Goal: Task Accomplishment & Management: Manage account settings

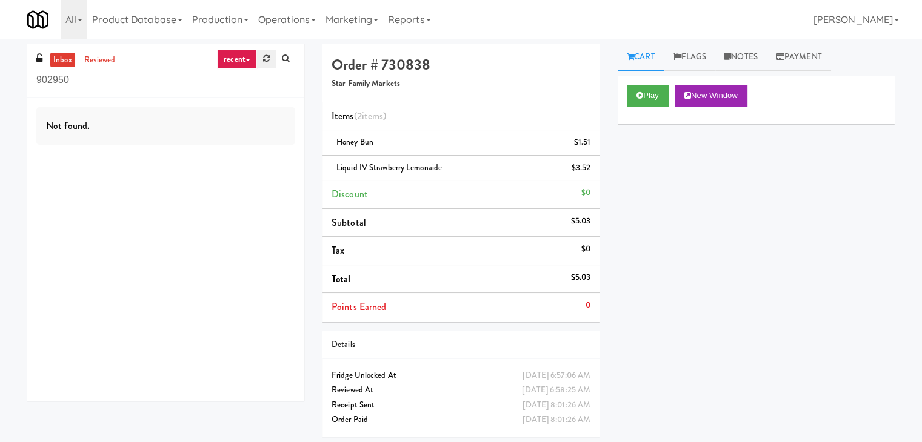
click at [258, 53] on link at bounding box center [266, 59] width 19 height 18
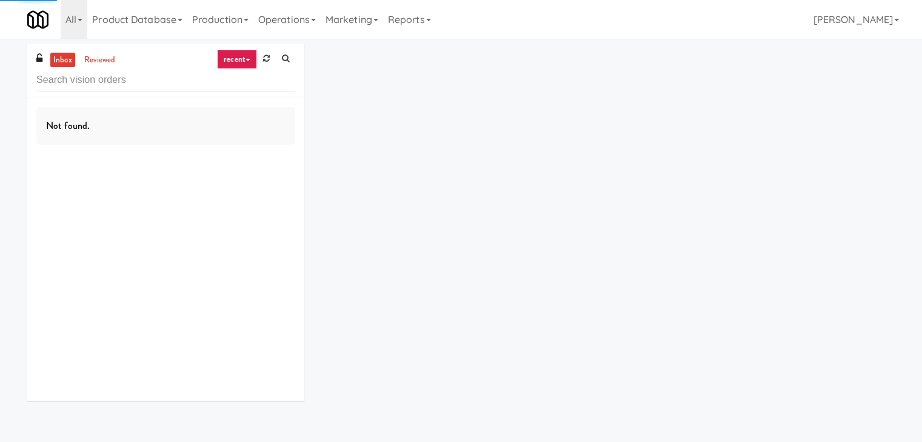
click at [245, 59] on icon at bounding box center [247, 60] width 5 height 2
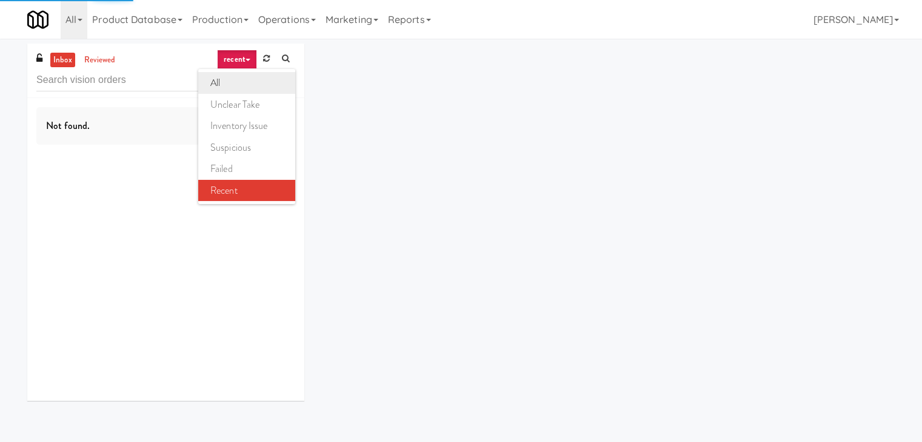
click at [239, 88] on link "all" at bounding box center [246, 83] width 97 height 22
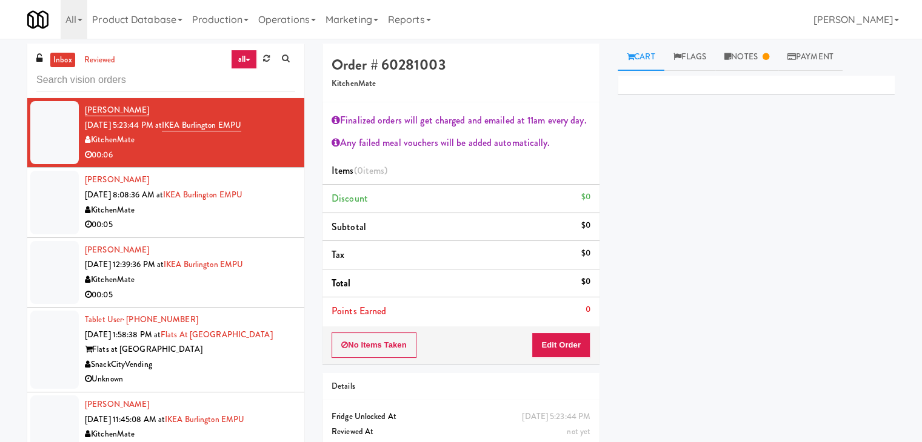
click at [243, 59] on link "all" at bounding box center [243, 59] width 25 height 19
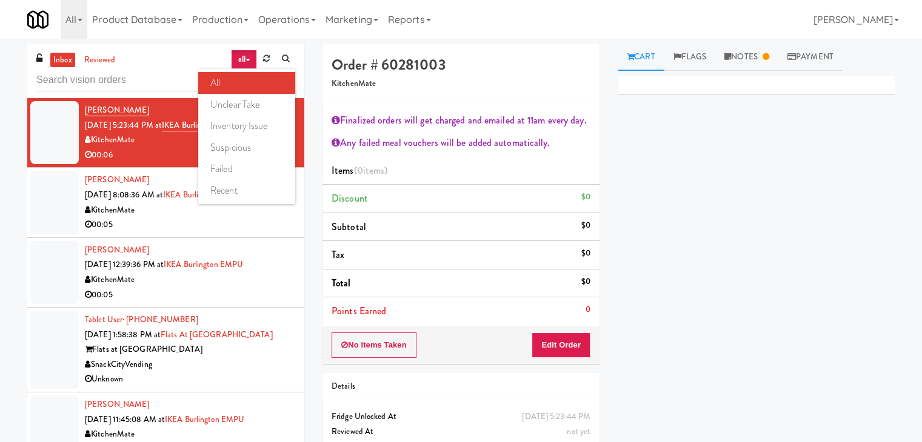
click at [238, 81] on link "all" at bounding box center [246, 83] width 97 height 22
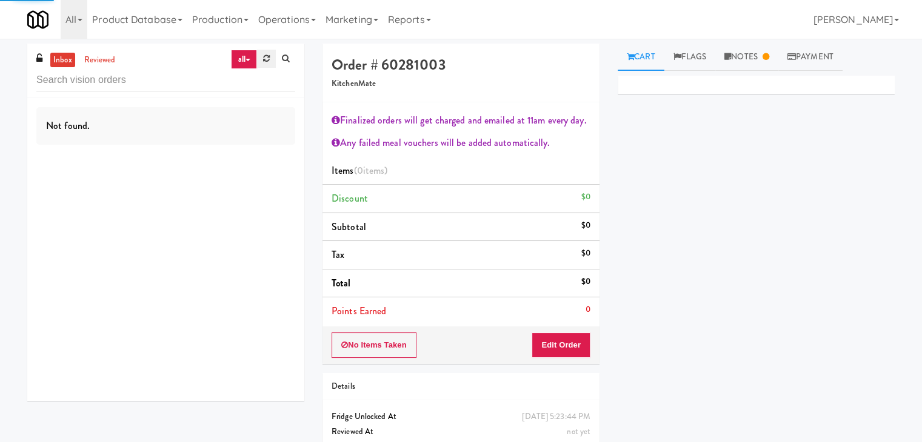
click at [265, 55] on icon at bounding box center [266, 59] width 7 height 8
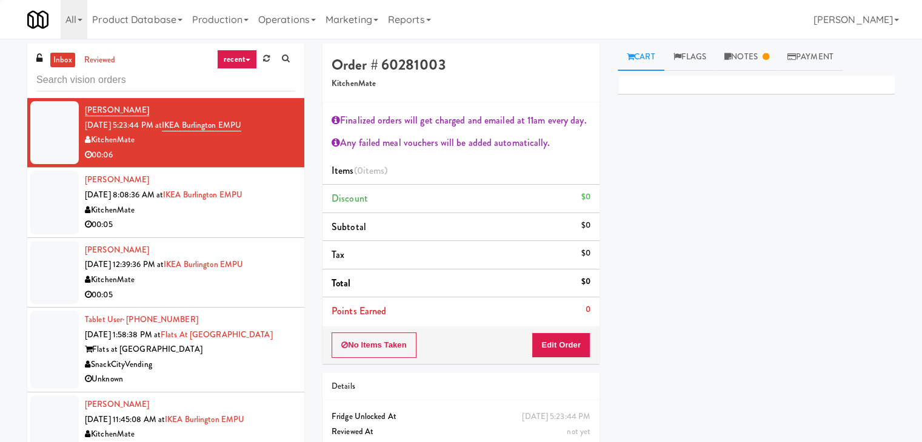
click at [244, 59] on link "recent" at bounding box center [237, 59] width 40 height 19
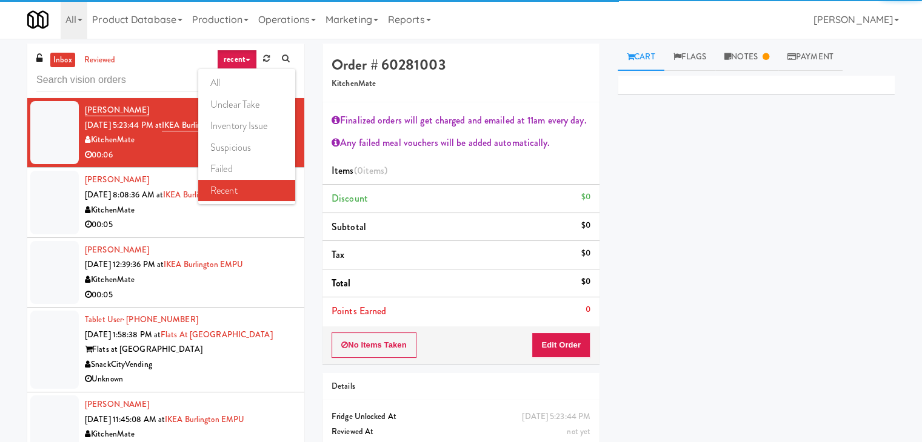
click at [235, 83] on link "all" at bounding box center [246, 83] width 97 height 22
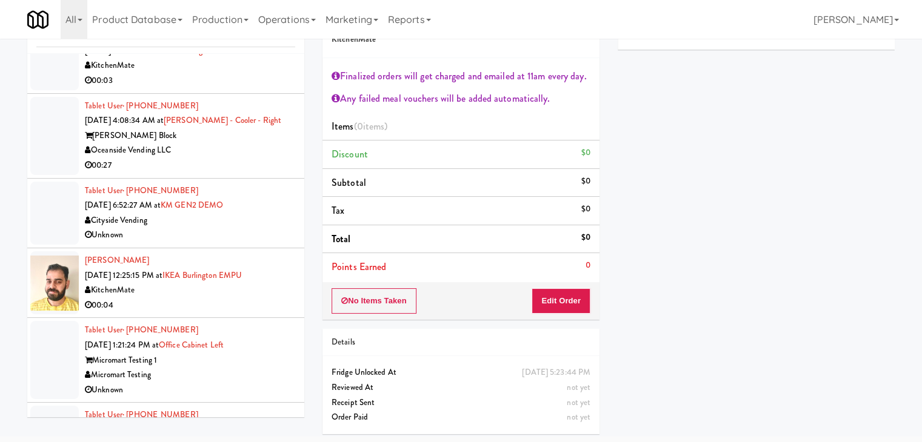
scroll to position [2670, 0]
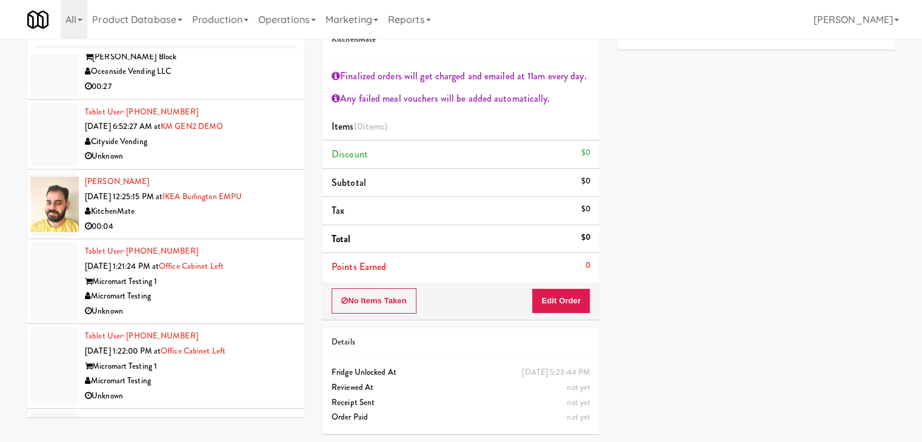
click at [247, 213] on div "KitchenMate" at bounding box center [190, 211] width 210 height 15
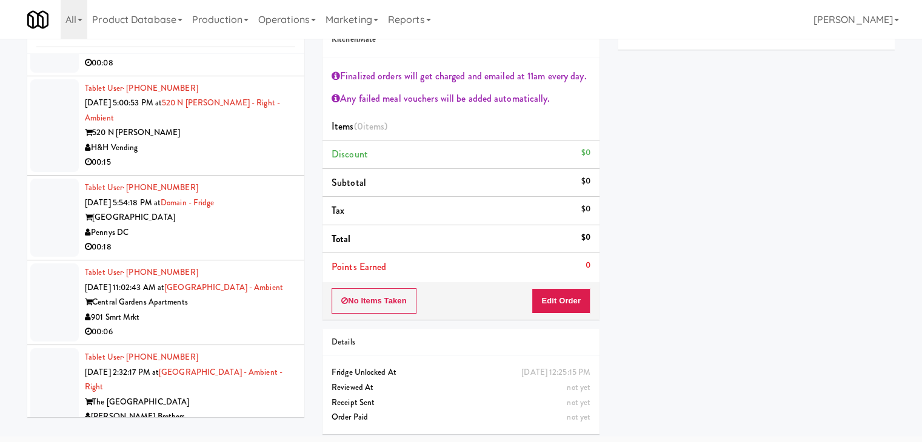
scroll to position [3518, 0]
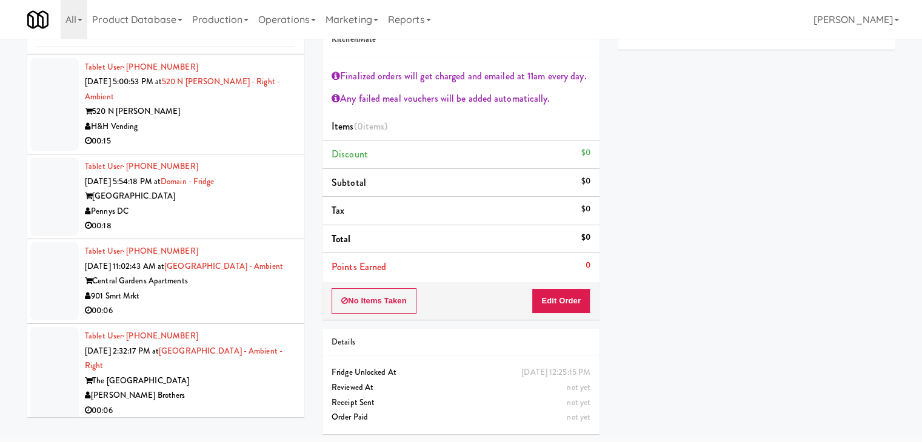
click at [250, 289] on div "901 Smrt Mrkt" at bounding box center [190, 296] width 210 height 15
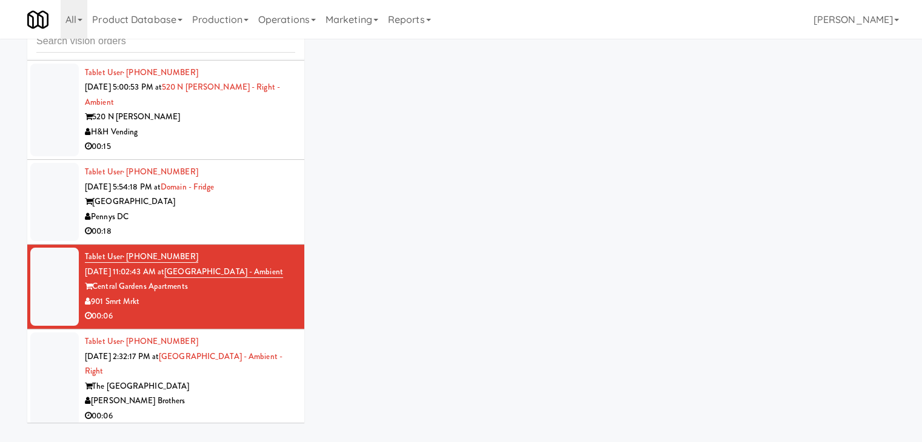
scroll to position [39, 0]
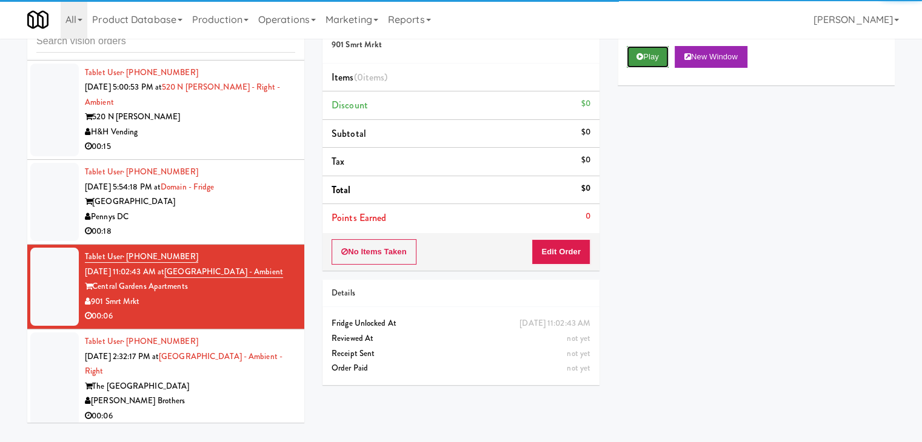
click at [638, 56] on icon at bounding box center [639, 57] width 7 height 8
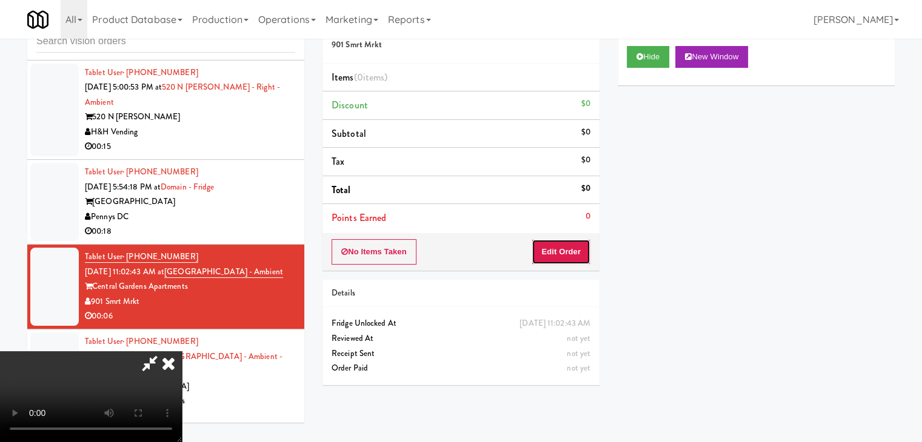
click at [557, 247] on button "Edit Order" at bounding box center [560, 251] width 59 height 25
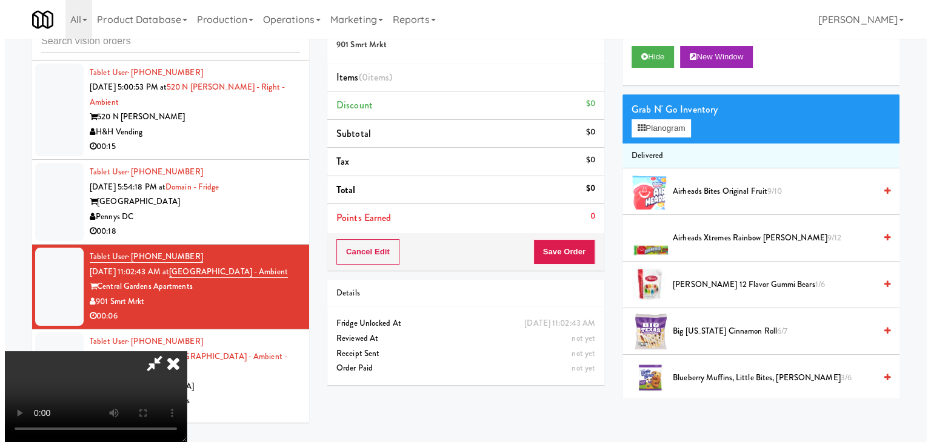
scroll to position [0, 0]
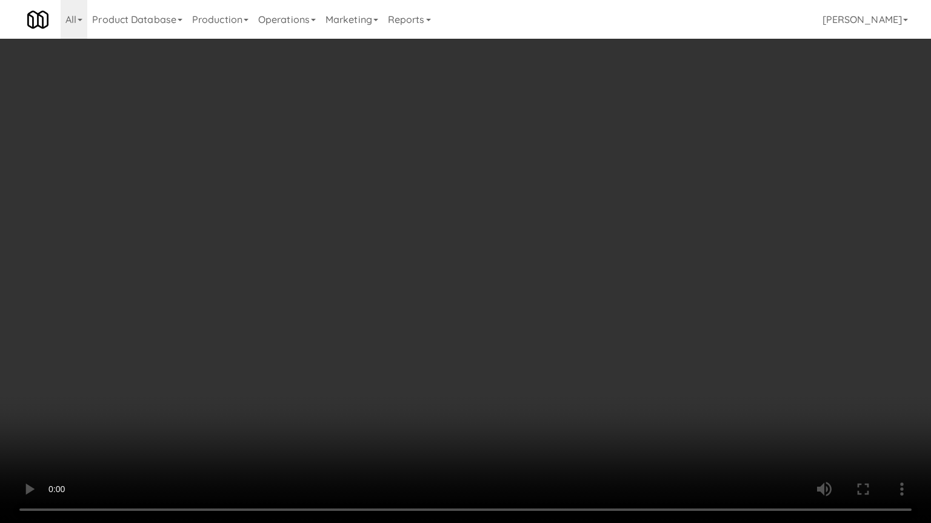
click at [531, 374] on video at bounding box center [465, 261] width 931 height 523
click at [531, 376] on video at bounding box center [465, 261] width 931 height 523
click at [570, 374] on video at bounding box center [465, 261] width 931 height 523
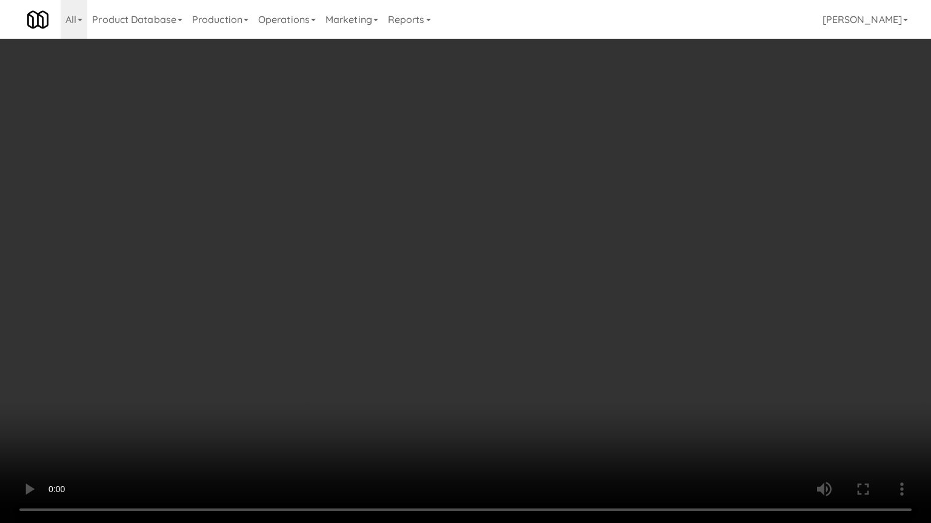
click at [498, 400] on video at bounding box center [465, 261] width 931 height 523
click at [516, 387] on video at bounding box center [465, 261] width 931 height 523
drag, startPoint x: 516, startPoint y: 387, endPoint x: 520, endPoint y: 371, distance: 15.6
click at [519, 373] on video at bounding box center [465, 261] width 931 height 523
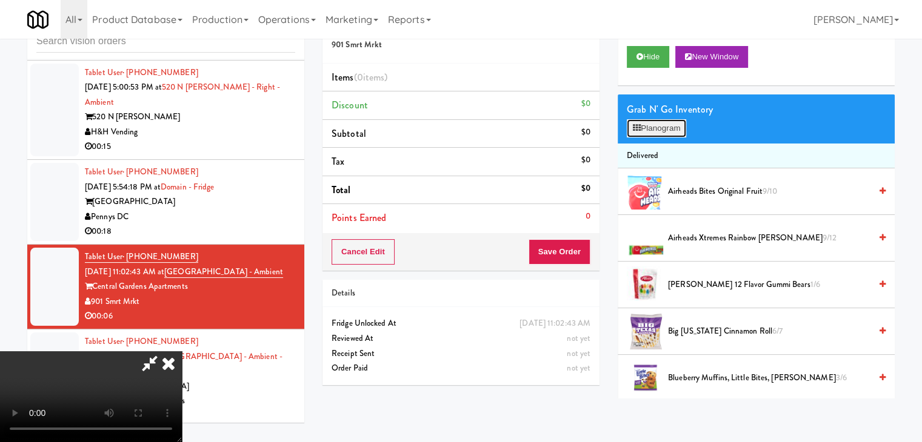
click at [662, 122] on button "Planogram" at bounding box center [655, 128] width 59 height 18
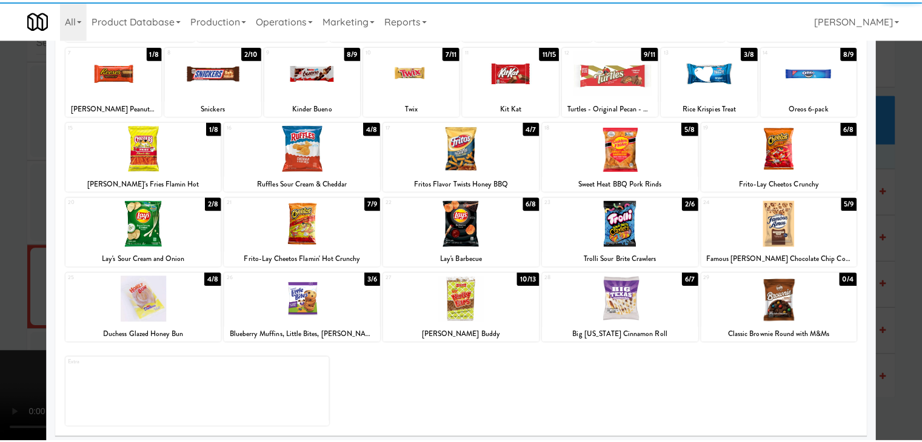
scroll to position [153, 0]
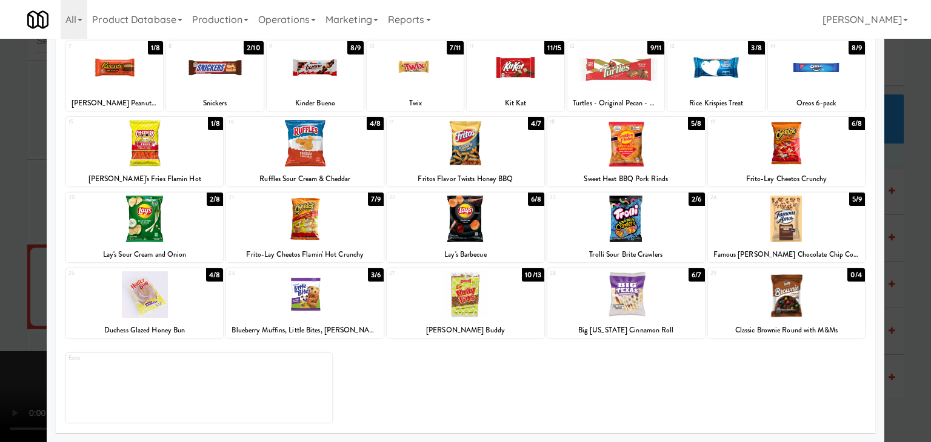
drag, startPoint x: 318, startPoint y: 296, endPoint x: 302, endPoint y: 296, distance: 16.4
click at [317, 296] on div at bounding box center [305, 294] width 158 height 47
drag, startPoint x: 6, startPoint y: 285, endPoint x: 271, endPoint y: 273, distance: 265.7
click at [22, 283] on div at bounding box center [465, 221] width 931 height 442
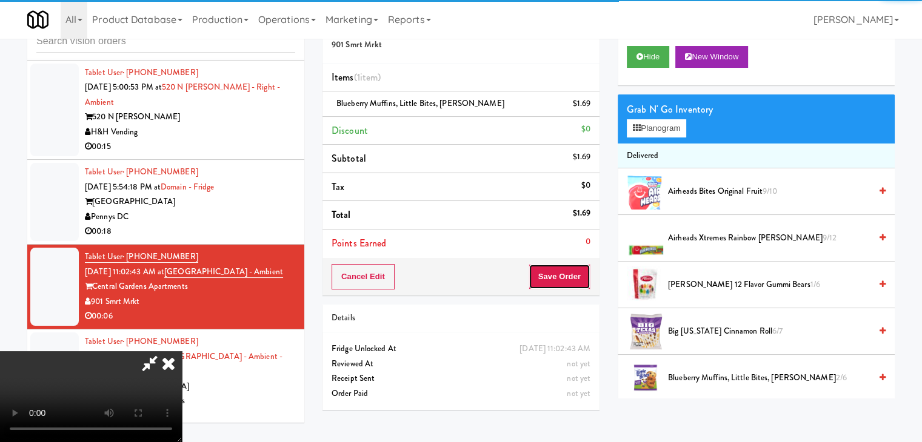
click at [581, 277] on button "Save Order" at bounding box center [559, 276] width 62 height 25
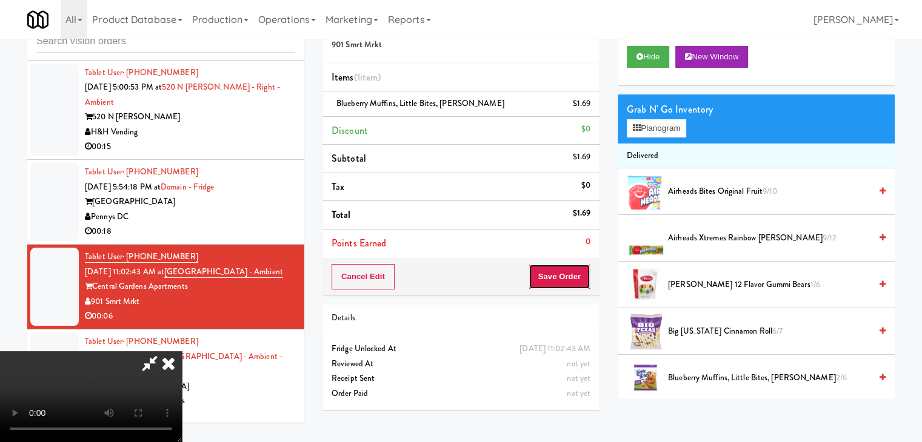
click at [581, 277] on button "Save Order" at bounding box center [559, 276] width 62 height 25
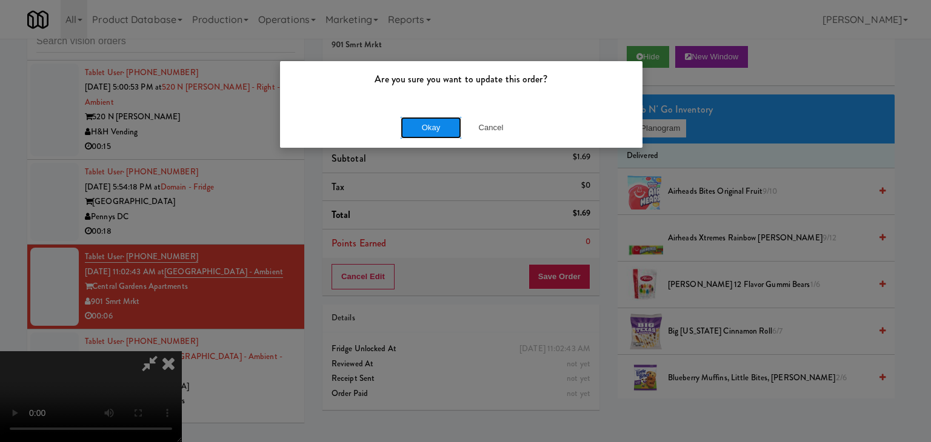
click at [419, 128] on button "Okay" at bounding box center [430, 128] width 61 height 22
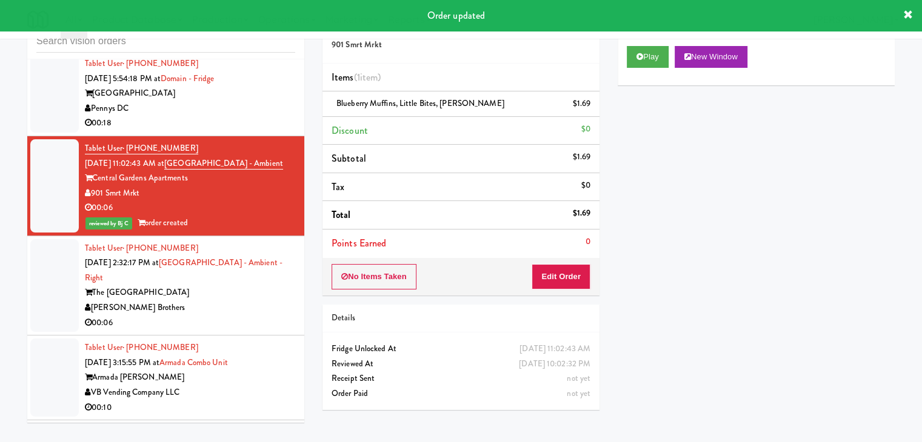
scroll to position [3640, 0]
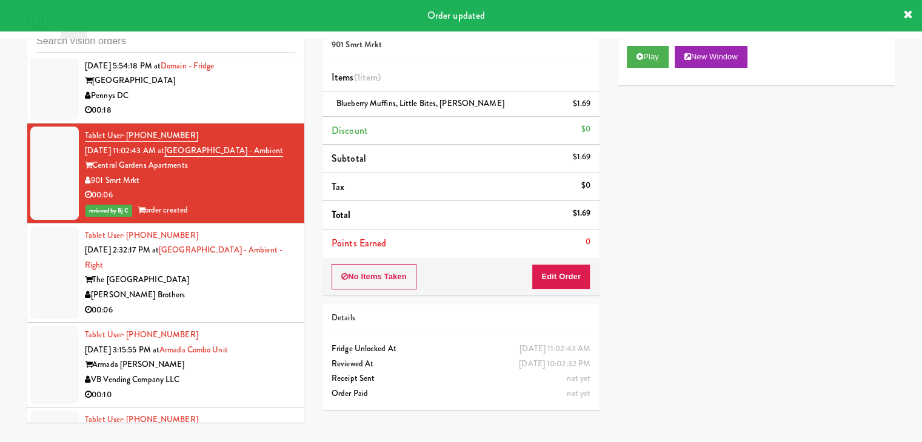
click at [242, 288] on div "[PERSON_NAME] Brothers" at bounding box center [190, 295] width 210 height 15
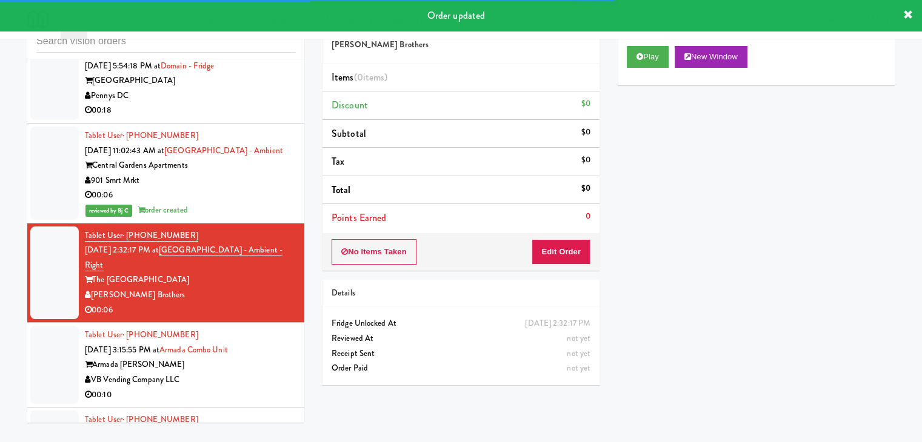
click at [264, 173] on div "901 Smrt Mrkt" at bounding box center [190, 180] width 210 height 15
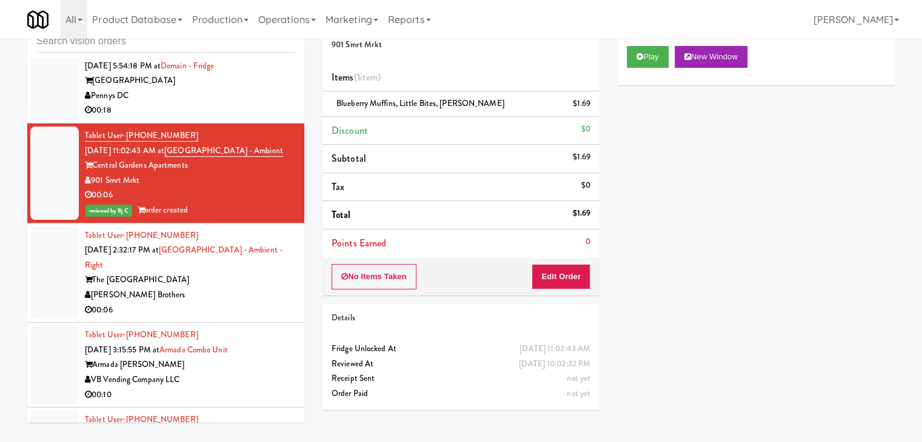
click at [222, 273] on div "The [GEOGRAPHIC_DATA]" at bounding box center [190, 280] width 210 height 15
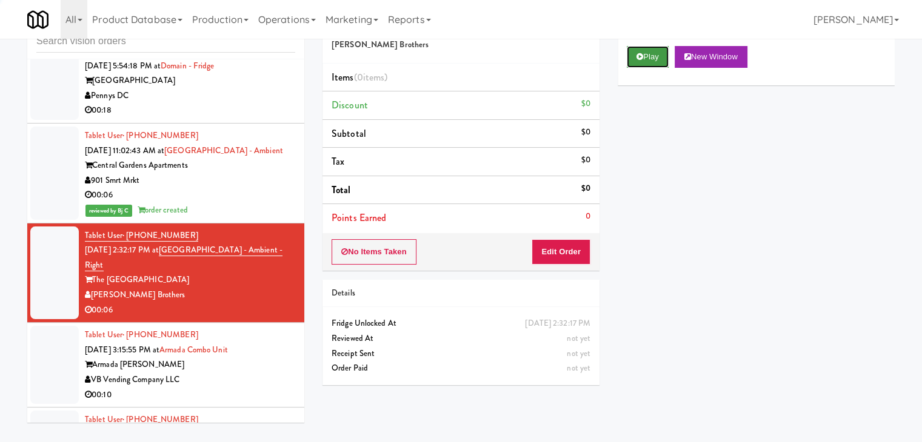
drag, startPoint x: 654, startPoint y: 48, endPoint x: 651, endPoint y: 62, distance: 13.8
click at [654, 50] on button "Play" at bounding box center [647, 57] width 42 height 22
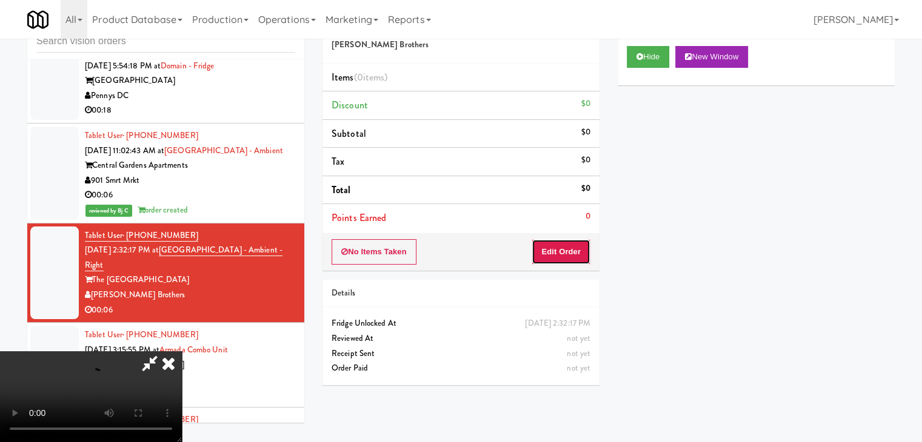
click at [574, 246] on button "Edit Order" at bounding box center [560, 251] width 59 height 25
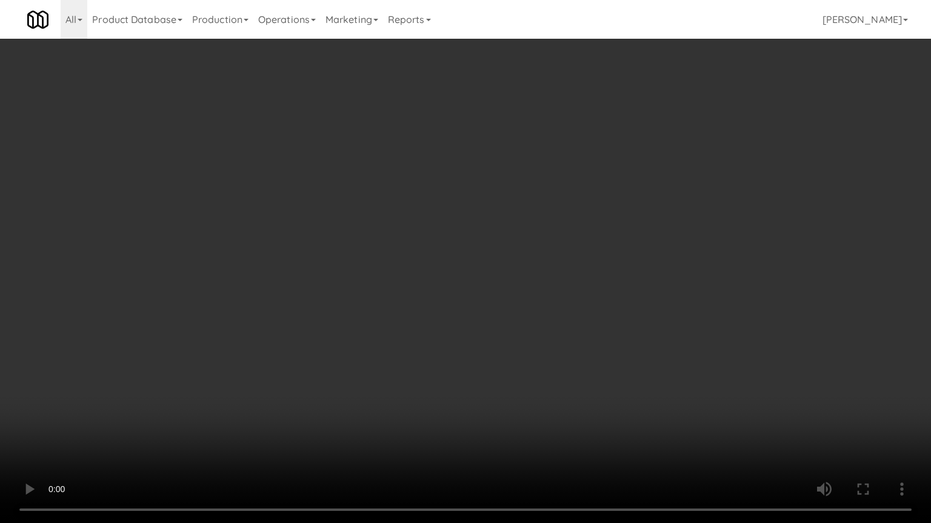
click at [521, 423] on video at bounding box center [465, 261] width 931 height 523
click at [596, 378] on video at bounding box center [465, 261] width 931 height 523
click at [463, 405] on video at bounding box center [465, 261] width 931 height 523
click at [551, 404] on video at bounding box center [465, 261] width 931 height 523
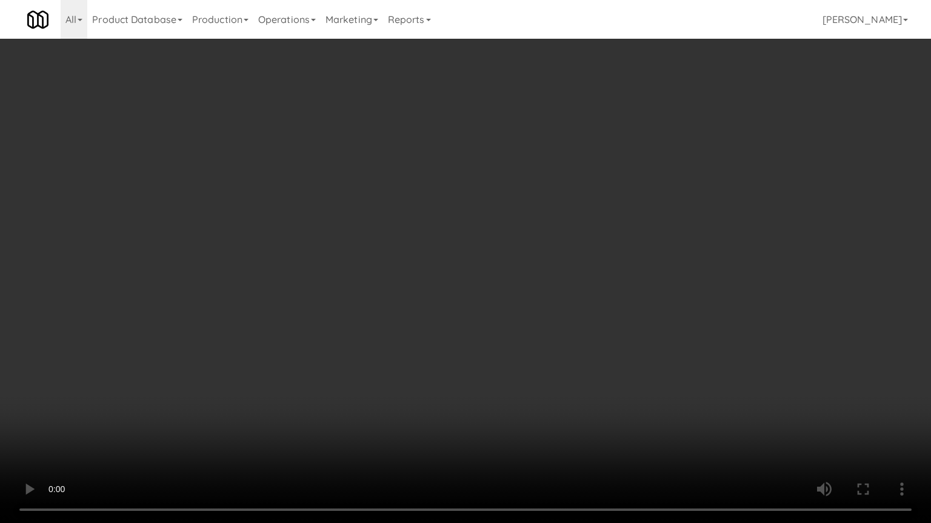
click at [580, 416] on video at bounding box center [465, 261] width 931 height 523
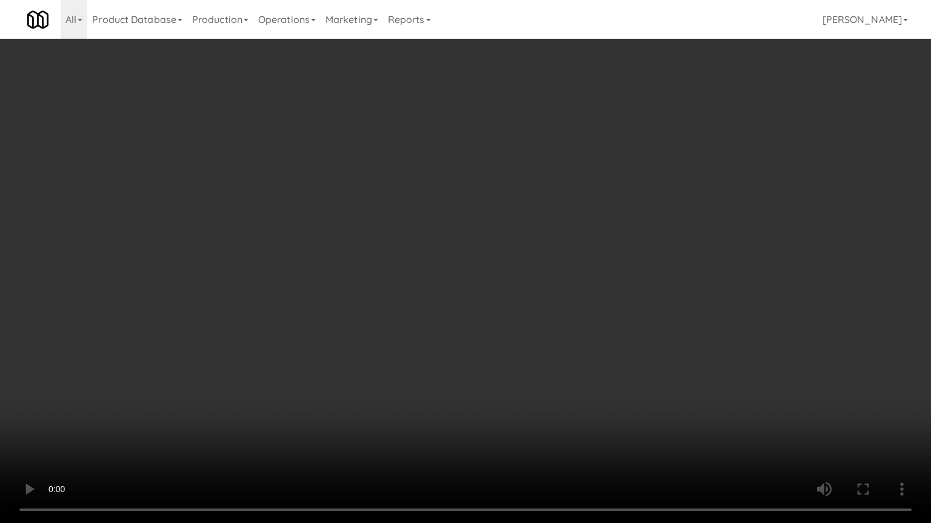
click at [580, 414] on video at bounding box center [465, 261] width 931 height 523
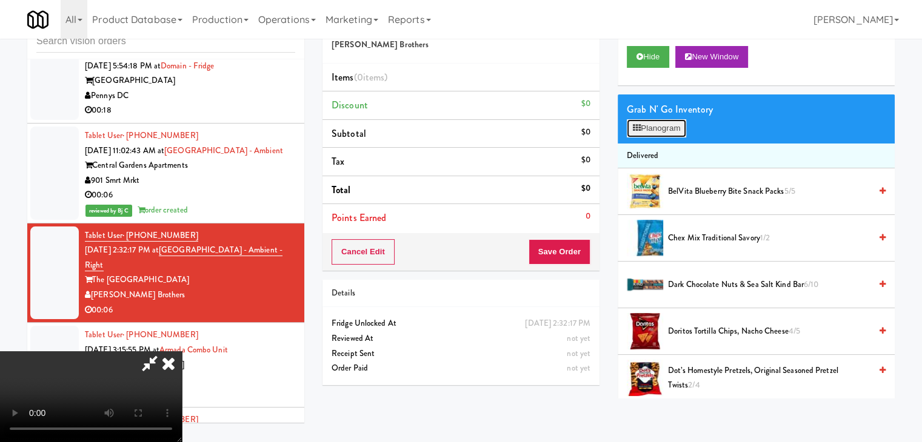
click at [676, 126] on button "Planogram" at bounding box center [655, 128] width 59 height 18
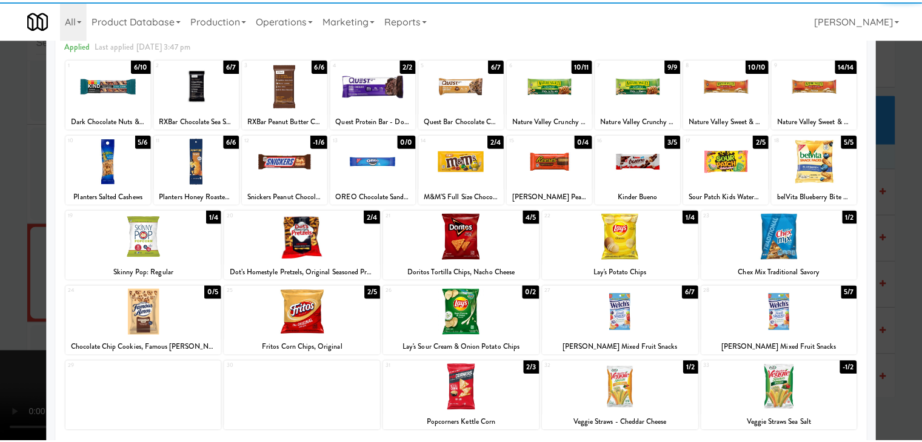
scroll to position [121, 0]
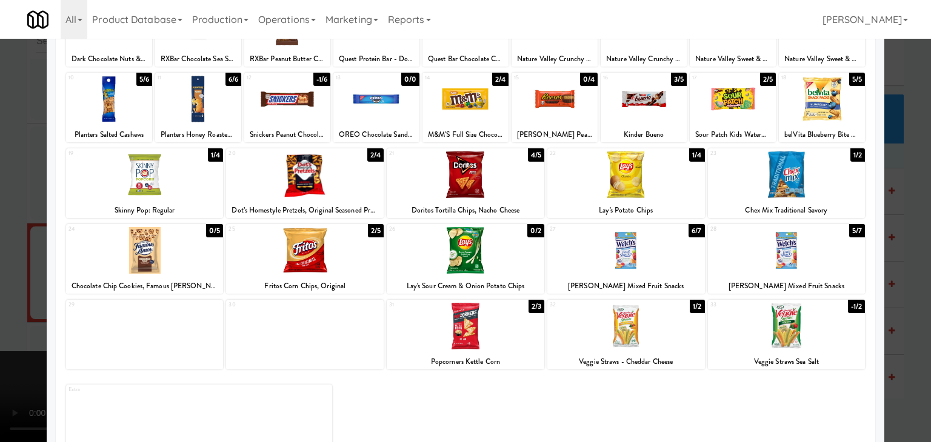
click at [0, 277] on div at bounding box center [465, 221] width 931 height 442
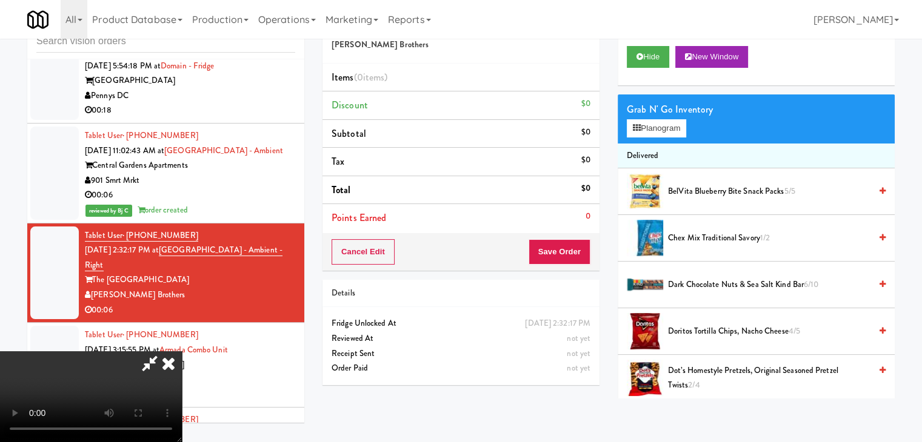
scroll to position [170, 0]
click at [182, 351] on video at bounding box center [91, 396] width 182 height 91
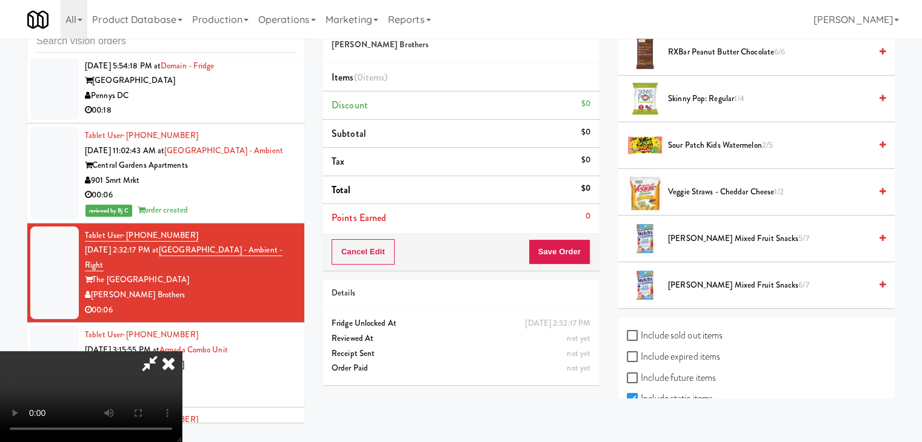
scroll to position [1073, 0]
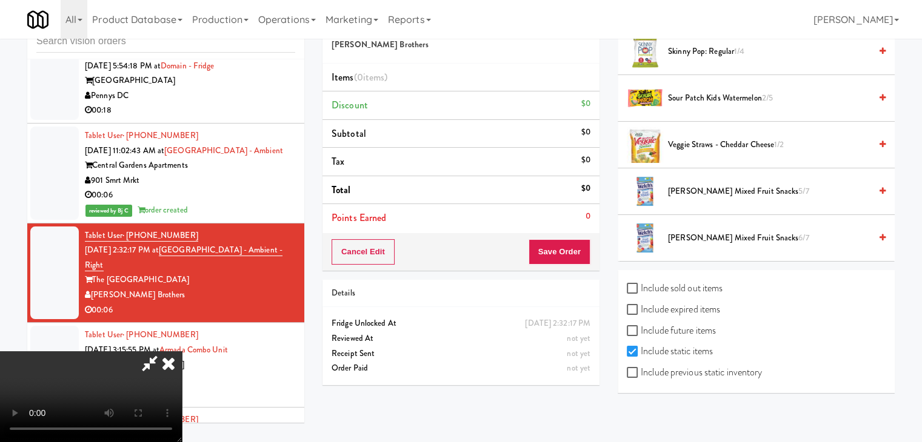
click at [693, 367] on label "Include previous static inventory" at bounding box center [693, 373] width 135 height 18
click at [640, 368] on input "Include previous static inventory" at bounding box center [633, 373] width 14 height 10
checkbox input "true"
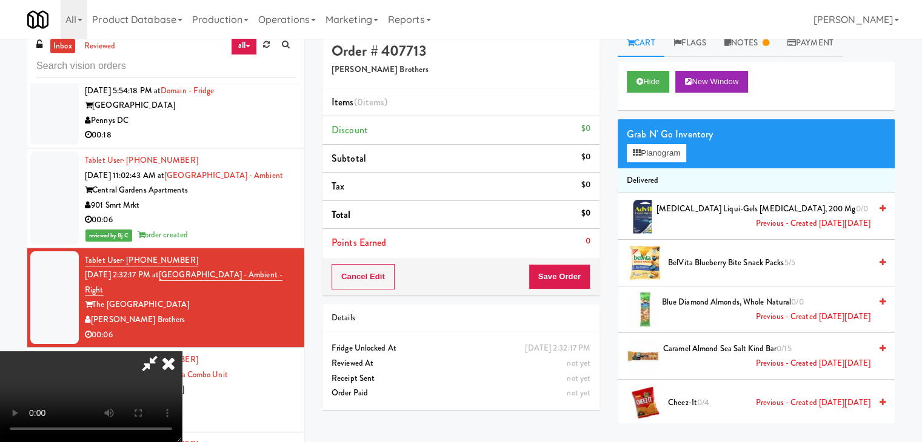
scroll to position [0, 0]
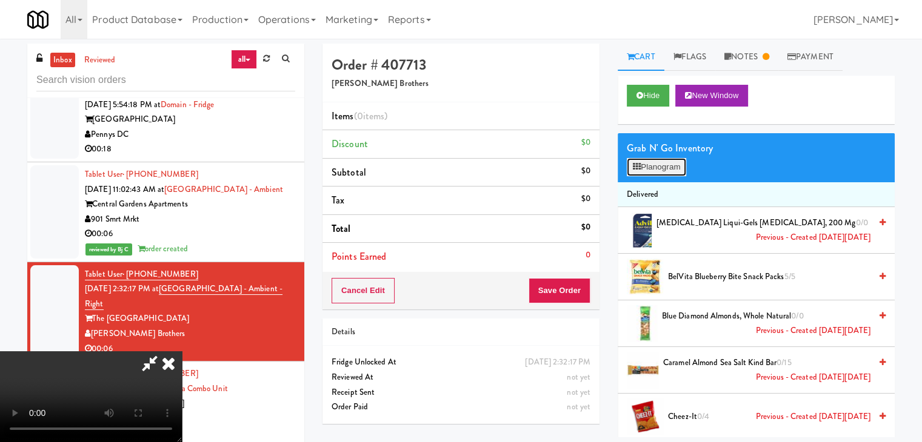
click at [662, 162] on button "Planogram" at bounding box center [655, 167] width 59 height 18
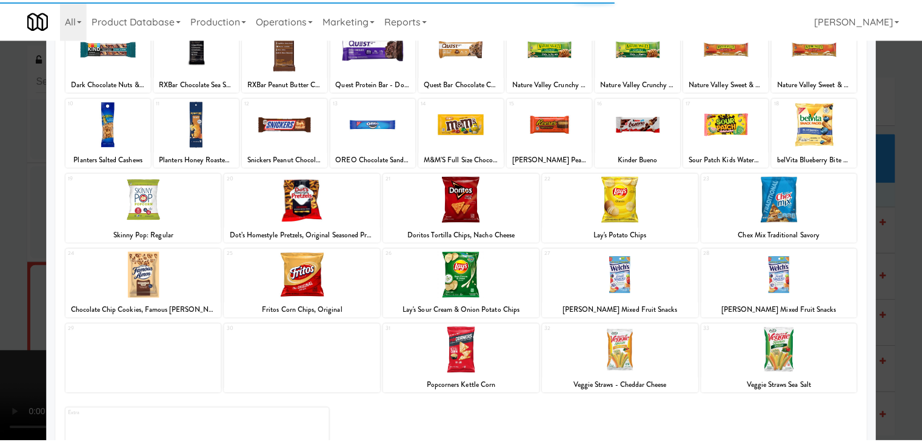
scroll to position [153, 0]
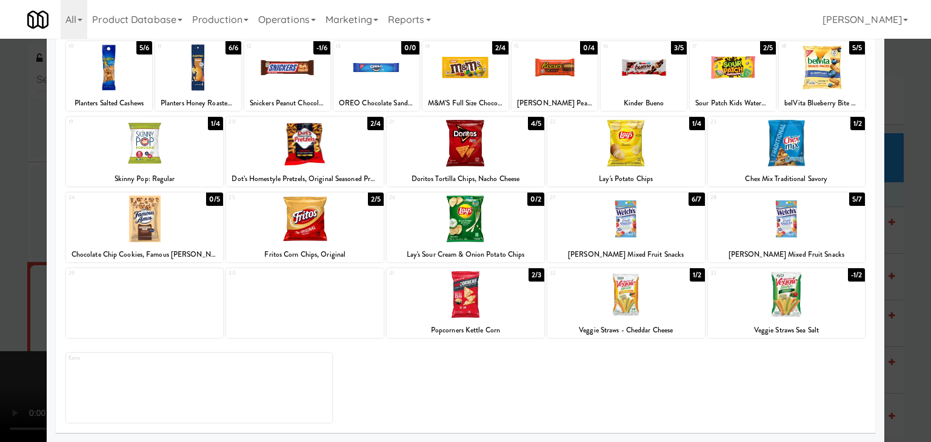
click at [0, 228] on div at bounding box center [465, 221] width 931 height 442
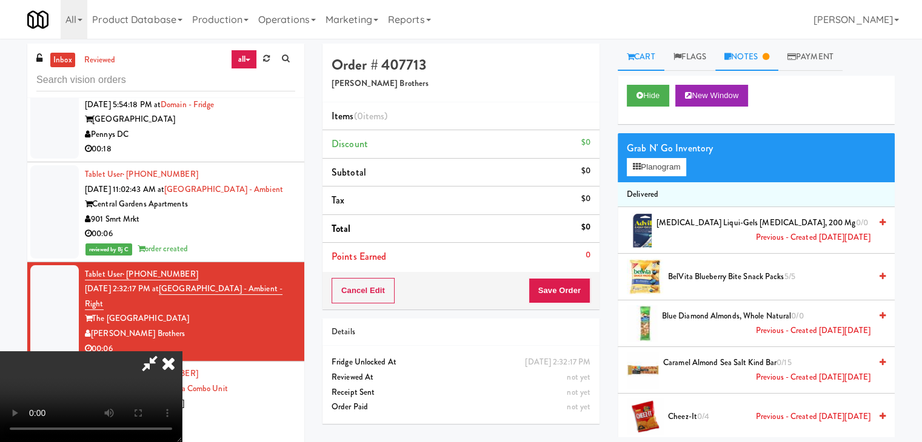
click at [744, 54] on link "Notes" at bounding box center [746, 57] width 63 height 27
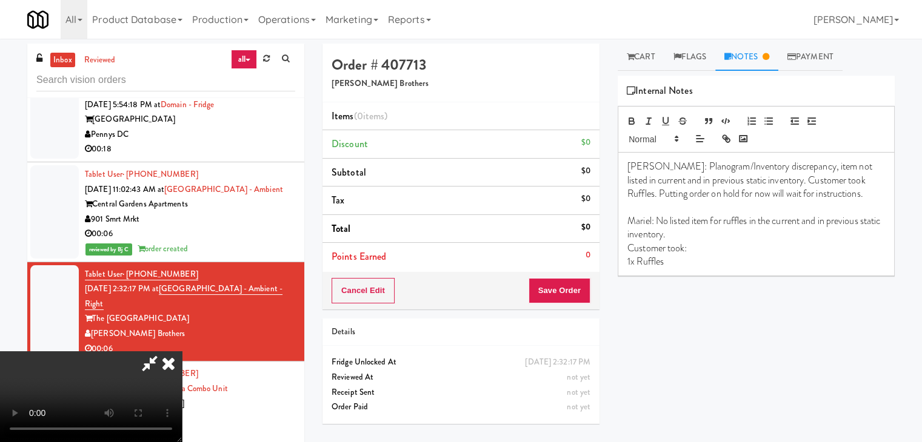
click at [182, 351] on icon at bounding box center [168, 363] width 27 height 24
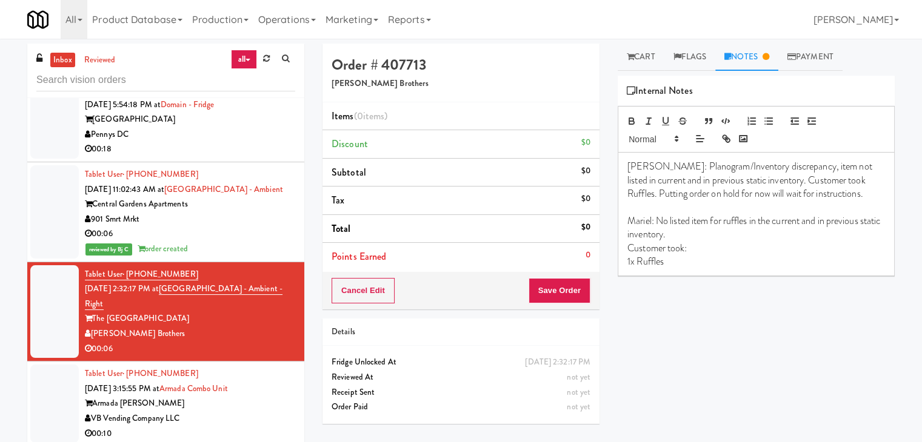
click at [254, 427] on div "00:10" at bounding box center [190, 434] width 210 height 15
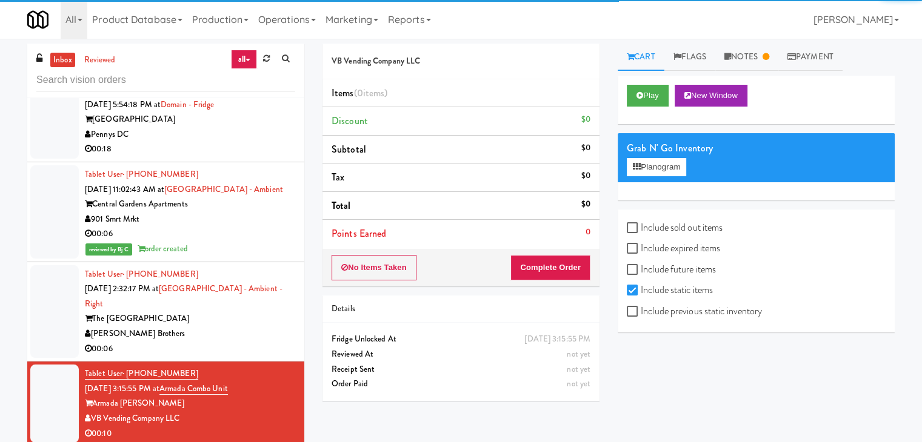
click at [219, 327] on div "[PERSON_NAME] Brothers" at bounding box center [190, 334] width 210 height 15
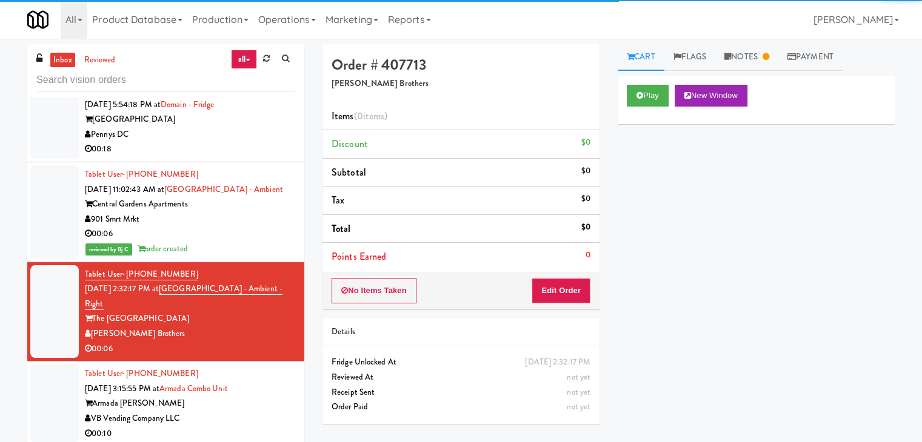
click at [240, 411] on div "VB Vending Company LLC" at bounding box center [190, 418] width 210 height 15
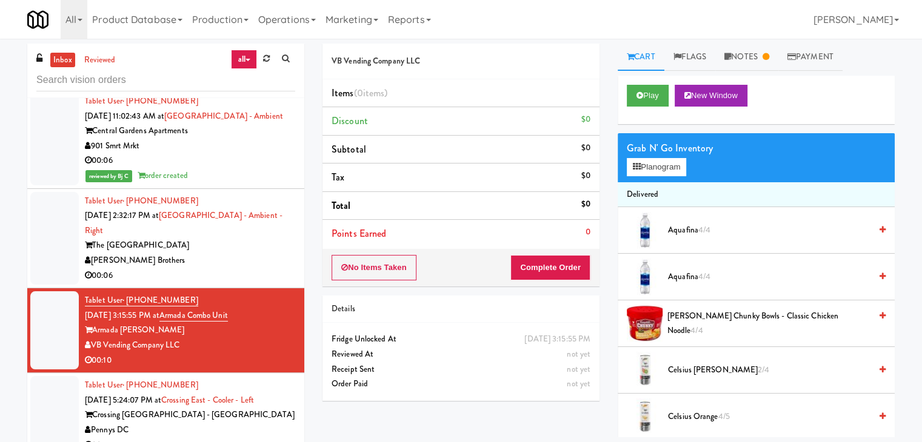
scroll to position [3761, 0]
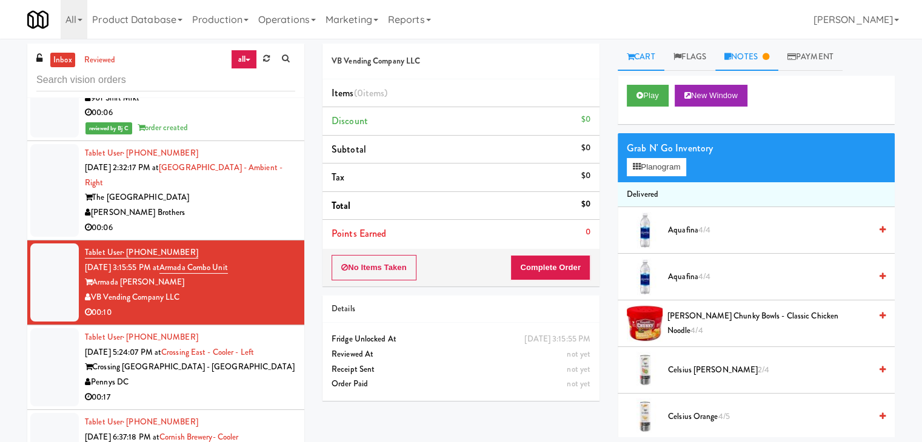
click at [746, 57] on link "Notes" at bounding box center [746, 57] width 63 height 27
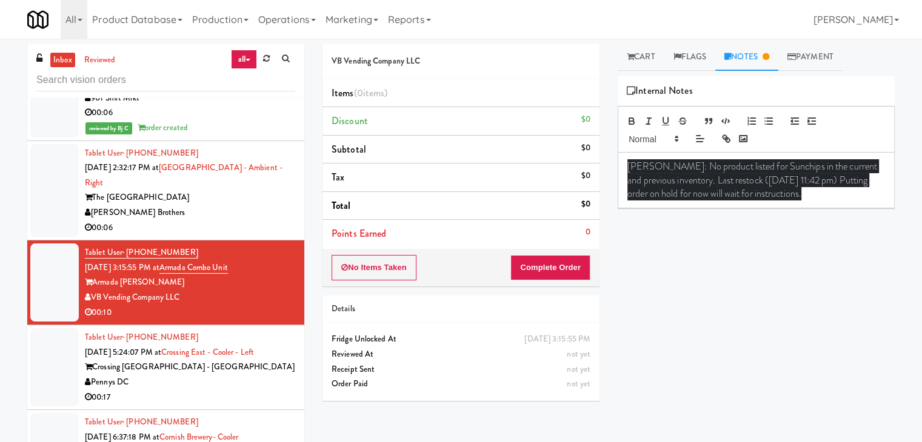
click at [218, 375] on div "Pennys DC" at bounding box center [190, 382] width 210 height 15
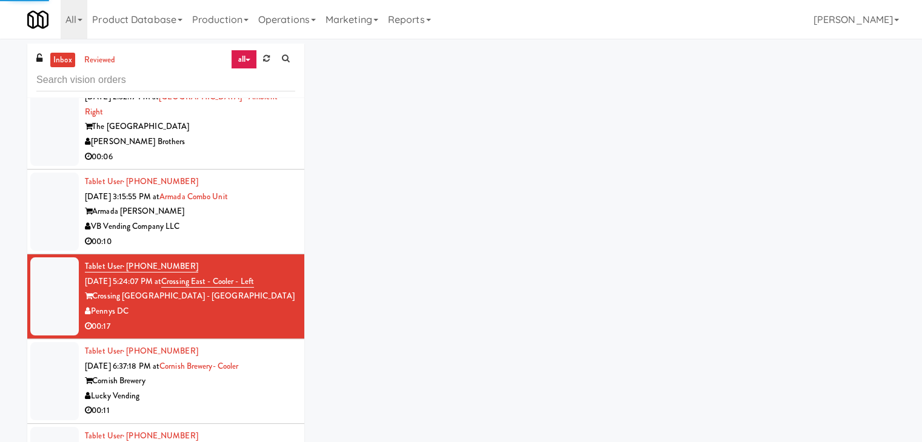
scroll to position [3882, 0]
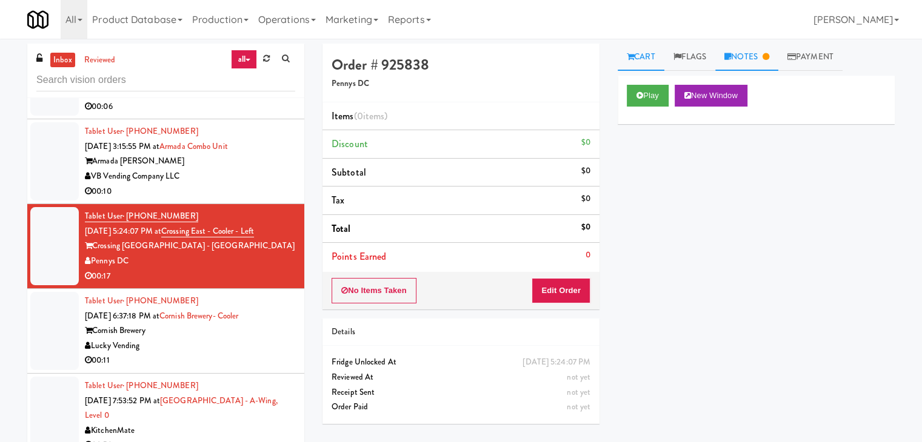
click at [744, 57] on link "Notes" at bounding box center [746, 57] width 63 height 27
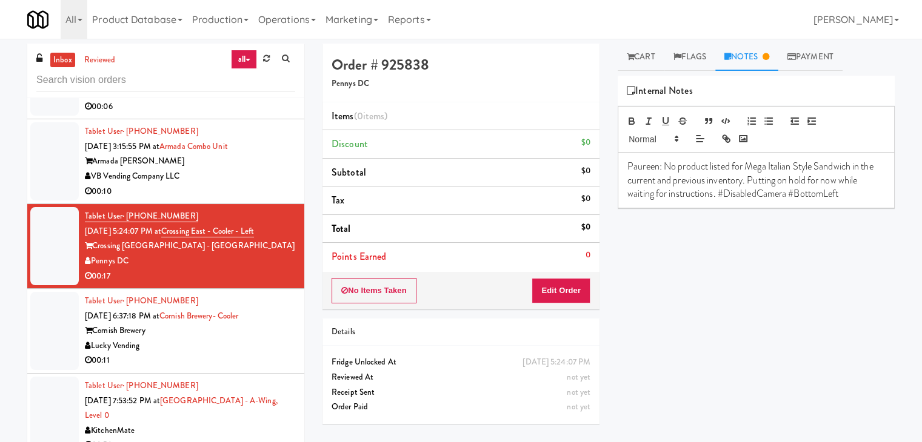
click at [209, 324] on div "Cornish Brewery" at bounding box center [190, 331] width 210 height 15
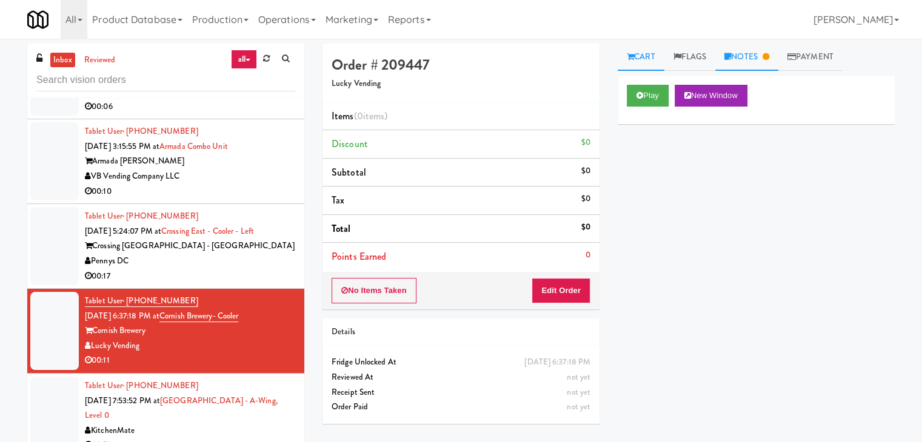
click at [748, 53] on link "Notes" at bounding box center [746, 57] width 63 height 27
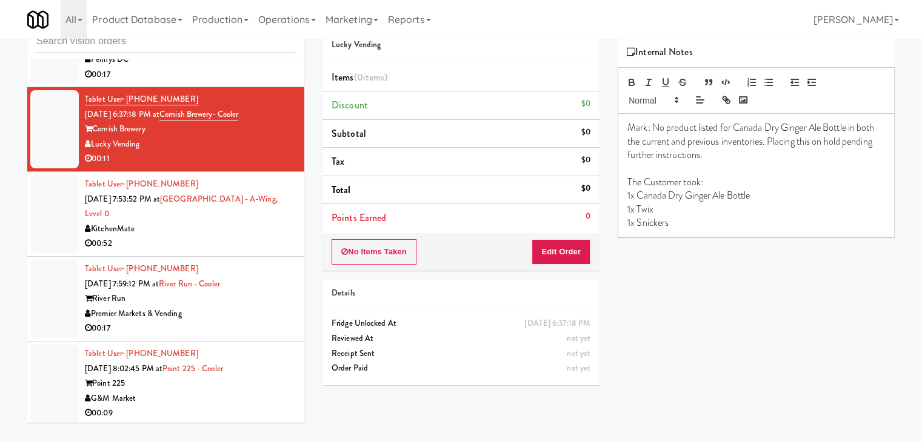
scroll to position [4064, 0]
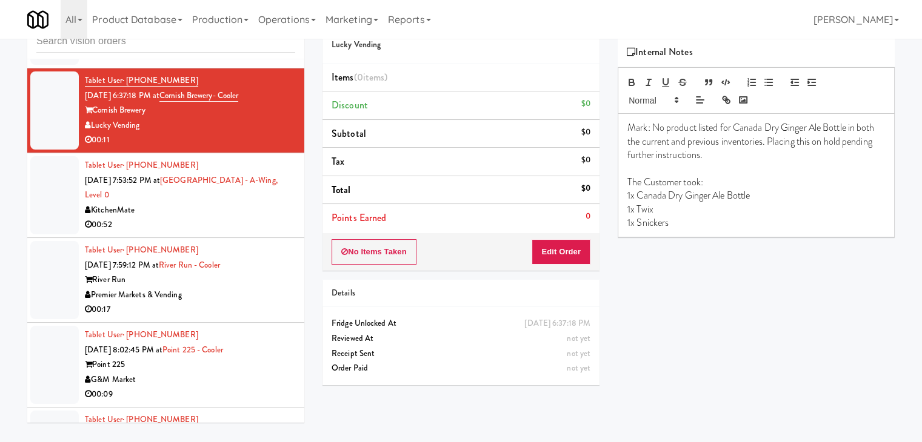
click at [260, 218] on div "00:52" at bounding box center [190, 225] width 210 height 15
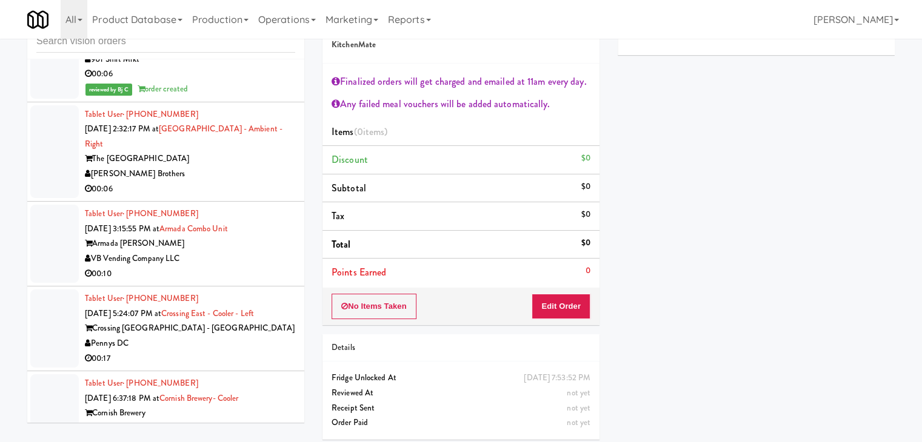
scroll to position [3458, 0]
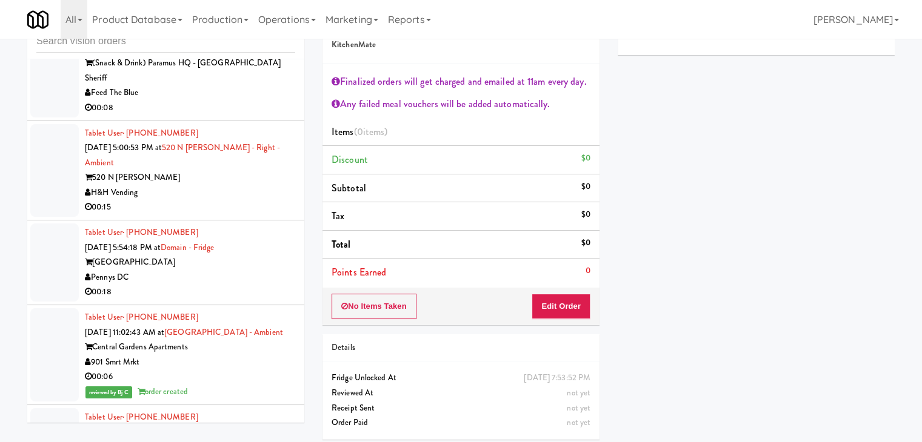
click at [218, 340] on div "Central Gardens Apartments" at bounding box center [190, 347] width 210 height 15
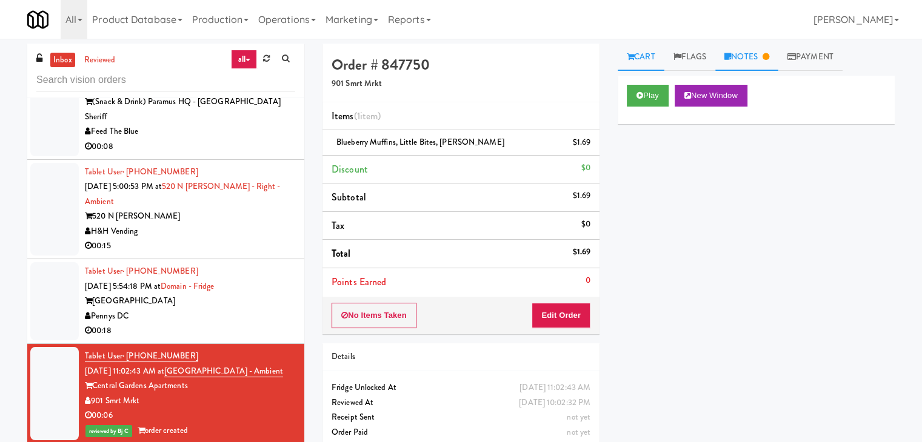
click at [749, 57] on link "Notes" at bounding box center [746, 57] width 63 height 27
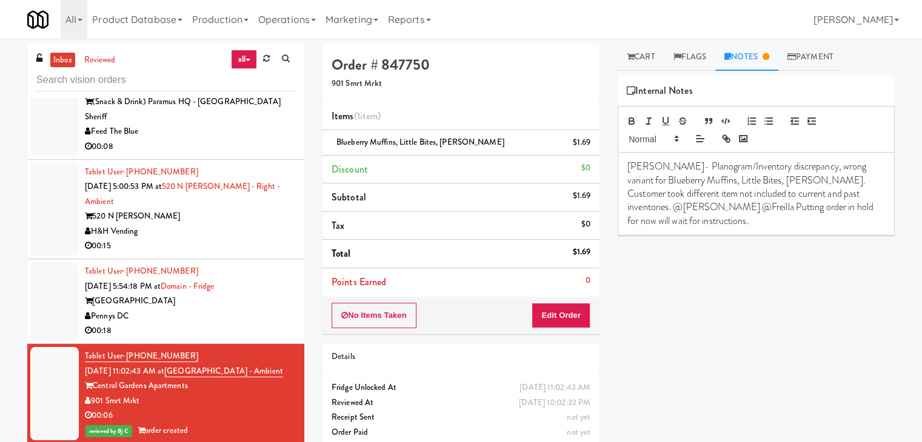
click at [715, 224] on p "[PERSON_NAME]- Planogram/Inventory discrepancy, wrong variant for Blueberry Muf…" at bounding box center [756, 194] width 258 height 68
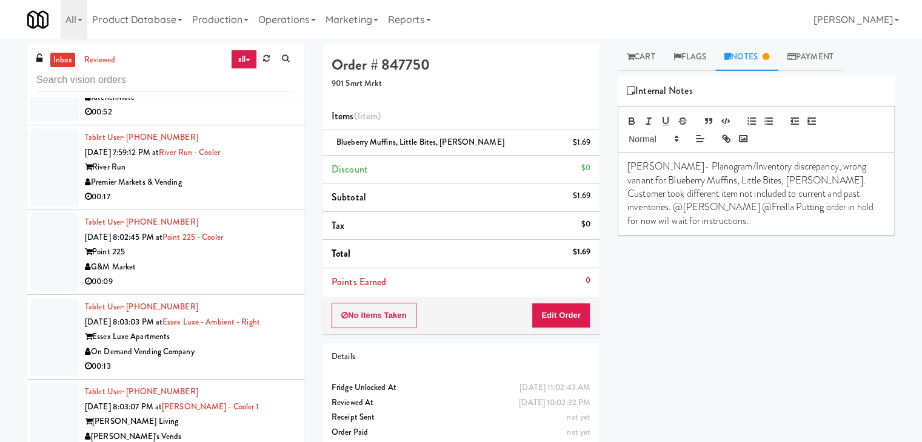
scroll to position [4427, 0]
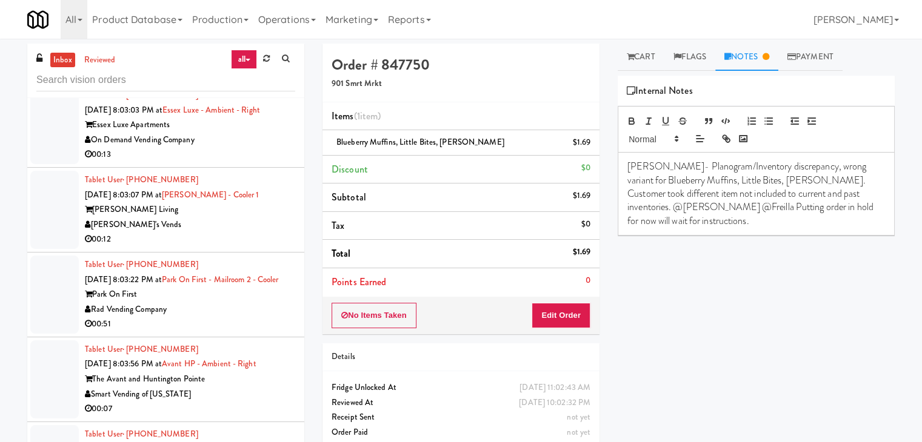
click at [239, 302] on div "Rad Vending Company" at bounding box center [190, 309] width 210 height 15
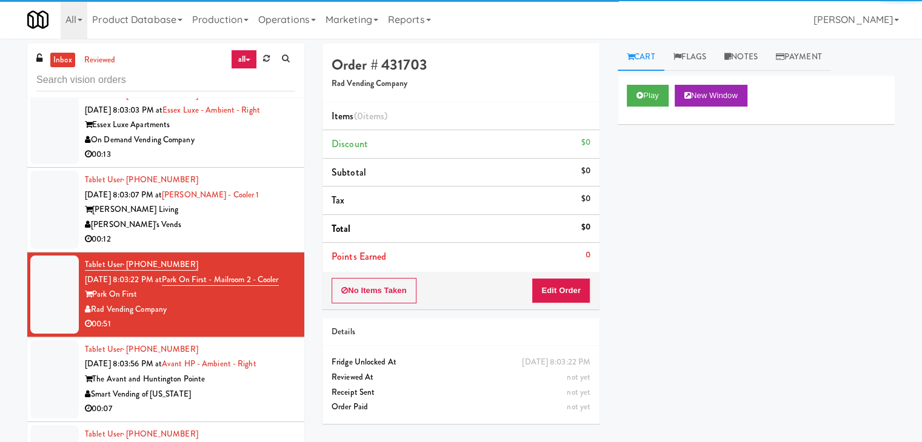
scroll to position [4246, 0]
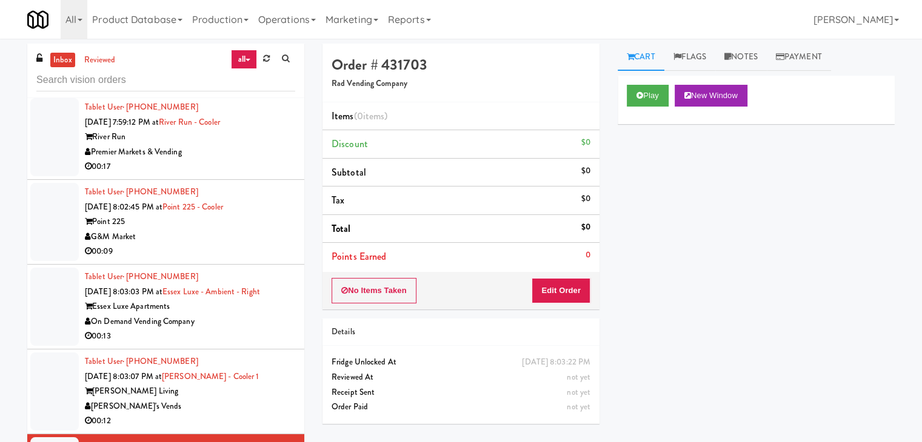
click at [214, 396] on div "Tablet User · (915) 603-8017 [DATE] 8:03:07 PM at [PERSON_NAME] Luxury - Cooler…" at bounding box center [190, 391] width 210 height 75
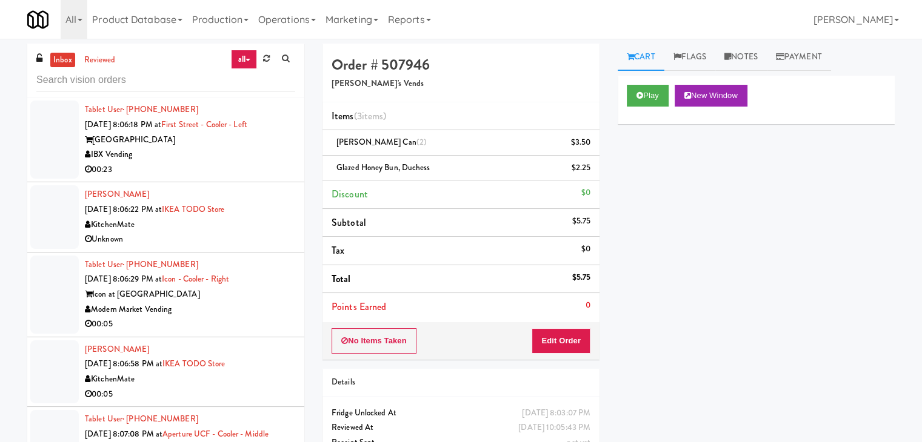
scroll to position [5154, 0]
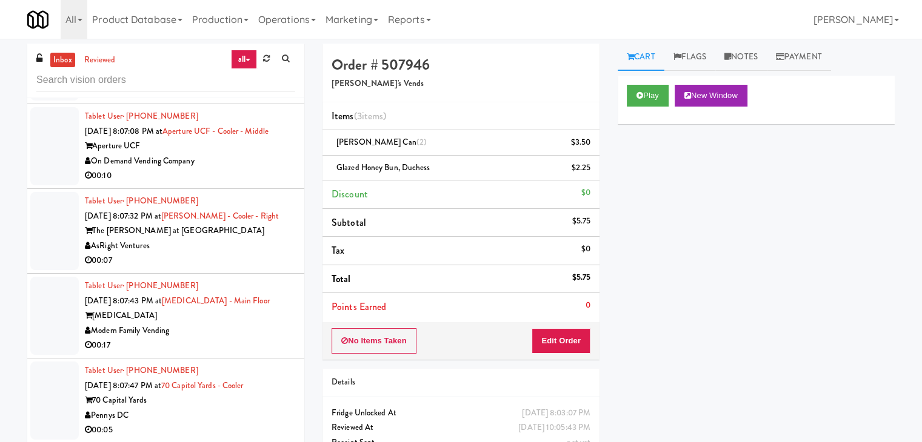
click at [213, 338] on div "Modern Family Vending" at bounding box center [190, 331] width 210 height 15
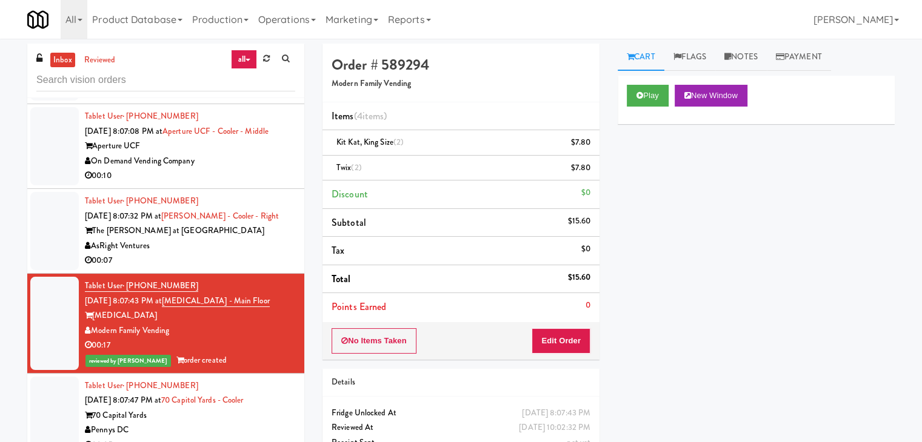
scroll to position [5276, 0]
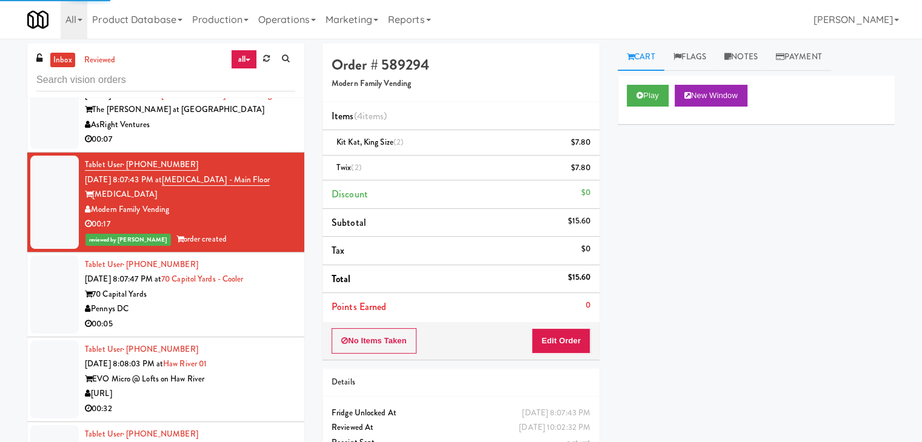
click at [211, 327] on div "00:05" at bounding box center [190, 324] width 210 height 15
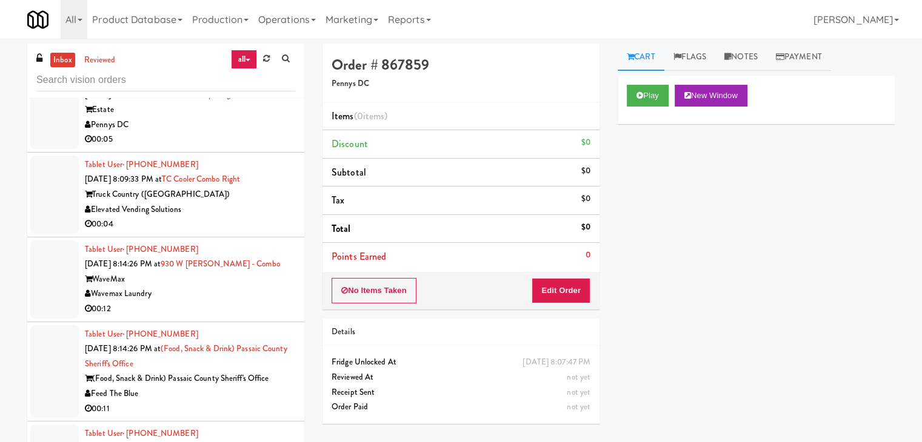
scroll to position [6366, 0]
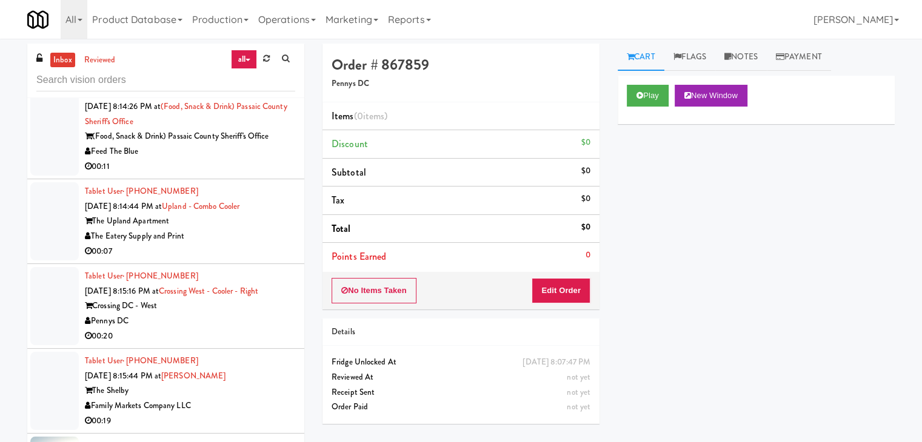
click at [250, 259] on div "00:07" at bounding box center [190, 251] width 210 height 15
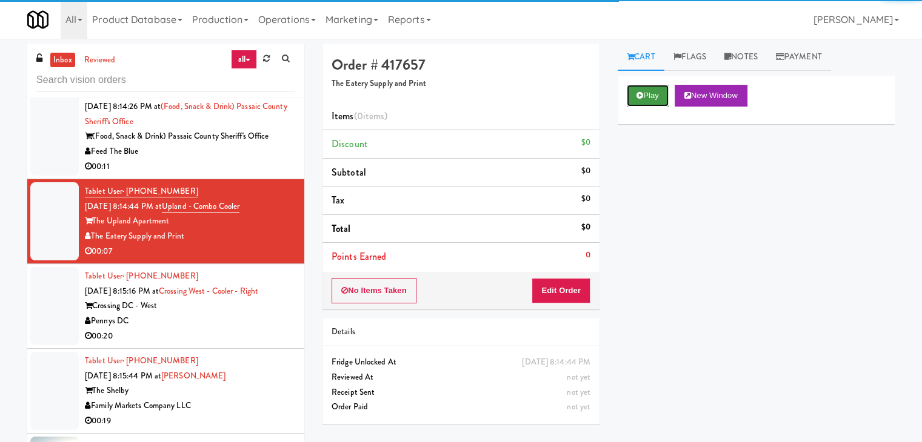
click at [655, 98] on button "Play" at bounding box center [647, 96] width 42 height 22
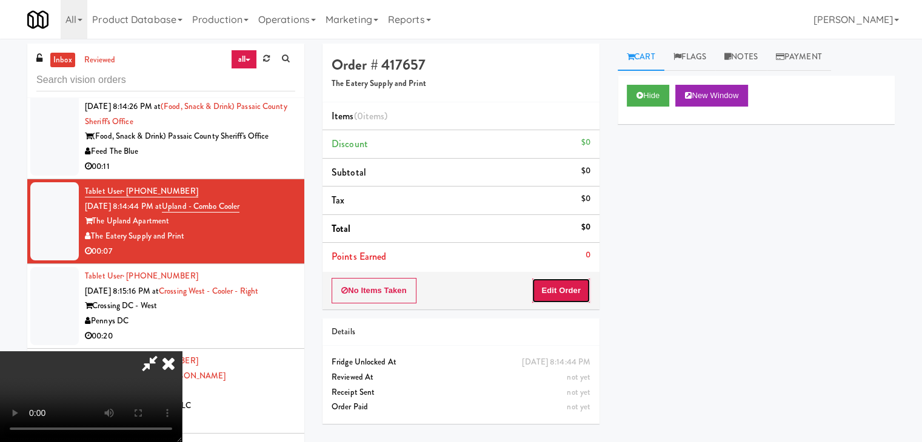
click at [559, 294] on button "Edit Order" at bounding box center [560, 290] width 59 height 25
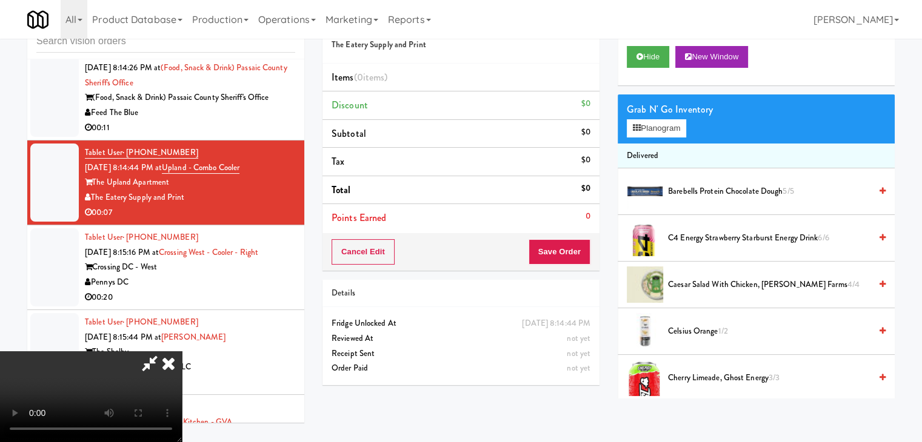
scroll to position [6351, 0]
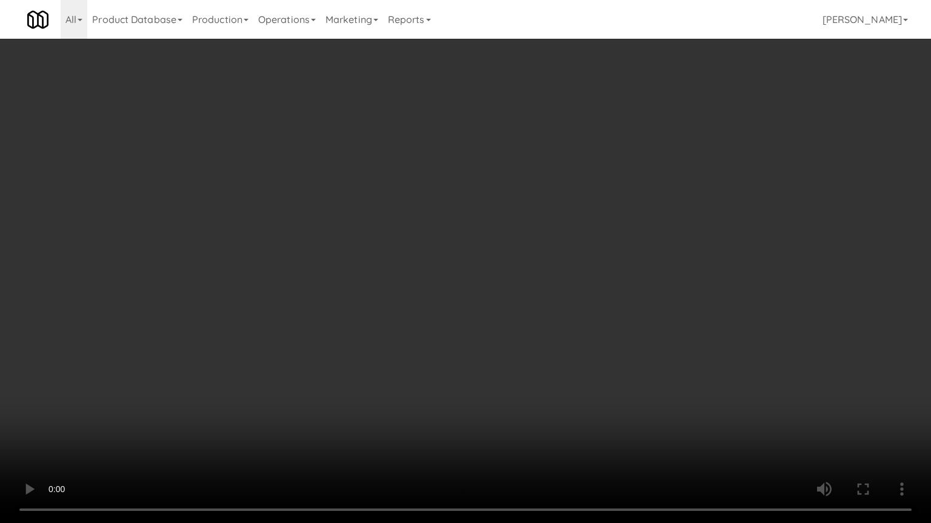
click at [570, 331] on video at bounding box center [465, 261] width 931 height 523
drag, startPoint x: 570, startPoint y: 331, endPoint x: 567, endPoint y: 337, distance: 6.5
click at [570, 331] on video at bounding box center [465, 261] width 931 height 523
click at [573, 333] on video at bounding box center [465, 261] width 931 height 523
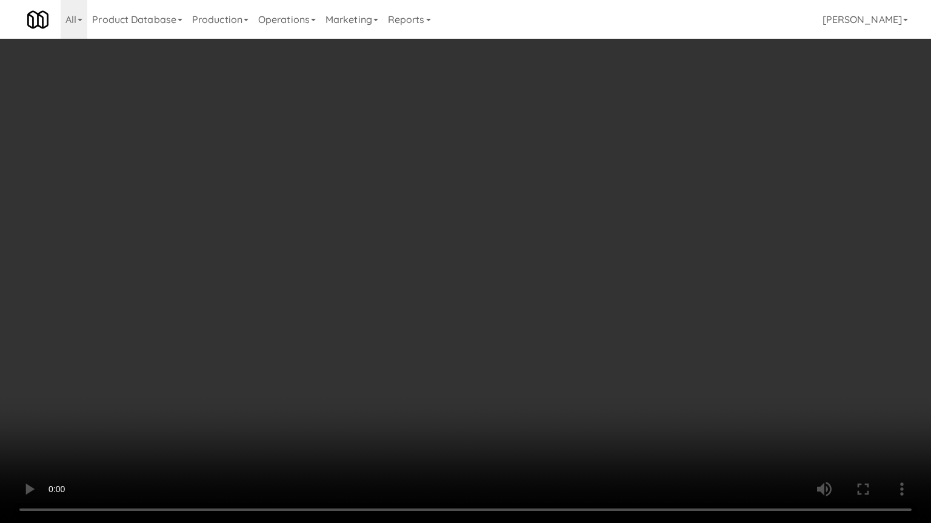
click at [574, 339] on video at bounding box center [465, 261] width 931 height 523
click at [587, 342] on video at bounding box center [465, 261] width 931 height 523
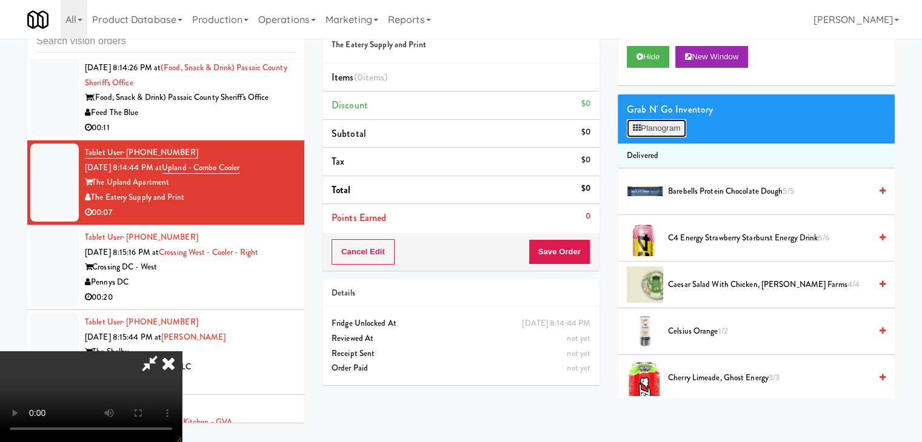
click at [671, 129] on button "Planogram" at bounding box center [655, 128] width 59 height 18
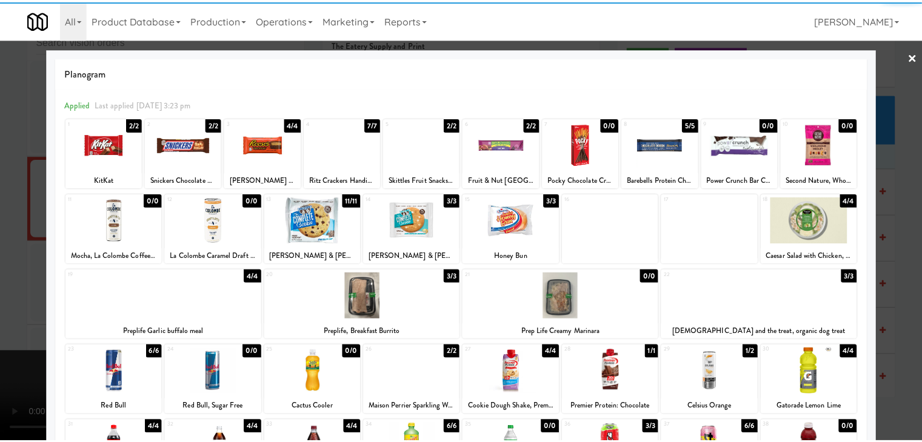
scroll to position [153, 0]
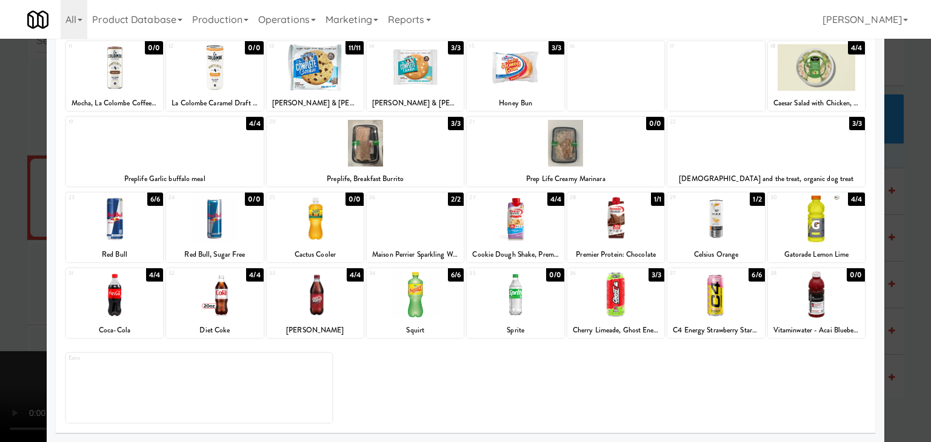
drag, startPoint x: 299, startPoint y: 311, endPoint x: 292, endPoint y: 311, distance: 6.7
click at [299, 311] on div at bounding box center [315, 294] width 97 height 47
drag, startPoint x: 0, startPoint y: 318, endPoint x: 267, endPoint y: 316, distance: 266.6
click at [6, 317] on div at bounding box center [465, 221] width 931 height 442
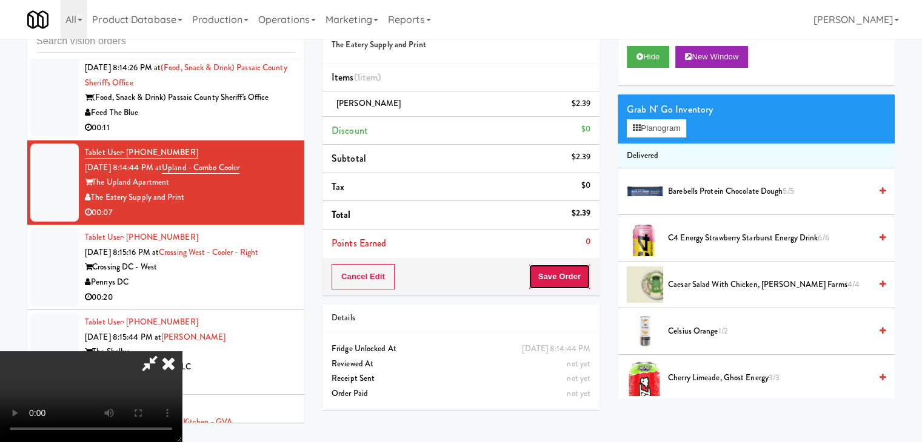
click at [582, 274] on button "Save Order" at bounding box center [559, 276] width 62 height 25
click at [578, 274] on button "Save Order" at bounding box center [559, 276] width 62 height 25
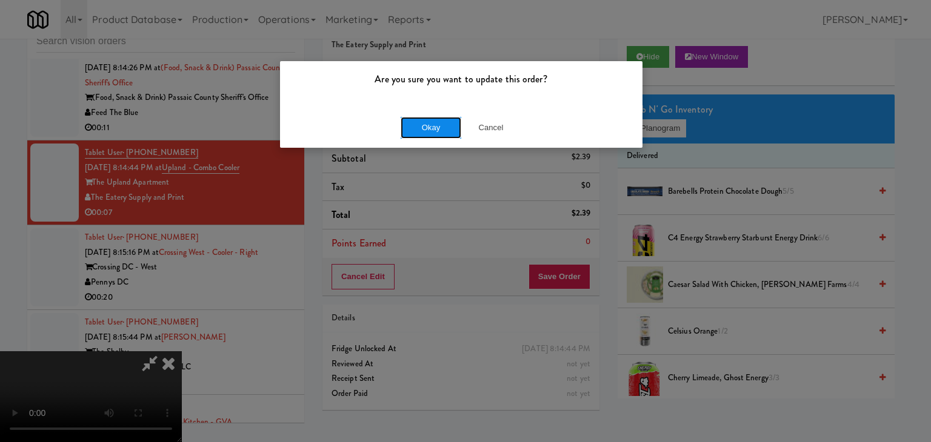
click at [431, 134] on button "Okay" at bounding box center [430, 128] width 61 height 22
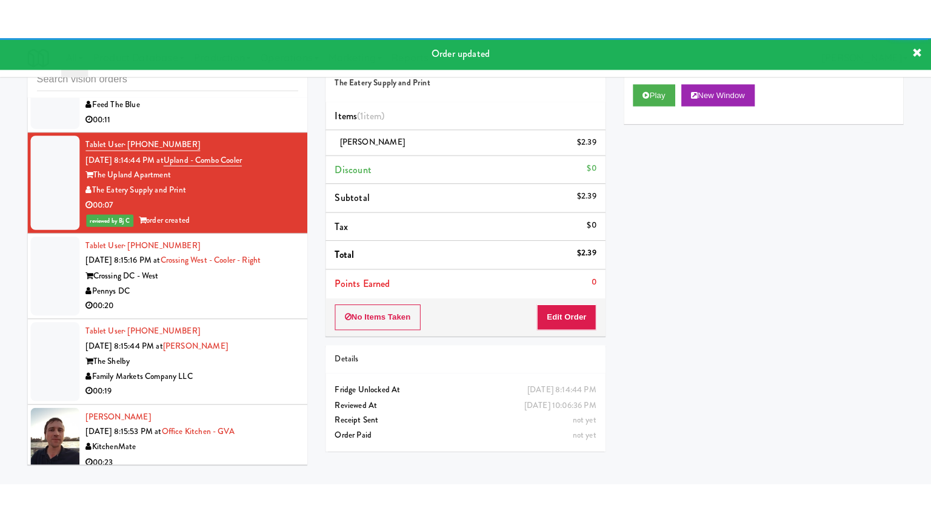
scroll to position [6427, 0]
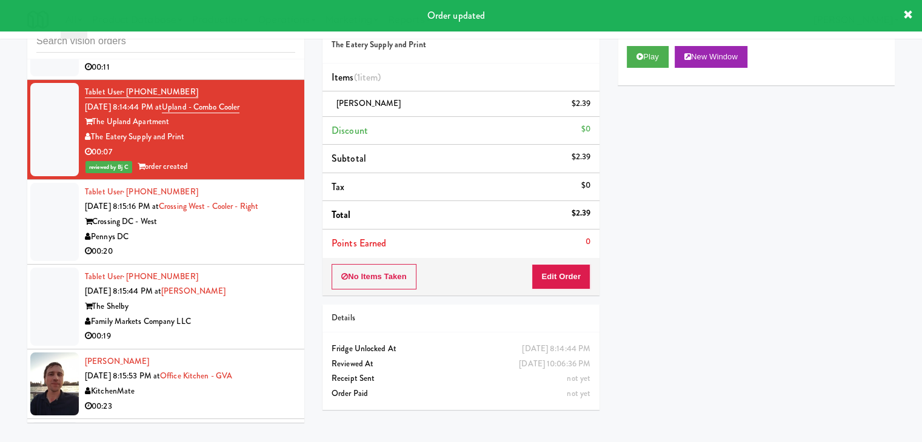
click at [221, 259] on div "00:20" at bounding box center [190, 251] width 210 height 15
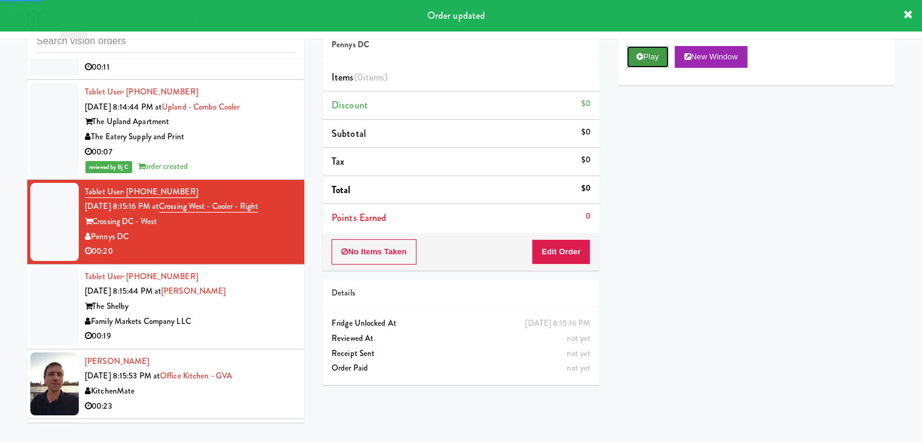
click at [650, 61] on button "Play" at bounding box center [647, 57] width 42 height 22
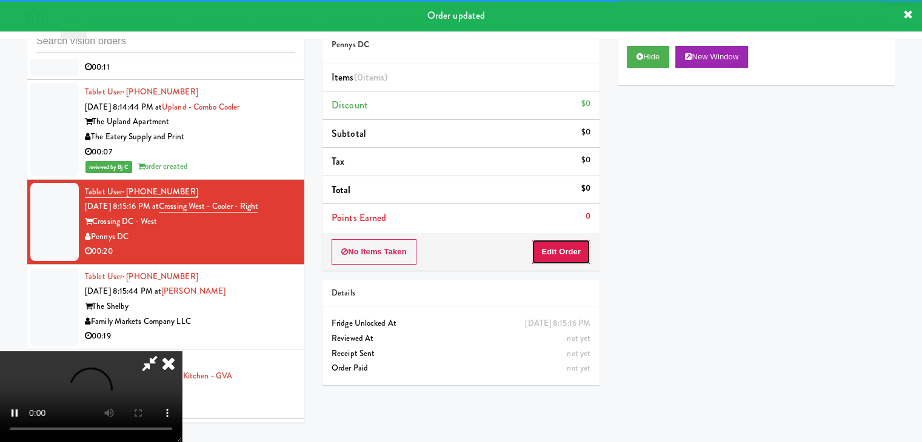
click at [571, 253] on button "Edit Order" at bounding box center [560, 251] width 59 height 25
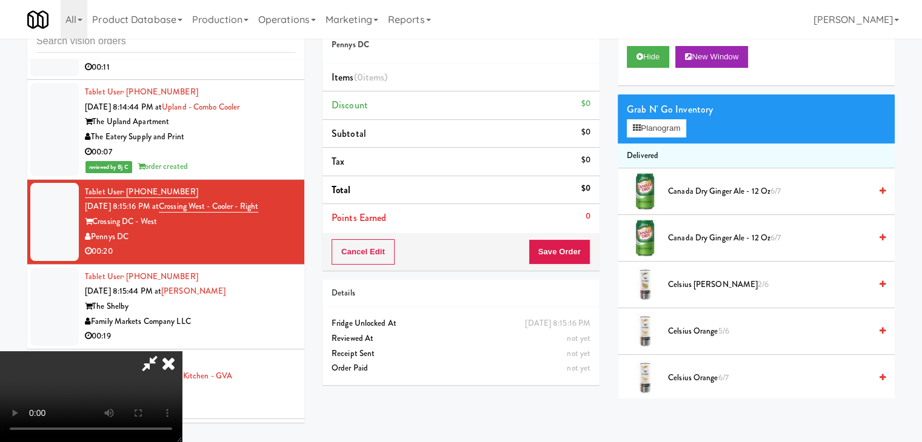
scroll to position [6412, 0]
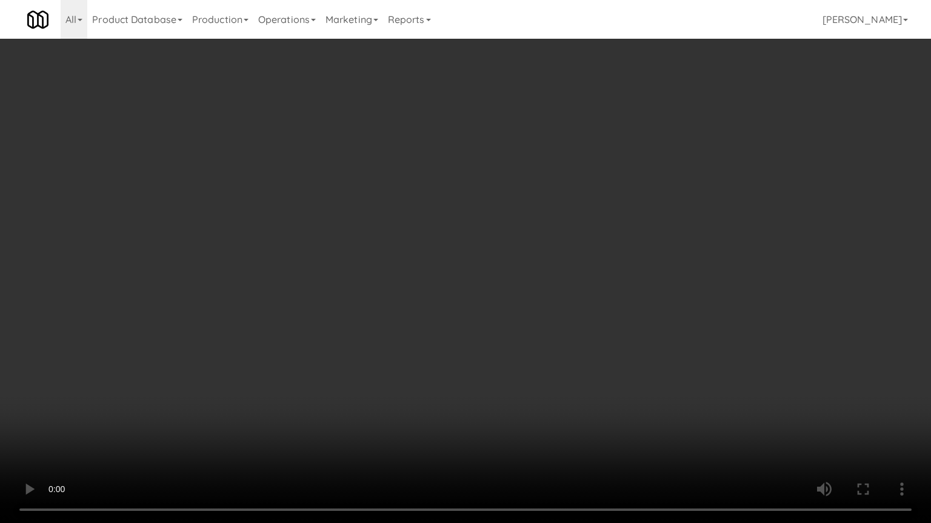
click at [533, 339] on video at bounding box center [465, 261] width 931 height 523
drag, startPoint x: 538, startPoint y: 451, endPoint x: 519, endPoint y: 465, distance: 23.4
click at [538, 442] on video at bounding box center [465, 261] width 931 height 523
click at [560, 373] on video at bounding box center [465, 261] width 931 height 523
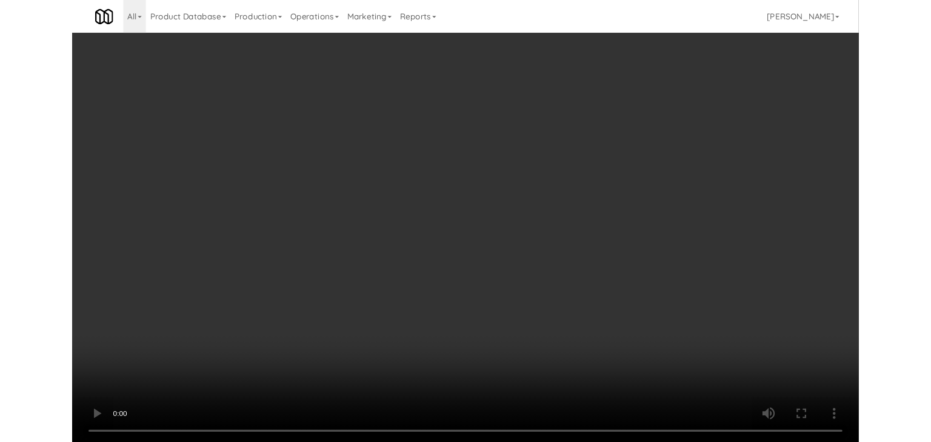
scroll to position [6427, 0]
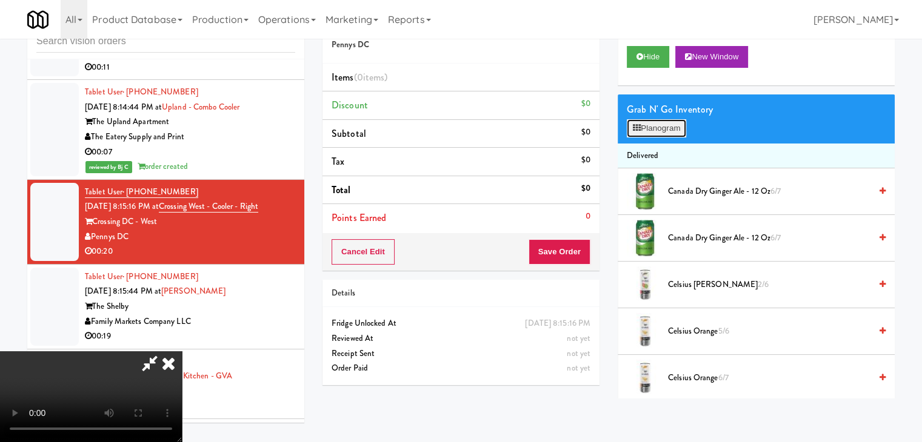
click at [671, 128] on button "Planogram" at bounding box center [655, 128] width 59 height 18
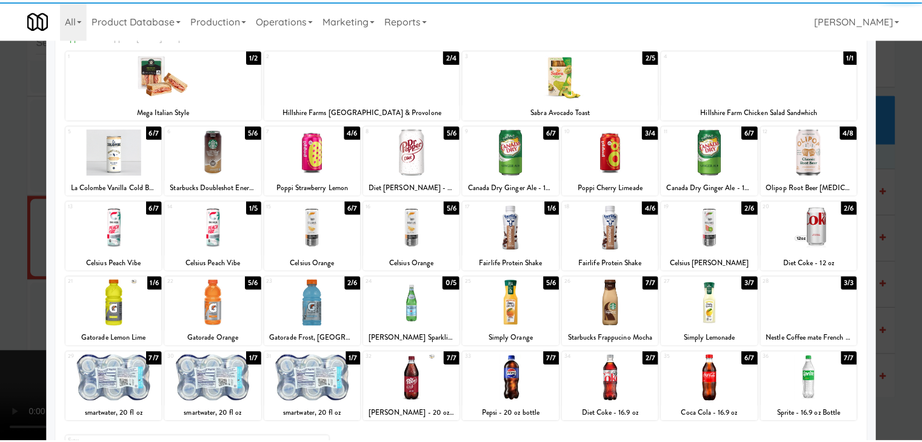
scroll to position [153, 0]
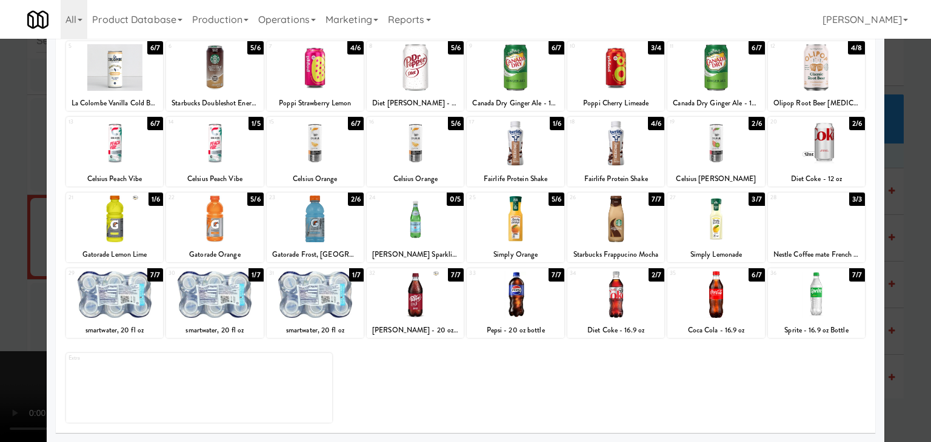
drag, startPoint x: 531, startPoint y: 291, endPoint x: 517, endPoint y: 293, distance: 14.0
click at [530, 291] on div at bounding box center [515, 294] width 97 height 47
drag, startPoint x: 0, startPoint y: 290, endPoint x: 273, endPoint y: 290, distance: 272.7
click at [5, 290] on div at bounding box center [465, 221] width 931 height 442
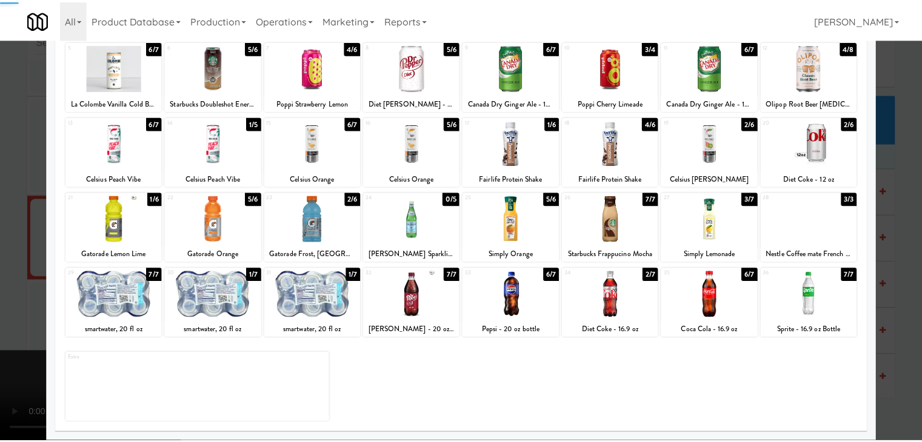
scroll to position [6427, 0]
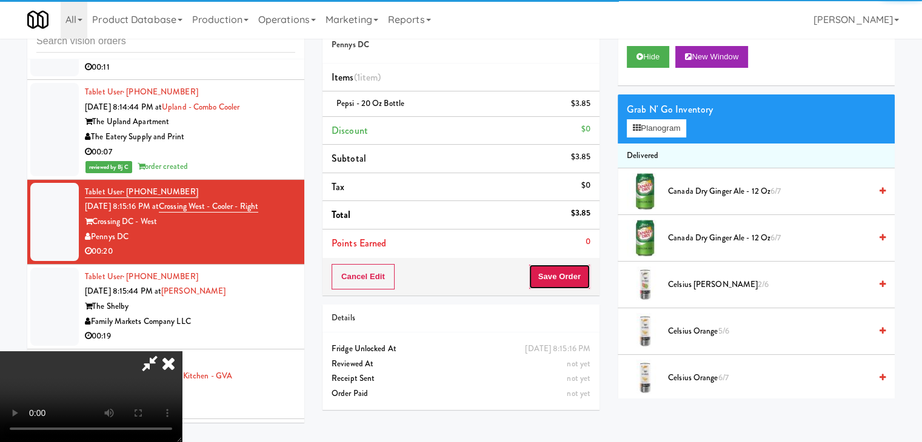
click at [574, 277] on button "Save Order" at bounding box center [559, 276] width 62 height 25
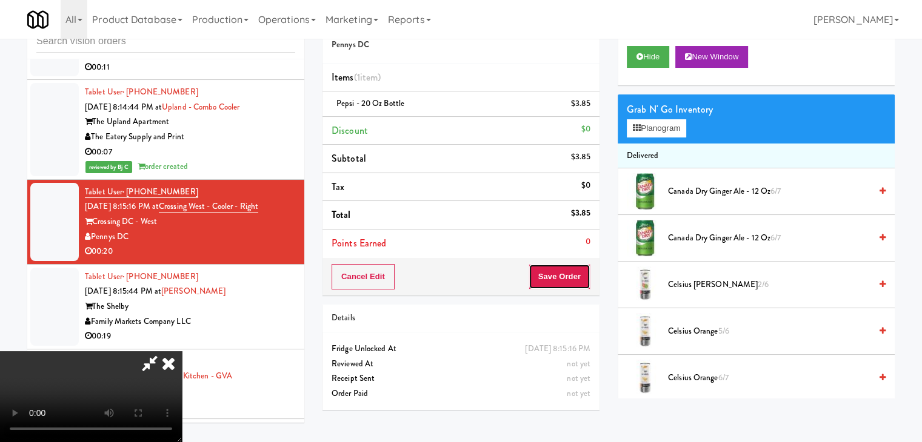
click at [574, 277] on button "Save Order" at bounding box center [559, 276] width 62 height 25
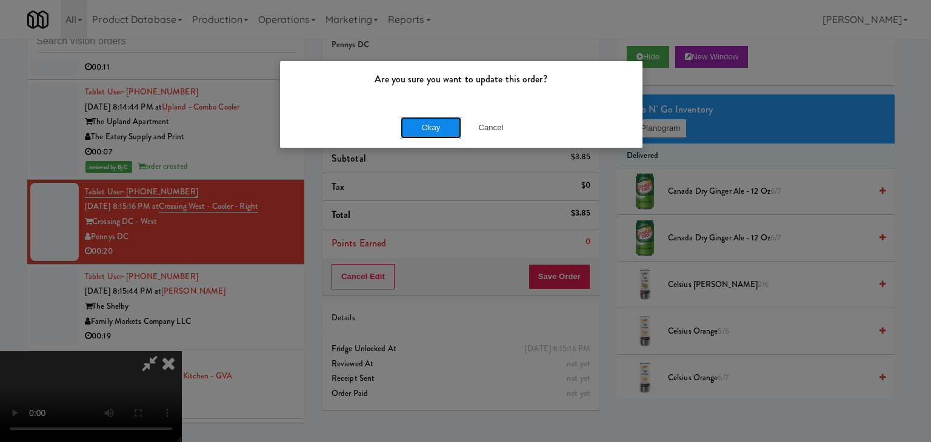
drag, startPoint x: 414, startPoint y: 136, endPoint x: 420, endPoint y: 133, distance: 7.3
click at [416, 135] on button "Okay" at bounding box center [430, 128] width 61 height 22
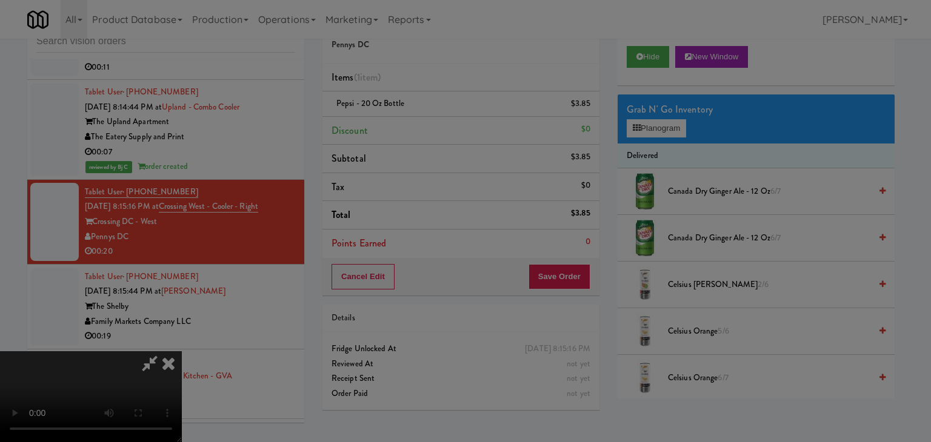
click at [420, 133] on body "Are you sure you want to update this order? Okay Cancel Okay Are you sure you w…" at bounding box center [465, 221] width 931 height 442
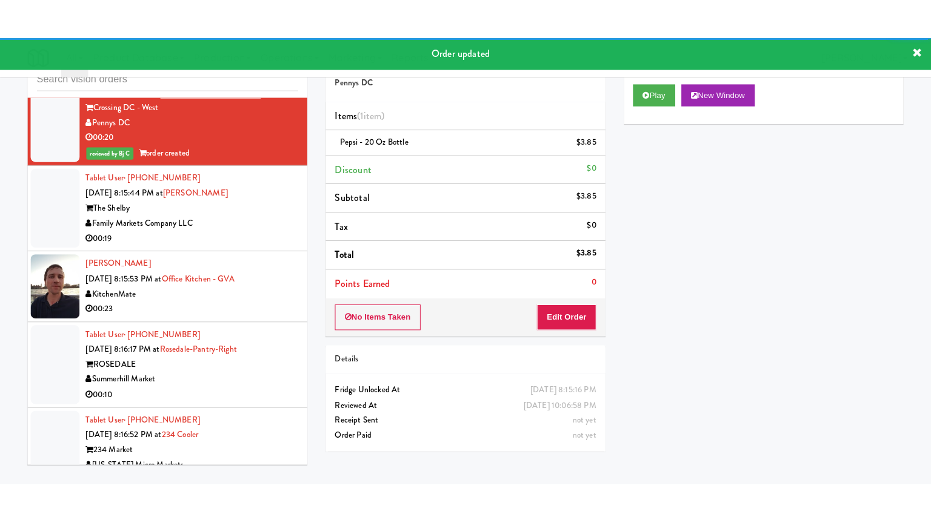
scroll to position [6608, 0]
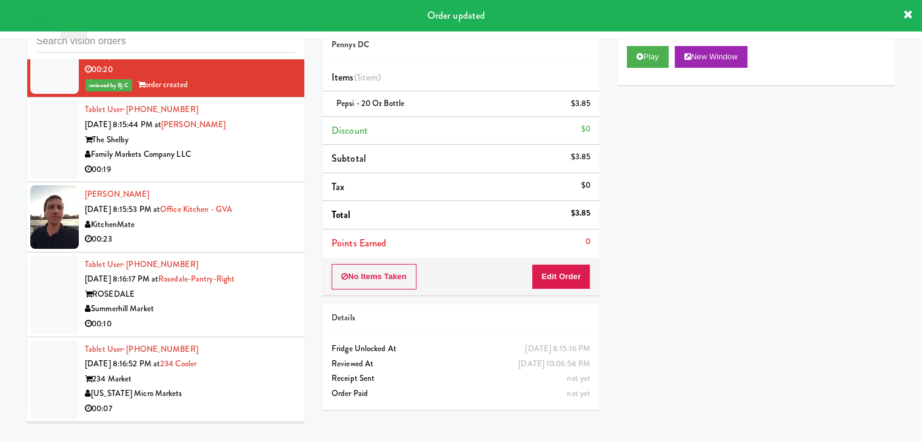
click at [262, 162] on div "Family Markets Company LLC" at bounding box center [190, 154] width 210 height 15
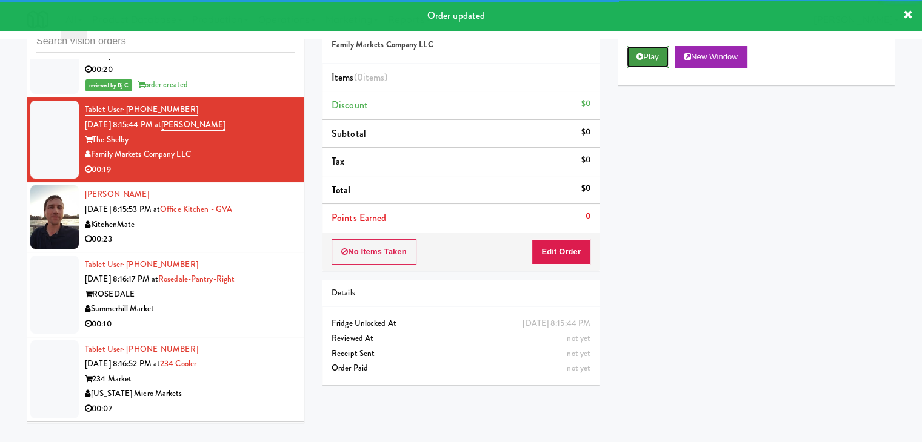
click at [634, 54] on button "Play" at bounding box center [647, 57] width 42 height 22
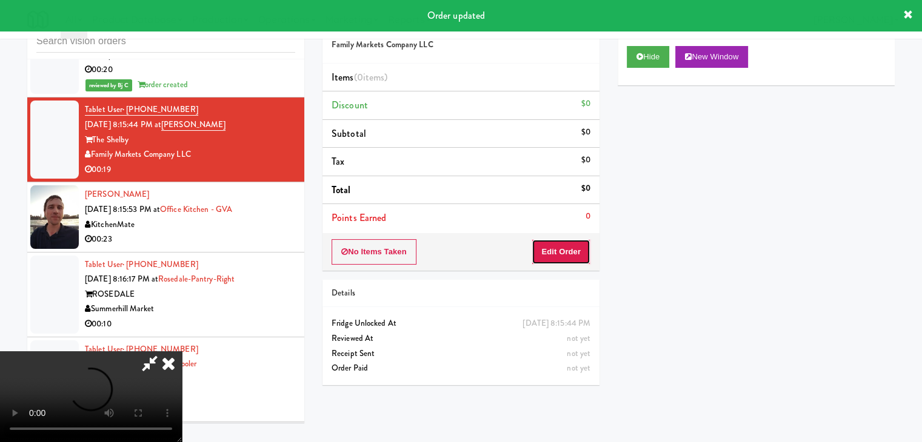
click at [562, 251] on button "Edit Order" at bounding box center [560, 251] width 59 height 25
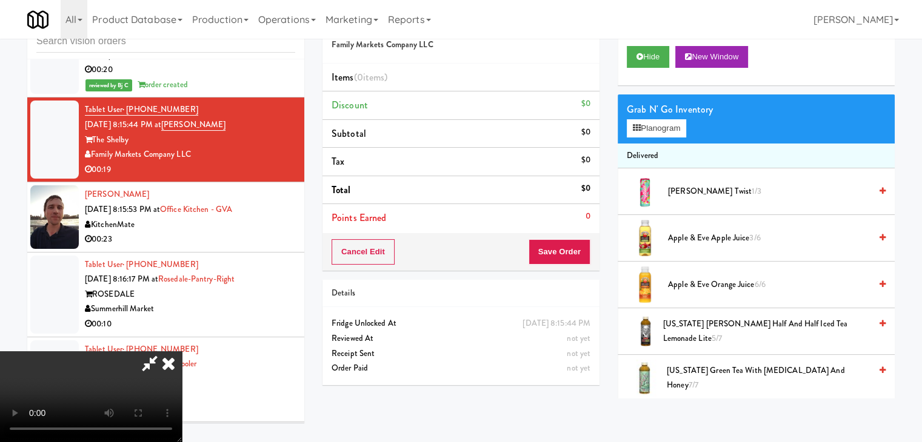
scroll to position [6593, 0]
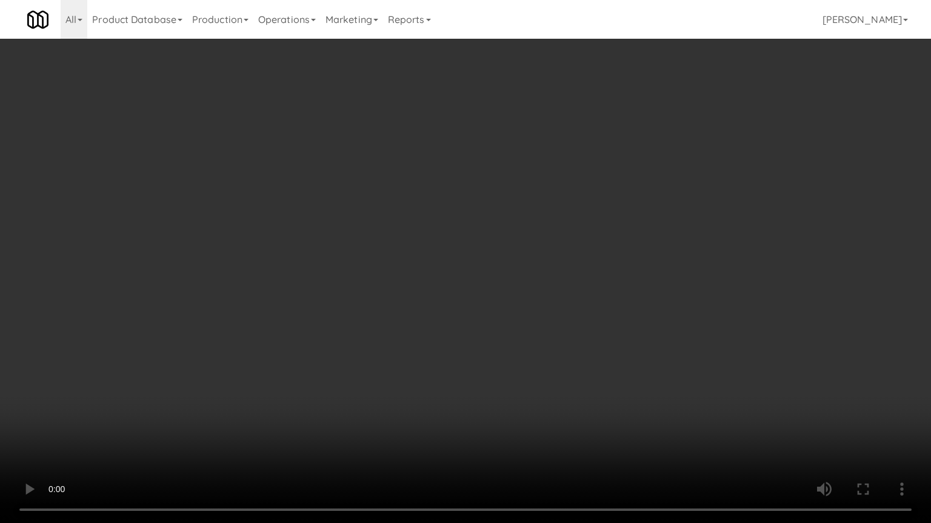
click at [574, 340] on video at bounding box center [465, 261] width 931 height 523
click at [573, 340] on video at bounding box center [465, 261] width 931 height 523
click at [573, 341] on video at bounding box center [465, 261] width 931 height 523
click at [573, 344] on video at bounding box center [465, 261] width 931 height 523
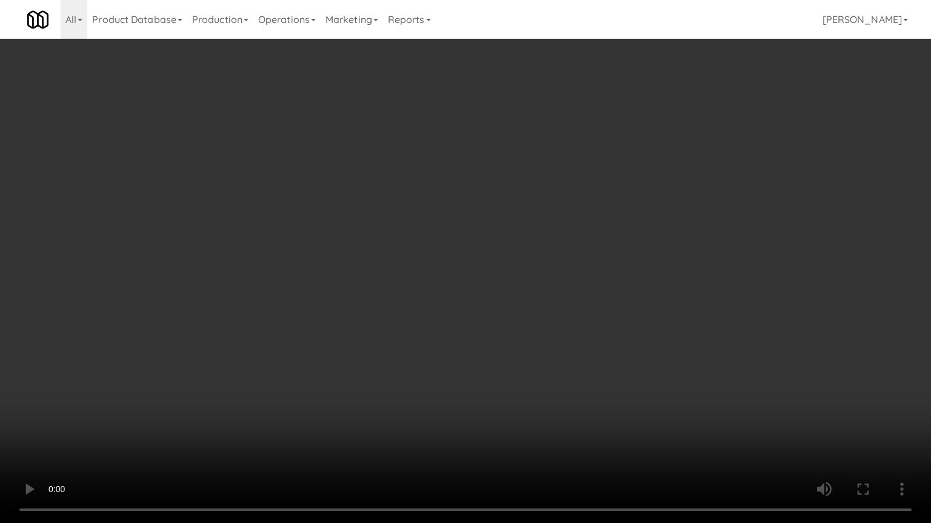
click at [573, 345] on video at bounding box center [465, 261] width 931 height 523
drag, startPoint x: 573, startPoint y: 345, endPoint x: 567, endPoint y: 347, distance: 6.2
click at [573, 346] on video at bounding box center [465, 261] width 931 height 523
click at [570, 341] on video at bounding box center [465, 261] width 931 height 523
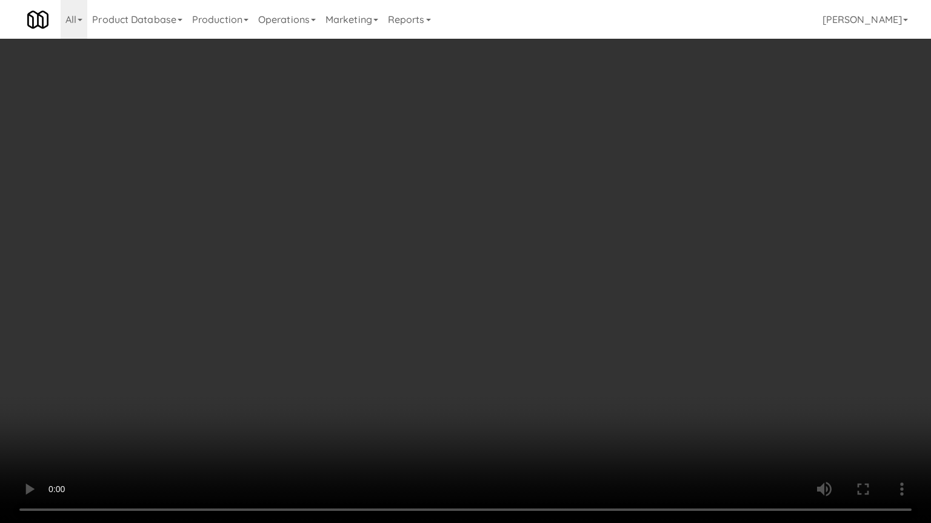
click at [570, 341] on video at bounding box center [465, 261] width 931 height 523
click at [575, 341] on video at bounding box center [465, 261] width 931 height 523
click at [570, 339] on video at bounding box center [465, 261] width 931 height 523
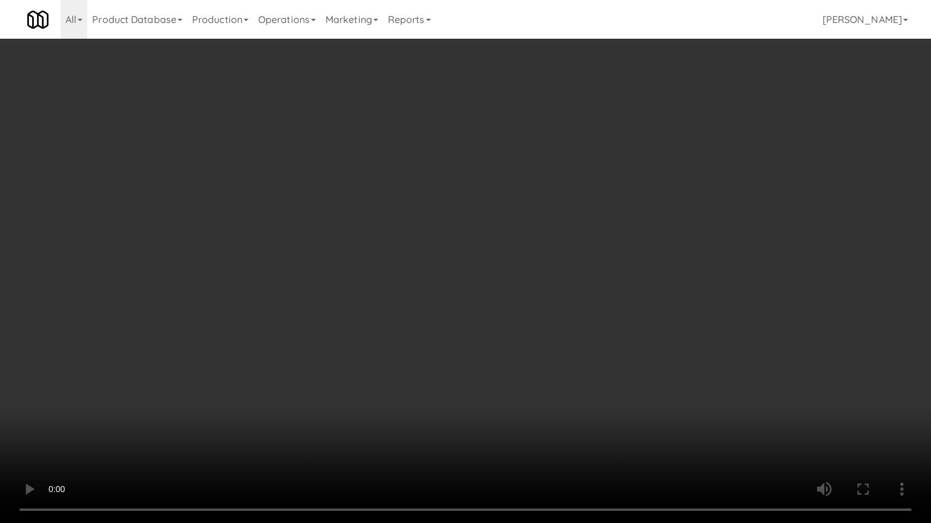
click at [570, 340] on video at bounding box center [465, 261] width 931 height 523
click at [570, 341] on video at bounding box center [465, 261] width 931 height 523
click at [570, 340] on video at bounding box center [465, 261] width 931 height 523
click at [567, 337] on video at bounding box center [465, 261] width 931 height 523
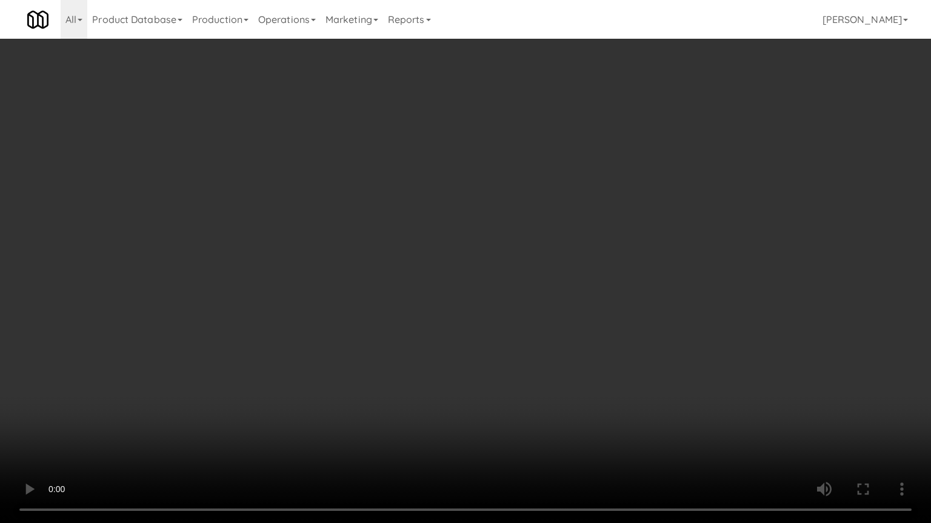
drag, startPoint x: 567, startPoint y: 337, endPoint x: 560, endPoint y: 340, distance: 6.8
click at [567, 337] on video at bounding box center [465, 261] width 931 height 523
click at [593, 327] on video at bounding box center [465, 261] width 931 height 523
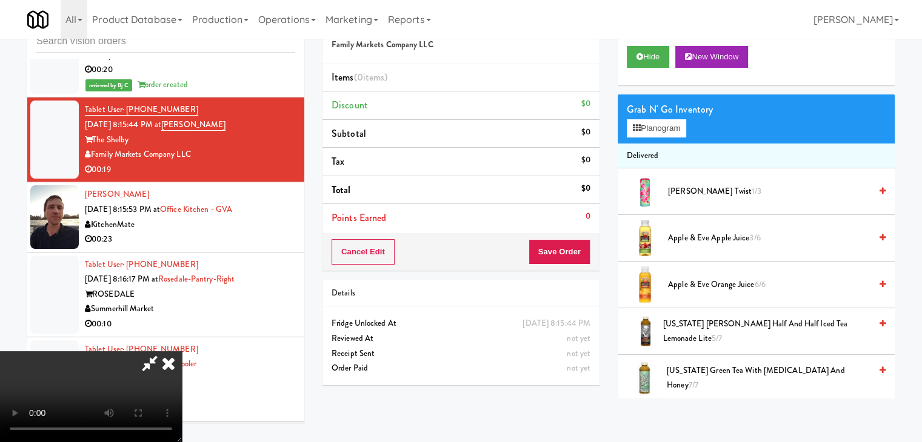
click at [182, 351] on video at bounding box center [91, 396] width 182 height 91
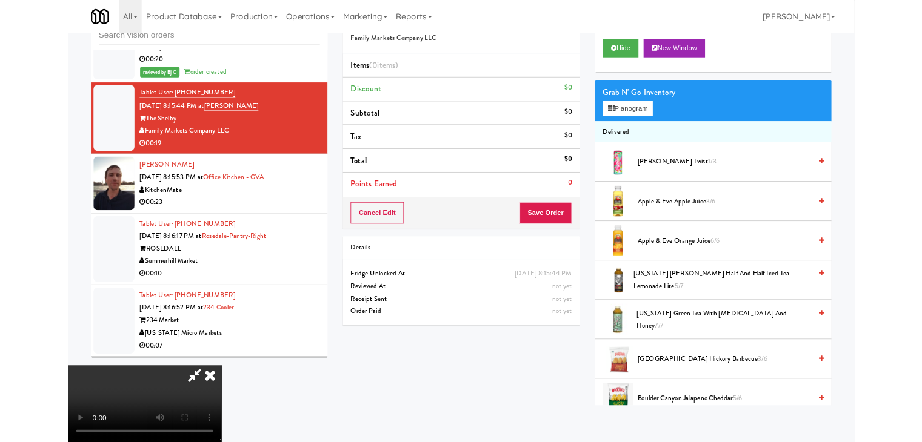
scroll to position [6593, 0]
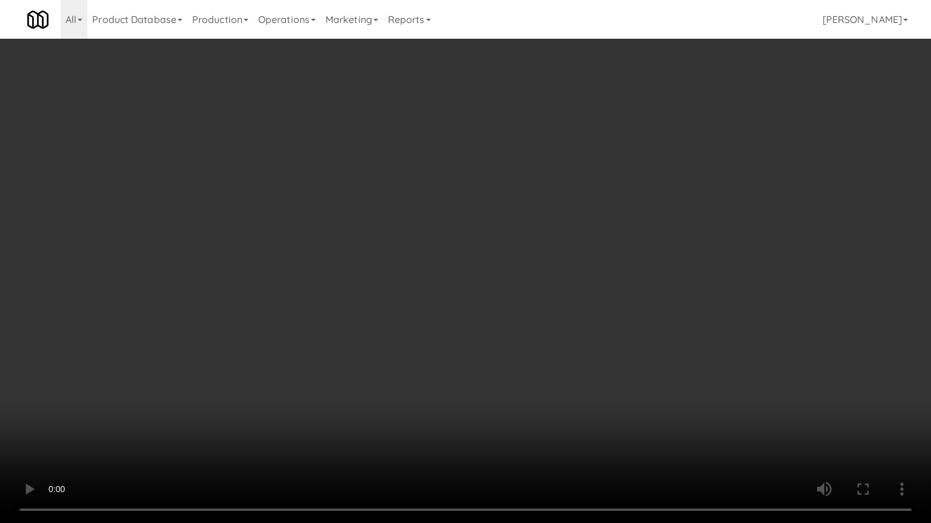
click at [462, 247] on video at bounding box center [465, 261] width 931 height 523
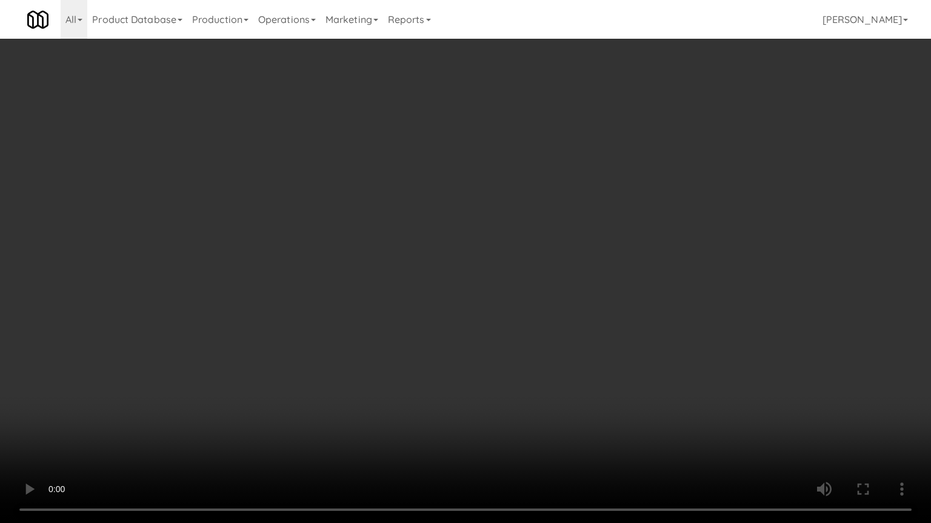
click at [645, 397] on video at bounding box center [465, 261] width 931 height 523
click at [634, 348] on video at bounding box center [465, 261] width 931 height 523
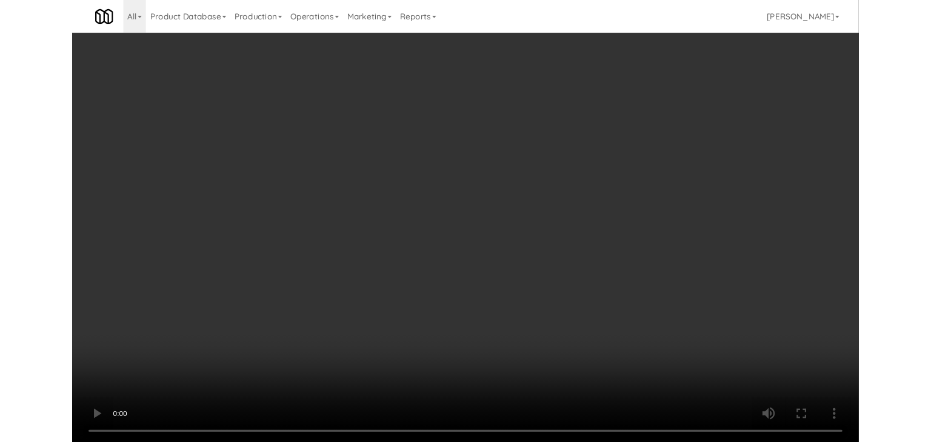
scroll to position [6608, 0]
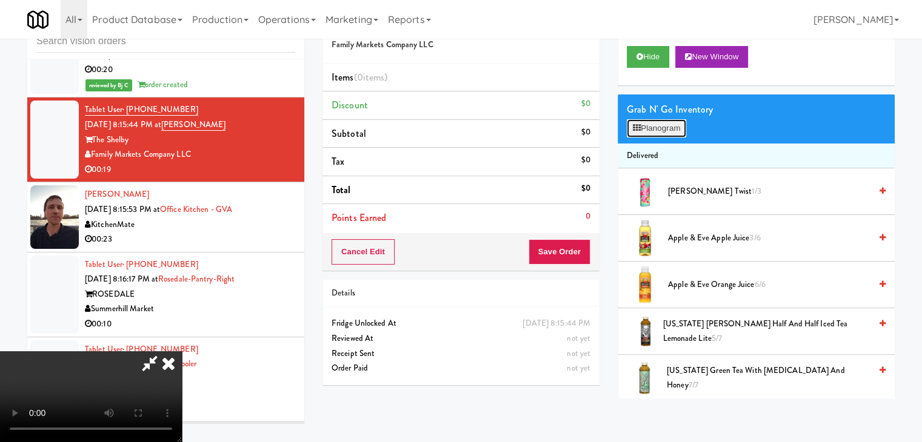
click at [666, 124] on button "Planogram" at bounding box center [655, 128] width 59 height 18
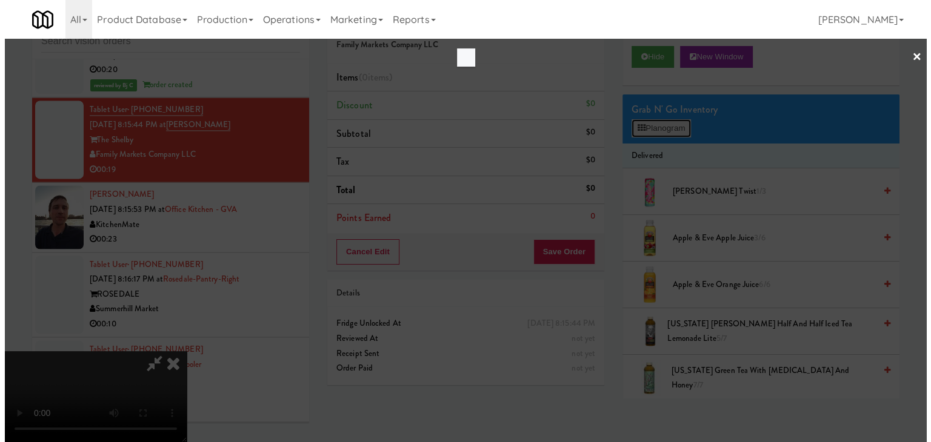
scroll to position [6593, 0]
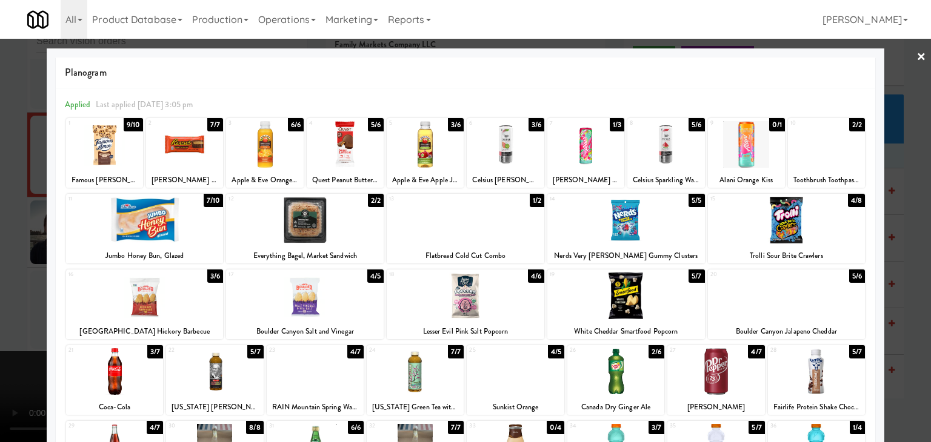
click at [654, 151] on div at bounding box center [665, 144] width 77 height 47
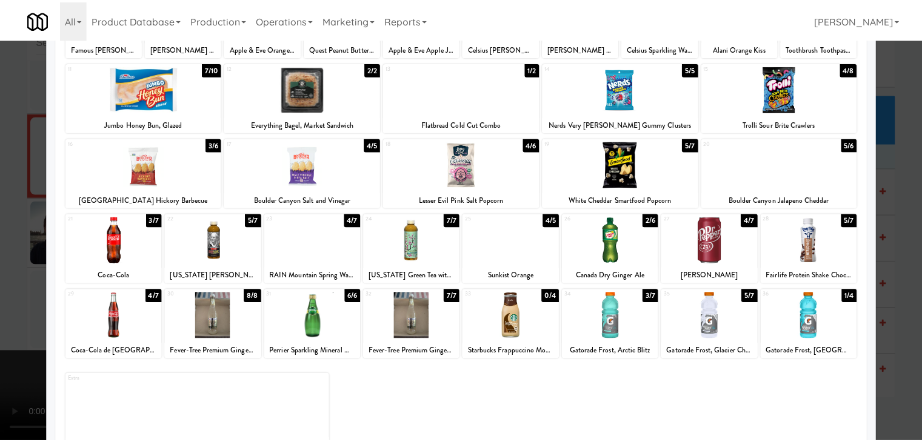
scroll to position [153, 0]
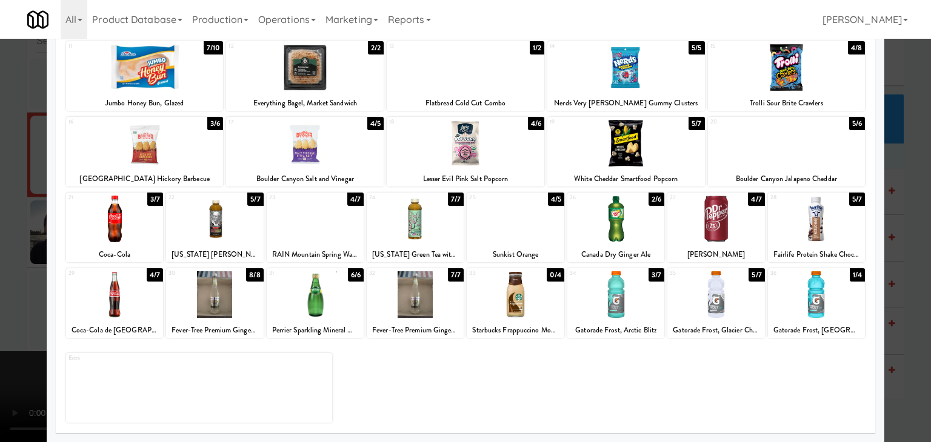
click at [645, 151] on div at bounding box center [626, 143] width 158 height 47
drag, startPoint x: 0, startPoint y: 218, endPoint x: 143, endPoint y: 231, distance: 143.6
click at [5, 218] on div at bounding box center [465, 221] width 931 height 442
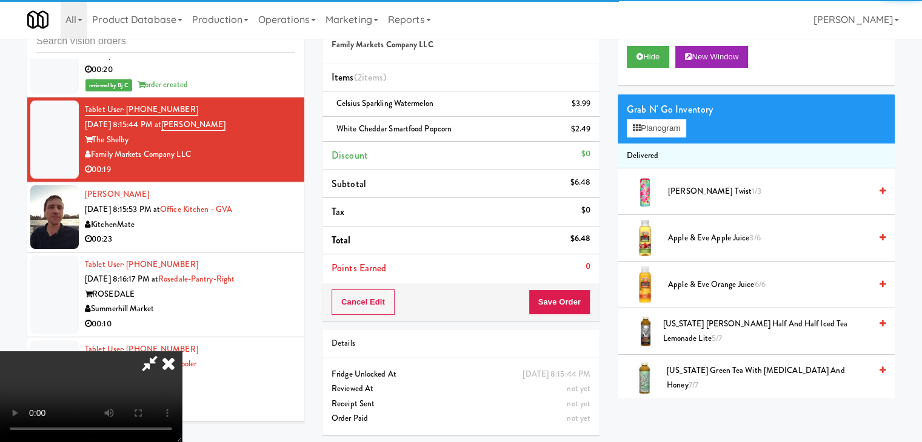
click at [182, 351] on video at bounding box center [91, 396] width 182 height 91
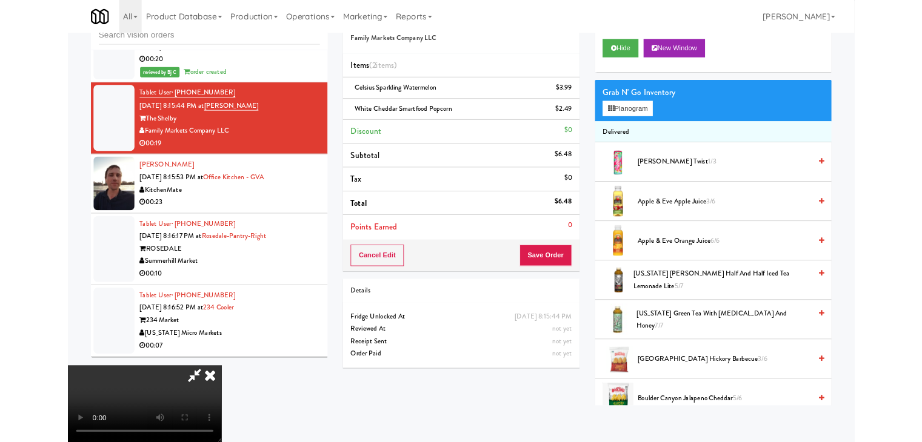
scroll to position [6593, 0]
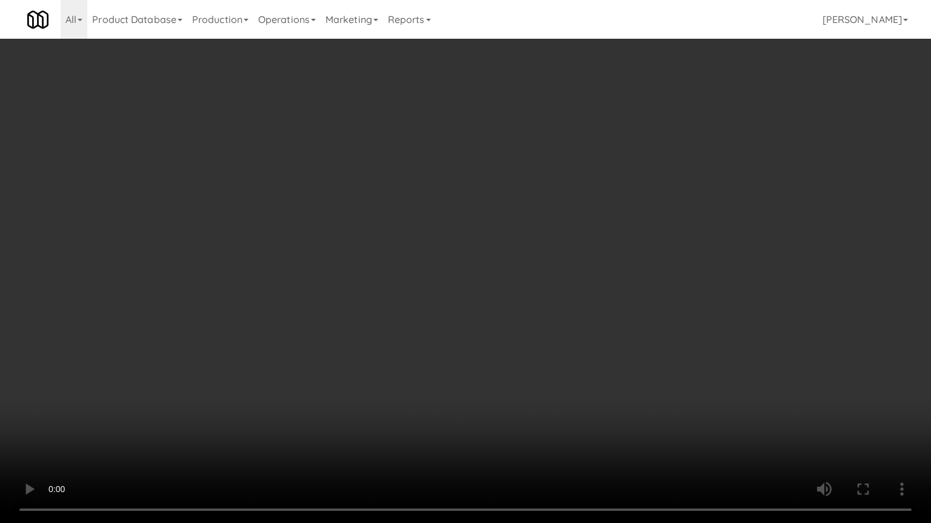
click at [509, 339] on video at bounding box center [465, 261] width 931 height 523
click at [582, 332] on video at bounding box center [465, 261] width 931 height 523
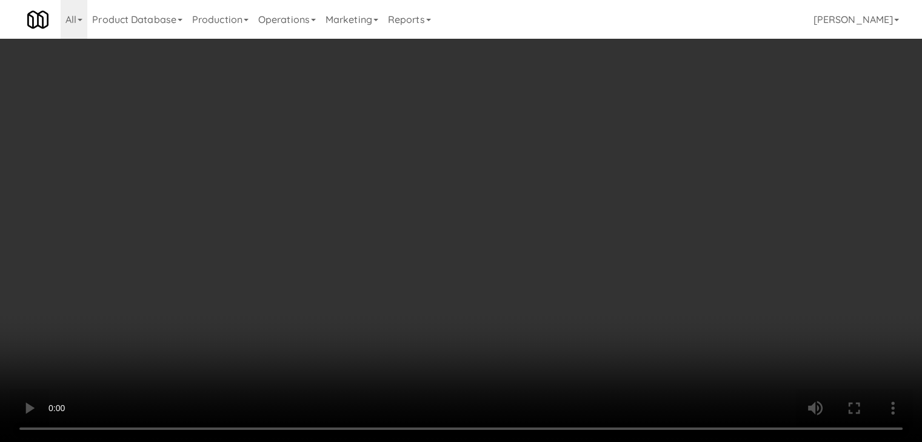
scroll to position [6608, 0]
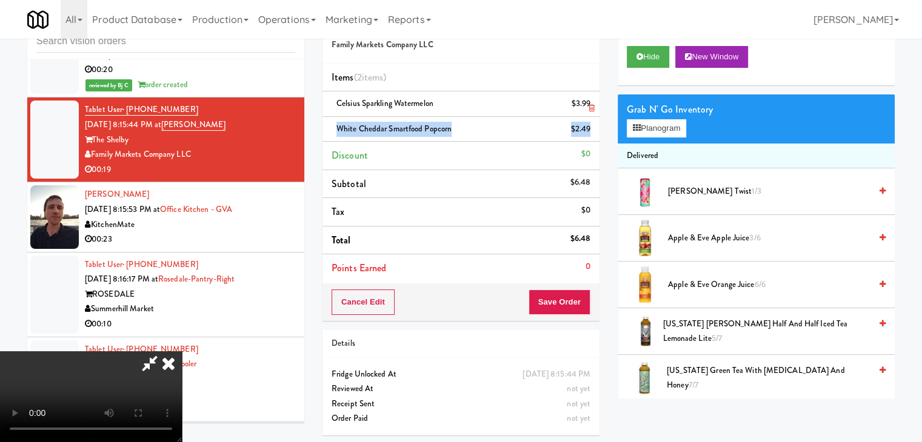
drag, startPoint x: 588, startPoint y: 128, endPoint x: 589, endPoint y: 107, distance: 20.6
click at [589, 107] on ul "Items (2 items ) Celsius Sparkling Watermelon $3.99 White Cheddar Smartfood Pop…" at bounding box center [460, 173] width 277 height 219
click at [589, 107] on icon at bounding box center [591, 108] width 6 height 8
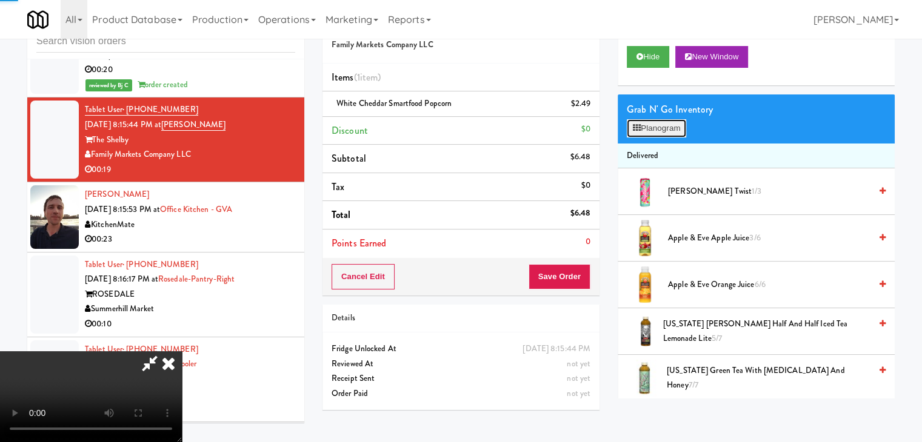
click at [671, 129] on button "Planogram" at bounding box center [655, 128] width 59 height 18
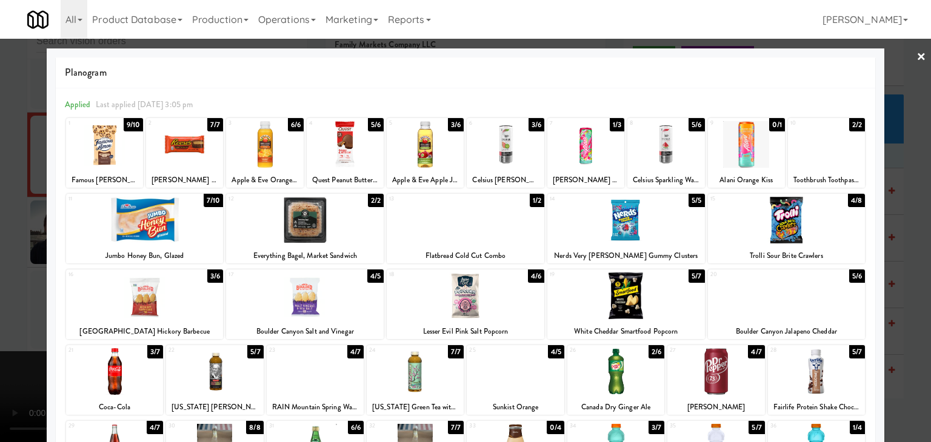
click at [512, 153] on div at bounding box center [505, 144] width 77 height 47
drag, startPoint x: 0, startPoint y: 263, endPoint x: 87, endPoint y: 267, distance: 87.4
click at [5, 264] on div at bounding box center [465, 221] width 931 height 442
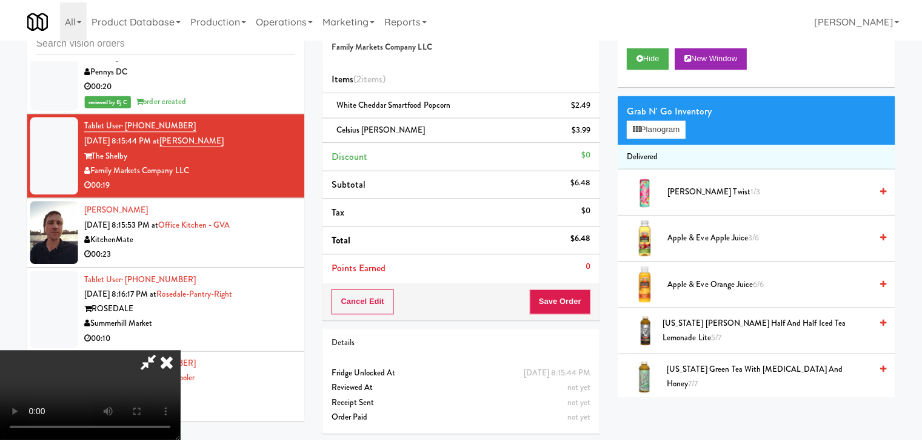
scroll to position [6608, 0]
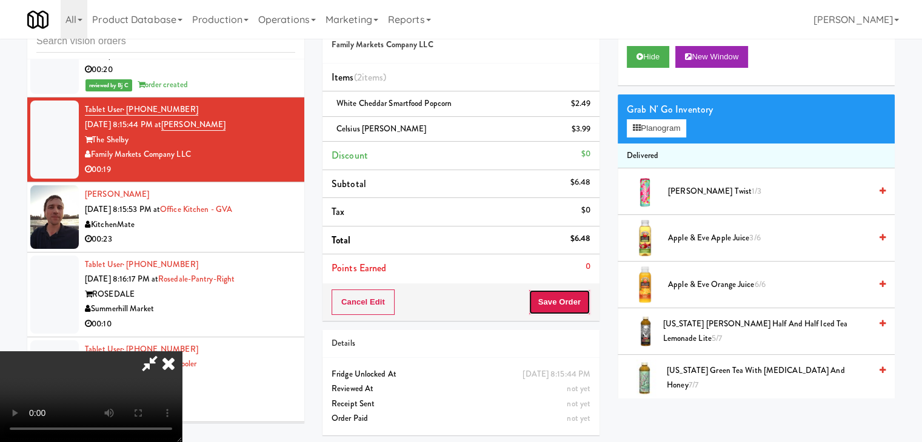
drag, startPoint x: 583, startPoint y: 296, endPoint x: 572, endPoint y: 297, distance: 11.1
click at [579, 296] on button "Save Order" at bounding box center [559, 302] width 62 height 25
click at [572, 297] on button "Save Order" at bounding box center [559, 302] width 62 height 25
click at [571, 297] on button "Save Order" at bounding box center [559, 302] width 62 height 25
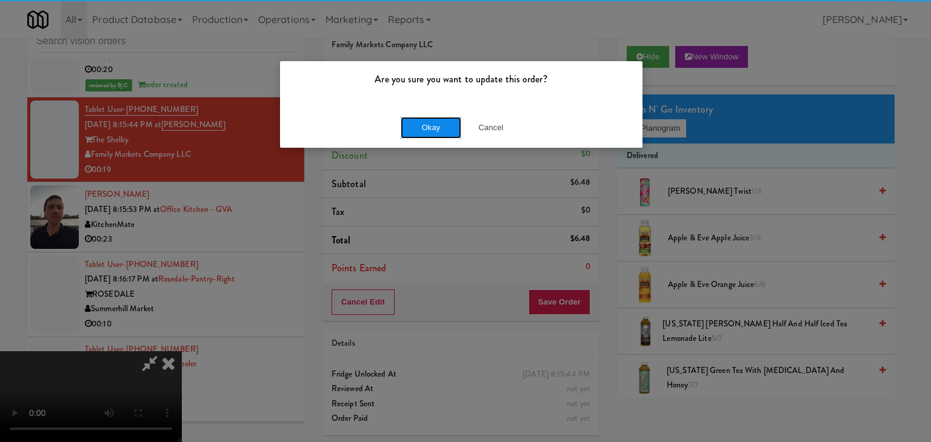
click at [456, 131] on button "Okay" at bounding box center [430, 128] width 61 height 22
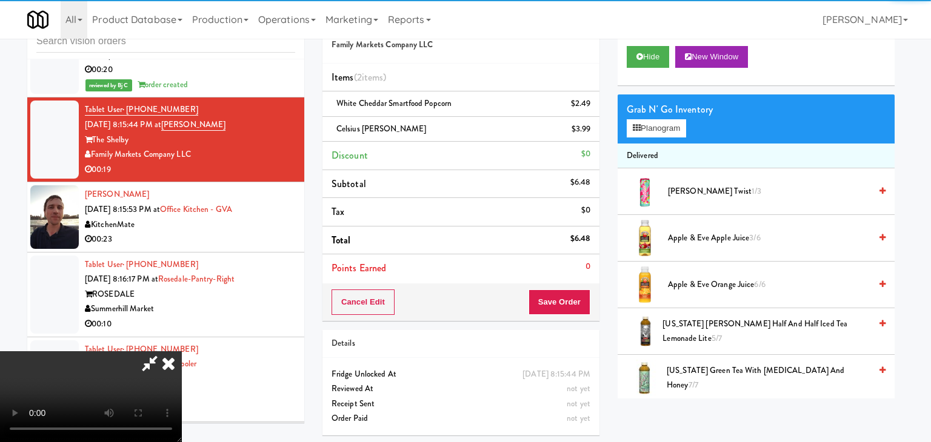
click at [444, 124] on body "Are you sure you want to update this order? Okay Cancel Okay Are you sure you w…" at bounding box center [465, 221] width 931 height 442
click at [444, 124] on div at bounding box center [465, 221] width 931 height 442
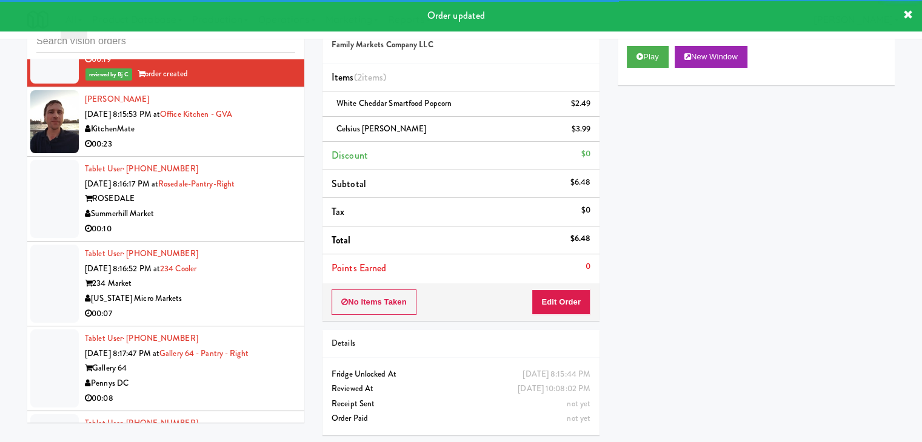
scroll to position [6730, 0]
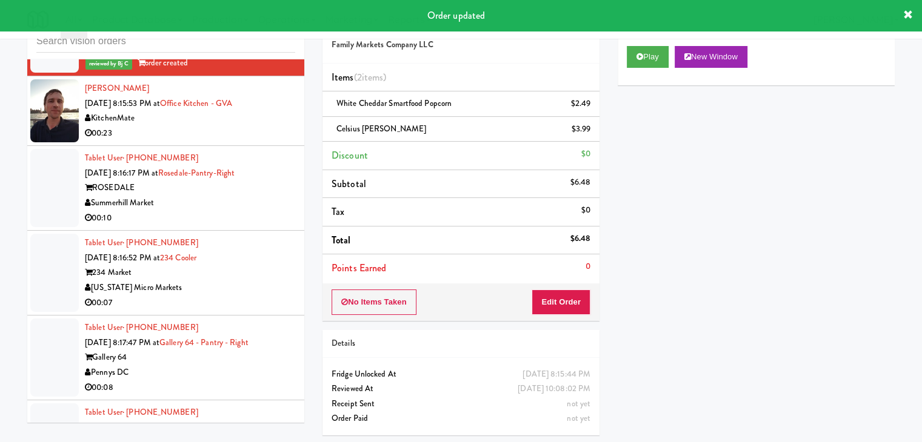
drag, startPoint x: 258, startPoint y: 204, endPoint x: 271, endPoint y: 209, distance: 14.2
click at [258, 205] on div "Summerhill Market" at bounding box center [190, 203] width 210 height 15
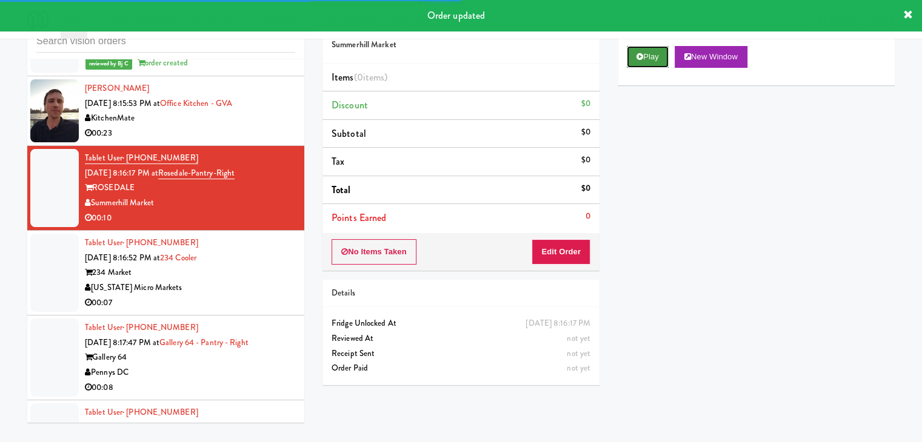
click at [646, 57] on button "Play" at bounding box center [647, 57] width 42 height 22
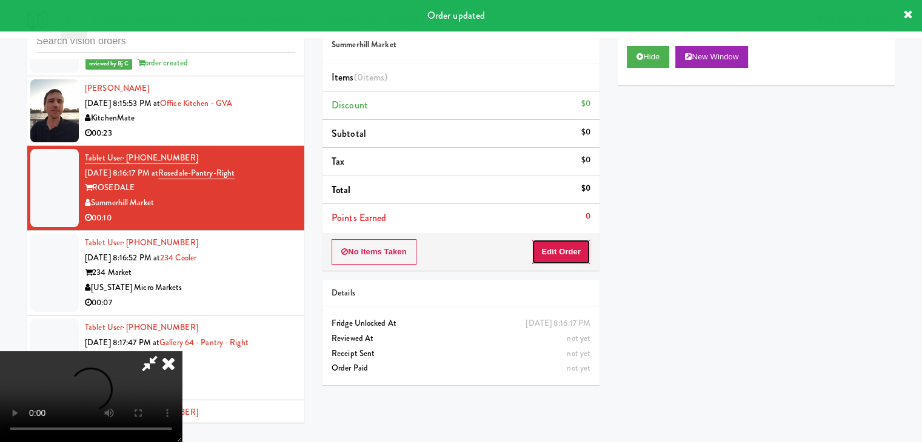
click at [575, 247] on button "Edit Order" at bounding box center [560, 251] width 59 height 25
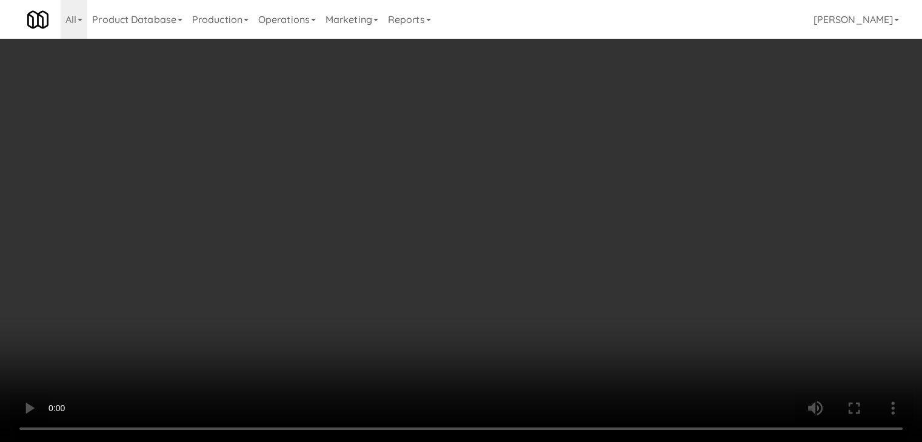
scroll to position [6715, 0]
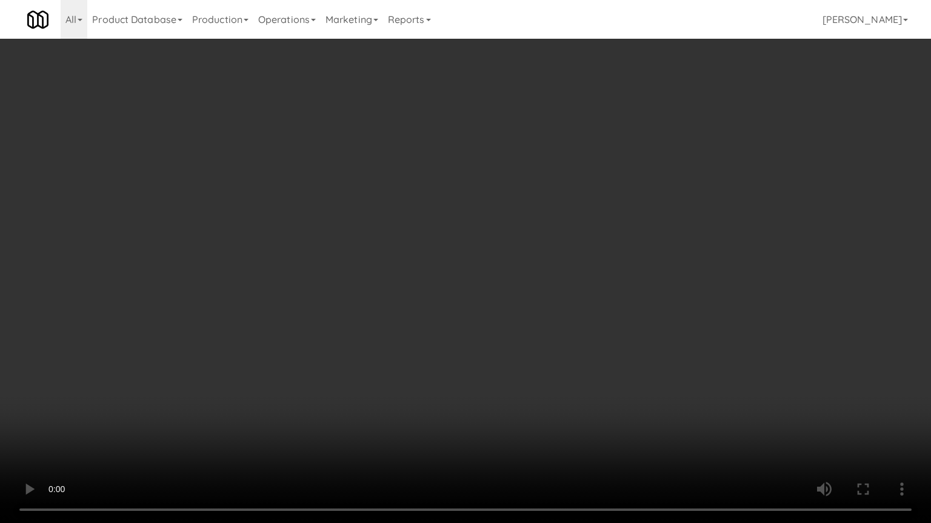
click at [526, 400] on video at bounding box center [465, 261] width 931 height 523
click at [542, 379] on video at bounding box center [465, 261] width 931 height 523
click at [543, 374] on video at bounding box center [465, 261] width 931 height 523
click at [611, 347] on video at bounding box center [465, 261] width 931 height 523
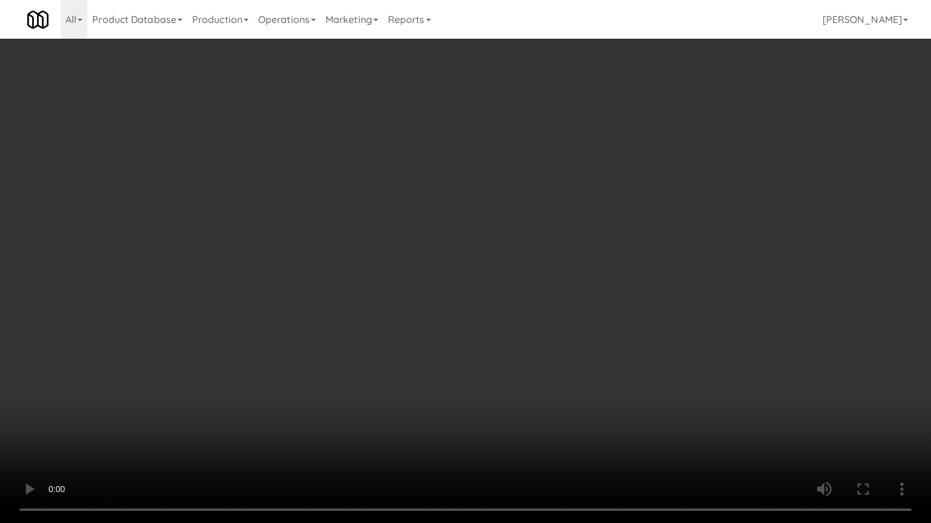
drag, startPoint x: 611, startPoint y: 345, endPoint x: 673, endPoint y: 180, distance: 176.2
click at [611, 344] on video at bounding box center [465, 261] width 931 height 523
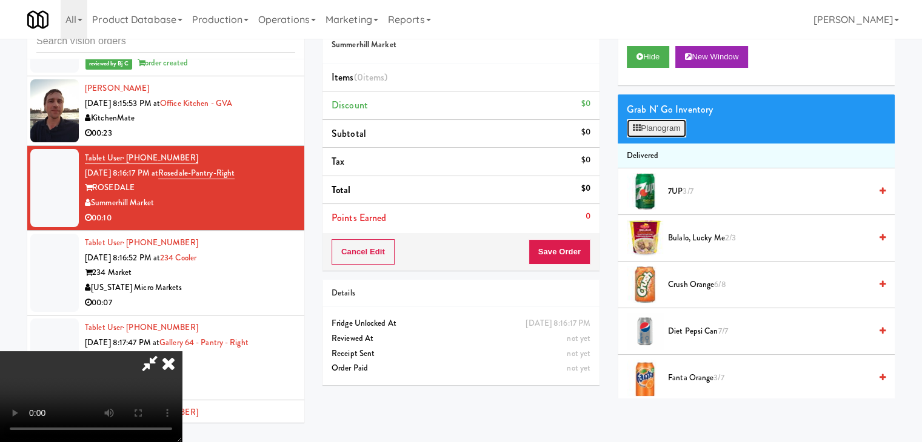
click at [671, 124] on button "Planogram" at bounding box center [655, 128] width 59 height 18
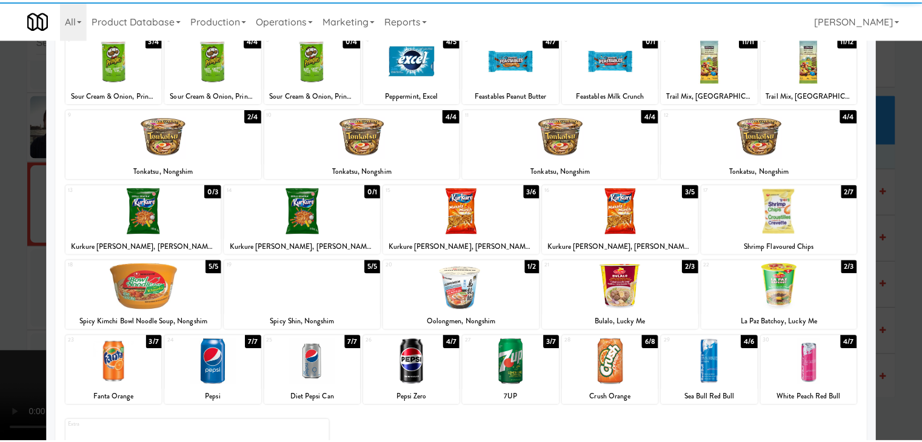
scroll to position [153, 0]
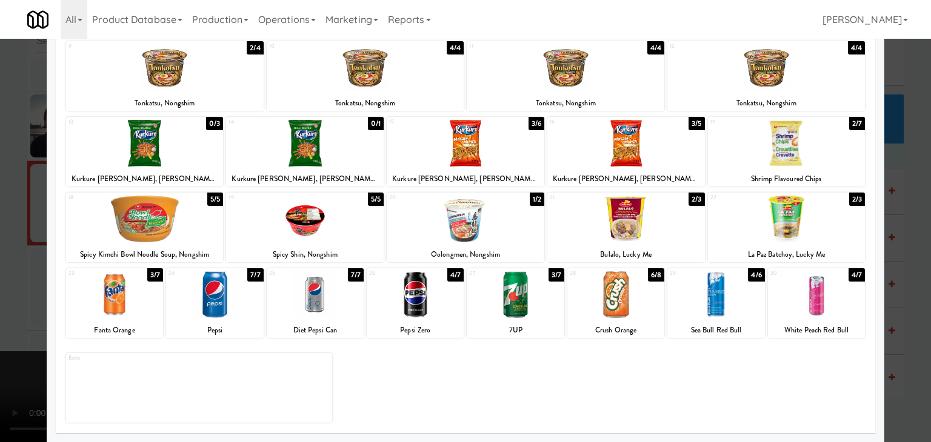
click at [235, 313] on div at bounding box center [214, 294] width 97 height 47
drag, startPoint x: 0, startPoint y: 311, endPoint x: 239, endPoint y: 310, distance: 238.7
click at [8, 310] on div at bounding box center [465, 221] width 931 height 442
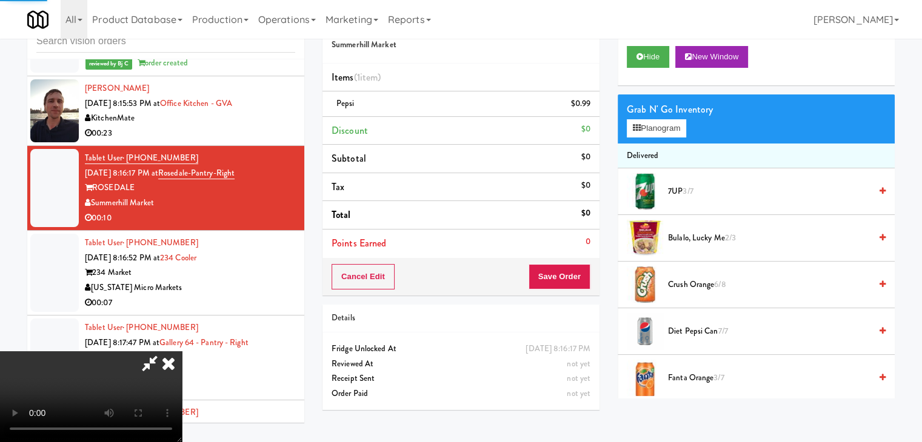
scroll to position [170, 0]
click at [182, 351] on video at bounding box center [91, 396] width 182 height 91
click at [579, 274] on button "Save Order" at bounding box center [559, 276] width 62 height 25
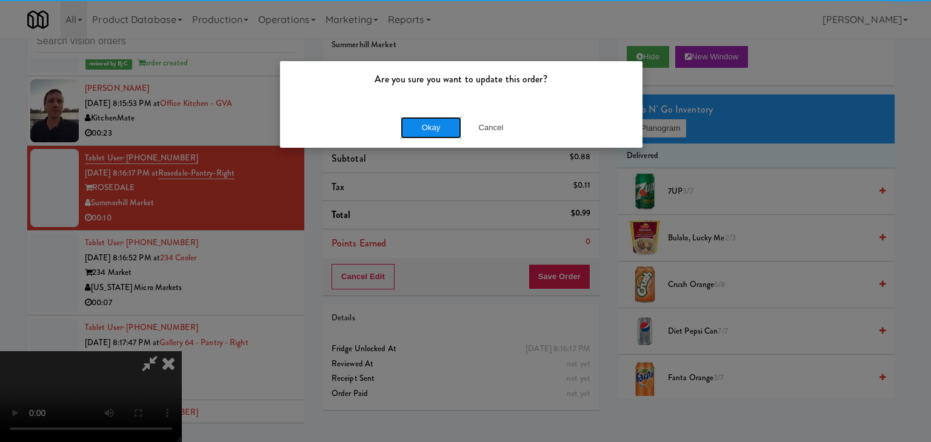
click at [448, 125] on button "Okay" at bounding box center [430, 128] width 61 height 22
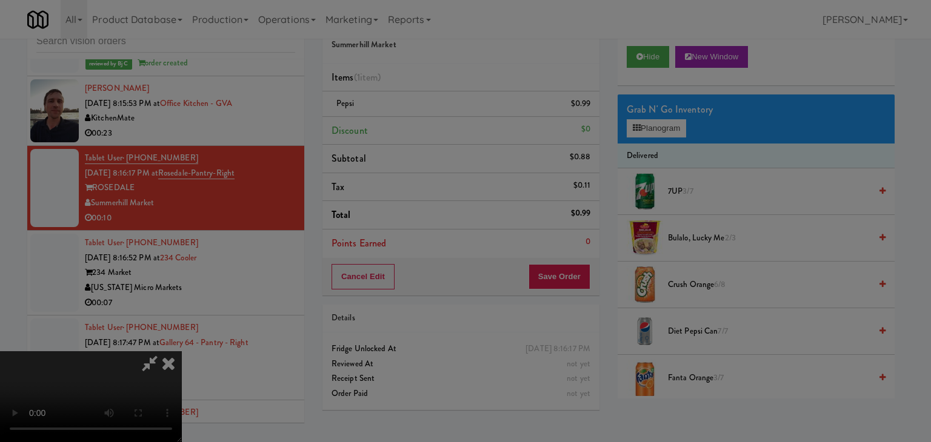
click at [448, 125] on div "Okay Cancel" at bounding box center [461, 105] width 362 height 41
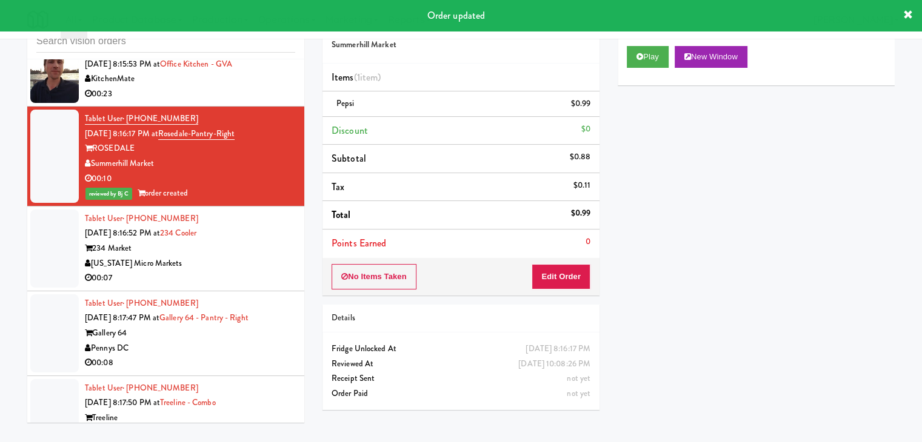
scroll to position [6790, 0]
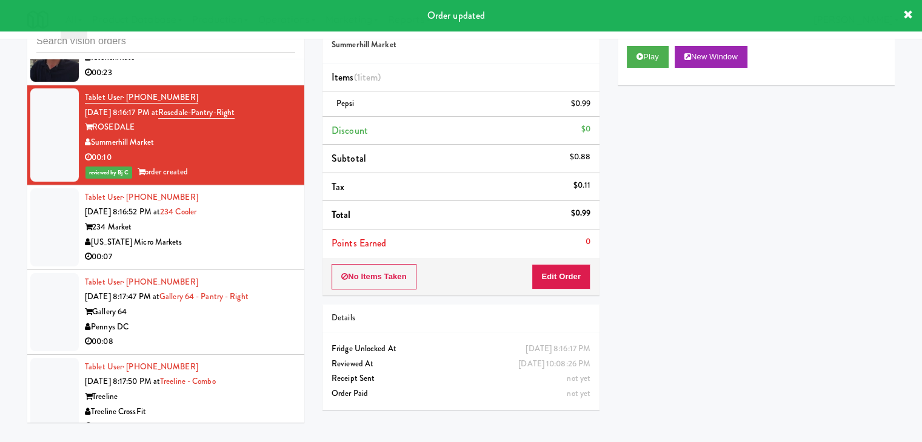
click at [234, 250] on div "[US_STATE] Micro Markets" at bounding box center [190, 242] width 210 height 15
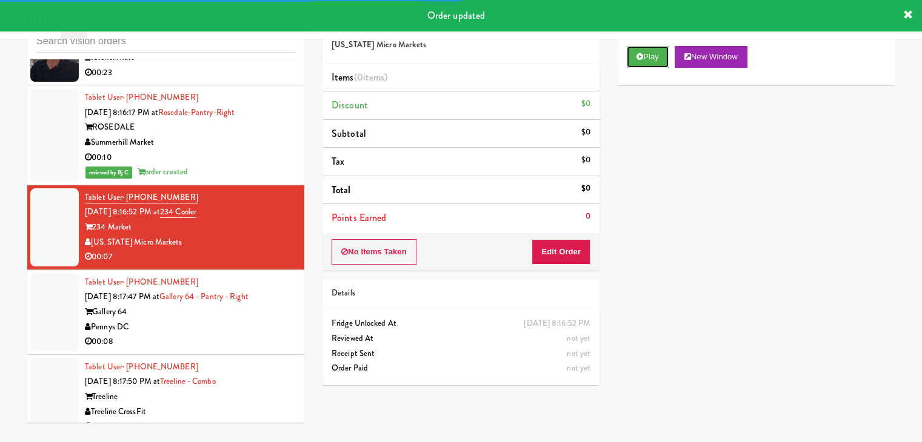
drag, startPoint x: 648, startPoint y: 52, endPoint x: 631, endPoint y: 85, distance: 37.7
click at [648, 52] on button "Play" at bounding box center [647, 57] width 42 height 22
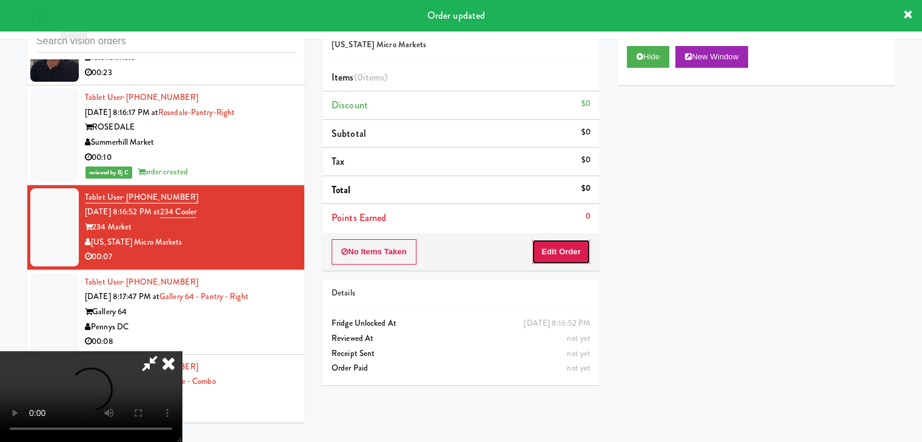
click at [565, 246] on button "Edit Order" at bounding box center [560, 251] width 59 height 25
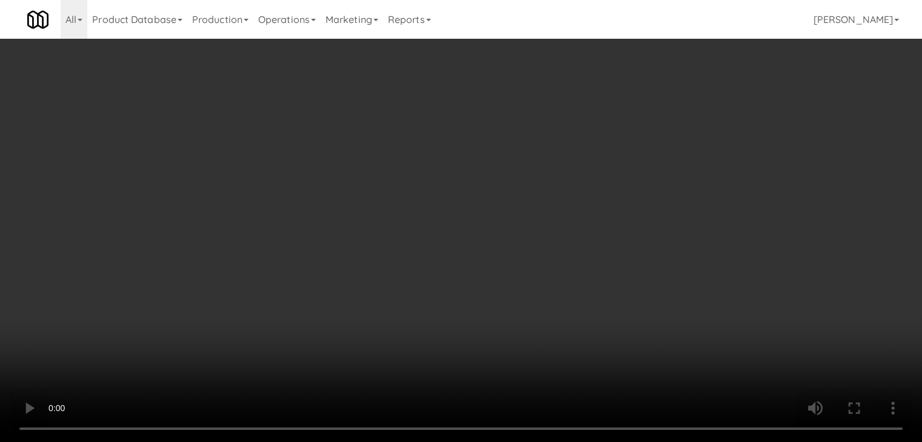
scroll to position [6775, 0]
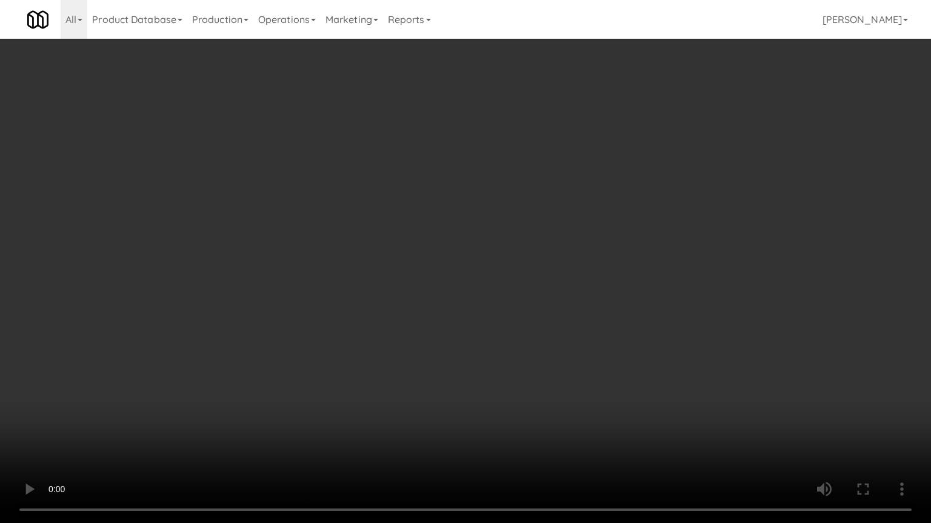
click at [531, 351] on video at bounding box center [465, 261] width 931 height 523
click at [531, 349] on video at bounding box center [465, 261] width 931 height 523
click at [547, 354] on video at bounding box center [465, 261] width 931 height 523
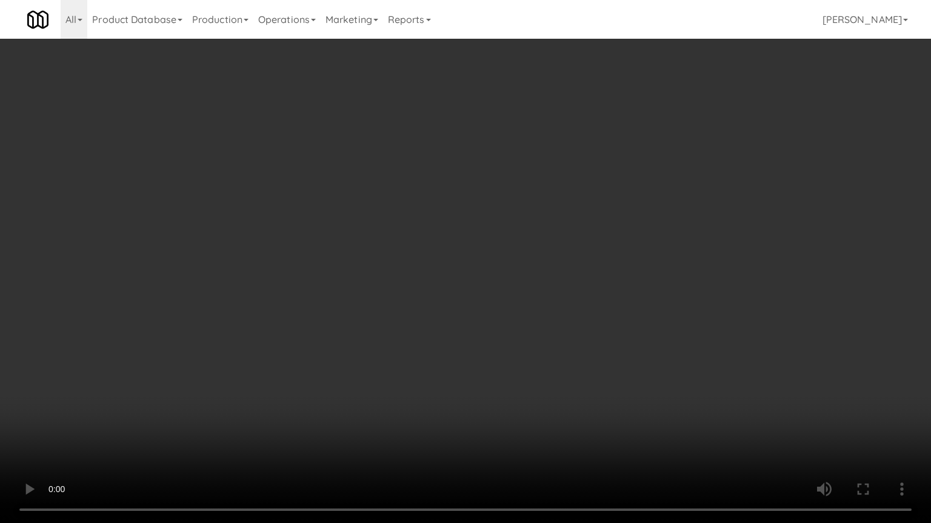
click at [547, 354] on video at bounding box center [465, 261] width 931 height 523
click at [548, 353] on video at bounding box center [465, 261] width 931 height 523
click at [548, 352] on video at bounding box center [465, 261] width 931 height 523
click at [563, 347] on video at bounding box center [465, 261] width 931 height 523
click at [564, 340] on video at bounding box center [465, 261] width 931 height 523
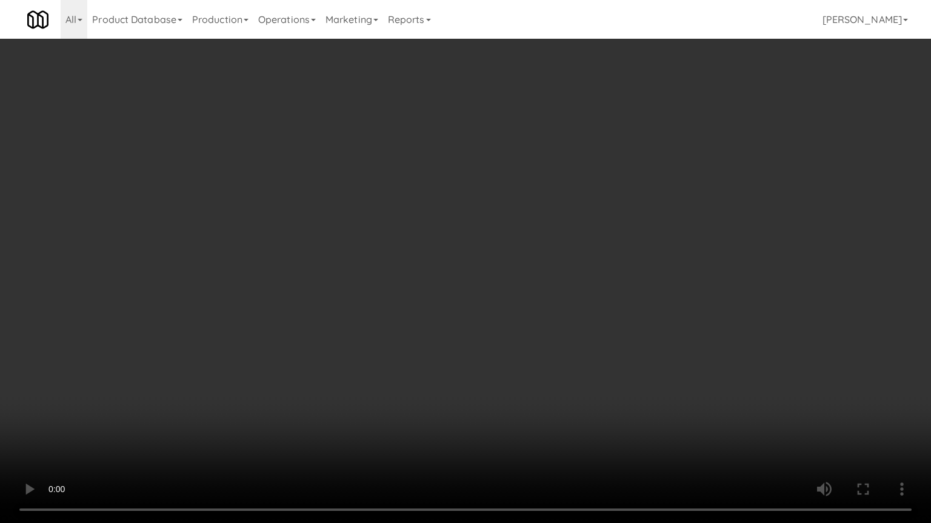
click at [565, 339] on video at bounding box center [465, 261] width 931 height 523
click at [563, 339] on video at bounding box center [465, 261] width 931 height 523
click at [565, 334] on video at bounding box center [465, 261] width 931 height 523
click at [570, 333] on video at bounding box center [465, 261] width 931 height 523
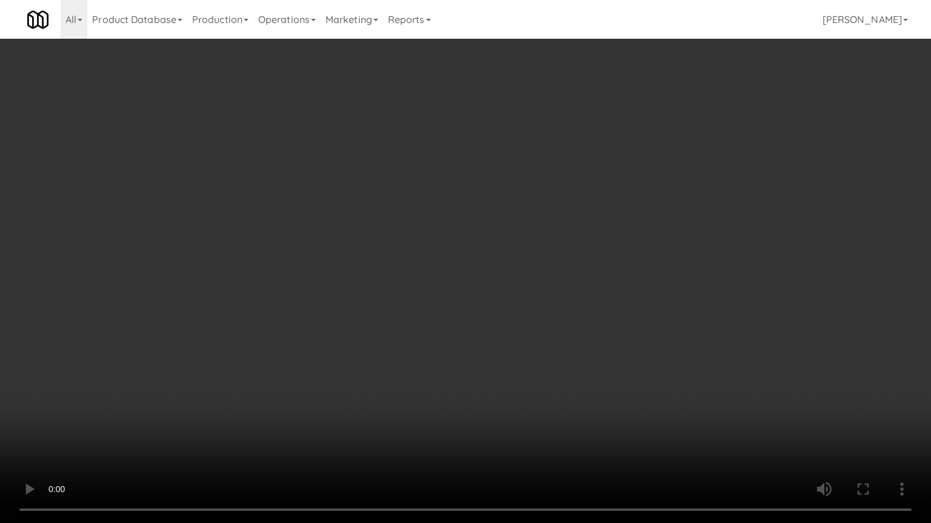
click at [570, 333] on video at bounding box center [465, 261] width 931 height 523
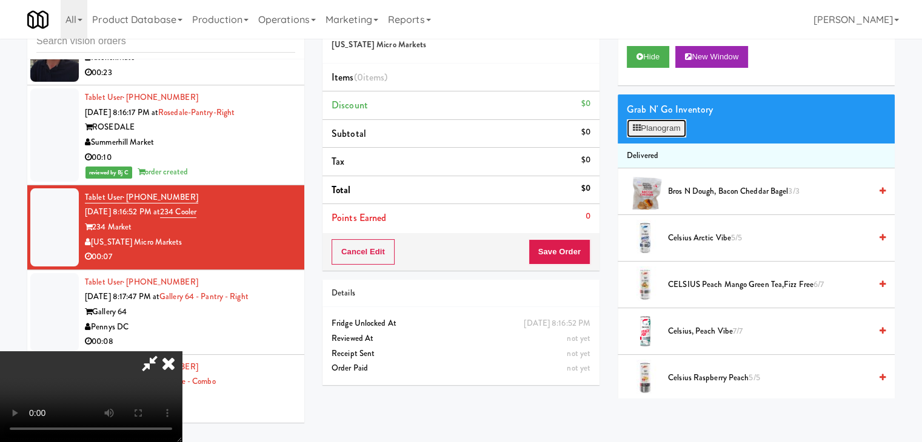
click at [659, 125] on button "Planogram" at bounding box center [655, 128] width 59 height 18
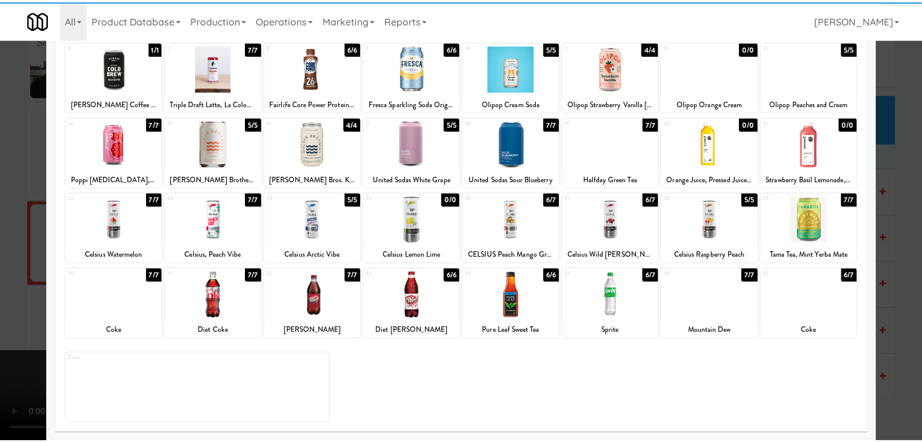
scroll to position [153, 0]
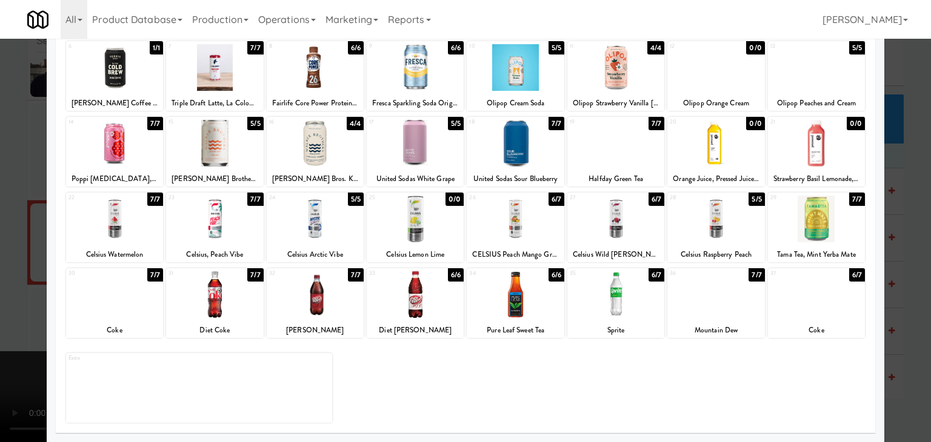
click at [408, 296] on div at bounding box center [415, 294] width 97 height 47
click at [1, 287] on div at bounding box center [465, 221] width 931 height 442
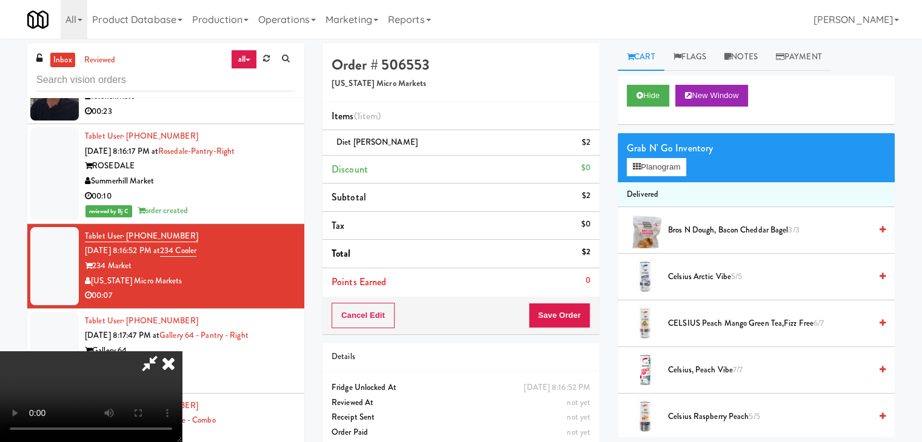
click at [182, 351] on icon at bounding box center [168, 363] width 27 height 24
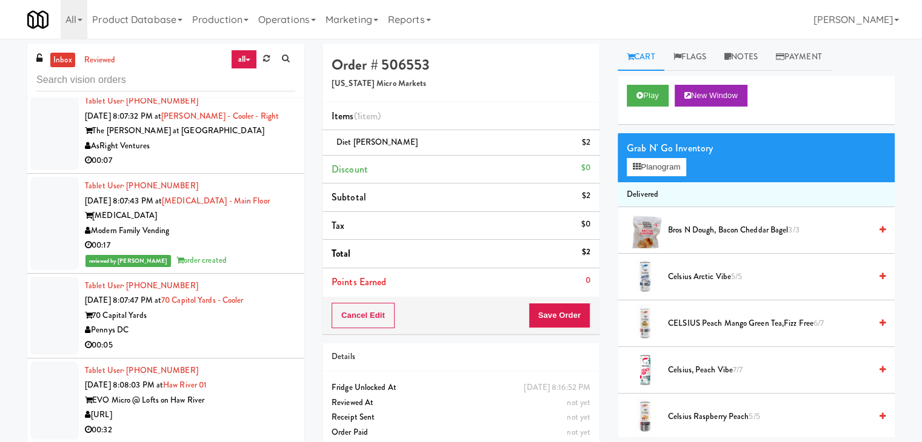
scroll to position [5276, 0]
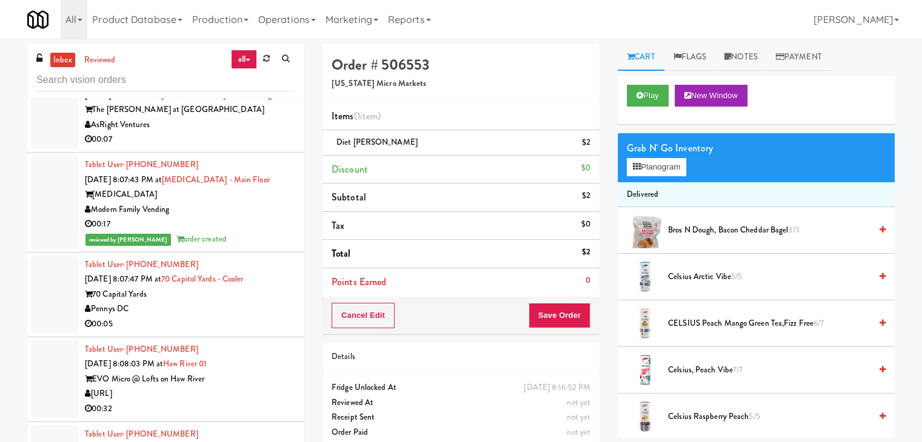
drag, startPoint x: 264, startPoint y: 219, endPoint x: 269, endPoint y: 225, distance: 8.2
click at [264, 218] on div "Modern Family Vending" at bounding box center [190, 209] width 210 height 15
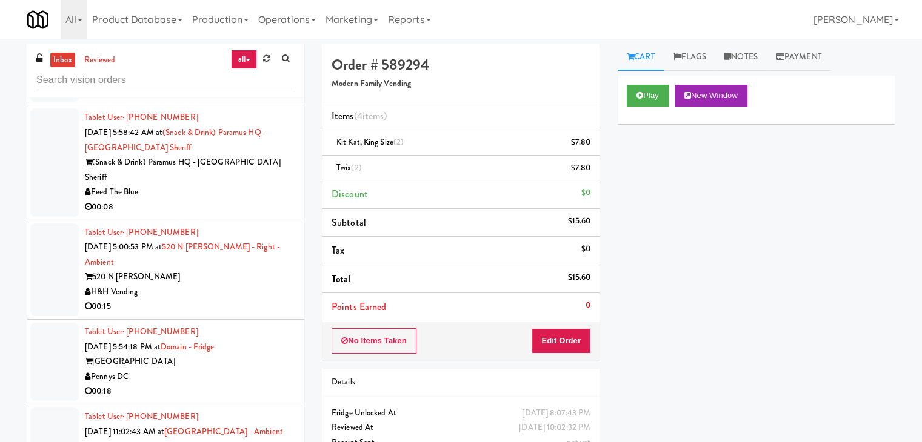
scroll to position [3518, 0]
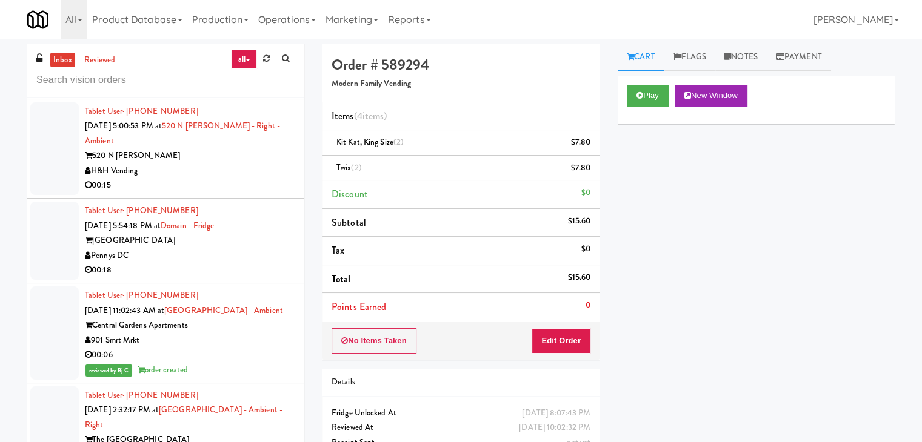
click at [254, 318] on div "Central Gardens Apartments" at bounding box center [190, 325] width 210 height 15
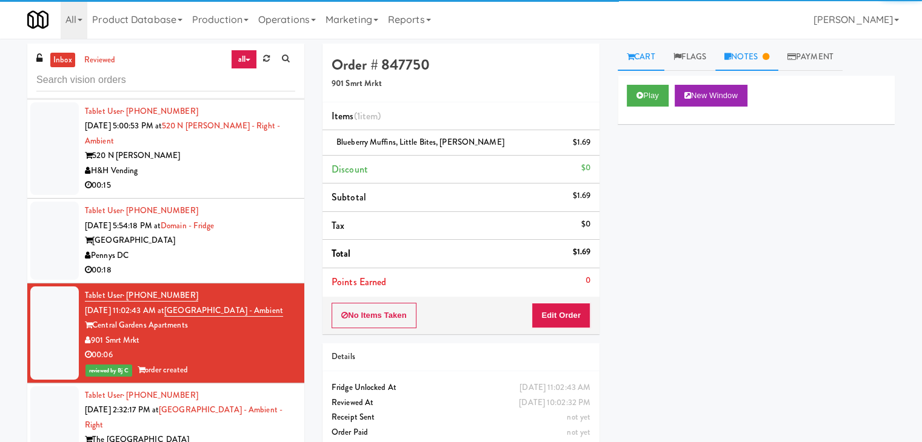
click at [754, 61] on link "Notes" at bounding box center [746, 57] width 63 height 27
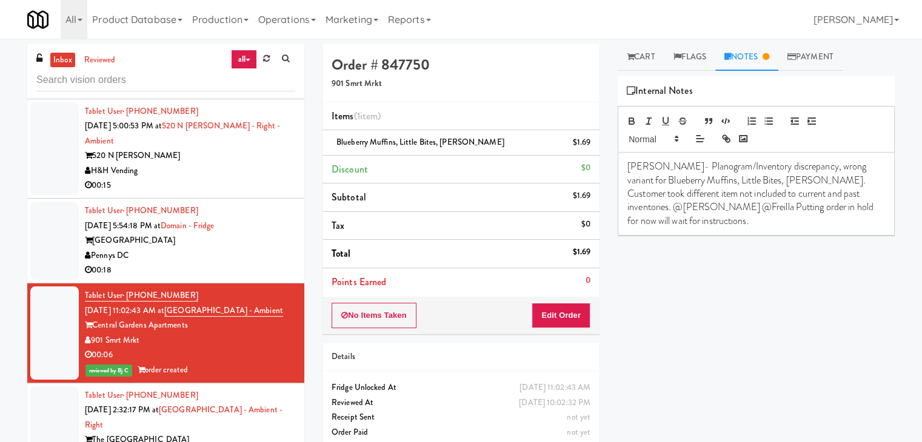
click at [717, 222] on p "[PERSON_NAME]- Planogram/Inventory discrepancy, wrong variant for Blueberry Muf…" at bounding box center [756, 194] width 258 height 68
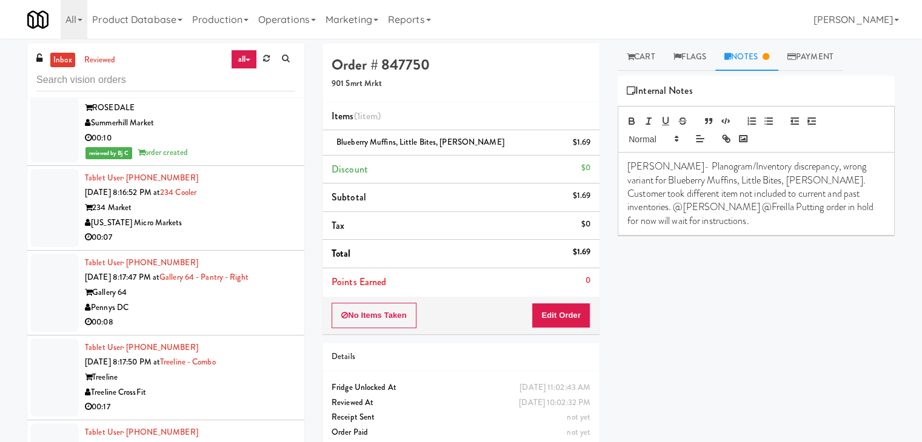
scroll to position [6851, 0]
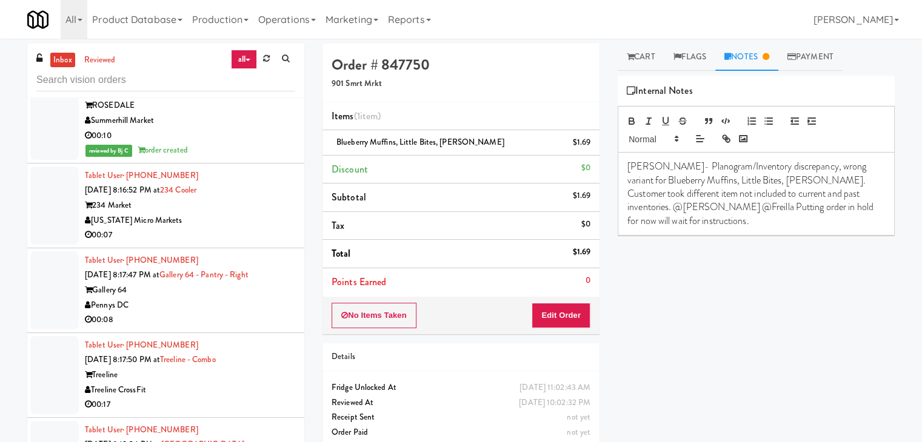
click at [238, 228] on div "[US_STATE] Micro Markets" at bounding box center [190, 220] width 210 height 15
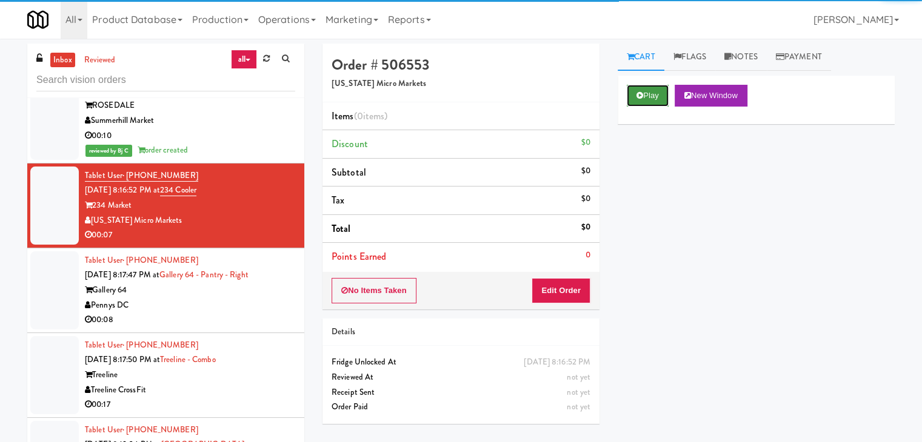
click at [651, 94] on button "Play" at bounding box center [647, 96] width 42 height 22
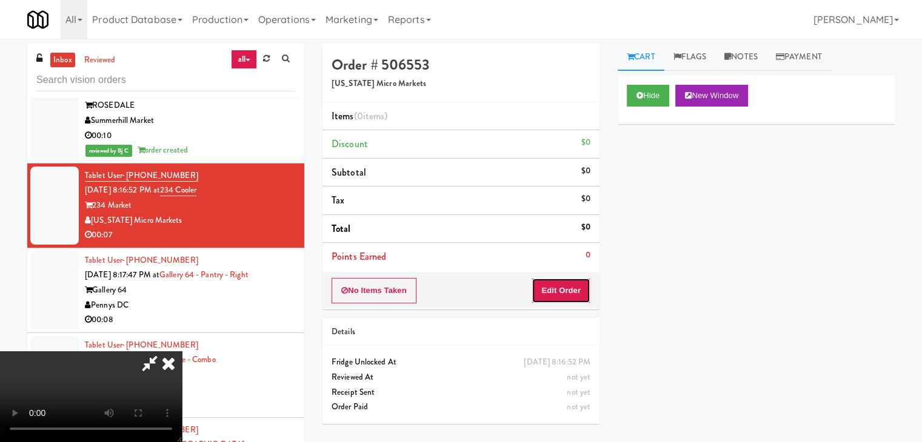
click at [572, 292] on button "Edit Order" at bounding box center [560, 290] width 59 height 25
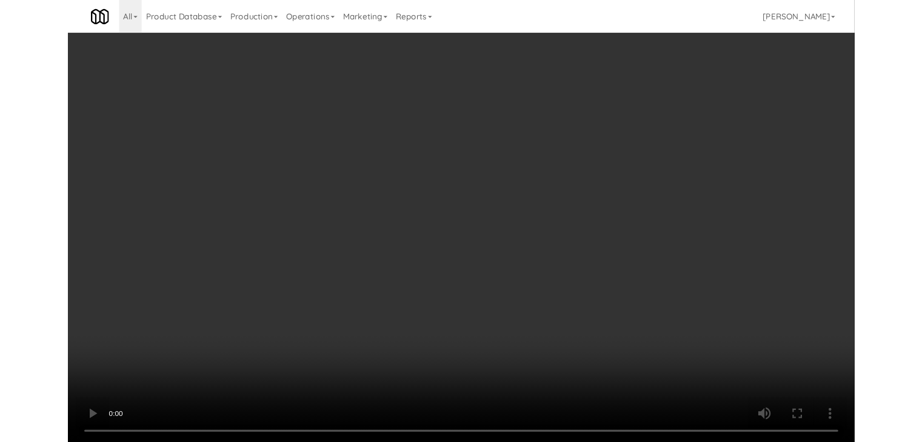
scroll to position [6836, 0]
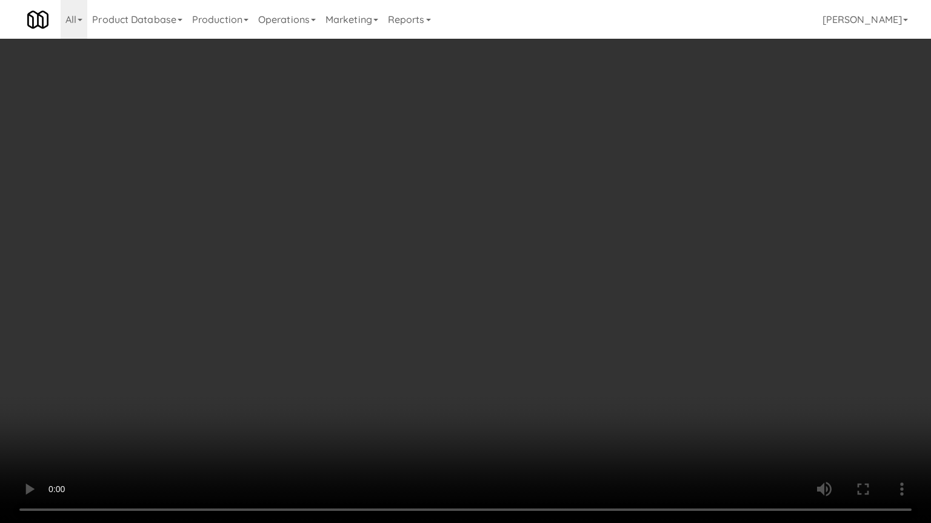
click at [520, 350] on video at bounding box center [465, 261] width 931 height 523
drag, startPoint x: 520, startPoint y: 350, endPoint x: 507, endPoint y: 360, distance: 17.3
click at [520, 350] on video at bounding box center [465, 261] width 931 height 523
click at [516, 345] on video at bounding box center [465, 261] width 931 height 523
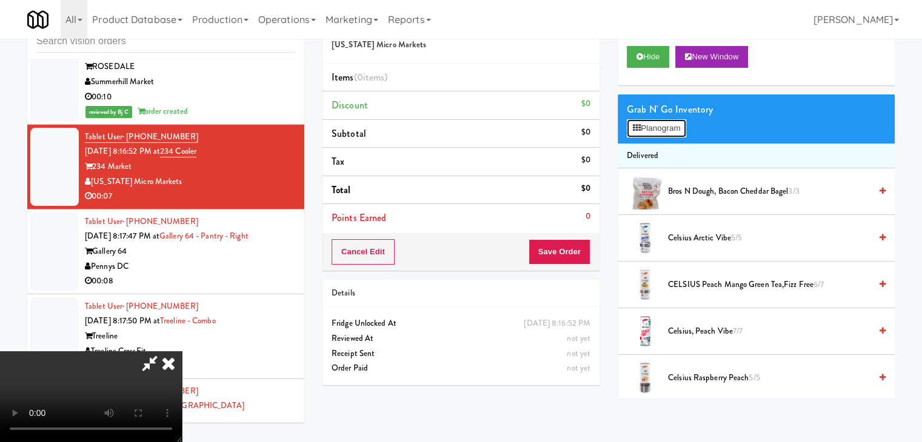
click at [654, 126] on button "Planogram" at bounding box center [655, 128] width 59 height 18
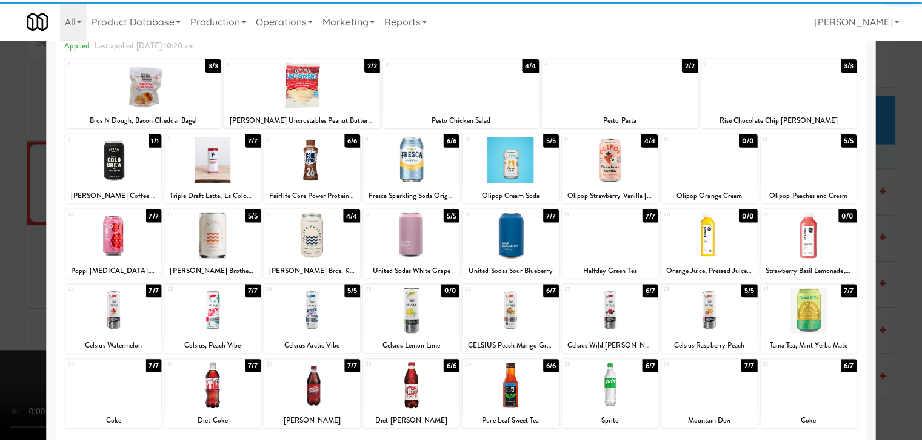
scroll to position [153, 0]
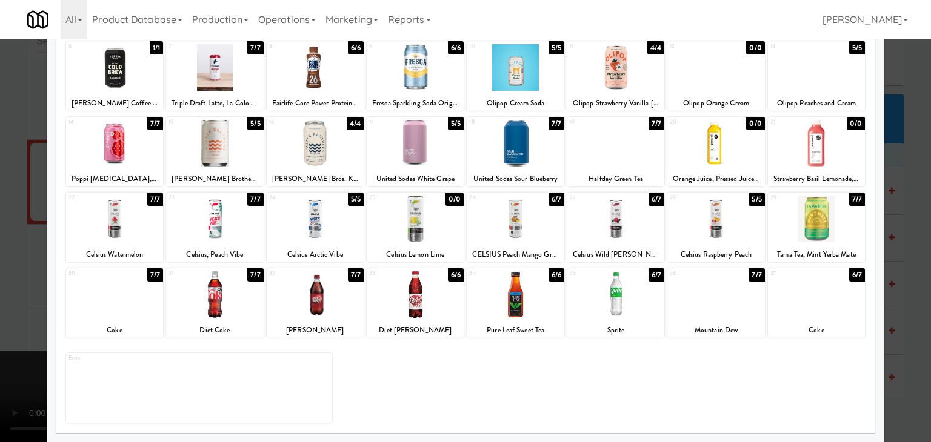
click at [414, 301] on div at bounding box center [415, 294] width 97 height 47
click at [33, 287] on div at bounding box center [465, 221] width 931 height 442
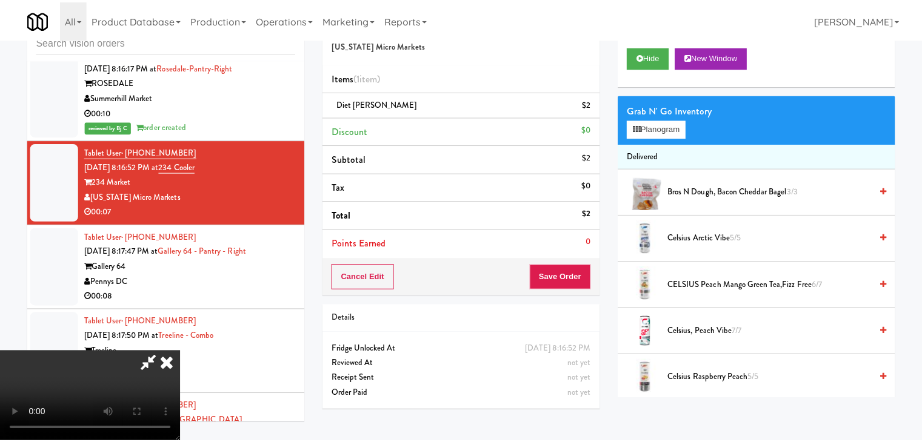
scroll to position [6851, 0]
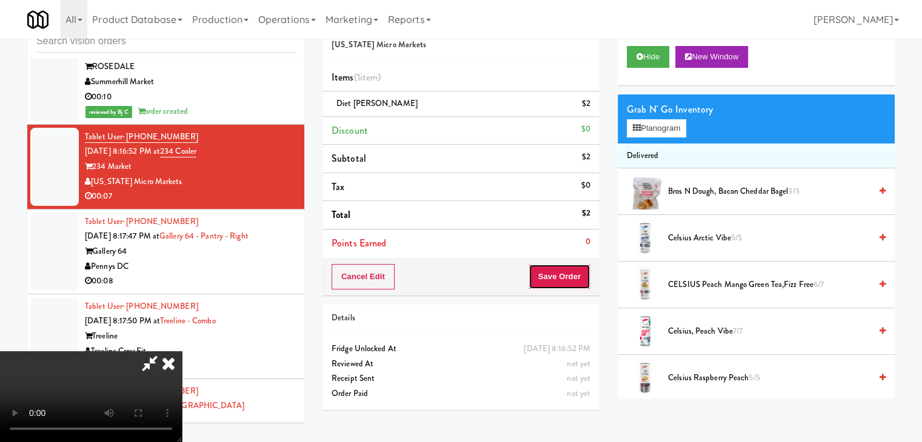
click at [560, 277] on button "Save Order" at bounding box center [559, 276] width 62 height 25
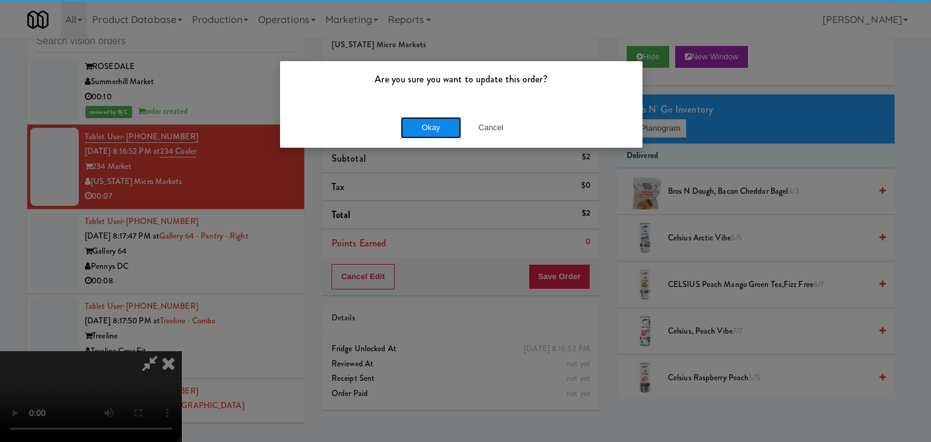
click at [417, 122] on button "Okay" at bounding box center [430, 128] width 61 height 22
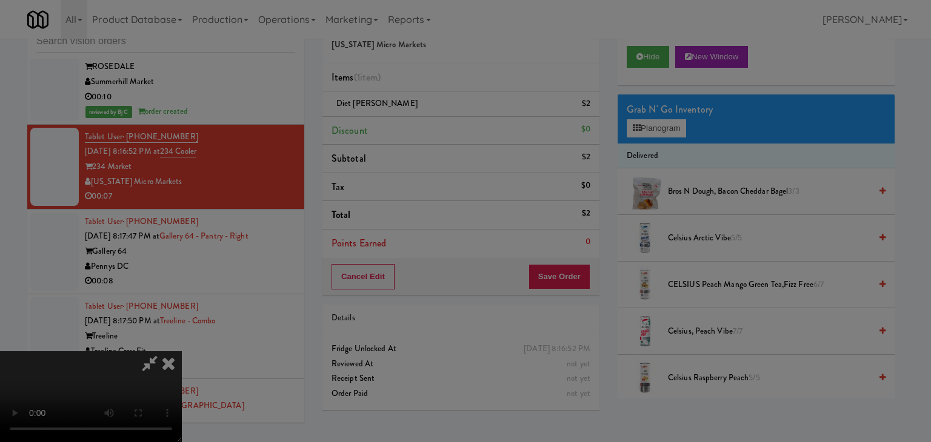
click at [417, 116] on button "Okay" at bounding box center [430, 106] width 61 height 22
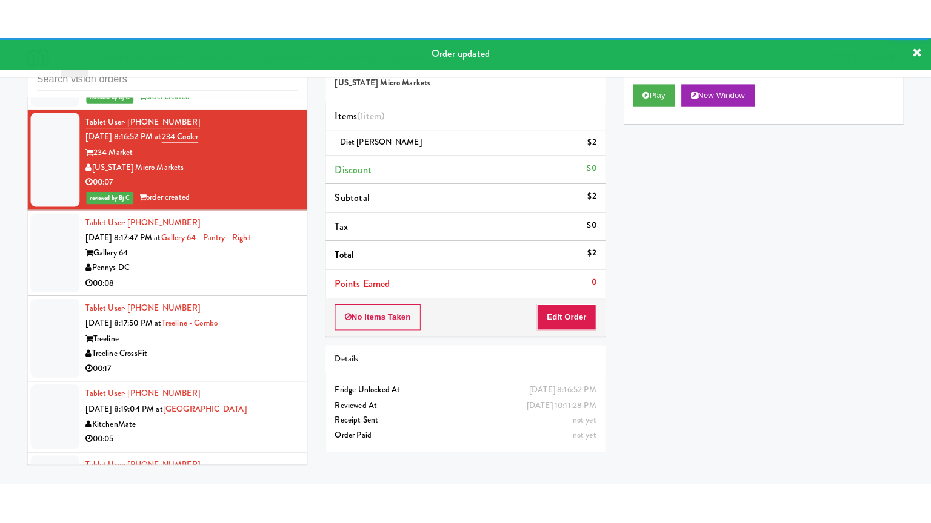
scroll to position [7033, 0]
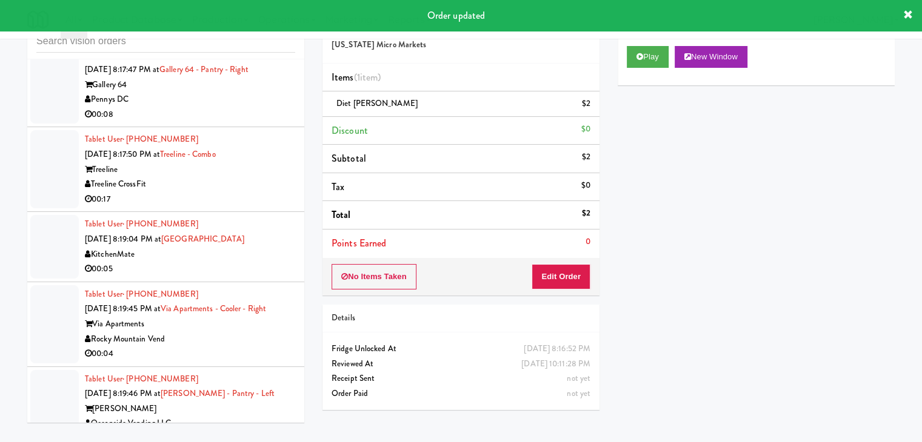
click at [253, 117] on div "00:08" at bounding box center [190, 114] width 210 height 15
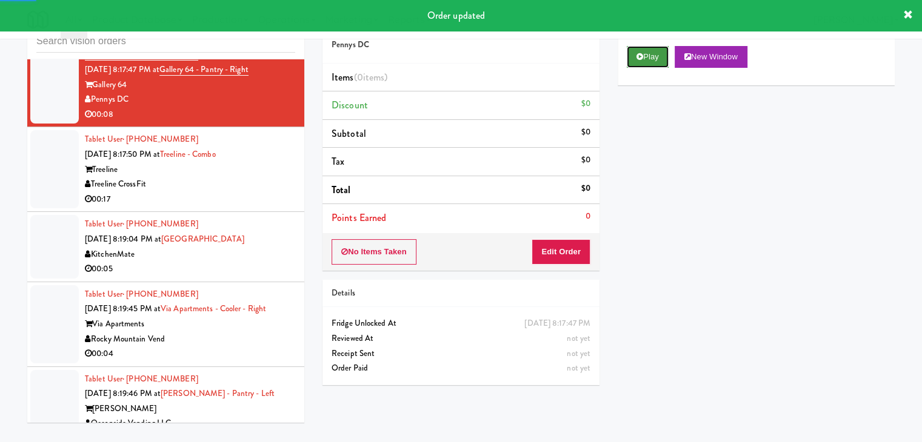
click at [654, 49] on button "Play" at bounding box center [647, 57] width 42 height 22
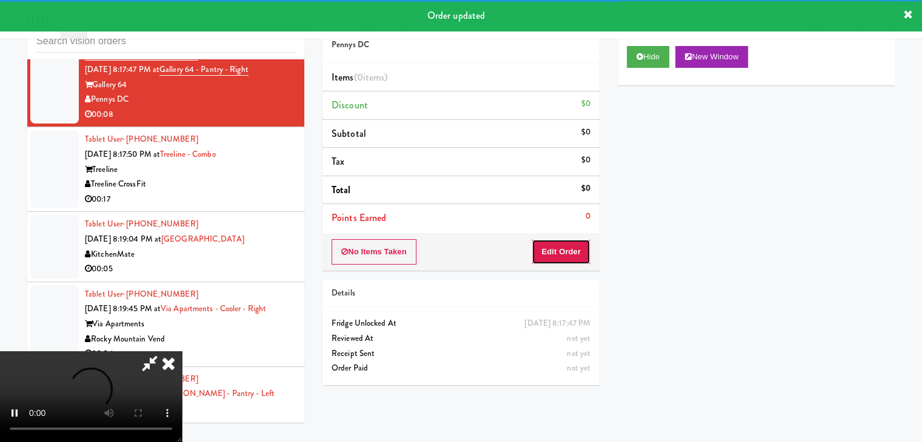
click at [563, 255] on button "Edit Order" at bounding box center [560, 251] width 59 height 25
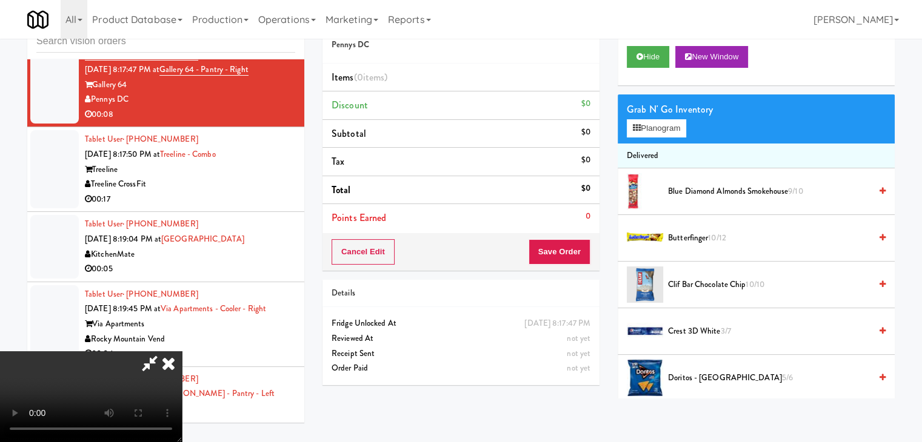
scroll to position [7017, 0]
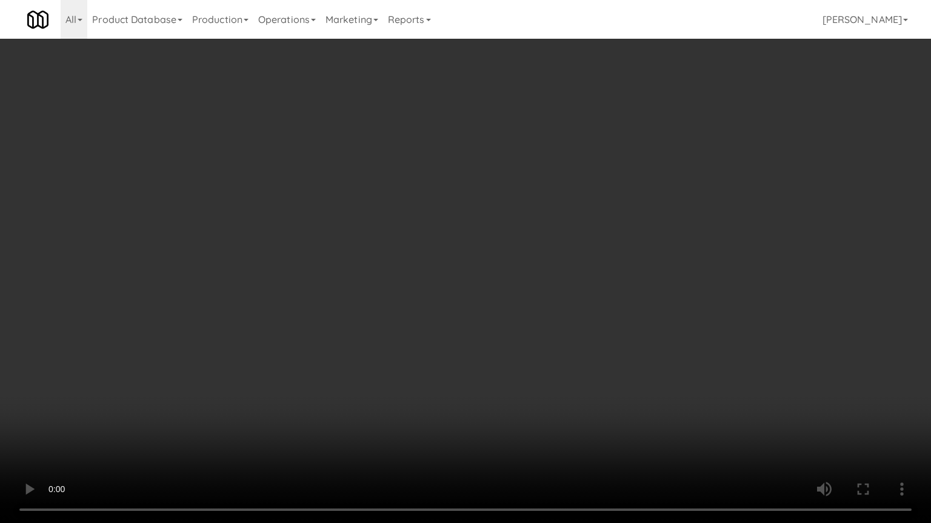
click at [490, 344] on video at bounding box center [465, 261] width 931 height 523
drag, startPoint x: 487, startPoint y: 347, endPoint x: 479, endPoint y: 354, distance: 10.3
click at [487, 349] on video at bounding box center [465, 261] width 931 height 523
click at [485, 342] on video at bounding box center [465, 261] width 931 height 523
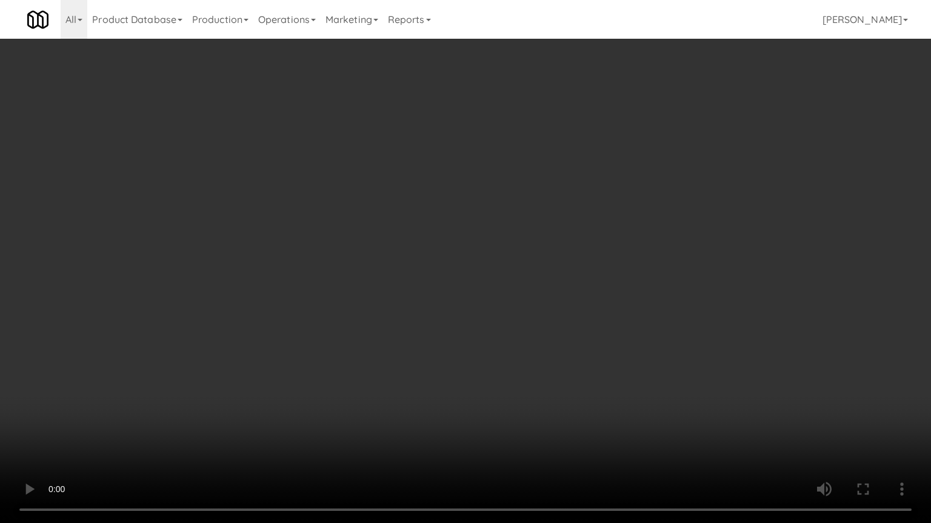
click at [499, 338] on video at bounding box center [465, 261] width 931 height 523
click at [456, 336] on video at bounding box center [465, 261] width 931 height 523
click at [446, 341] on video at bounding box center [465, 261] width 931 height 523
click at [447, 338] on video at bounding box center [465, 261] width 931 height 523
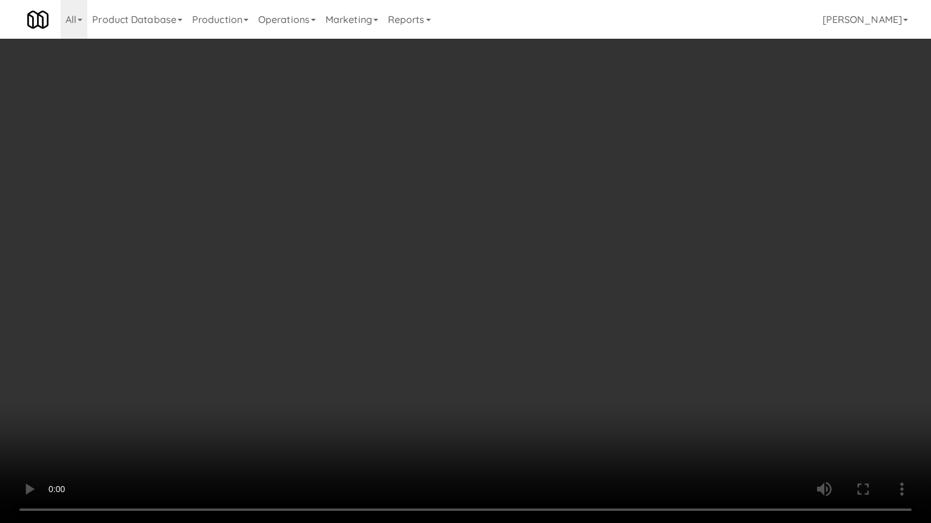
click at [449, 337] on video at bounding box center [465, 261] width 931 height 523
click at [453, 328] on video at bounding box center [465, 261] width 931 height 523
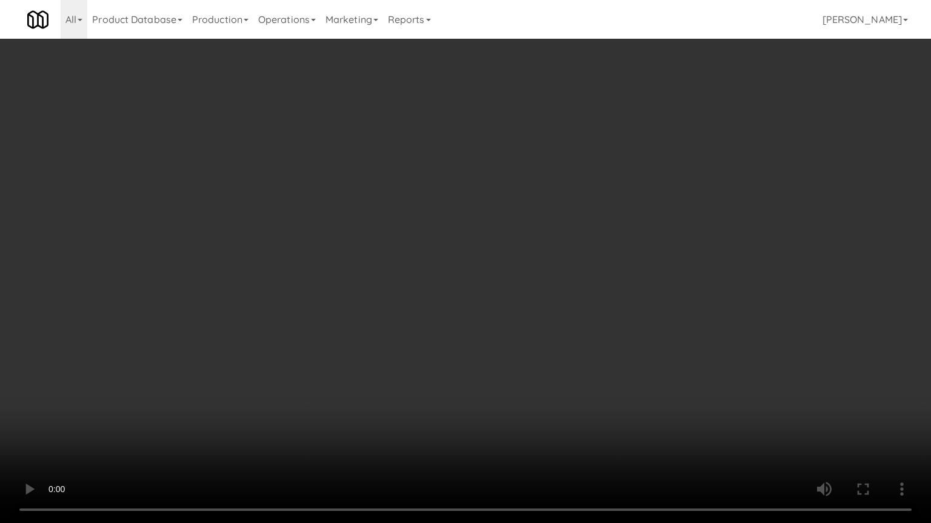
click at [445, 324] on video at bounding box center [465, 261] width 931 height 523
drag, startPoint x: 445, startPoint y: 324, endPoint x: 575, endPoint y: 117, distance: 244.2
click at [445, 320] on video at bounding box center [465, 261] width 931 height 523
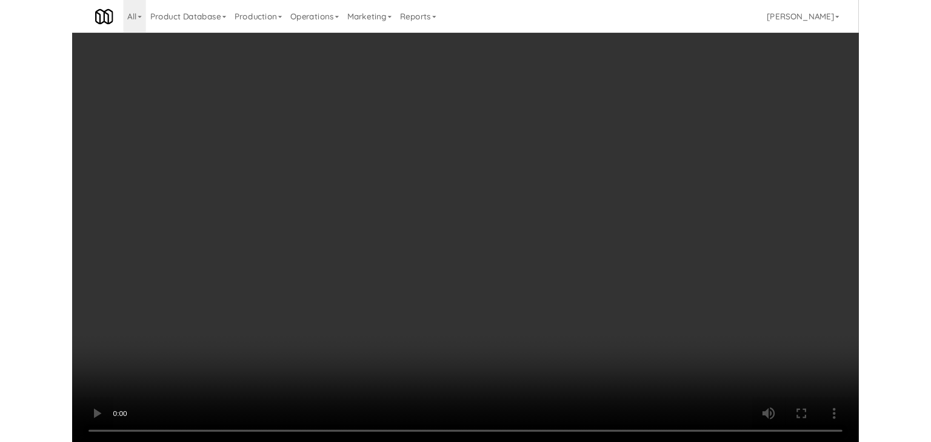
scroll to position [7033, 0]
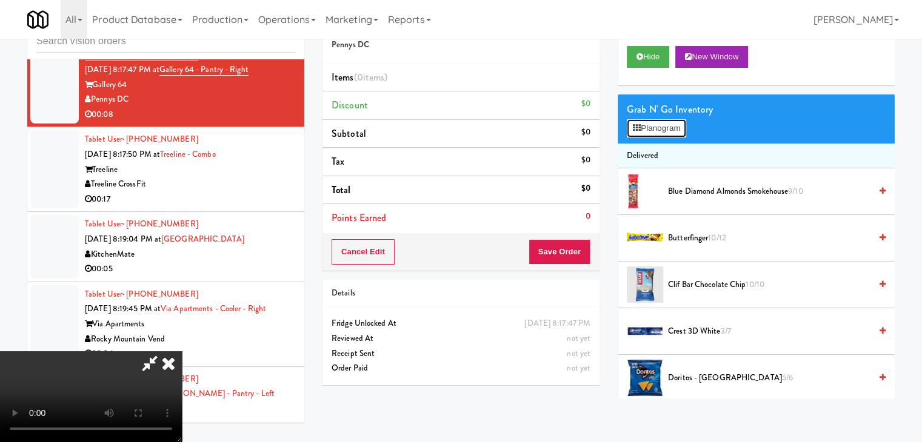
click at [655, 124] on button "Planogram" at bounding box center [655, 128] width 59 height 18
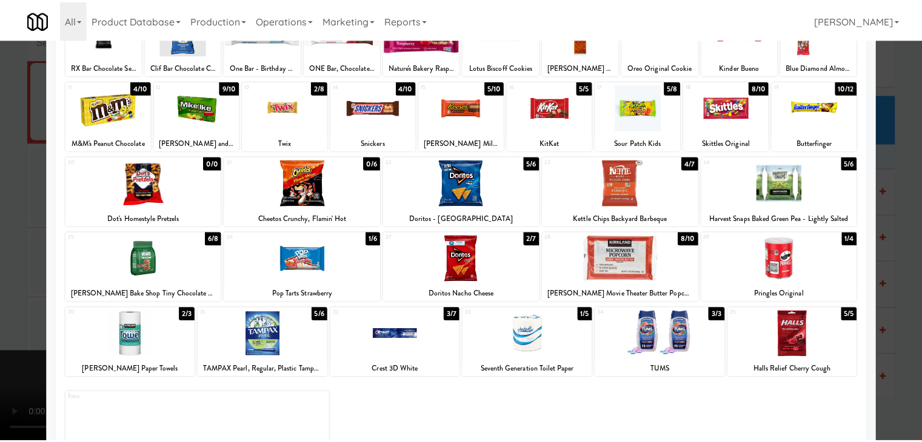
scroll to position [121, 0]
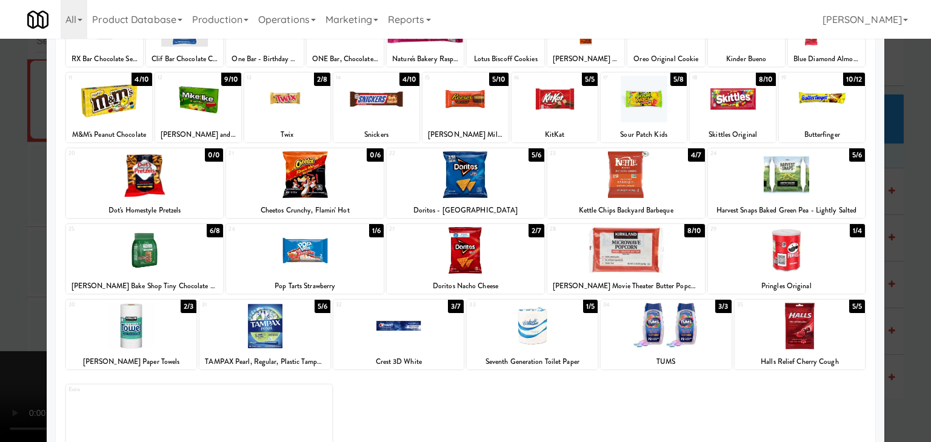
click at [458, 242] on div at bounding box center [466, 250] width 158 height 47
drag, startPoint x: 3, startPoint y: 312, endPoint x: 300, endPoint y: 301, distance: 297.1
click at [10, 309] on div at bounding box center [465, 221] width 931 height 442
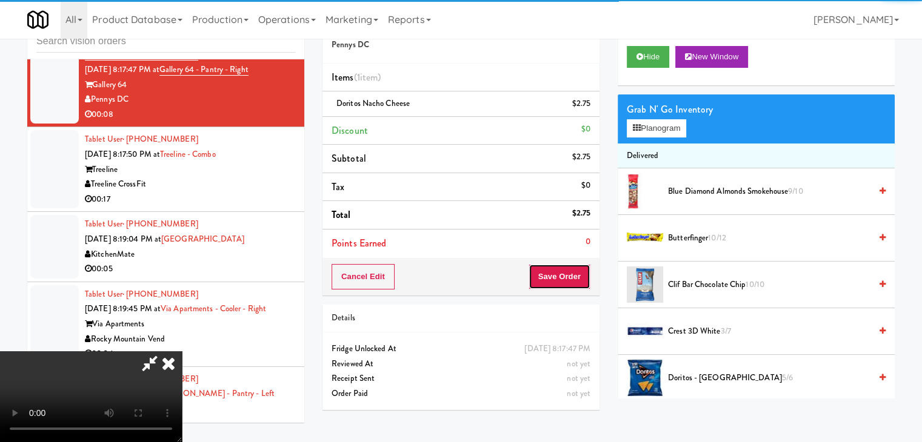
click at [553, 279] on button "Save Order" at bounding box center [559, 276] width 62 height 25
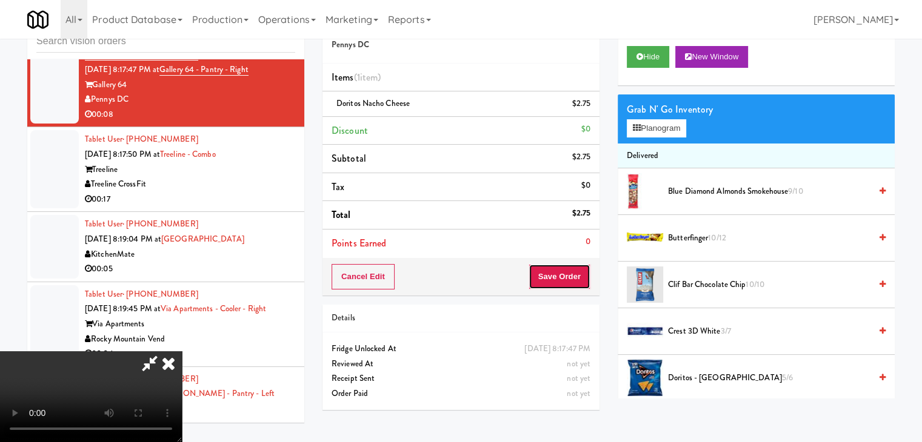
click at [553, 277] on button "Save Order" at bounding box center [559, 276] width 62 height 25
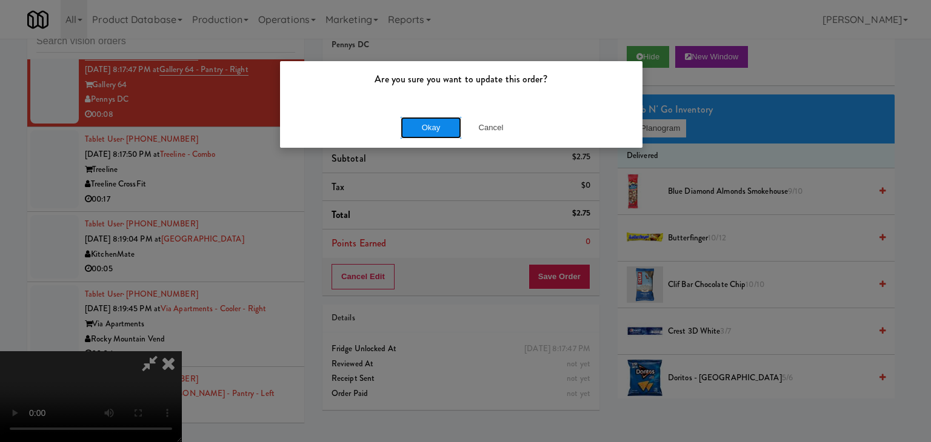
click at [437, 128] on button "Okay" at bounding box center [430, 128] width 61 height 22
click at [437, 128] on div "Okay Cancel" at bounding box center [461, 127] width 362 height 41
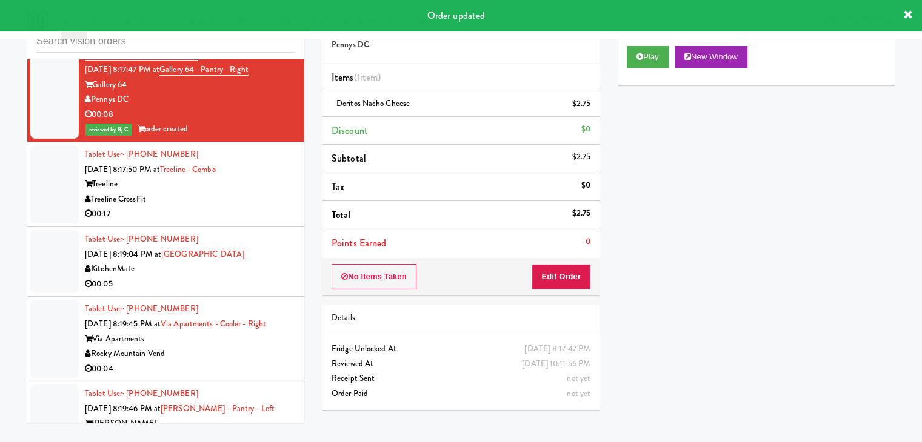
click at [282, 207] on div "Treeline CrossFit" at bounding box center [190, 199] width 210 height 15
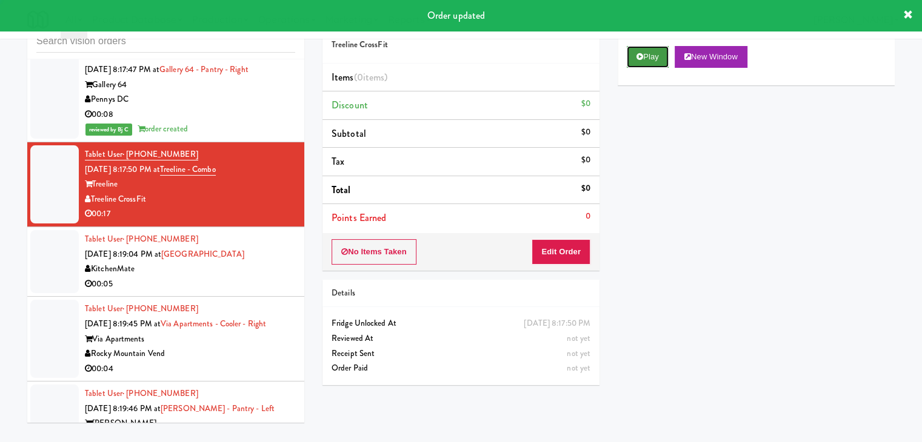
click at [648, 62] on button "Play" at bounding box center [647, 57] width 42 height 22
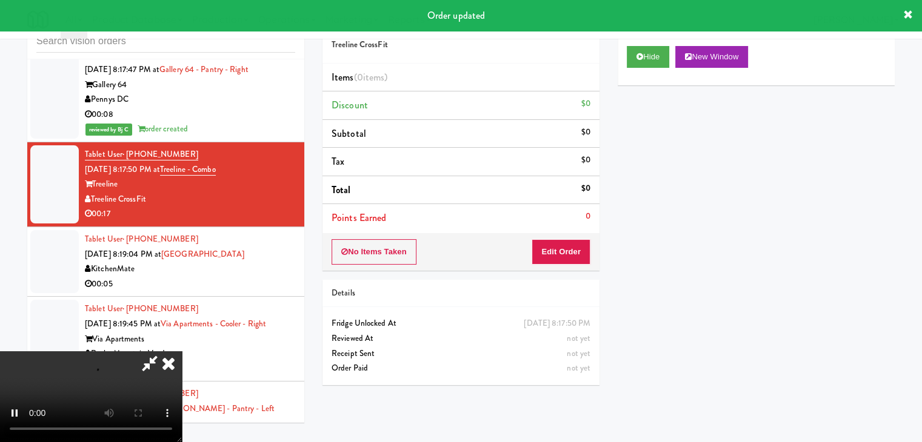
click at [556, 262] on div "No Items Taken Edit Order" at bounding box center [460, 252] width 277 height 38
click at [570, 253] on button "Edit Order" at bounding box center [560, 251] width 59 height 25
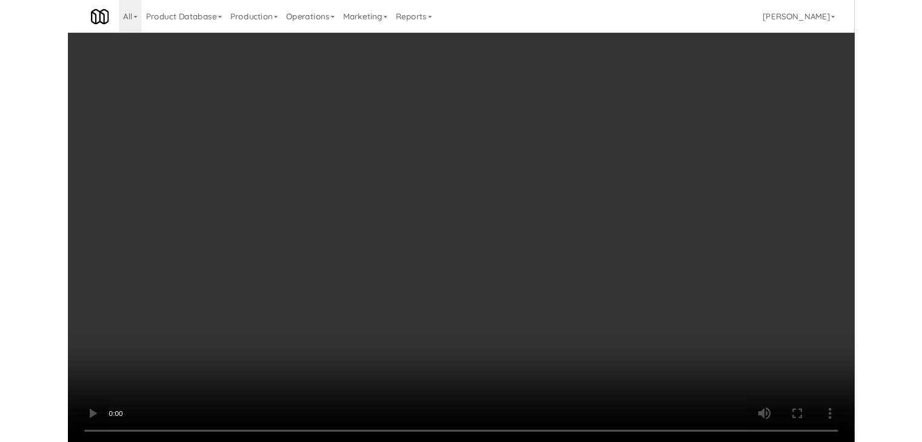
scroll to position [7017, 0]
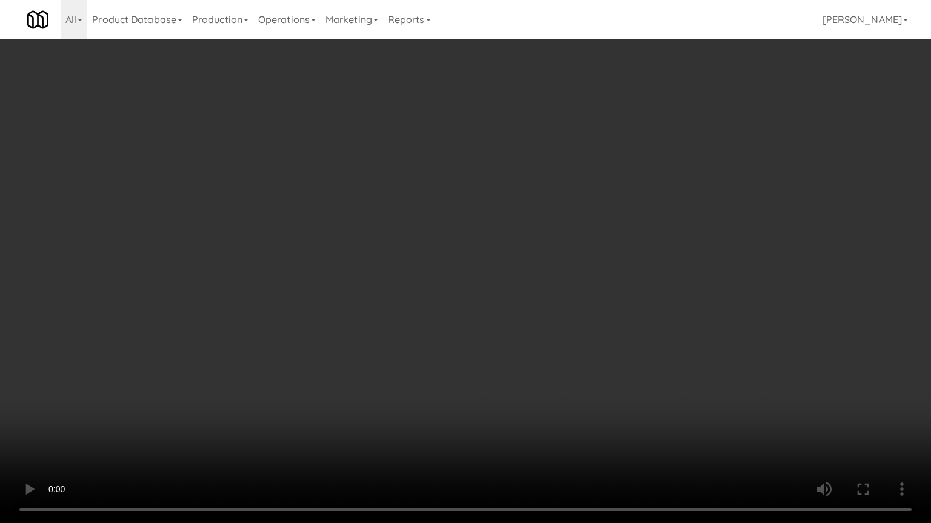
click at [532, 354] on video at bounding box center [465, 261] width 931 height 523
click at [536, 352] on video at bounding box center [465, 261] width 931 height 523
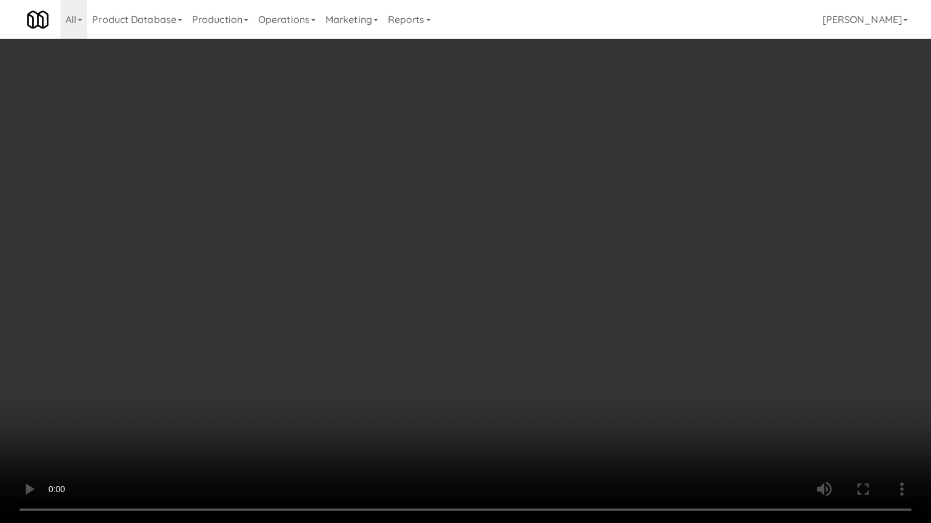
click at [536, 352] on video at bounding box center [465, 261] width 931 height 523
click at [538, 351] on video at bounding box center [465, 261] width 931 height 523
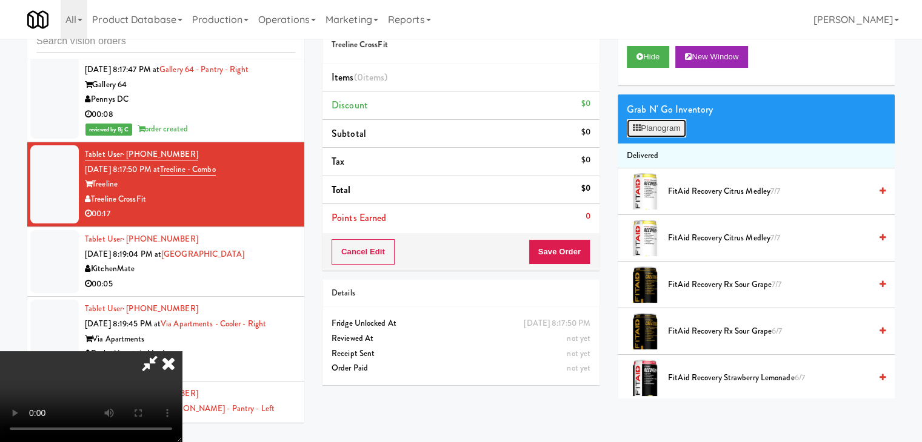
click at [652, 127] on button "Planogram" at bounding box center [655, 128] width 59 height 18
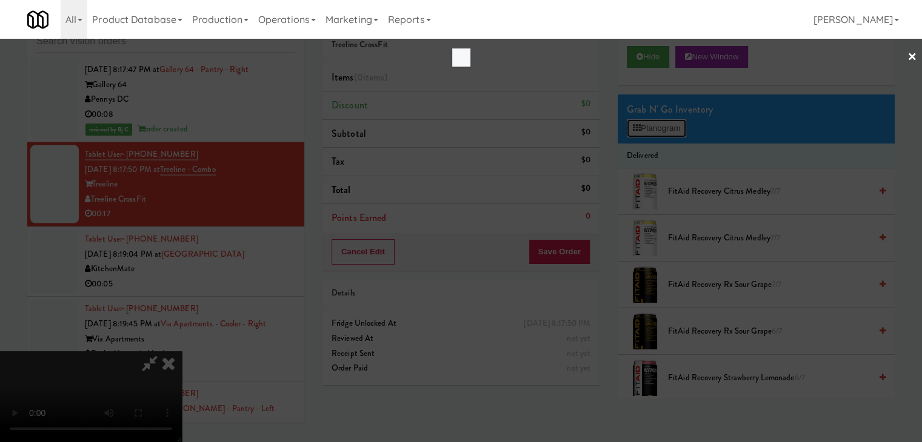
scroll to position [7017, 0]
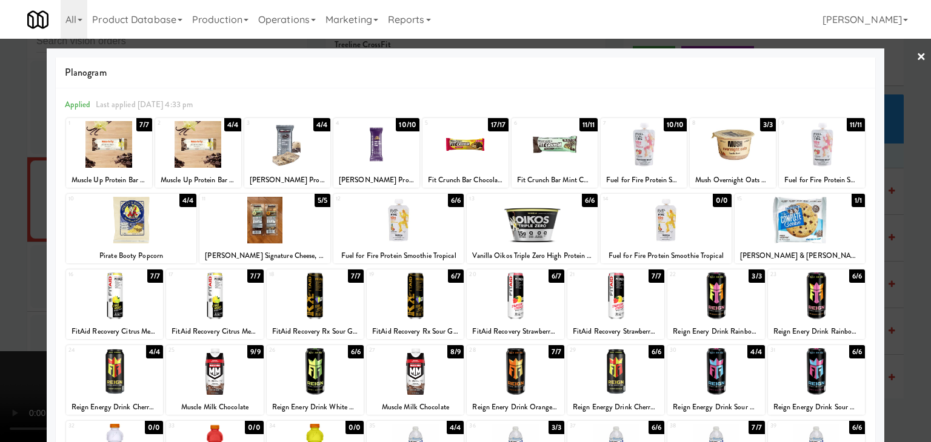
click at [0, 277] on div at bounding box center [465, 221] width 931 height 442
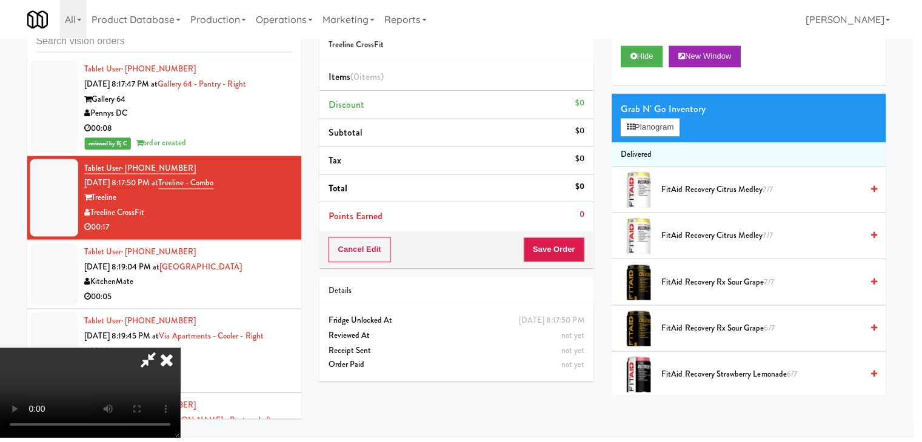
scroll to position [7033, 0]
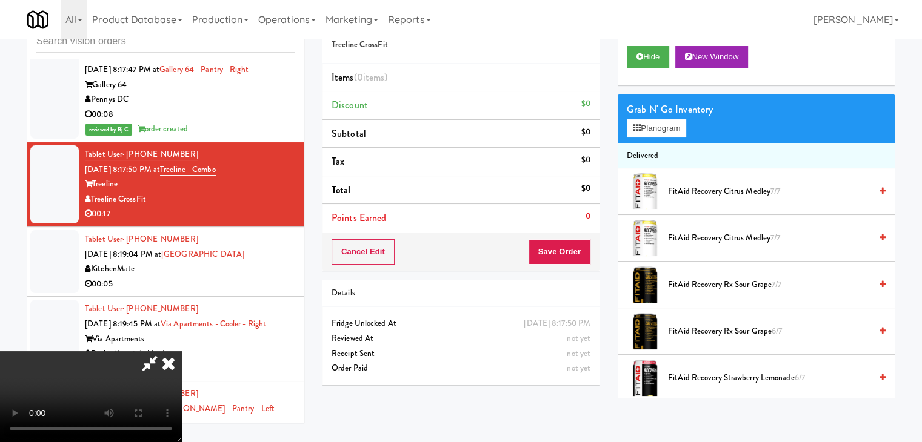
click at [0, 351] on video at bounding box center [91, 396] width 182 height 91
drag, startPoint x: 313, startPoint y: 284, endPoint x: 321, endPoint y: 284, distance: 7.9
click at [182, 351] on video at bounding box center [91, 396] width 182 height 91
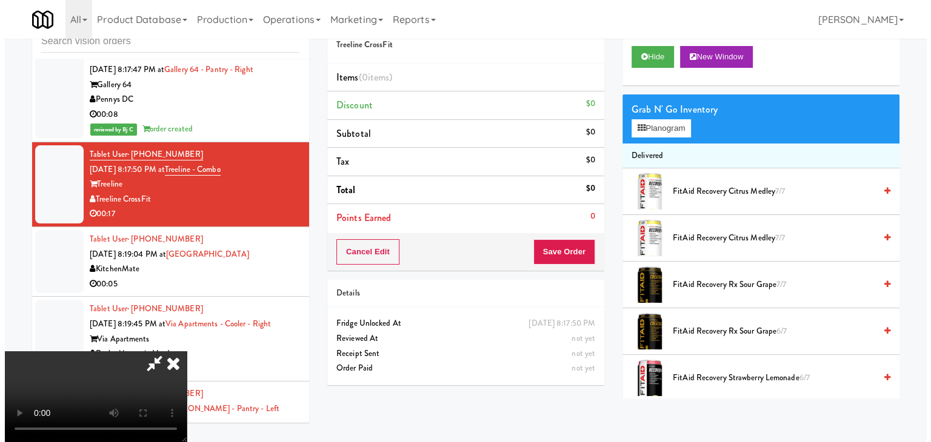
scroll to position [49, 0]
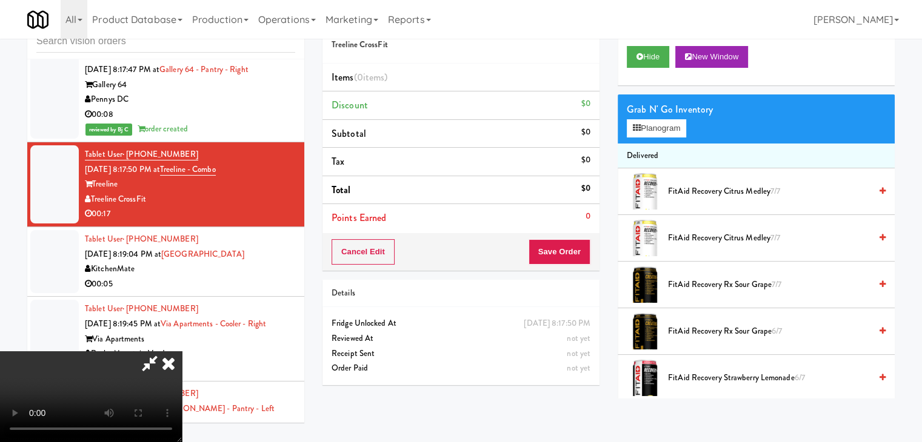
click at [182, 351] on video at bounding box center [91, 396] width 182 height 91
click at [654, 122] on button "Planogram" at bounding box center [655, 128] width 59 height 18
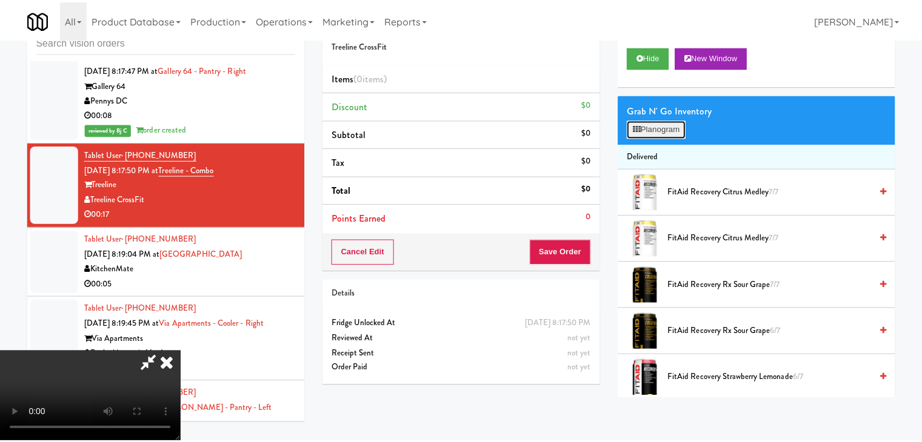
scroll to position [7017, 0]
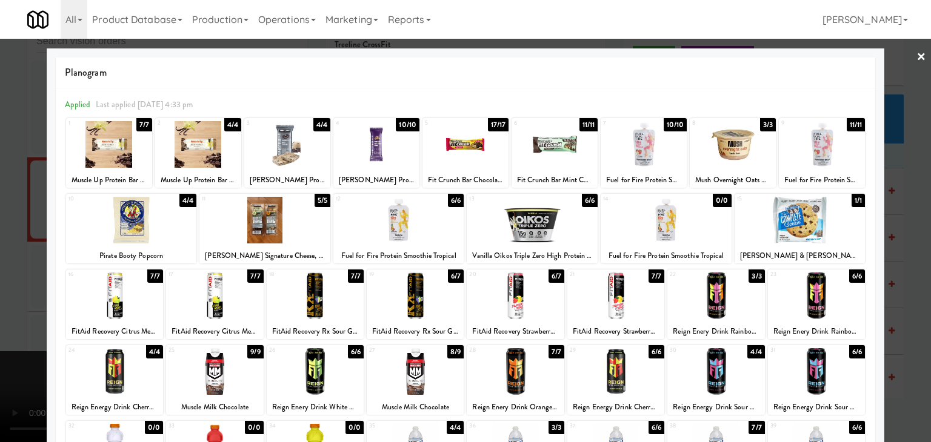
click at [714, 290] on div at bounding box center [715, 296] width 97 height 47
drag, startPoint x: 1, startPoint y: 274, endPoint x: 154, endPoint y: 275, distance: 152.7
click at [7, 273] on div at bounding box center [465, 221] width 931 height 442
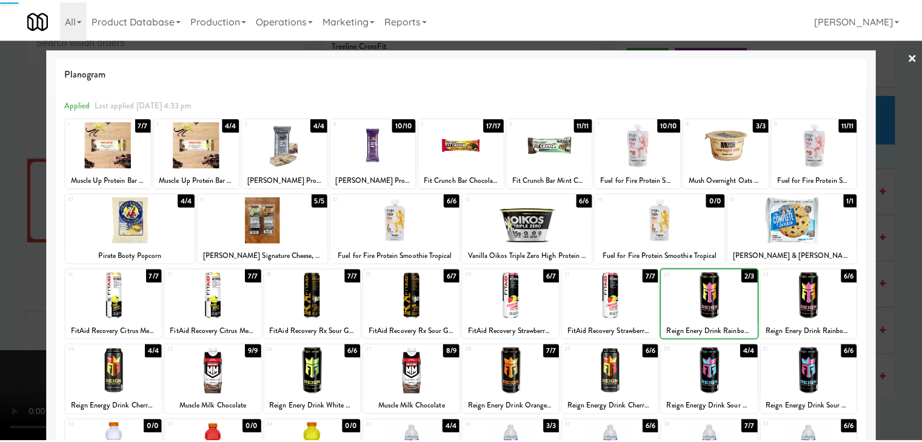
scroll to position [7033, 0]
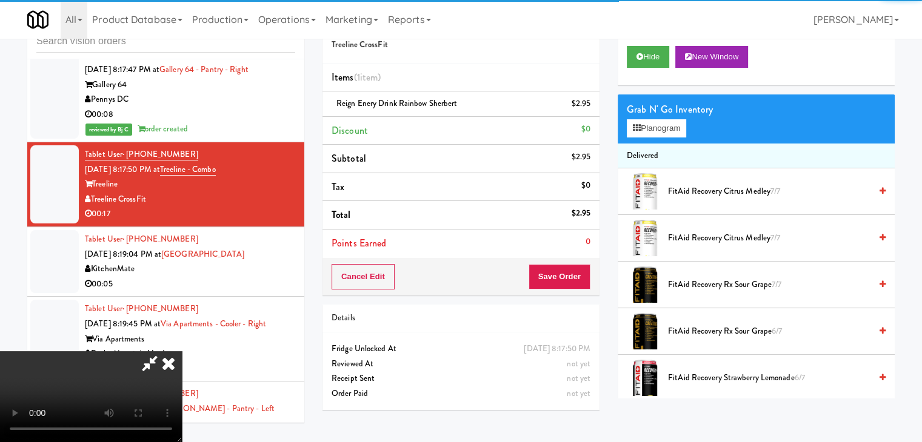
click at [182, 351] on video at bounding box center [91, 396] width 182 height 91
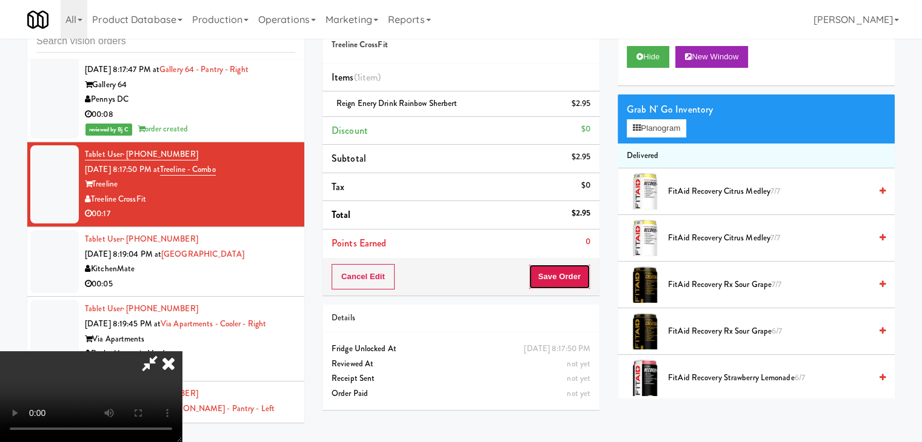
click at [565, 271] on button "Save Order" at bounding box center [559, 276] width 62 height 25
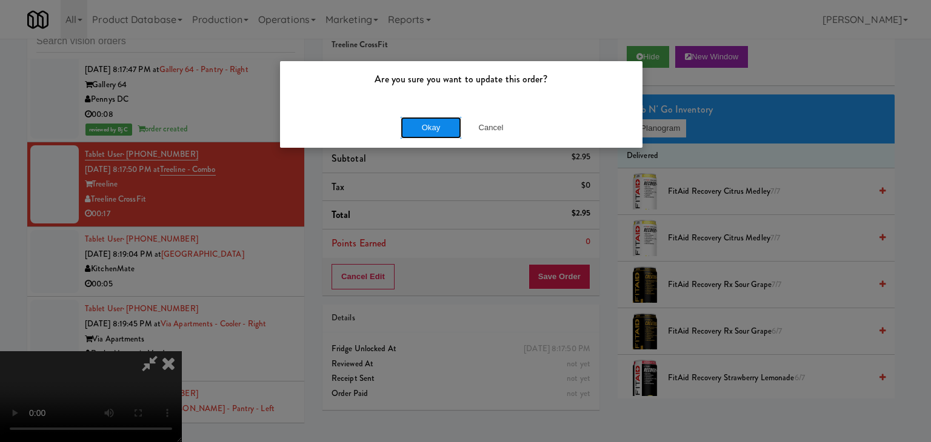
click at [445, 125] on button "Okay" at bounding box center [430, 128] width 61 height 22
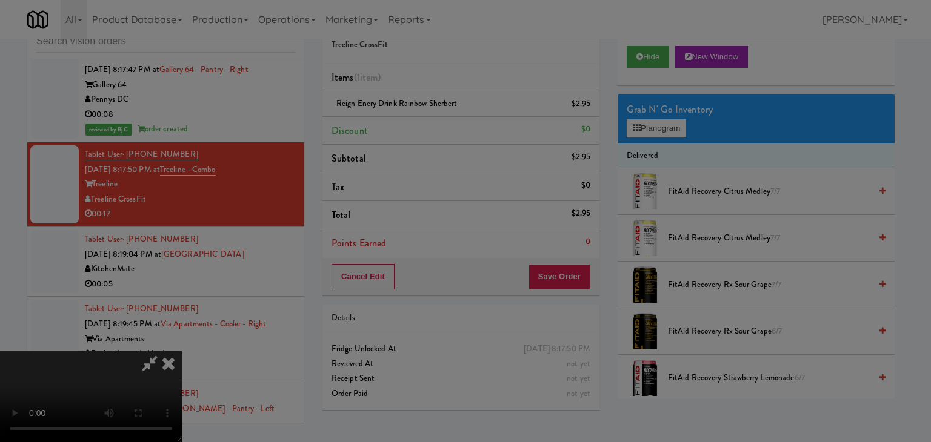
click at [445, 116] on button "Okay" at bounding box center [430, 106] width 61 height 22
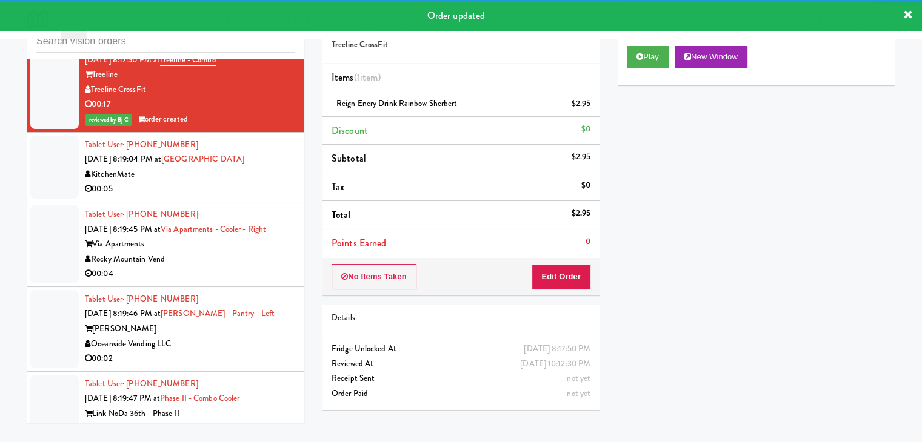
scroll to position [7154, 0]
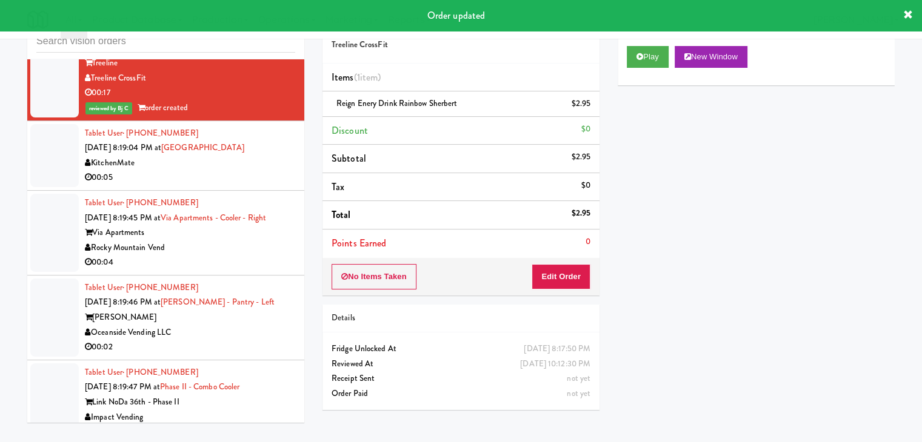
click at [279, 185] on div "00:05" at bounding box center [190, 177] width 210 height 15
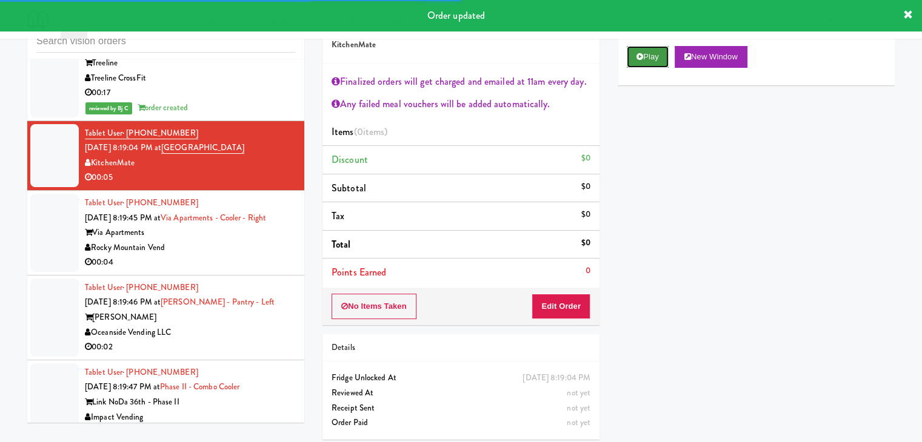
click at [649, 56] on button "Play" at bounding box center [647, 57] width 42 height 22
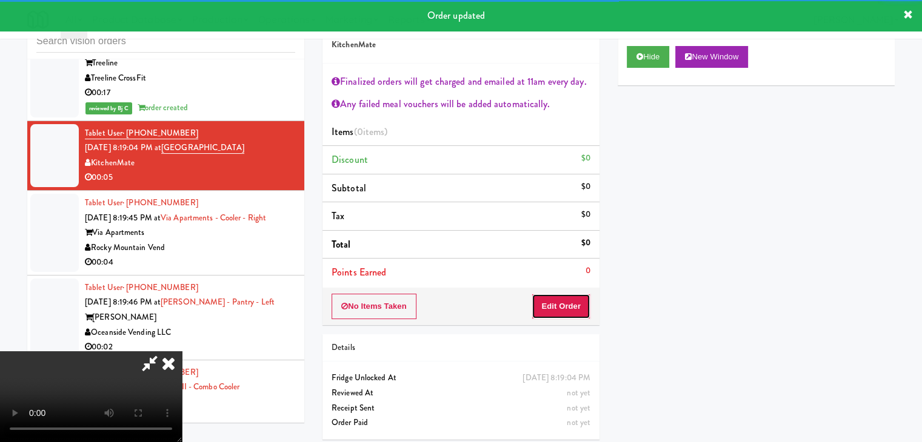
click at [542, 308] on button "Edit Order" at bounding box center [560, 306] width 59 height 25
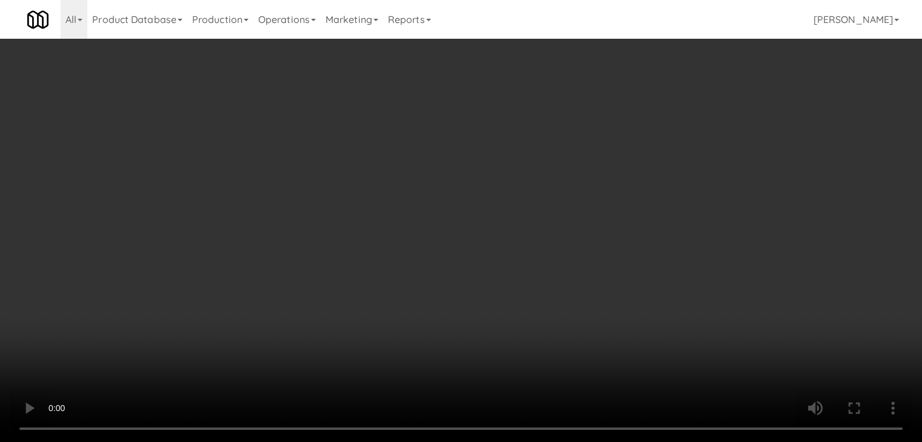
scroll to position [7139, 0]
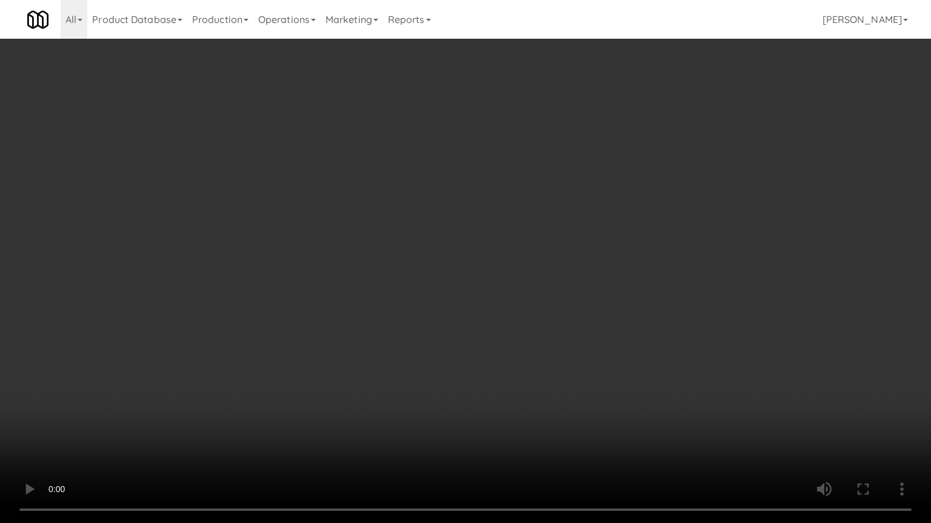
click at [522, 327] on video at bounding box center [465, 261] width 931 height 523
drag, startPoint x: 519, startPoint y: 337, endPoint x: 516, endPoint y: 350, distance: 13.0
click at [519, 342] on video at bounding box center [465, 261] width 931 height 523
click at [526, 327] on video at bounding box center [465, 261] width 931 height 523
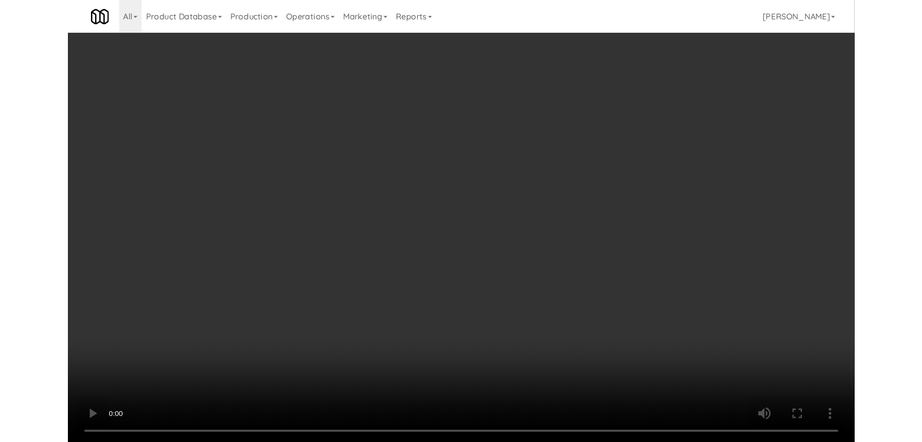
scroll to position [7154, 0]
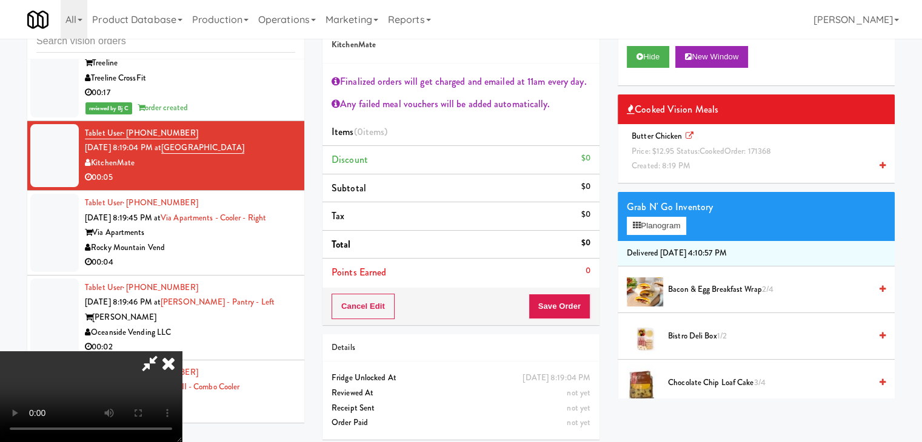
click at [742, 158] on div "Butter Chicken Price: $12.95 Status: cooked Order: 171368 Created: 8:19 PM" at bounding box center [755, 151] width 259 height 45
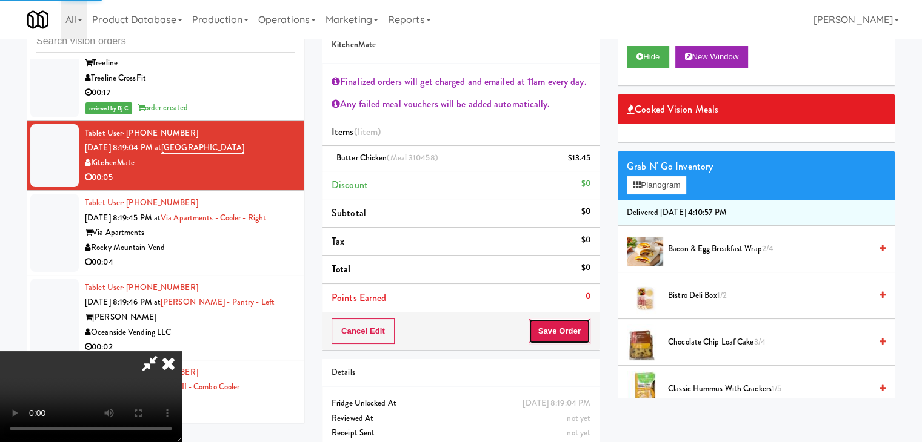
click at [559, 325] on button "Save Order" at bounding box center [559, 331] width 62 height 25
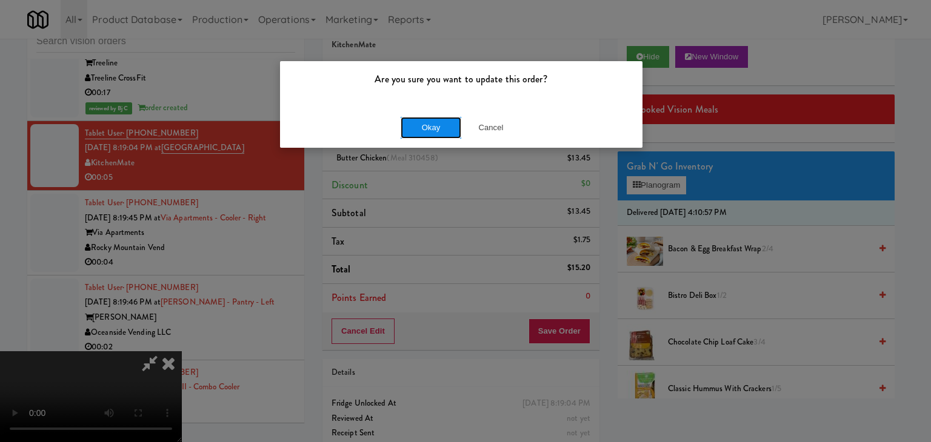
click at [432, 130] on button "Okay" at bounding box center [430, 128] width 61 height 22
click at [432, 130] on body "Are you sure you want to update this order? Okay Cancel Okay Are you sure you w…" at bounding box center [465, 221] width 931 height 442
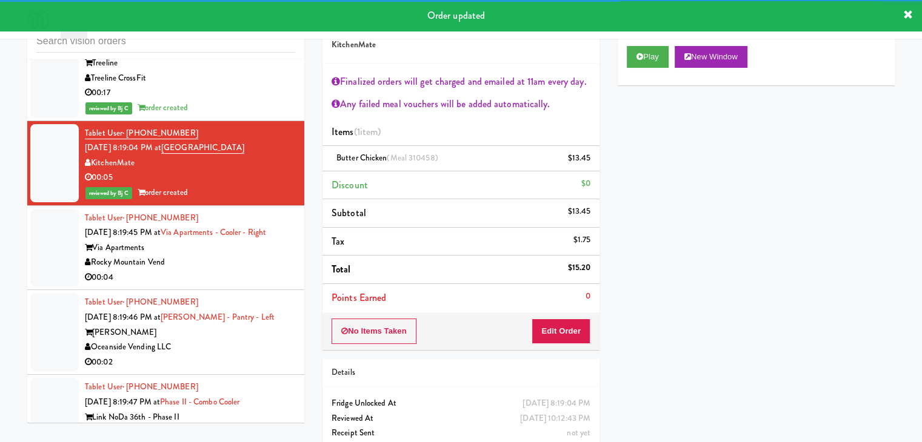
click at [235, 267] on div "Rocky Mountain Vend" at bounding box center [190, 262] width 210 height 15
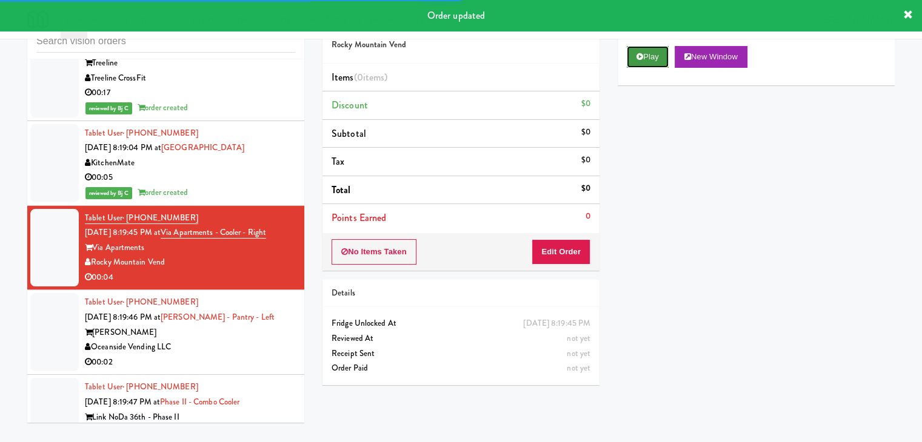
drag, startPoint x: 653, startPoint y: 49, endPoint x: 622, endPoint y: 132, distance: 88.8
click at [653, 50] on button "Play" at bounding box center [647, 57] width 42 height 22
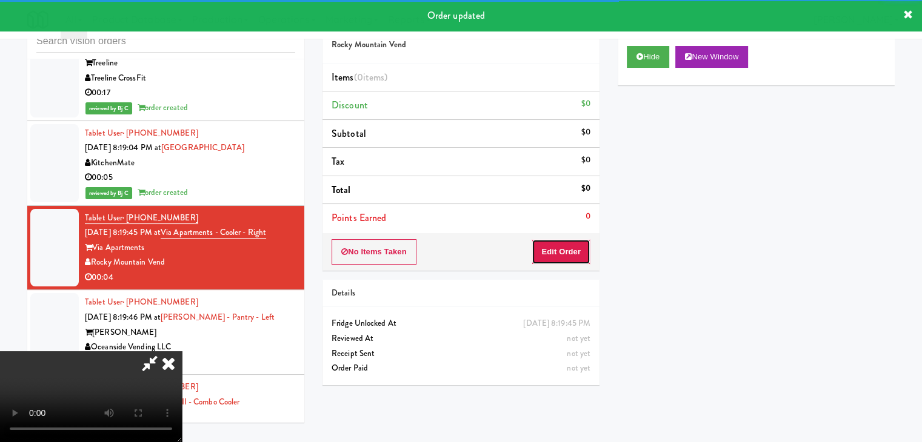
click at [562, 247] on button "Edit Order" at bounding box center [560, 251] width 59 height 25
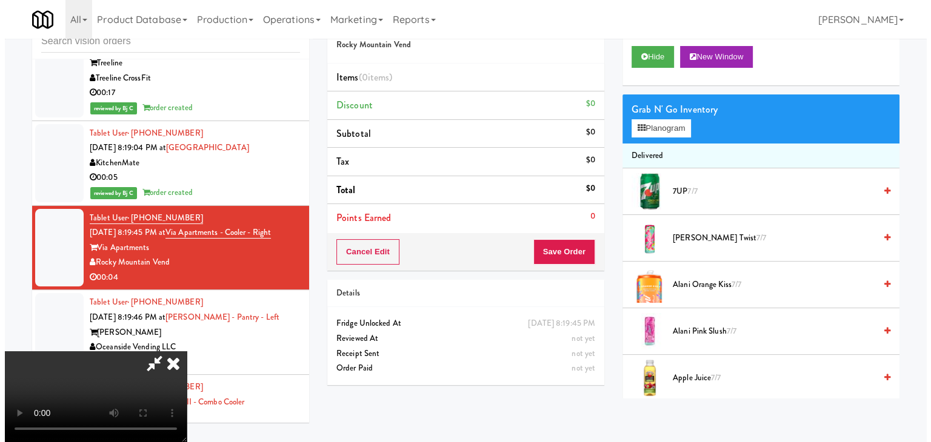
scroll to position [170, 0]
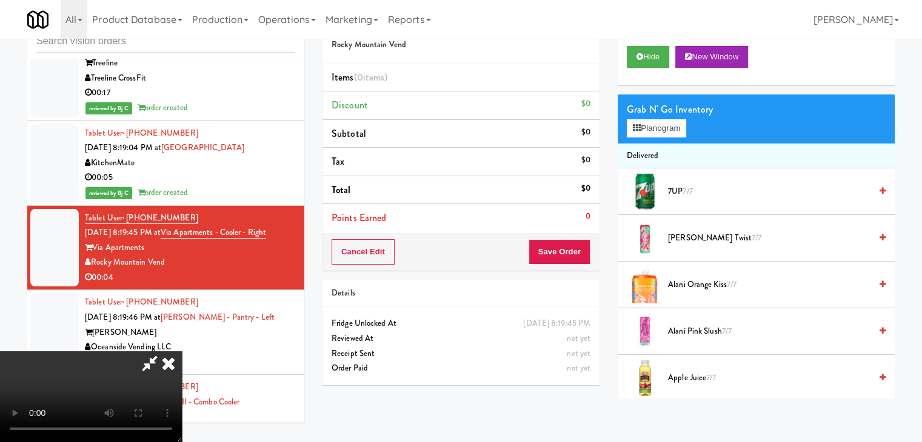
click at [182, 351] on video at bounding box center [91, 396] width 182 height 91
click at [668, 128] on button "Planogram" at bounding box center [655, 128] width 59 height 18
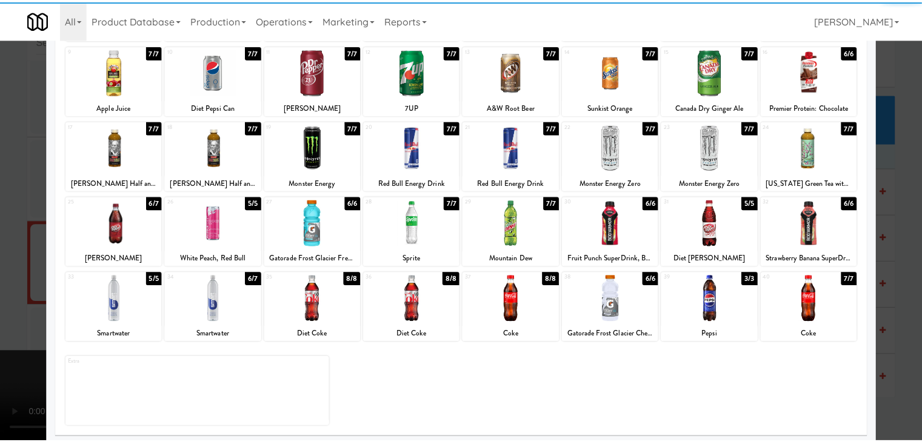
scroll to position [153, 0]
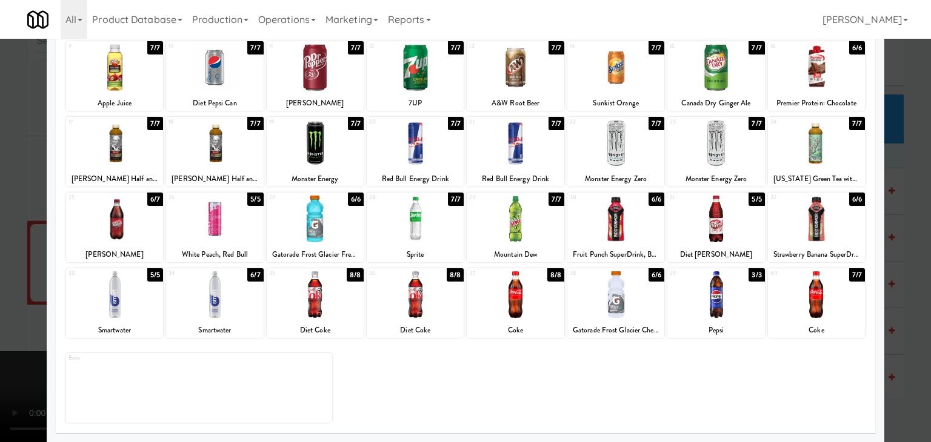
click at [224, 315] on div at bounding box center [214, 294] width 97 height 47
drag, startPoint x: 0, startPoint y: 311, endPoint x: 208, endPoint y: 290, distance: 209.4
click at [41, 296] on div at bounding box center [465, 221] width 931 height 442
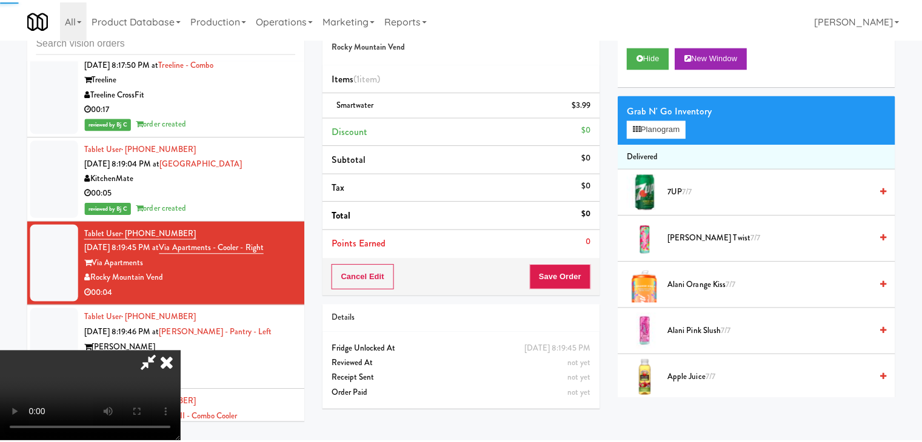
scroll to position [7154, 0]
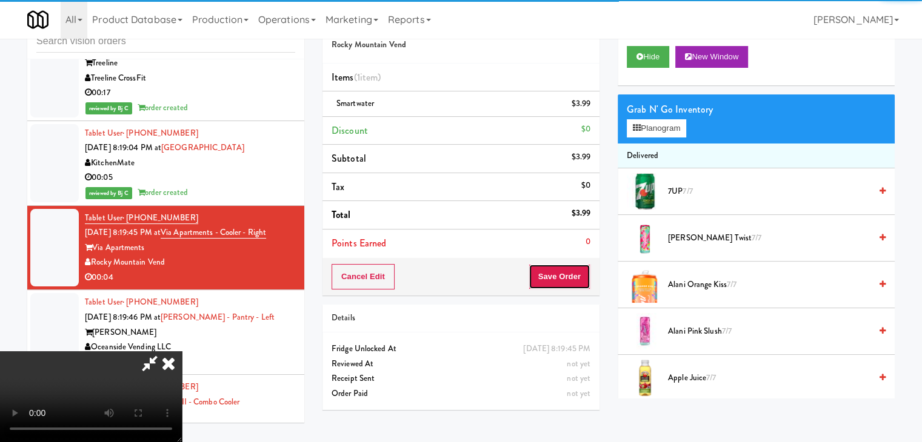
click at [577, 284] on button "Save Order" at bounding box center [559, 276] width 62 height 25
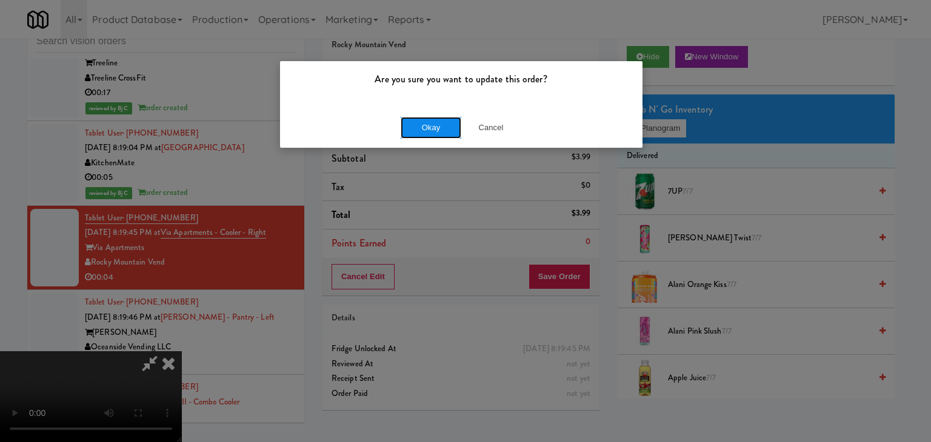
click at [433, 127] on button "Okay" at bounding box center [430, 128] width 61 height 22
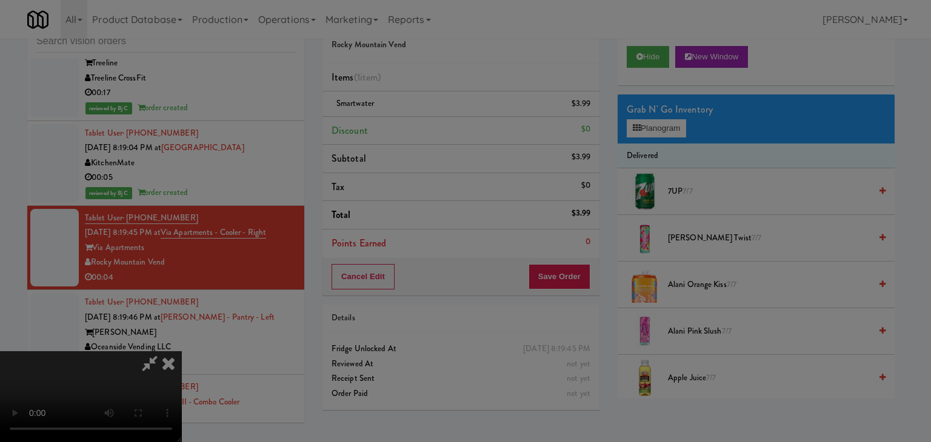
click at [433, 116] on button "Okay" at bounding box center [430, 106] width 61 height 22
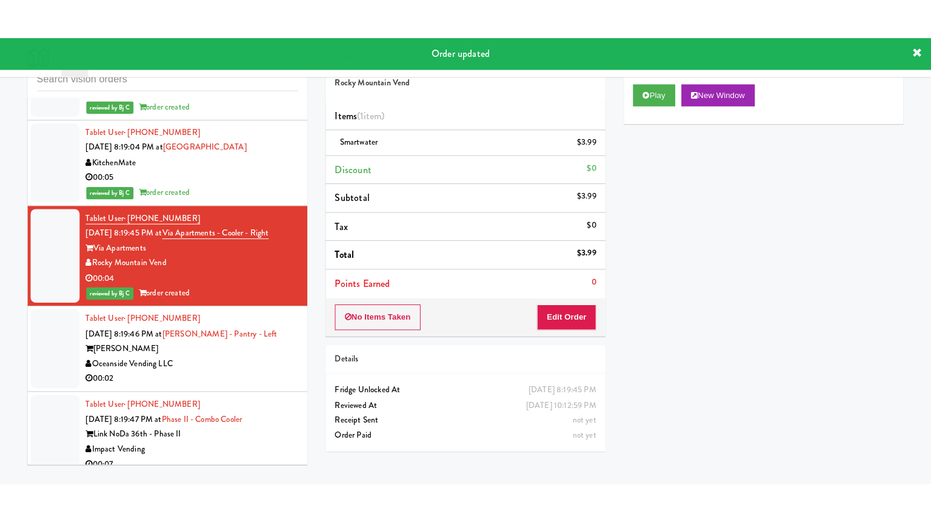
scroll to position [7214, 0]
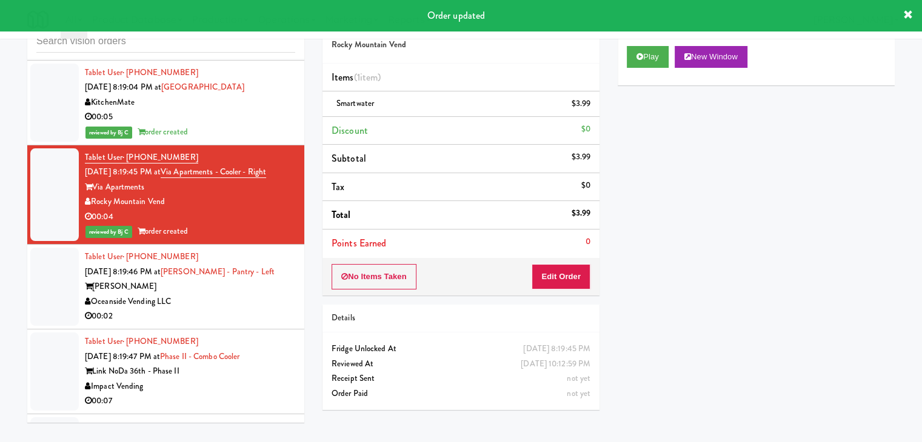
click at [250, 323] on div "00:02" at bounding box center [190, 316] width 210 height 15
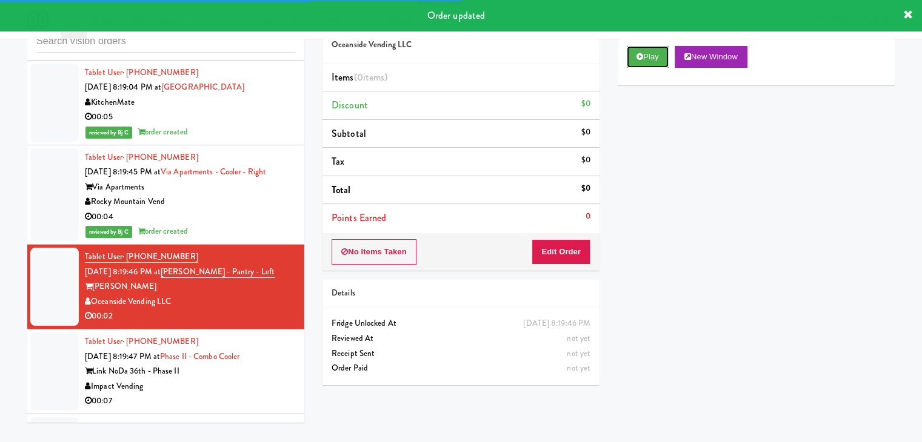
drag, startPoint x: 657, startPoint y: 63, endPoint x: 650, endPoint y: 78, distance: 16.3
click at [657, 63] on button "Play" at bounding box center [647, 57] width 42 height 22
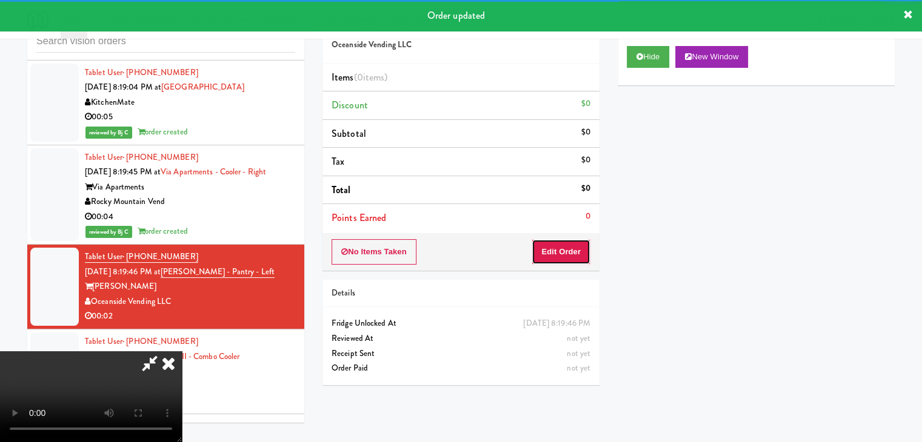
click at [569, 248] on button "Edit Order" at bounding box center [560, 251] width 59 height 25
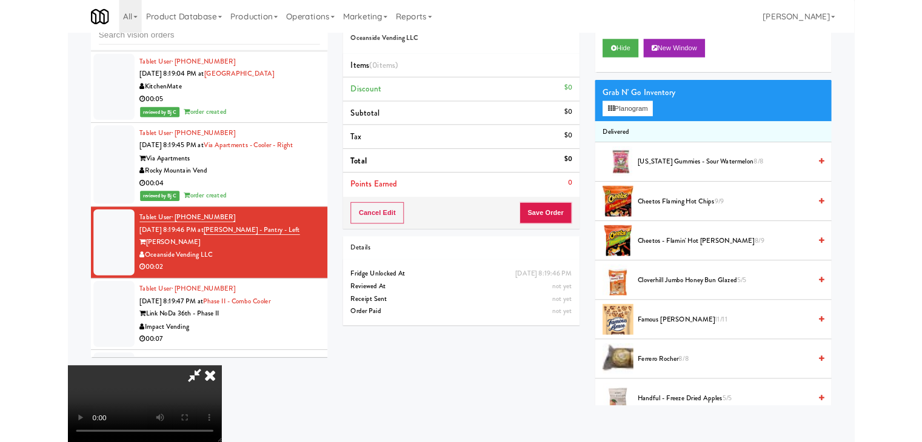
scroll to position [7199, 0]
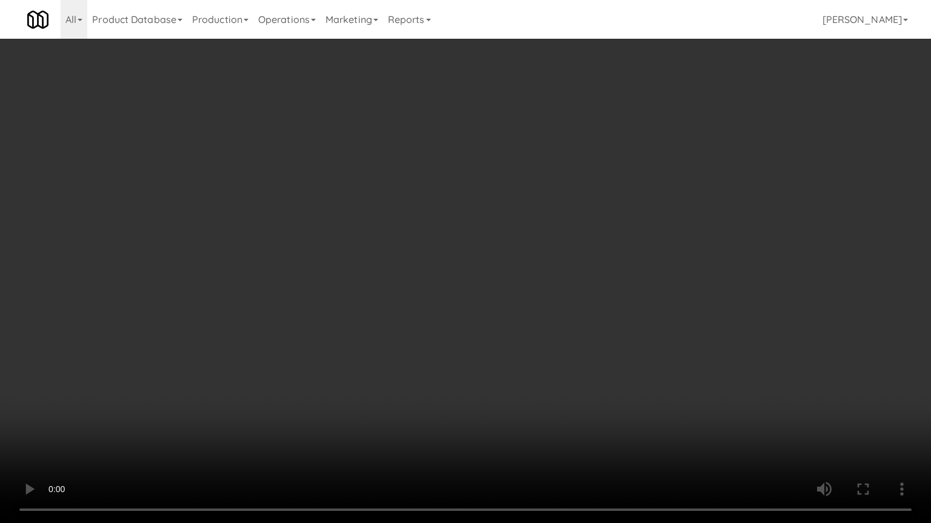
click at [519, 356] on video at bounding box center [465, 261] width 931 height 523
click at [516, 371] on video at bounding box center [465, 261] width 931 height 523
click at [521, 370] on video at bounding box center [465, 261] width 931 height 523
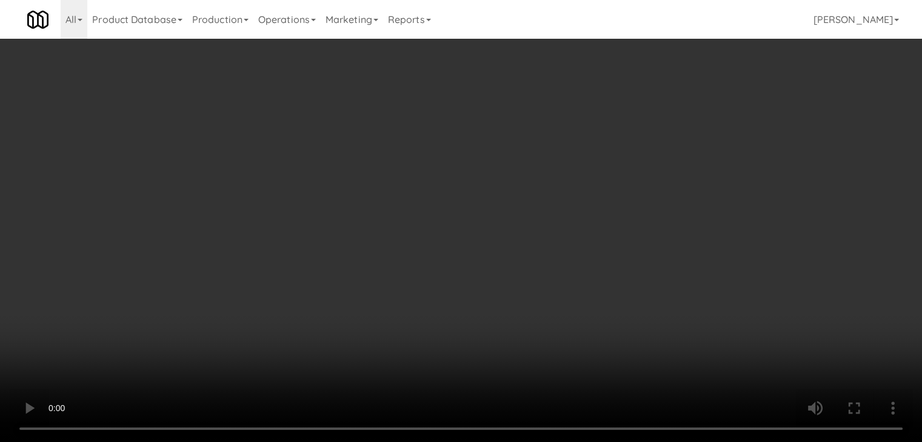
click at [404, 321] on video at bounding box center [461, 221] width 922 height 442
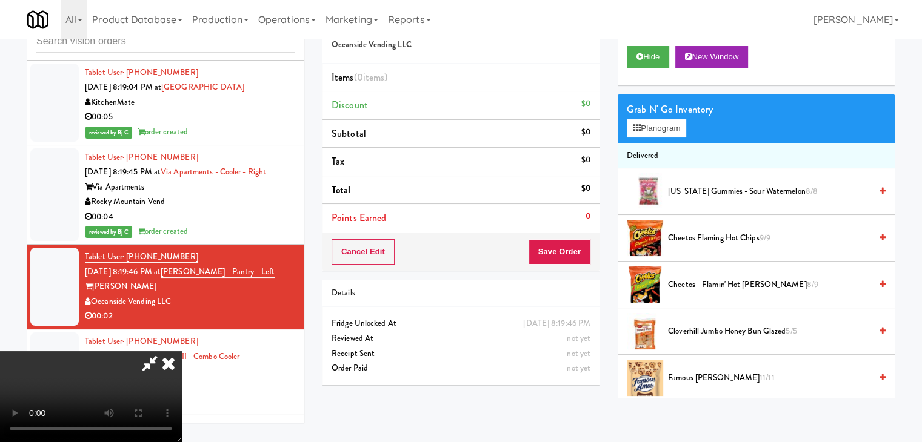
click at [182, 351] on video at bounding box center [91, 396] width 182 height 91
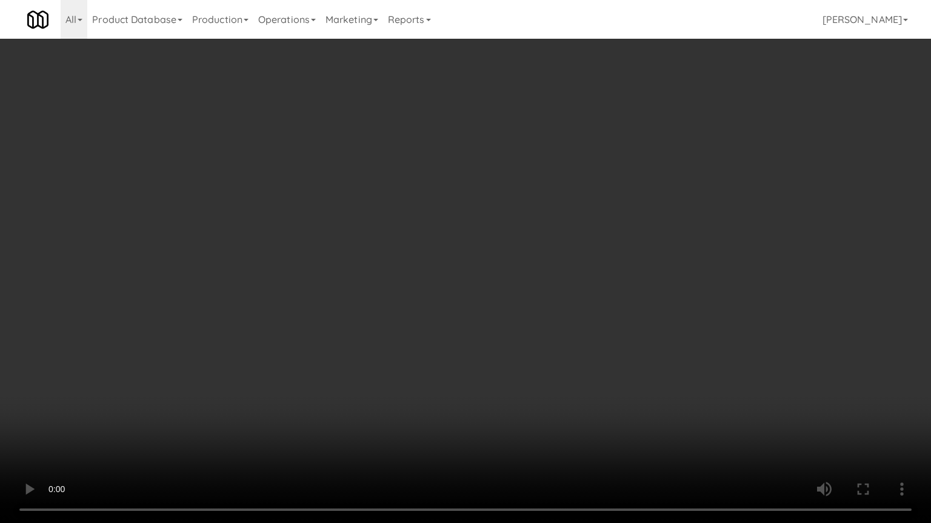
click at [413, 364] on video at bounding box center [465, 261] width 931 height 523
click at [417, 361] on video at bounding box center [465, 261] width 931 height 523
click at [419, 358] on video at bounding box center [465, 261] width 931 height 523
click at [437, 338] on video at bounding box center [465, 261] width 931 height 523
drag, startPoint x: 437, startPoint y: 338, endPoint x: 583, endPoint y: 141, distance: 244.8
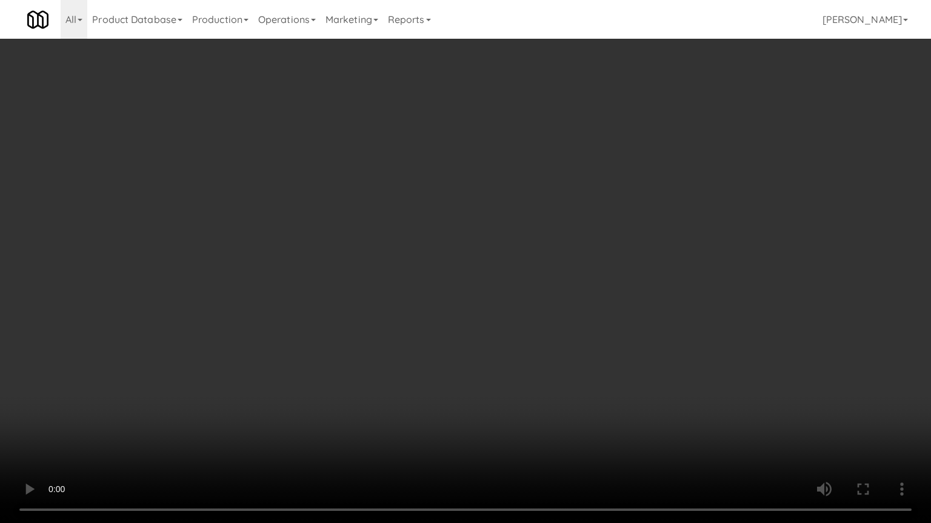
click at [439, 336] on video at bounding box center [465, 261] width 931 height 523
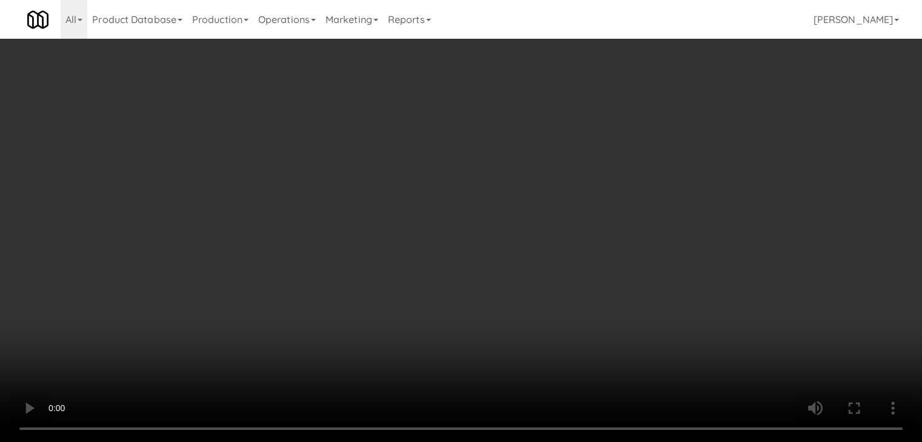
click at [665, 122] on button "Planogram" at bounding box center [655, 128] width 59 height 18
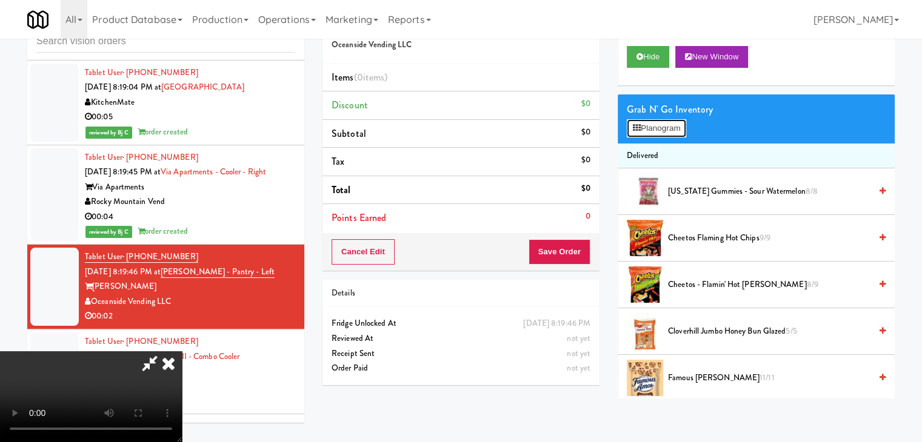
scroll to position [7199, 0]
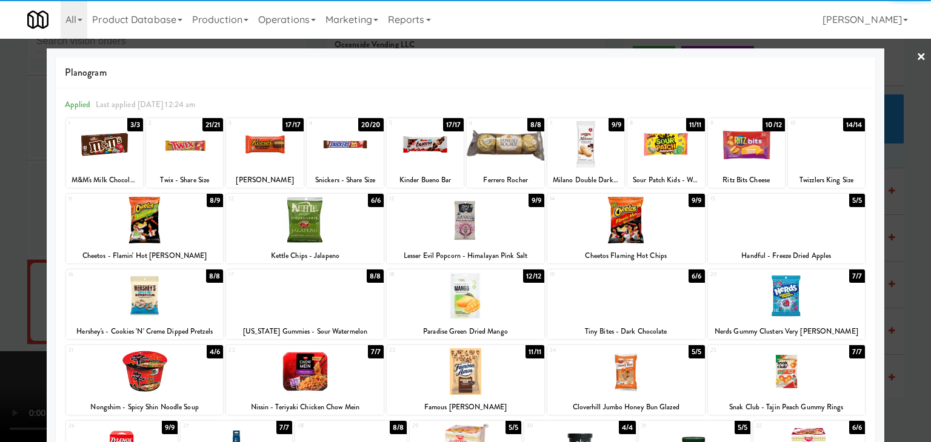
click at [170, 226] on div at bounding box center [145, 220] width 158 height 47
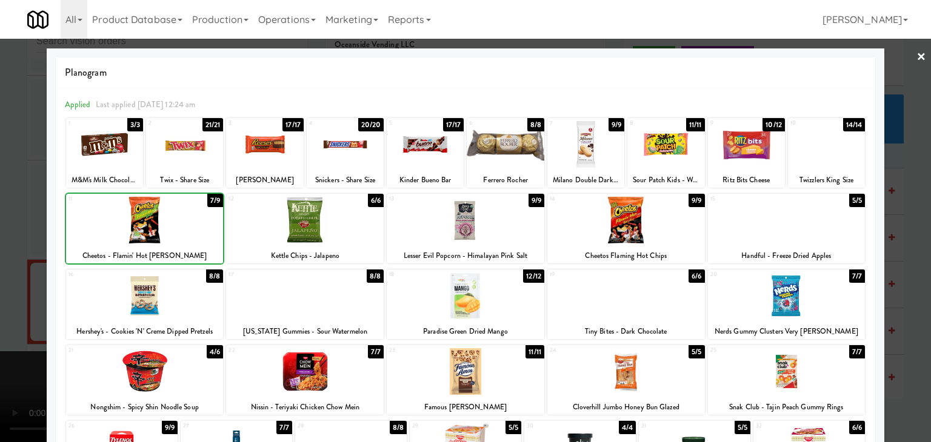
click at [3, 275] on div at bounding box center [465, 221] width 931 height 442
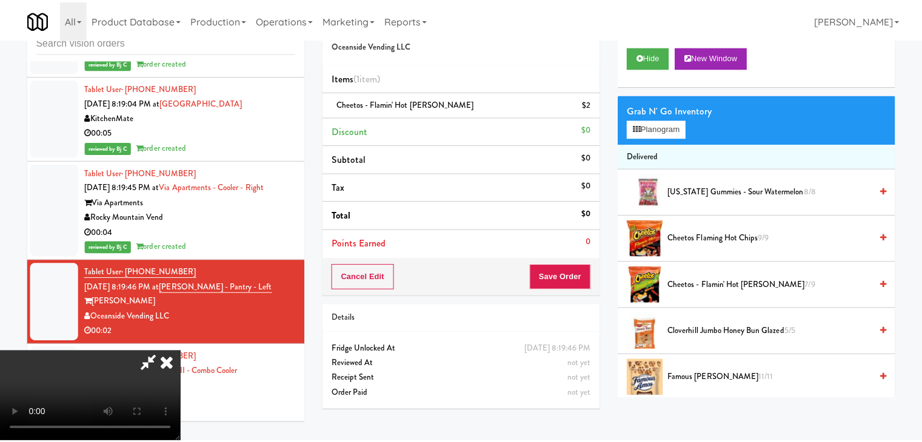
scroll to position [7214, 0]
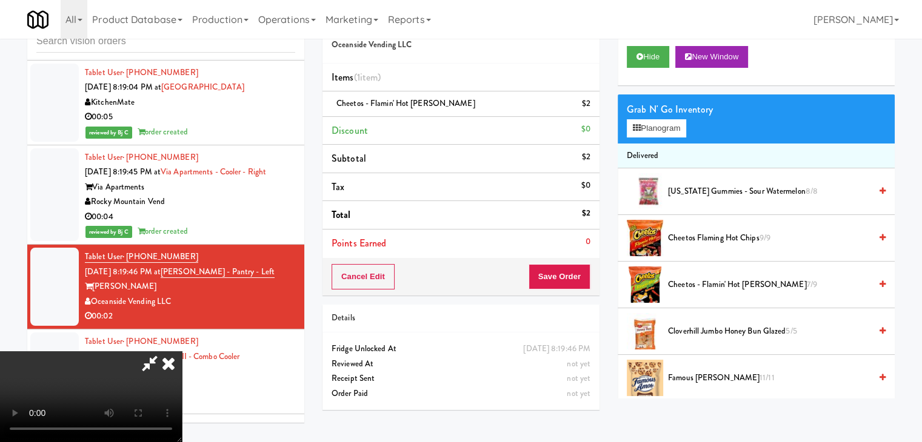
click at [182, 351] on video at bounding box center [91, 396] width 182 height 91
click at [577, 279] on button "Save Order" at bounding box center [559, 276] width 62 height 25
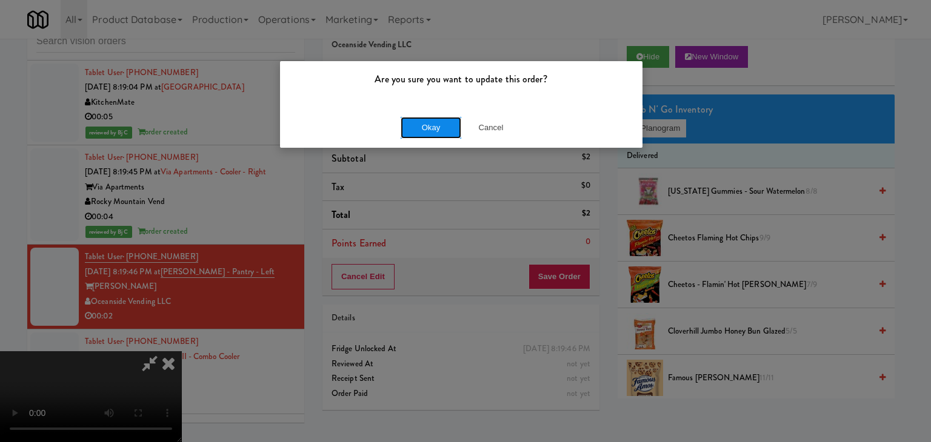
click at [445, 130] on button "Okay" at bounding box center [430, 128] width 61 height 22
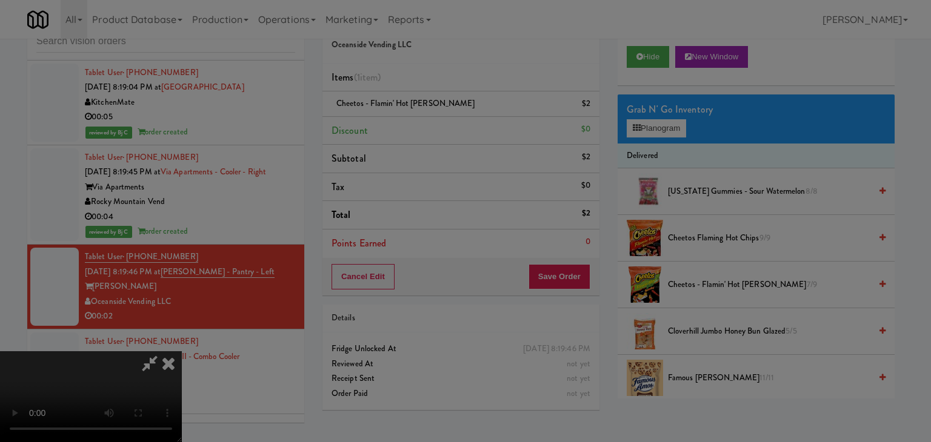
click at [445, 125] on div "Okay Cancel" at bounding box center [461, 105] width 362 height 41
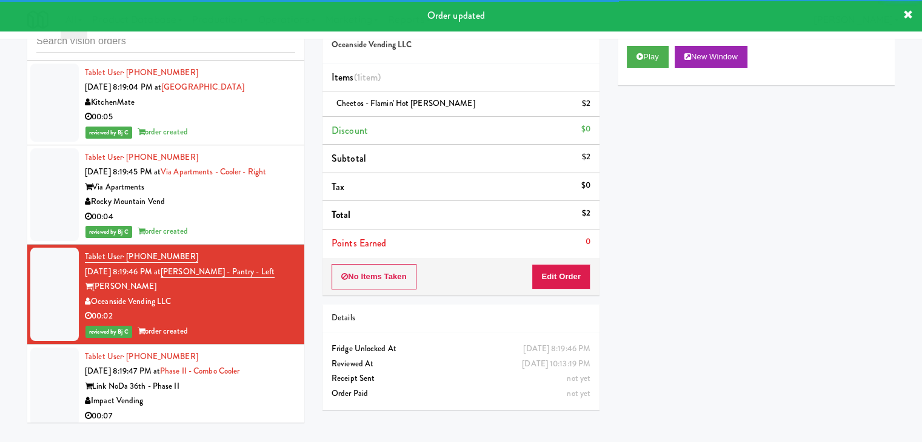
scroll to position [7396, 0]
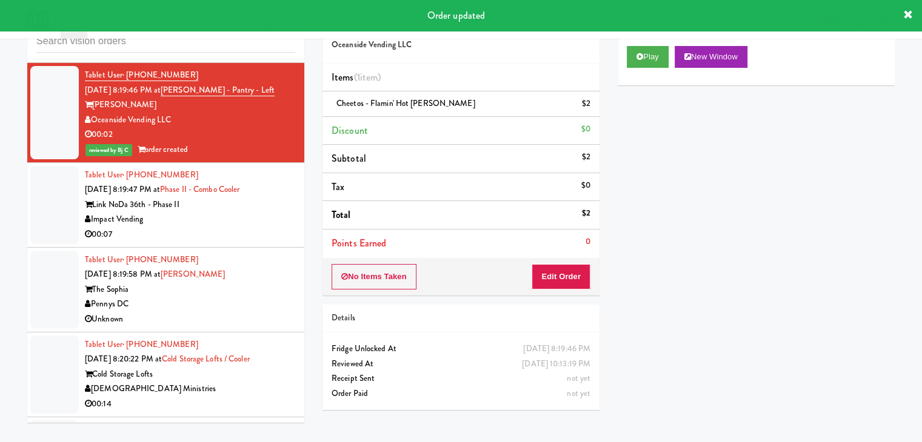
click at [241, 242] on div "00:07" at bounding box center [190, 234] width 210 height 15
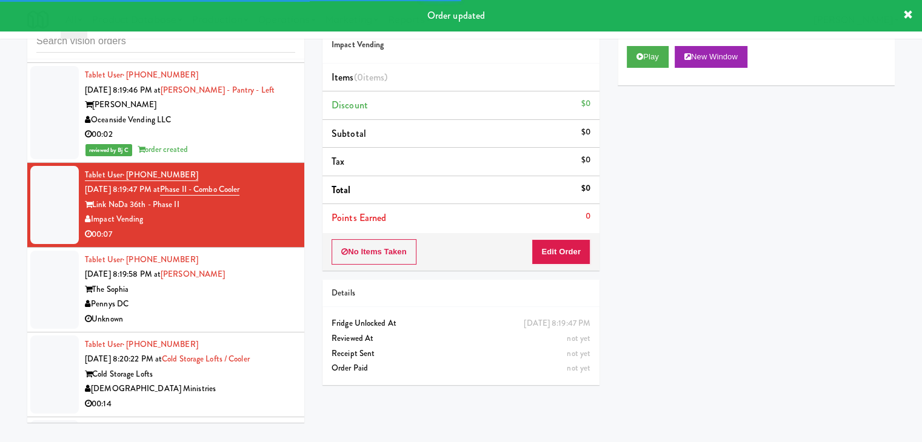
click at [642, 68] on div "Play New Window" at bounding box center [755, 61] width 277 height 48
click at [644, 62] on button "Play" at bounding box center [647, 57] width 42 height 22
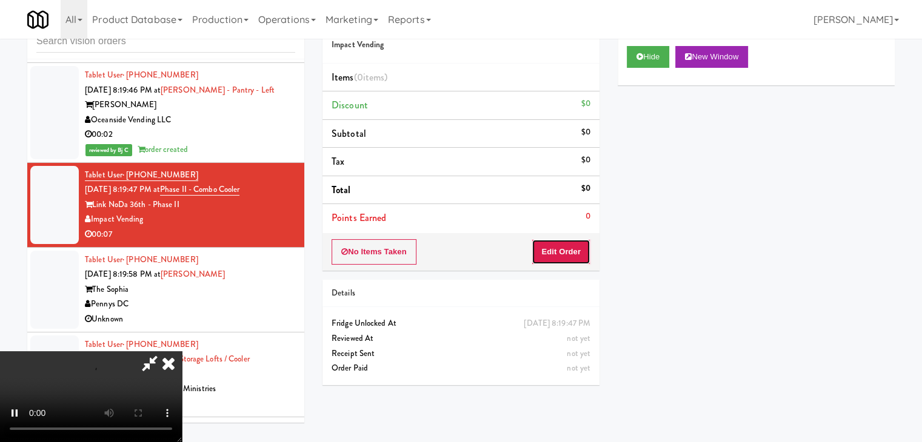
click at [568, 252] on button "Edit Order" at bounding box center [560, 251] width 59 height 25
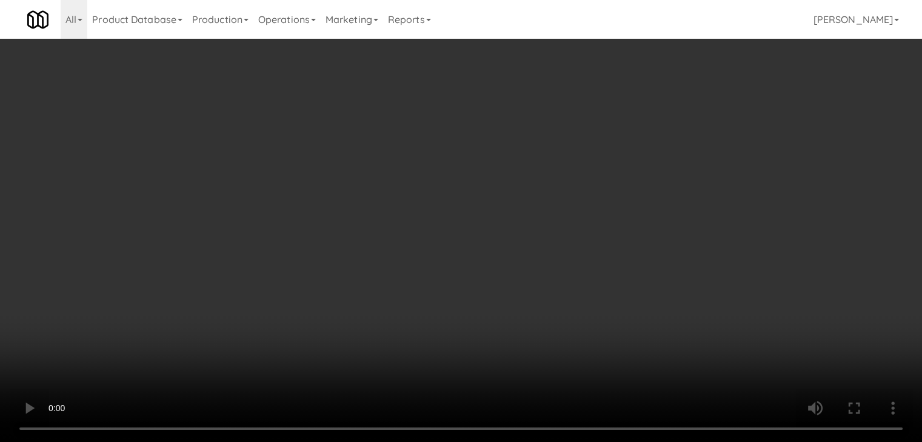
scroll to position [7381, 0]
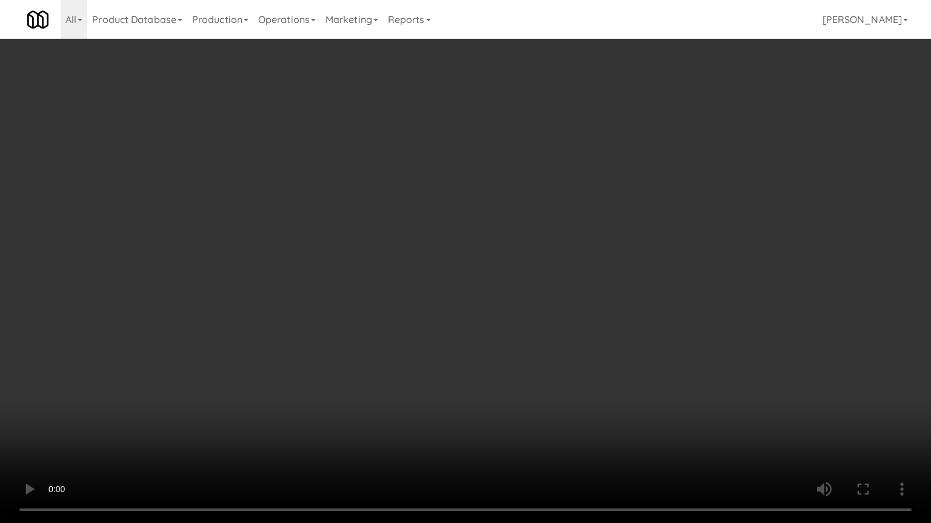
click at [548, 337] on video at bounding box center [465, 261] width 931 height 523
click at [550, 334] on video at bounding box center [465, 261] width 931 height 523
click at [548, 336] on video at bounding box center [465, 261] width 931 height 523
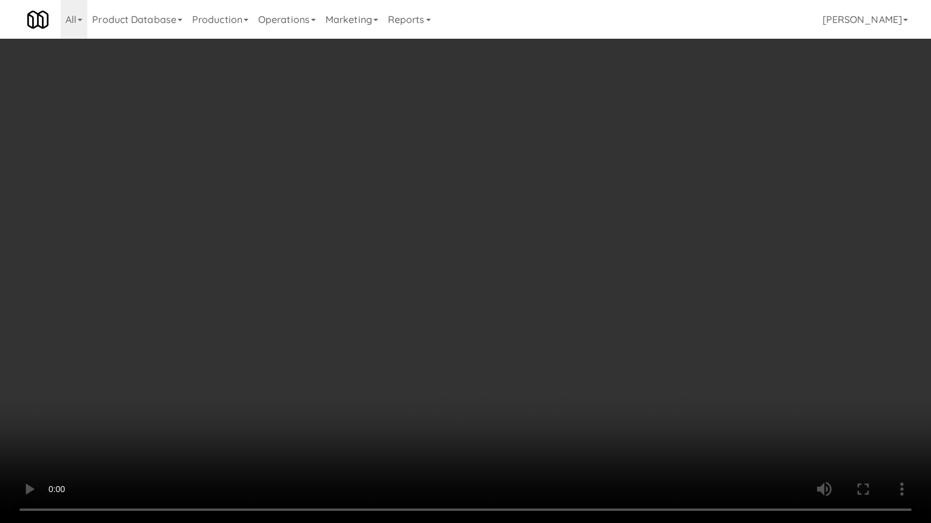
click at [548, 336] on video at bounding box center [465, 261] width 931 height 523
click at [548, 333] on video at bounding box center [465, 261] width 931 height 523
click at [548, 323] on video at bounding box center [465, 261] width 931 height 523
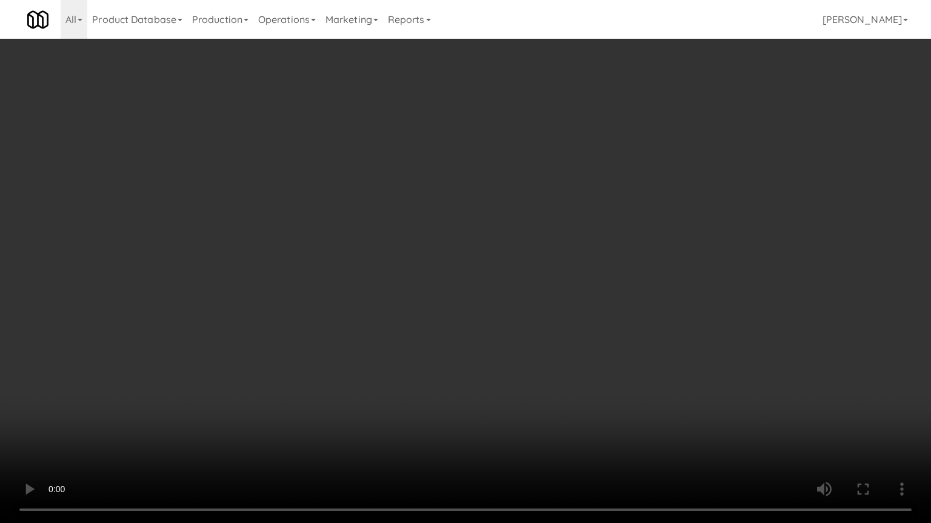
click at [548, 323] on video at bounding box center [465, 261] width 931 height 523
click at [548, 322] on video at bounding box center [465, 261] width 931 height 523
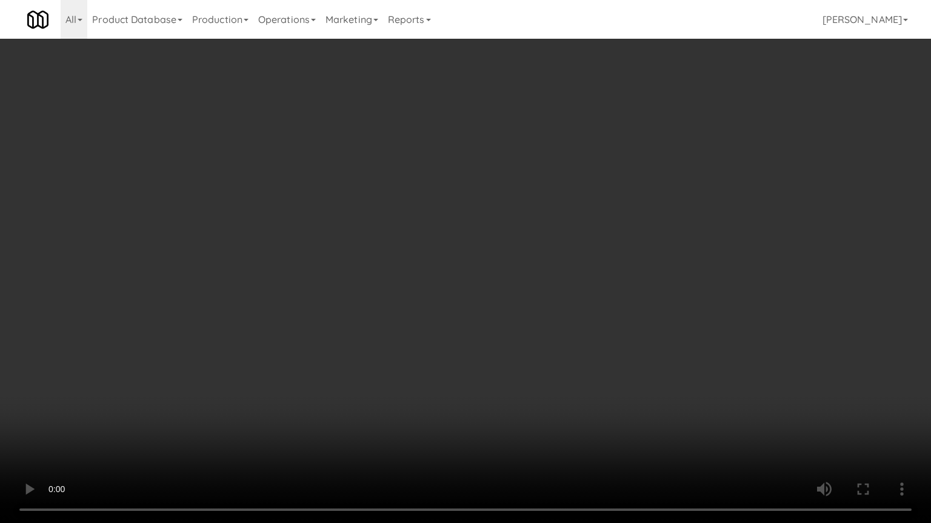
drag, startPoint x: 548, startPoint y: 320, endPoint x: 503, endPoint y: 329, distance: 45.2
click at [548, 320] on video at bounding box center [465, 261] width 931 height 523
click at [521, 302] on video at bounding box center [465, 261] width 931 height 523
drag, startPoint x: 521, startPoint y: 302, endPoint x: 595, endPoint y: 129, distance: 187.8
click at [521, 301] on video at bounding box center [465, 261] width 931 height 523
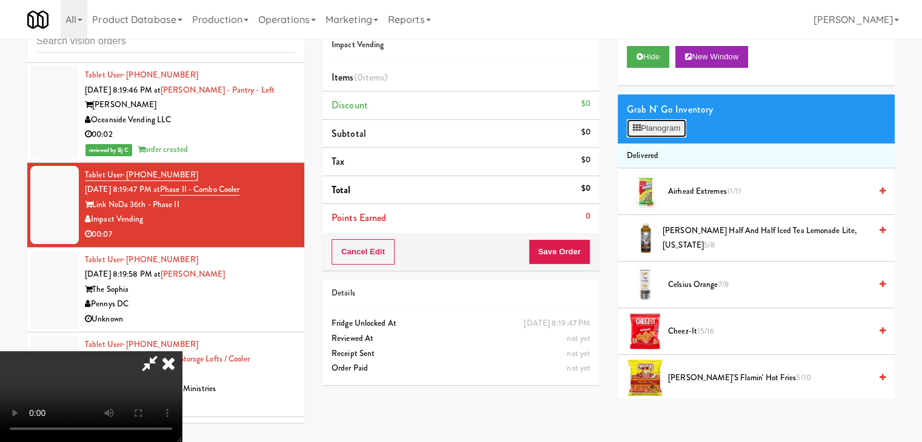
click at [681, 121] on button "Planogram" at bounding box center [655, 128] width 59 height 18
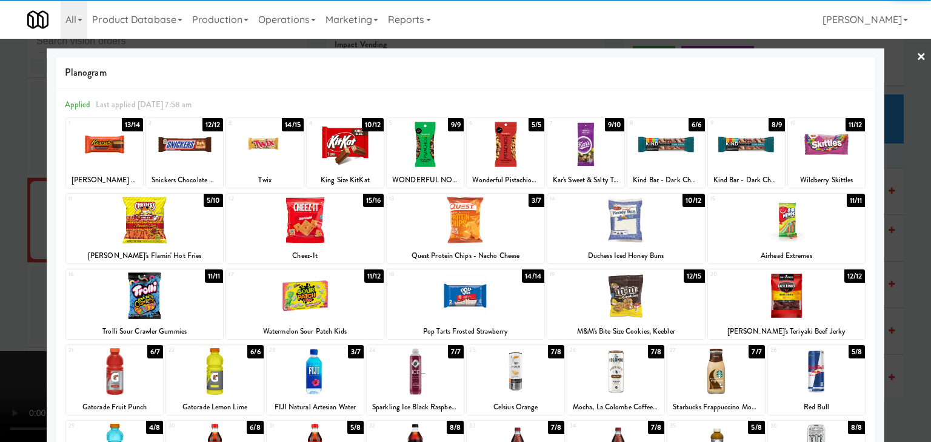
click at [807, 147] on div at bounding box center [826, 144] width 77 height 47
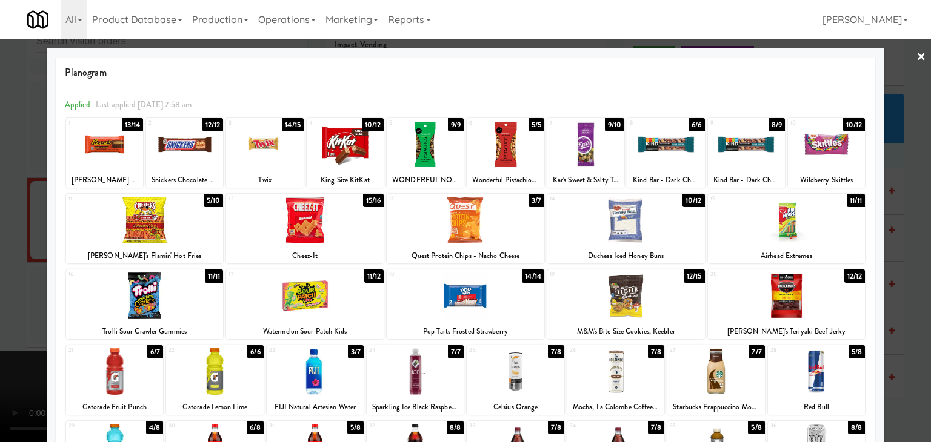
click at [356, 145] on div at bounding box center [345, 144] width 77 height 47
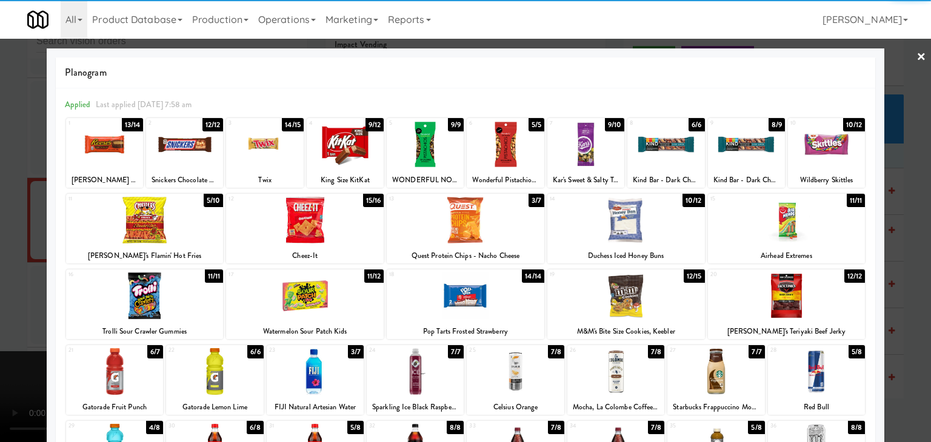
drag, startPoint x: 0, startPoint y: 247, endPoint x: 128, endPoint y: 257, distance: 128.9
click at [1, 246] on div at bounding box center [465, 221] width 931 height 442
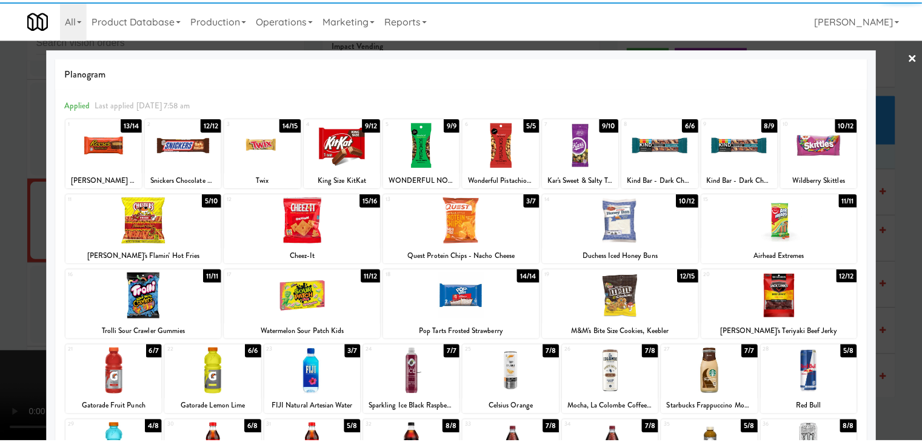
scroll to position [7396, 0]
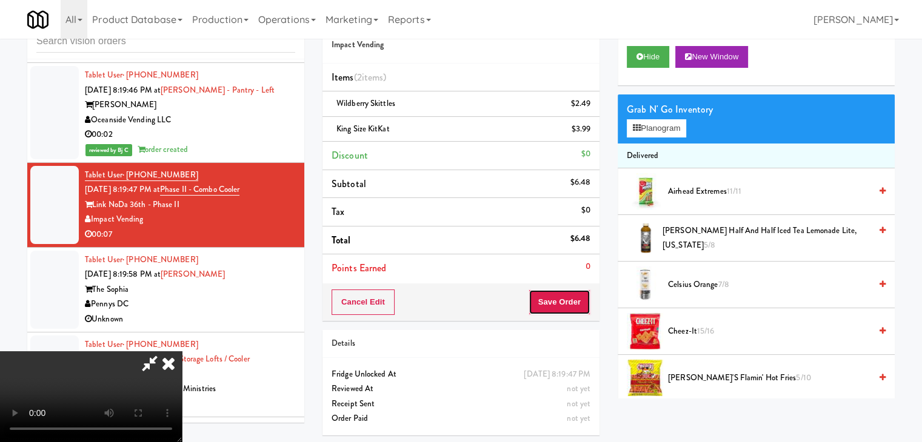
drag, startPoint x: 572, startPoint y: 303, endPoint x: 557, endPoint y: 268, distance: 38.0
click at [572, 298] on button "Save Order" at bounding box center [559, 302] width 62 height 25
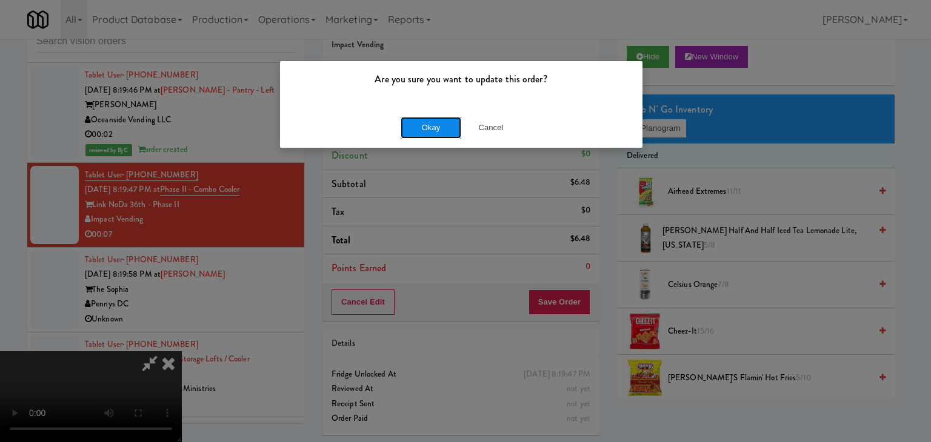
click at [439, 127] on button "Okay" at bounding box center [430, 128] width 61 height 22
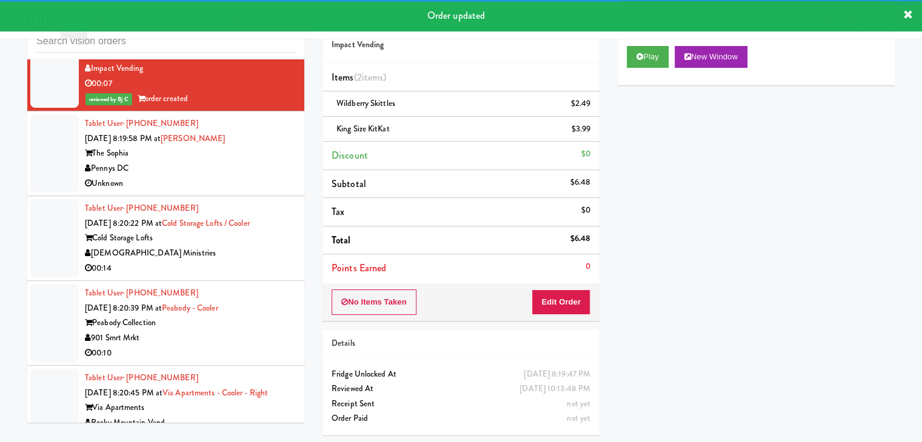
scroll to position [7578, 0]
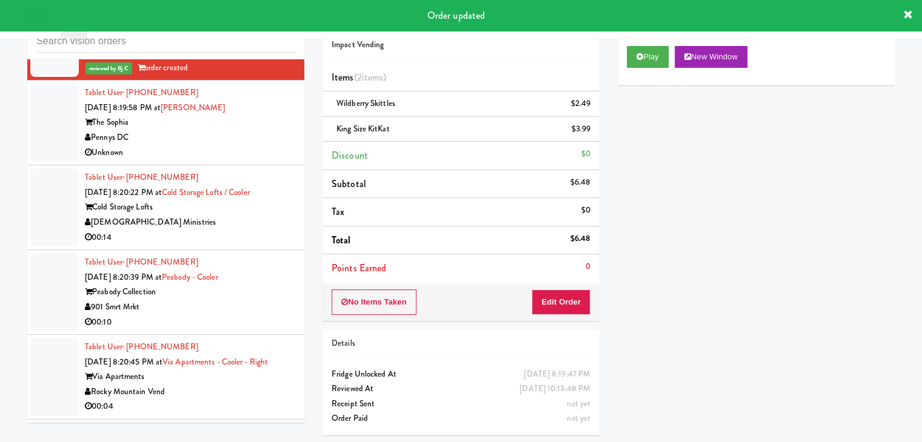
click at [287, 146] on li "Tablet User · (404) 661-1705 [DATE] 8:19:58 PM at [PERSON_NAME] The [PERSON_NAM…" at bounding box center [165, 123] width 277 height 85
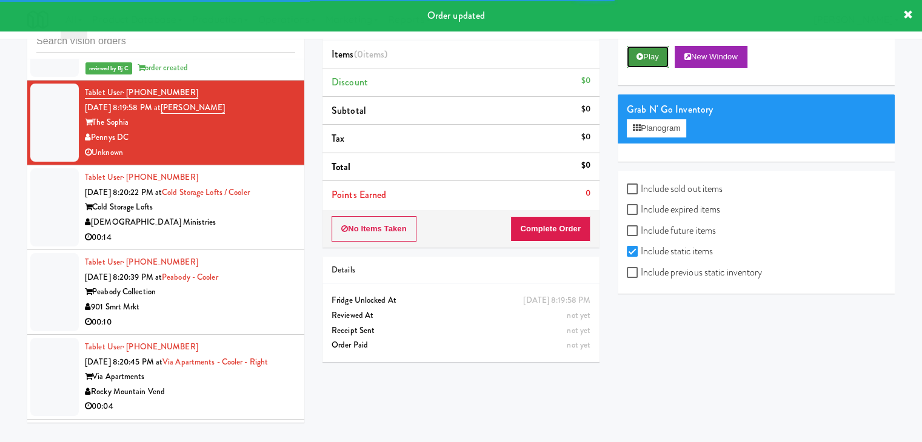
click at [652, 56] on button "Play" at bounding box center [647, 57] width 42 height 22
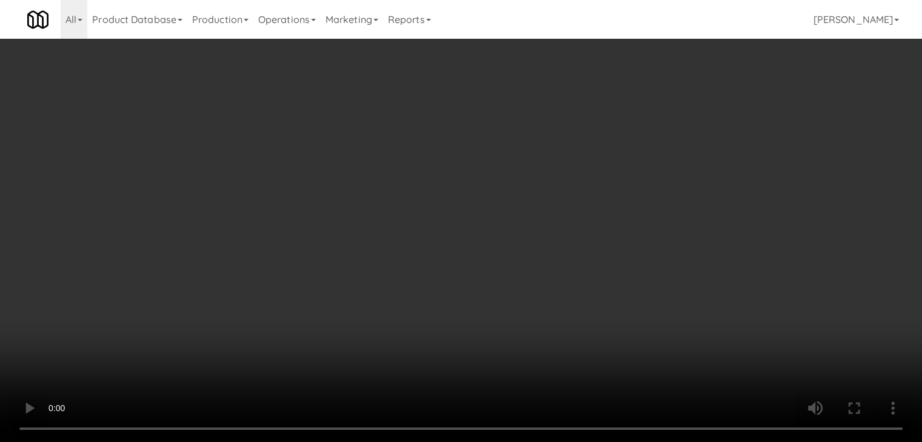
scroll to position [7563, 0]
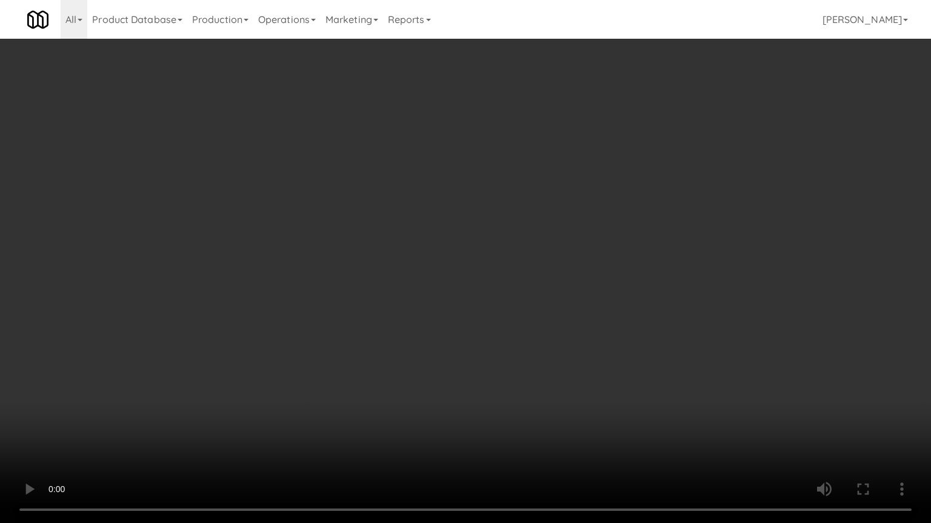
click at [523, 332] on video at bounding box center [465, 261] width 931 height 523
click at [538, 310] on video at bounding box center [465, 261] width 931 height 523
click at [538, 309] on video at bounding box center [465, 261] width 931 height 523
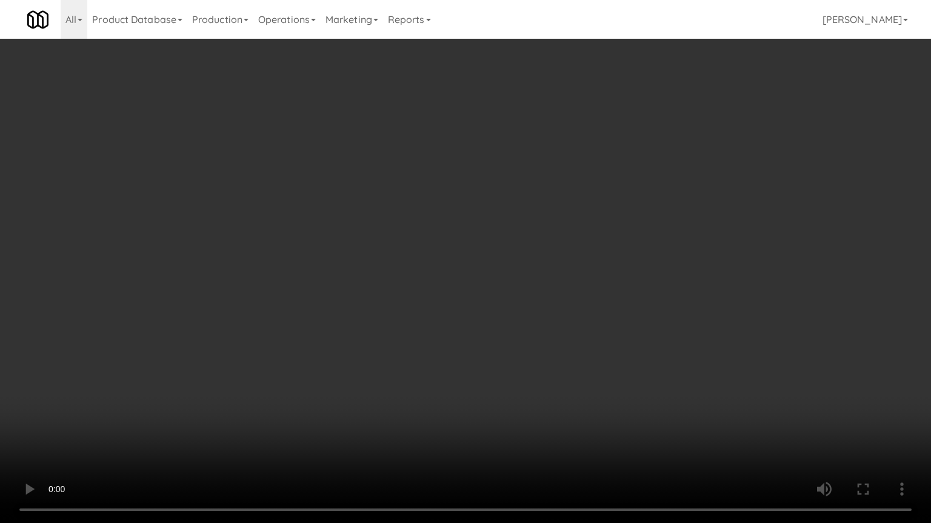
drag, startPoint x: 531, startPoint y: 301, endPoint x: 533, endPoint y: 291, distance: 9.9
click at [531, 298] on video at bounding box center [465, 261] width 931 height 523
click at [557, 270] on video at bounding box center [465, 261] width 931 height 523
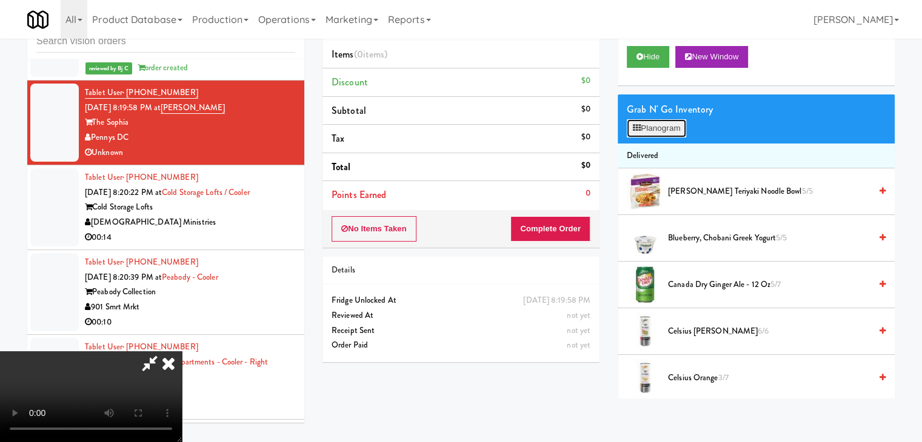
click at [665, 130] on button "Planogram" at bounding box center [655, 128] width 59 height 18
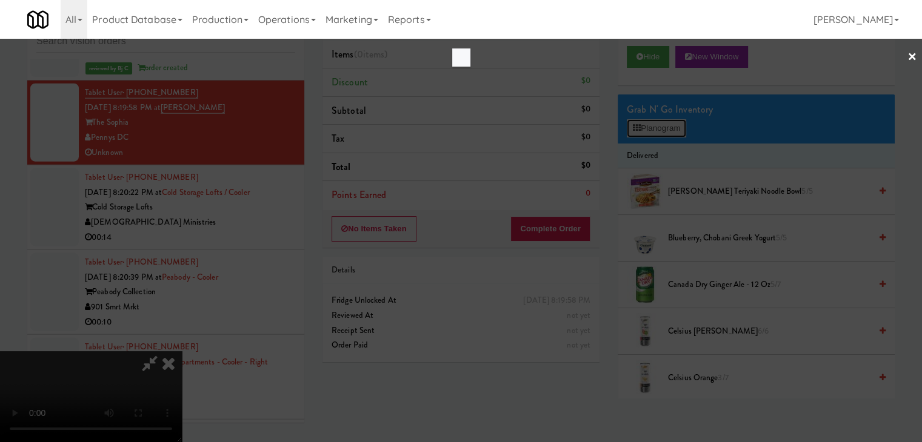
scroll to position [7563, 0]
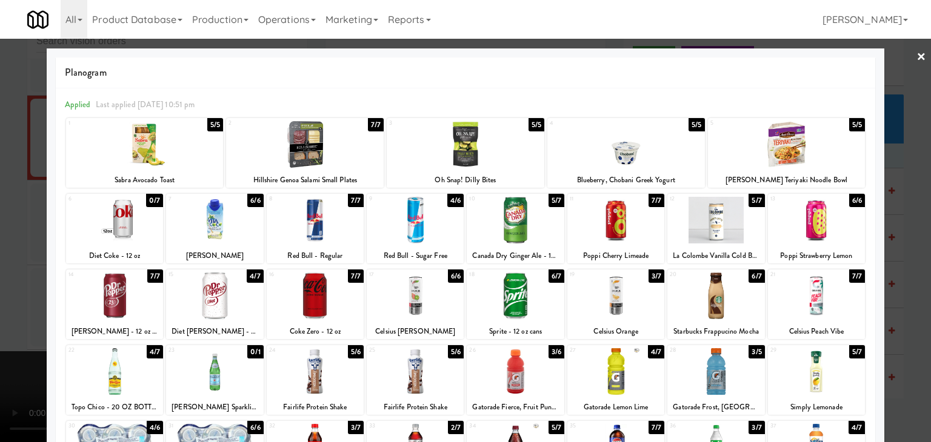
click at [511, 208] on div at bounding box center [515, 220] width 97 height 47
click at [519, 281] on div at bounding box center [515, 296] width 97 height 47
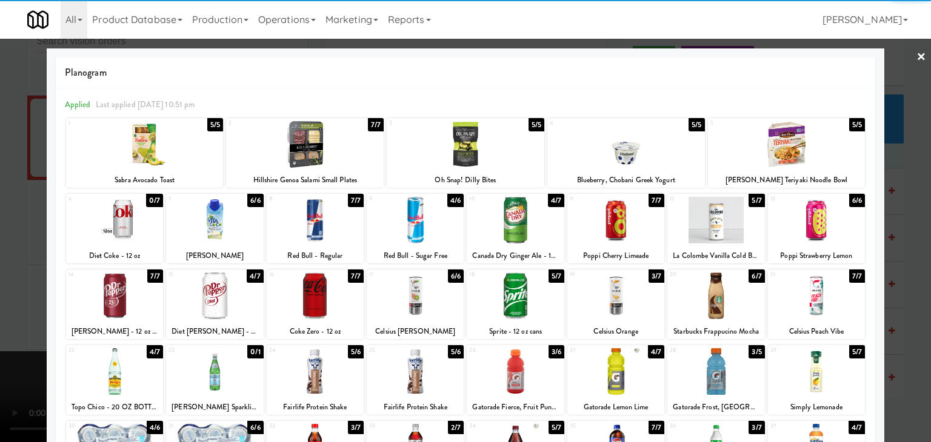
drag, startPoint x: 5, startPoint y: 279, endPoint x: 550, endPoint y: 274, distance: 545.3
click at [8, 279] on div at bounding box center [465, 221] width 931 height 442
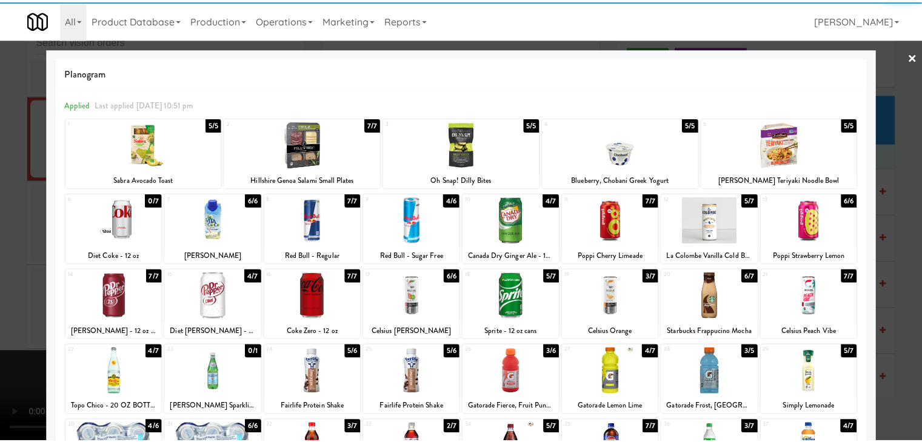
scroll to position [7578, 0]
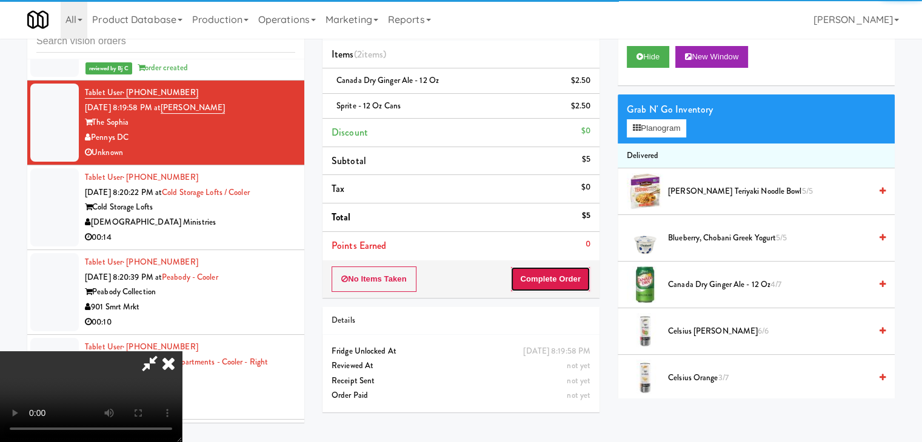
click at [583, 277] on button "Complete Order" at bounding box center [550, 279] width 80 height 25
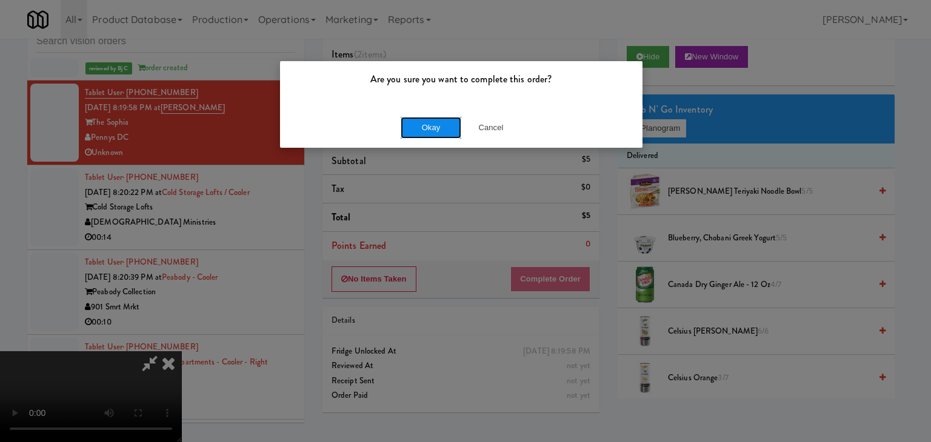
click at [419, 121] on button "Okay" at bounding box center [430, 128] width 61 height 22
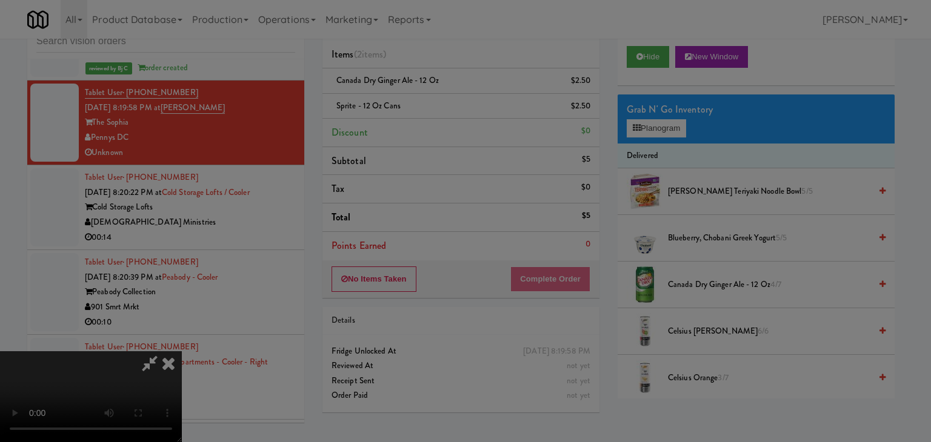
drag, startPoint x: 419, startPoint y: 121, endPoint x: 424, endPoint y: 116, distance: 6.9
click at [420, 119] on body "Are you sure you want to complete this order? Okay Cancel Okay Are you sure you…" at bounding box center [465, 221] width 931 height 442
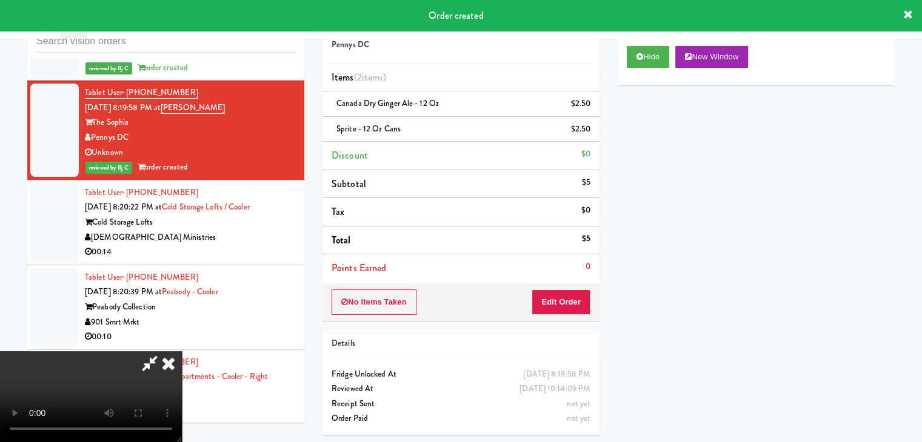
click at [182, 351] on icon at bounding box center [168, 363] width 27 height 24
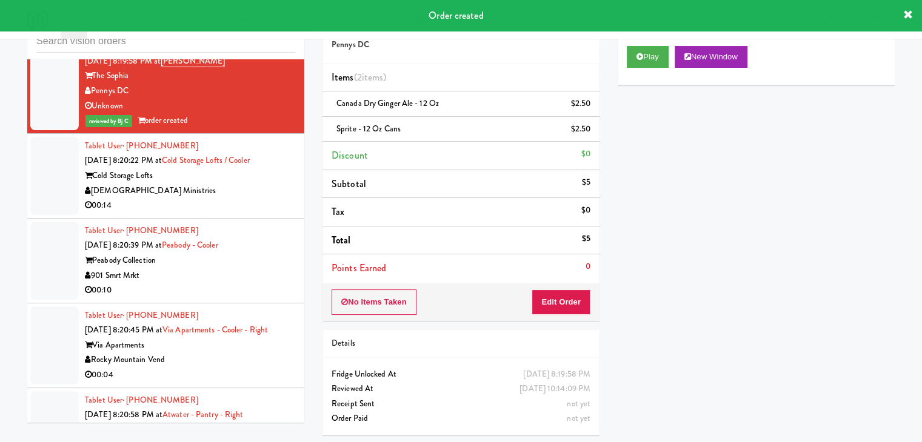
scroll to position [7699, 0]
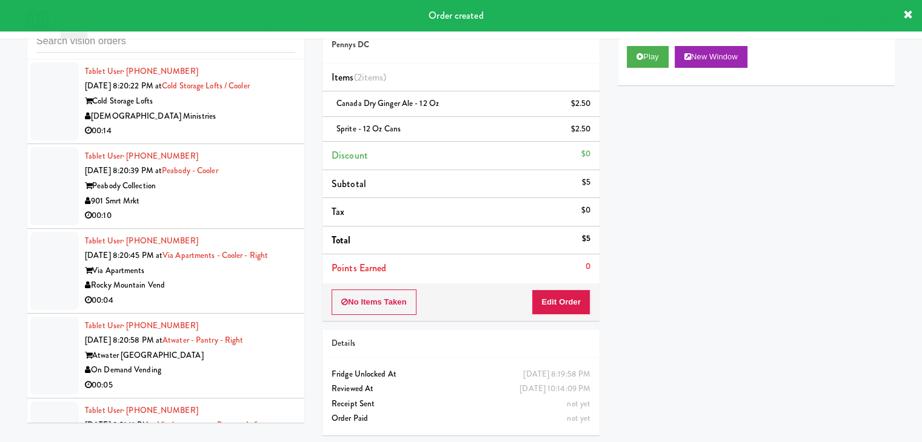
click at [240, 132] on div "00:14" at bounding box center [190, 131] width 210 height 15
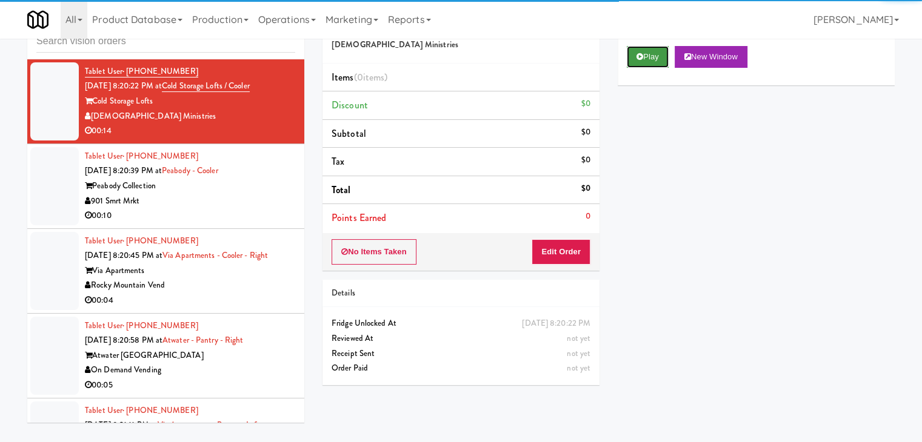
click at [662, 56] on button "Play" at bounding box center [647, 57] width 42 height 22
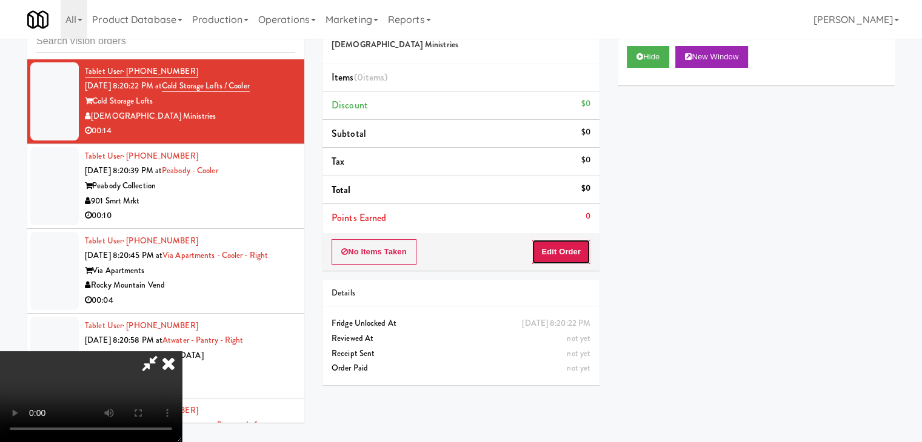
click at [580, 251] on button "Edit Order" at bounding box center [560, 251] width 59 height 25
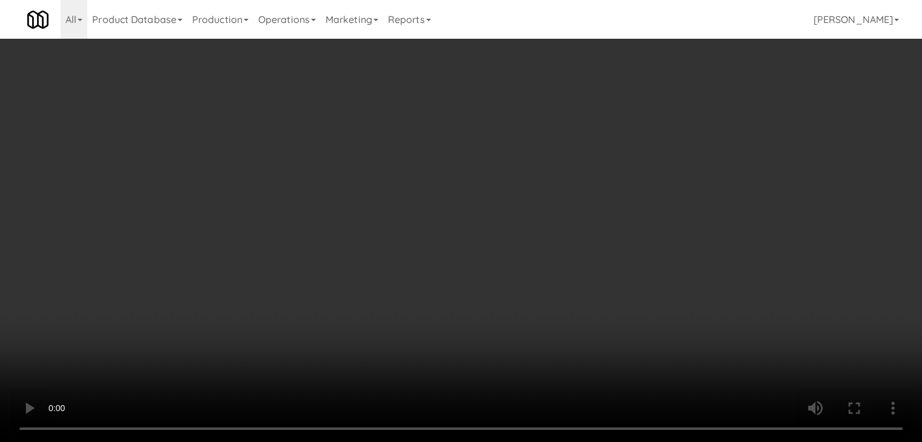
scroll to position [7685, 0]
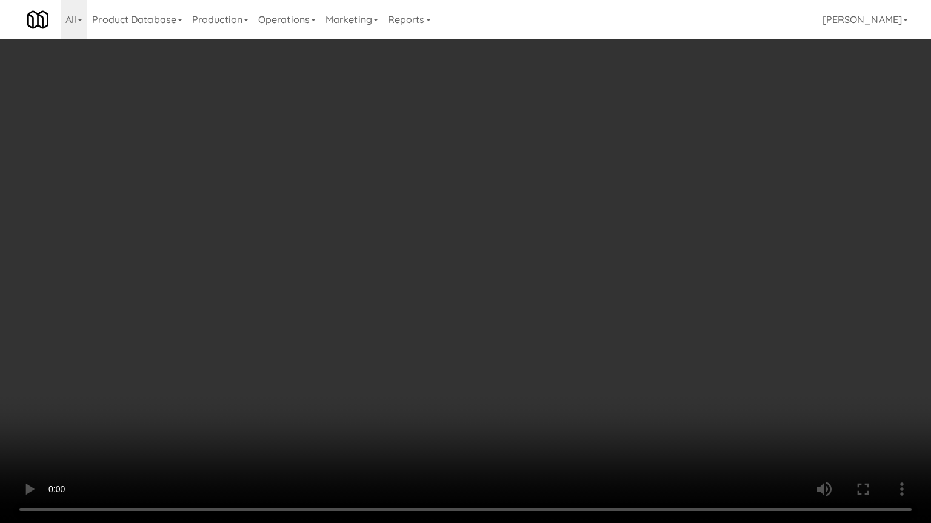
click at [534, 336] on video at bounding box center [465, 261] width 931 height 523
click at [541, 317] on video at bounding box center [465, 261] width 931 height 523
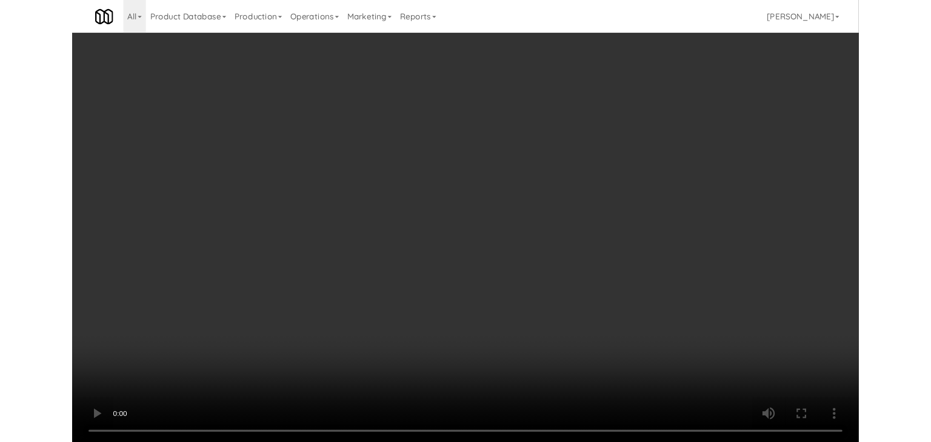
scroll to position [7699, 0]
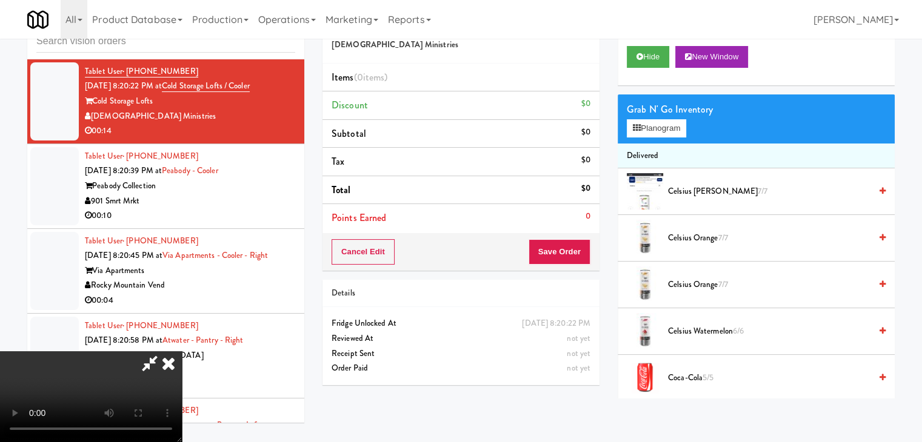
click at [650, 118] on div "Grab N' Go Inventory Planogram" at bounding box center [755, 119] width 277 height 49
click at [650, 122] on button "Planogram" at bounding box center [655, 128] width 59 height 18
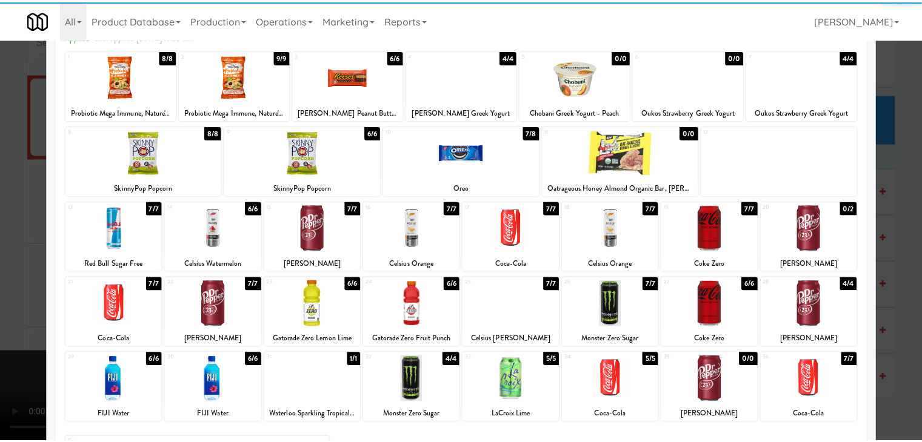
scroll to position [153, 0]
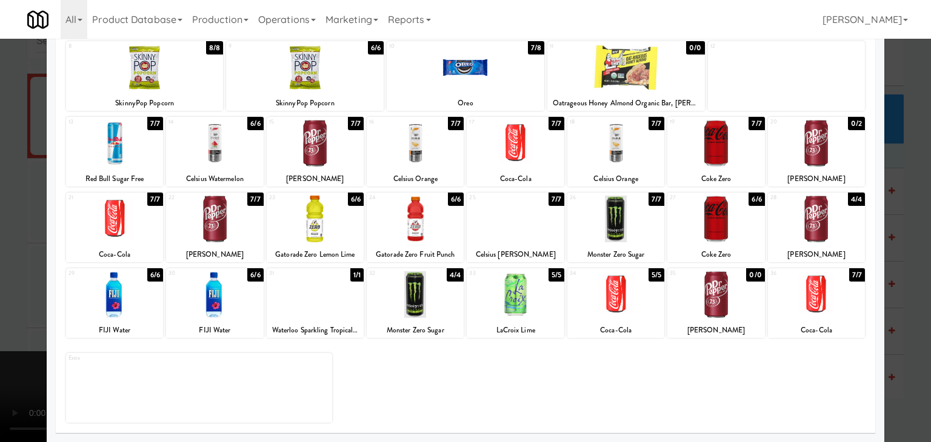
click at [226, 301] on div at bounding box center [214, 294] width 97 height 47
drag, startPoint x: 0, startPoint y: 299, endPoint x: 534, endPoint y: 275, distance: 534.9
click at [24, 290] on div at bounding box center [465, 221] width 931 height 442
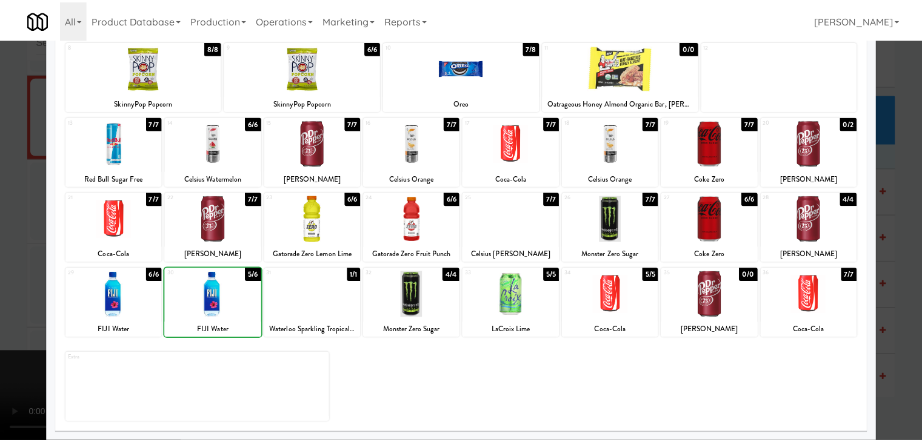
scroll to position [7699, 0]
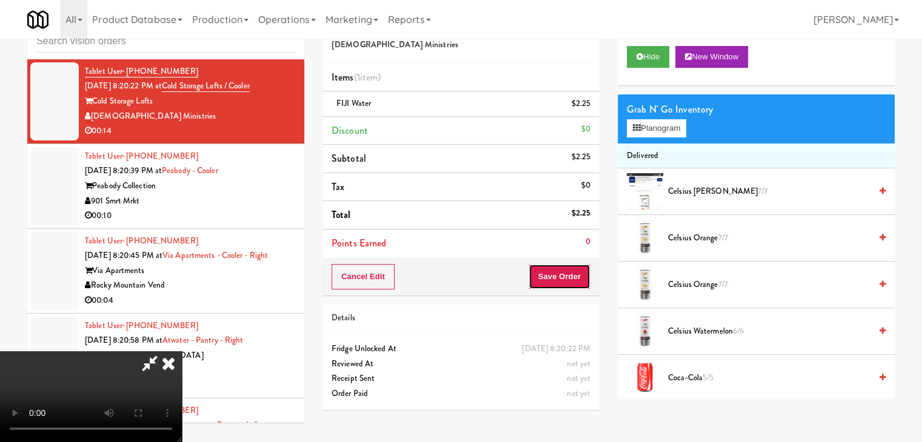
click at [586, 279] on button "Save Order" at bounding box center [559, 276] width 62 height 25
click at [585, 279] on button "Save Order" at bounding box center [559, 276] width 62 height 25
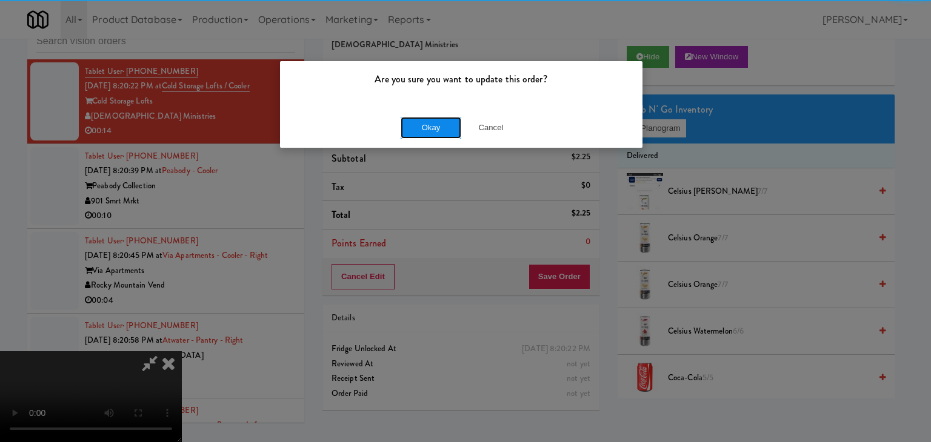
click at [440, 131] on button "Okay" at bounding box center [430, 128] width 61 height 22
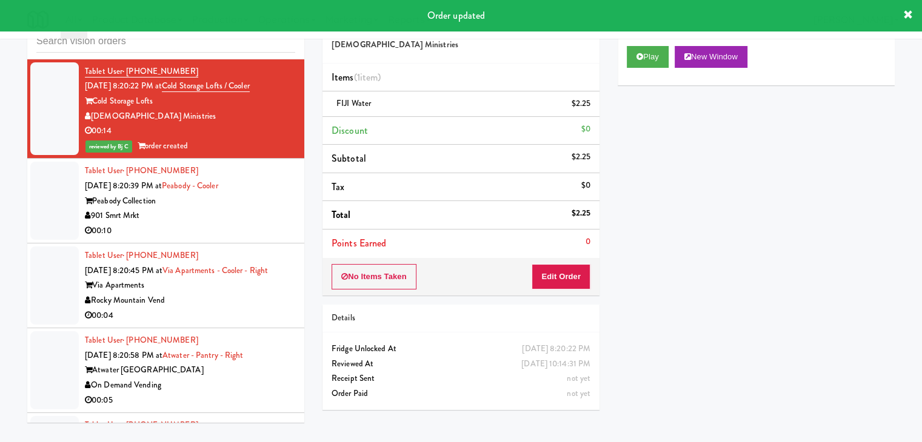
click at [281, 223] on div "901 Smrt Mrkt" at bounding box center [190, 215] width 210 height 15
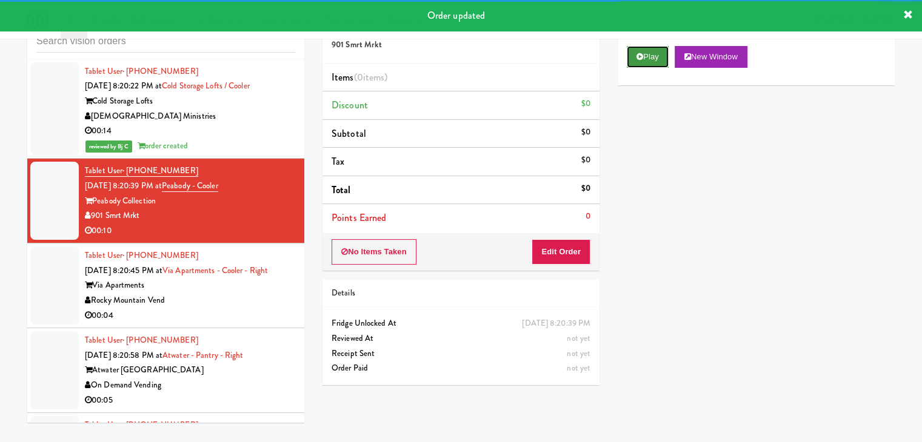
click at [645, 55] on button "Play" at bounding box center [647, 57] width 42 height 22
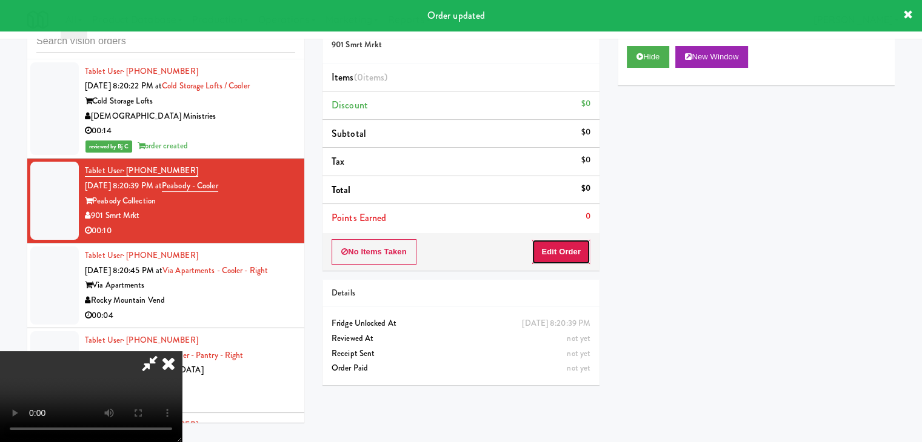
click at [565, 256] on button "Edit Order" at bounding box center [560, 251] width 59 height 25
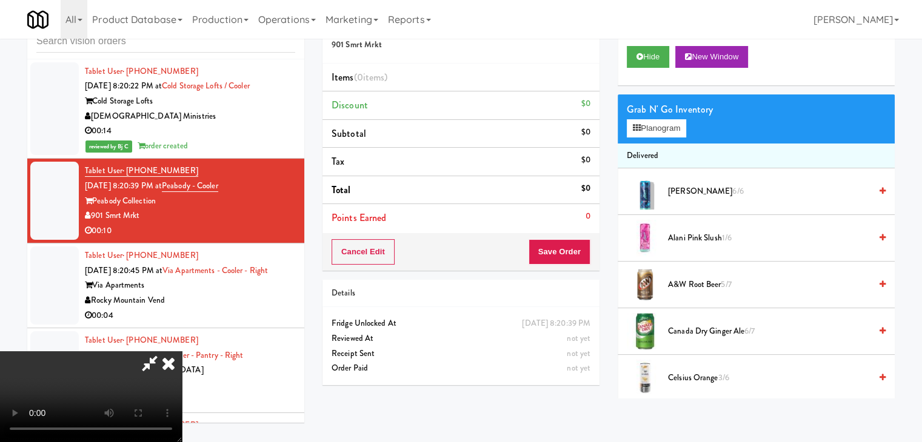
click at [182, 351] on video at bounding box center [91, 396] width 182 height 91
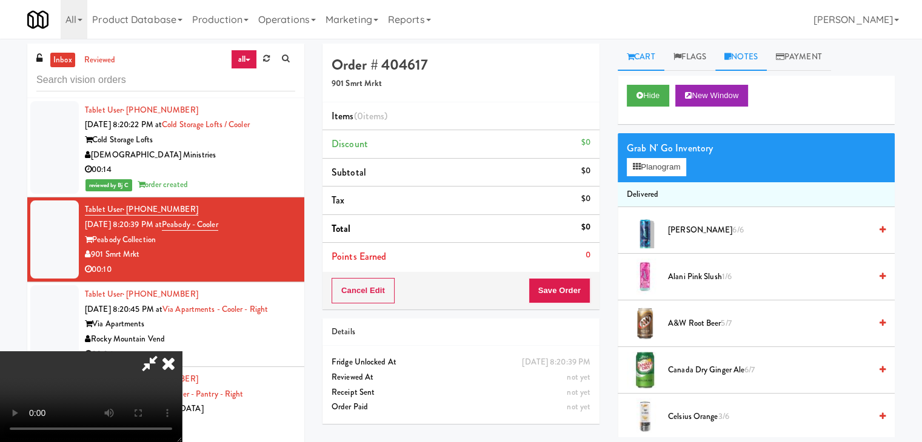
click at [759, 52] on link "Notes" at bounding box center [741, 57] width 52 height 27
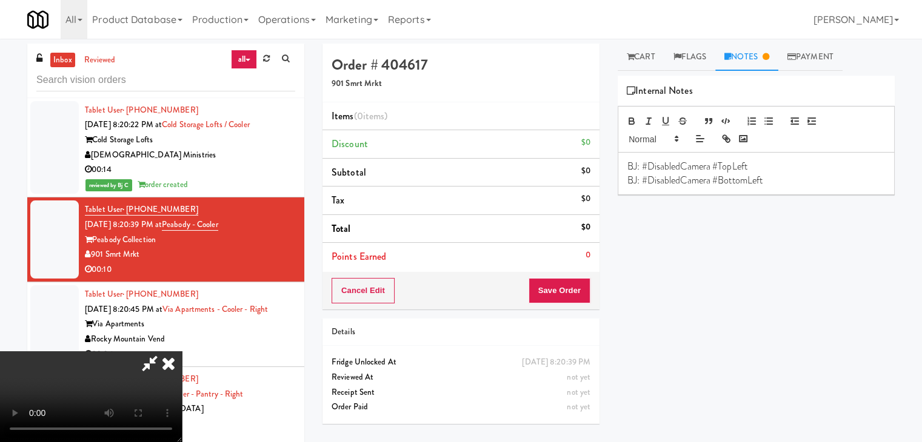
click at [182, 351] on video at bounding box center [91, 396] width 182 height 91
drag, startPoint x: 492, startPoint y: 281, endPoint x: 492, endPoint y: 333, distance: 52.7
click at [182, 351] on video at bounding box center [91, 396] width 182 height 91
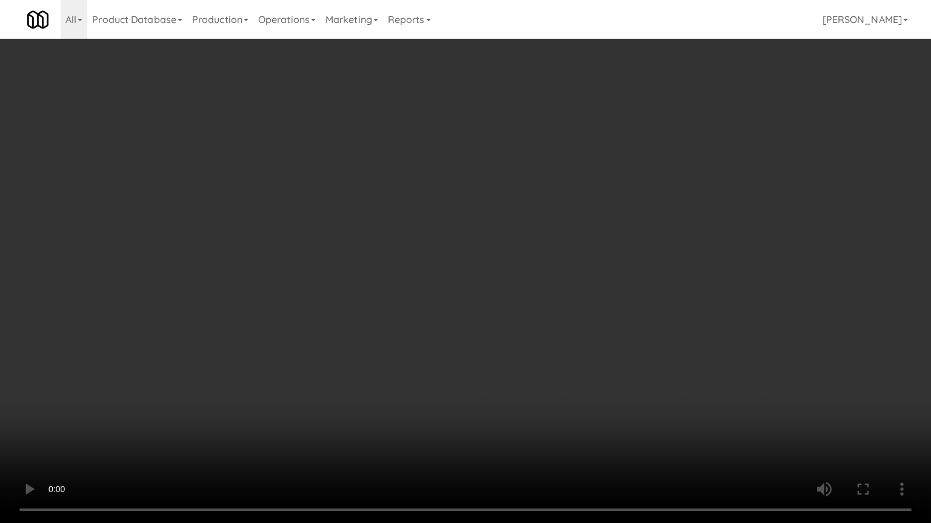
click at [498, 331] on video at bounding box center [465, 261] width 931 height 523
click at [630, 329] on video at bounding box center [465, 261] width 931 height 523
click at [629, 328] on video at bounding box center [465, 261] width 931 height 523
click at [642, 310] on video at bounding box center [465, 261] width 931 height 523
click at [642, 311] on video at bounding box center [465, 261] width 931 height 523
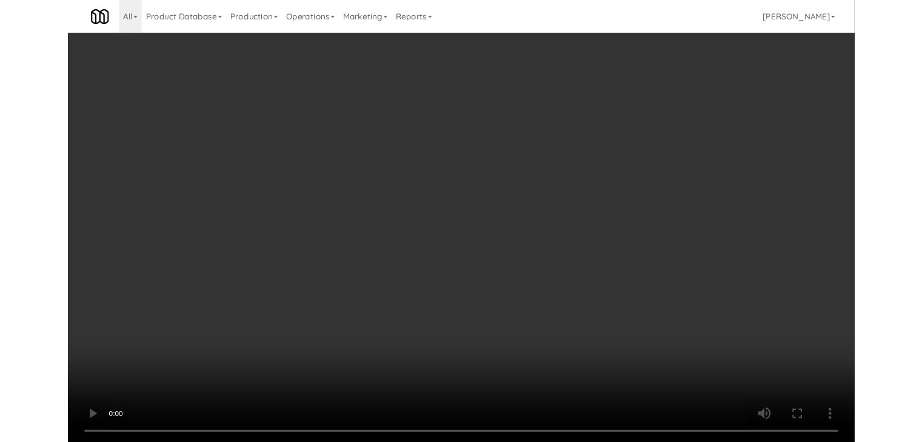
scroll to position [7699, 0]
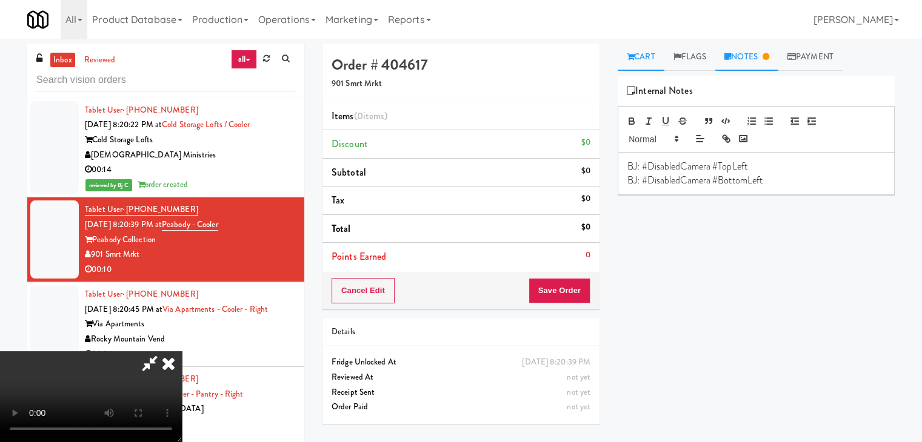
click at [651, 60] on link "Cart" at bounding box center [640, 57] width 47 height 27
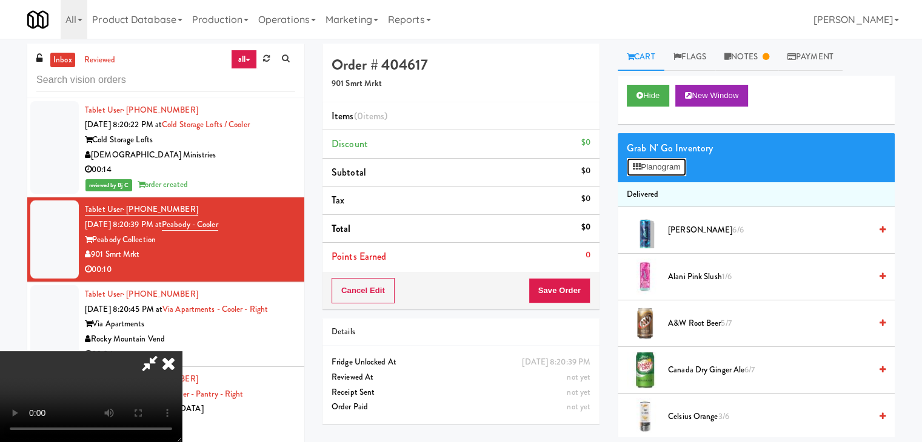
click at [665, 168] on button "Planogram" at bounding box center [655, 167] width 59 height 18
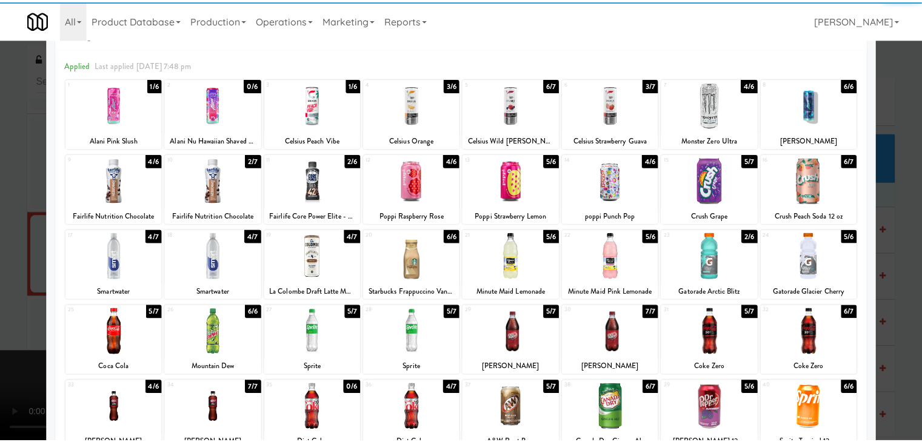
scroll to position [121, 0]
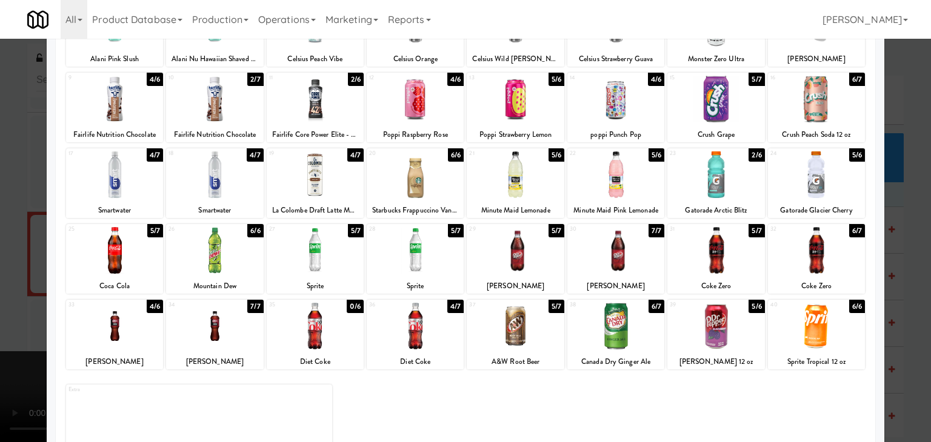
click at [422, 253] on div at bounding box center [415, 250] width 97 height 47
drag, startPoint x: 0, startPoint y: 300, endPoint x: 554, endPoint y: 296, distance: 553.8
click at [2, 299] on div at bounding box center [465, 221] width 931 height 442
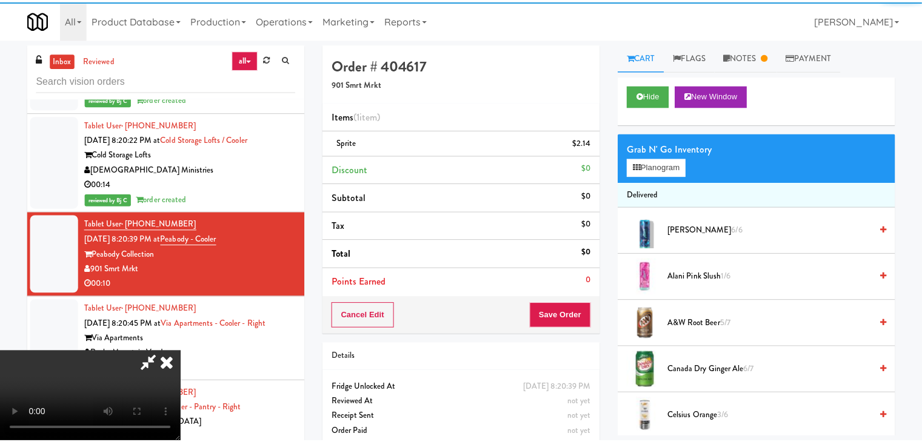
scroll to position [7699, 0]
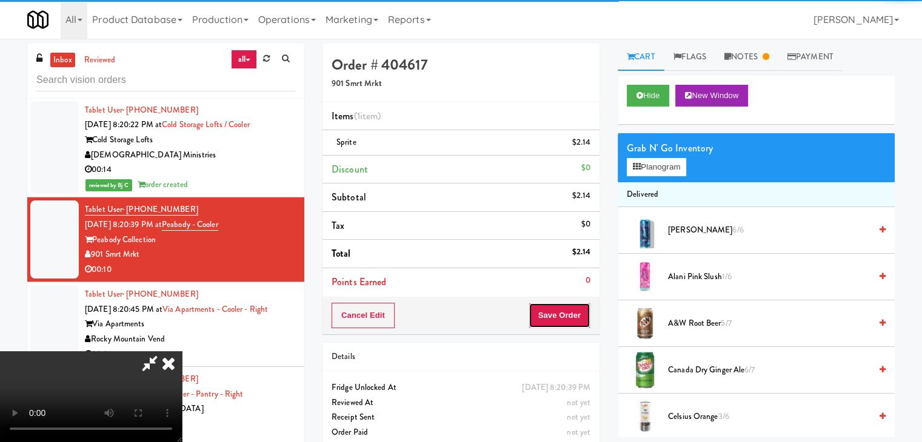
click at [588, 316] on button "Save Order" at bounding box center [559, 315] width 62 height 25
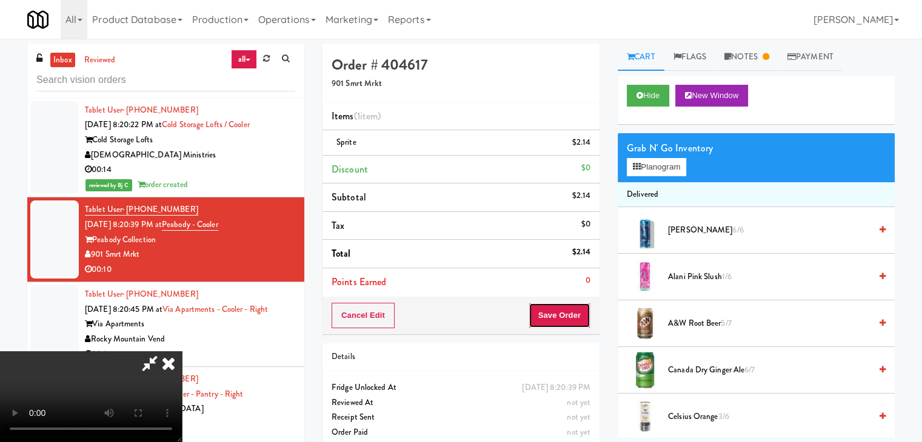
drag, startPoint x: 588, startPoint y: 316, endPoint x: 583, endPoint y: 325, distance: 10.8
click at [587, 316] on button "Save Order" at bounding box center [559, 315] width 62 height 25
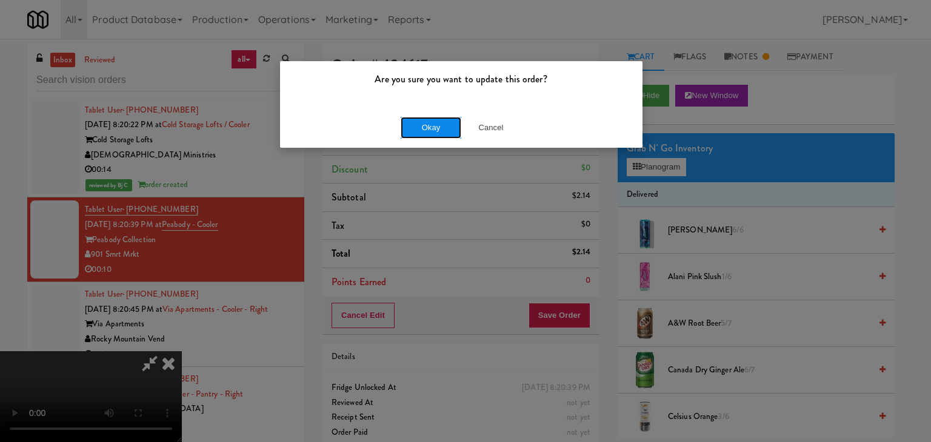
click at [440, 126] on button "Okay" at bounding box center [430, 128] width 61 height 22
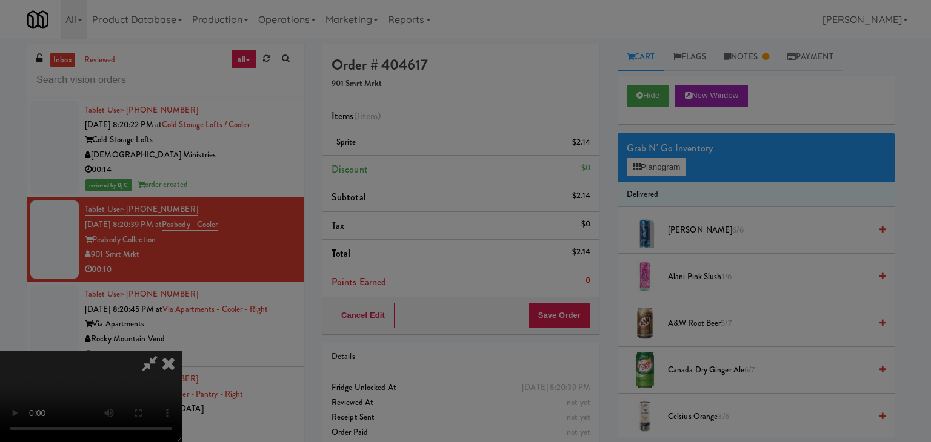
click at [440, 126] on body "Are you sure you want to update this order? Okay Cancel Okay Are you sure you w…" at bounding box center [465, 260] width 931 height 442
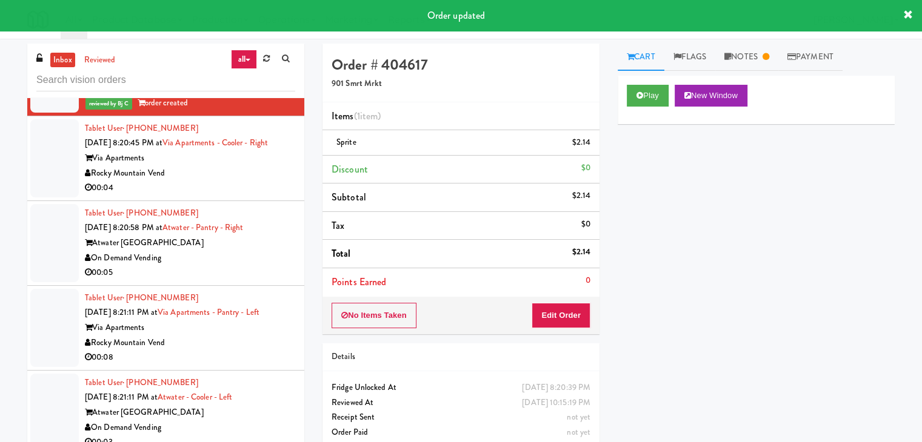
scroll to position [7881, 0]
drag, startPoint x: 231, startPoint y: 191, endPoint x: 237, endPoint y: 193, distance: 6.3
click at [234, 181] on div "Rocky Mountain Vend" at bounding box center [190, 172] width 210 height 15
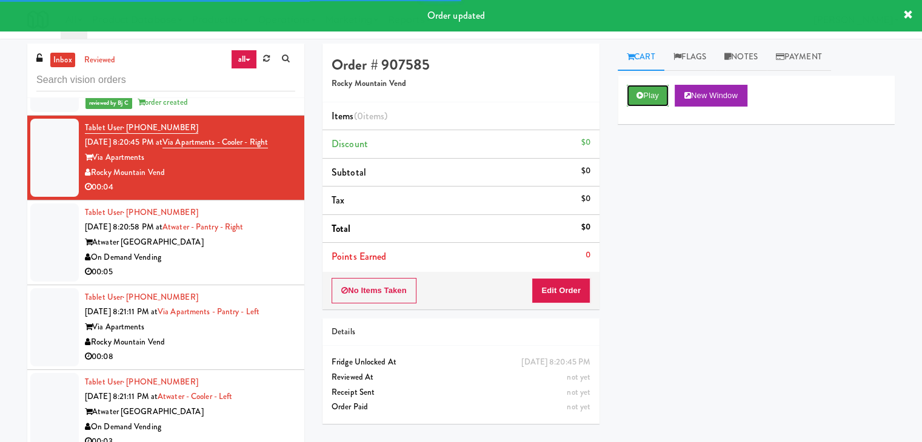
drag, startPoint x: 647, startPoint y: 95, endPoint x: 633, endPoint y: 168, distance: 74.0
click at [648, 98] on button "Play" at bounding box center [647, 96] width 42 height 22
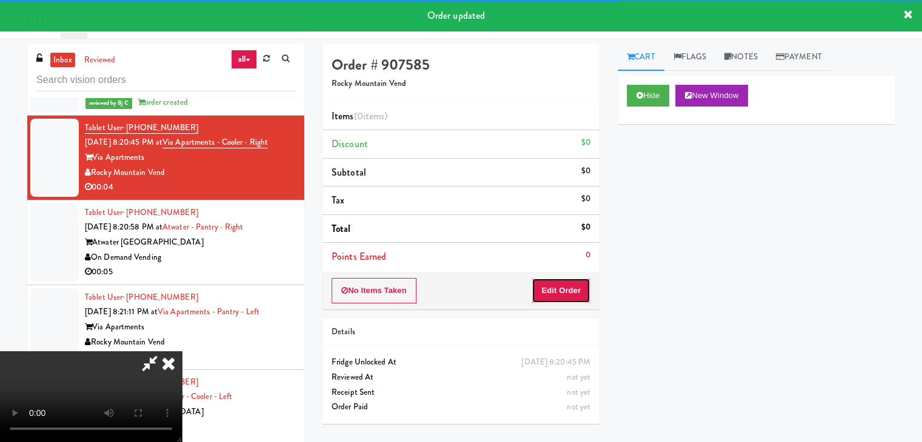
click at [570, 285] on button "Edit Order" at bounding box center [560, 290] width 59 height 25
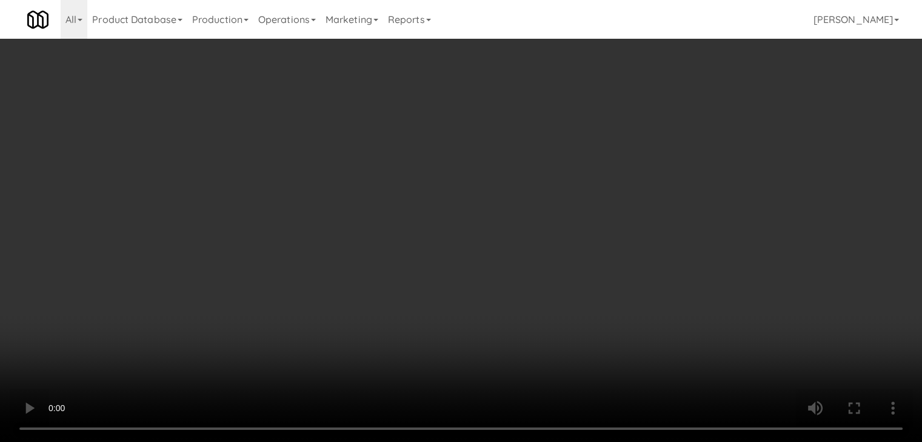
scroll to position [7866, 0]
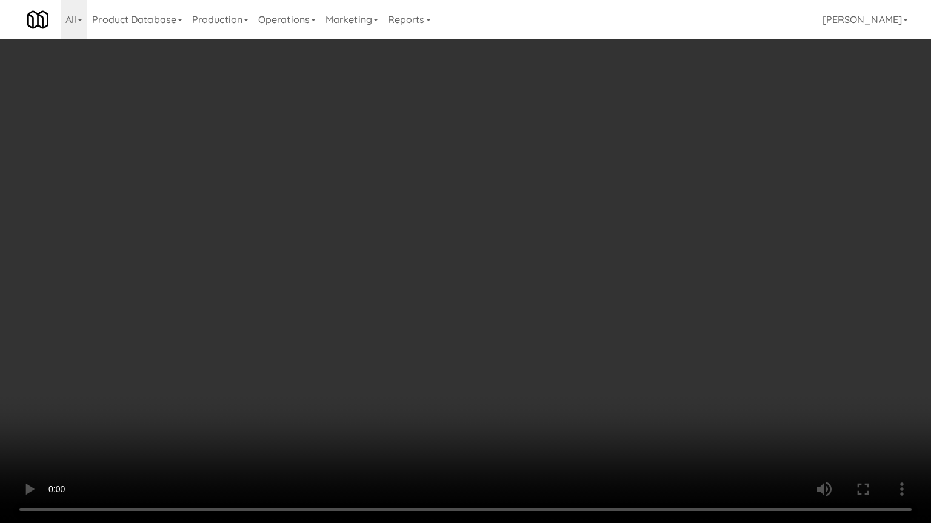
click at [555, 402] on video at bounding box center [465, 261] width 931 height 523
click at [574, 376] on video at bounding box center [465, 261] width 931 height 523
drag, startPoint x: 574, startPoint y: 376, endPoint x: 656, endPoint y: 181, distance: 211.3
click at [576, 373] on video at bounding box center [465, 261] width 931 height 523
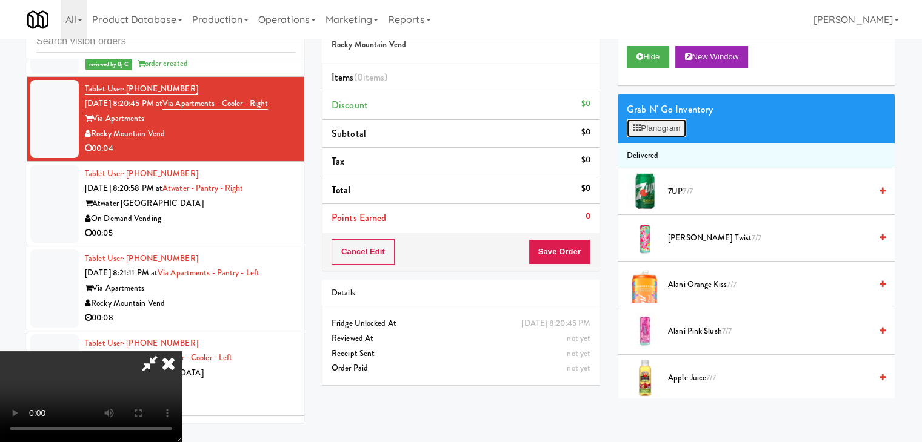
click at [669, 121] on button "Planogram" at bounding box center [655, 128] width 59 height 18
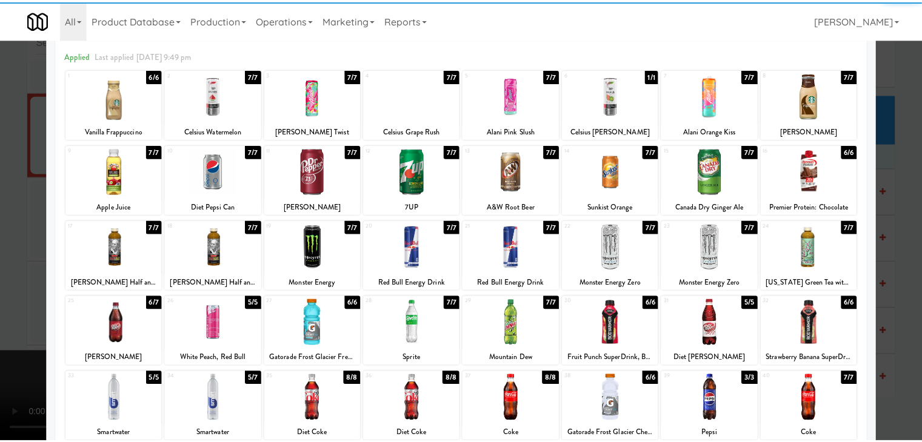
scroll to position [121, 0]
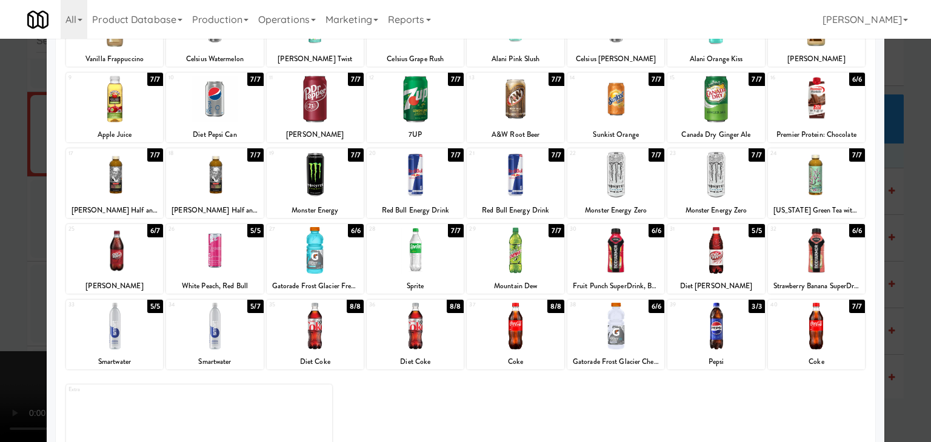
click at [395, 257] on div at bounding box center [415, 250] width 97 height 47
click at [3, 264] on div at bounding box center [465, 221] width 931 height 442
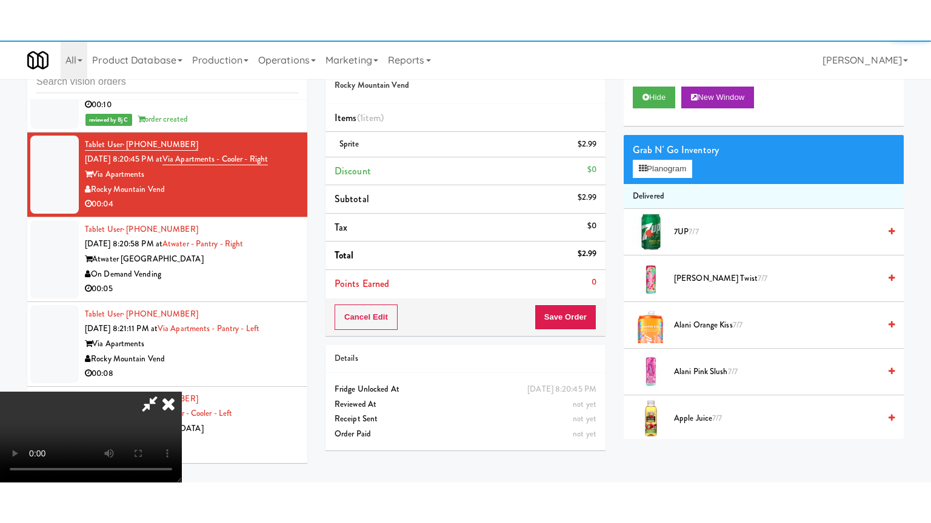
scroll to position [7881, 0]
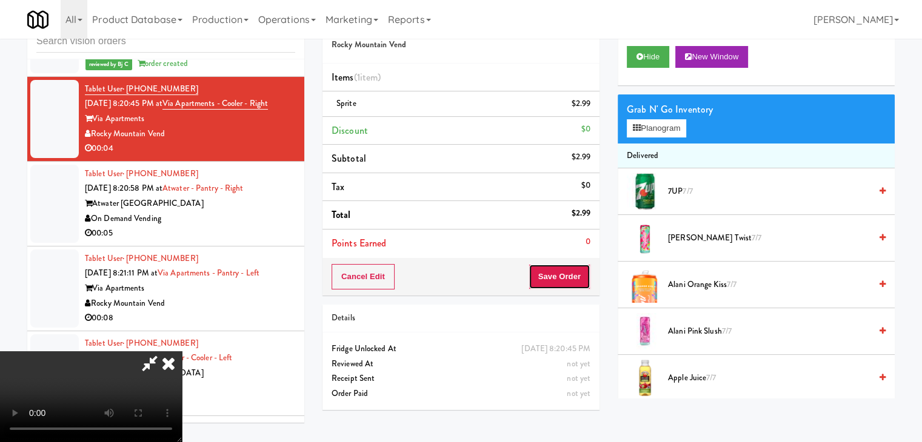
click at [576, 284] on button "Save Order" at bounding box center [559, 276] width 62 height 25
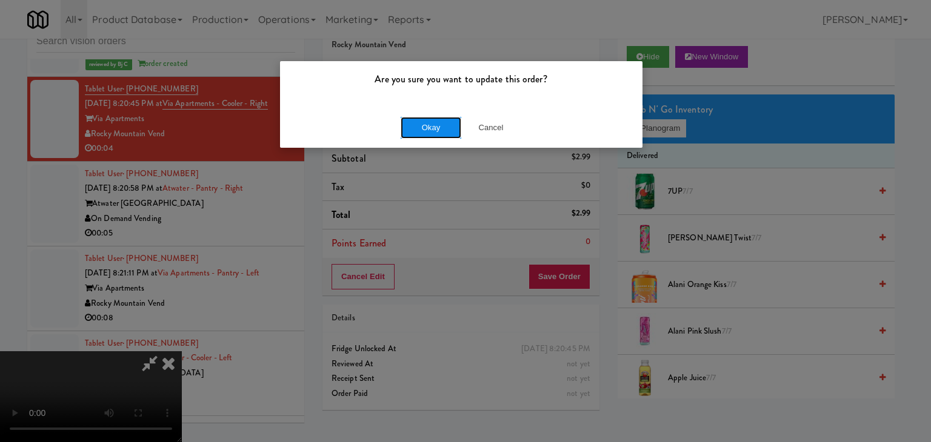
click at [442, 130] on button "Okay" at bounding box center [430, 128] width 61 height 22
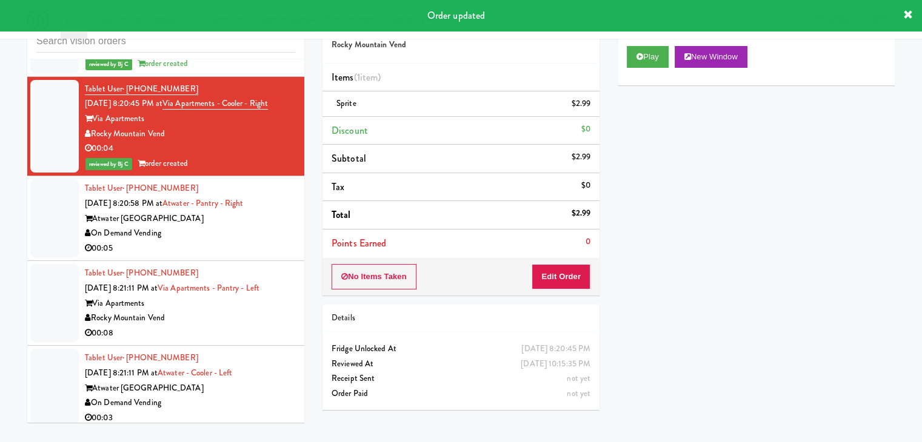
click at [259, 241] on div "On Demand Vending" at bounding box center [190, 233] width 210 height 15
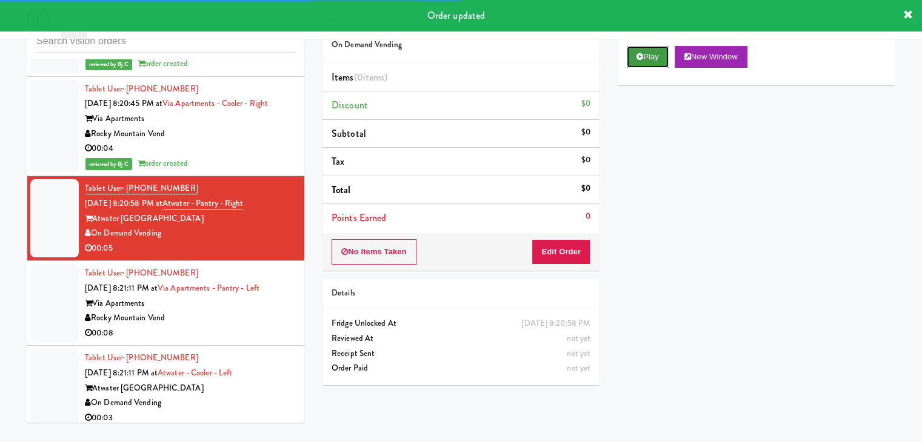
click at [659, 54] on button "Play" at bounding box center [647, 57] width 42 height 22
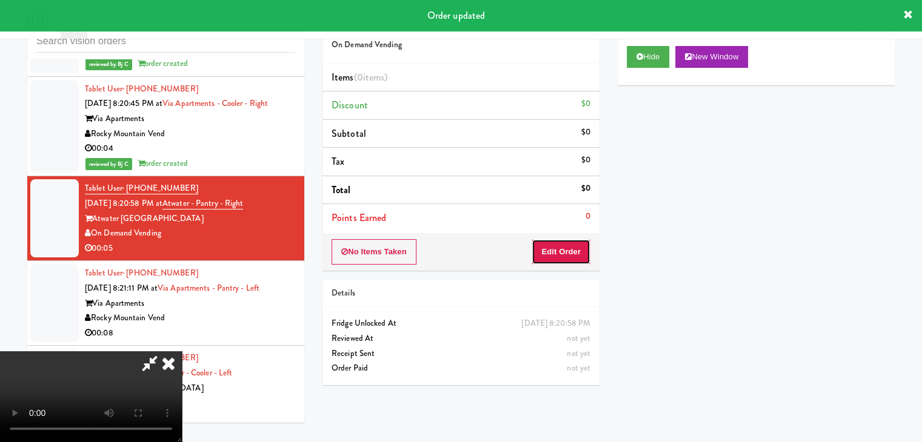
click at [575, 254] on button "Edit Order" at bounding box center [560, 251] width 59 height 25
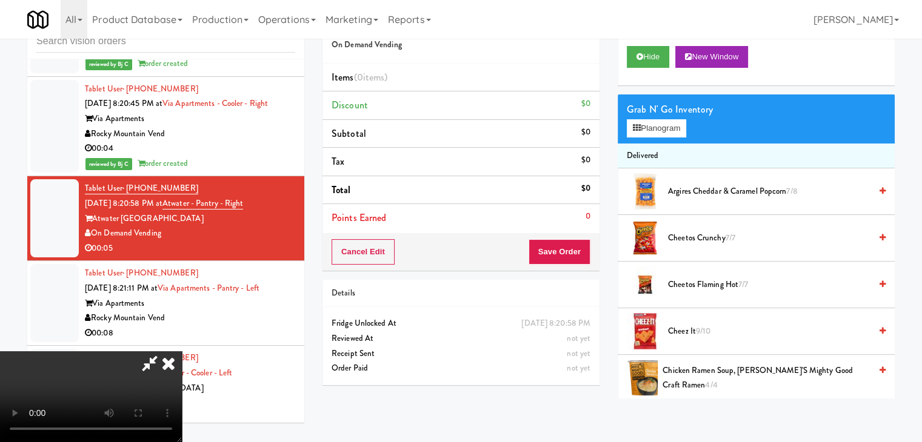
scroll to position [7866, 0]
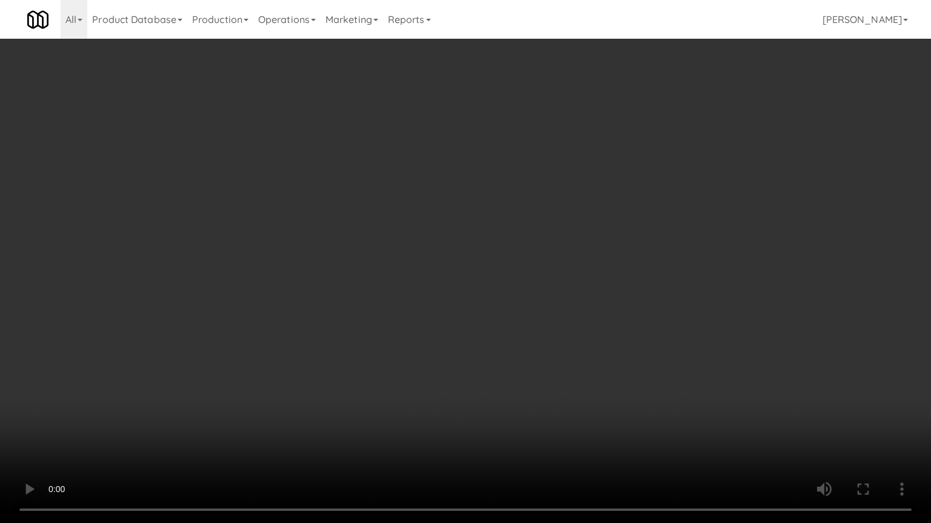
click at [555, 371] on video at bounding box center [465, 261] width 931 height 523
click at [556, 371] on video at bounding box center [465, 261] width 931 height 523
click at [556, 376] on video at bounding box center [465, 261] width 931 height 523
click at [553, 368] on video at bounding box center [465, 261] width 931 height 523
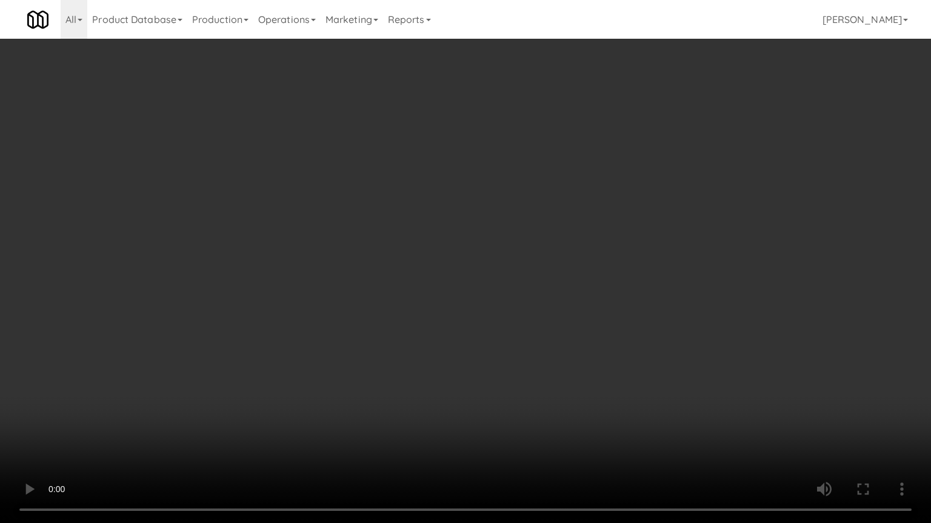
click at [554, 368] on video at bounding box center [465, 261] width 931 height 523
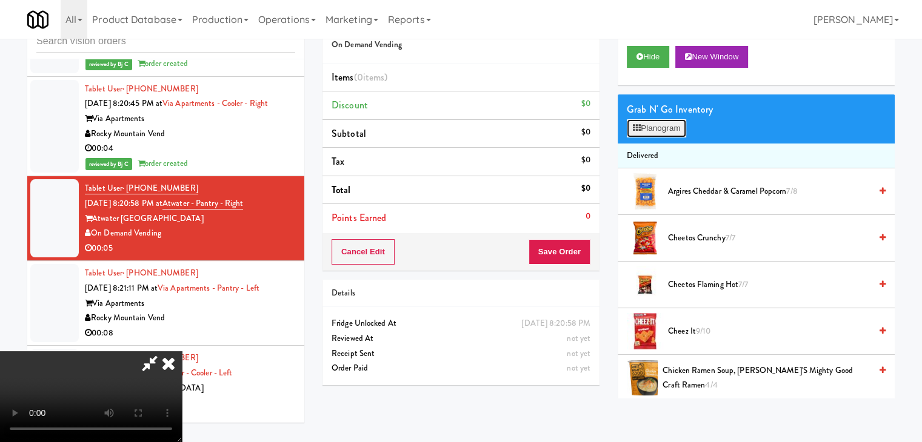
click at [667, 136] on button "Planogram" at bounding box center [655, 128] width 59 height 18
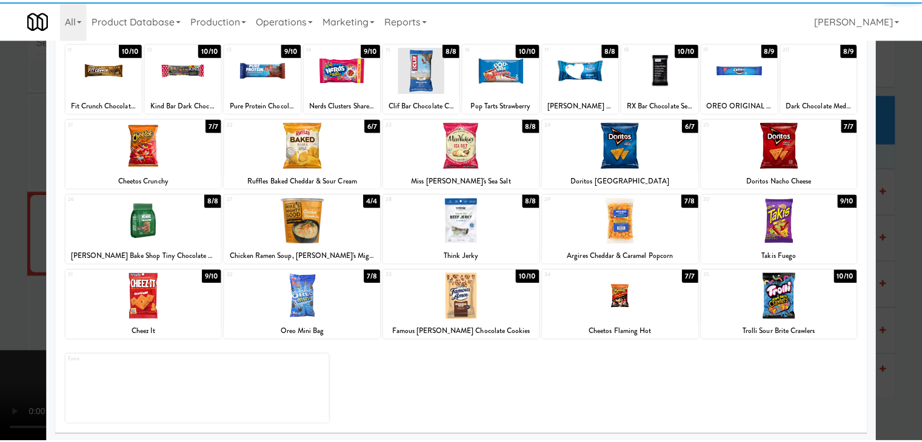
scroll to position [153, 0]
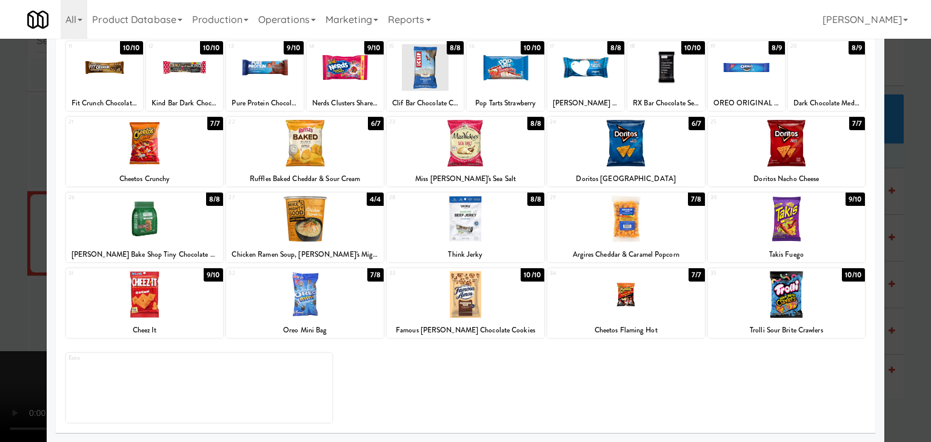
click at [444, 311] on div at bounding box center [466, 294] width 158 height 47
drag, startPoint x: 0, startPoint y: 287, endPoint x: 429, endPoint y: 279, distance: 429.0
click at [27, 280] on div at bounding box center [465, 221] width 931 height 442
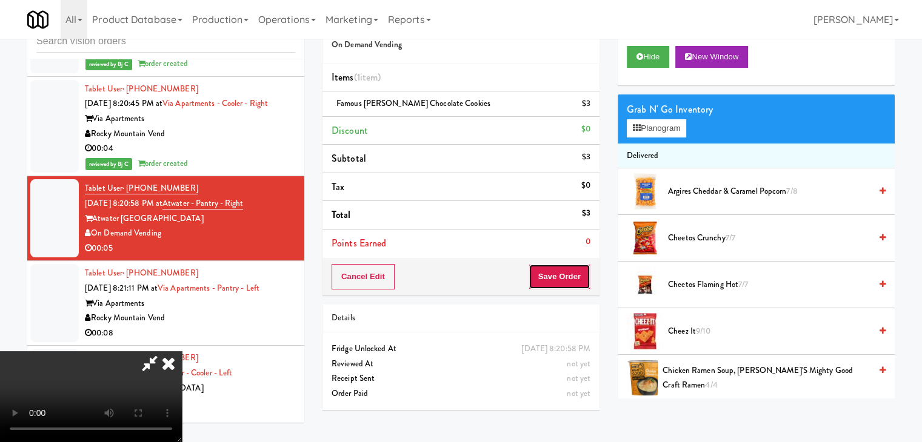
click at [584, 279] on button "Save Order" at bounding box center [559, 276] width 62 height 25
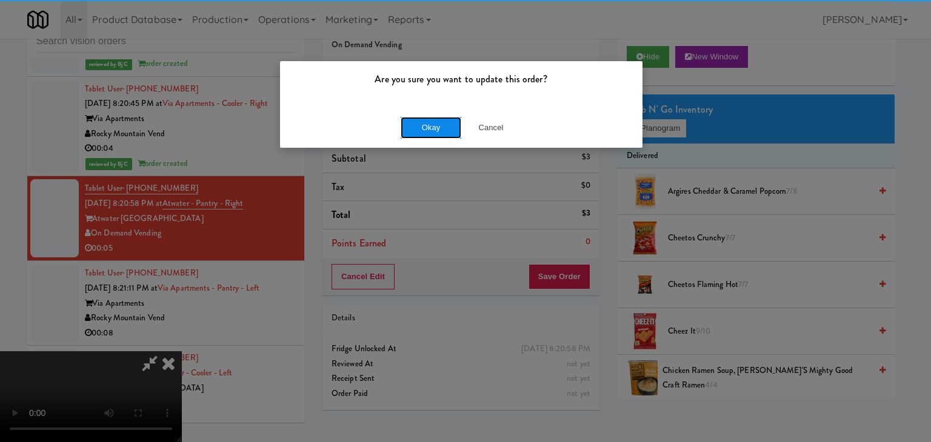
click at [436, 124] on button "Okay" at bounding box center [430, 128] width 61 height 22
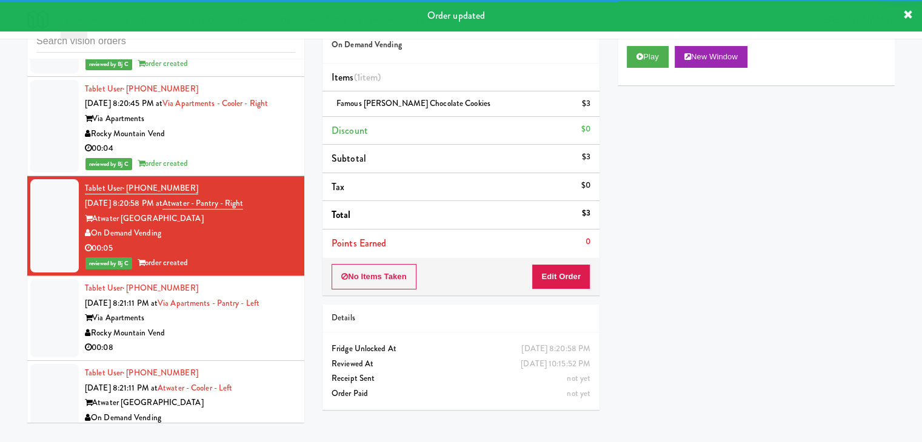
scroll to position [8002, 0]
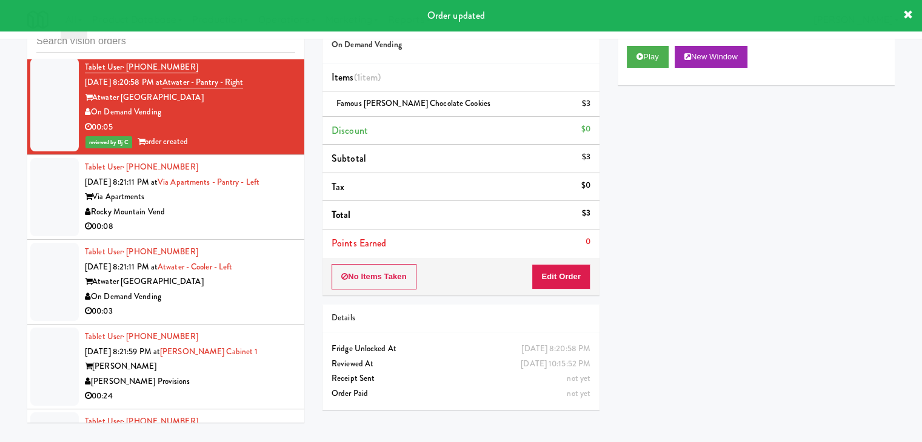
drag, startPoint x: 238, startPoint y: 239, endPoint x: 245, endPoint y: 243, distance: 8.7
click at [238, 220] on div "Rocky Mountain Vend" at bounding box center [190, 212] width 210 height 15
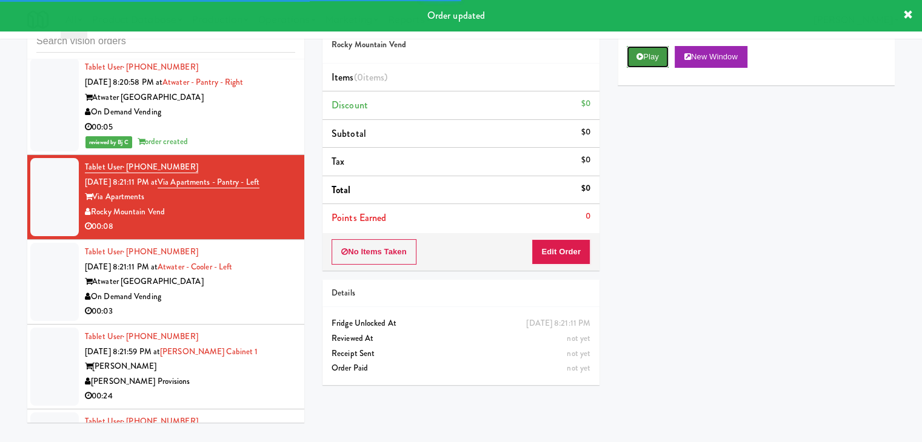
click at [637, 62] on button "Play" at bounding box center [647, 57] width 42 height 22
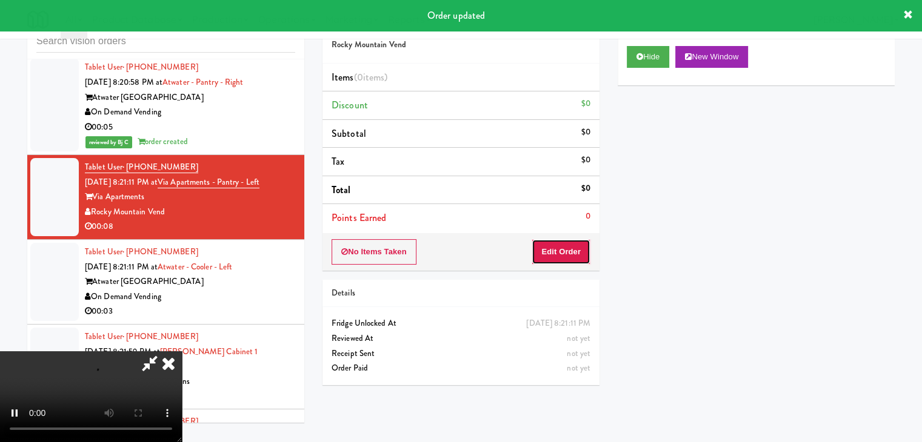
click at [573, 243] on button "Edit Order" at bounding box center [560, 251] width 59 height 25
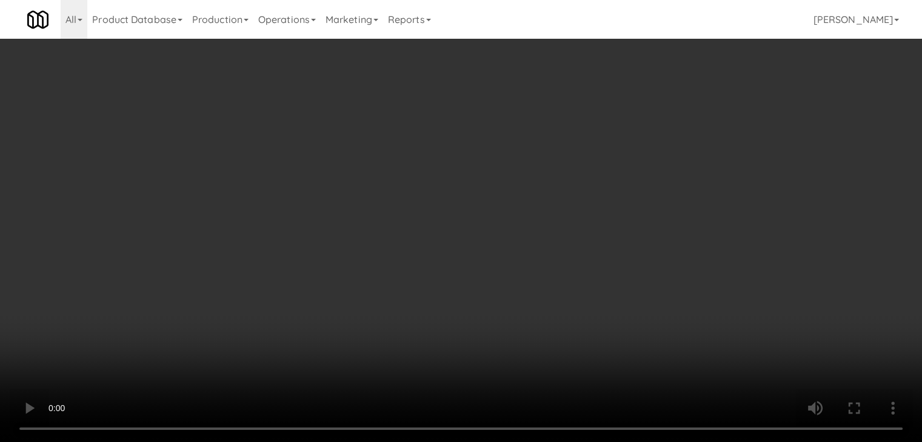
scroll to position [7972, 0]
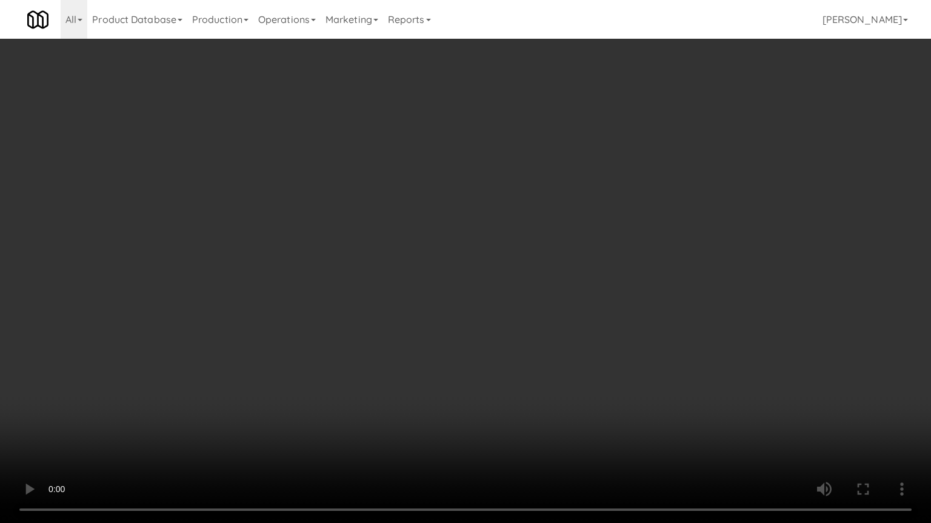
click at [519, 437] on video at bounding box center [465, 261] width 931 height 523
drag, startPoint x: 521, startPoint y: 439, endPoint x: 521, endPoint y: 446, distance: 7.3
click at [521, 439] on video at bounding box center [465, 261] width 931 height 523
click at [547, 417] on video at bounding box center [465, 261] width 931 height 523
click at [577, 434] on video at bounding box center [465, 261] width 931 height 523
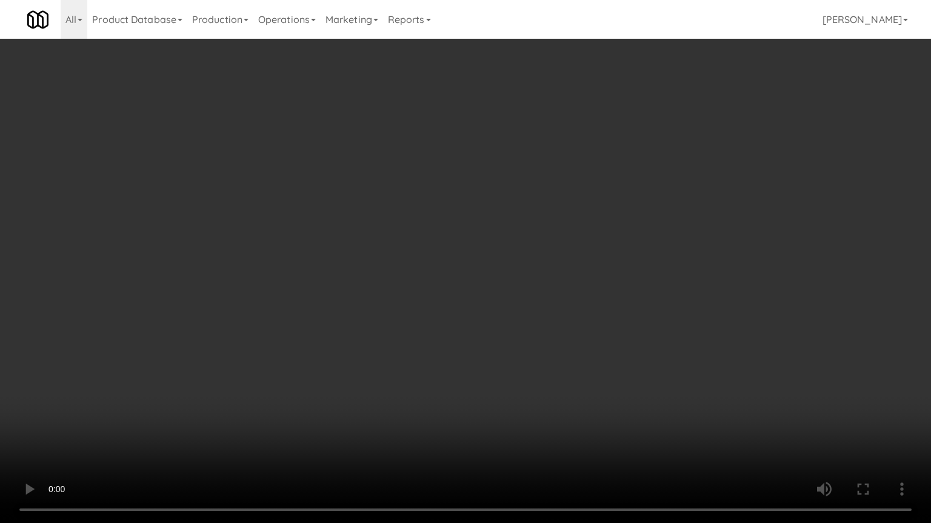
click at [598, 426] on video at bounding box center [465, 261] width 931 height 523
drag, startPoint x: 598, startPoint y: 426, endPoint x: 659, endPoint y: 190, distance: 243.9
click at [598, 416] on video at bounding box center [465, 261] width 931 height 523
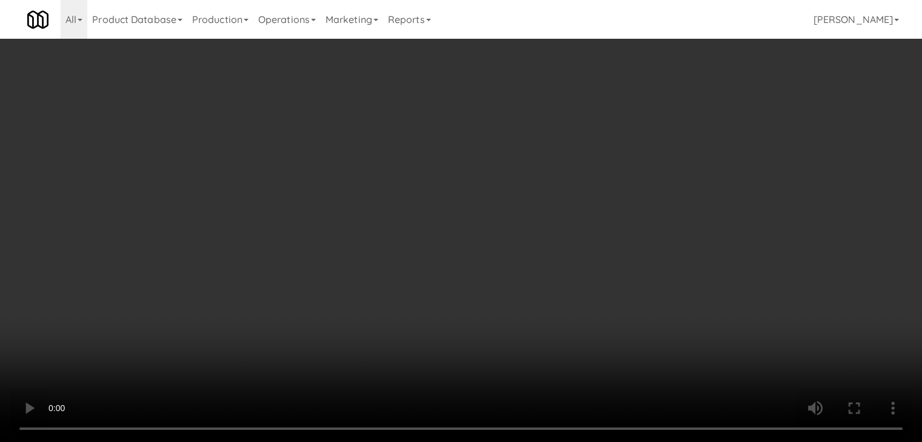
click at [666, 133] on button "Planogram" at bounding box center [655, 128] width 59 height 18
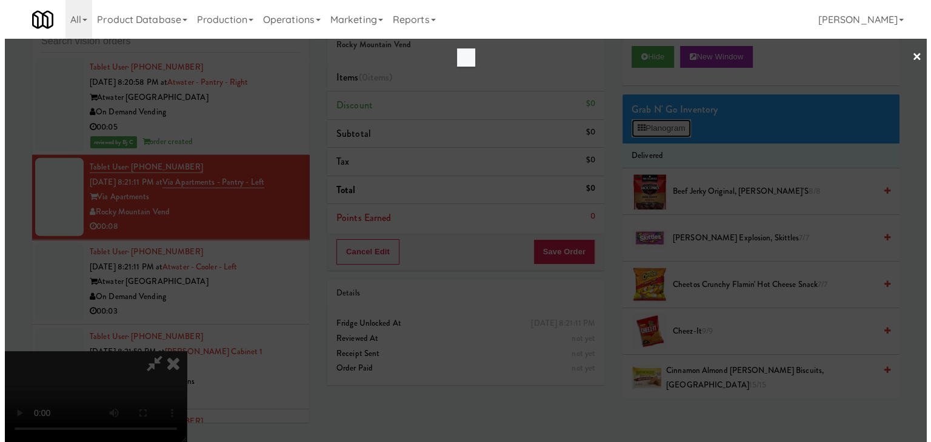
scroll to position [7972, 0]
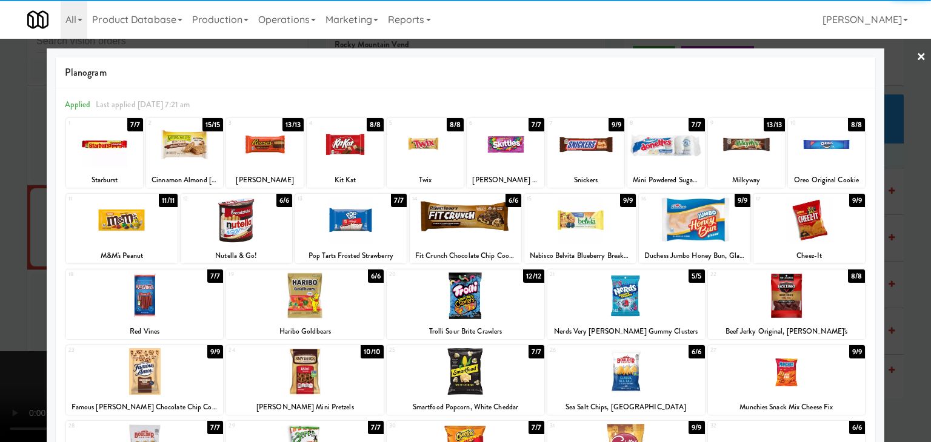
click at [659, 151] on div at bounding box center [665, 144] width 77 height 47
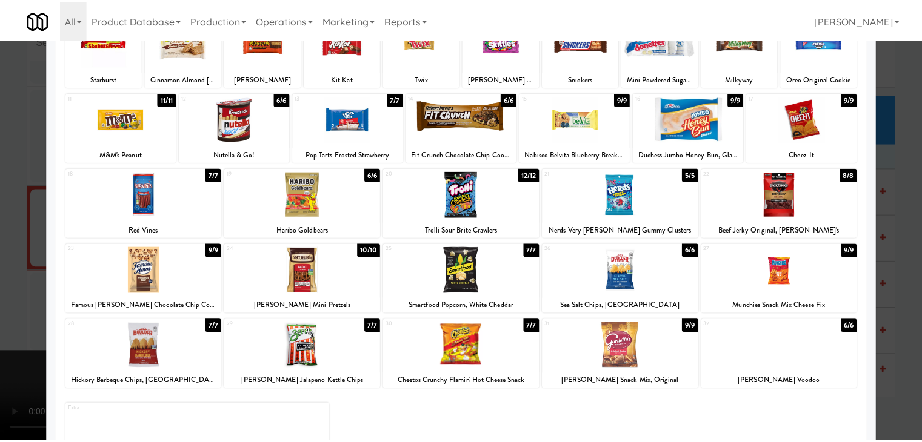
scroll to position [153, 0]
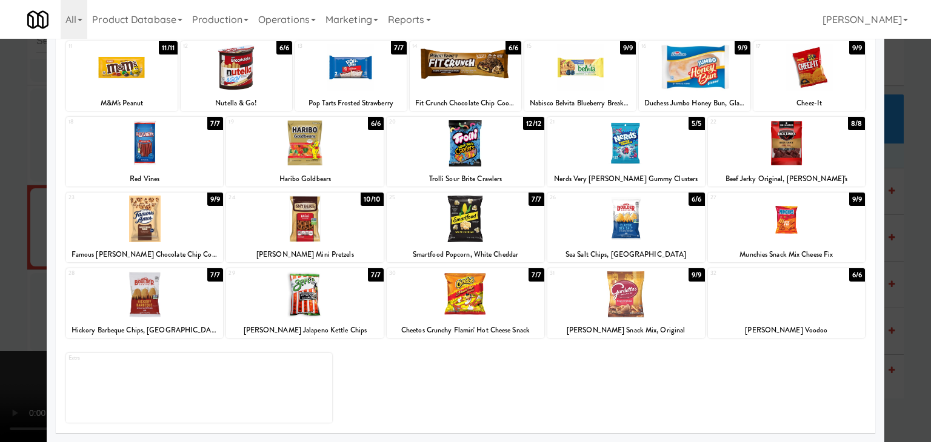
click at [164, 322] on div "28 7/7 Hickory Barbeque Chips, [GEOGRAPHIC_DATA]" at bounding box center [145, 303] width 158 height 70
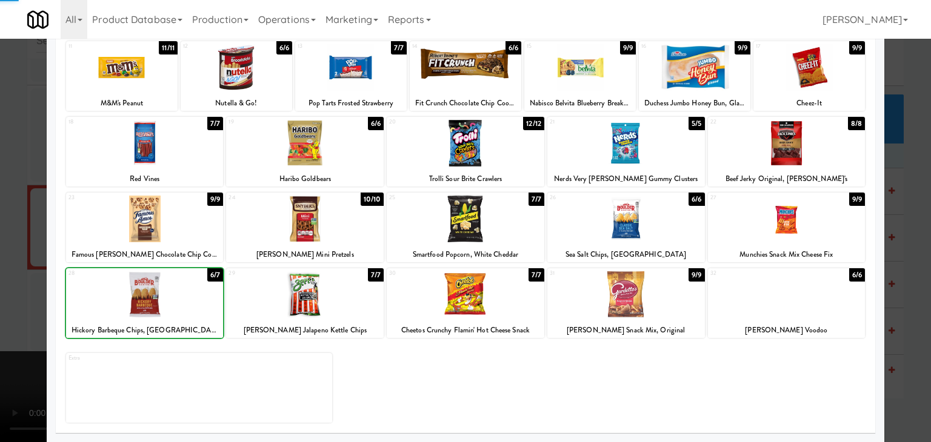
click at [23, 299] on div at bounding box center [465, 221] width 931 height 442
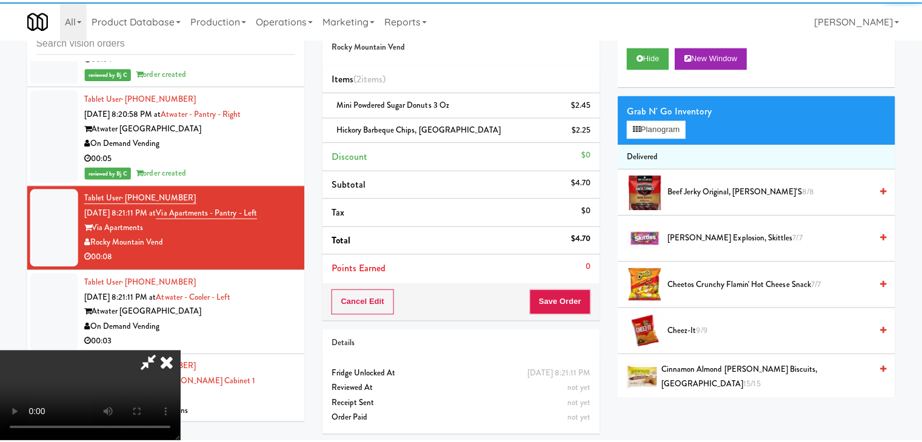
scroll to position [8002, 0]
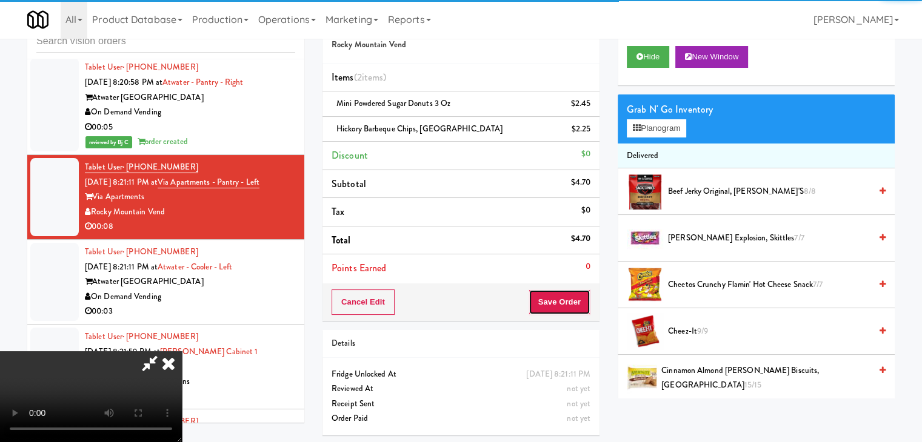
click at [574, 312] on button "Save Order" at bounding box center [559, 302] width 62 height 25
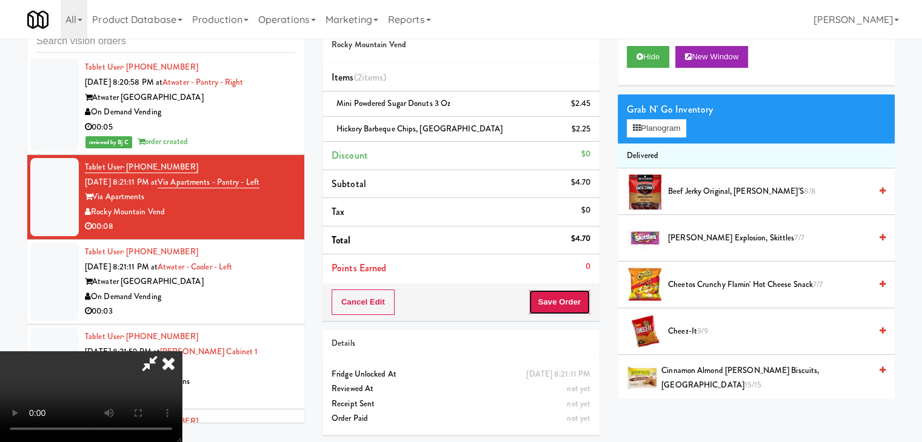
click at [574, 312] on button "Save Order" at bounding box center [559, 302] width 62 height 25
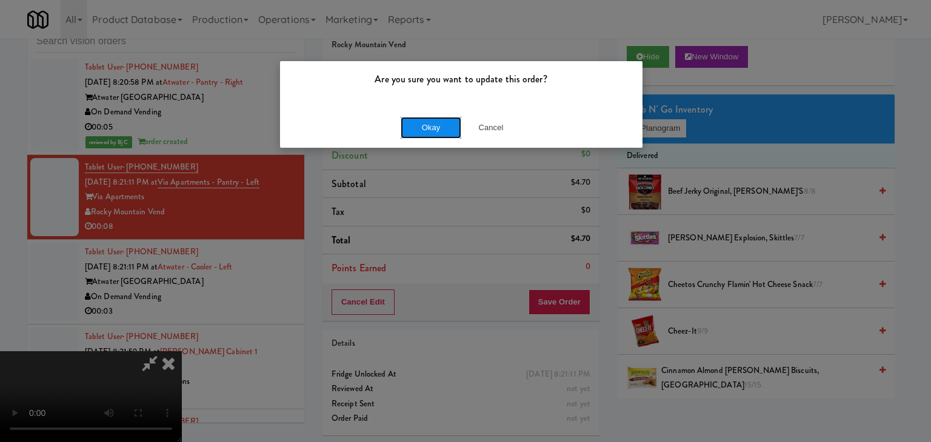
click at [436, 131] on button "Okay" at bounding box center [430, 128] width 61 height 22
click at [436, 131] on body "Are you sure you want to update this order? Okay Cancel Okay Are you sure you w…" at bounding box center [465, 221] width 931 height 442
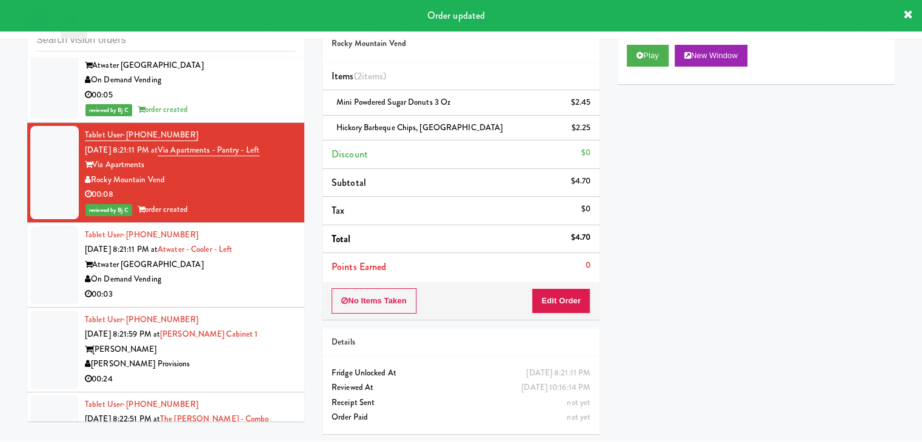
scroll to position [8063, 0]
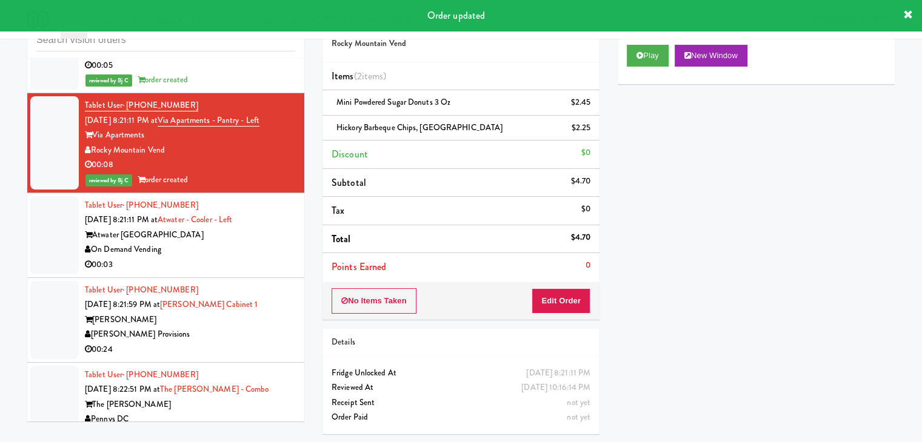
click at [240, 243] on div "Atwater [GEOGRAPHIC_DATA]" at bounding box center [190, 235] width 210 height 15
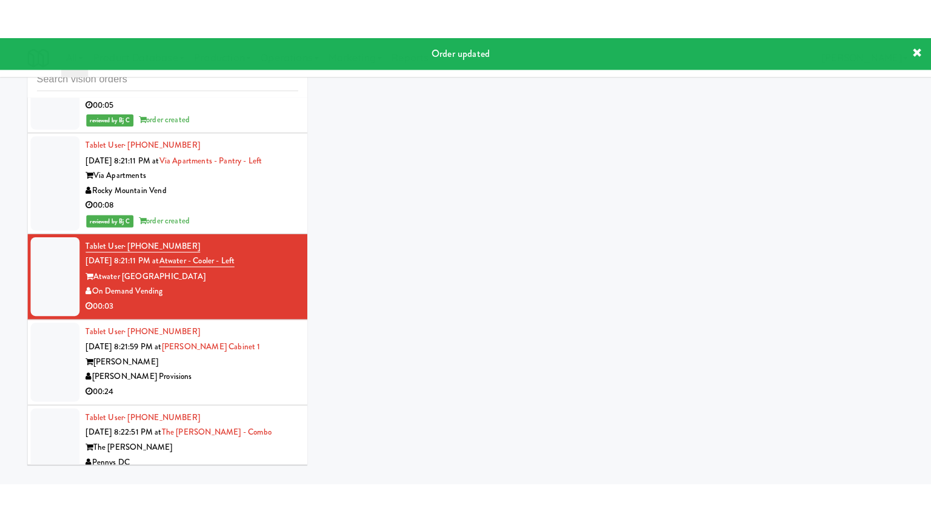
scroll to position [39, 0]
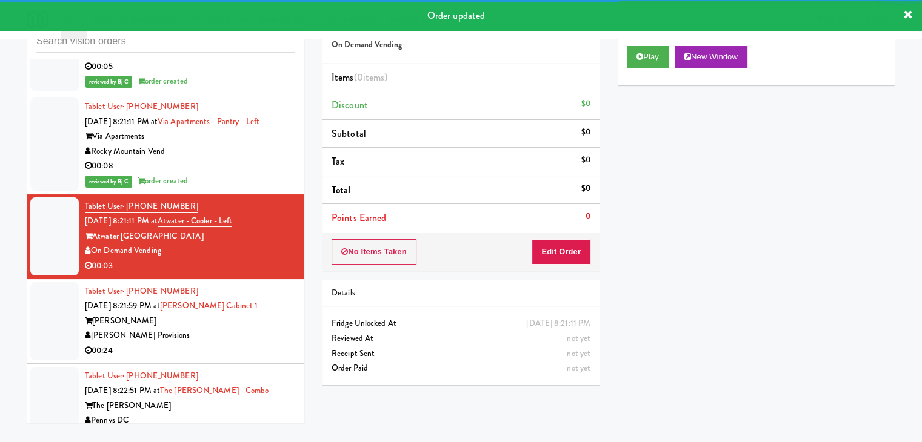
click at [647, 68] on div "Play New Window" at bounding box center [755, 61] width 277 height 48
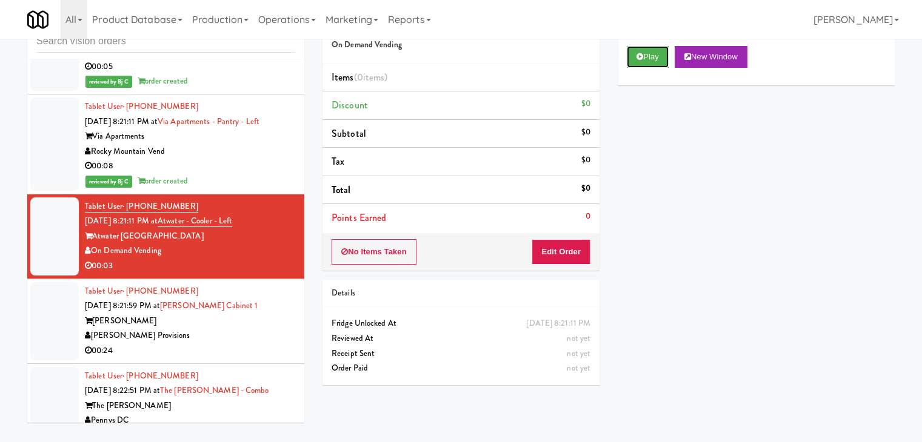
drag, startPoint x: 647, startPoint y: 57, endPoint x: 627, endPoint y: 134, distance: 79.5
click at [647, 59] on button "Play" at bounding box center [647, 57] width 42 height 22
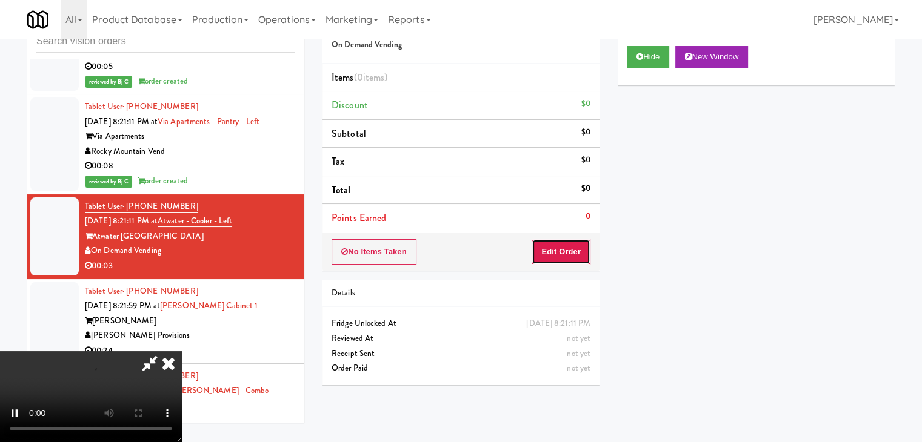
click at [569, 243] on button "Edit Order" at bounding box center [560, 251] width 59 height 25
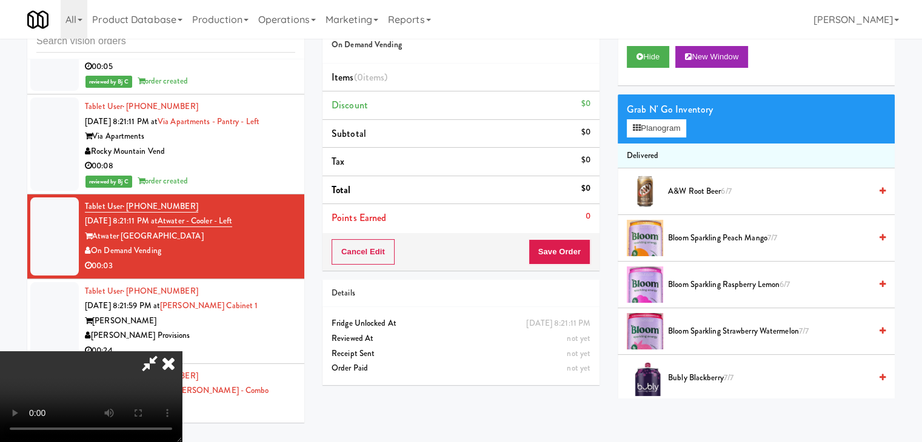
scroll to position [8033, 0]
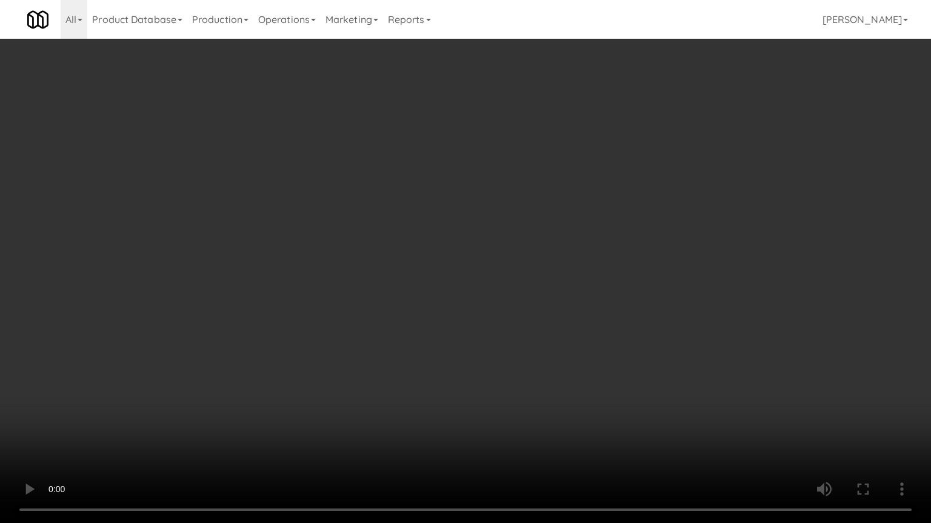
click at [550, 404] on video at bounding box center [465, 261] width 931 height 523
click at [548, 404] on video at bounding box center [465, 261] width 931 height 523
click at [545, 408] on video at bounding box center [465, 261] width 931 height 523
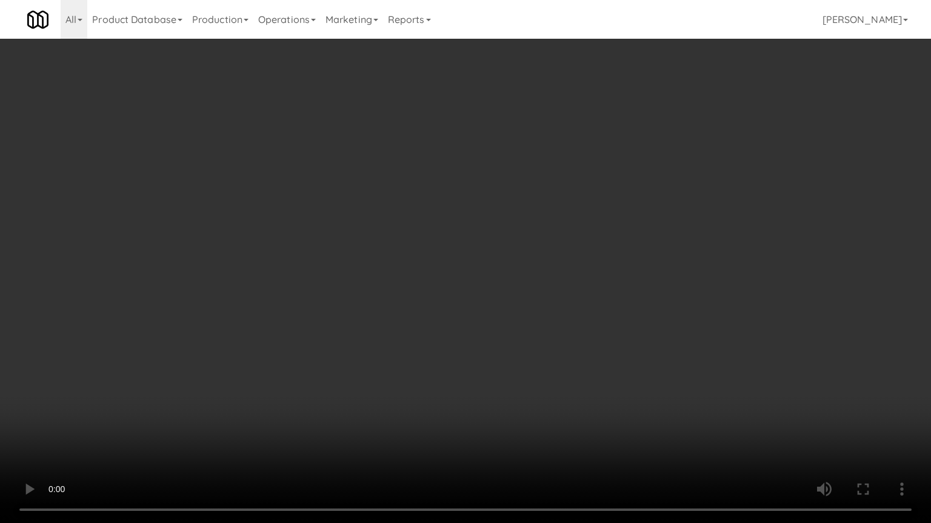
drag, startPoint x: 543, startPoint y: 411, endPoint x: 522, endPoint y: 427, distance: 26.6
click at [543, 413] on video at bounding box center [465, 261] width 931 height 523
click at [552, 404] on video at bounding box center [465, 261] width 931 height 523
drag, startPoint x: 552, startPoint y: 404, endPoint x: 660, endPoint y: 177, distance: 251.8
click at [566, 376] on video at bounding box center [465, 261] width 931 height 523
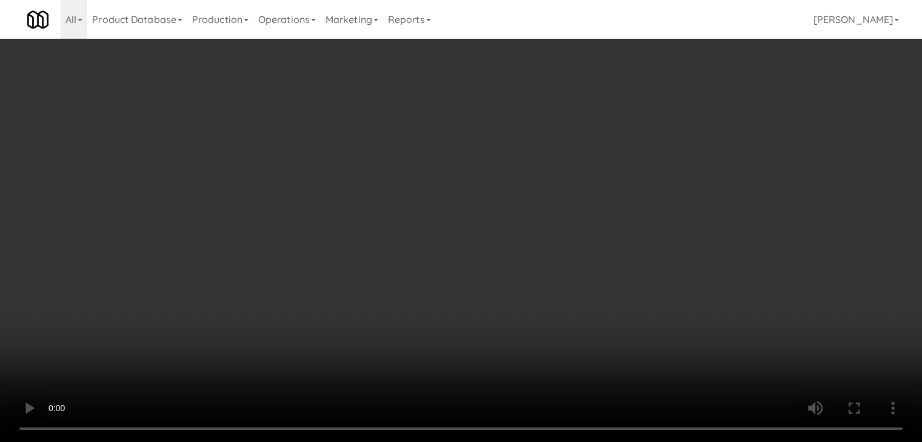
click at [659, 122] on button "Planogram" at bounding box center [655, 128] width 59 height 18
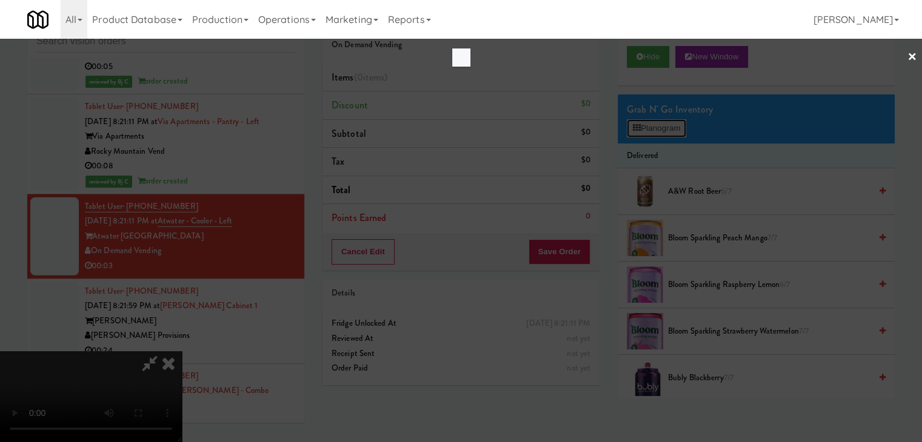
scroll to position [8033, 0]
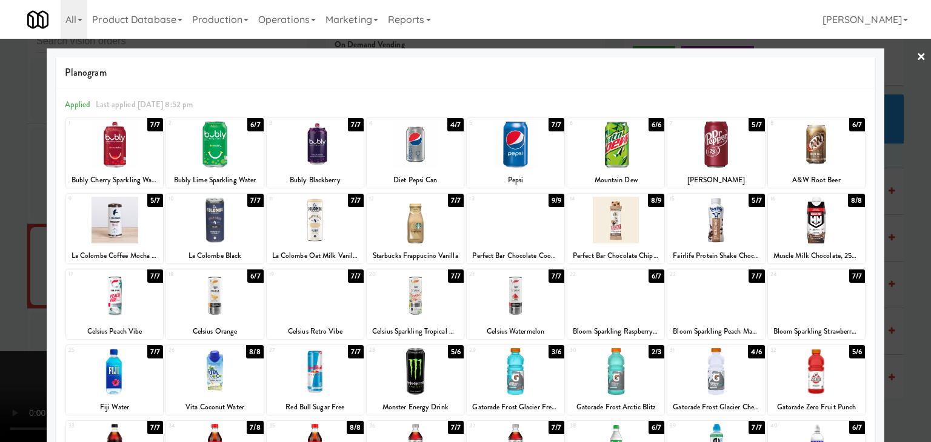
click at [213, 154] on div at bounding box center [214, 144] width 97 height 47
click at [2, 164] on div at bounding box center [465, 221] width 931 height 442
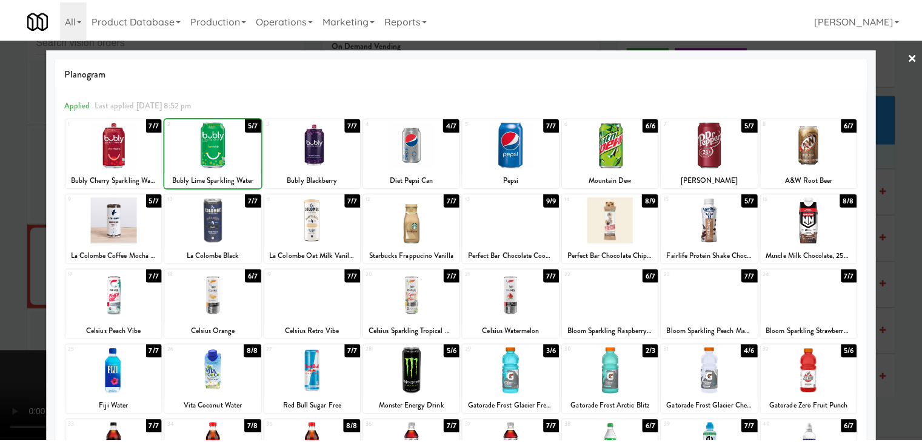
scroll to position [8063, 0]
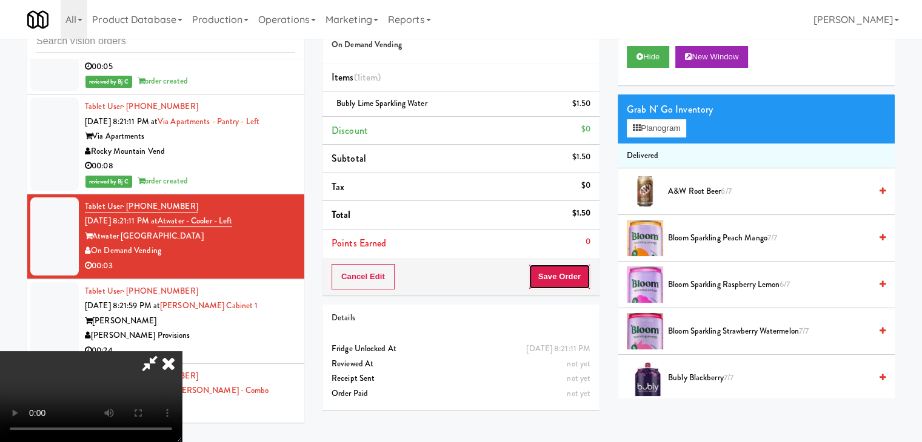
click at [574, 277] on button "Save Order" at bounding box center [559, 276] width 62 height 25
drag, startPoint x: 574, startPoint y: 277, endPoint x: 567, endPoint y: 271, distance: 9.5
click at [573, 277] on button "Save Order" at bounding box center [559, 276] width 62 height 25
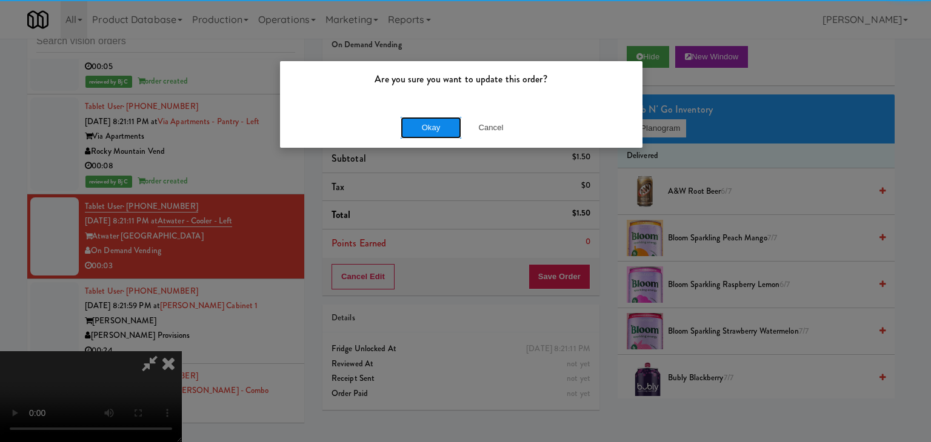
click at [402, 126] on button "Okay" at bounding box center [430, 128] width 61 height 22
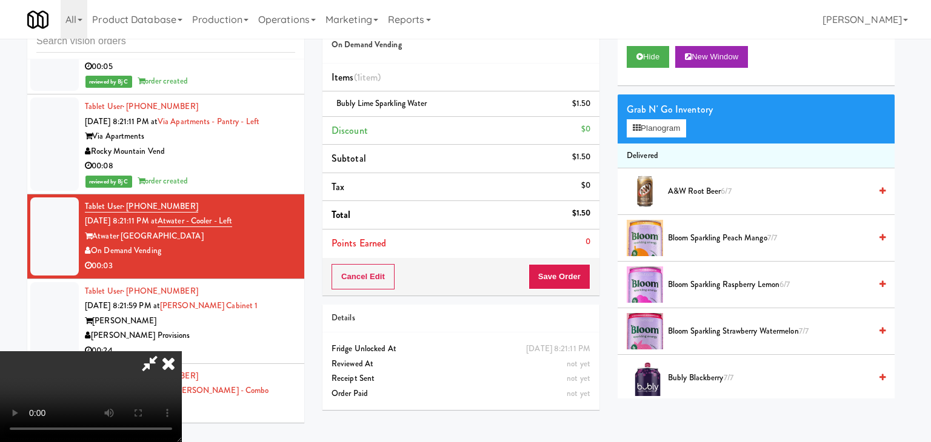
click at [402, 126] on body "Are you sure you want to update this order? Okay Cancel Okay Are you sure you w…" at bounding box center [465, 221] width 931 height 442
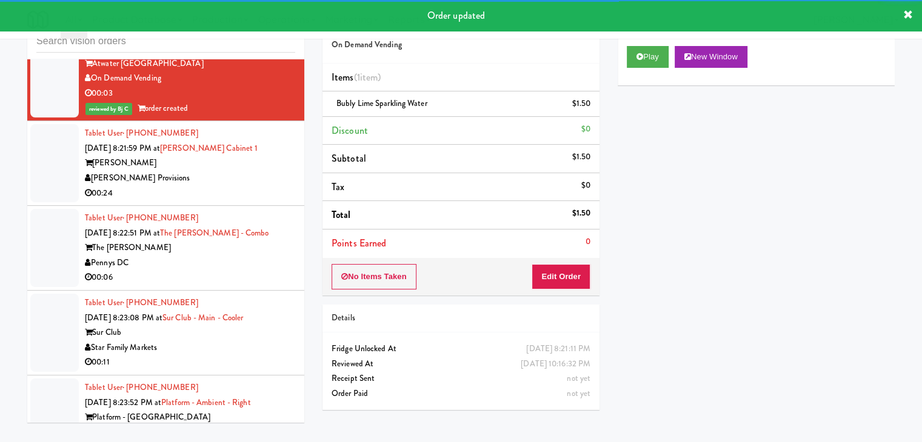
scroll to position [8244, 0]
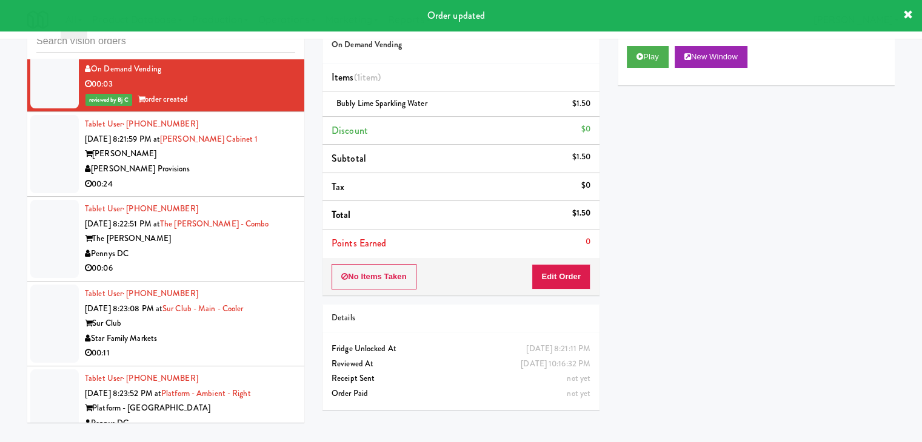
click at [264, 177] on div "[PERSON_NAME] Provisions" at bounding box center [190, 169] width 210 height 15
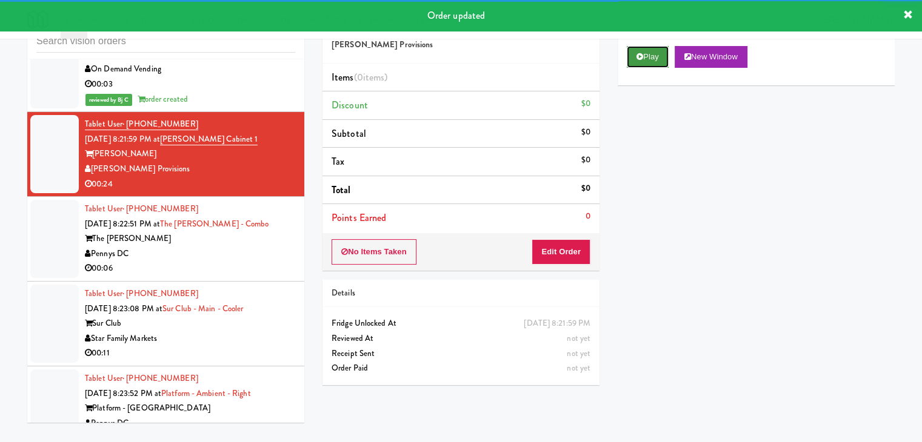
click at [643, 55] on button "Play" at bounding box center [647, 57] width 42 height 22
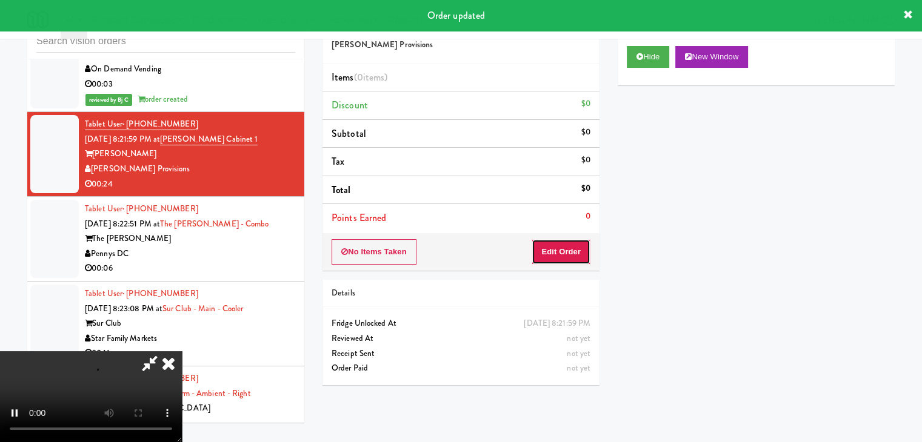
click at [563, 248] on button "Edit Order" at bounding box center [560, 251] width 59 height 25
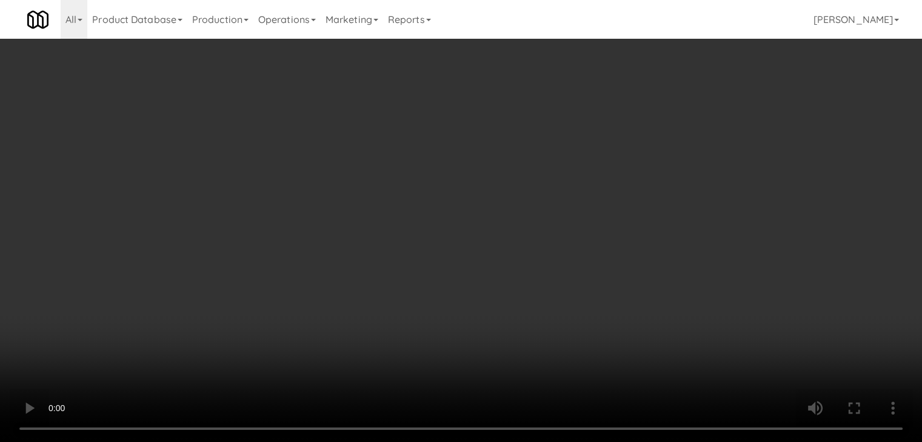
scroll to position [8214, 0]
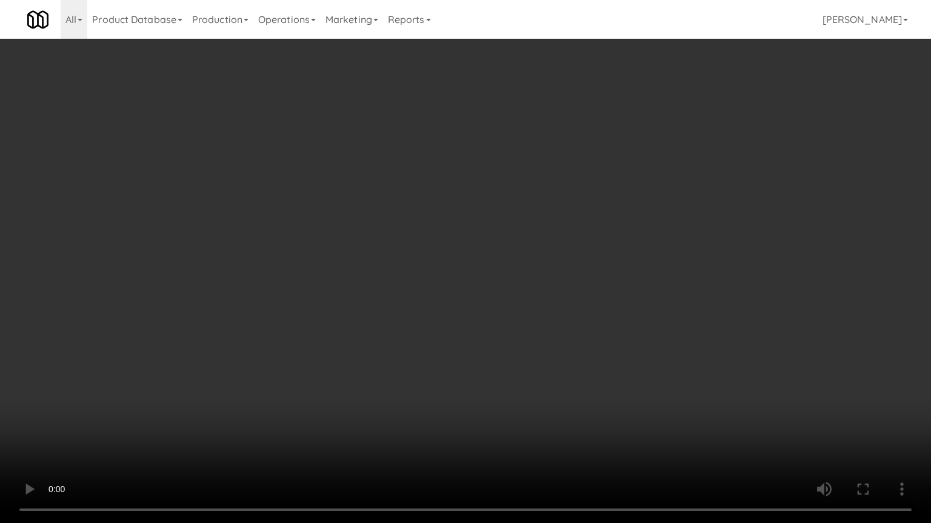
click at [511, 365] on video at bounding box center [465, 261] width 931 height 523
click at [511, 364] on video at bounding box center [465, 261] width 931 height 523
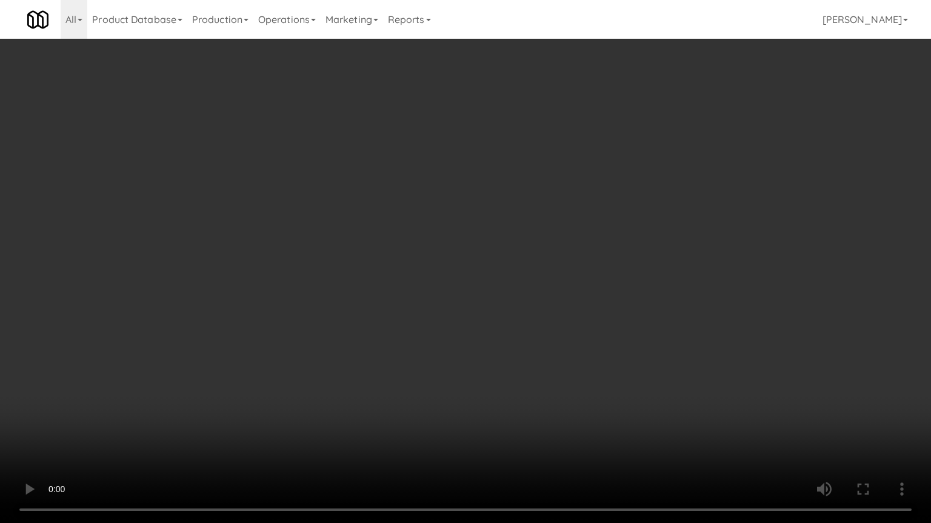
click at [510, 365] on video at bounding box center [465, 261] width 931 height 523
click at [530, 330] on video at bounding box center [465, 261] width 931 height 523
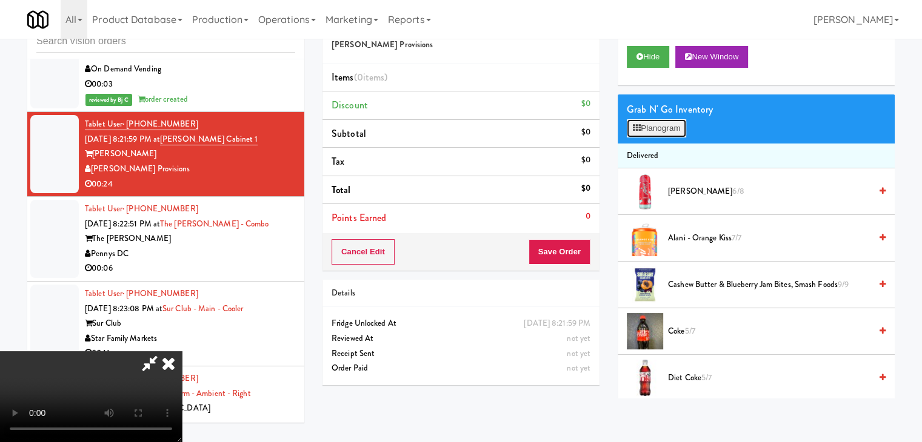
click at [666, 125] on button "Planogram" at bounding box center [655, 128] width 59 height 18
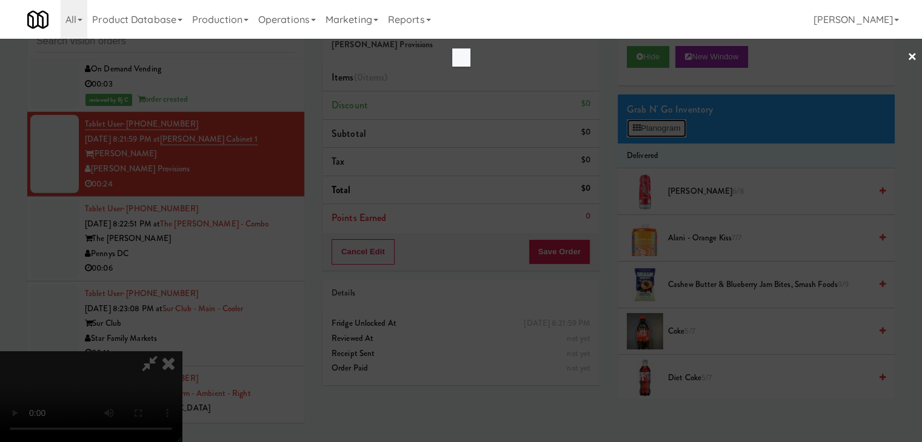
scroll to position [8214, 0]
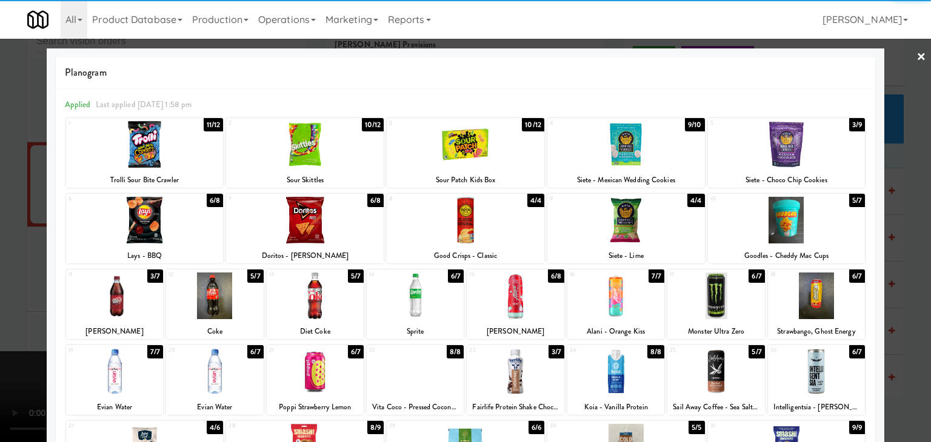
click at [138, 222] on div at bounding box center [145, 220] width 158 height 47
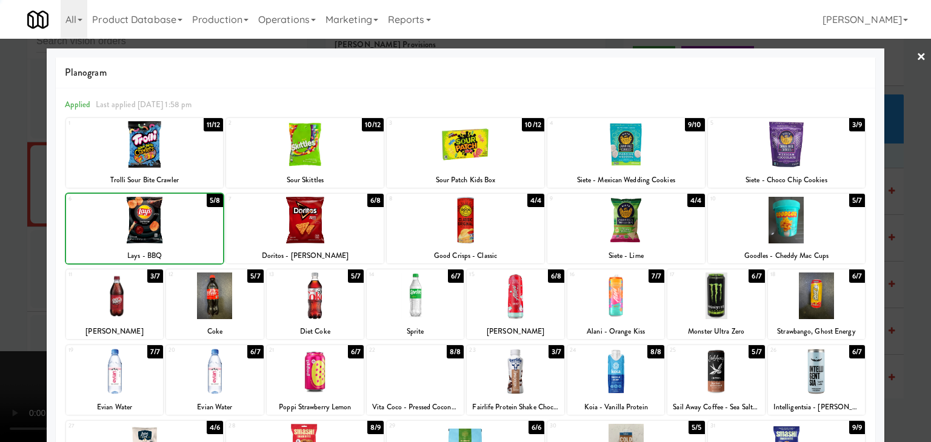
click at [138, 222] on div at bounding box center [145, 220] width 158 height 47
click at [438, 227] on div at bounding box center [466, 220] width 158 height 47
drag, startPoint x: 0, startPoint y: 239, endPoint x: 379, endPoint y: 240, distance: 378.7
click at [6, 238] on div at bounding box center [465, 221] width 931 height 442
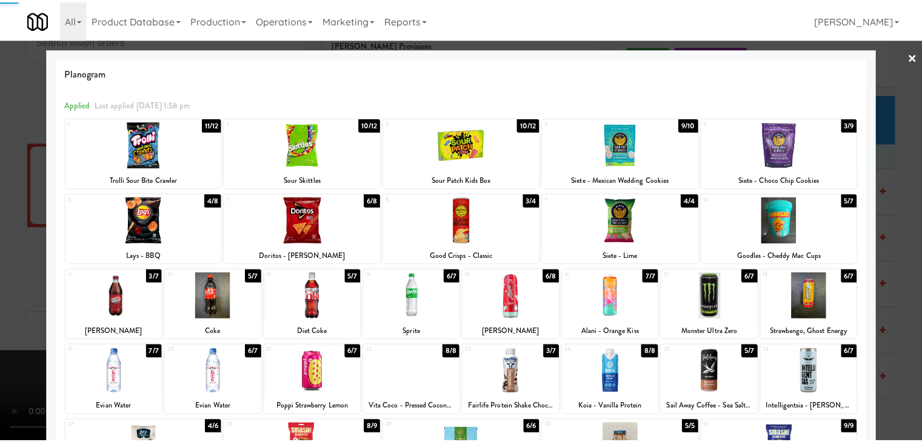
scroll to position [8244, 0]
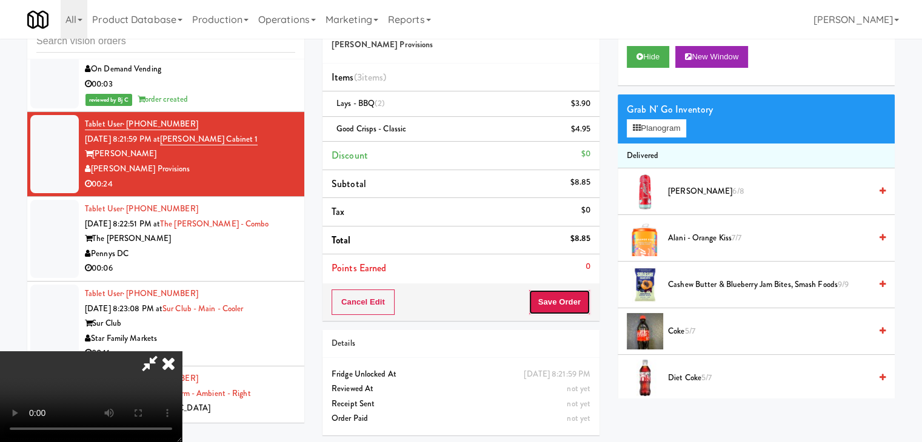
click at [570, 296] on button "Save Order" at bounding box center [559, 302] width 62 height 25
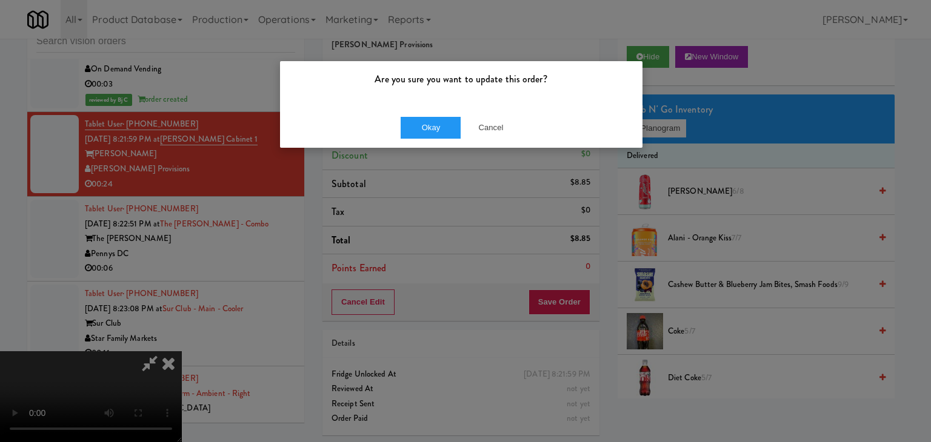
click at [395, 119] on div "Okay Cancel" at bounding box center [461, 127] width 362 height 41
drag, startPoint x: 395, startPoint y: 119, endPoint x: 414, endPoint y: 129, distance: 21.1
click at [399, 124] on div "Okay Cancel" at bounding box center [461, 127] width 362 height 41
click at [414, 129] on button "Okay" at bounding box center [430, 128] width 61 height 22
click at [414, 129] on div "Okay Cancel" at bounding box center [461, 127] width 362 height 41
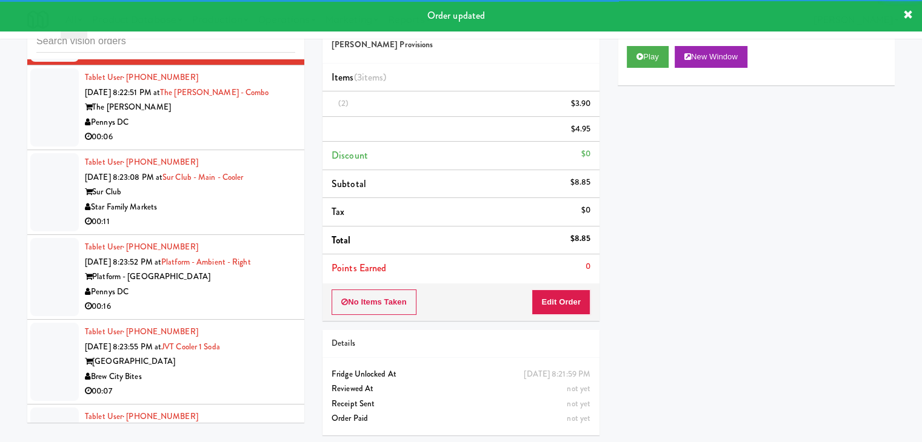
scroll to position [8426, 0]
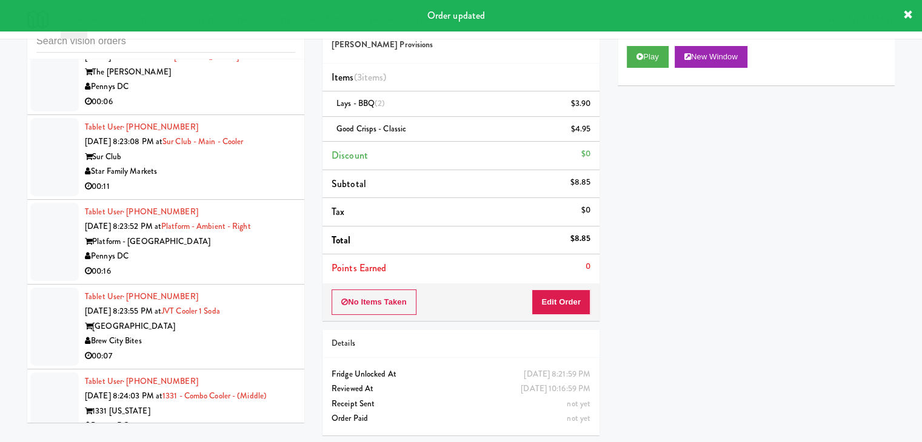
click at [271, 110] on div "00:06" at bounding box center [190, 102] width 210 height 15
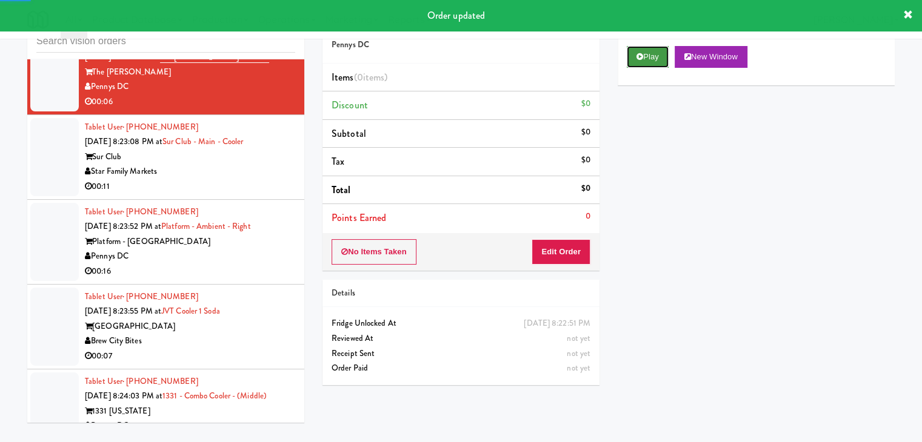
click at [642, 52] on button "Play" at bounding box center [647, 57] width 42 height 22
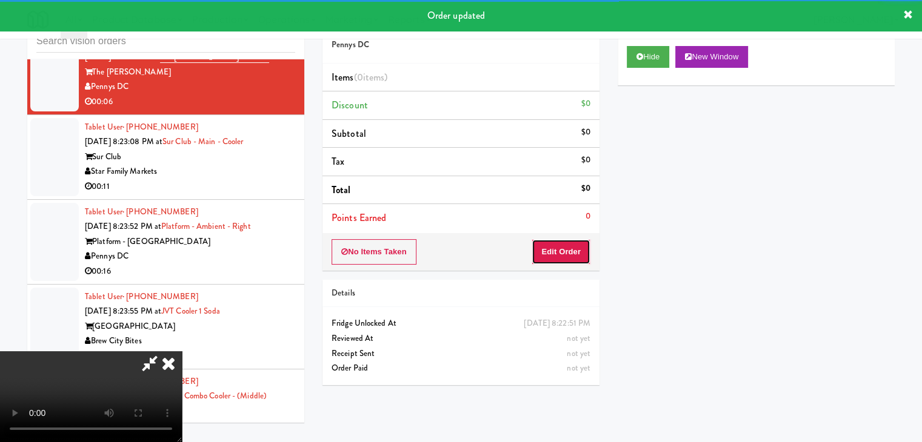
click at [553, 245] on button "Edit Order" at bounding box center [560, 251] width 59 height 25
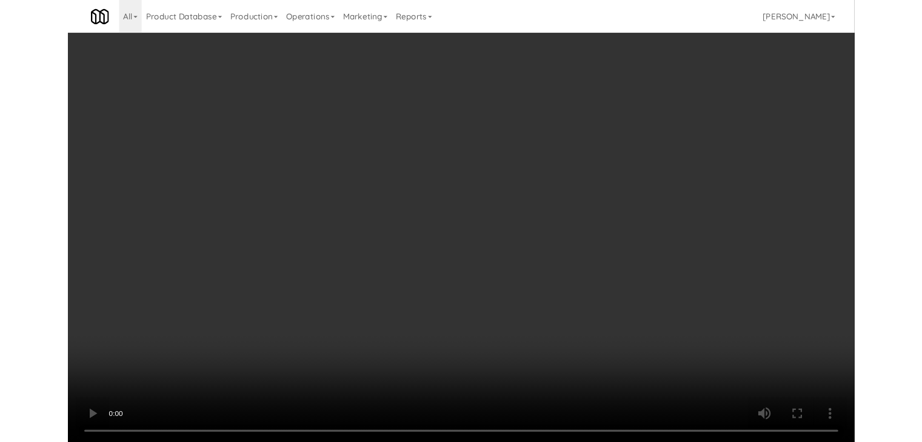
scroll to position [8396, 0]
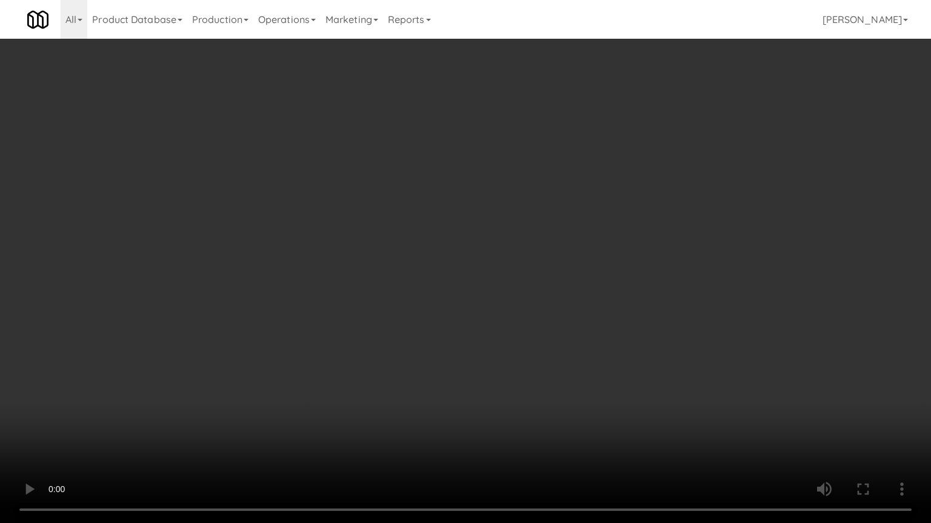
click at [528, 334] on video at bounding box center [465, 261] width 931 height 523
click at [528, 335] on video at bounding box center [465, 261] width 931 height 523
click at [529, 337] on video at bounding box center [465, 261] width 931 height 523
click at [530, 337] on video at bounding box center [465, 261] width 931 height 523
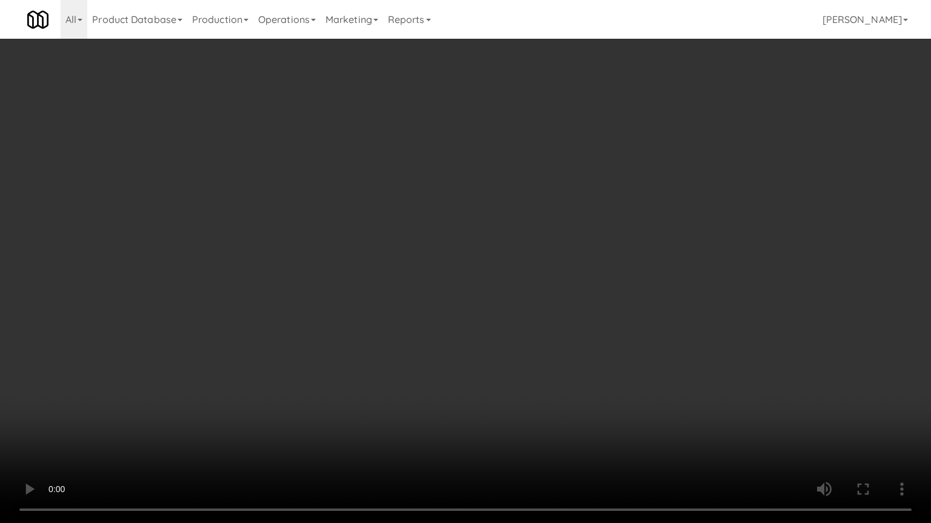
drag, startPoint x: 530, startPoint y: 337, endPoint x: 516, endPoint y: 345, distance: 15.2
click at [530, 337] on video at bounding box center [465, 261] width 931 height 523
click at [519, 335] on video at bounding box center [465, 261] width 931 height 523
click at [519, 334] on video at bounding box center [465, 261] width 931 height 523
click at [521, 344] on video at bounding box center [465, 261] width 931 height 523
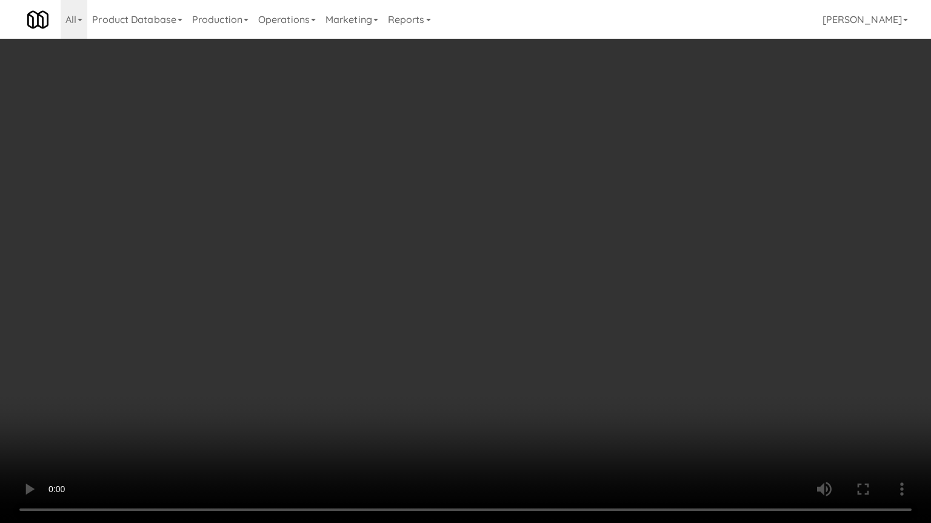
click at [432, 442] on video at bounding box center [465, 261] width 931 height 523
click at [542, 377] on video at bounding box center [465, 261] width 931 height 523
click at [541, 376] on video at bounding box center [465, 261] width 931 height 523
click at [540, 374] on video at bounding box center [465, 261] width 931 height 523
click at [540, 371] on video at bounding box center [465, 261] width 931 height 523
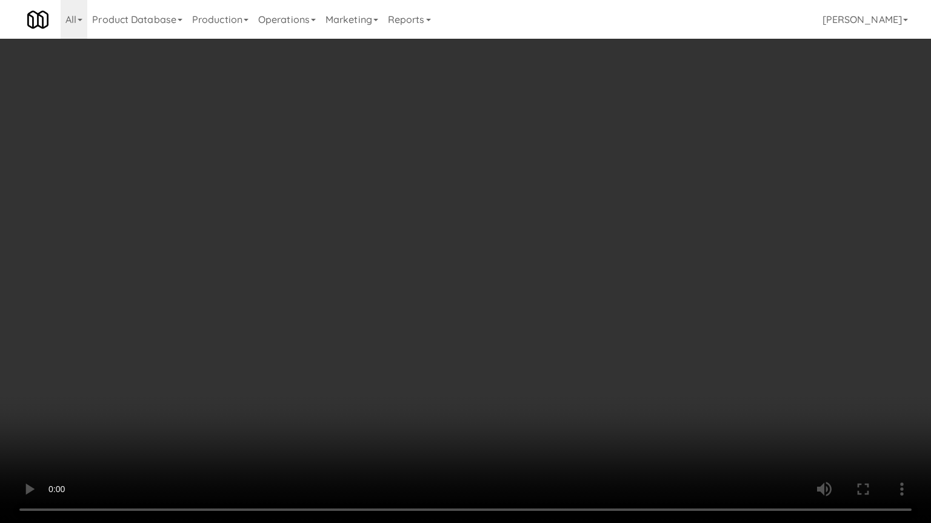
click at [542, 368] on video at bounding box center [465, 261] width 931 height 523
click at [543, 357] on video at bounding box center [465, 261] width 931 height 523
click at [544, 351] on video at bounding box center [465, 261] width 931 height 523
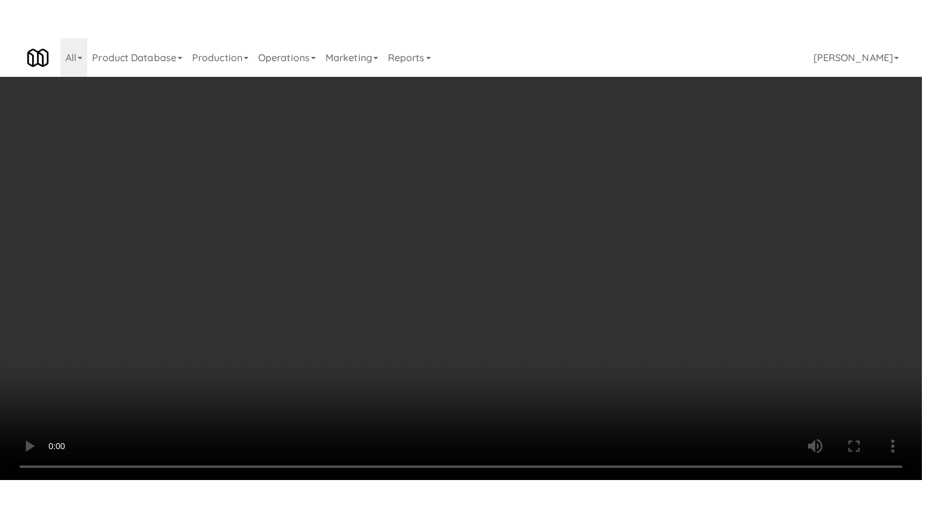
scroll to position [8426, 0]
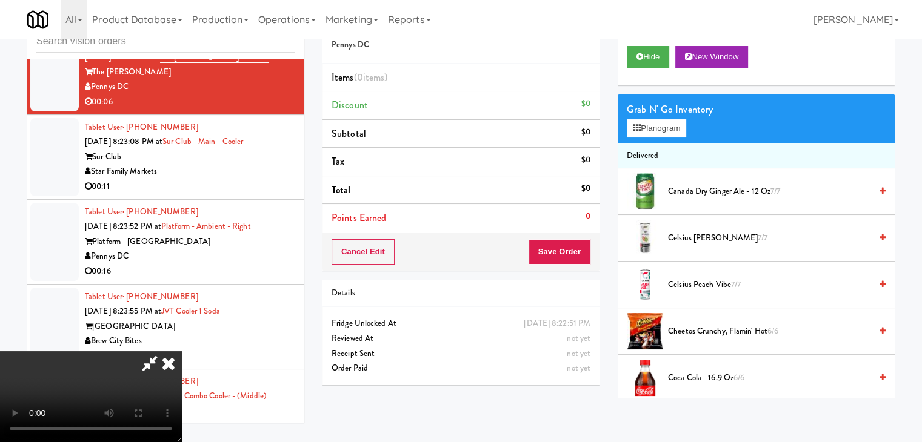
click at [693, 178] on li "Canada Dry Ginger Ale - 12 oz 7/7" at bounding box center [755, 191] width 277 height 47
click at [693, 185] on span "Canada Dry Ginger Ale - 12 oz 7/7" at bounding box center [769, 191] width 202 height 15
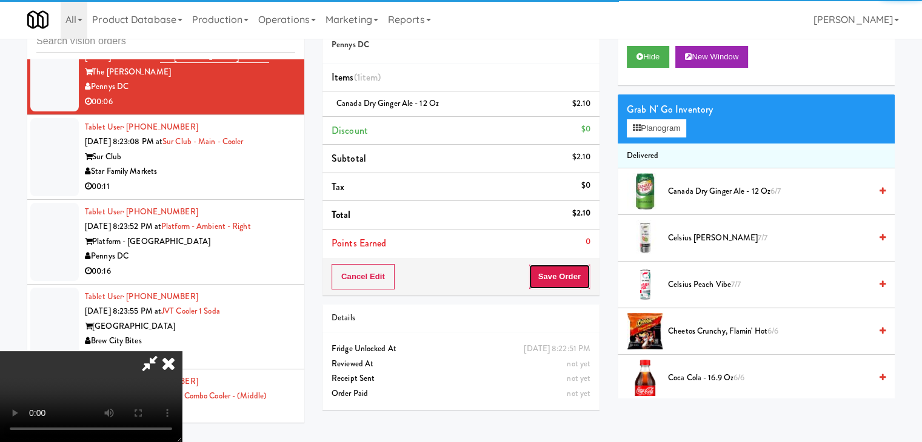
click at [583, 273] on button "Save Order" at bounding box center [559, 276] width 62 height 25
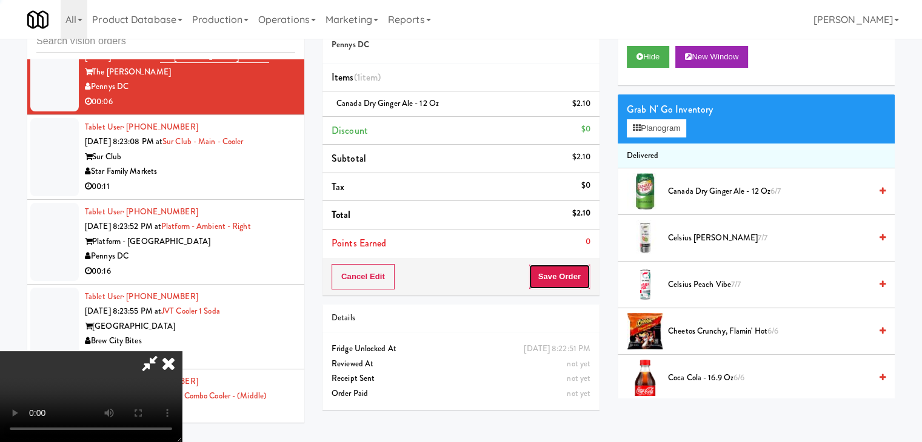
click at [583, 273] on button "Save Order" at bounding box center [559, 276] width 62 height 25
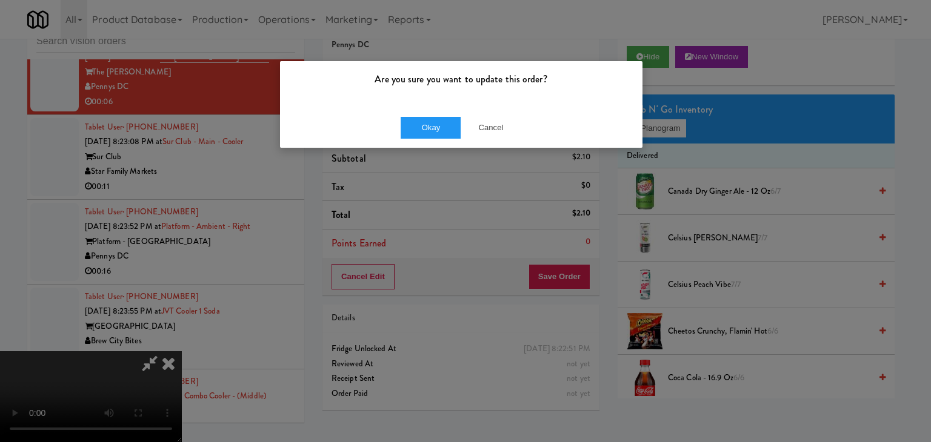
click at [420, 113] on div "Okay Cancel" at bounding box center [461, 127] width 362 height 41
click at [422, 117] on button "Okay" at bounding box center [430, 128] width 61 height 22
click at [422, 119] on button "Okay" at bounding box center [430, 128] width 61 height 22
click at [424, 131] on button "Okay" at bounding box center [430, 128] width 61 height 22
click at [424, 144] on div "Are you sure you want to update this order? Okay Cancel" at bounding box center [465, 221] width 931 height 442
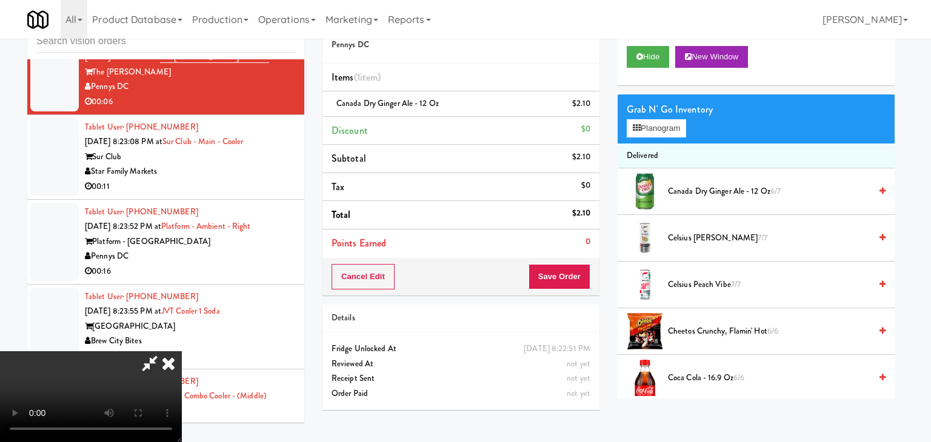
click at [425, 148] on body "Are you sure you want to update this order? Okay Cancel Okay Are you sure you w…" at bounding box center [465, 221] width 931 height 442
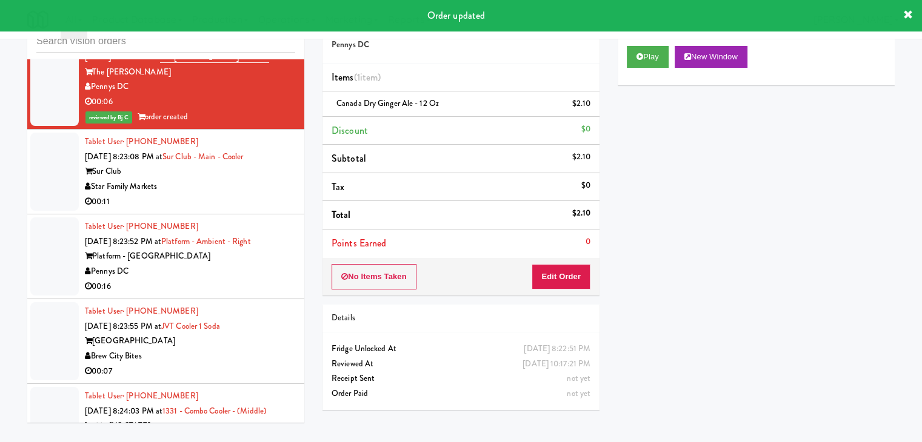
click at [234, 210] on div "00:11" at bounding box center [190, 201] width 210 height 15
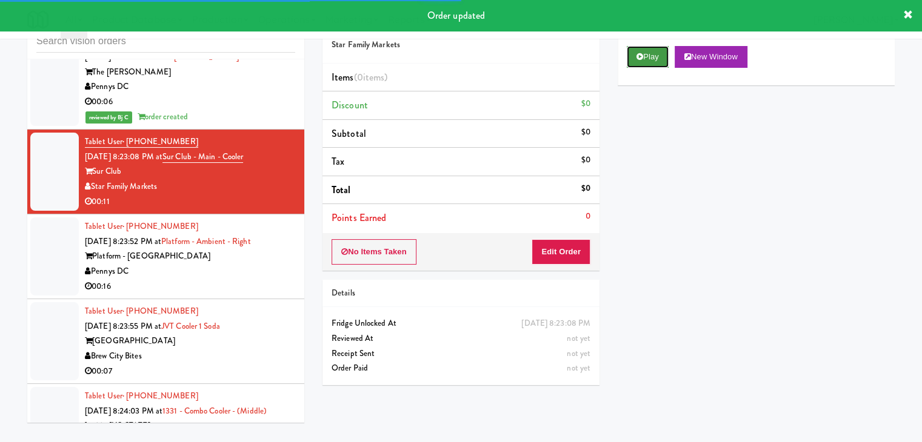
click at [636, 52] on button "Play" at bounding box center [647, 57] width 42 height 22
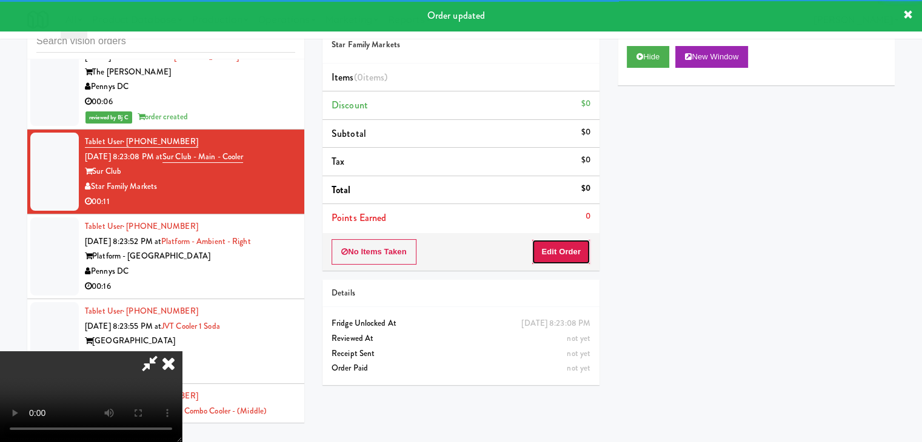
click at [563, 251] on button "Edit Order" at bounding box center [560, 251] width 59 height 25
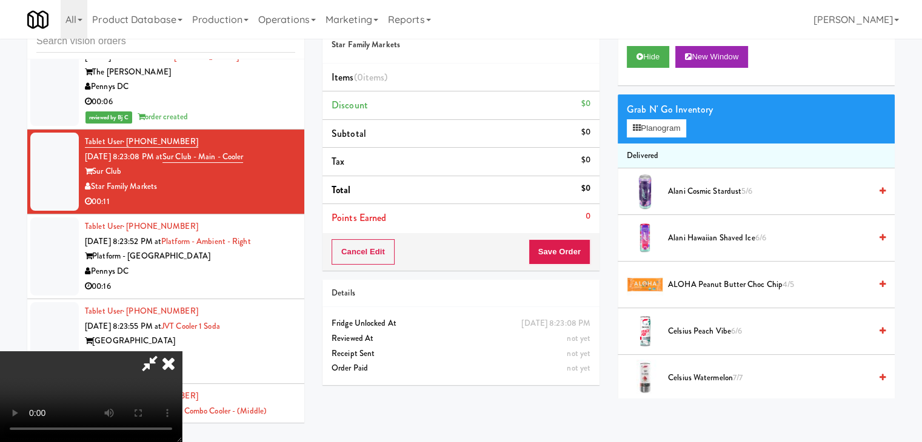
scroll to position [8396, 0]
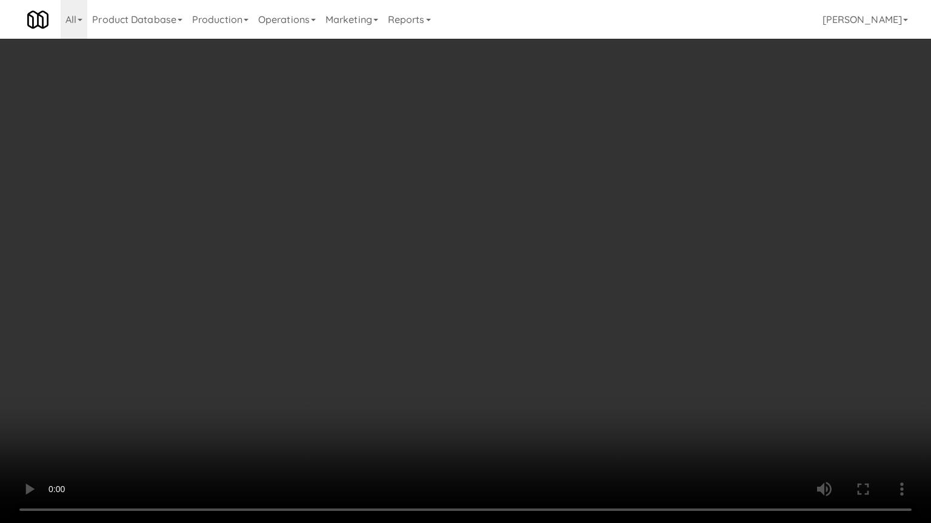
click at [577, 339] on video at bounding box center [465, 261] width 931 height 523
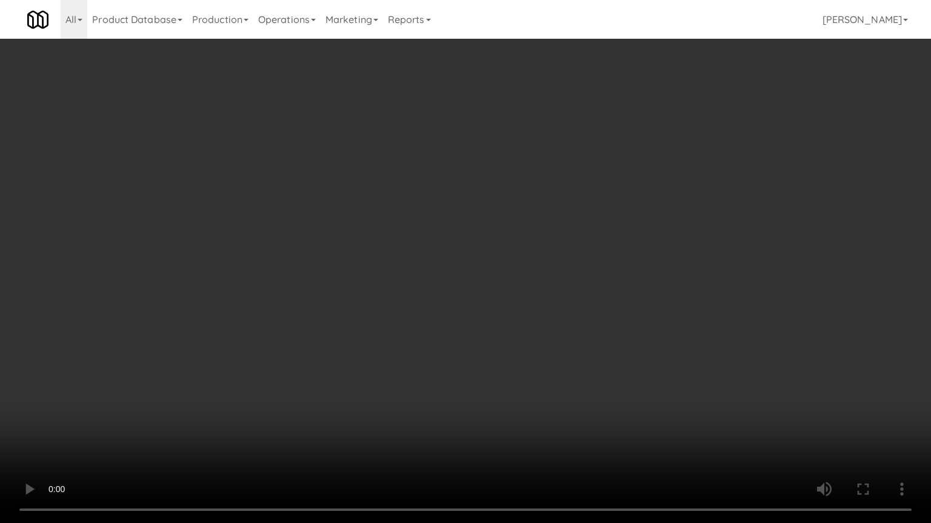
click at [577, 339] on video at bounding box center [465, 261] width 931 height 523
click at [580, 322] on video at bounding box center [465, 261] width 931 height 523
drag, startPoint x: 580, startPoint y: 322, endPoint x: 582, endPoint y: 315, distance: 7.7
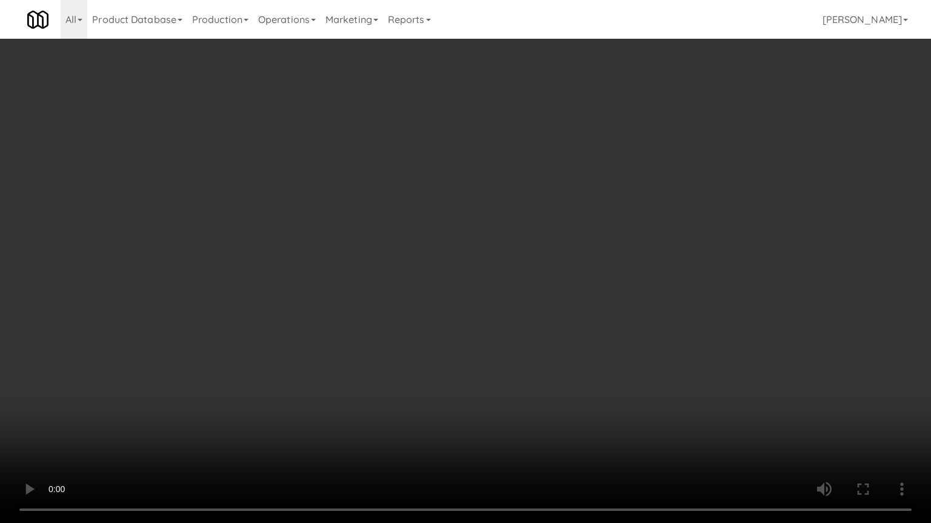
click at [581, 317] on video at bounding box center [465, 261] width 931 height 523
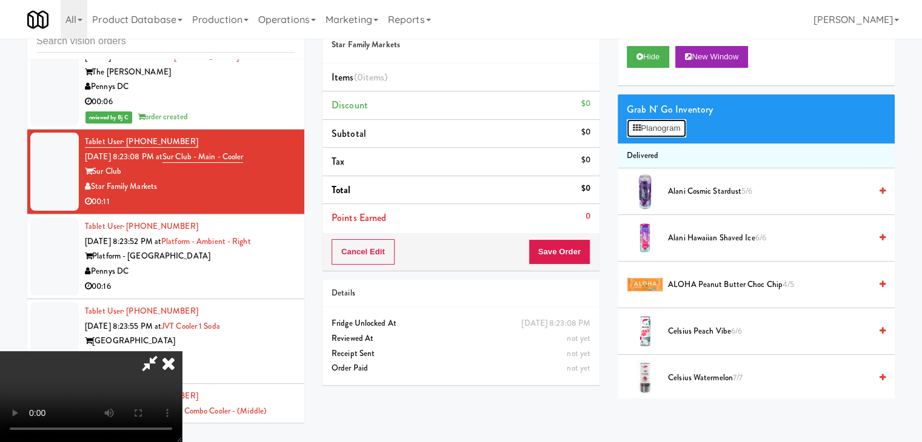
click at [667, 127] on button "Planogram" at bounding box center [655, 128] width 59 height 18
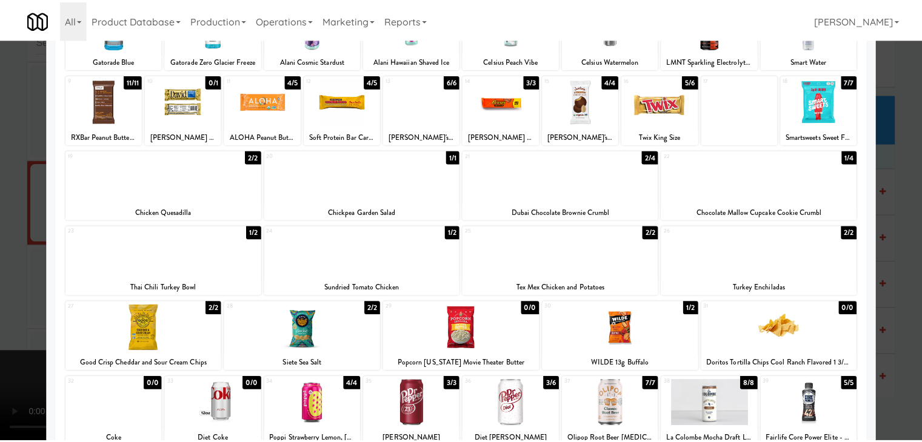
scroll to position [121, 0]
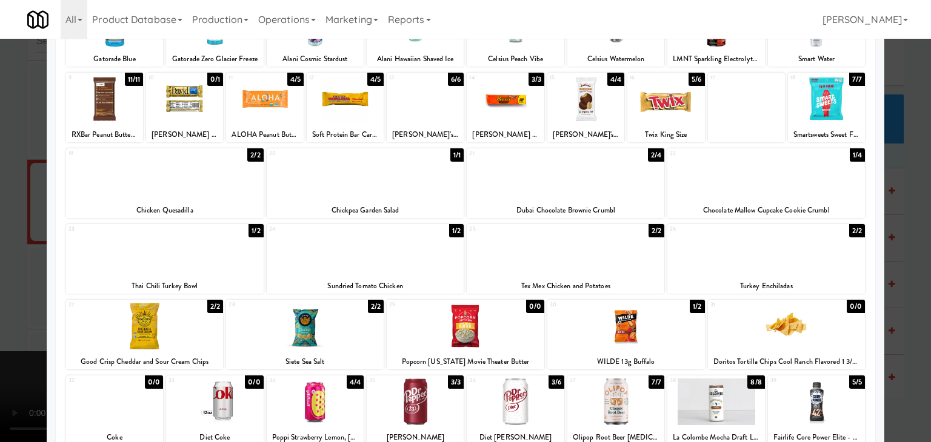
drag, startPoint x: 0, startPoint y: 241, endPoint x: 466, endPoint y: 252, distance: 466.1
click at [7, 239] on div at bounding box center [465, 221] width 931 height 442
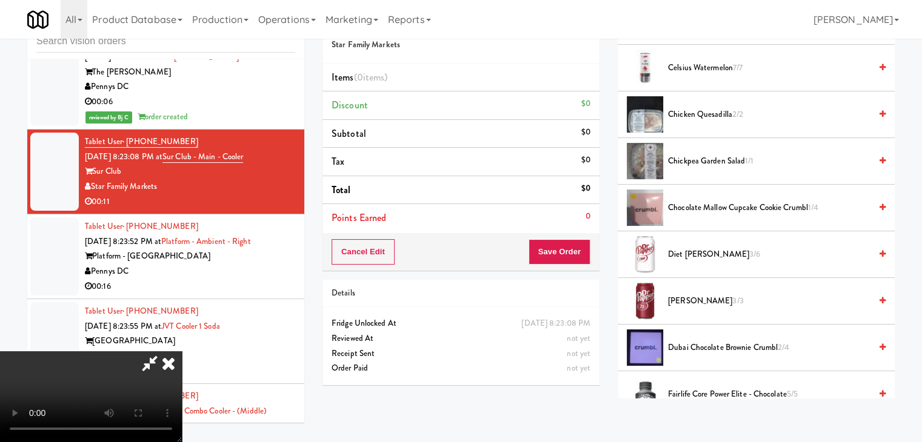
scroll to position [303, 0]
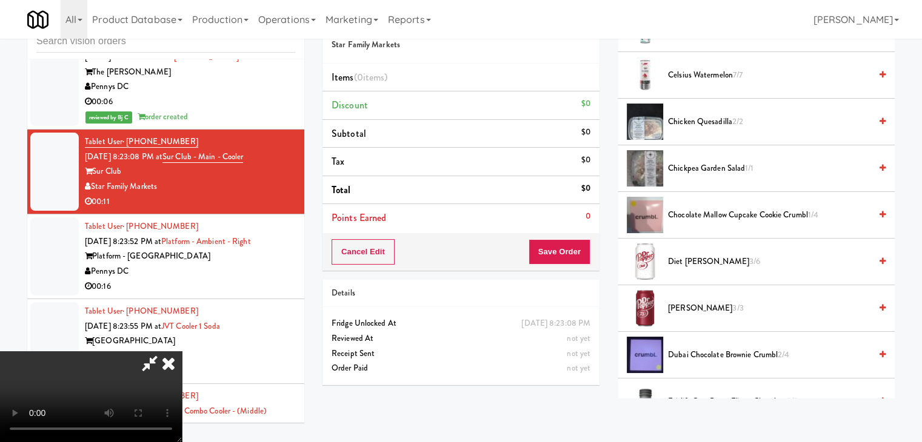
drag, startPoint x: 742, startPoint y: 214, endPoint x: 648, endPoint y: 241, distance: 97.6
click at [740, 214] on span "Chocolate Mallow Cupcake Cookie Crumbl 1/4" at bounding box center [769, 215] width 202 height 15
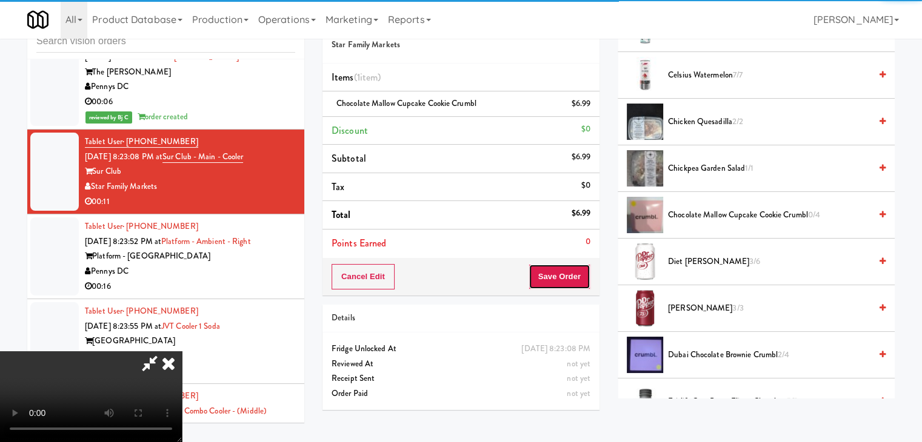
click at [572, 279] on button "Save Order" at bounding box center [559, 276] width 62 height 25
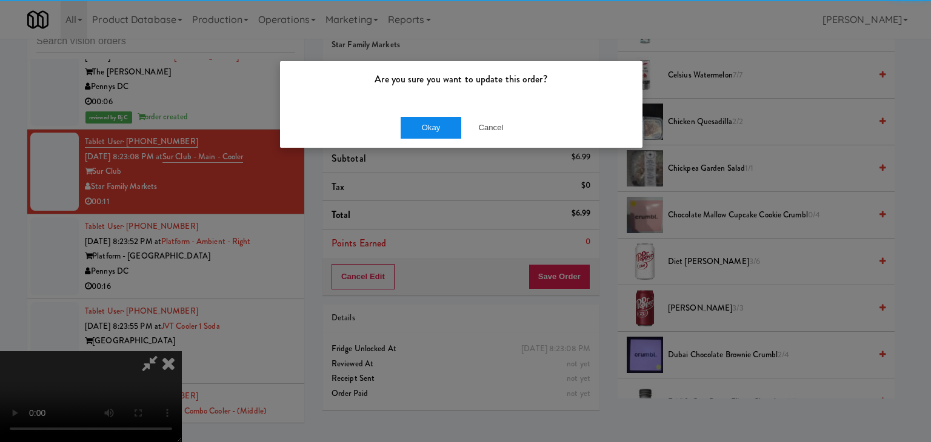
drag, startPoint x: 403, startPoint y: 132, endPoint x: 410, endPoint y: 132, distance: 7.3
click at [410, 132] on div "Okay Cancel" at bounding box center [461, 127] width 362 height 41
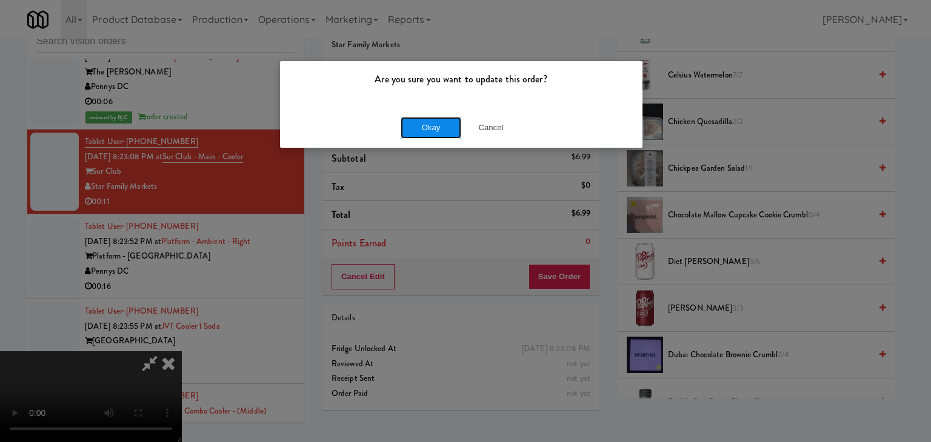
click at [410, 132] on button "Okay" at bounding box center [430, 128] width 61 height 22
click at [410, 132] on div "Okay Cancel" at bounding box center [461, 127] width 362 height 41
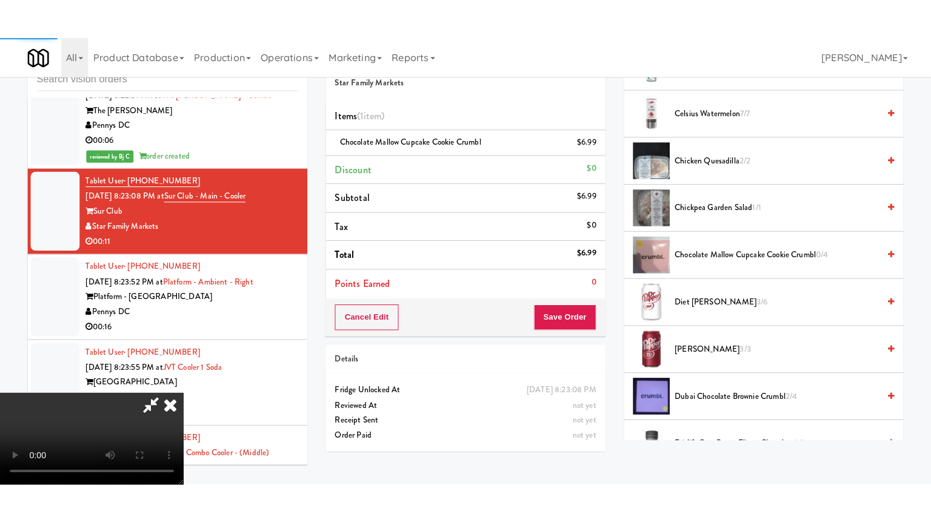
scroll to position [92, 0]
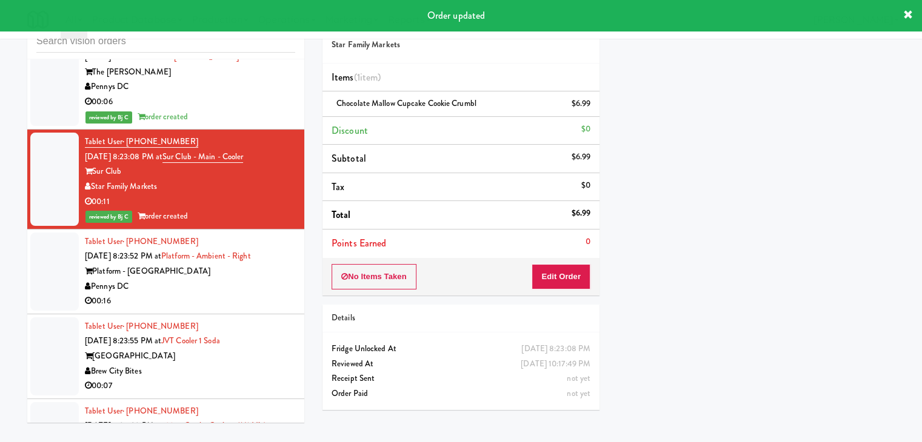
click at [224, 294] on div "Pennys DC" at bounding box center [190, 286] width 210 height 15
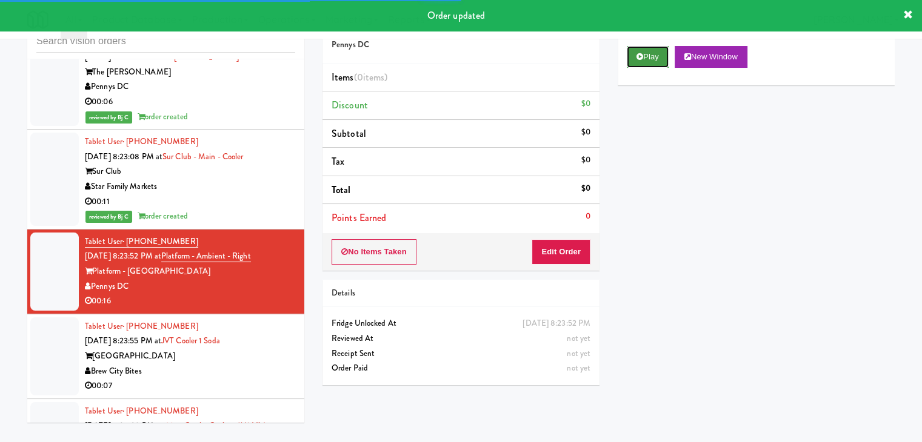
click at [647, 51] on button "Play" at bounding box center [647, 57] width 42 height 22
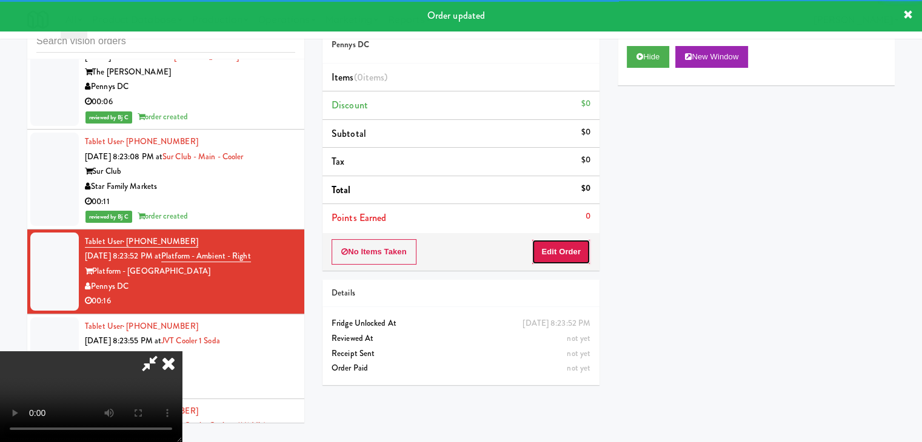
click at [555, 252] on button "Edit Order" at bounding box center [560, 251] width 59 height 25
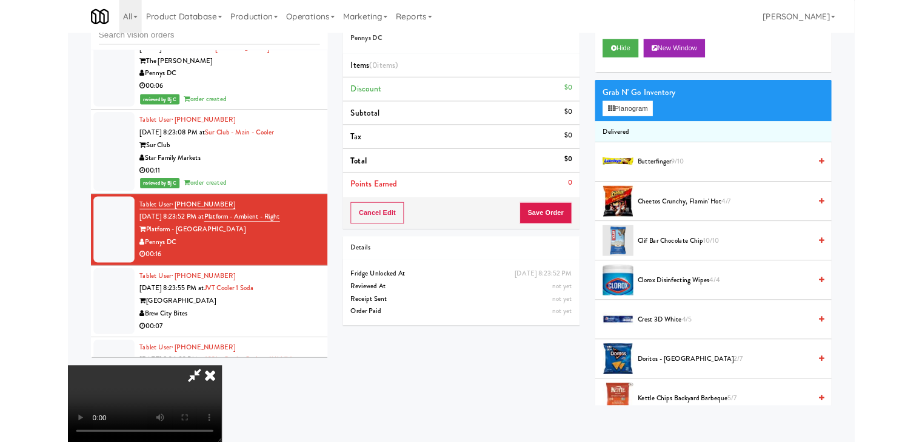
scroll to position [8396, 0]
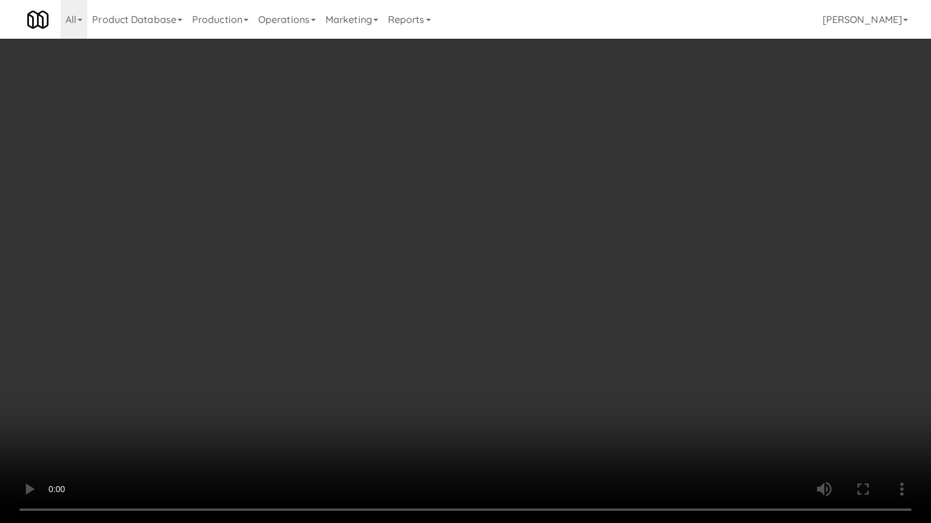
click at [570, 350] on video at bounding box center [465, 261] width 931 height 523
click at [572, 350] on video at bounding box center [465, 261] width 931 height 523
drag, startPoint x: 573, startPoint y: 354, endPoint x: 567, endPoint y: 361, distance: 9.0
click at [573, 355] on video at bounding box center [465, 261] width 931 height 523
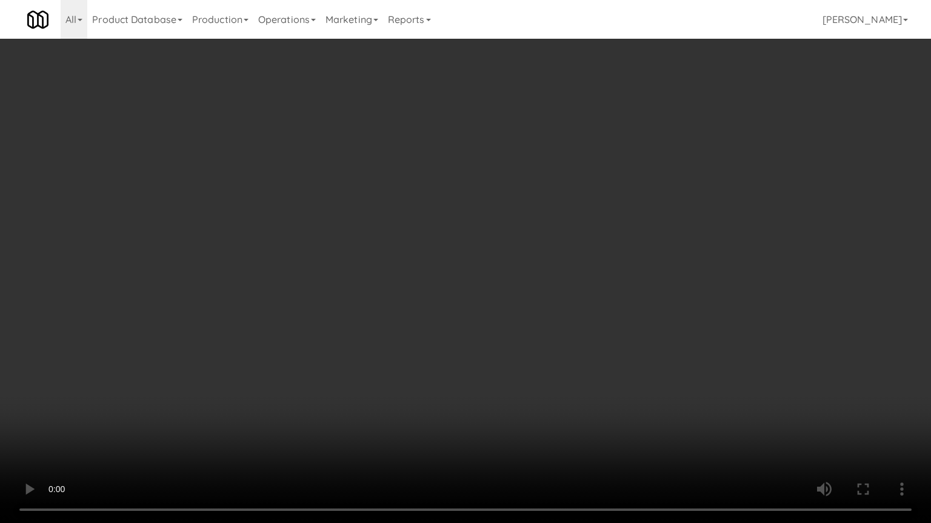
click at [571, 356] on video at bounding box center [465, 261] width 931 height 523
click at [572, 355] on video at bounding box center [465, 261] width 931 height 523
click at [574, 354] on video at bounding box center [465, 261] width 931 height 523
click at [570, 353] on video at bounding box center [465, 261] width 931 height 523
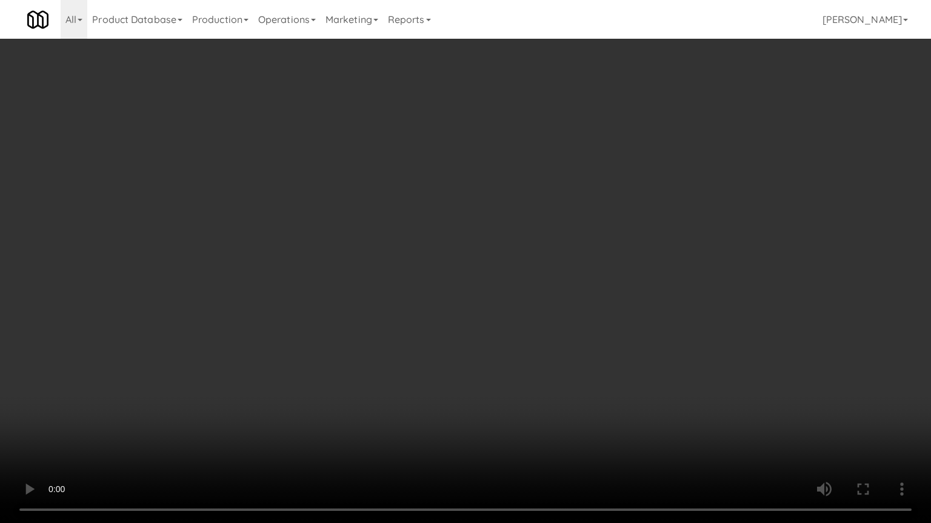
click at [613, 272] on video at bounding box center [465, 261] width 931 height 523
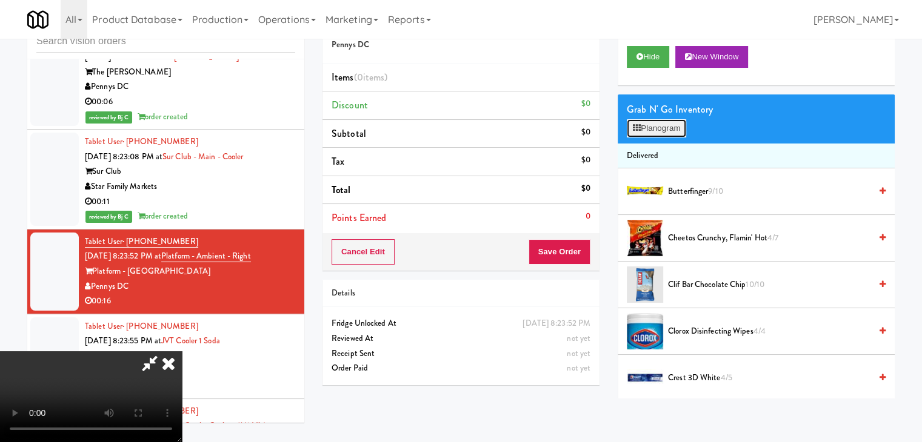
click at [671, 124] on button "Planogram" at bounding box center [655, 128] width 59 height 18
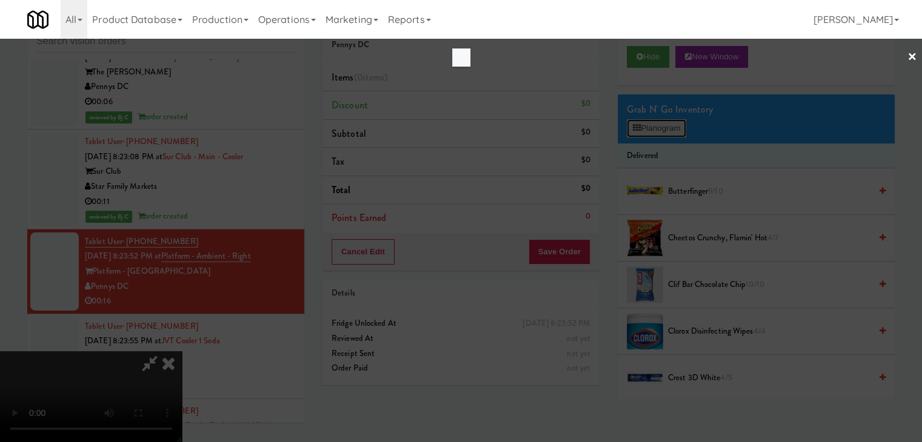
scroll to position [8396, 0]
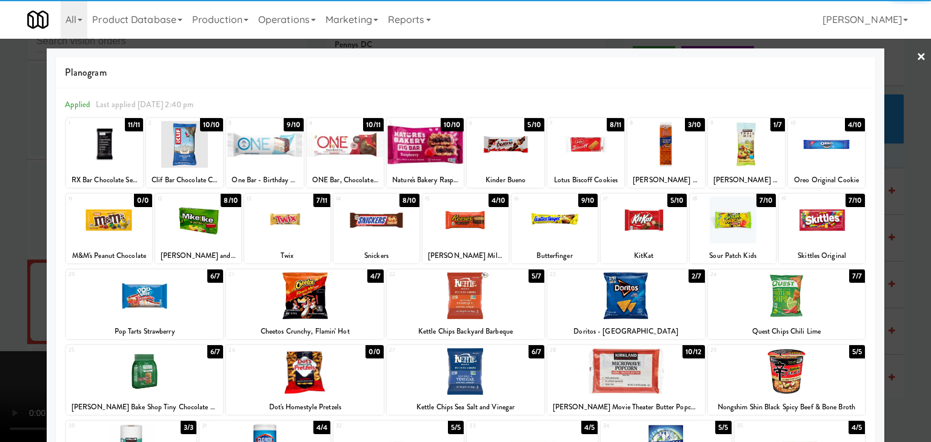
click at [818, 153] on div at bounding box center [826, 144] width 77 height 47
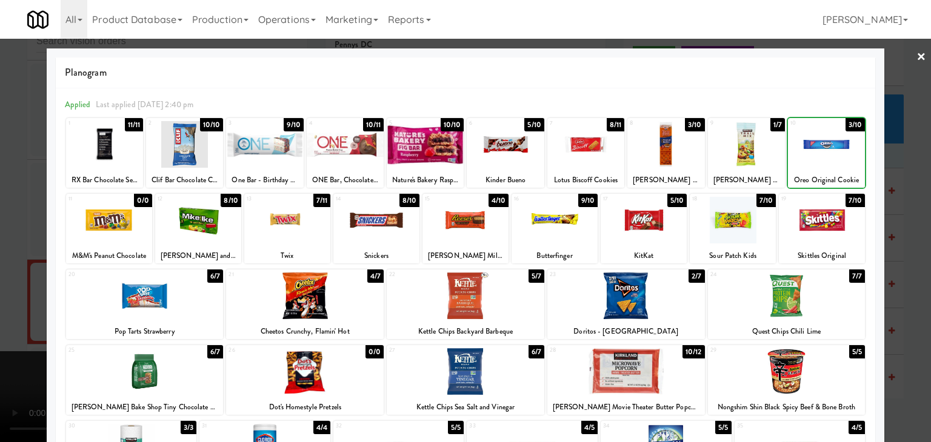
click at [818, 153] on div at bounding box center [826, 144] width 77 height 47
drag, startPoint x: 896, startPoint y: 164, endPoint x: 686, endPoint y: 210, distance: 215.2
click at [896, 164] on div at bounding box center [465, 221] width 931 height 442
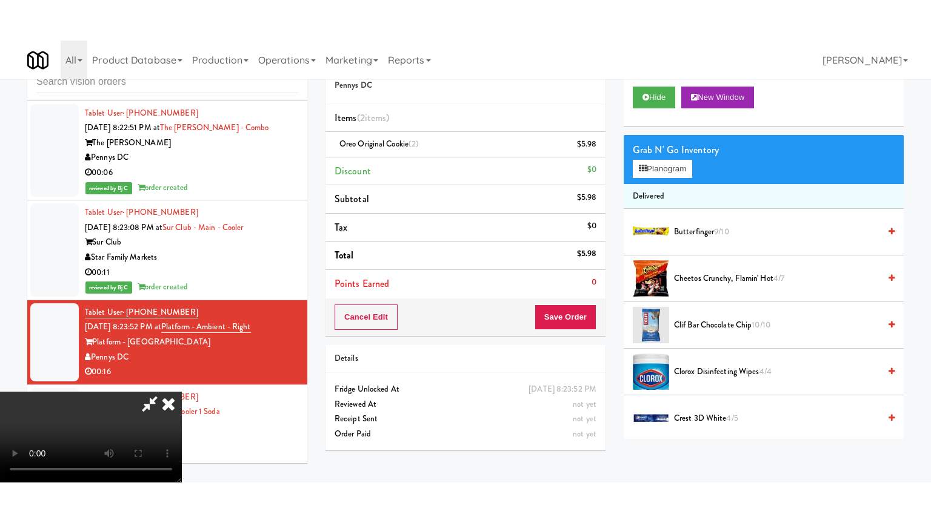
scroll to position [8426, 0]
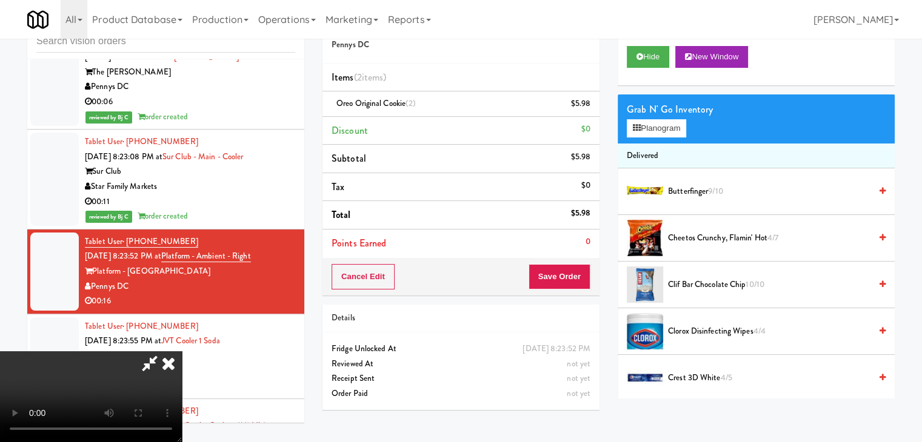
click at [182, 351] on video at bounding box center [91, 396] width 182 height 91
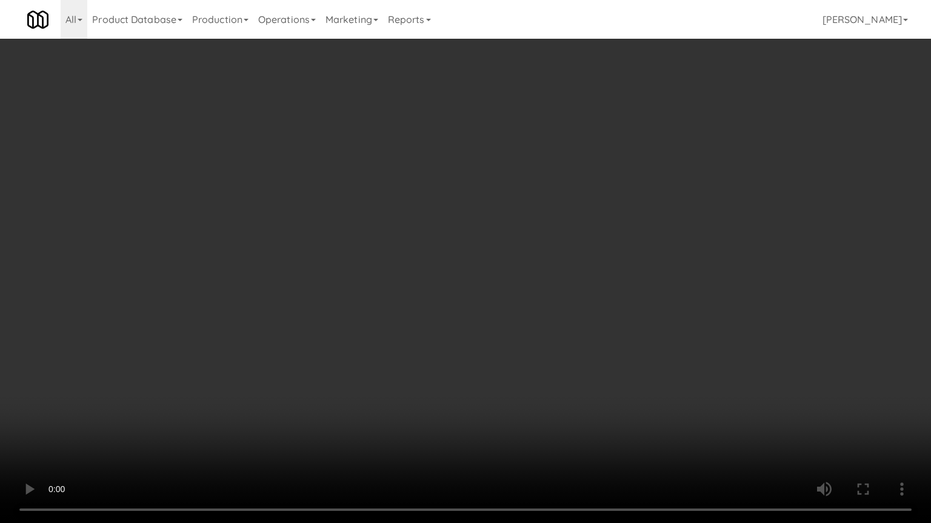
click at [460, 288] on video at bounding box center [465, 261] width 931 height 523
drag, startPoint x: 460, startPoint y: 288, endPoint x: 602, endPoint y: 112, distance: 226.2
click at [465, 284] on video at bounding box center [465, 261] width 931 height 523
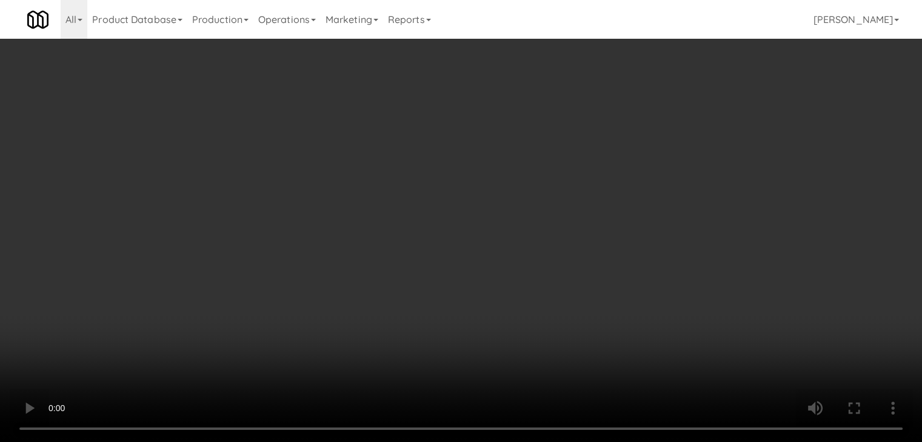
scroll to position [8426, 0]
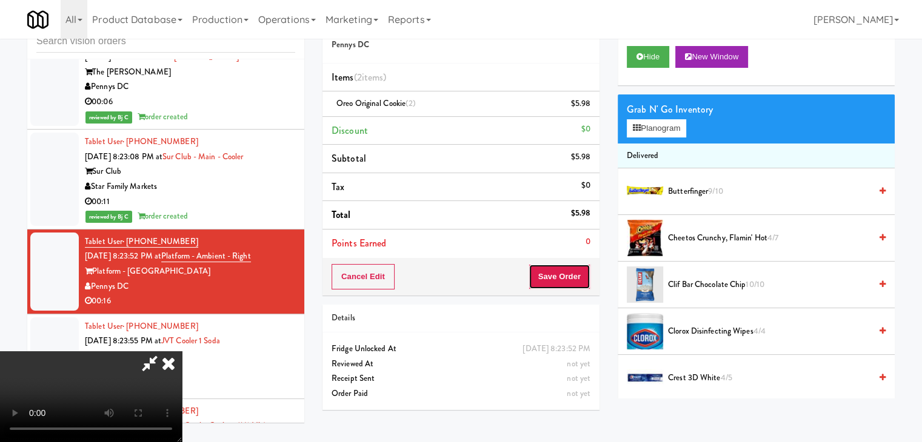
click at [573, 279] on button "Save Order" at bounding box center [559, 276] width 62 height 25
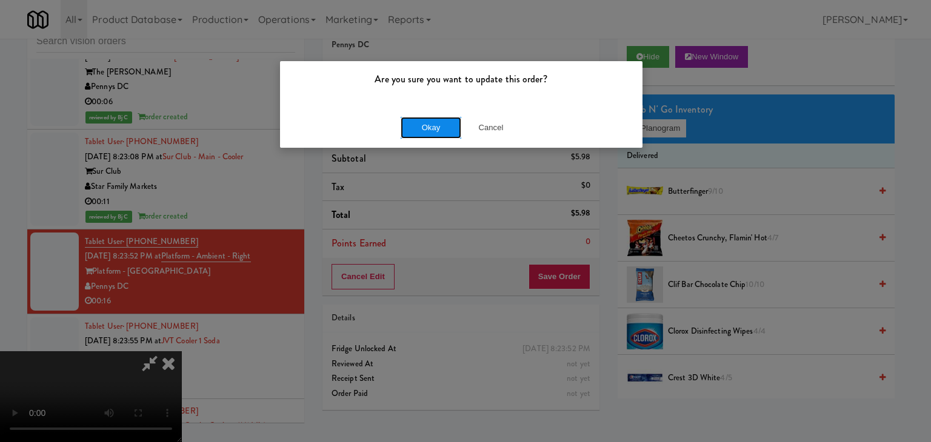
click at [442, 127] on button "Okay" at bounding box center [430, 128] width 61 height 22
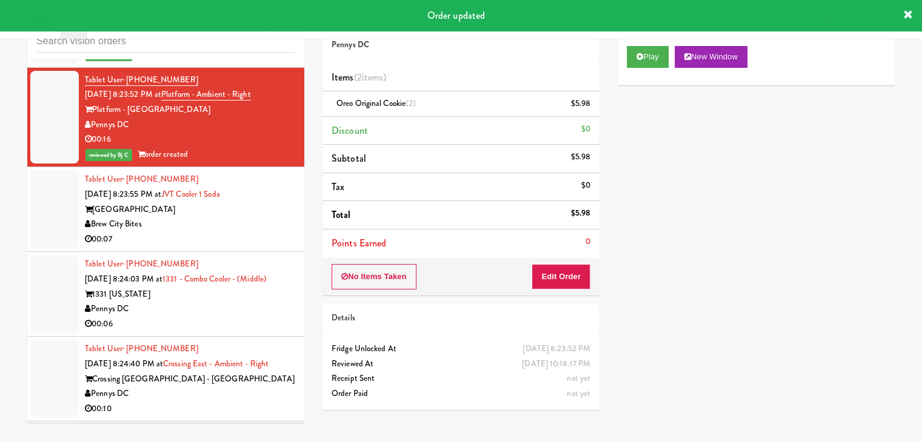
scroll to position [8608, 0]
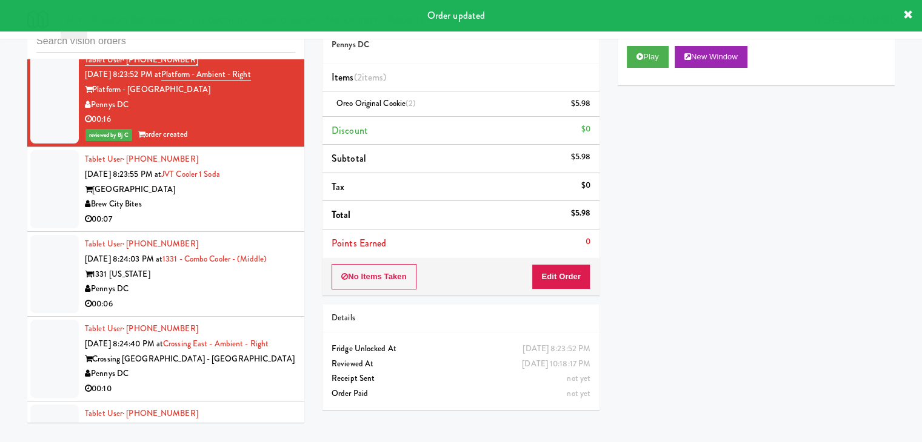
click at [265, 212] on div "Brew City Bites" at bounding box center [190, 204] width 210 height 15
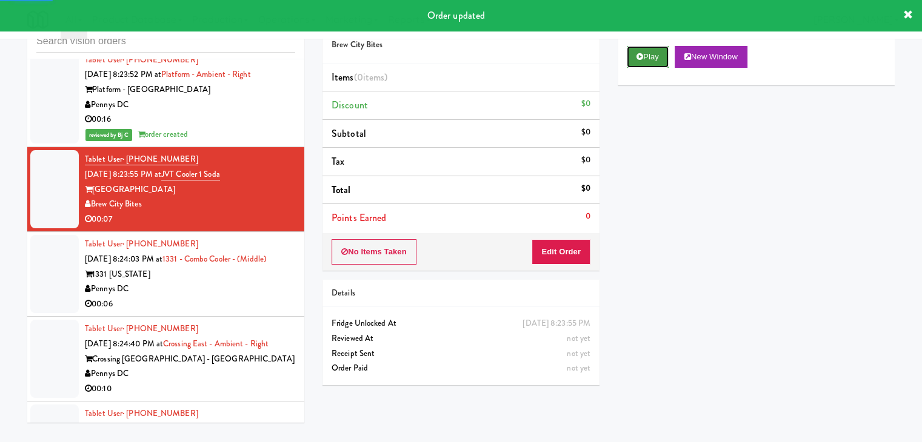
click at [653, 60] on button "Play" at bounding box center [647, 57] width 42 height 22
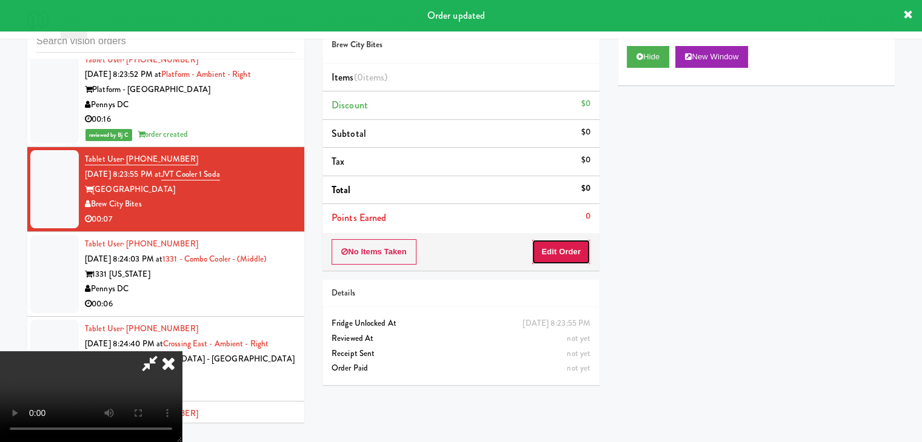
click at [548, 248] on button "Edit Order" at bounding box center [560, 251] width 59 height 25
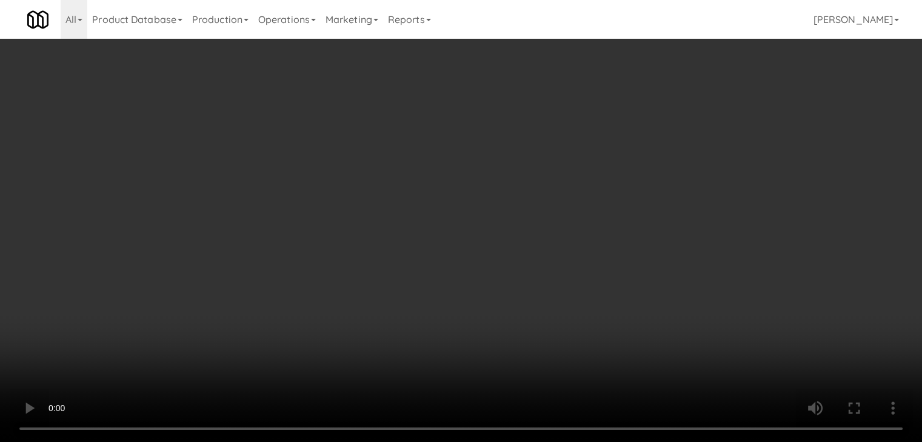
scroll to position [8578, 0]
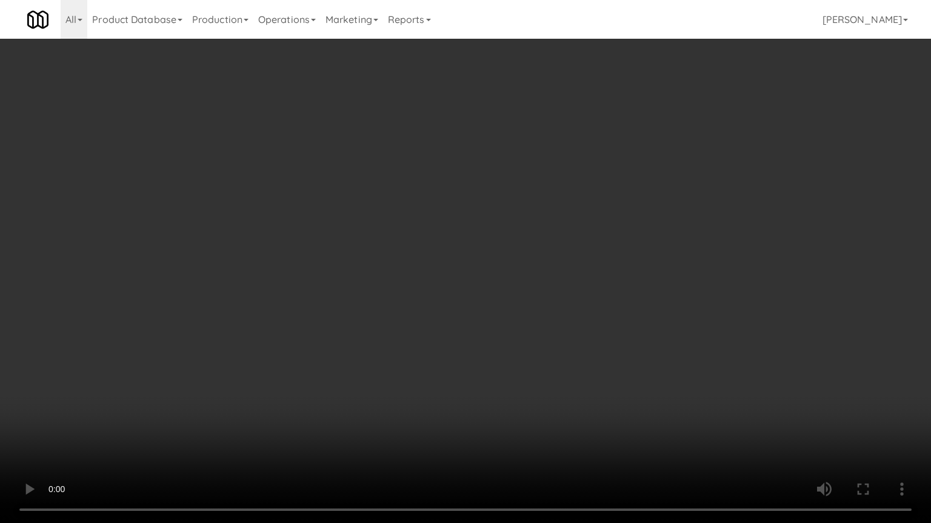
click at [553, 379] on video at bounding box center [465, 261] width 931 height 523
drag, startPoint x: 553, startPoint y: 379, endPoint x: 547, endPoint y: 383, distance: 7.4
click at [553, 381] on video at bounding box center [465, 261] width 931 height 523
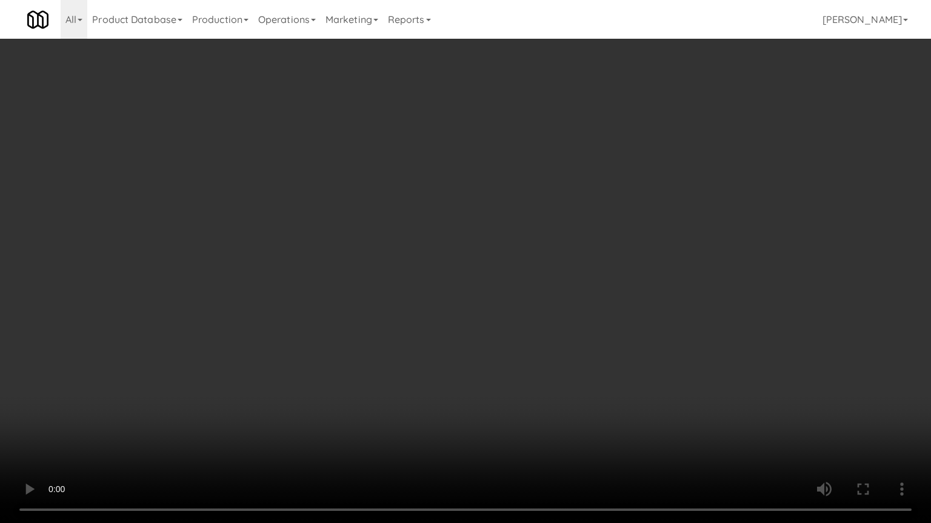
click at [553, 376] on video at bounding box center [465, 261] width 931 height 523
click at [553, 374] on video at bounding box center [465, 261] width 931 height 523
click at [615, 339] on video at bounding box center [465, 261] width 931 height 523
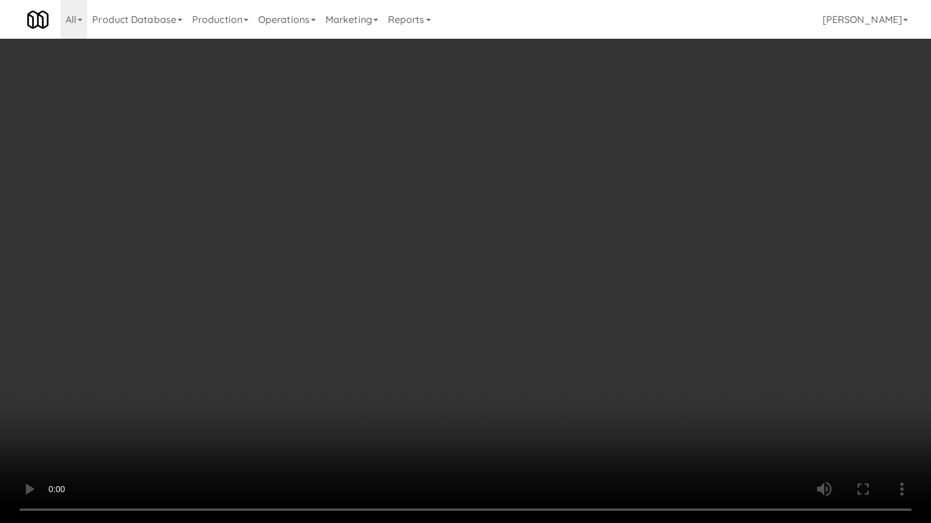
drag, startPoint x: 615, startPoint y: 339, endPoint x: 710, endPoint y: 194, distance: 173.4
click at [616, 337] on video at bounding box center [465, 261] width 931 height 523
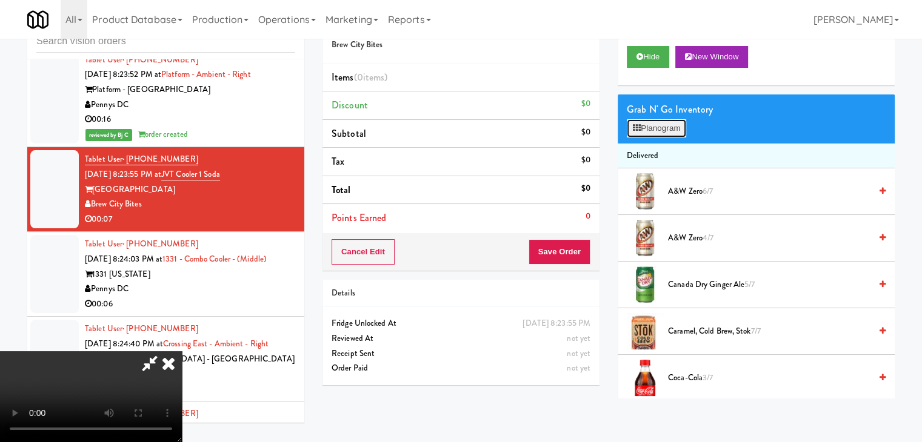
click at [668, 128] on button "Planogram" at bounding box center [655, 128] width 59 height 18
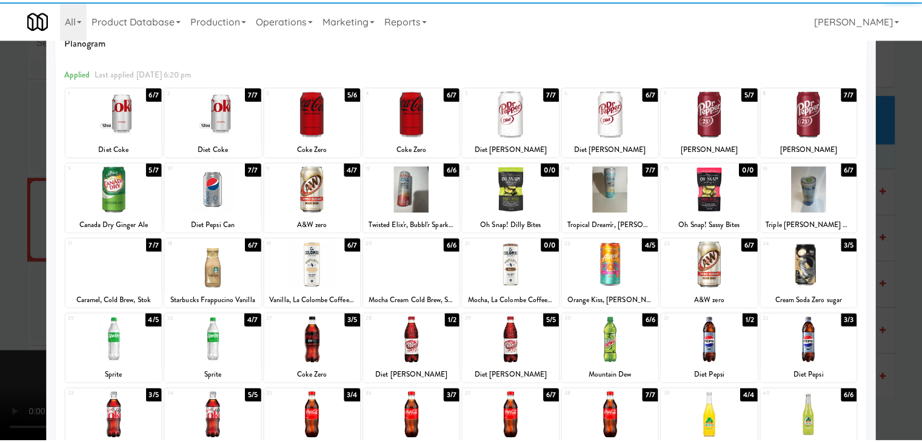
scroll to position [61, 0]
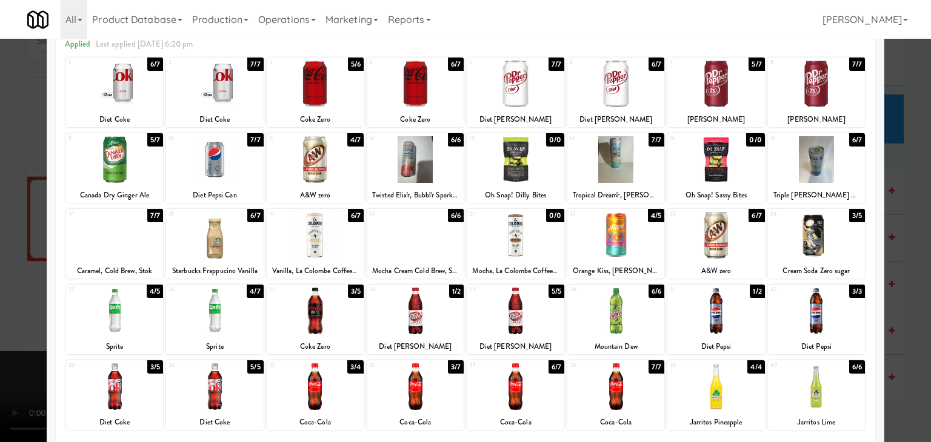
drag, startPoint x: 823, startPoint y: 237, endPoint x: 883, endPoint y: 241, distance: 60.7
click at [824, 237] on div at bounding box center [816, 235] width 97 height 47
click at [905, 240] on div at bounding box center [465, 221] width 931 height 442
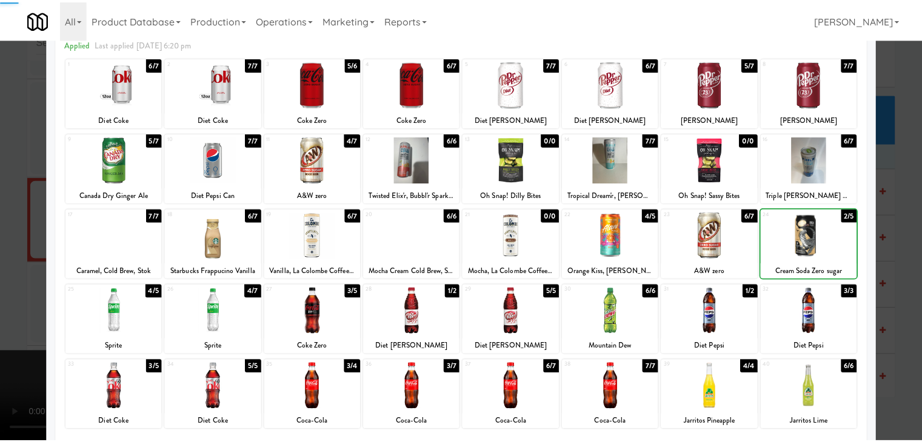
scroll to position [8608, 0]
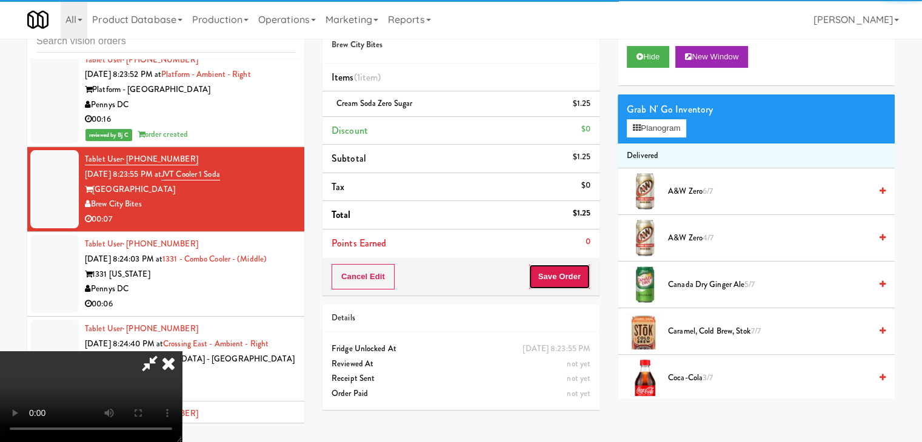
click at [570, 271] on button "Save Order" at bounding box center [559, 276] width 62 height 25
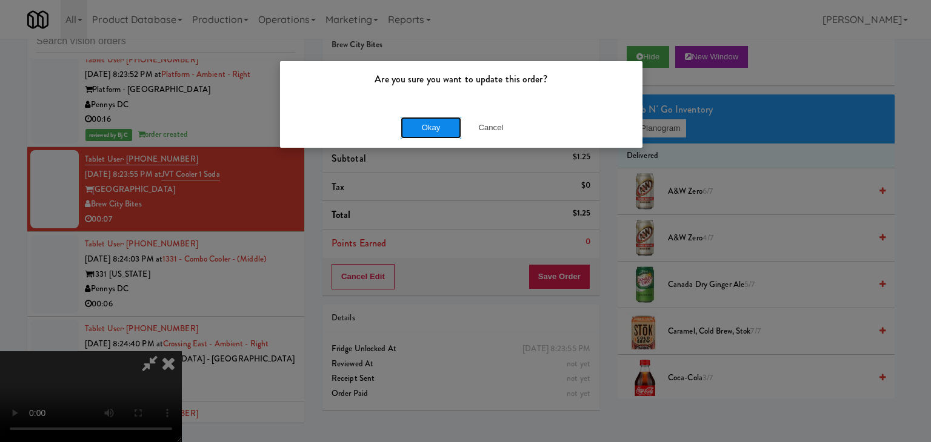
click at [443, 135] on button "Okay" at bounding box center [430, 128] width 61 height 22
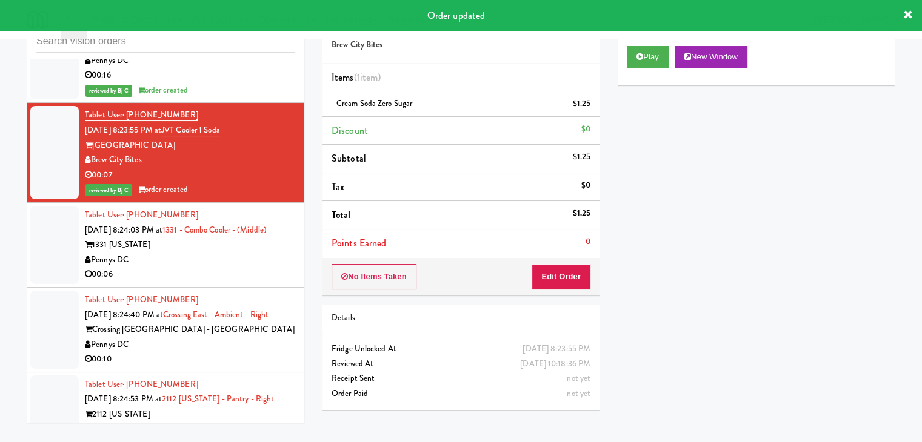
scroll to position [8729, 0]
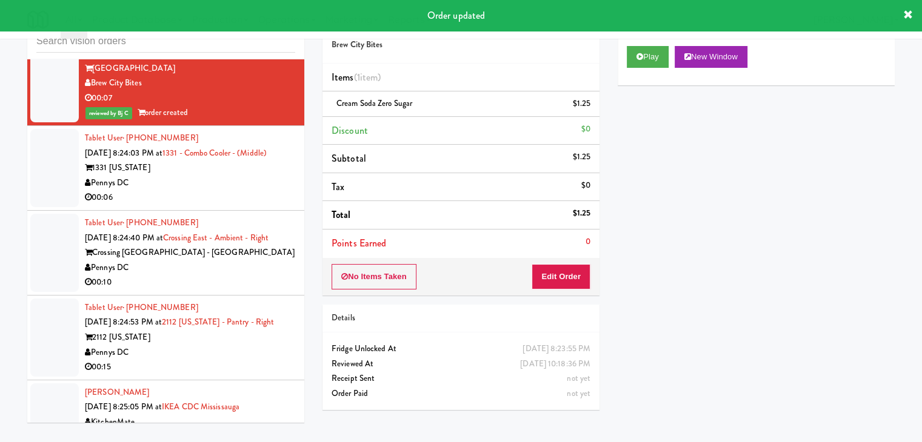
click at [250, 191] on div "Pennys DC" at bounding box center [190, 183] width 210 height 15
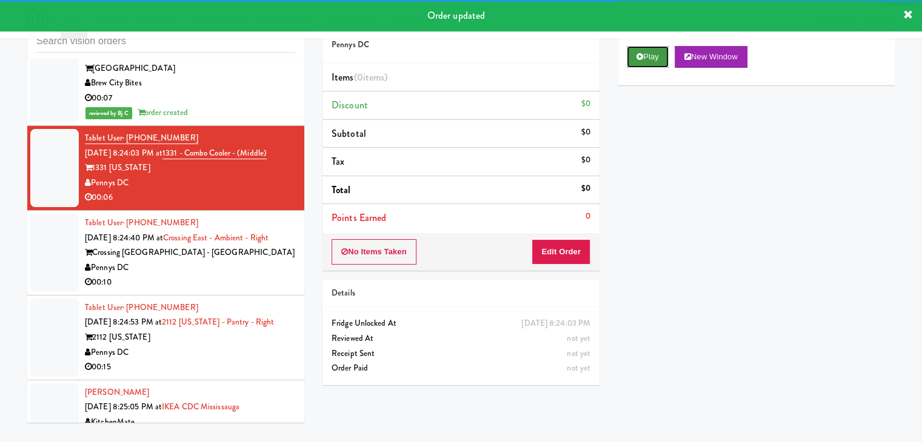
click at [649, 58] on button "Play" at bounding box center [647, 57] width 42 height 22
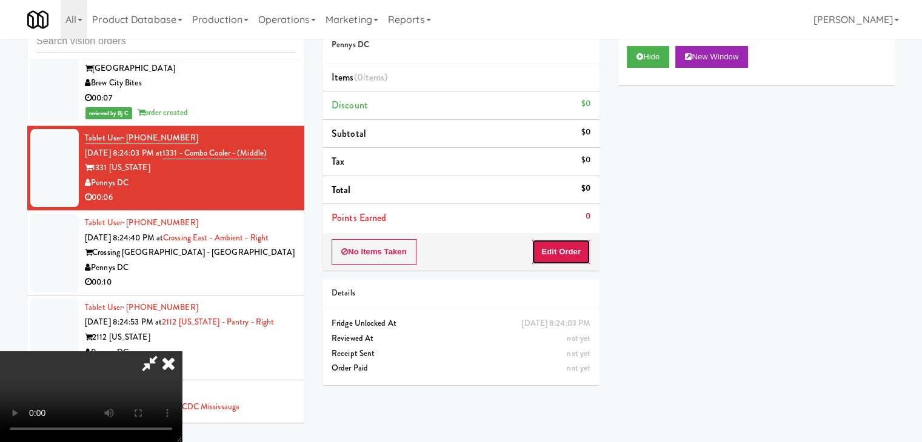
click at [571, 253] on button "Edit Order" at bounding box center [560, 251] width 59 height 25
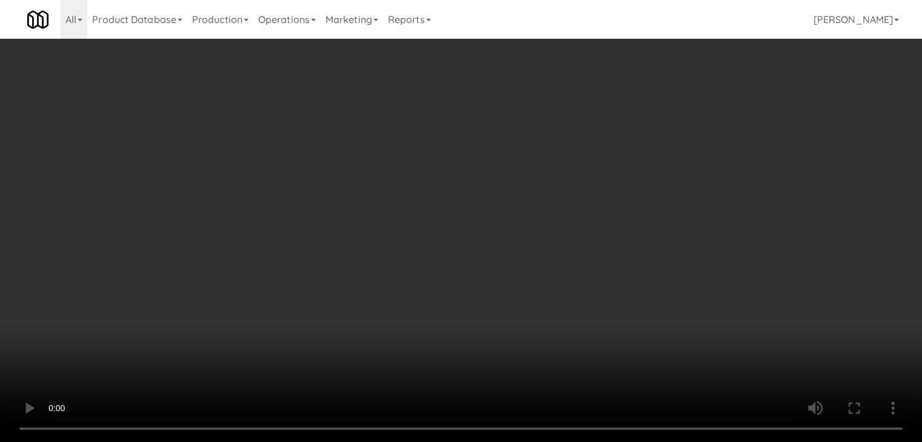
scroll to position [8699, 0]
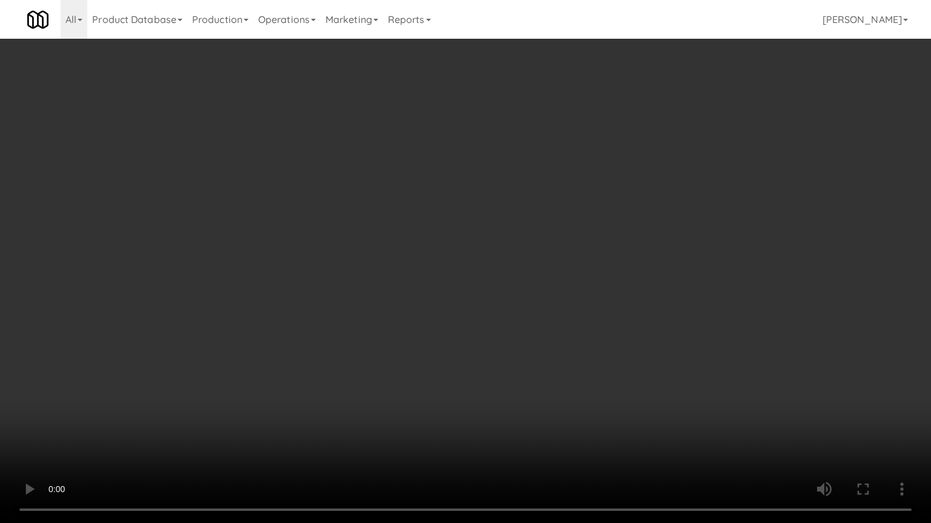
click at [579, 314] on video at bounding box center [465, 261] width 931 height 523
drag, startPoint x: 587, startPoint y: 317, endPoint x: 590, endPoint y: 323, distance: 6.6
click at [587, 317] on video at bounding box center [465, 261] width 931 height 523
click at [594, 319] on video at bounding box center [465, 261] width 931 height 523
drag, startPoint x: 594, startPoint y: 319, endPoint x: 590, endPoint y: 328, distance: 10.4
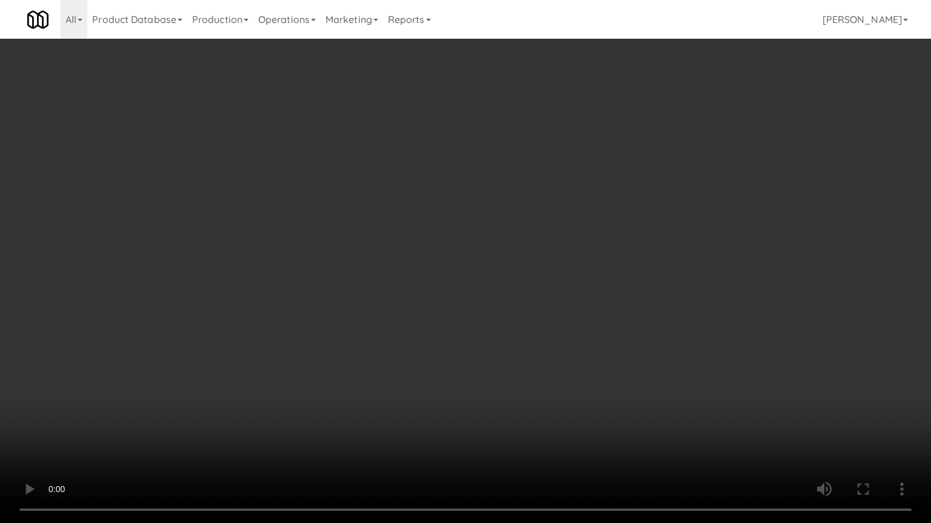
click at [594, 319] on video at bounding box center [465, 261] width 931 height 523
click at [593, 314] on video at bounding box center [465, 261] width 931 height 523
drag, startPoint x: 594, startPoint y: 314, endPoint x: 694, endPoint y: 177, distance: 170.0
click at [600, 309] on video at bounding box center [465, 261] width 931 height 523
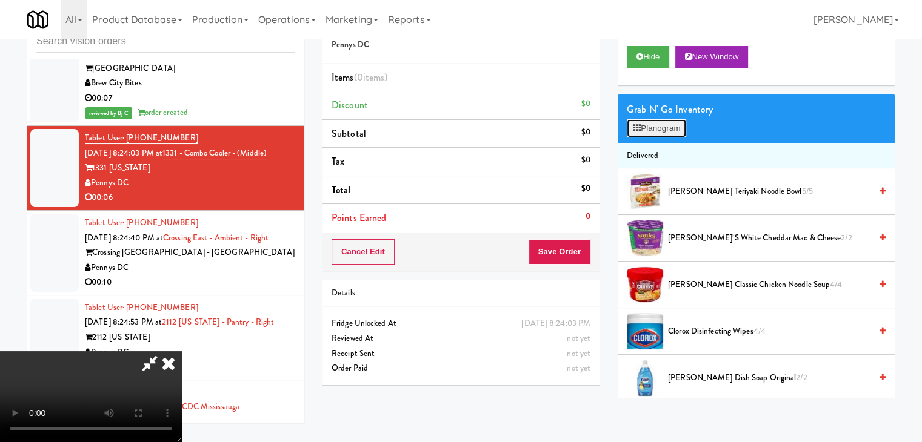
click at [665, 122] on button "Planogram" at bounding box center [655, 128] width 59 height 18
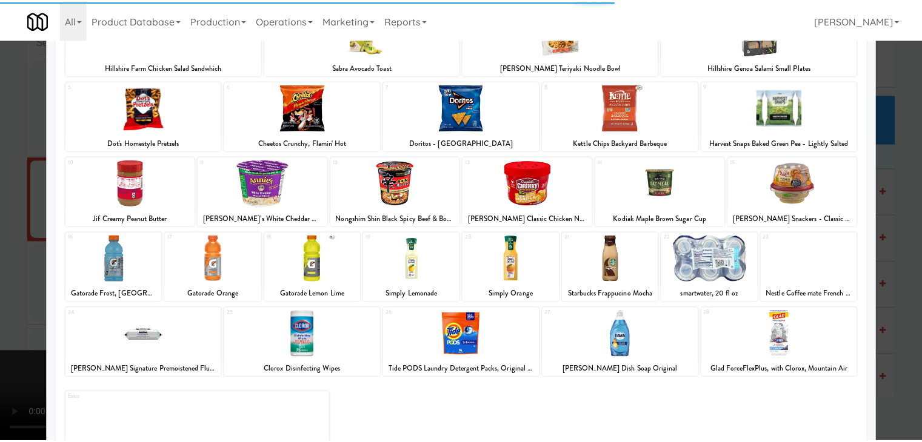
scroll to position [153, 0]
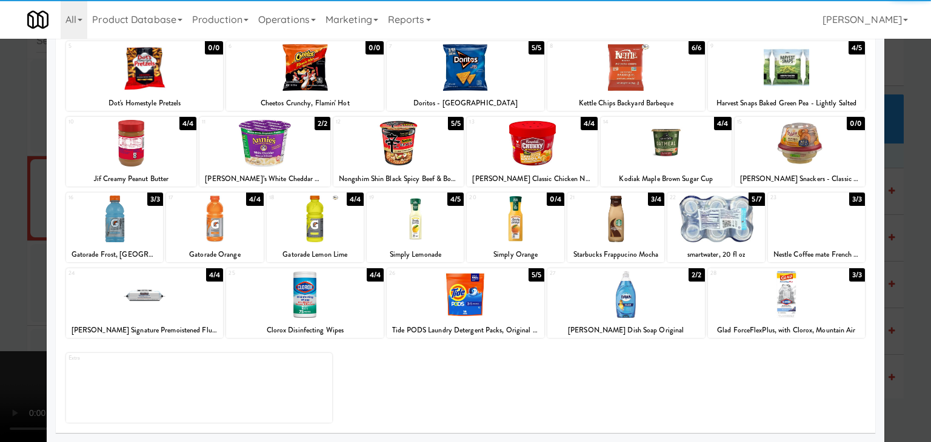
click at [320, 242] on div at bounding box center [315, 219] width 97 height 47
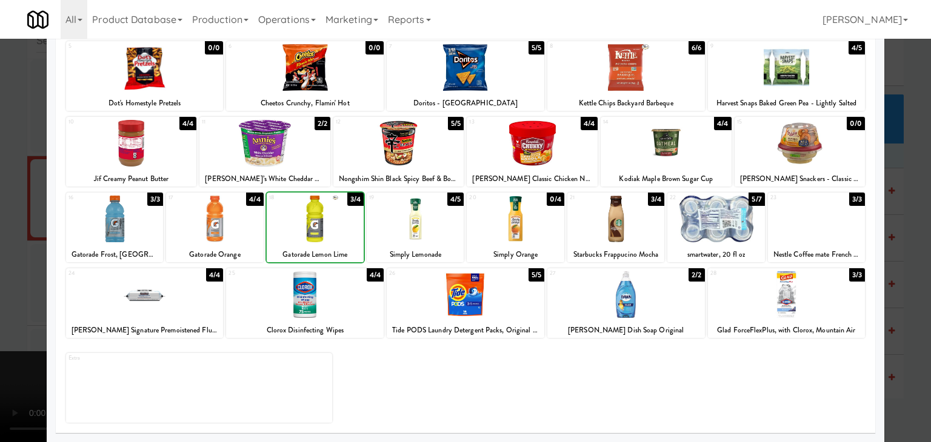
drag, startPoint x: 4, startPoint y: 271, endPoint x: 195, endPoint y: 267, distance: 191.5
click at [12, 269] on div at bounding box center [465, 221] width 931 height 442
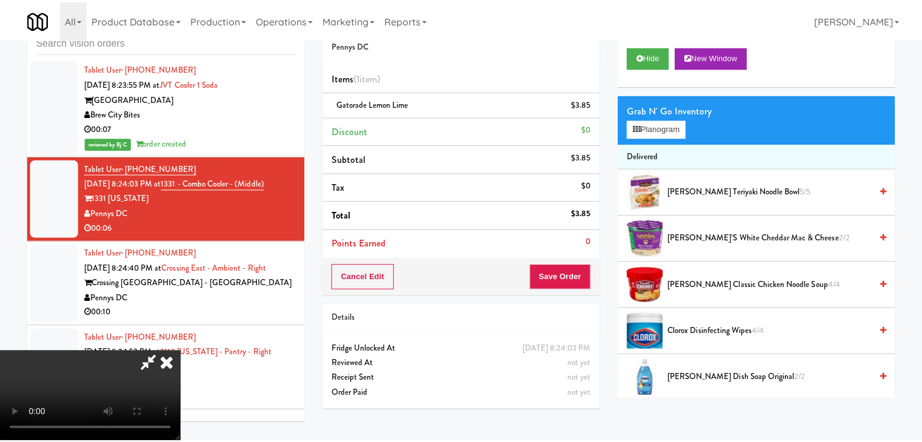
scroll to position [8729, 0]
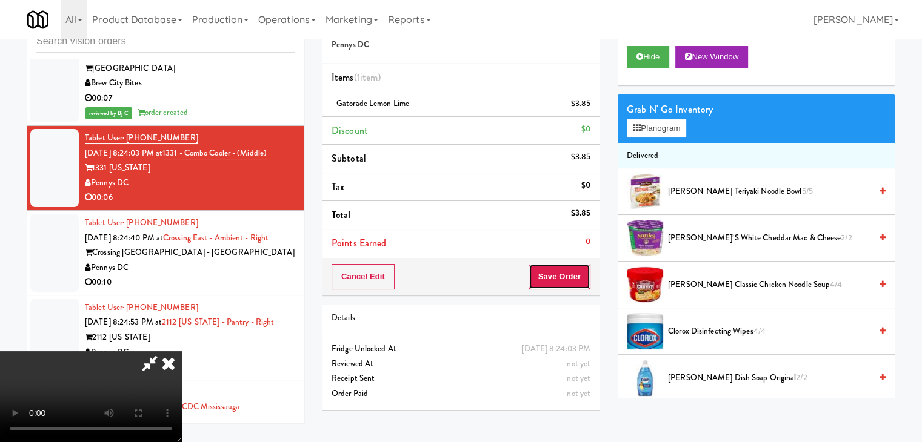
click at [587, 284] on button "Save Order" at bounding box center [559, 276] width 62 height 25
click at [585, 284] on button "Save Order" at bounding box center [559, 276] width 62 height 25
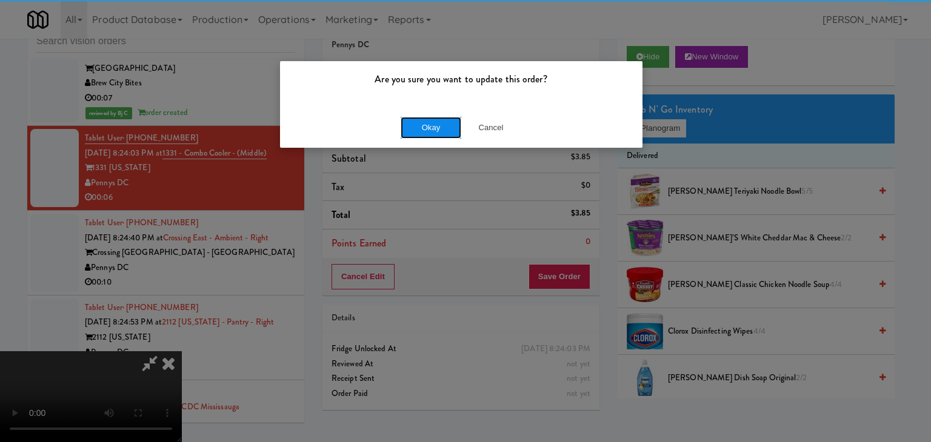
click at [433, 136] on button "Okay" at bounding box center [430, 128] width 61 height 22
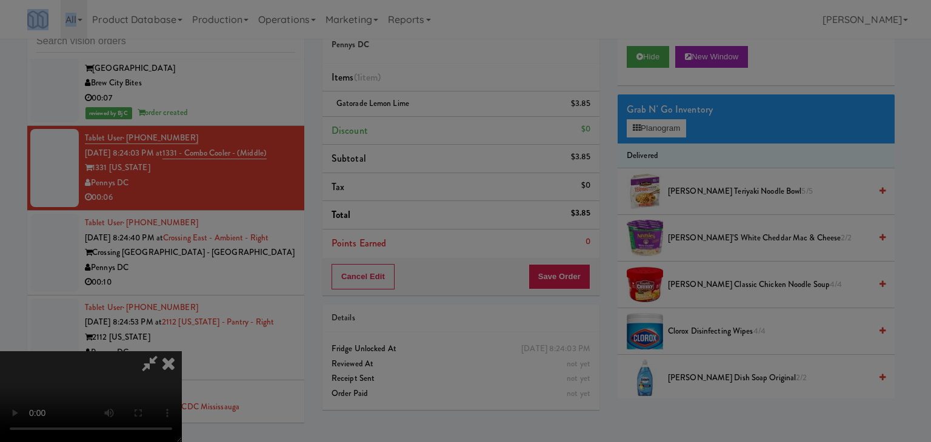
click at [433, 136] on body "Are you sure you want to update this order? Okay Cancel Okay Are you sure you w…" at bounding box center [465, 221] width 931 height 442
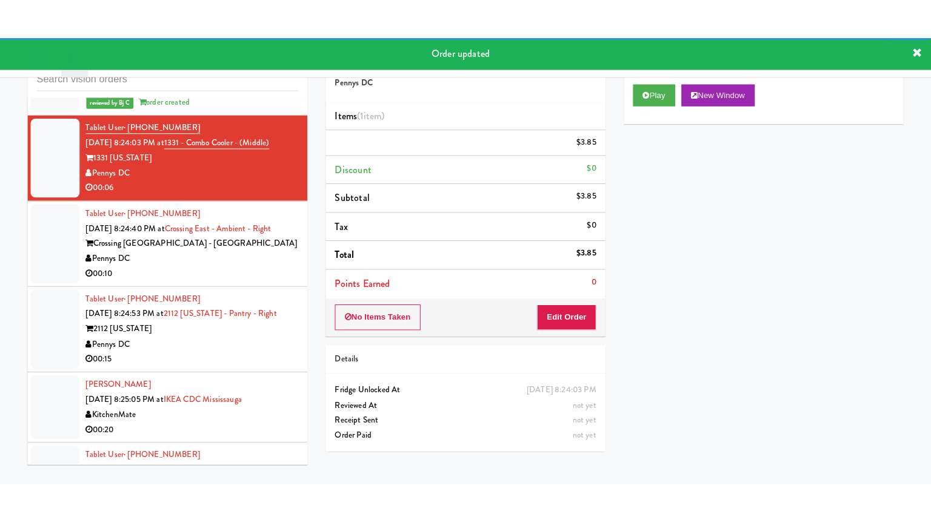
scroll to position [8850, 0]
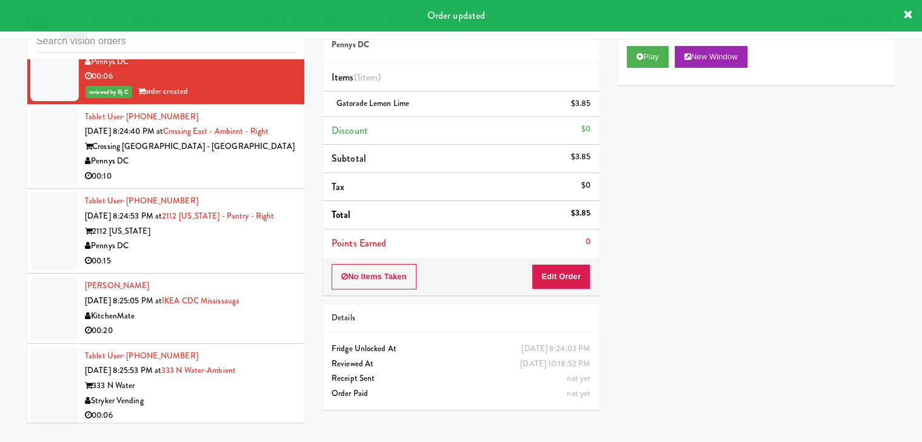
click at [270, 169] on div "Pennys DC" at bounding box center [190, 161] width 210 height 15
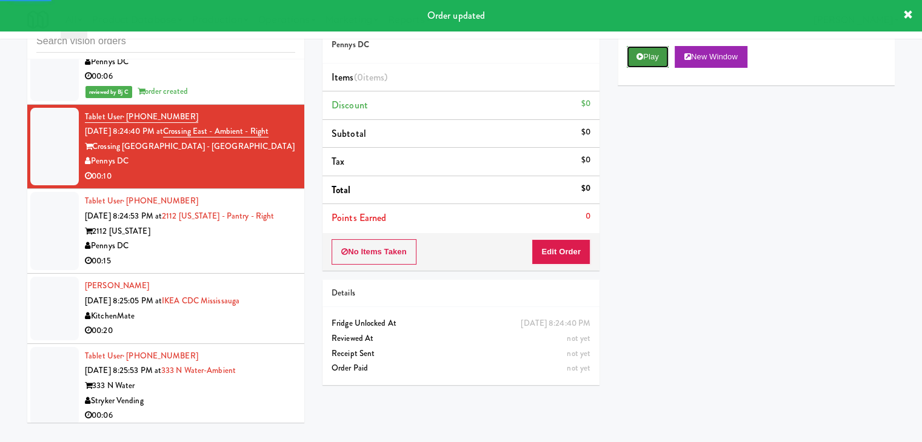
click at [640, 59] on icon at bounding box center [639, 57] width 7 height 8
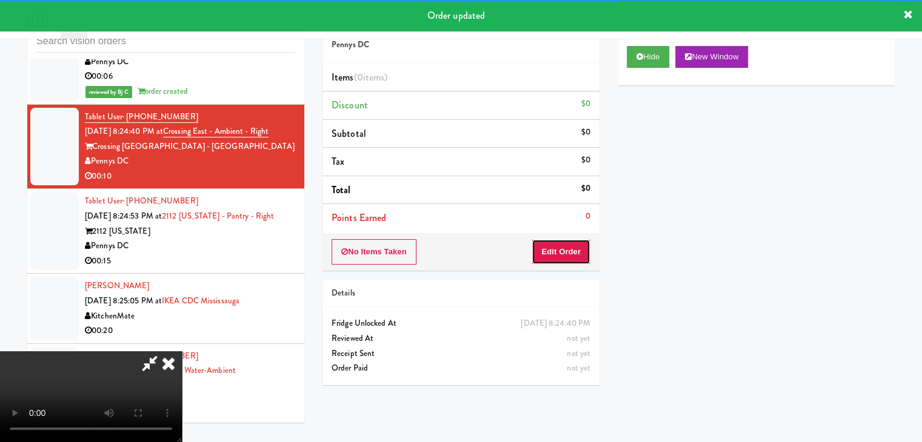
click at [558, 243] on button "Edit Order" at bounding box center [560, 251] width 59 height 25
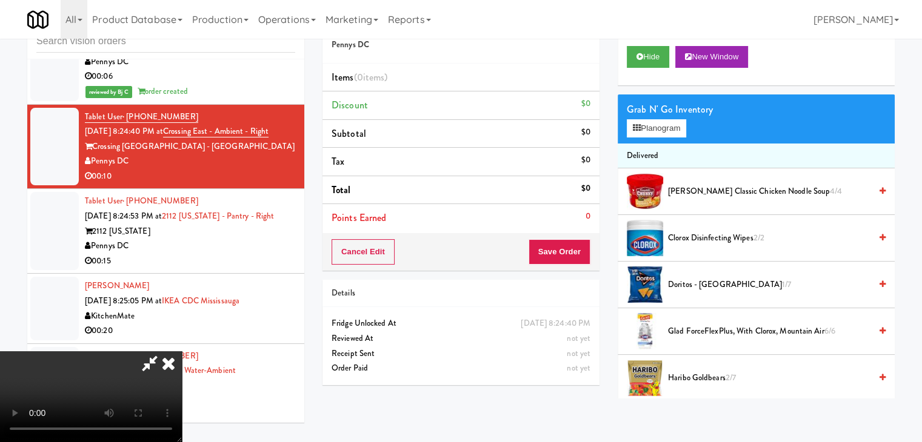
scroll to position [8821, 0]
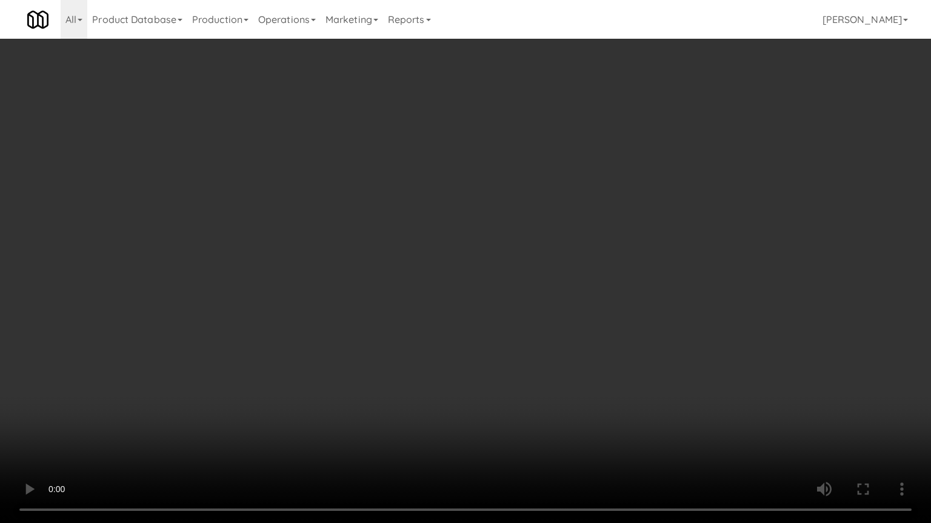
click at [565, 377] on video at bounding box center [465, 261] width 931 height 523
click at [565, 378] on video at bounding box center [465, 261] width 931 height 523
click at [563, 383] on video at bounding box center [465, 261] width 931 height 523
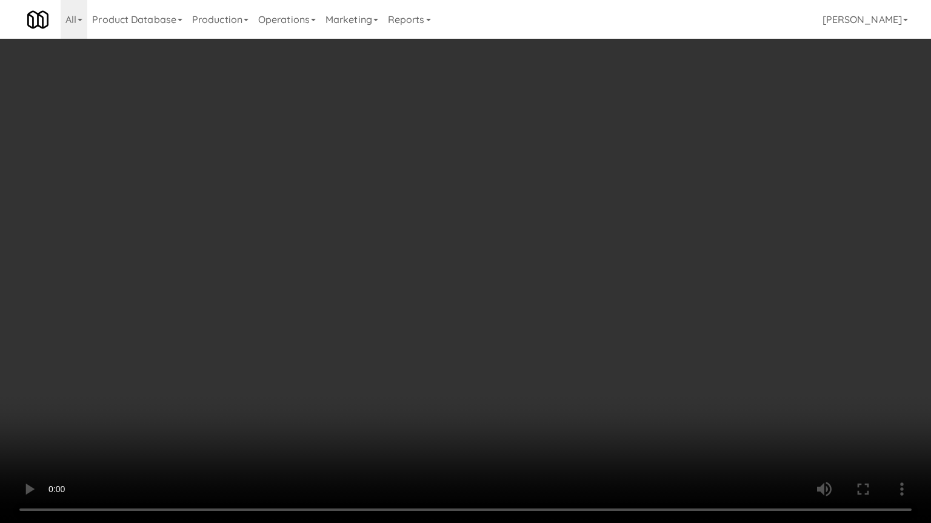
drag, startPoint x: 564, startPoint y: 381, endPoint x: 570, endPoint y: 376, distance: 7.7
click at [568, 377] on video at bounding box center [465, 261] width 931 height 523
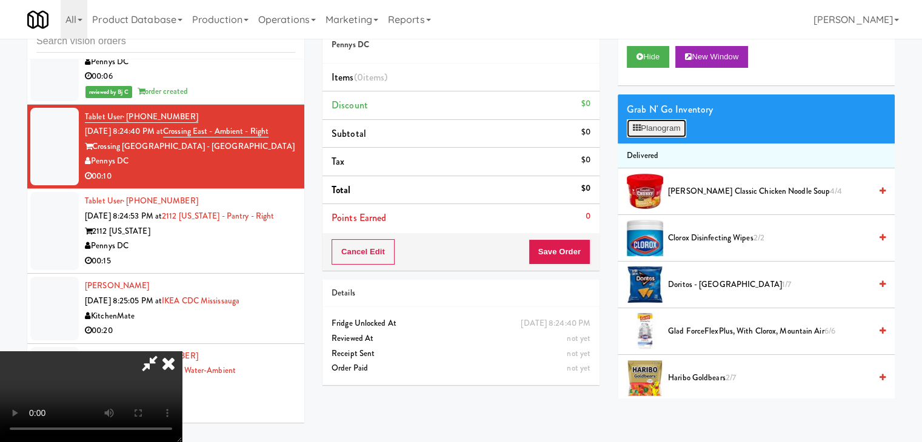
click at [661, 136] on button "Planogram" at bounding box center [655, 128] width 59 height 18
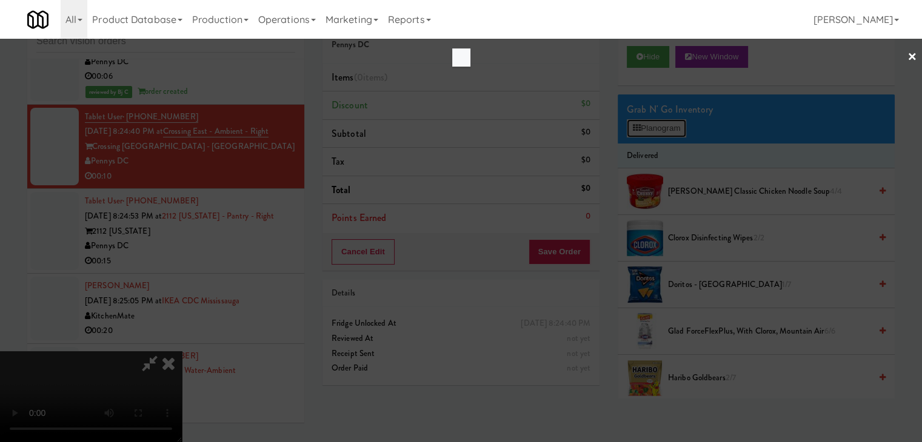
scroll to position [8821, 0]
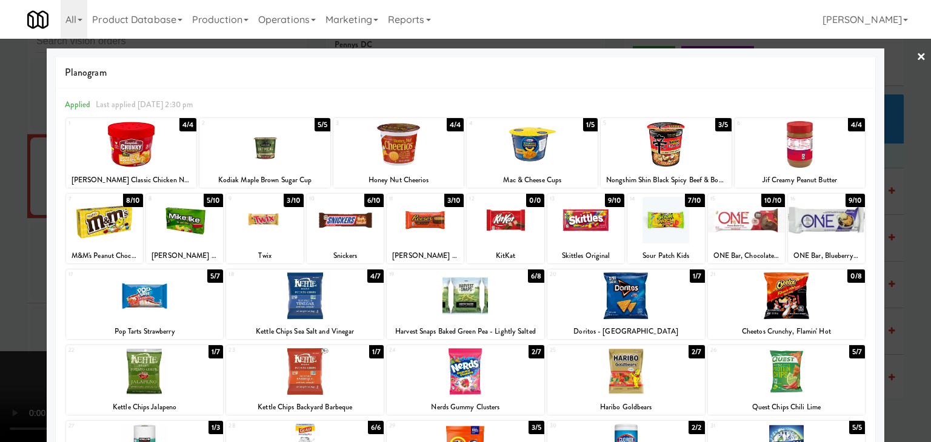
click at [647, 216] on div at bounding box center [665, 220] width 77 height 47
drag, startPoint x: 0, startPoint y: 263, endPoint x: 138, endPoint y: 262, distance: 138.1
click at [1, 262] on div at bounding box center [465, 221] width 931 height 442
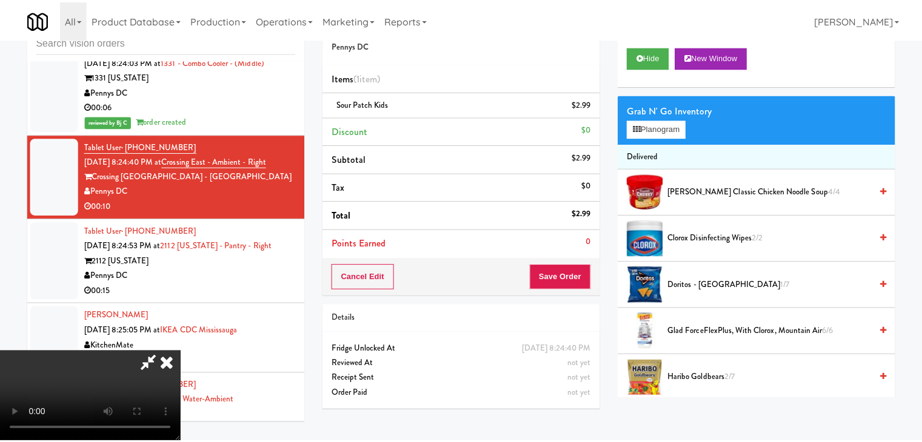
scroll to position [8850, 0]
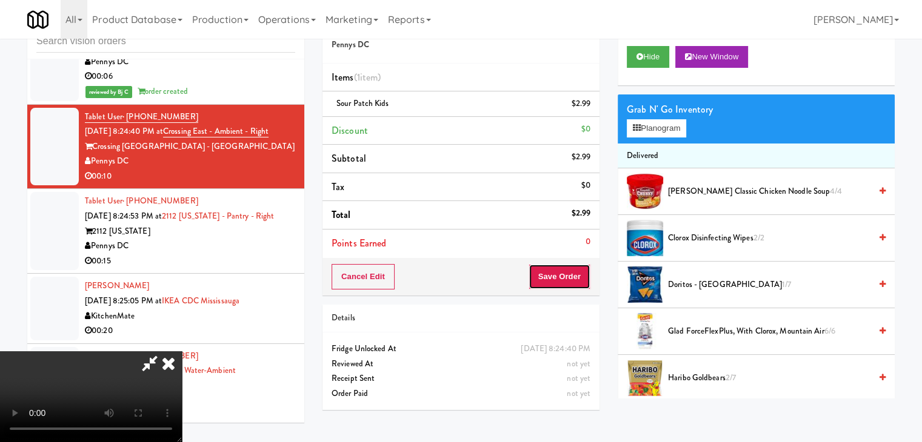
click at [559, 279] on button "Save Order" at bounding box center [559, 276] width 62 height 25
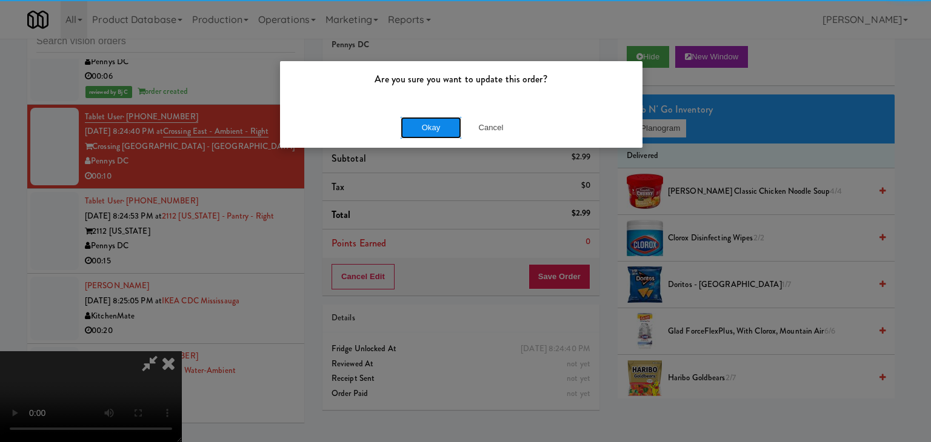
click at [441, 130] on button "Okay" at bounding box center [430, 128] width 61 height 22
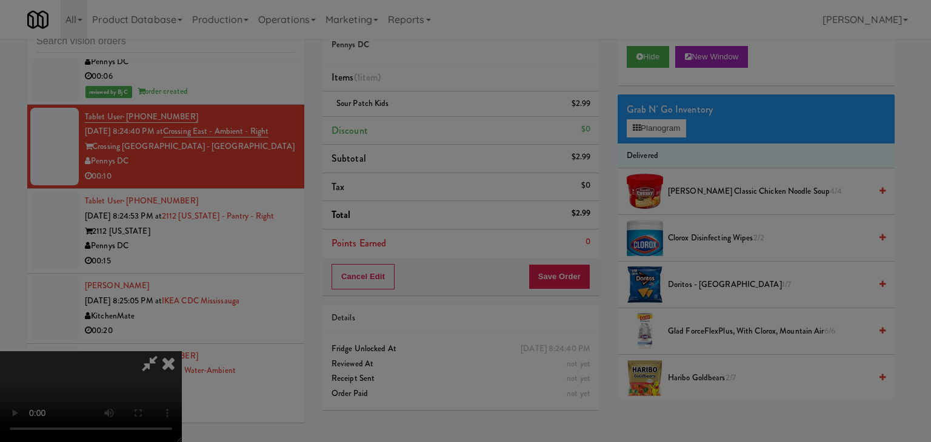
click at [441, 125] on div "Okay Cancel" at bounding box center [461, 105] width 362 height 41
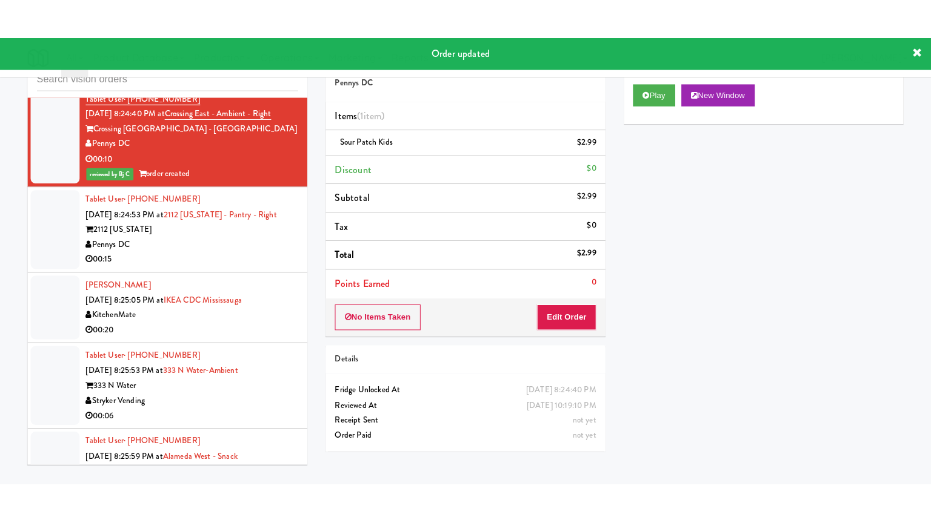
scroll to position [8971, 0]
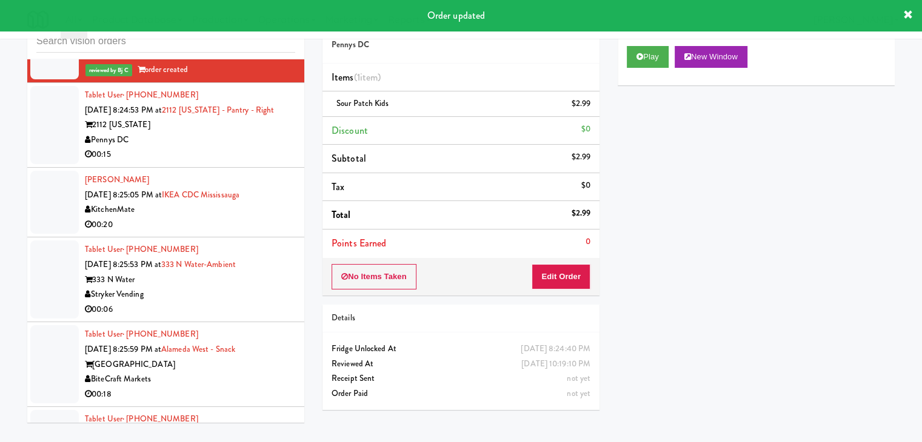
click at [244, 162] on div "00:15" at bounding box center [190, 154] width 210 height 15
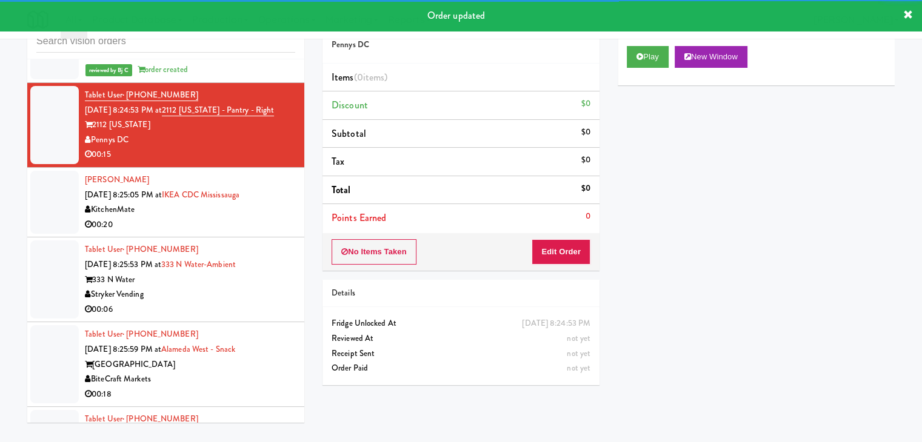
click at [650, 68] on div "Play New Window" at bounding box center [755, 61] width 277 height 48
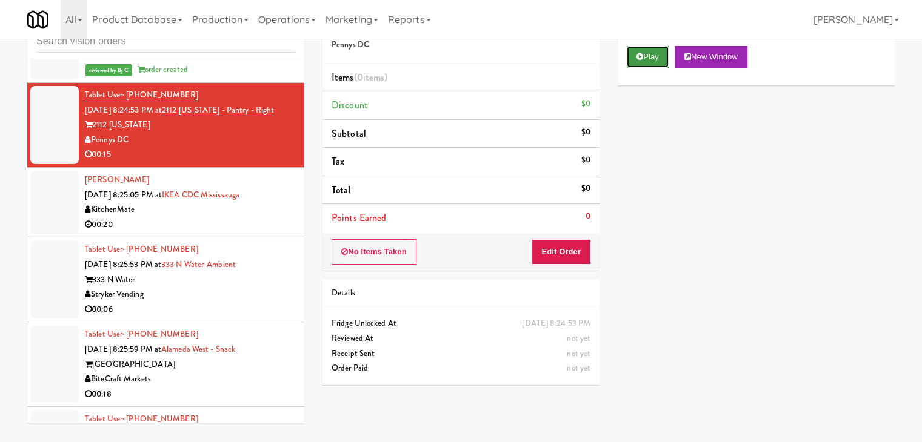
click at [651, 65] on button "Play" at bounding box center [647, 57] width 42 height 22
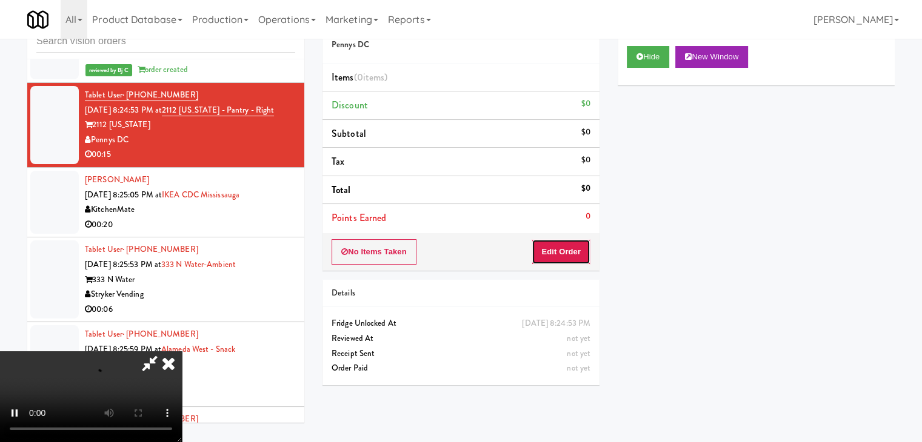
click at [563, 245] on button "Edit Order" at bounding box center [560, 251] width 59 height 25
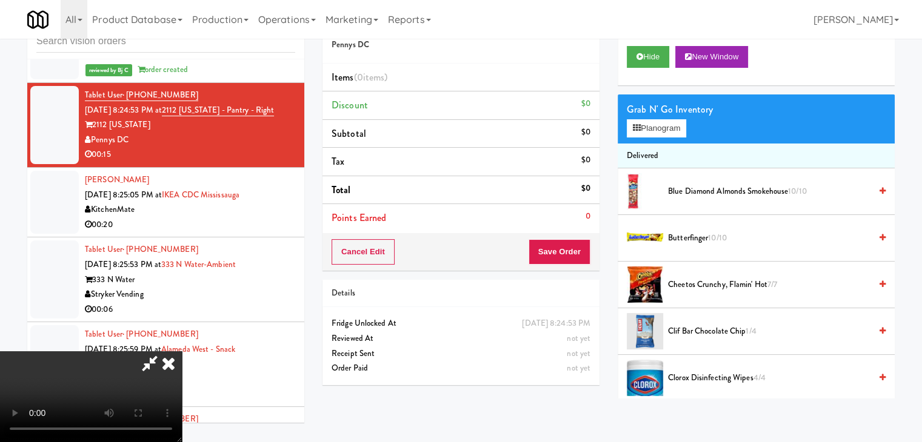
scroll to position [8927, 0]
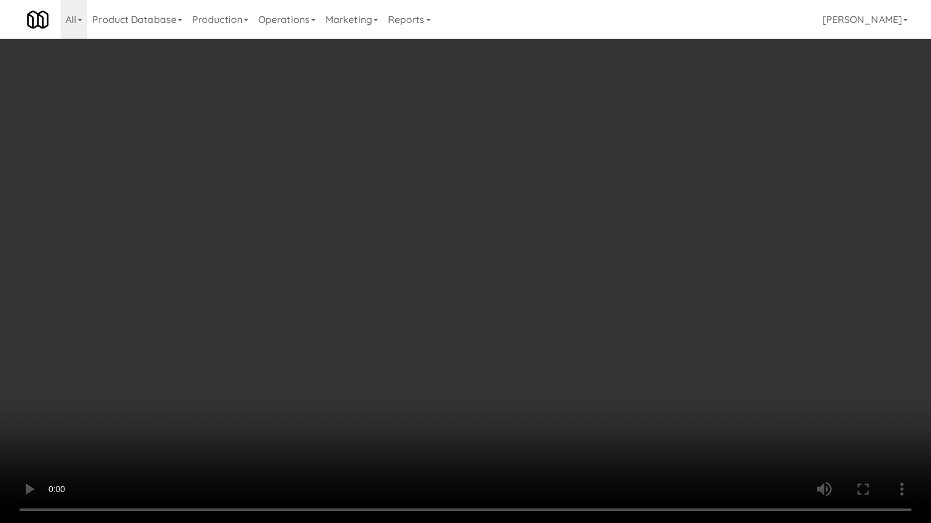
click at [556, 379] on video at bounding box center [465, 261] width 931 height 523
click at [557, 379] on video at bounding box center [465, 261] width 931 height 523
click at [559, 381] on video at bounding box center [465, 261] width 931 height 523
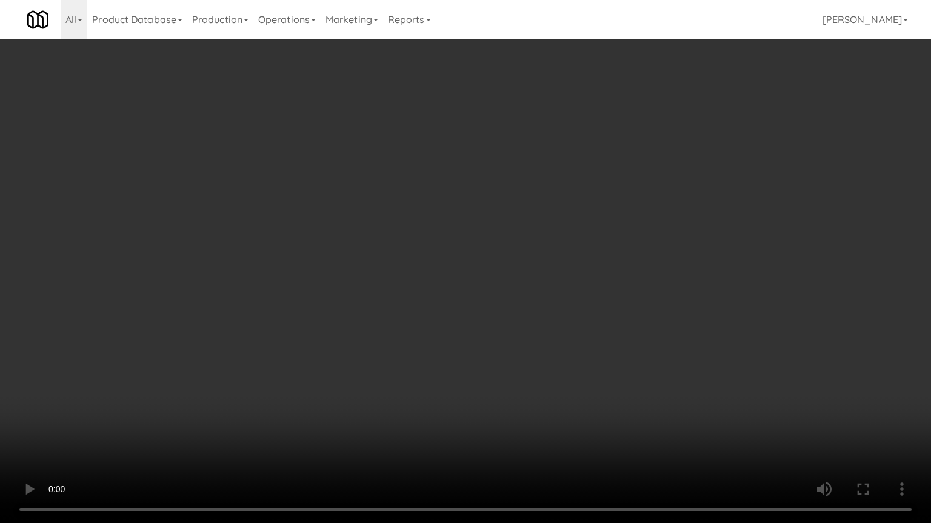
click at [559, 381] on video at bounding box center [465, 261] width 931 height 523
click at [563, 371] on video at bounding box center [465, 261] width 931 height 523
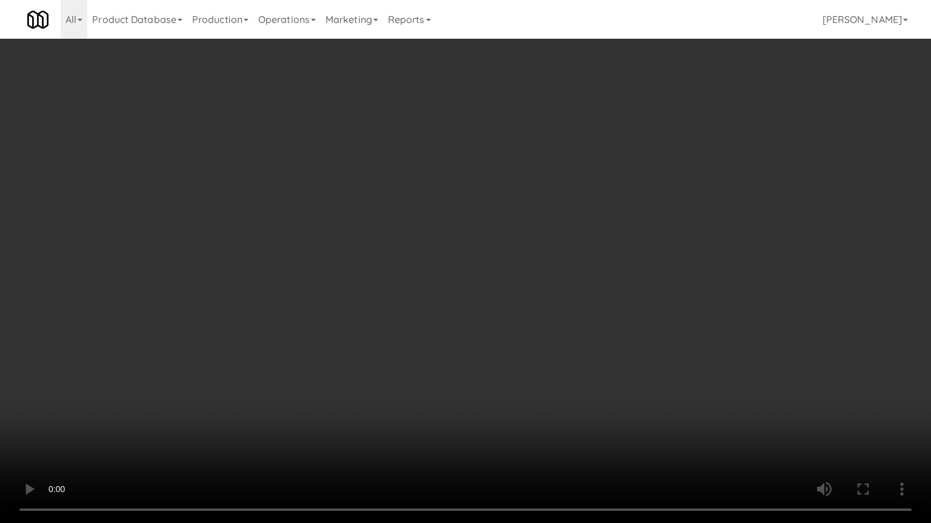
click at [567, 368] on video at bounding box center [465, 261] width 931 height 523
click at [569, 367] on video at bounding box center [465, 261] width 931 height 523
click at [564, 362] on video at bounding box center [465, 261] width 931 height 523
click at [565, 361] on video at bounding box center [465, 261] width 931 height 523
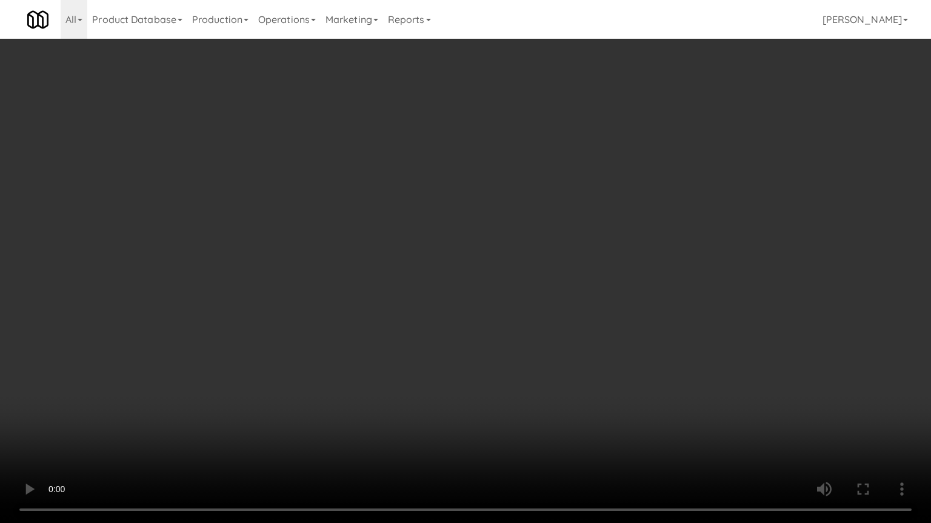
click at [565, 361] on video at bounding box center [465, 261] width 931 height 523
click at [577, 361] on video at bounding box center [465, 261] width 931 height 523
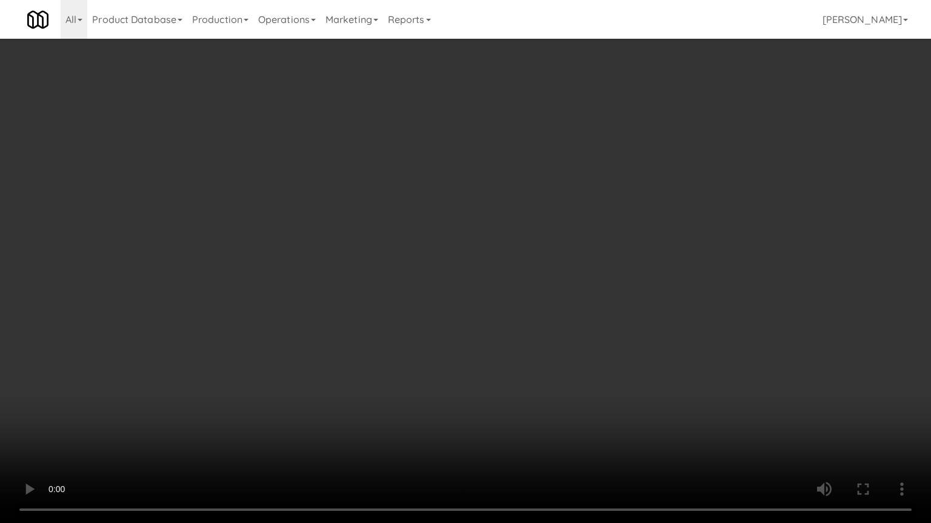
click at [583, 362] on video at bounding box center [465, 261] width 931 height 523
click at [584, 362] on video at bounding box center [465, 261] width 931 height 523
click at [587, 361] on video at bounding box center [465, 261] width 931 height 523
click at [587, 360] on video at bounding box center [465, 261] width 931 height 523
click at [585, 357] on video at bounding box center [465, 261] width 931 height 523
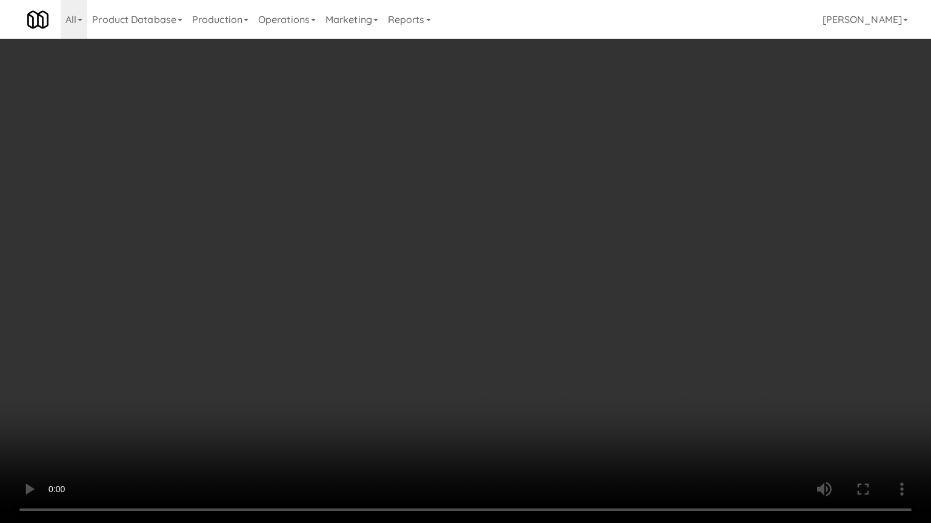
click at [585, 357] on video at bounding box center [465, 261] width 931 height 523
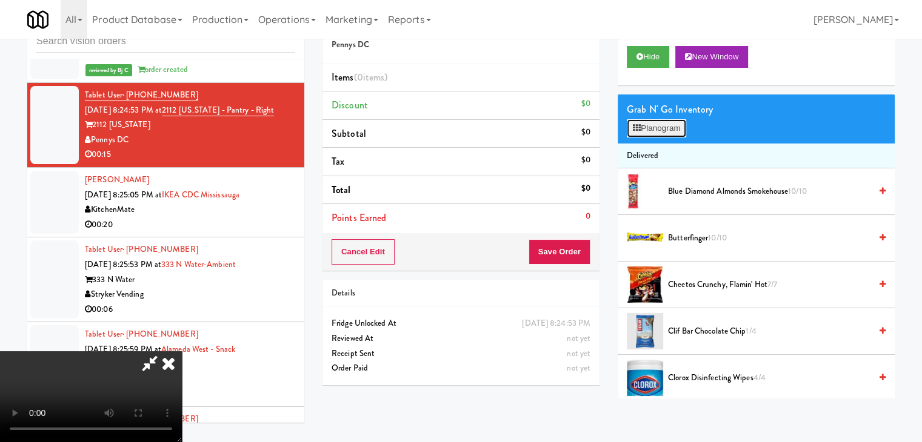
click at [674, 130] on button "Planogram" at bounding box center [655, 128] width 59 height 18
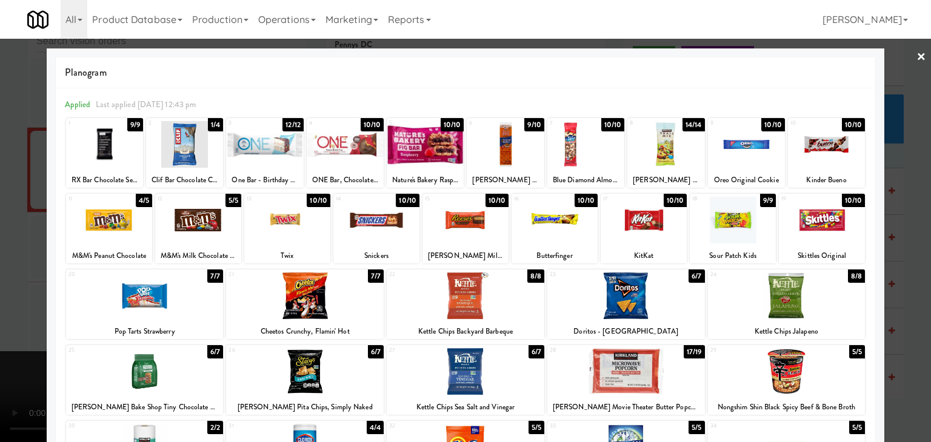
click at [810, 149] on div at bounding box center [826, 144] width 77 height 47
click at [89, 230] on div at bounding box center [109, 220] width 86 height 47
click at [2, 239] on div at bounding box center [465, 221] width 931 height 442
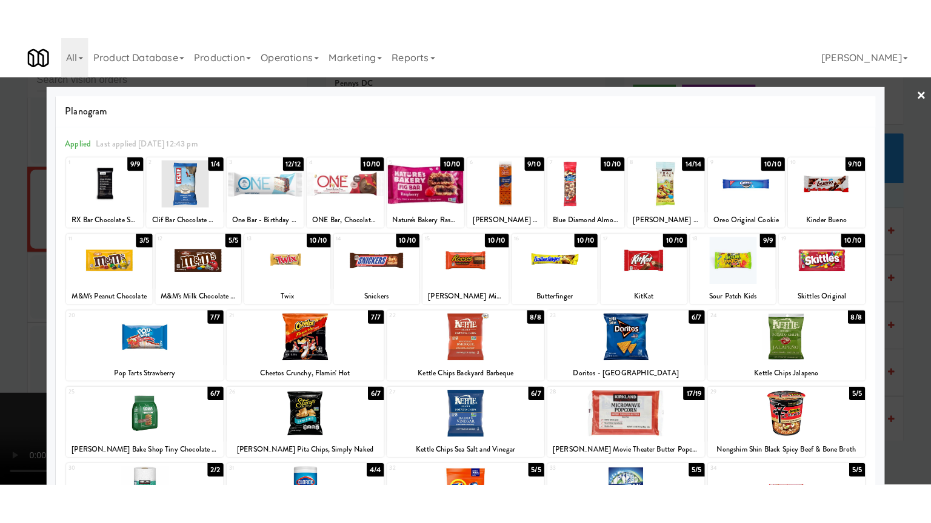
scroll to position [8971, 0]
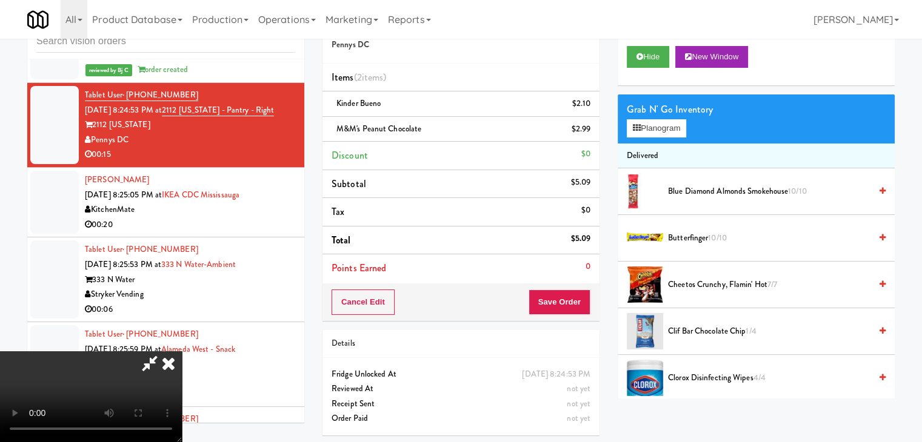
click at [182, 351] on video at bounding box center [91, 396] width 182 height 91
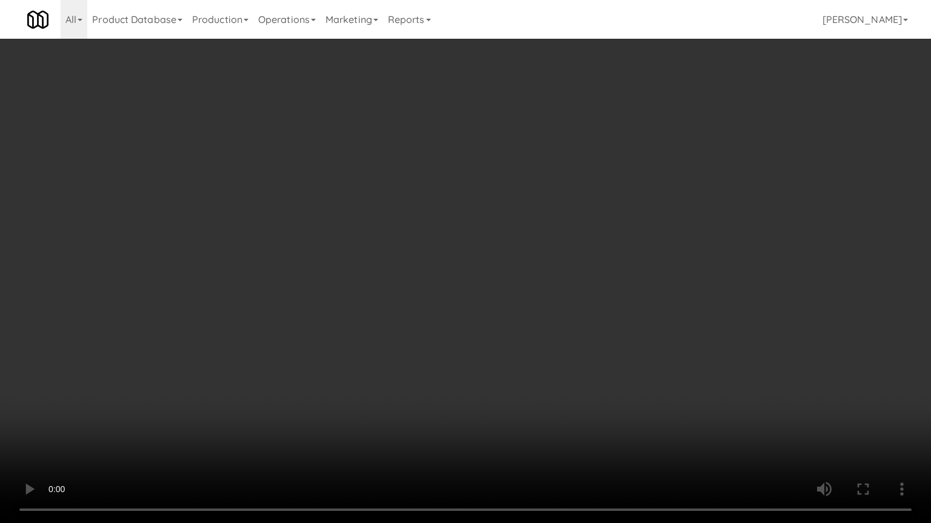
click at [494, 350] on video at bounding box center [465, 261] width 931 height 523
click at [530, 365] on video at bounding box center [465, 261] width 931 height 523
click at [516, 379] on video at bounding box center [465, 261] width 931 height 523
click at [516, 378] on video at bounding box center [465, 261] width 931 height 523
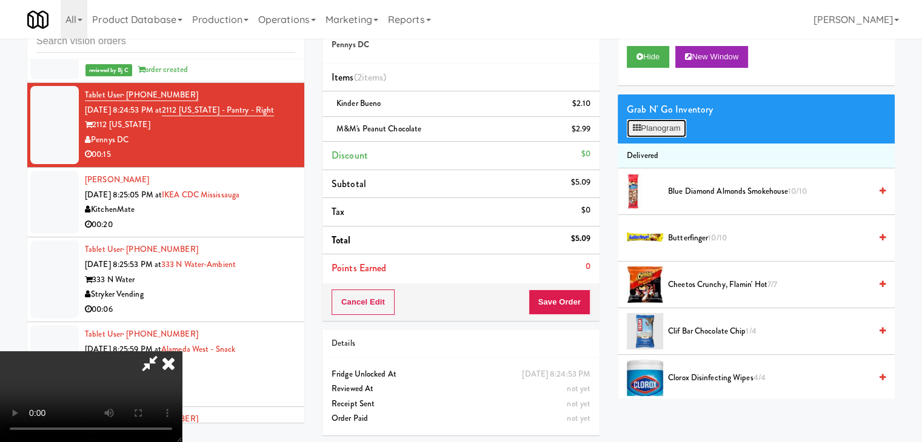
click at [679, 129] on button "Planogram" at bounding box center [655, 128] width 59 height 18
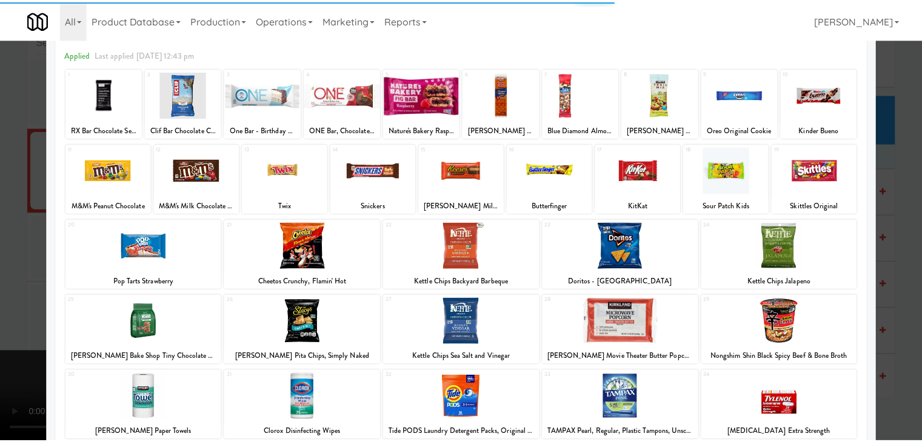
scroll to position [121, 0]
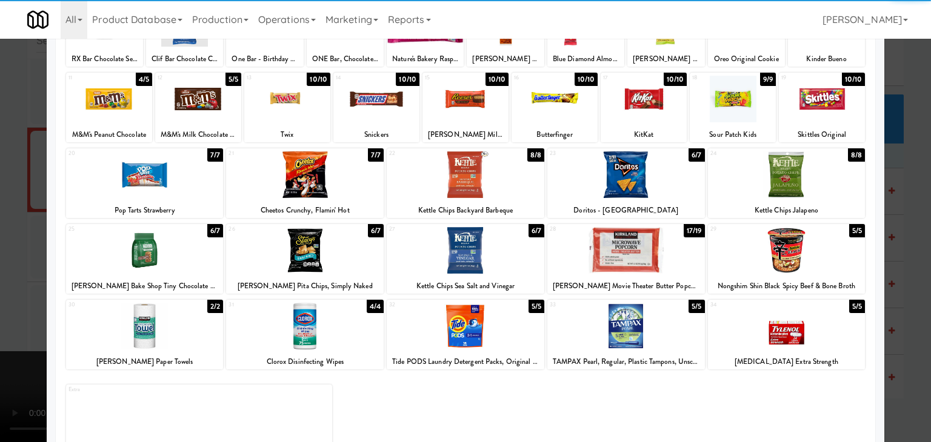
click at [608, 335] on div at bounding box center [626, 326] width 158 height 47
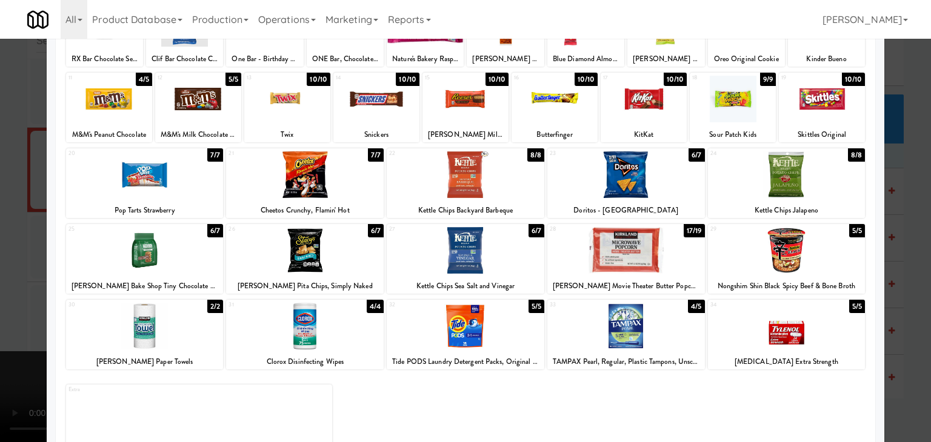
click at [0, 319] on div at bounding box center [465, 221] width 931 height 442
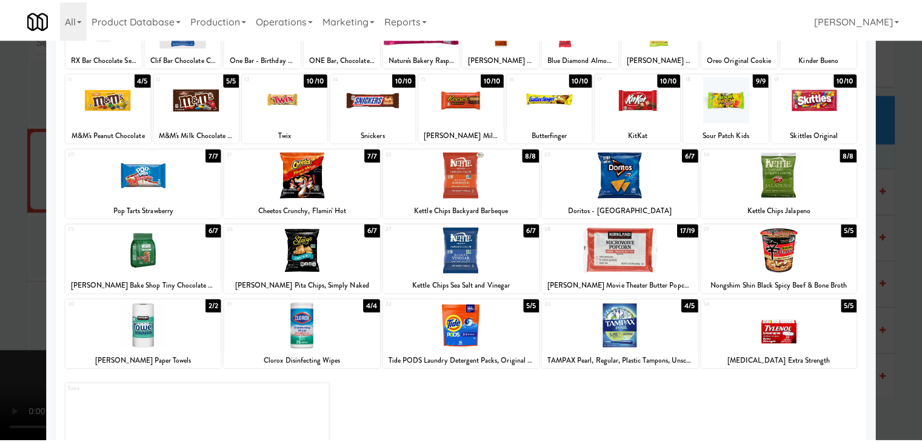
scroll to position [8971, 0]
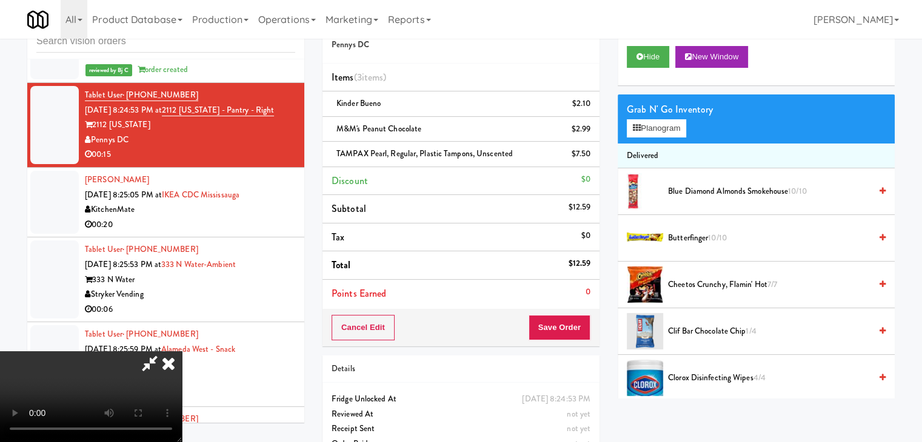
drag, startPoint x: 492, startPoint y: 316, endPoint x: 557, endPoint y: 318, distance: 64.9
click at [182, 351] on video at bounding box center [91, 396] width 182 height 91
click at [565, 328] on button "Save Order" at bounding box center [559, 327] width 62 height 25
click at [570, 328] on button "Save Order" at bounding box center [559, 327] width 62 height 25
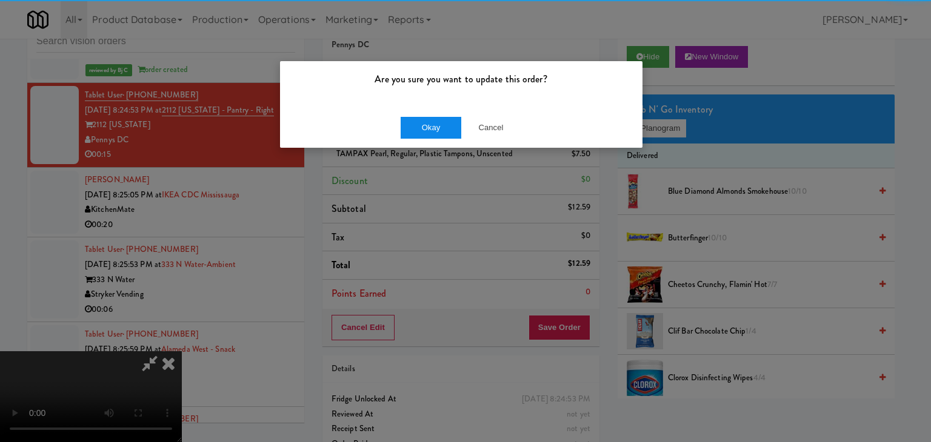
click at [450, 138] on div "Okay Cancel" at bounding box center [461, 127] width 362 height 41
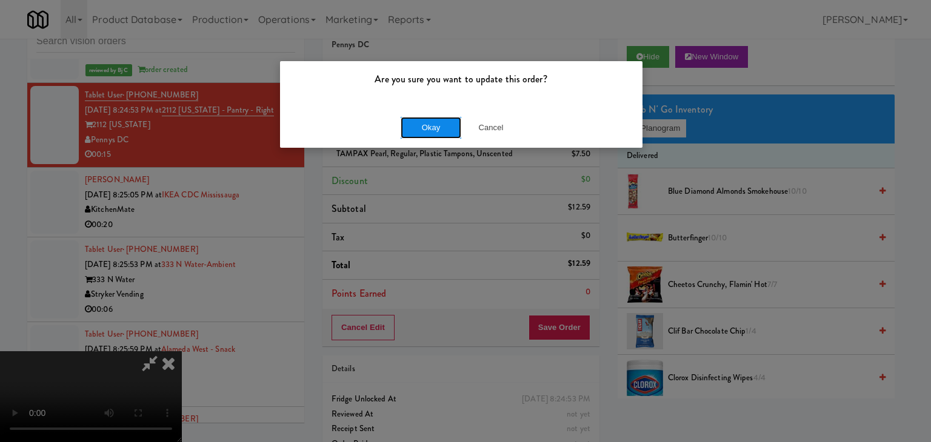
click at [448, 133] on button "Okay" at bounding box center [430, 128] width 61 height 22
click at [448, 131] on body "Are you sure you want to update this order? Okay Cancel Okay Are you sure you w…" at bounding box center [465, 221] width 931 height 442
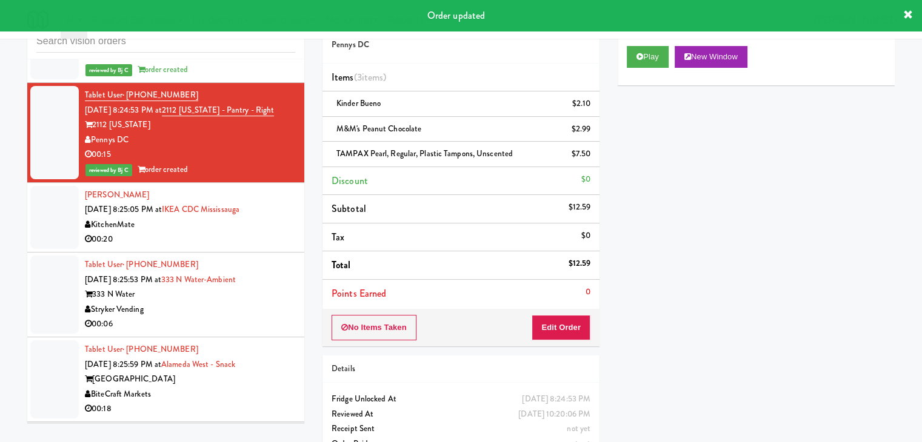
click at [213, 247] on div "00:20" at bounding box center [190, 239] width 210 height 15
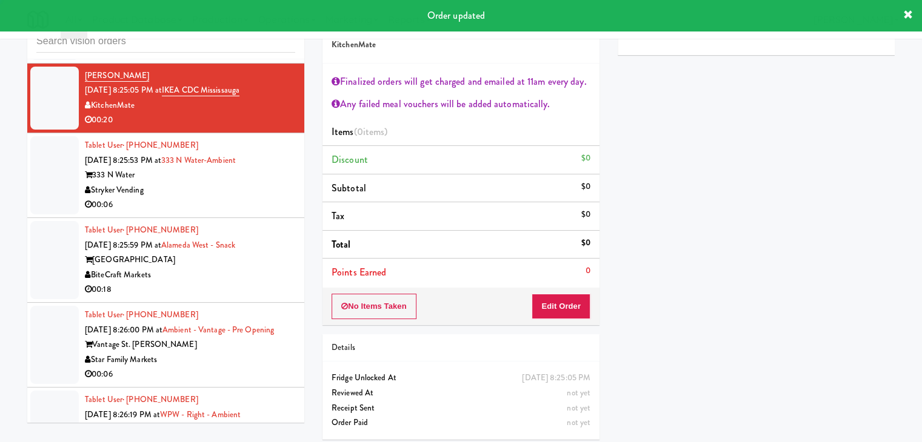
scroll to position [9093, 0]
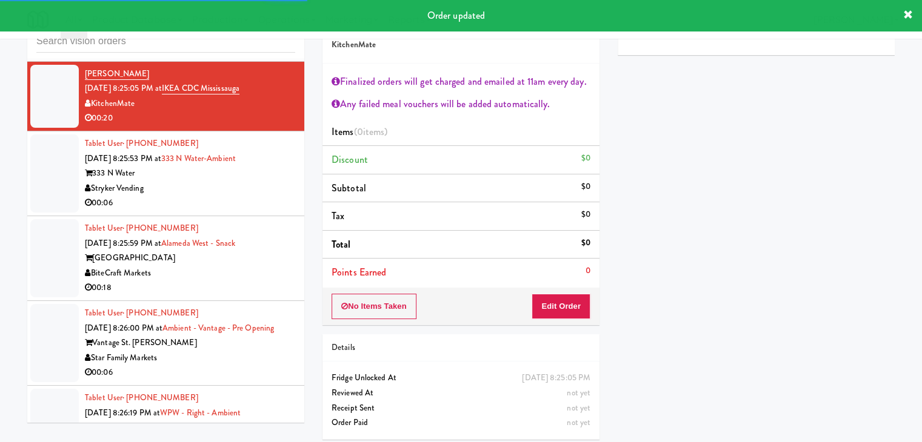
click at [276, 211] on div "00:06" at bounding box center [190, 203] width 210 height 15
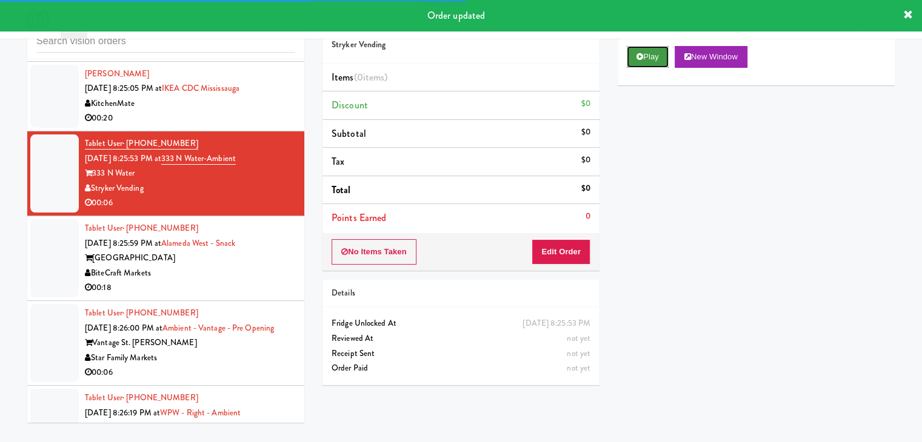
click at [662, 53] on button "Play" at bounding box center [647, 57] width 42 height 22
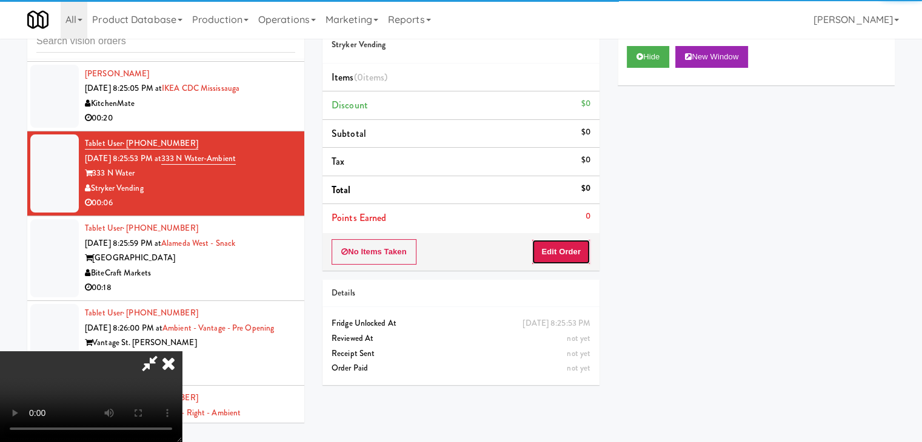
click at [562, 254] on button "Edit Order" at bounding box center [560, 251] width 59 height 25
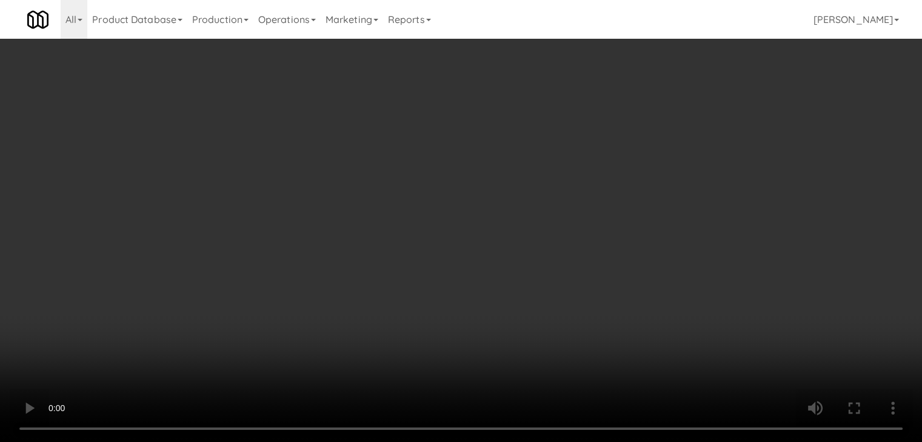
scroll to position [9047, 0]
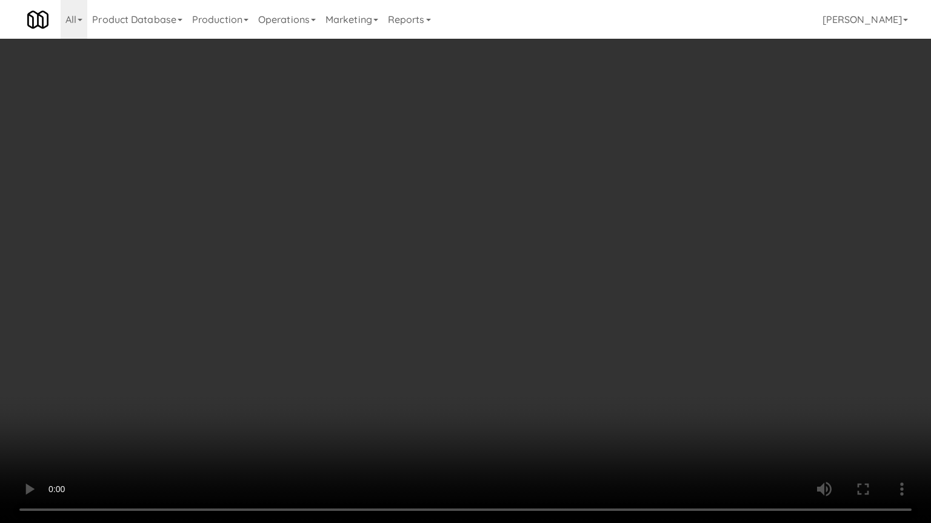
click at [541, 397] on video at bounding box center [465, 261] width 931 height 523
drag, startPoint x: 541, startPoint y: 397, endPoint x: 531, endPoint y: 403, distance: 11.7
click at [540, 400] on video at bounding box center [465, 261] width 931 height 523
click at [530, 397] on video at bounding box center [465, 261] width 931 height 523
click at [535, 395] on video at bounding box center [465, 261] width 931 height 523
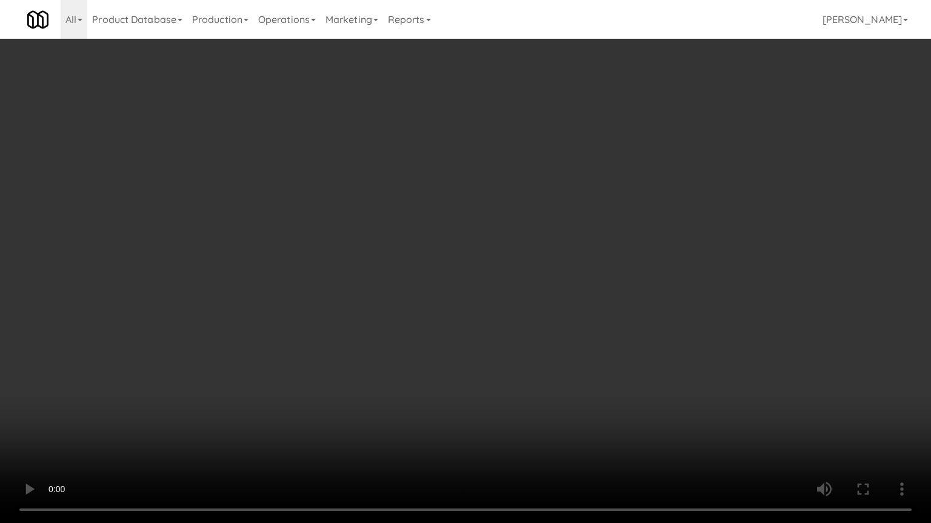
click at [542, 397] on video at bounding box center [465, 261] width 931 height 523
click at [528, 378] on video at bounding box center [465, 261] width 931 height 523
click at [531, 383] on video at bounding box center [465, 261] width 931 height 523
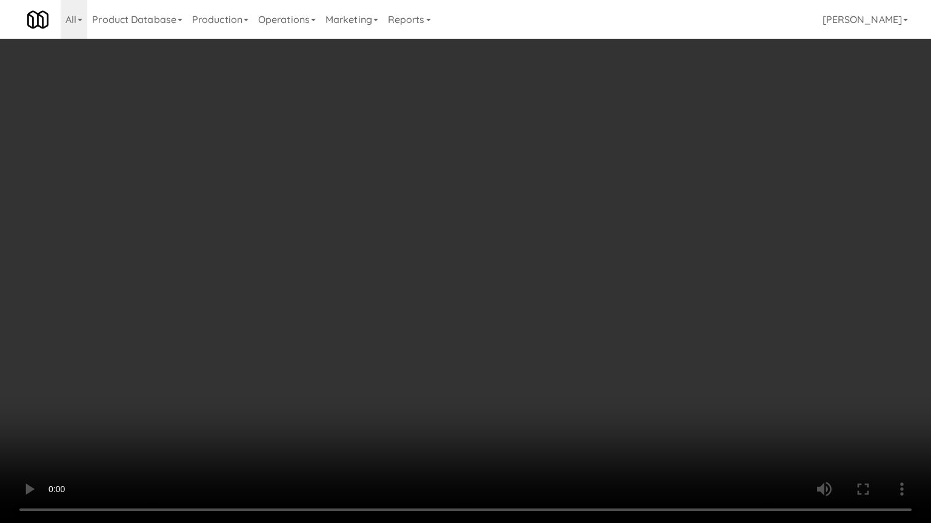
click at [519, 362] on video at bounding box center [465, 261] width 931 height 523
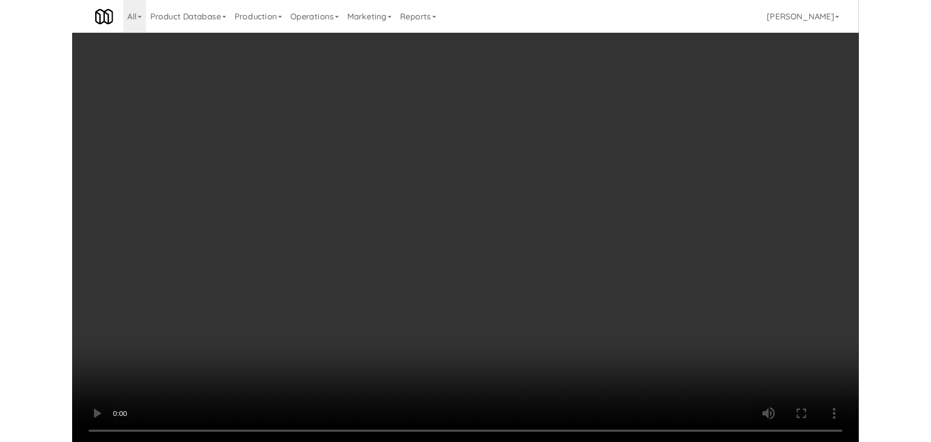
scroll to position [9093, 0]
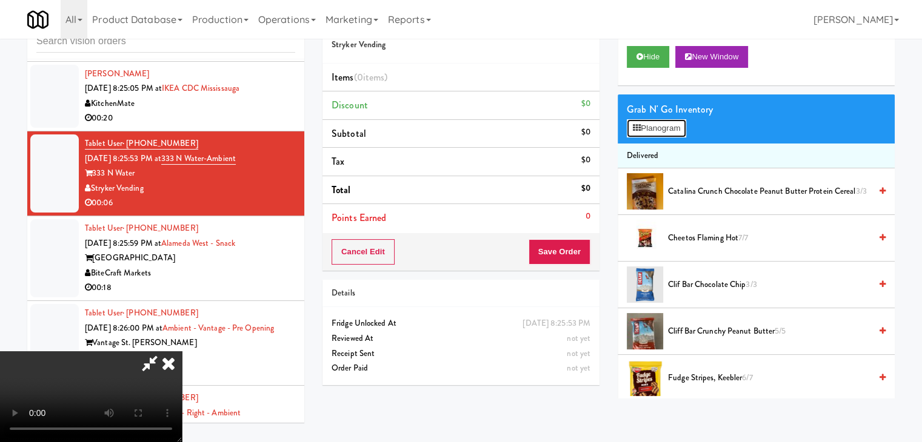
click at [673, 129] on button "Planogram" at bounding box center [655, 128] width 59 height 18
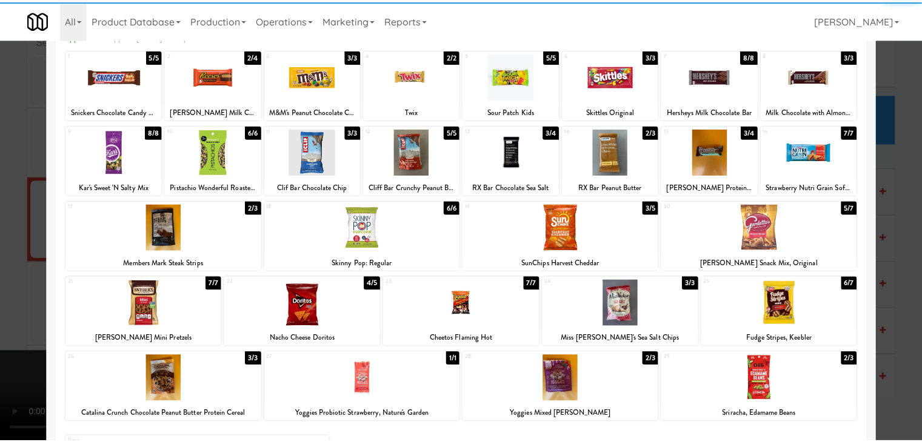
scroll to position [153, 0]
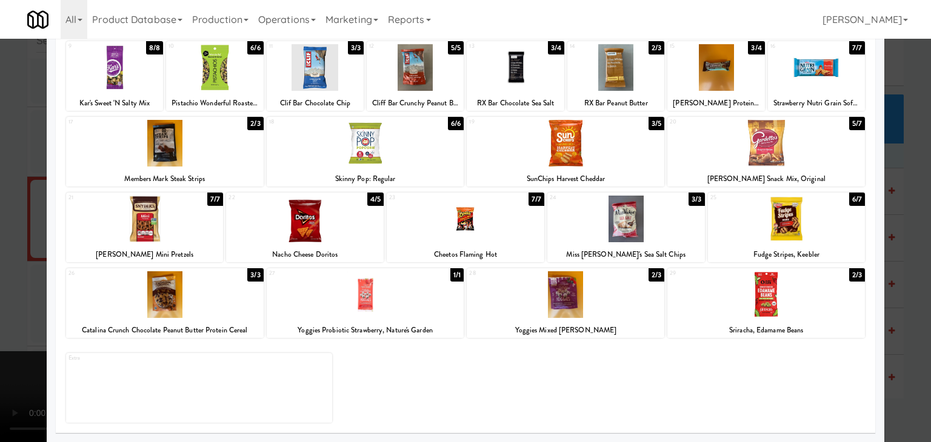
click at [162, 226] on div at bounding box center [145, 219] width 158 height 47
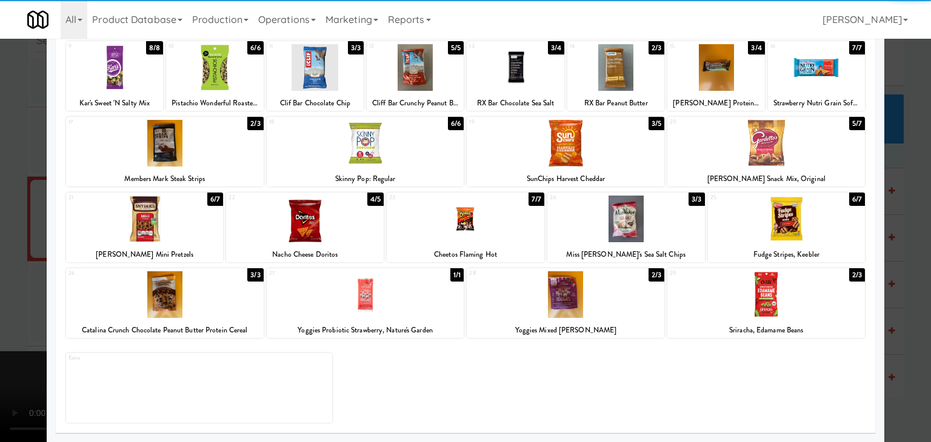
drag, startPoint x: 4, startPoint y: 234, endPoint x: 622, endPoint y: 233, distance: 618.0
click at [21, 234] on div at bounding box center [465, 221] width 931 height 442
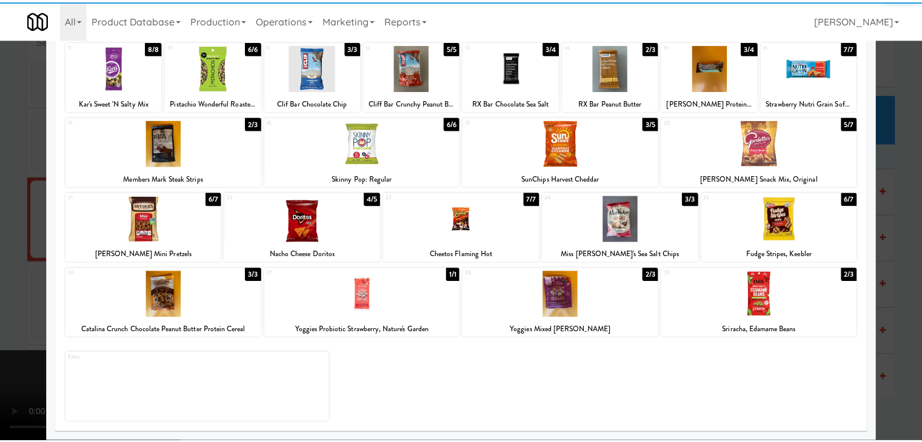
scroll to position [9093, 0]
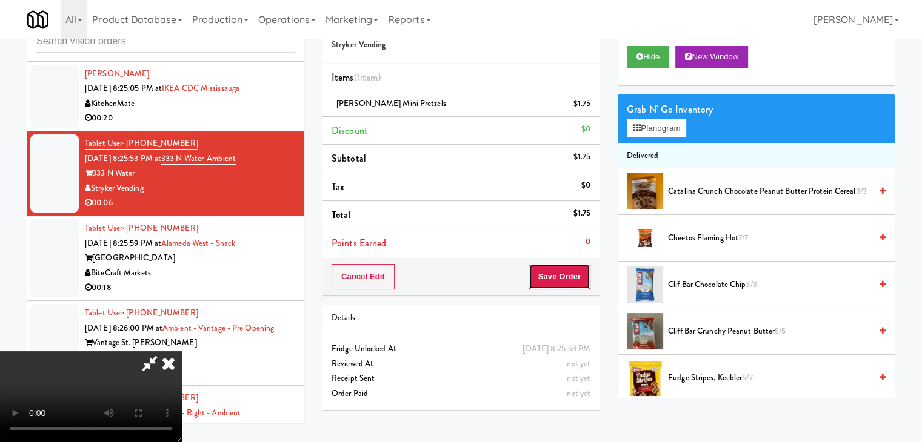
click at [574, 283] on button "Save Order" at bounding box center [559, 276] width 62 height 25
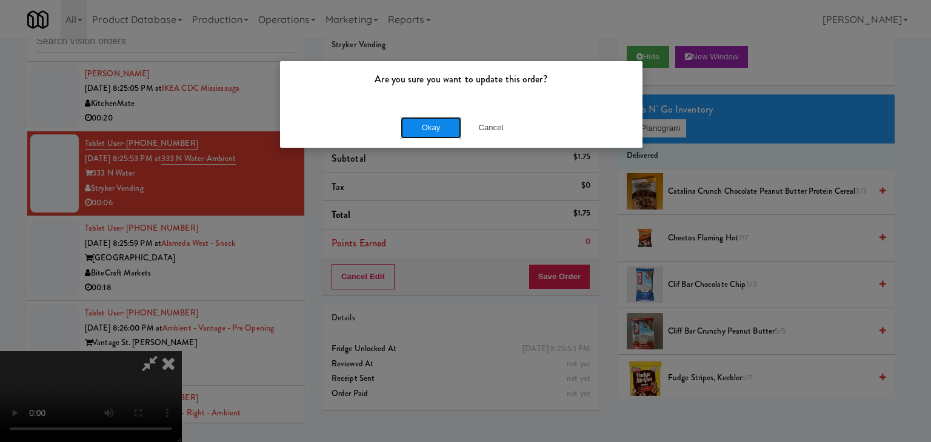
click at [417, 122] on button "Okay" at bounding box center [430, 128] width 61 height 22
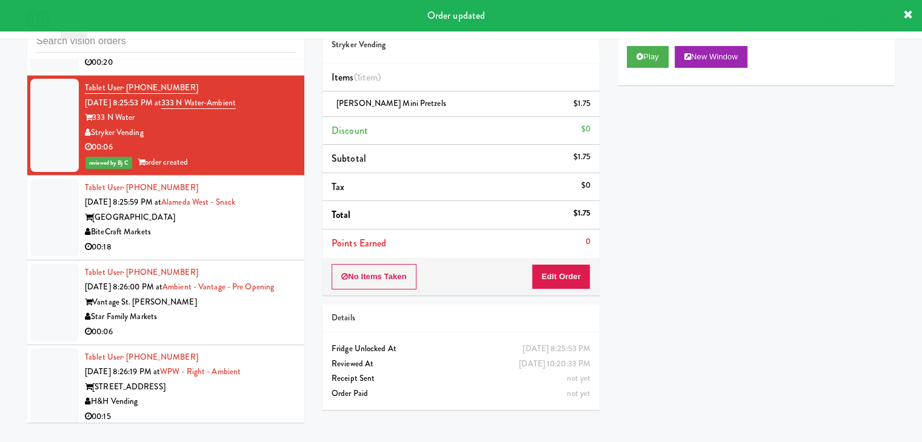
scroll to position [9214, 0]
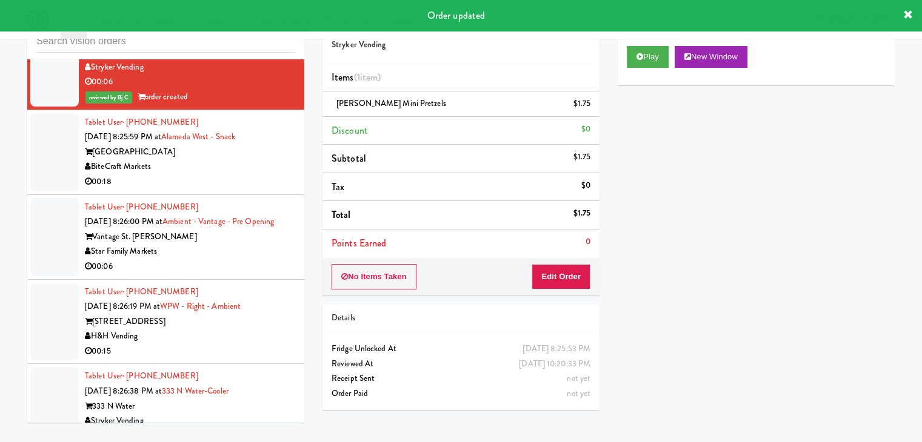
click at [244, 160] on div "[GEOGRAPHIC_DATA]" at bounding box center [190, 152] width 210 height 15
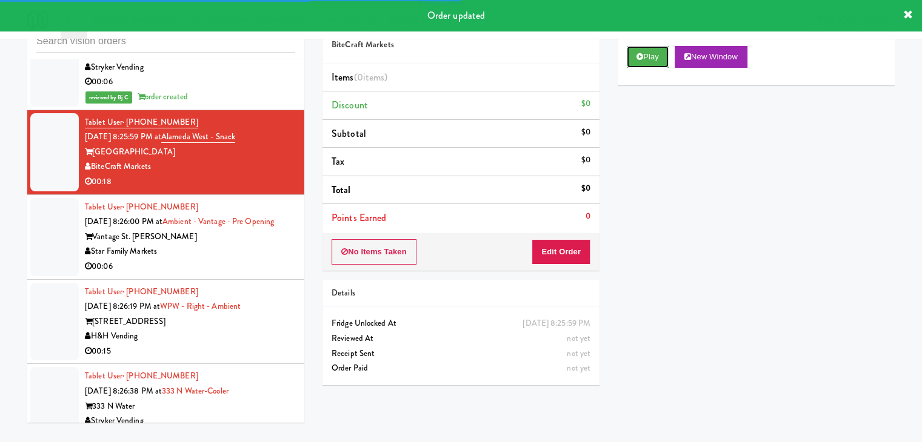
drag, startPoint x: 659, startPoint y: 54, endPoint x: 630, endPoint y: 144, distance: 94.3
click at [659, 55] on button "Play" at bounding box center [647, 57] width 42 height 22
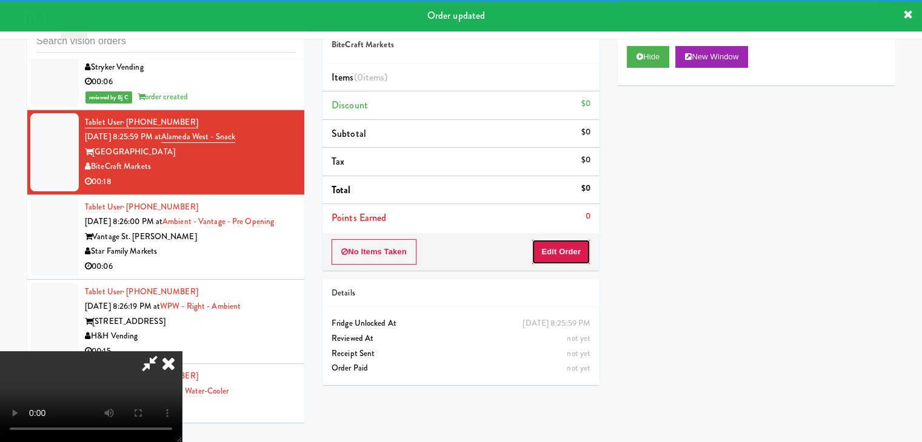
click at [562, 251] on button "Edit Order" at bounding box center [560, 251] width 59 height 25
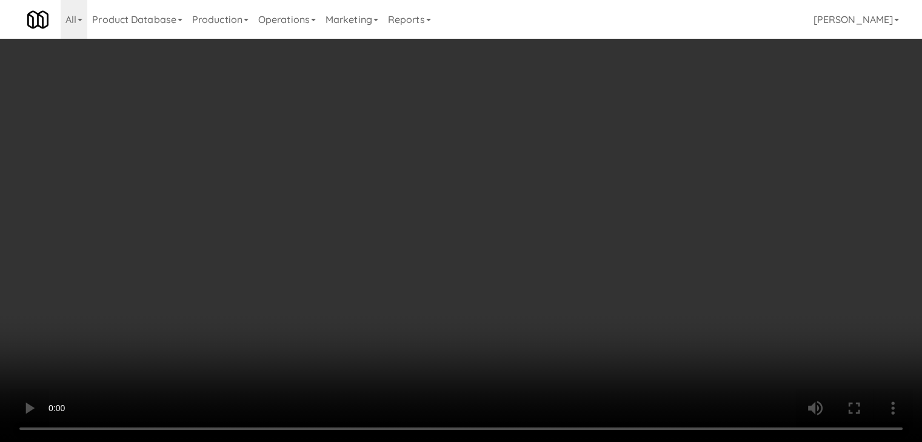
scroll to position [9168, 0]
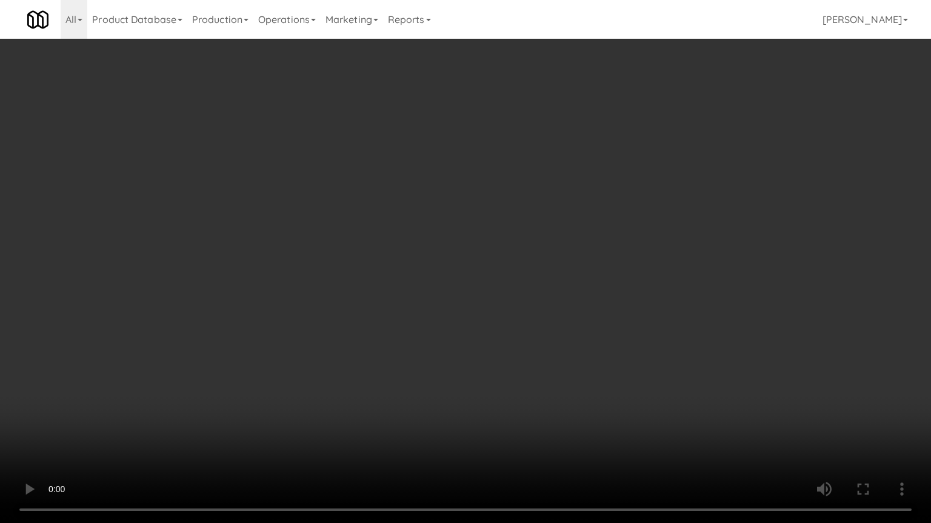
click at [582, 408] on video at bounding box center [465, 261] width 931 height 523
click at [597, 391] on video at bounding box center [465, 261] width 931 height 523
drag, startPoint x: 597, startPoint y: 391, endPoint x: 686, endPoint y: 127, distance: 278.2
click at [597, 383] on video at bounding box center [465, 261] width 931 height 523
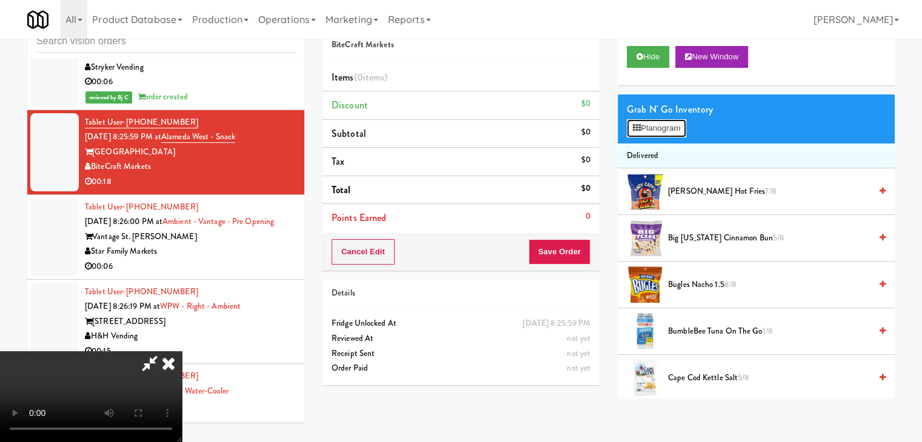
click at [665, 131] on button "Planogram" at bounding box center [655, 128] width 59 height 18
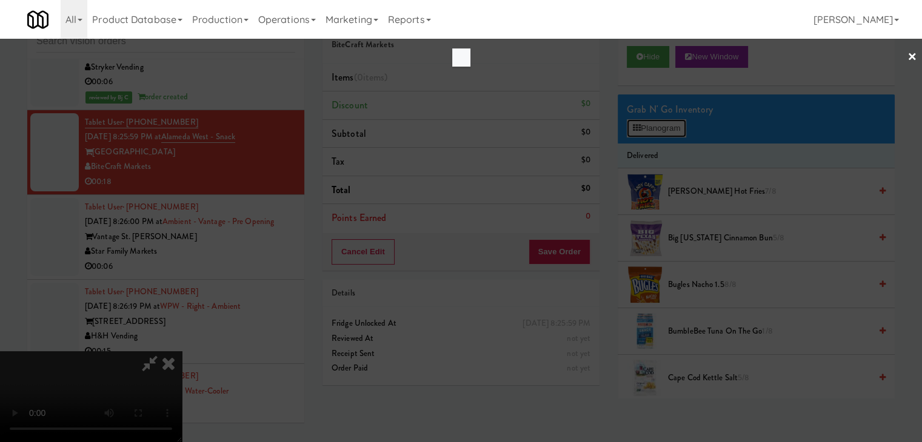
scroll to position [9168, 0]
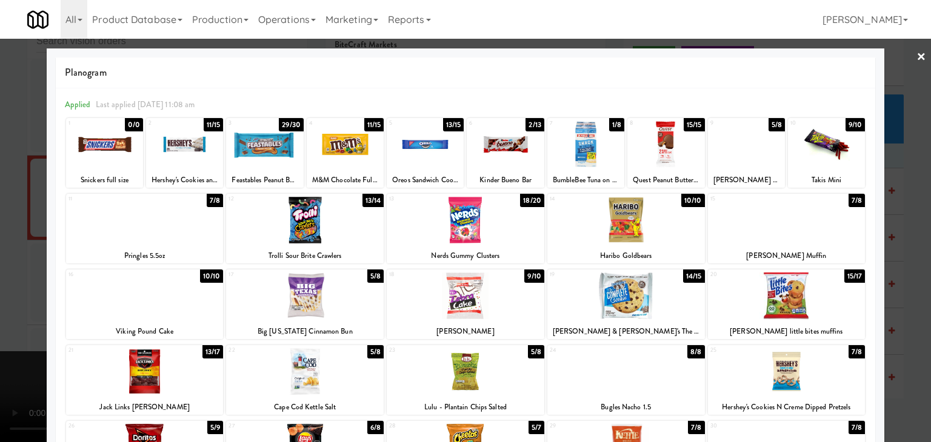
click at [188, 155] on div at bounding box center [184, 144] width 77 height 47
drag, startPoint x: 0, startPoint y: 202, endPoint x: 482, endPoint y: 283, distance: 488.4
click at [4, 202] on div at bounding box center [465, 221] width 931 height 442
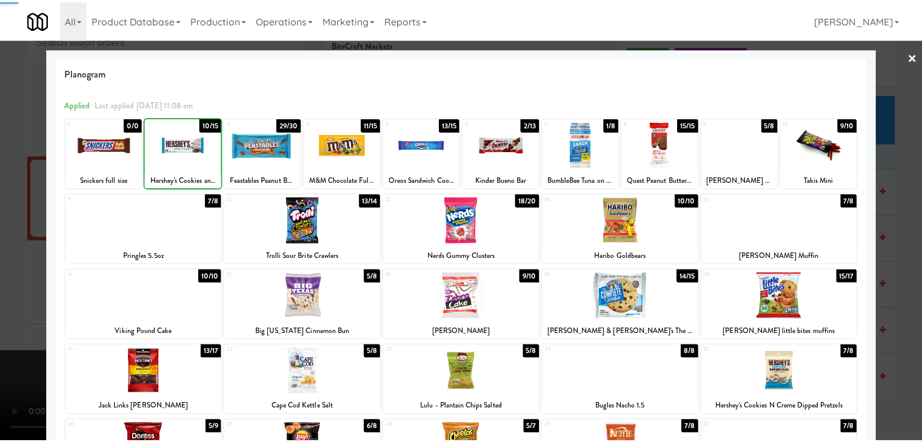
scroll to position [9214, 0]
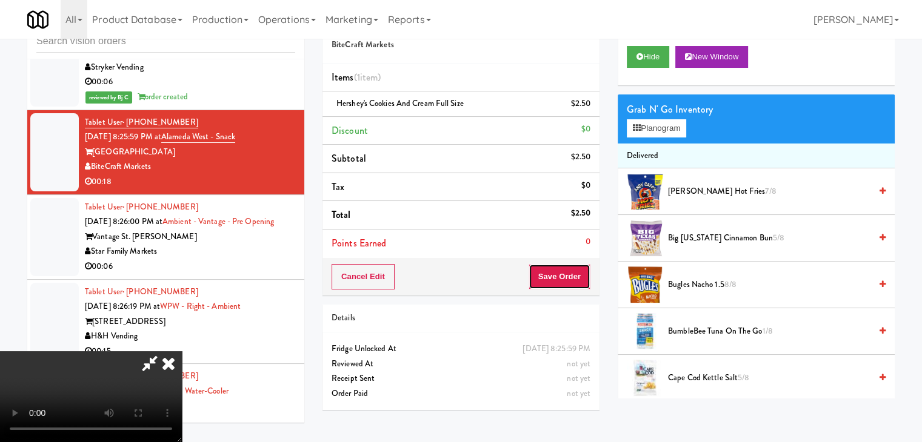
click at [573, 271] on button "Save Order" at bounding box center [559, 276] width 62 height 25
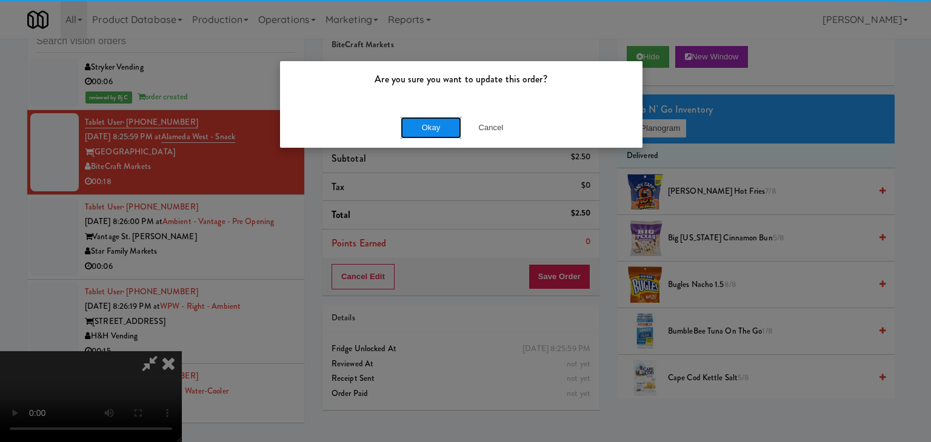
click at [426, 135] on button "Okay" at bounding box center [430, 128] width 61 height 22
click at [427, 135] on div "Are you sure you want to update this order? Okay Cancel" at bounding box center [465, 221] width 931 height 442
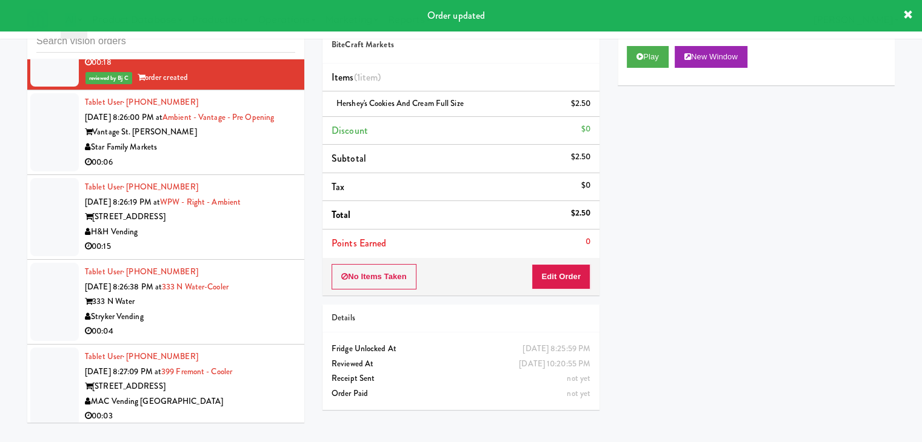
scroll to position [9335, 0]
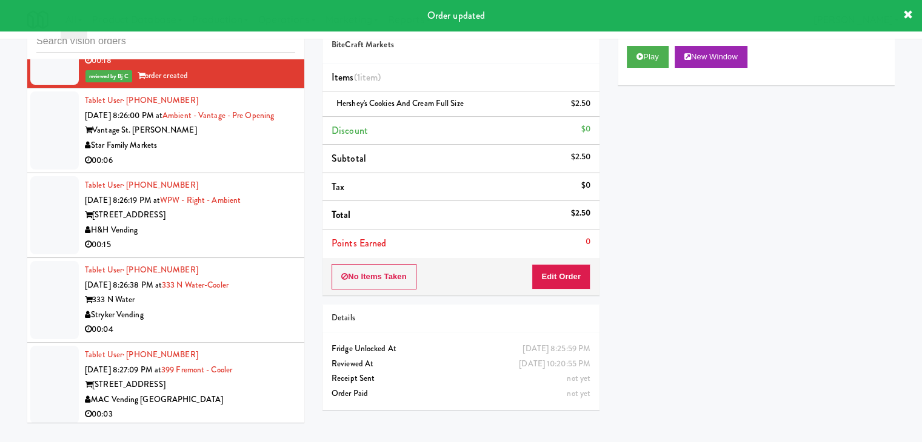
click at [228, 153] on div "Star Family Markets" at bounding box center [190, 145] width 210 height 15
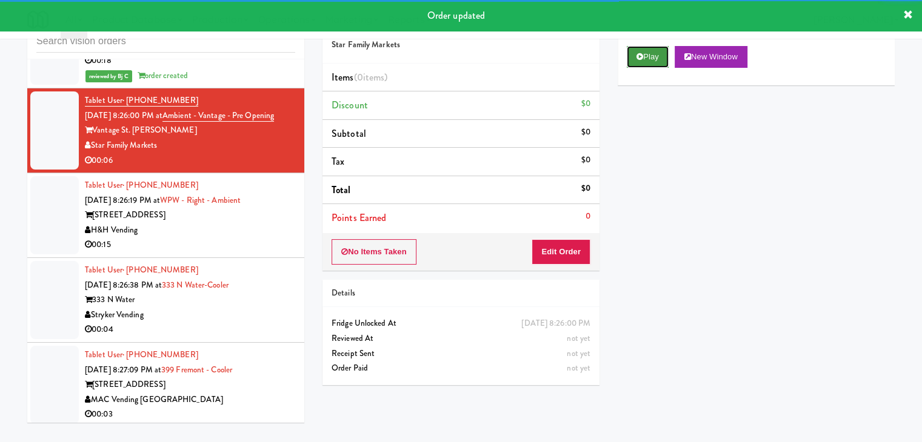
click at [642, 64] on button "Play" at bounding box center [647, 57] width 42 height 22
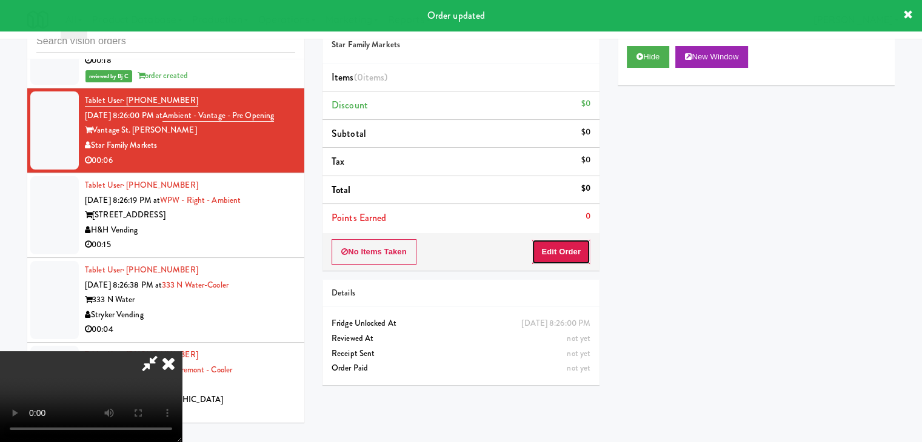
click at [565, 248] on button "Edit Order" at bounding box center [560, 251] width 59 height 25
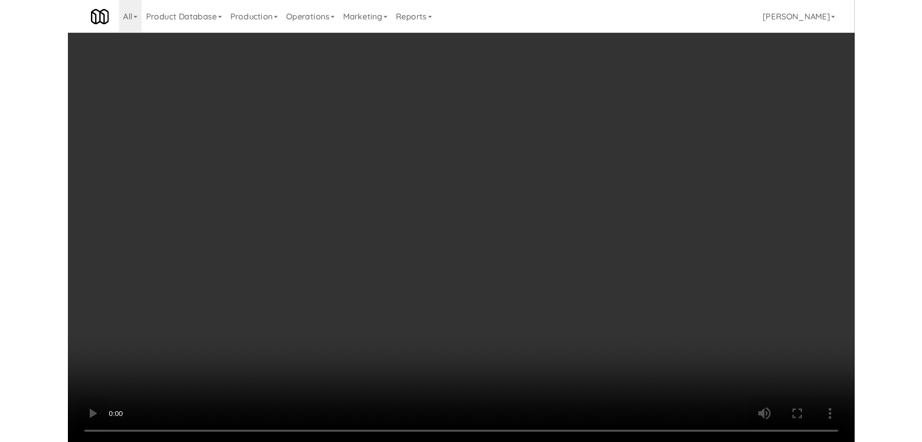
scroll to position [9290, 0]
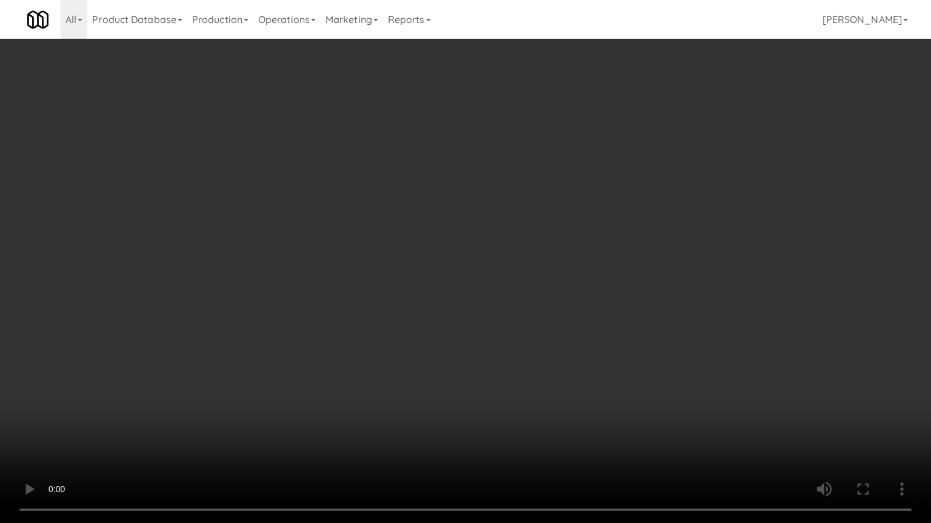
click at [530, 359] on video at bounding box center [465, 261] width 931 height 523
click at [535, 359] on video at bounding box center [465, 261] width 931 height 523
drag, startPoint x: 535, startPoint y: 359, endPoint x: 537, endPoint y: 368, distance: 10.0
click at [536, 359] on video at bounding box center [465, 261] width 931 height 523
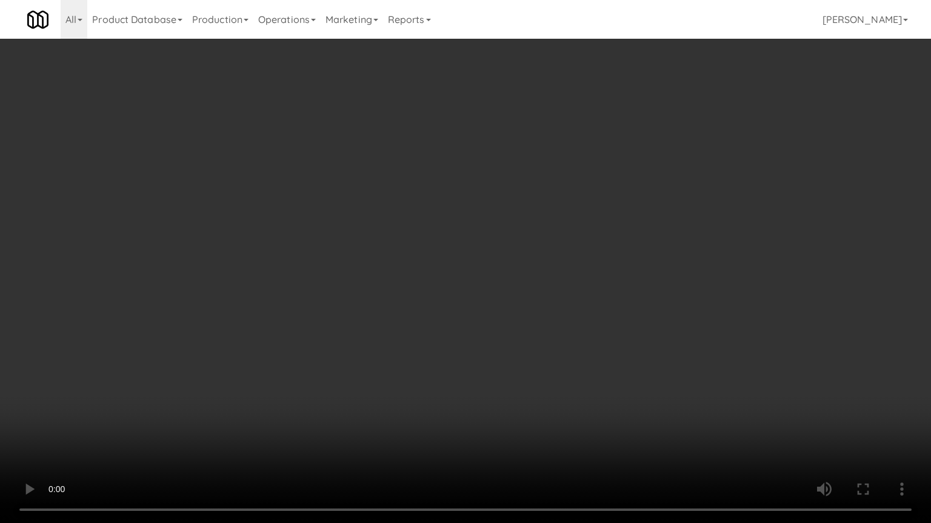
click at [542, 366] on video at bounding box center [465, 261] width 931 height 523
click at [543, 366] on video at bounding box center [465, 261] width 931 height 523
click at [551, 362] on video at bounding box center [465, 261] width 931 height 523
click at [553, 356] on video at bounding box center [465, 261] width 931 height 523
click at [579, 343] on video at bounding box center [465, 261] width 931 height 523
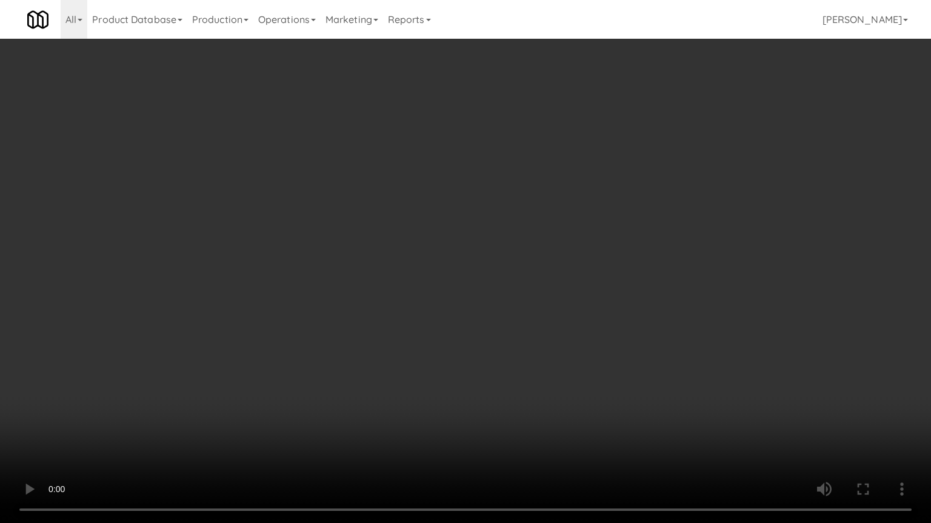
drag, startPoint x: 579, startPoint y: 343, endPoint x: 639, endPoint y: 144, distance: 208.0
click at [580, 332] on video at bounding box center [465, 261] width 931 height 523
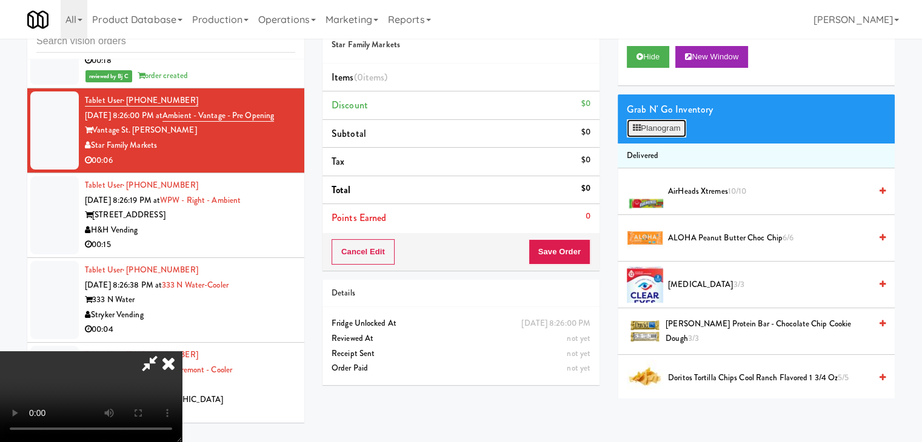
click at [654, 129] on button "Planogram" at bounding box center [655, 128] width 59 height 18
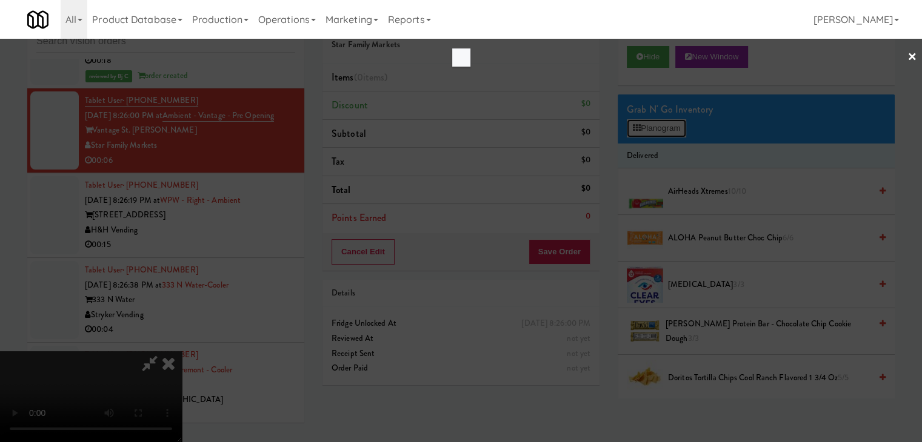
scroll to position [9290, 0]
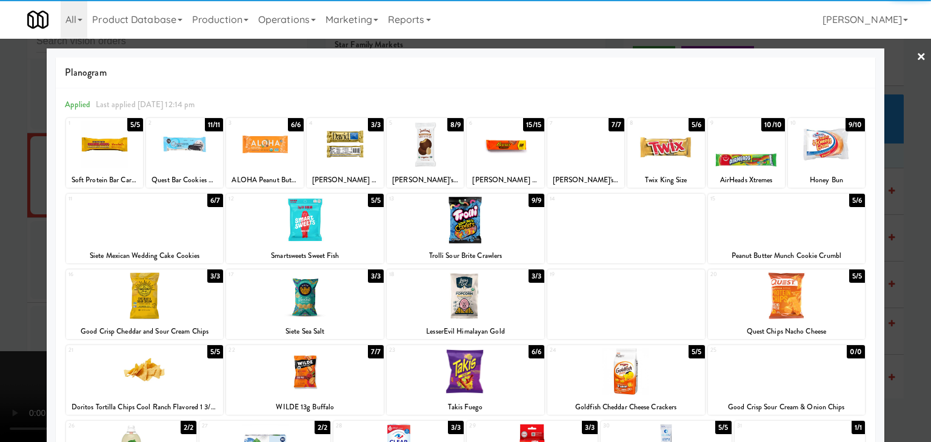
click at [214, 148] on div at bounding box center [184, 144] width 77 height 47
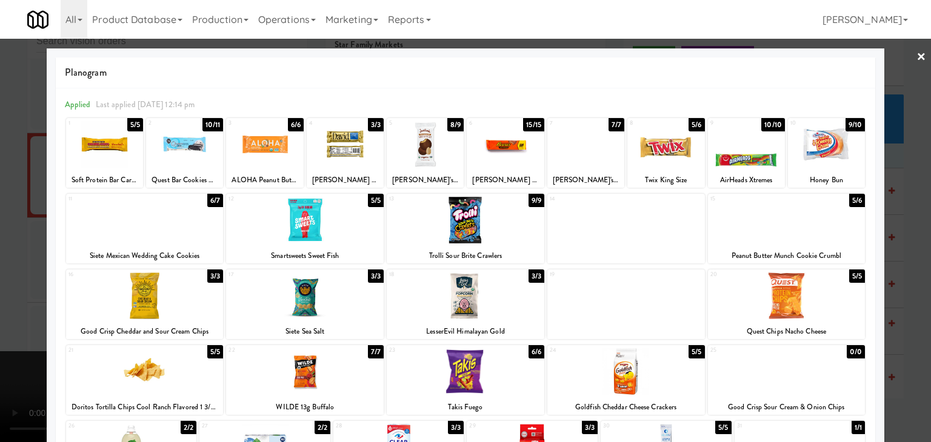
drag, startPoint x: 0, startPoint y: 229, endPoint x: 634, endPoint y: 308, distance: 639.3
click at [17, 228] on div at bounding box center [465, 221] width 931 height 442
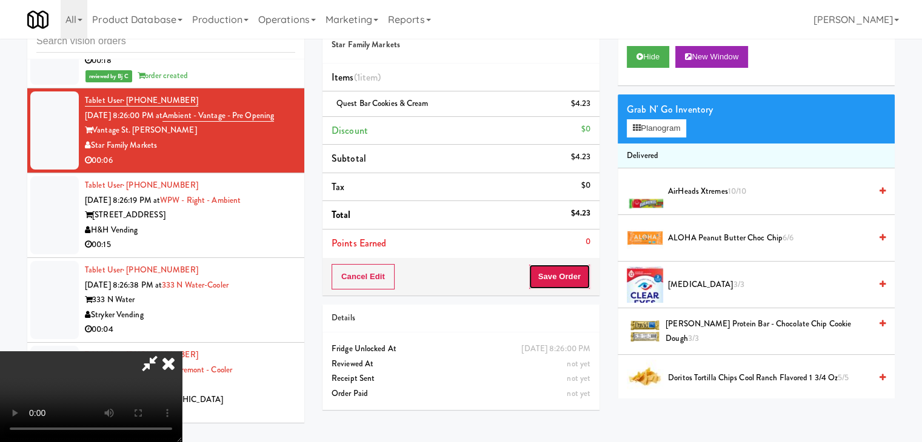
click at [569, 277] on button "Save Order" at bounding box center [559, 276] width 62 height 25
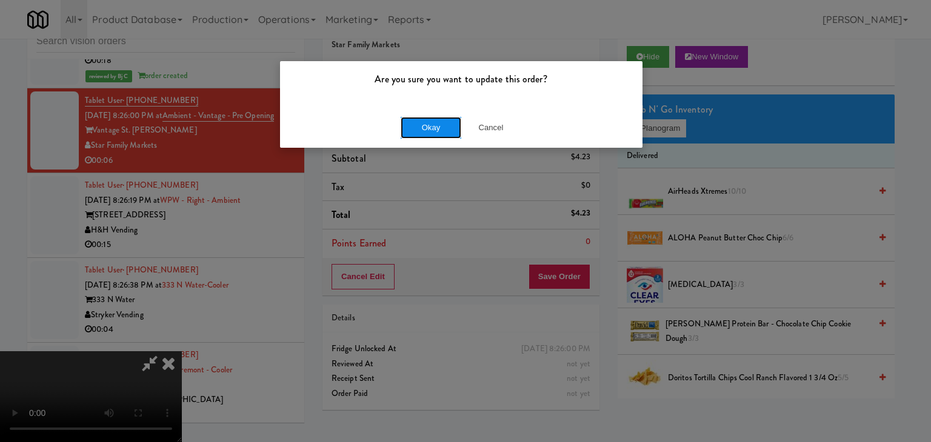
click at [439, 131] on button "Okay" at bounding box center [430, 128] width 61 height 22
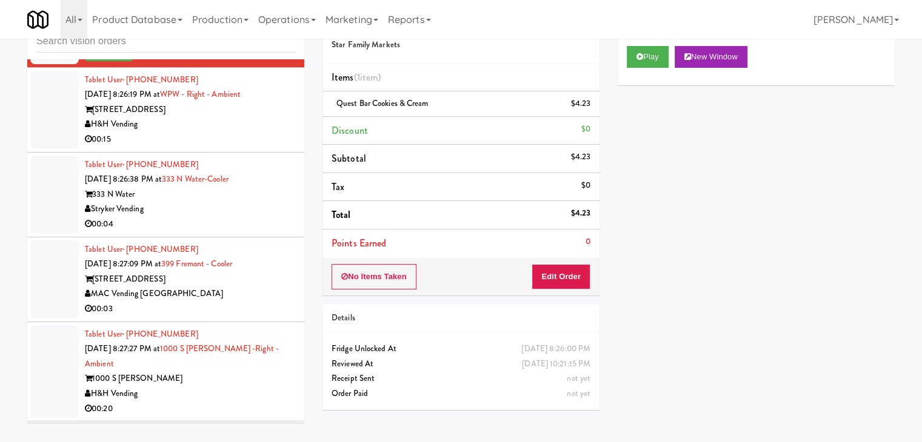
scroll to position [9456, 0]
click at [256, 147] on div "00:15" at bounding box center [190, 138] width 210 height 15
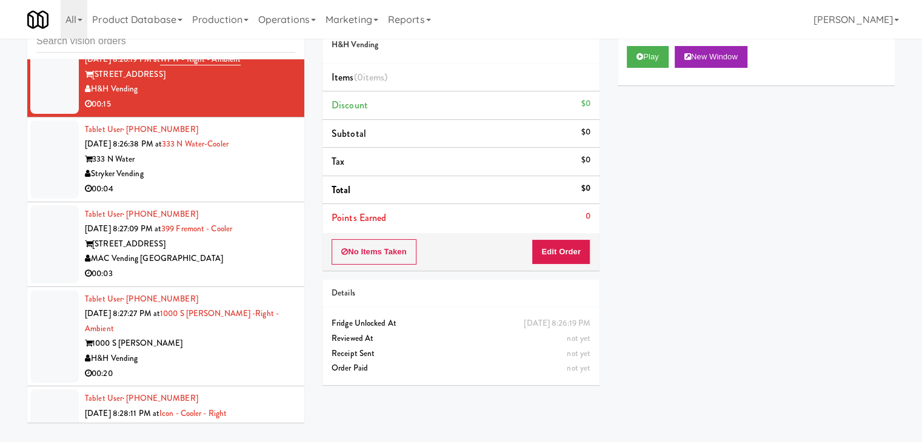
scroll to position [9520, 0]
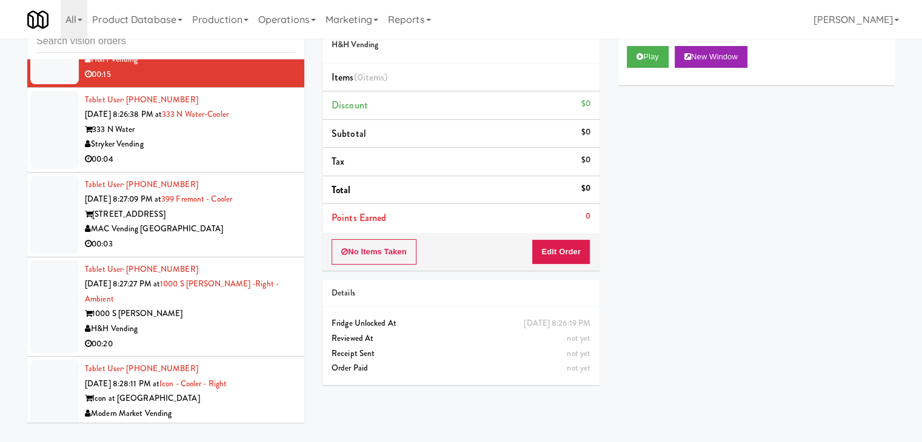
click at [242, 152] on div "Stryker Vending" at bounding box center [190, 144] width 210 height 15
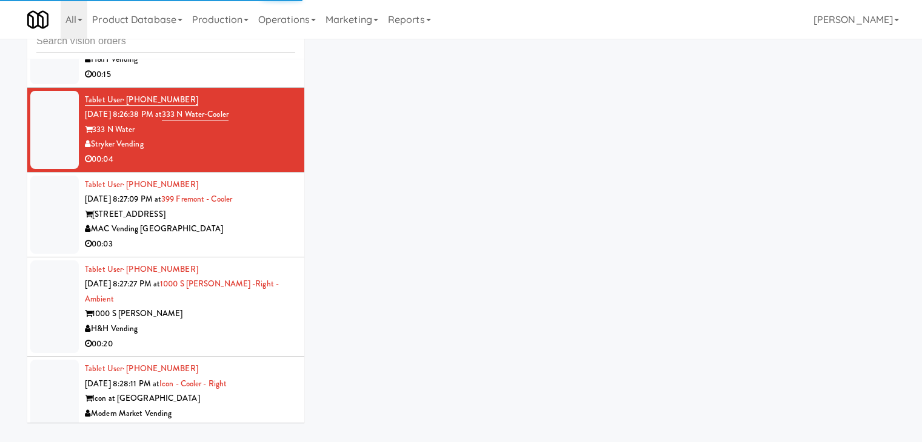
click at [232, 67] on div "H&H Vending" at bounding box center [190, 59] width 210 height 15
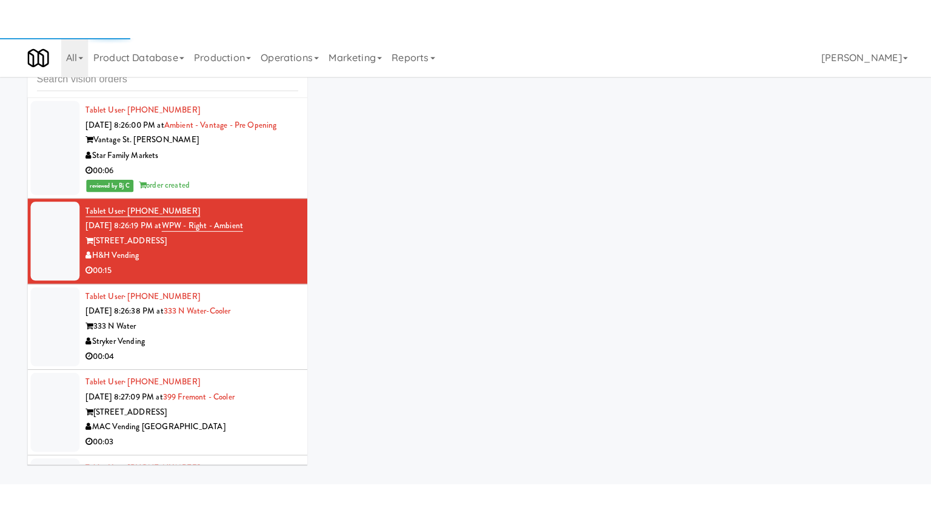
scroll to position [9339, 0]
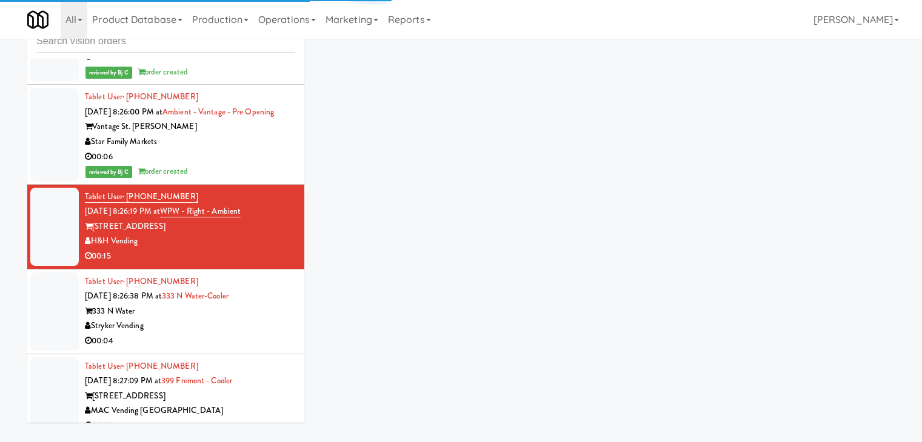
click at [255, 165] on div "00:06" at bounding box center [190, 157] width 210 height 15
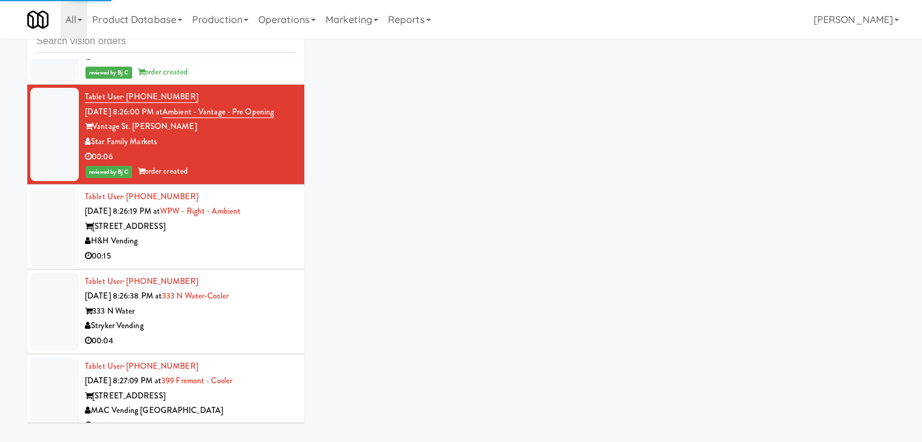
click at [239, 264] on div "00:15" at bounding box center [190, 256] width 210 height 15
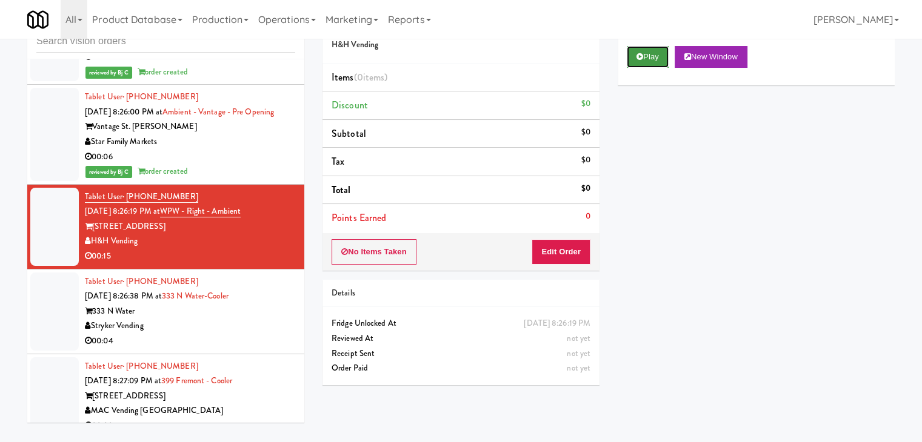
drag, startPoint x: 654, startPoint y: 51, endPoint x: 654, endPoint y: 59, distance: 7.9
click at [655, 49] on button "Play" at bounding box center [647, 57] width 42 height 22
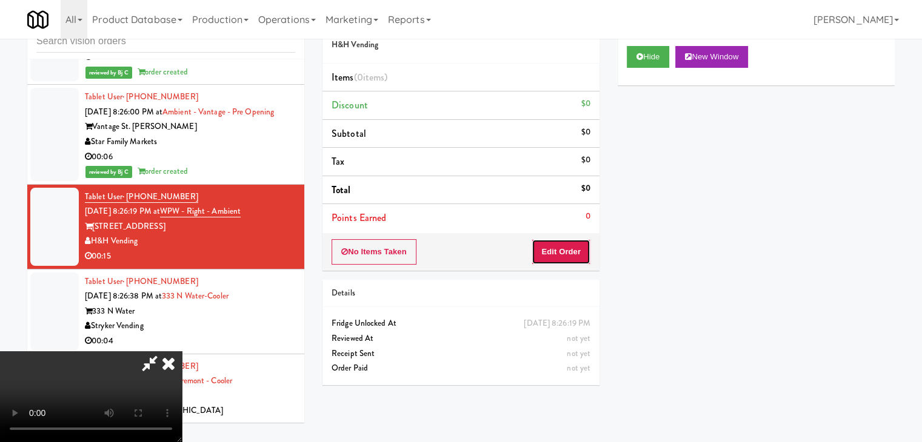
click at [566, 255] on button "Edit Order" at bounding box center [560, 251] width 59 height 25
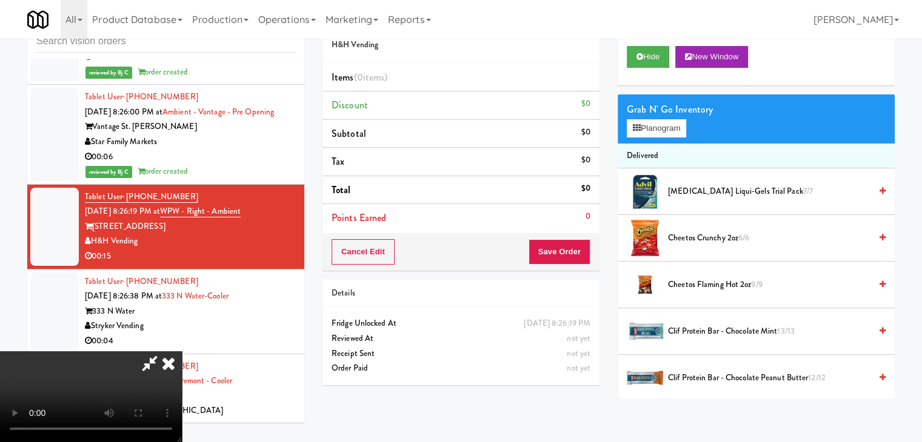
scroll to position [9294, 0]
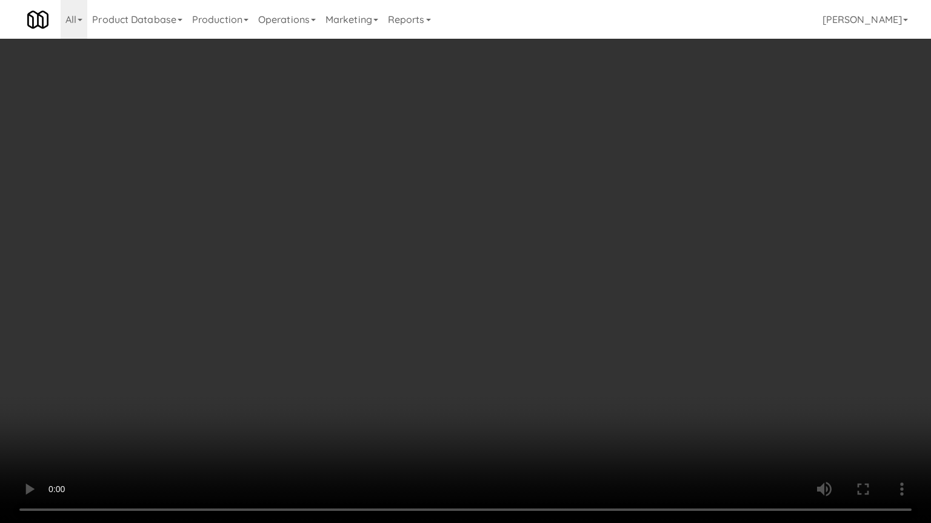
click at [570, 351] on video at bounding box center [465, 261] width 931 height 523
click at [586, 338] on video at bounding box center [465, 261] width 931 height 523
click at [587, 339] on video at bounding box center [465, 261] width 931 height 523
click at [646, 317] on video at bounding box center [465, 261] width 931 height 523
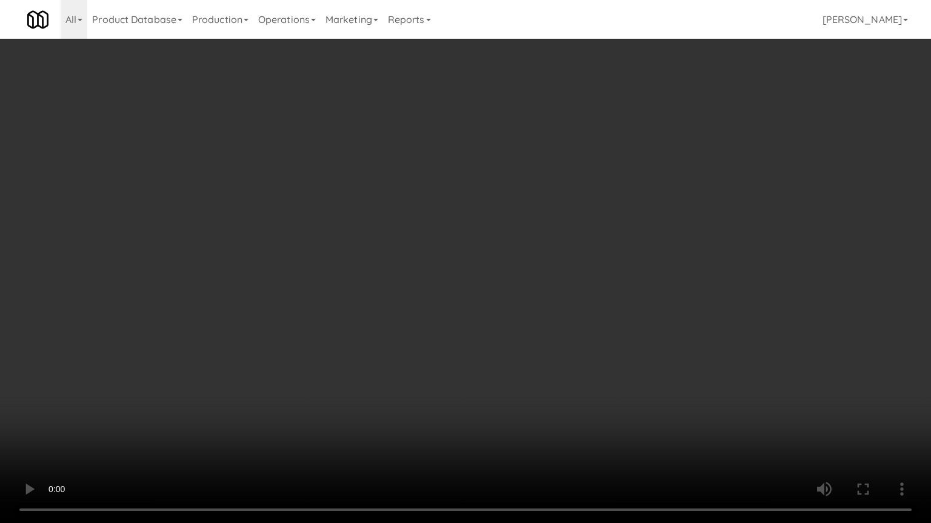
click at [646, 317] on video at bounding box center [465, 261] width 931 height 523
click at [644, 316] on video at bounding box center [465, 261] width 931 height 523
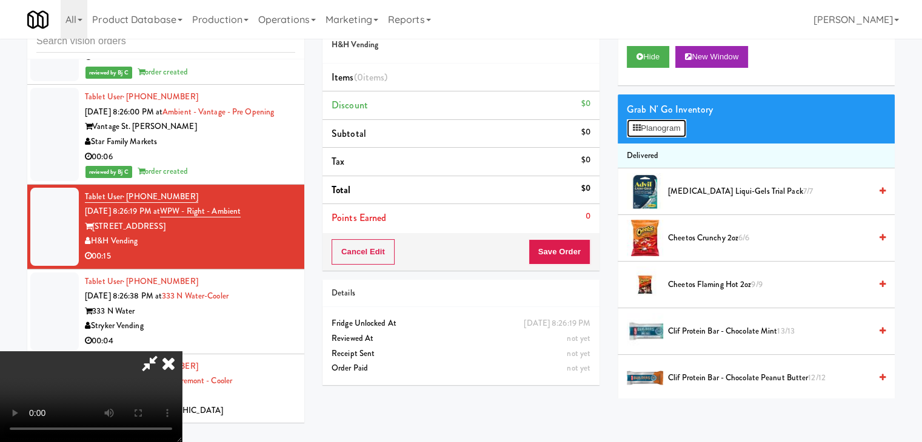
click at [674, 123] on button "Planogram" at bounding box center [655, 128] width 59 height 18
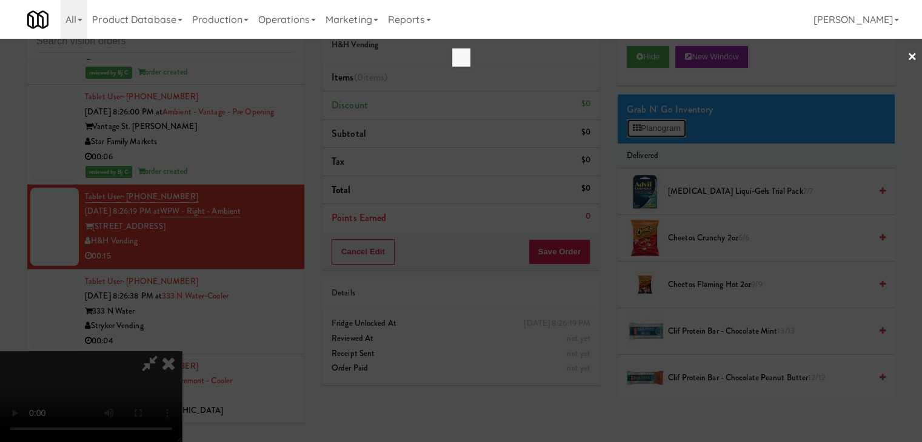
scroll to position [9294, 0]
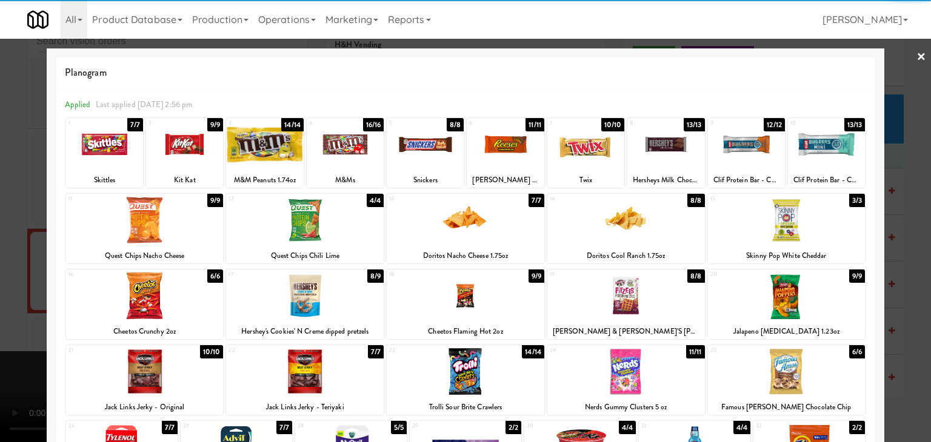
click at [494, 297] on div at bounding box center [466, 296] width 158 height 47
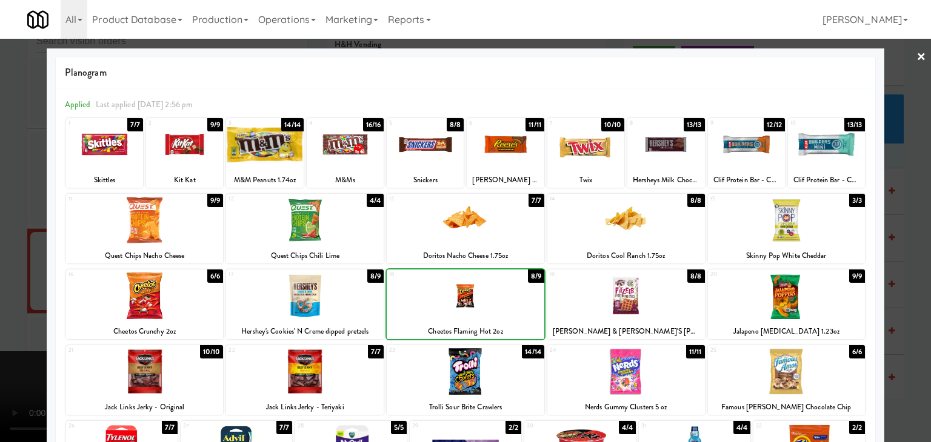
click at [494, 297] on div at bounding box center [466, 296] width 158 height 47
click at [507, 219] on div at bounding box center [466, 220] width 158 height 47
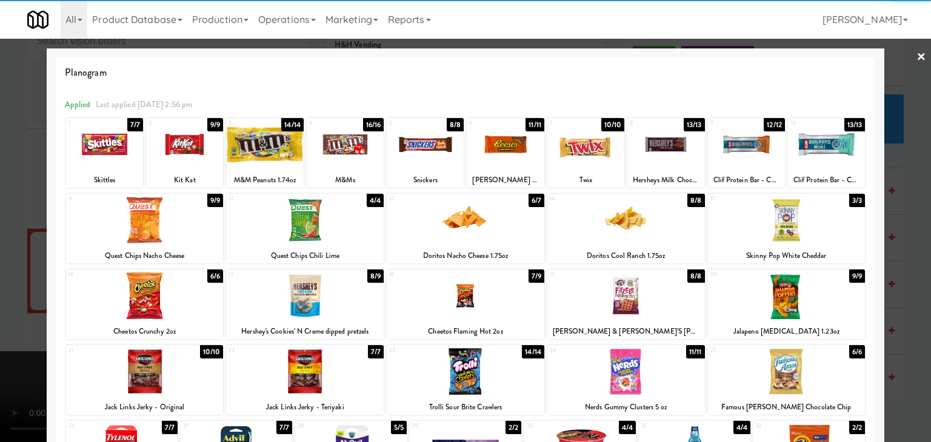
drag, startPoint x: 809, startPoint y: 383, endPoint x: 818, endPoint y: 382, distance: 9.2
click at [809, 383] on div at bounding box center [787, 371] width 158 height 47
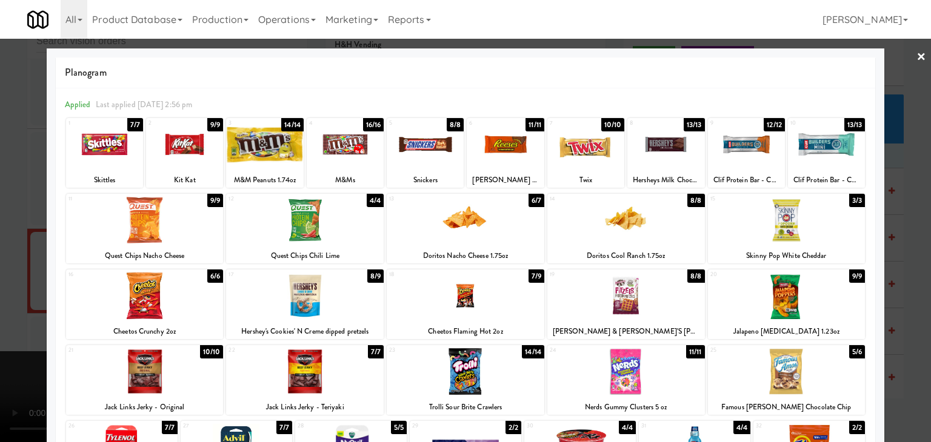
click at [911, 337] on div at bounding box center [465, 221] width 931 height 442
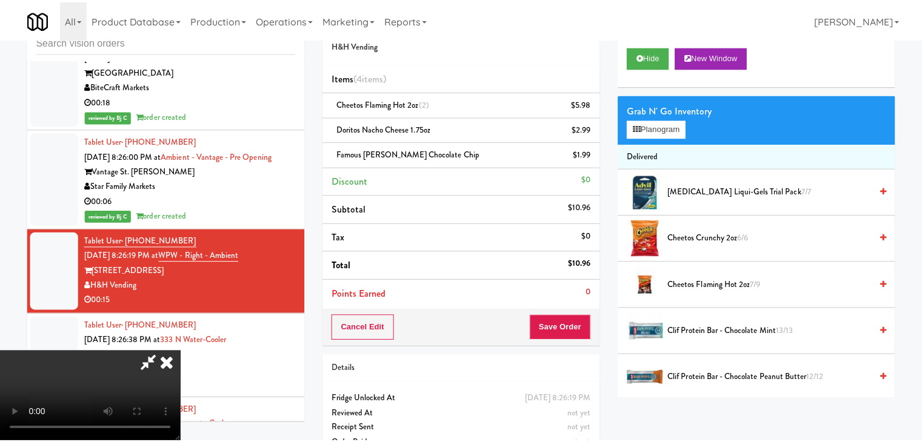
scroll to position [9339, 0]
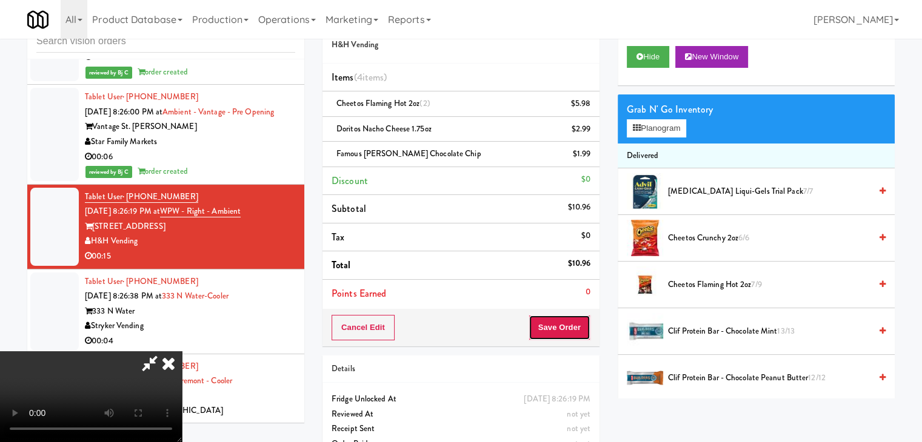
click at [570, 325] on button "Save Order" at bounding box center [559, 327] width 62 height 25
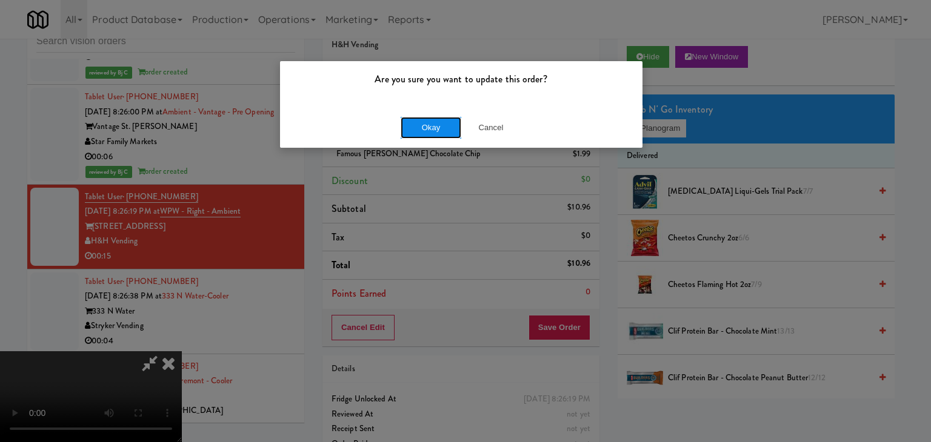
click at [432, 123] on button "Okay" at bounding box center [430, 128] width 61 height 22
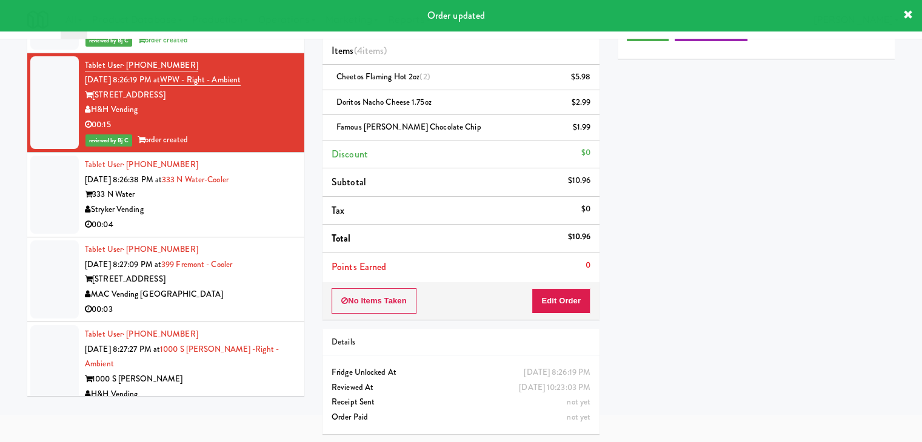
scroll to position [9520, 0]
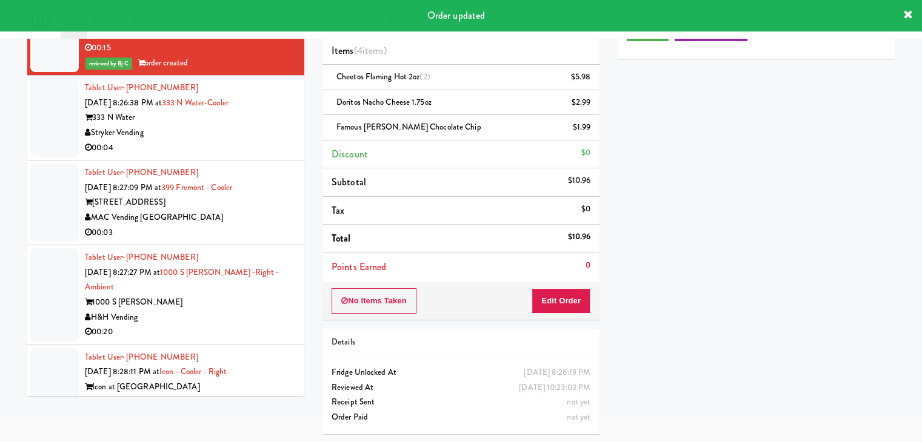
click at [248, 141] on div "Stryker Vending" at bounding box center [190, 132] width 210 height 15
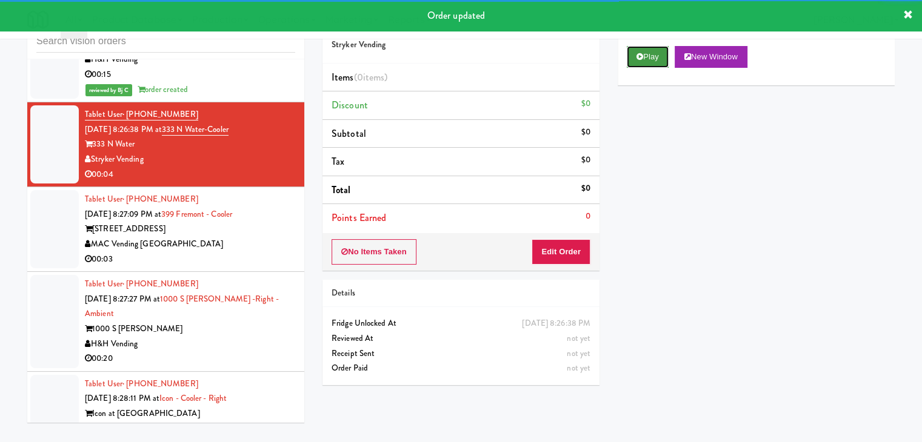
click at [654, 54] on button "Play" at bounding box center [647, 57] width 42 height 22
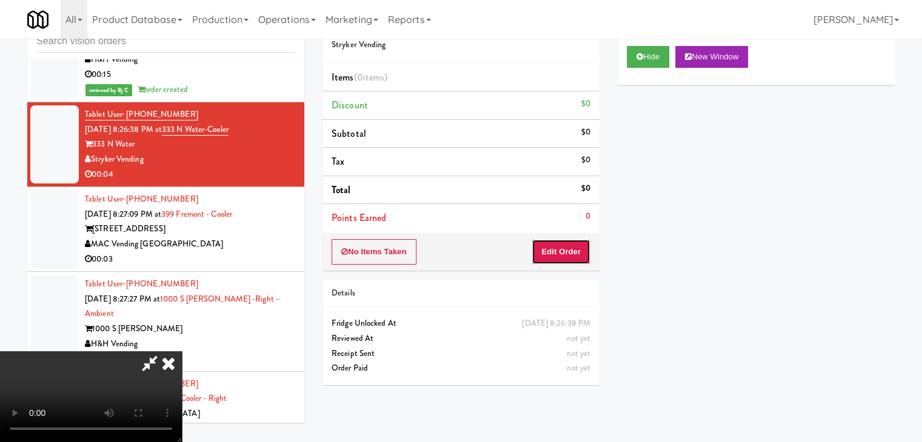
click at [560, 248] on button "Edit Order" at bounding box center [560, 251] width 59 height 25
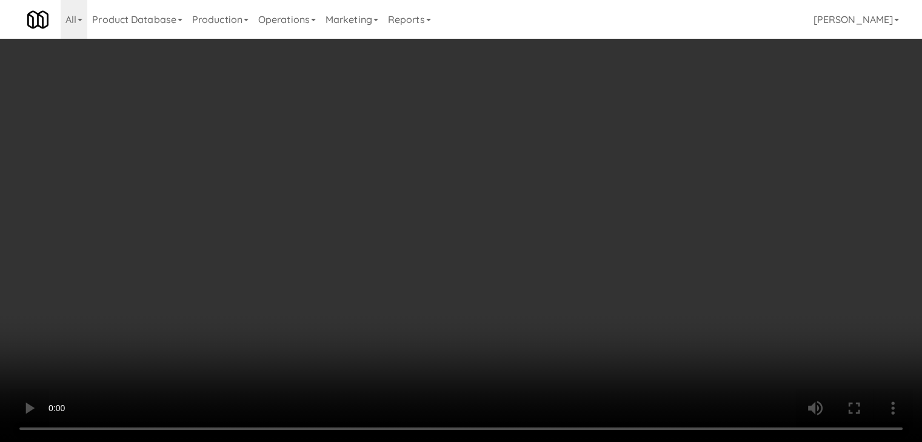
scroll to position [9476, 0]
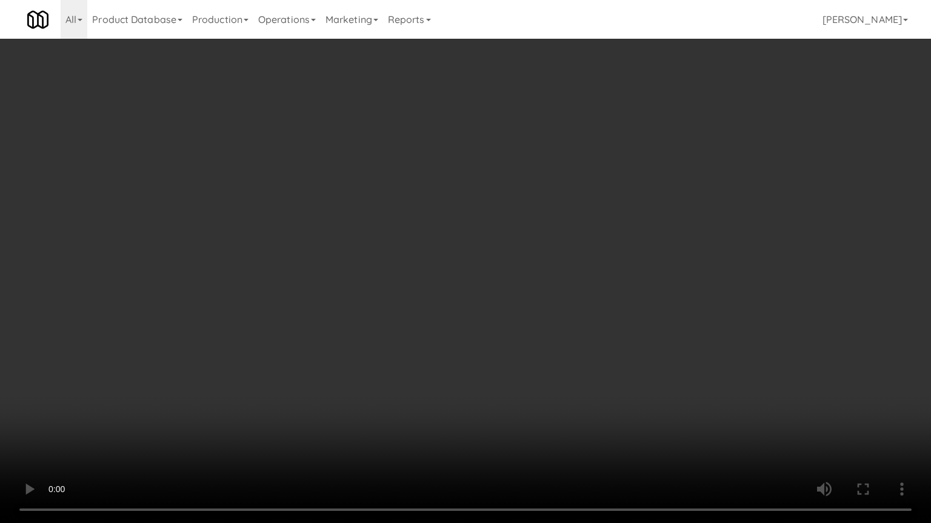
click at [568, 286] on video at bounding box center [465, 261] width 931 height 523
click at [568, 287] on video at bounding box center [465, 261] width 931 height 523
click at [517, 320] on video at bounding box center [465, 261] width 931 height 523
click at [525, 303] on video at bounding box center [465, 261] width 931 height 523
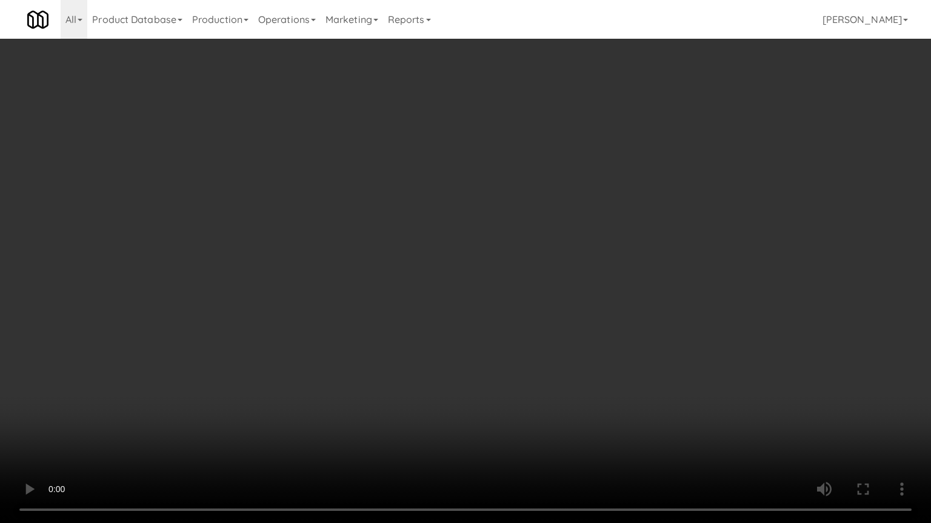
click at [525, 303] on video at bounding box center [465, 261] width 931 height 523
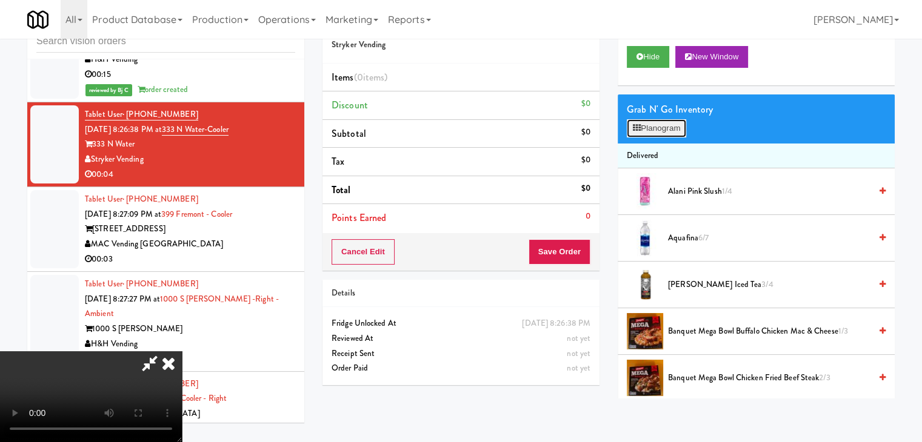
click at [657, 127] on button "Planogram" at bounding box center [655, 128] width 59 height 18
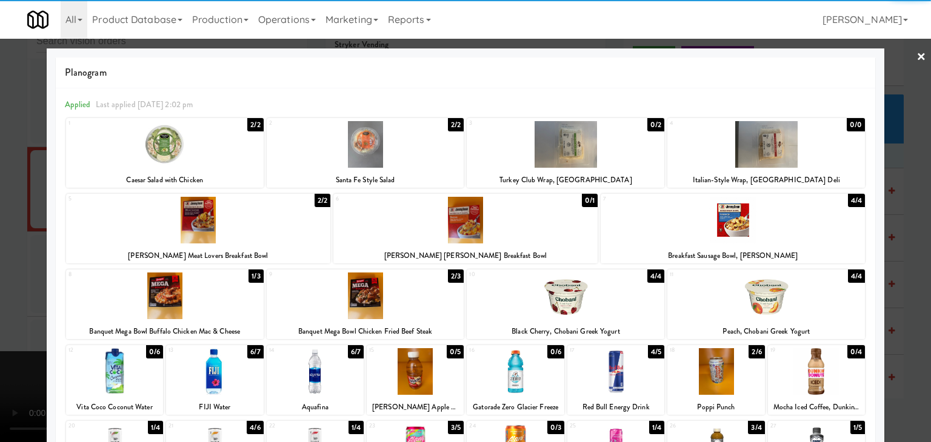
click at [766, 306] on div at bounding box center [766, 296] width 198 height 47
click at [907, 297] on div at bounding box center [465, 221] width 931 height 442
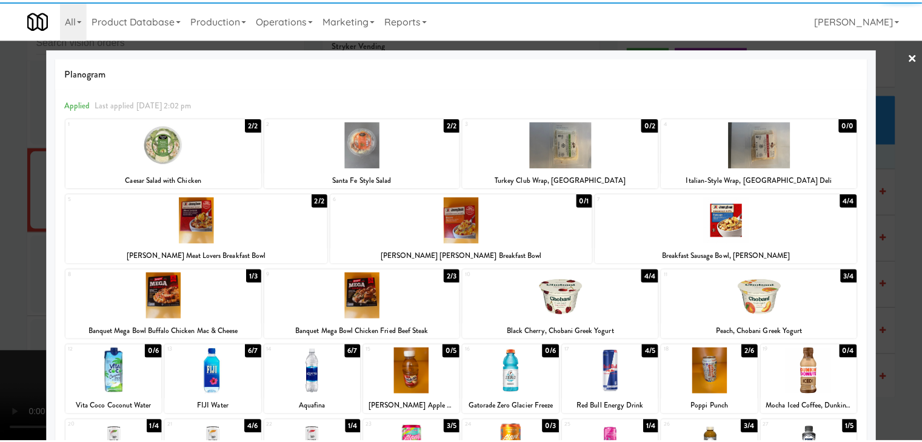
scroll to position [9520, 0]
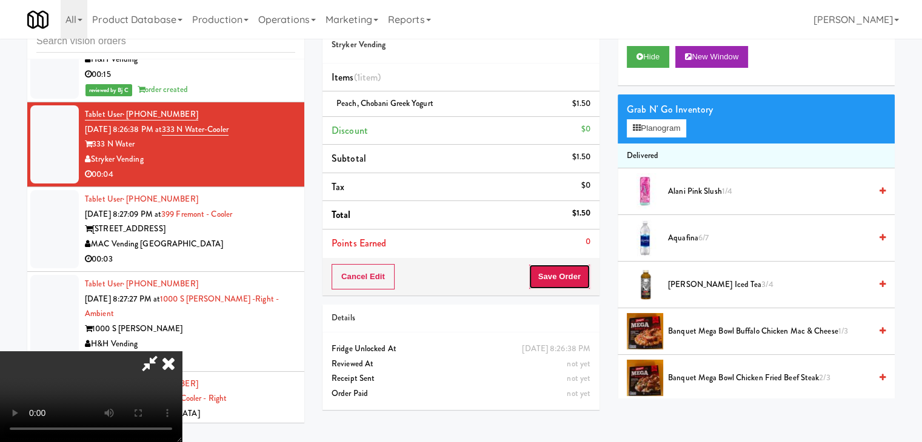
click at [578, 279] on button "Save Order" at bounding box center [559, 276] width 62 height 25
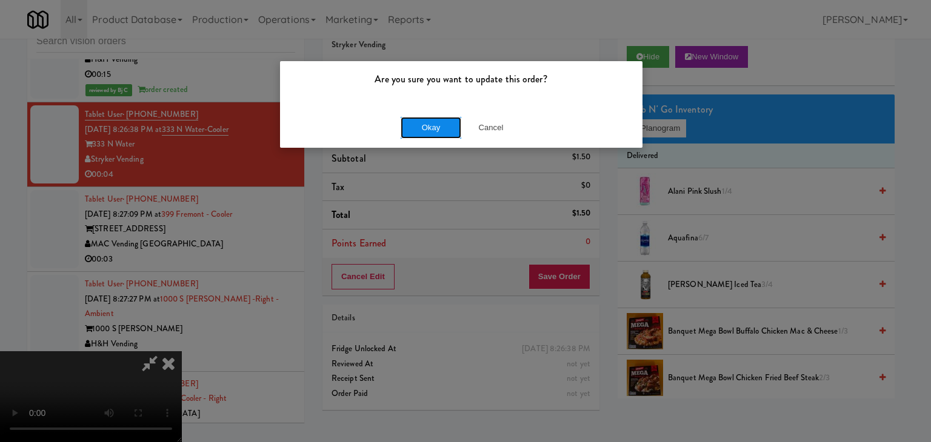
click at [436, 126] on button "Okay" at bounding box center [430, 128] width 61 height 22
click at [436, 126] on div "Okay Cancel" at bounding box center [461, 127] width 362 height 41
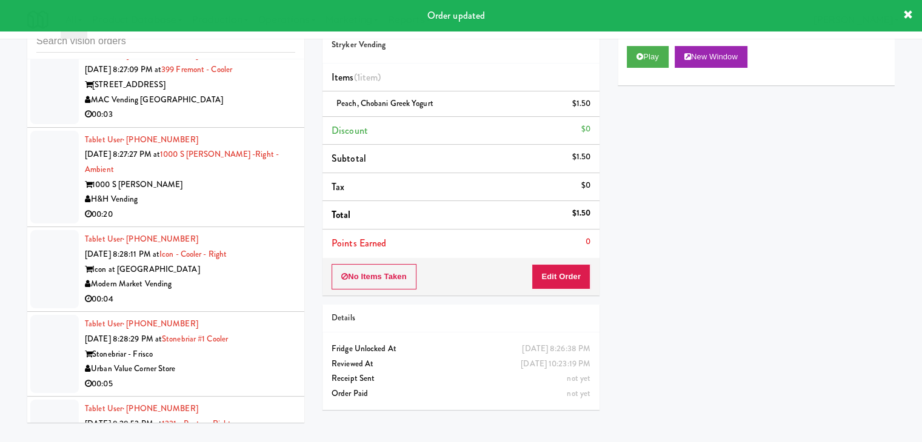
scroll to position [9763, 0]
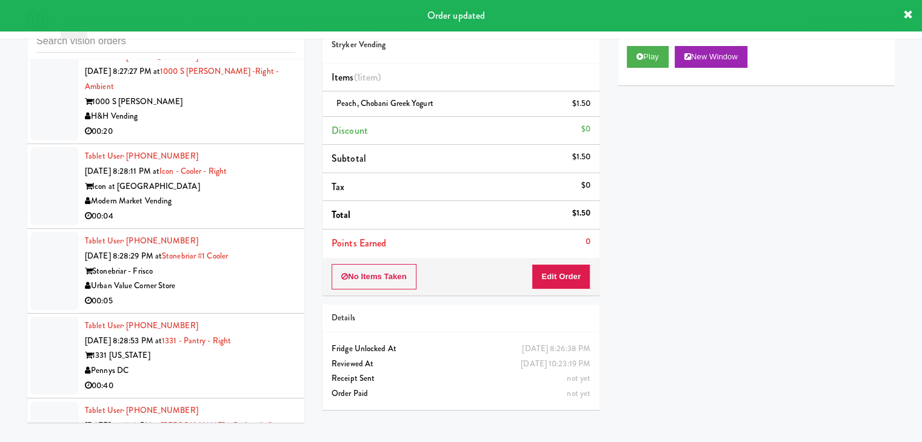
drag, startPoint x: 233, startPoint y: 85, endPoint x: 254, endPoint y: 95, distance: 23.1
click at [234, 25] on div "MAC Vending [GEOGRAPHIC_DATA]" at bounding box center [190, 17] width 210 height 15
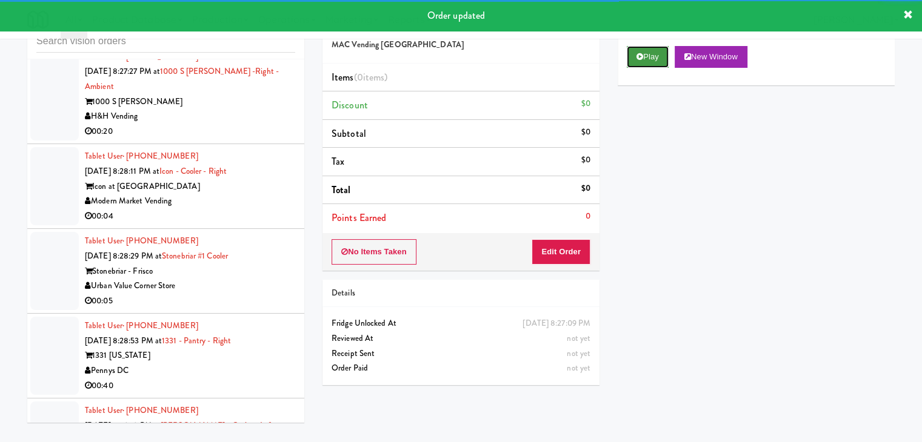
click at [648, 62] on button "Play" at bounding box center [647, 57] width 42 height 22
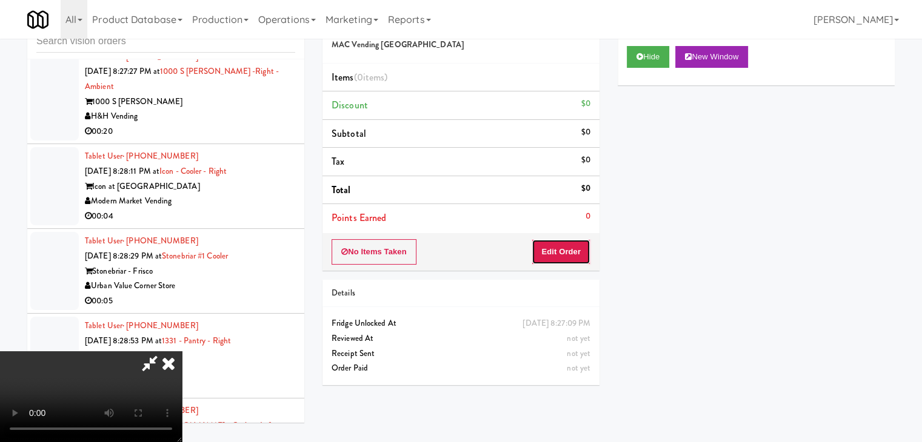
click at [572, 245] on button "Edit Order" at bounding box center [560, 251] width 59 height 25
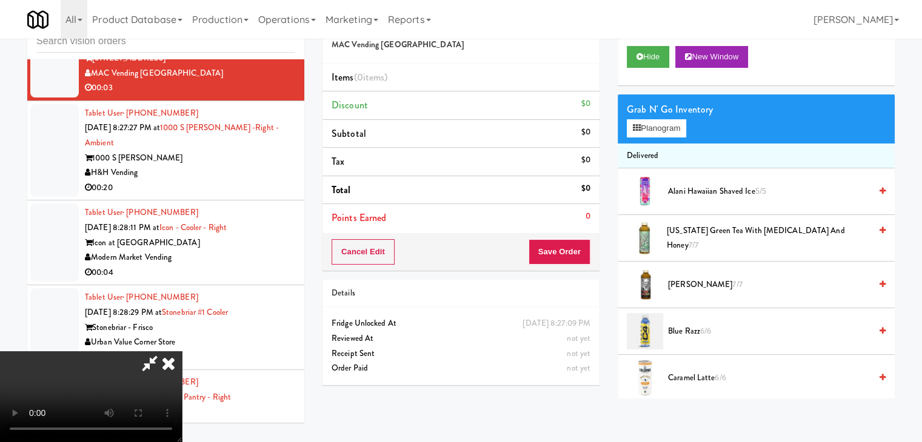
scroll to position [9581, 0]
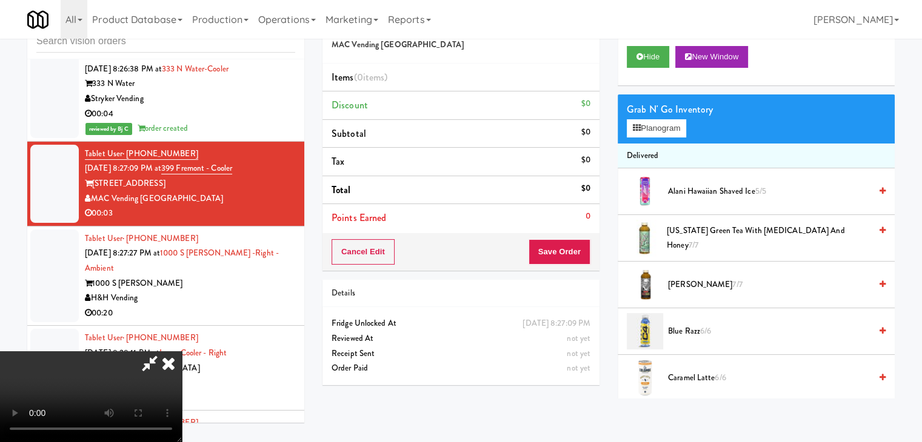
click at [182, 351] on video at bounding box center [91, 396] width 182 height 91
drag, startPoint x: 533, startPoint y: 45, endPoint x: 519, endPoint y: 55, distance: 17.0
click at [182, 351] on icon at bounding box center [168, 363] width 27 height 24
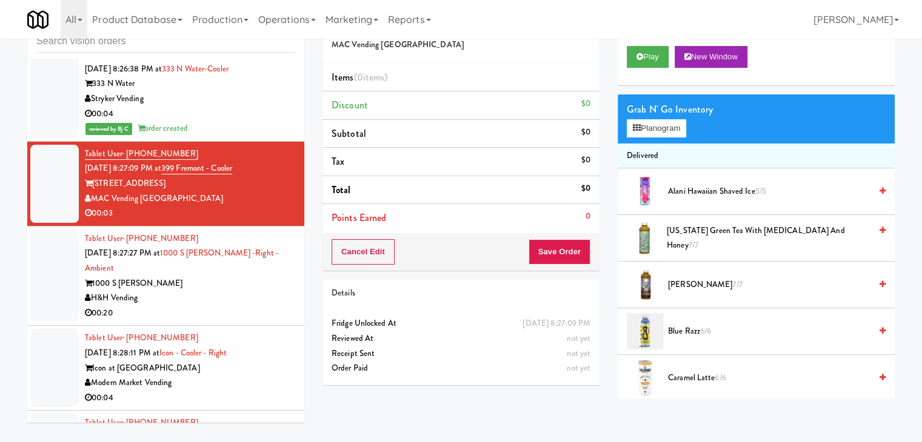
click at [243, 122] on div "00:04" at bounding box center [190, 114] width 210 height 15
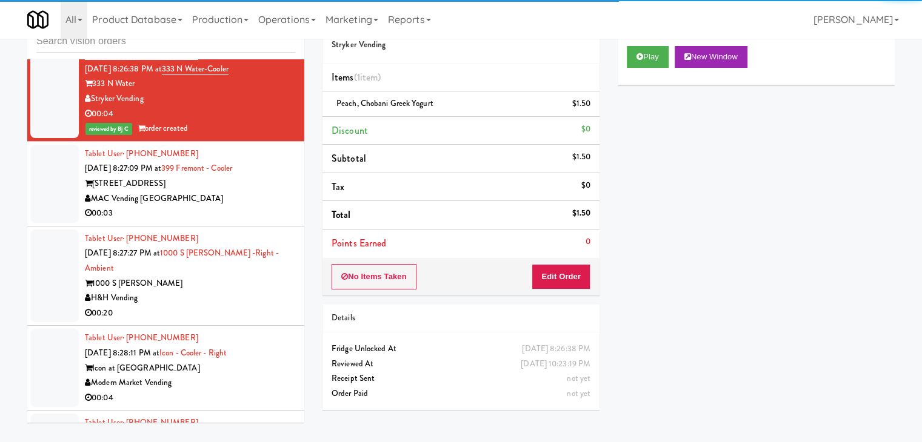
click at [214, 207] on div "MAC Vending [GEOGRAPHIC_DATA]" at bounding box center [190, 198] width 210 height 15
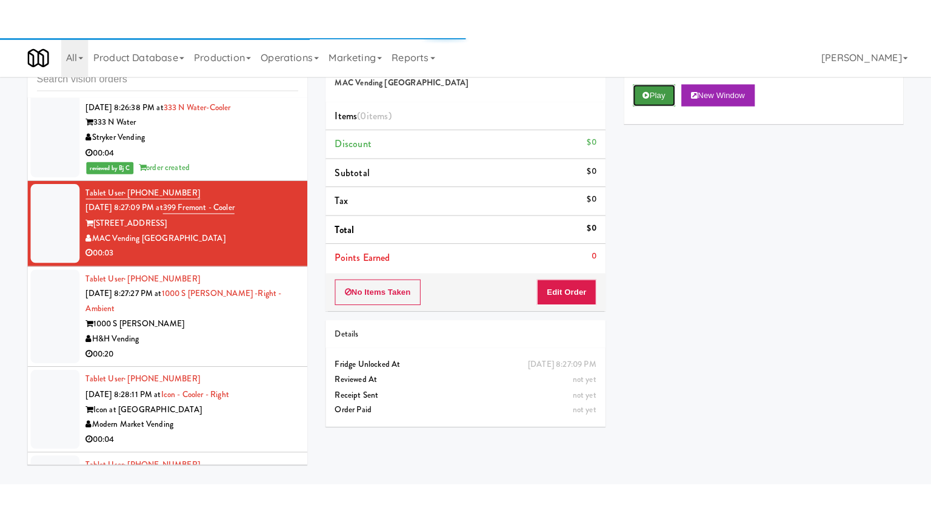
click
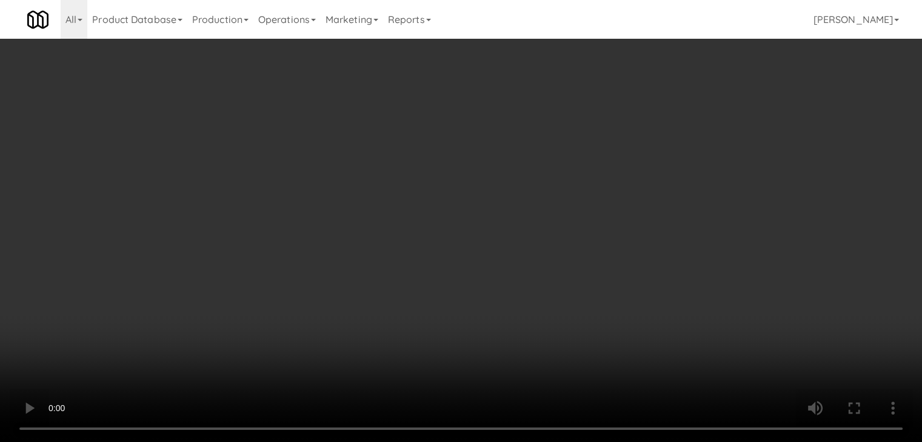
scroll to position [9536, 0]
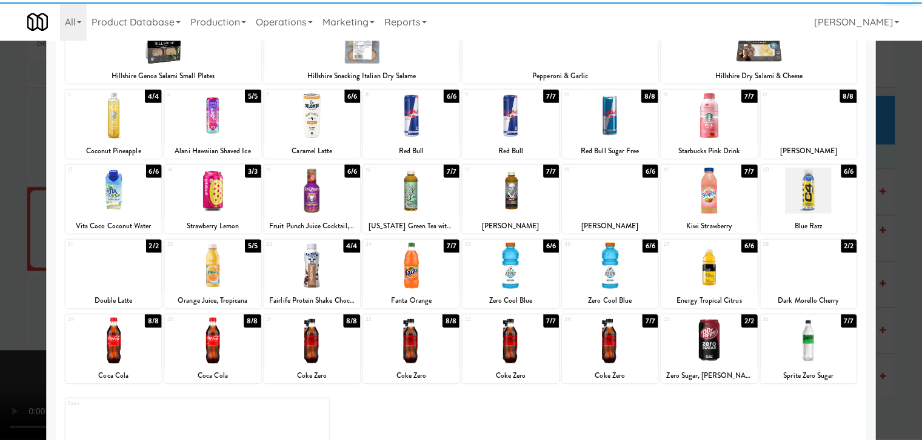
scroll to position [153, 0]
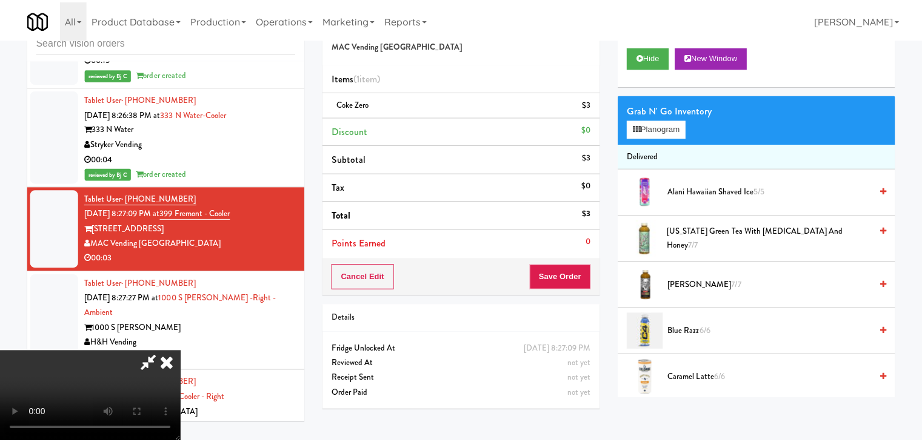
scroll to position [9581, 0]
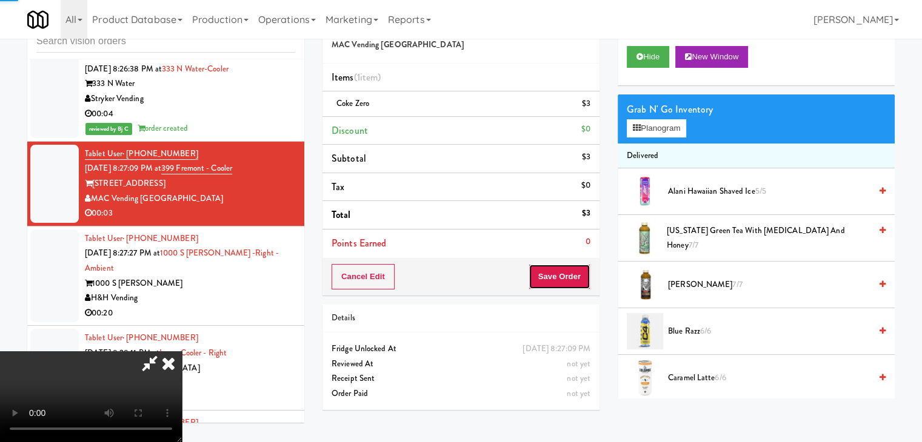
drag, startPoint x: 565, startPoint y: 278, endPoint x: 531, endPoint y: 201, distance: 84.3
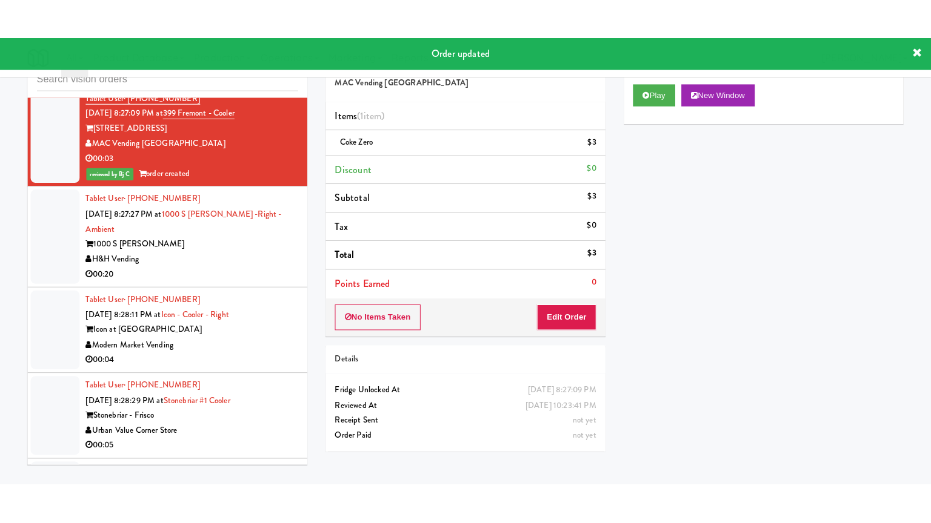
scroll to position [9702, 0]
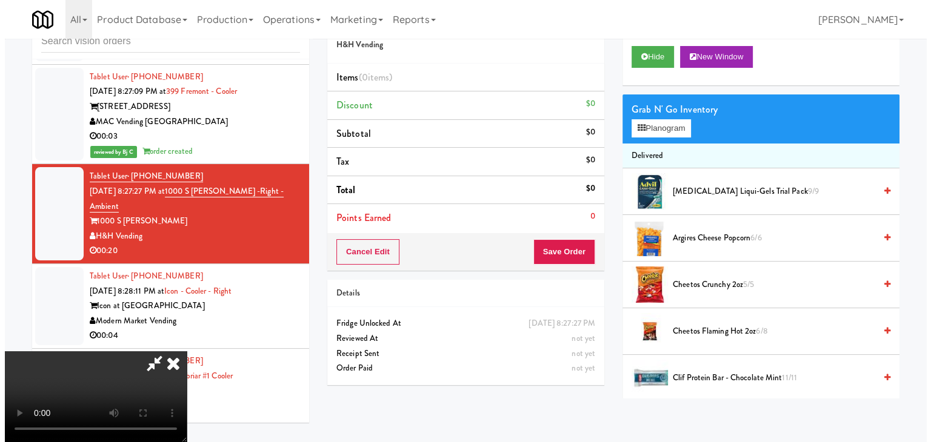
scroll to position [9702, 0]
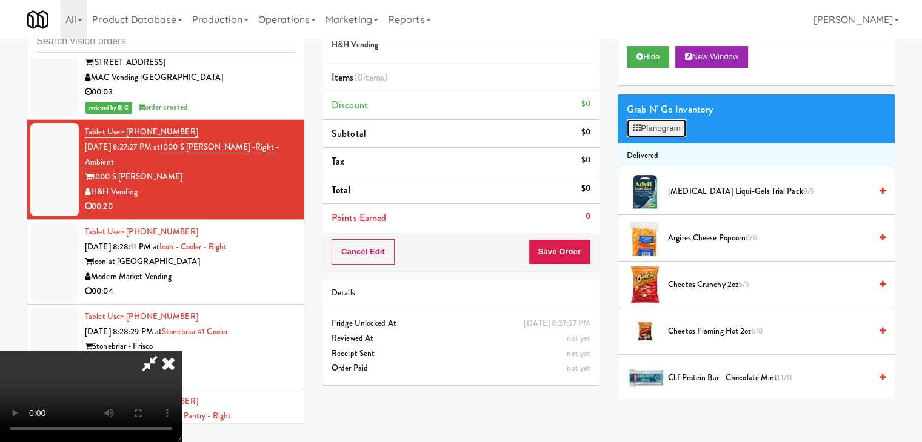
scroll to position [9658, 0]
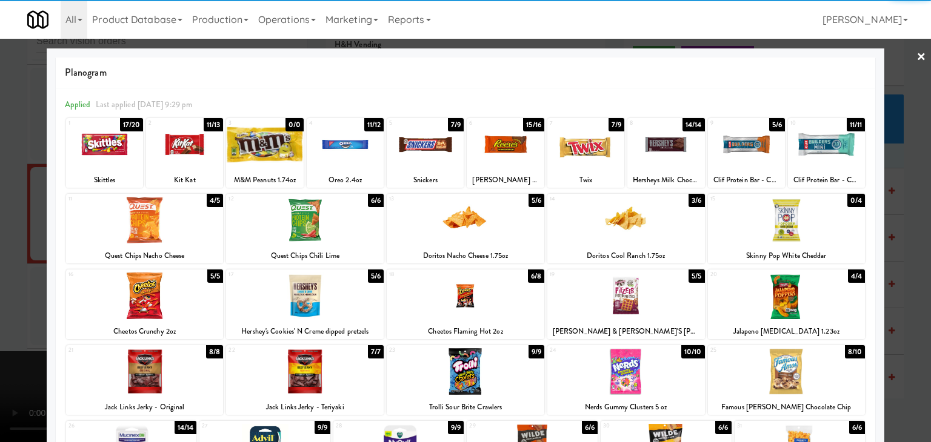
drag, startPoint x: 427, startPoint y: 148, endPoint x: 451, endPoint y: 154, distance: 25.0
drag, startPoint x: 0, startPoint y: 273, endPoint x: 271, endPoint y: 282, distance: 271.6
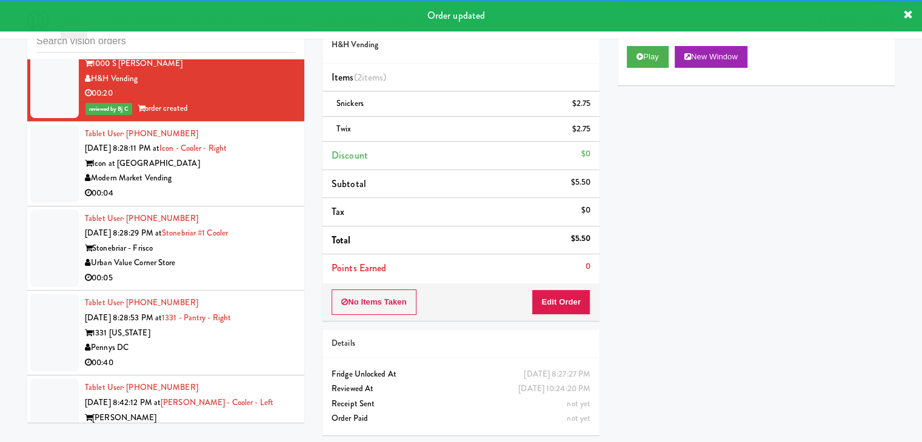
scroll to position [9823, 0]
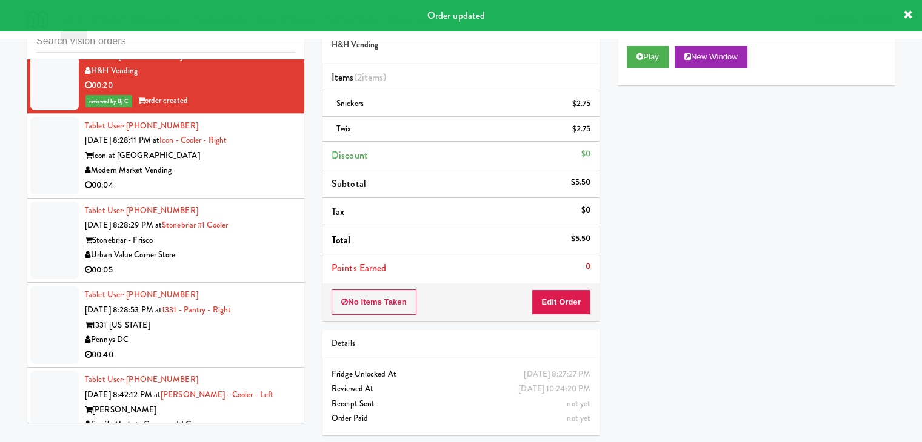
drag, startPoint x: 250, startPoint y: 227, endPoint x: 250, endPoint y: 242, distance: 15.2
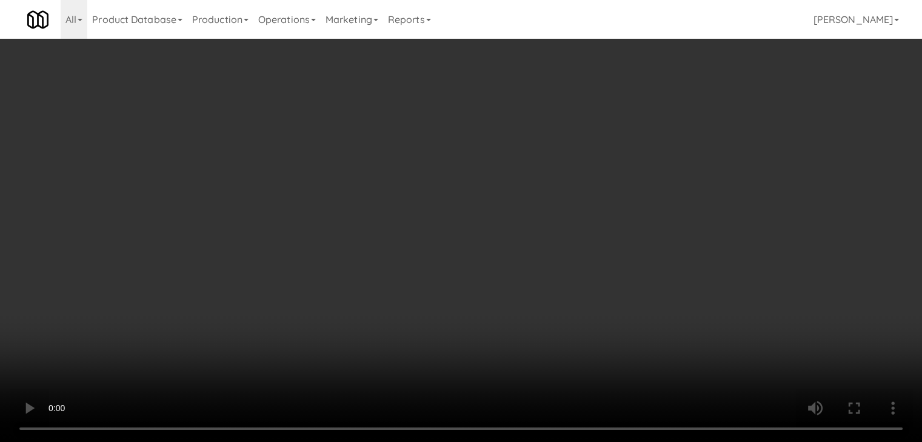
scroll to position [9779, 0]
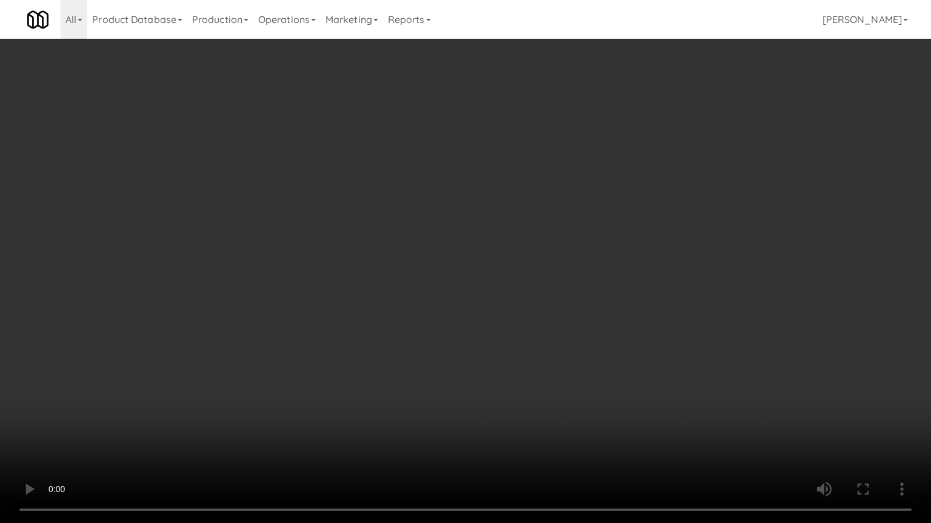
drag, startPoint x: 613, startPoint y: 347, endPoint x: 683, endPoint y: 153, distance: 205.9
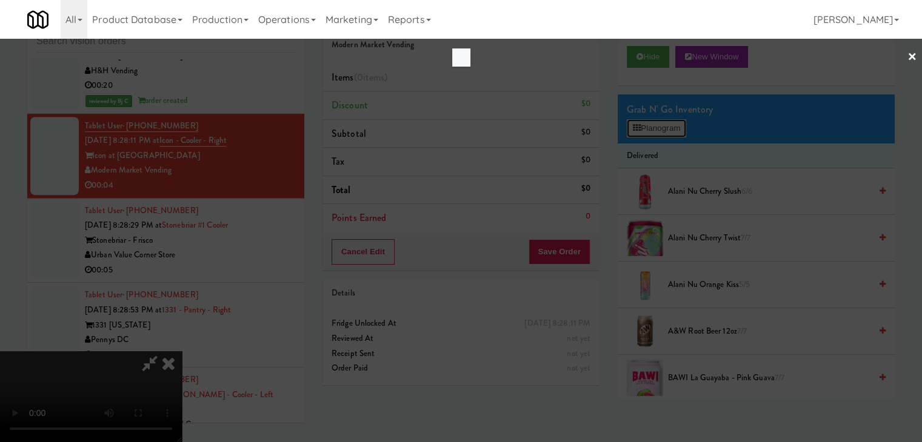
scroll to position [9779, 0]
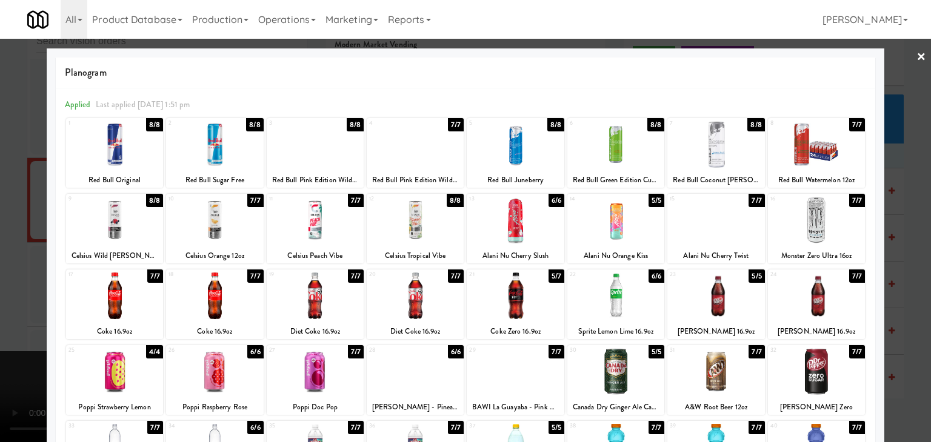
drag, startPoint x: 0, startPoint y: 291, endPoint x: 401, endPoint y: 287, distance: 401.1
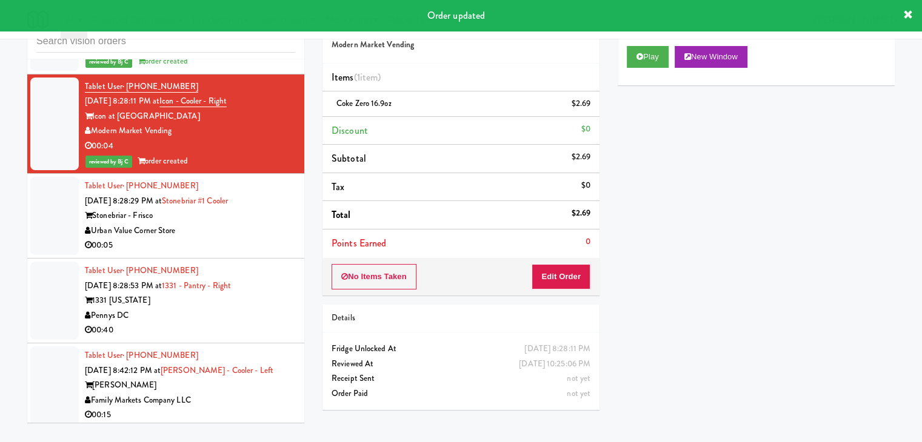
scroll to position [9945, 0]
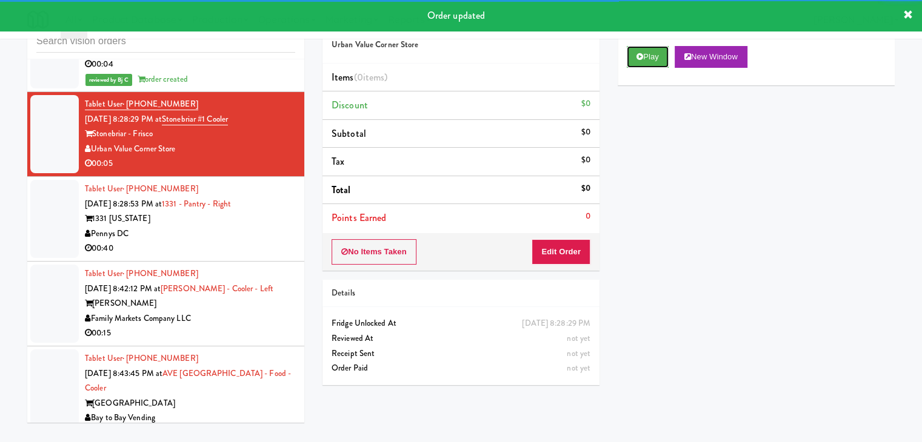
drag, startPoint x: 649, startPoint y: 57, endPoint x: 633, endPoint y: 151, distance: 95.3
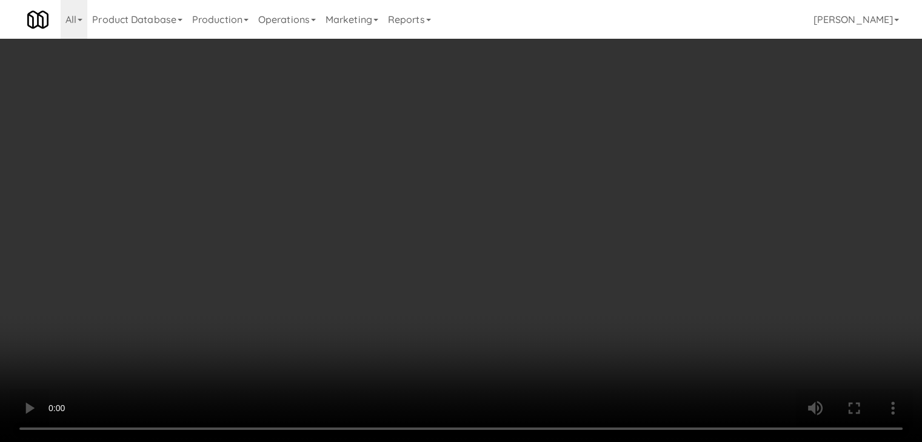
scroll to position [9900, 0]
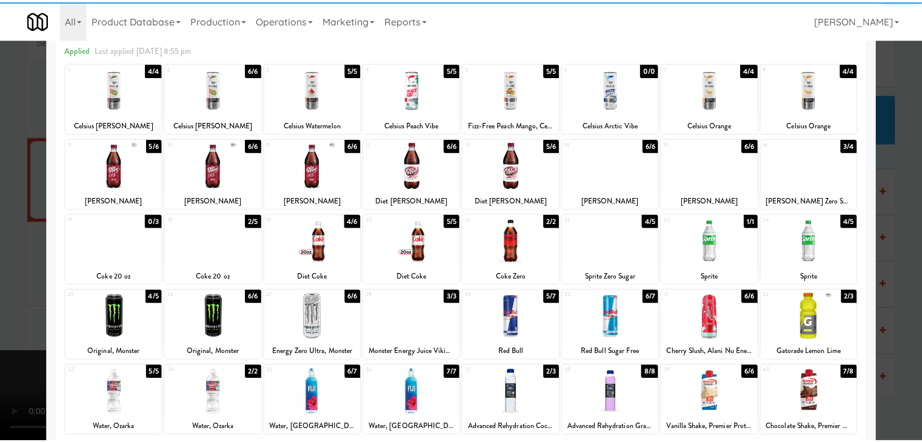
scroll to position [121, 0]
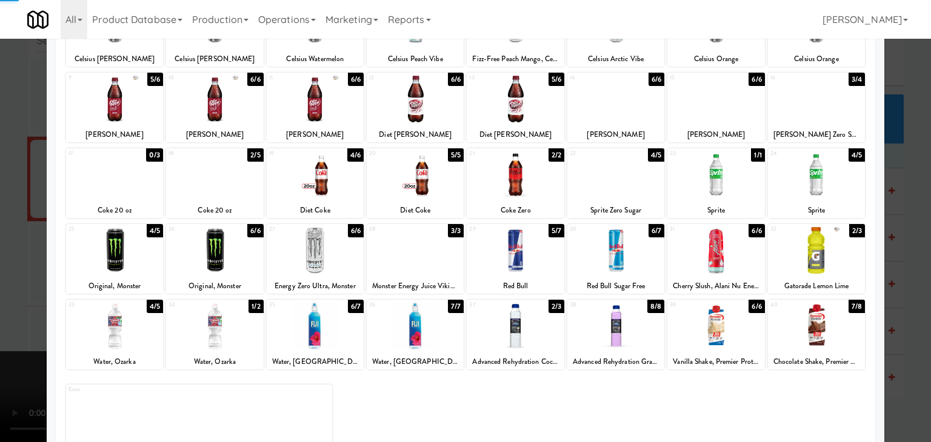
drag, startPoint x: 24, startPoint y: 329, endPoint x: 344, endPoint y: 327, distance: 319.9
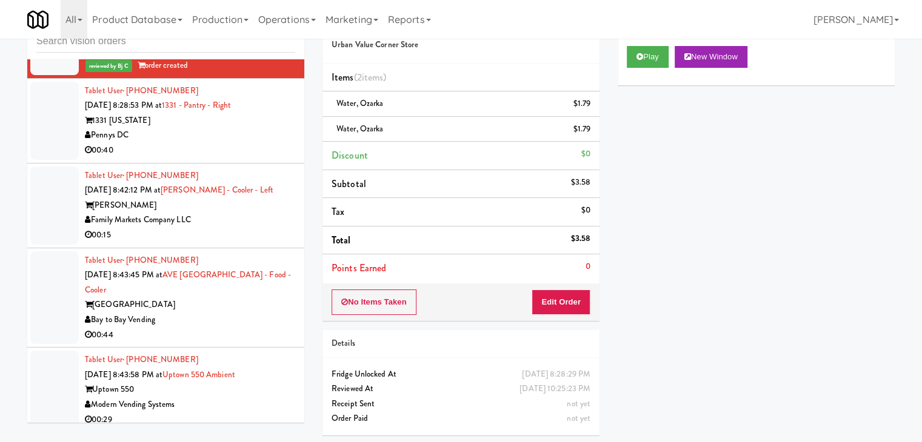
scroll to position [10066, 0]
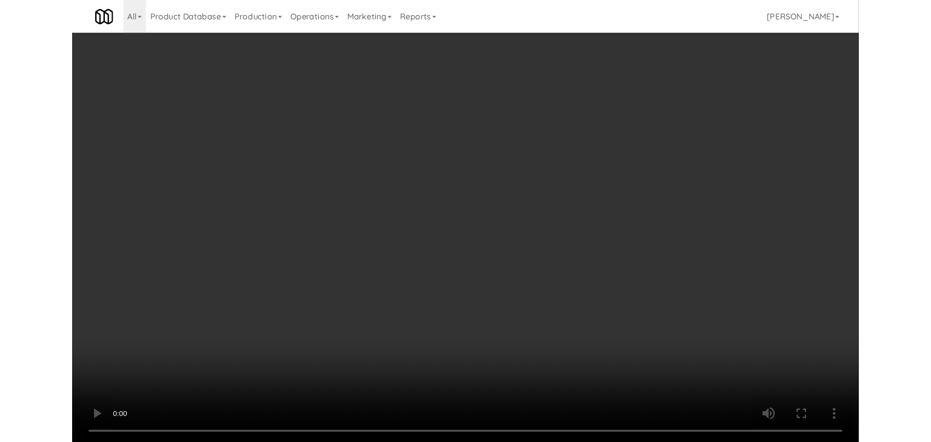
scroll to position [10066, 0]
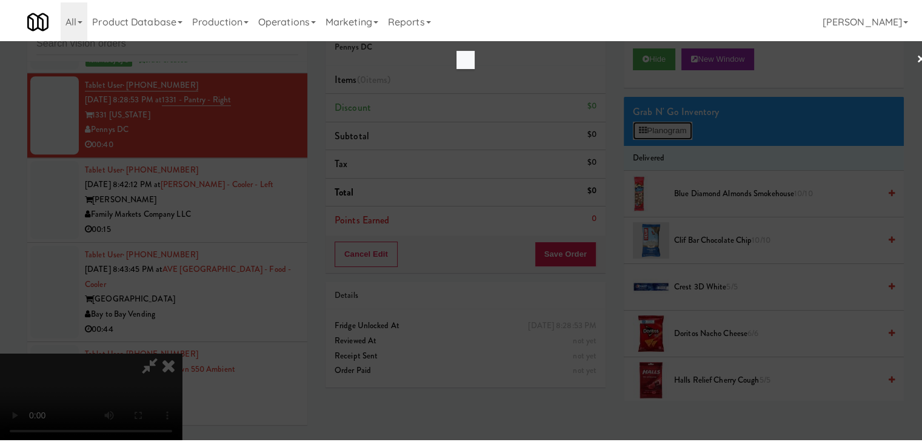
scroll to position [10021, 0]
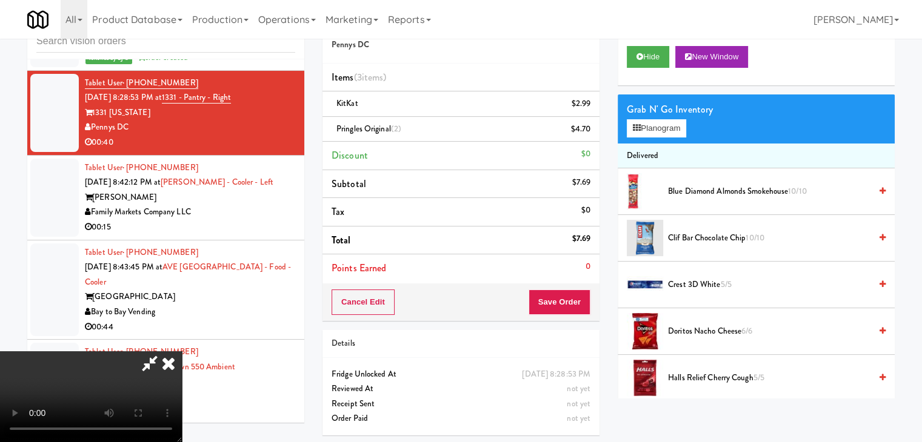
drag, startPoint x: 468, startPoint y: 339, endPoint x: 519, endPoint y: 399, distance: 78.7
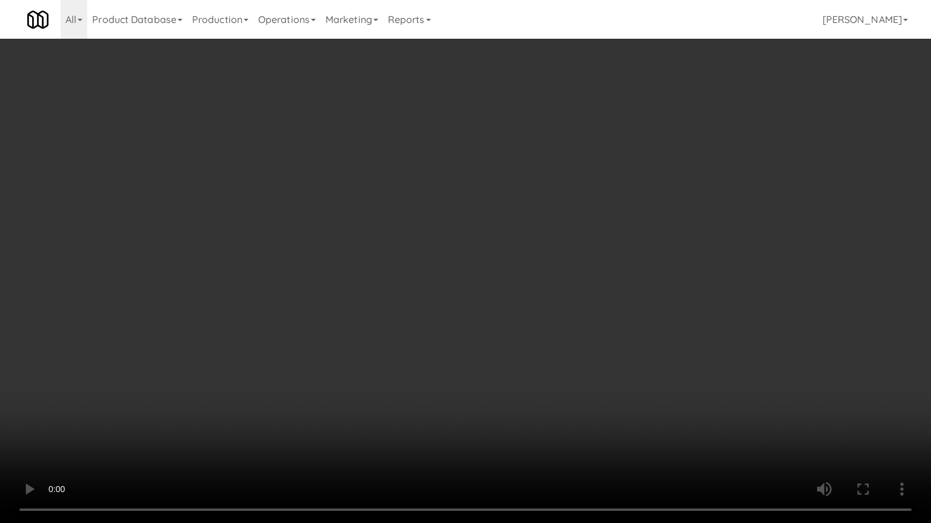
drag, startPoint x: 594, startPoint y: 417, endPoint x: 599, endPoint y: 427, distance: 10.3
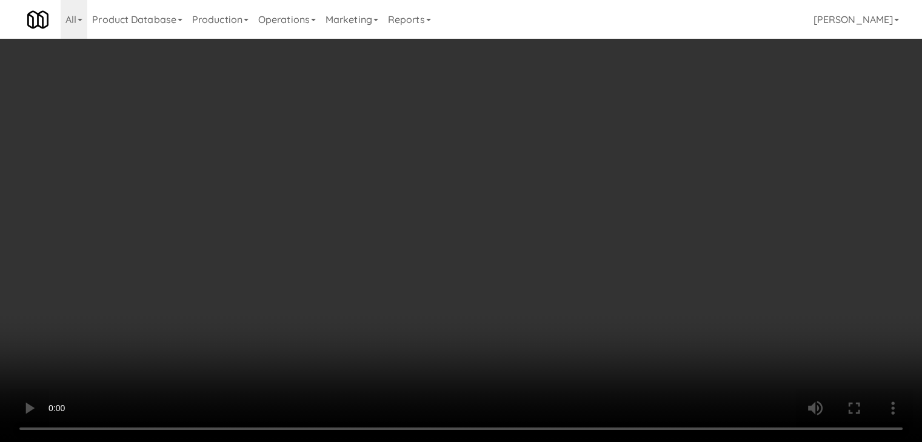
scroll to position [10066, 0]
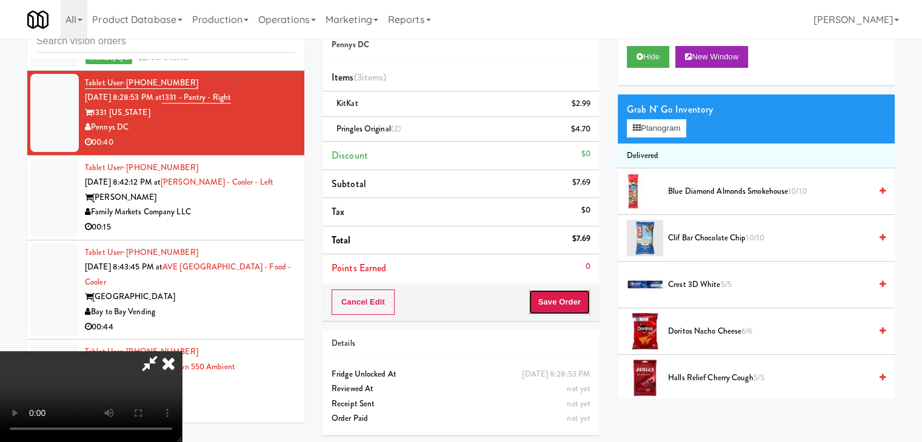
drag, startPoint x: 566, startPoint y: 300, endPoint x: 559, endPoint y: 293, distance: 9.4
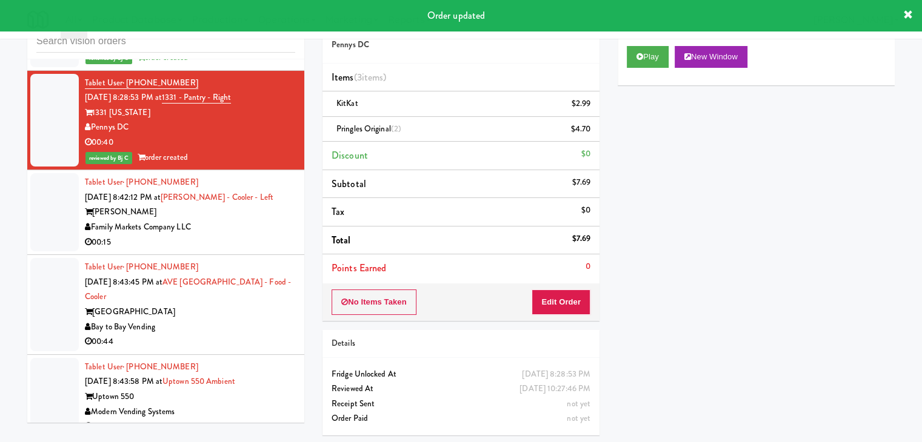
drag, startPoint x: 244, startPoint y: 281, endPoint x: 248, endPoint y: 286, distance: 7.3
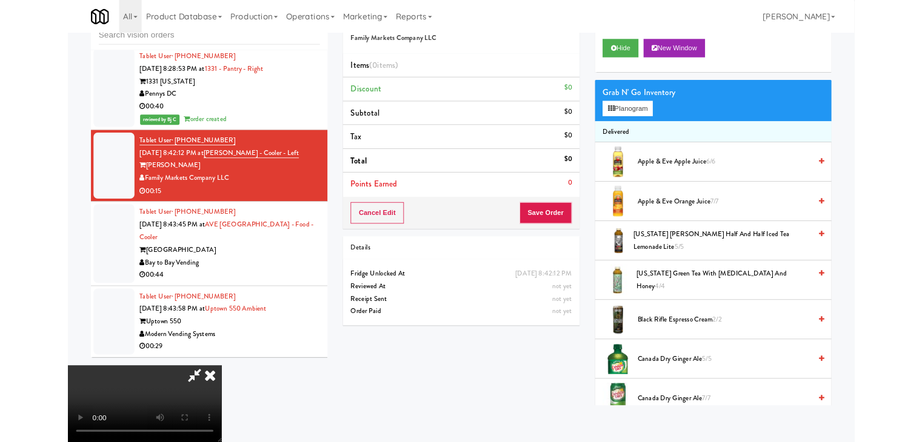
scroll to position [10126, 0]
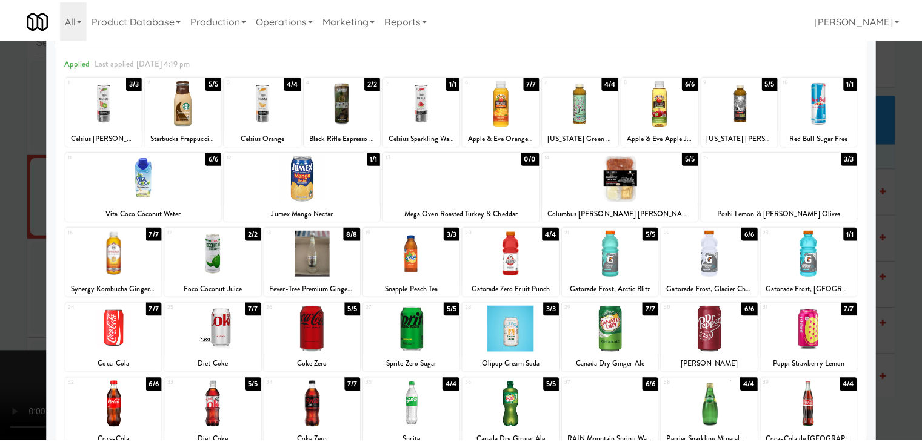
scroll to position [153, 0]
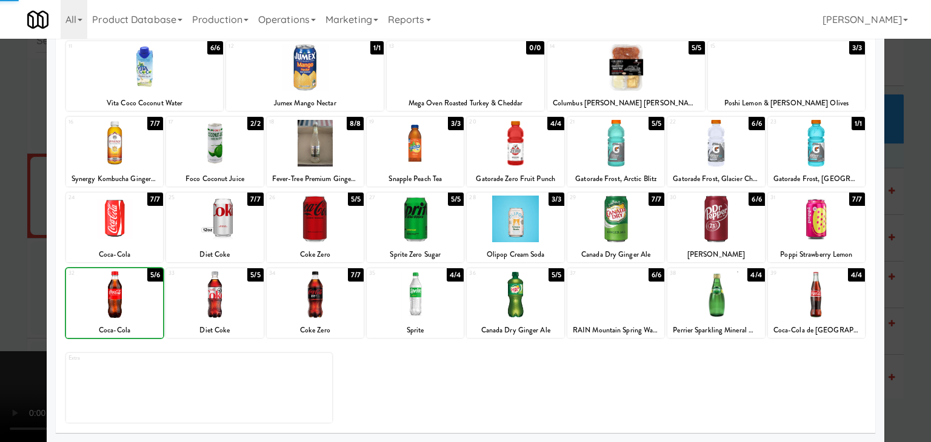
drag, startPoint x: 0, startPoint y: 302, endPoint x: 316, endPoint y: 314, distance: 315.9
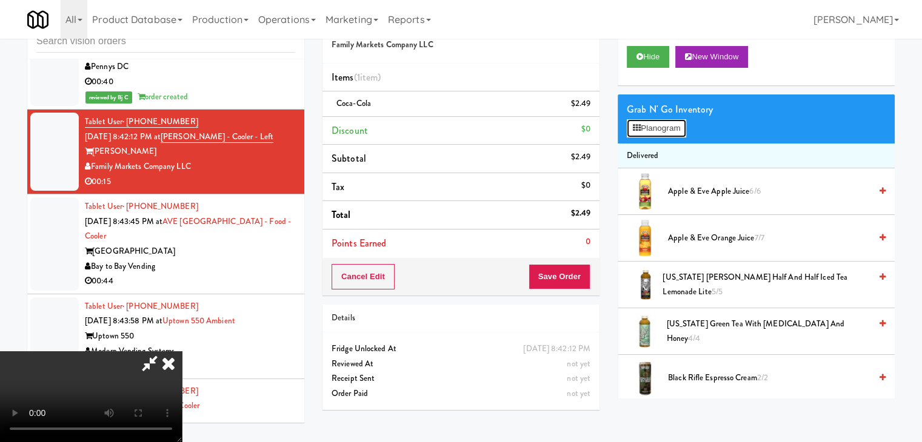
scroll to position [10082, 0]
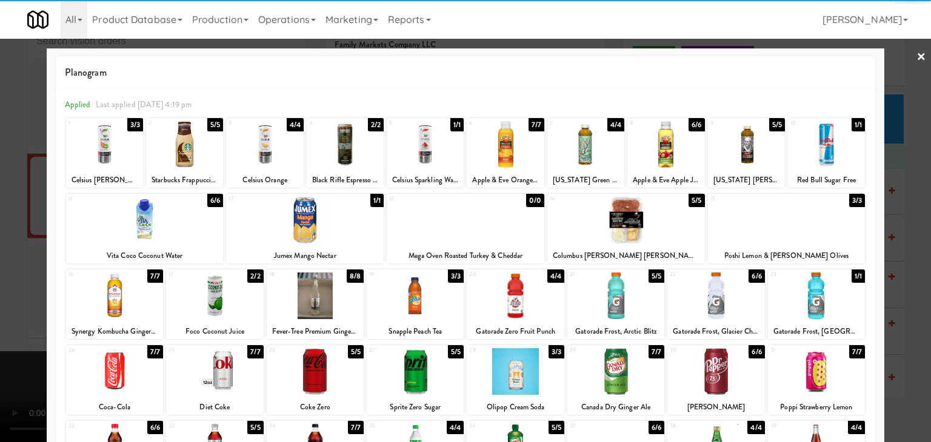
drag, startPoint x: 823, startPoint y: 151, endPoint x: 846, endPoint y: 158, distance: 23.6
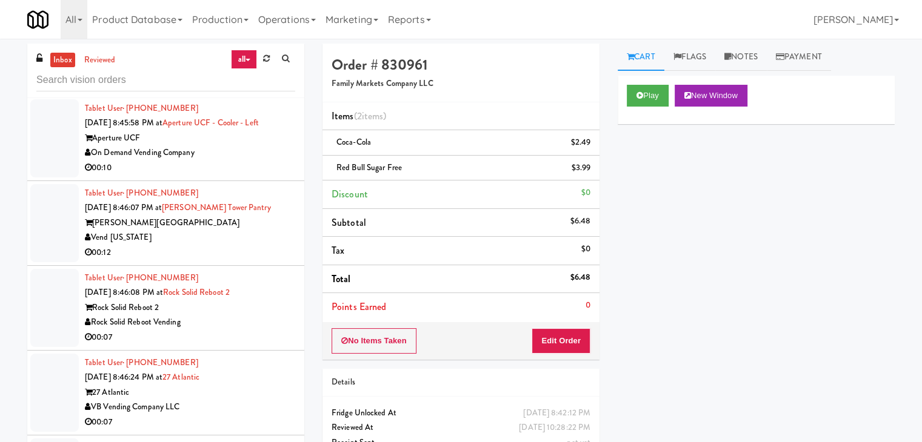
scroll to position [10732, 0]
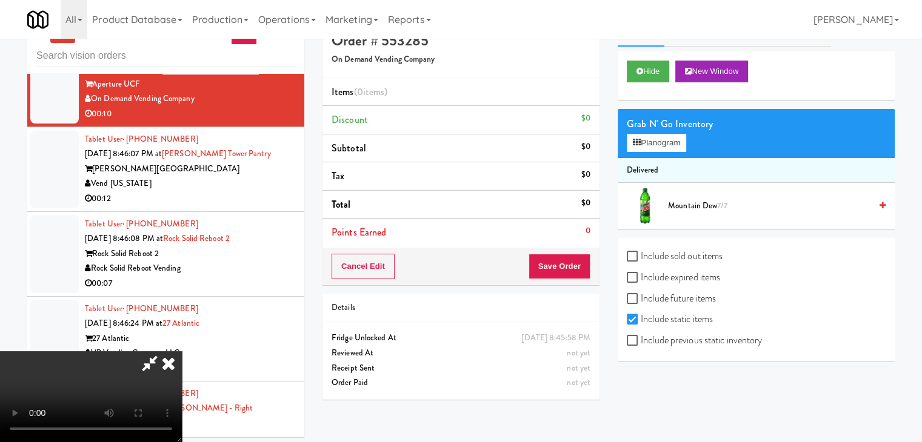
scroll to position [39, 0]
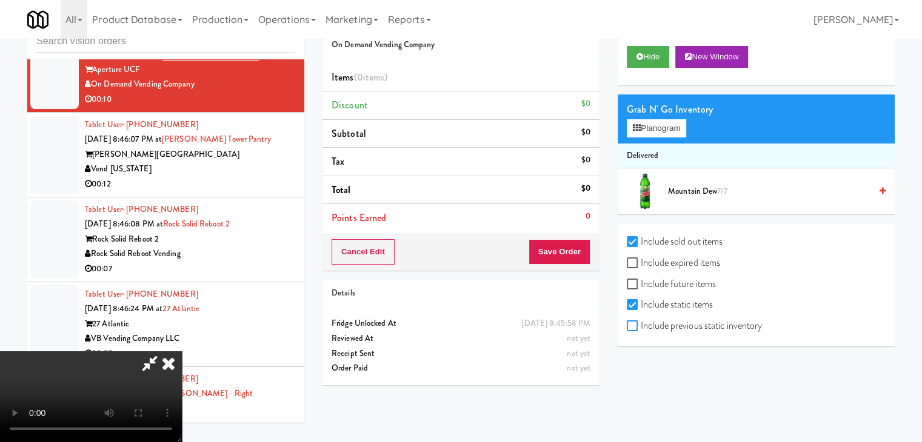
checkbox input "true"
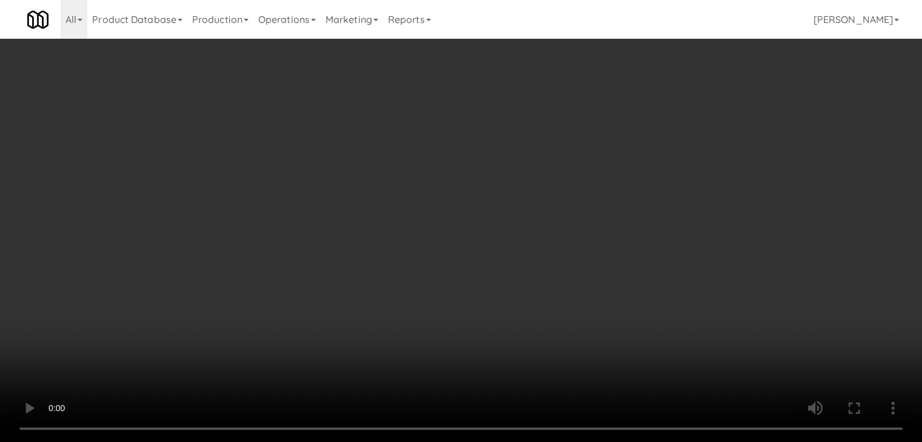
scroll to position [10688, 0]
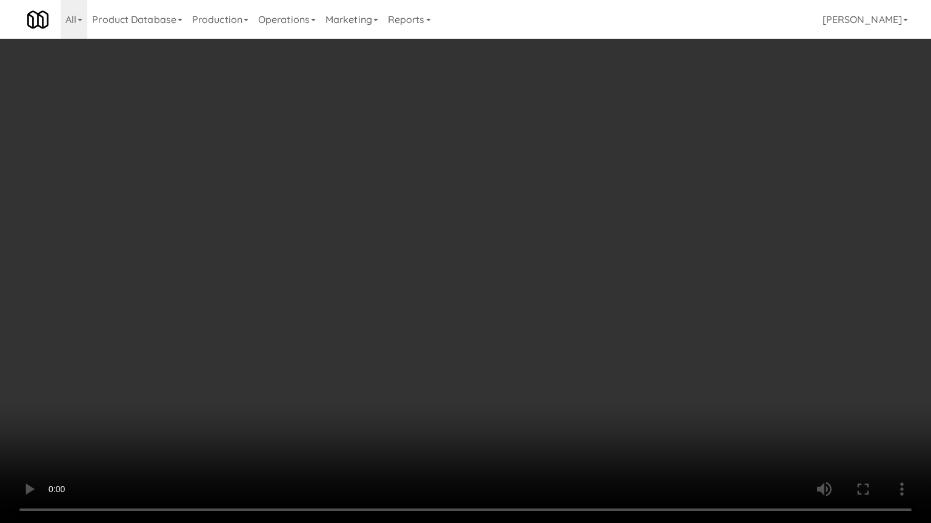
drag, startPoint x: 576, startPoint y: 315, endPoint x: 658, endPoint y: 136, distance: 196.6
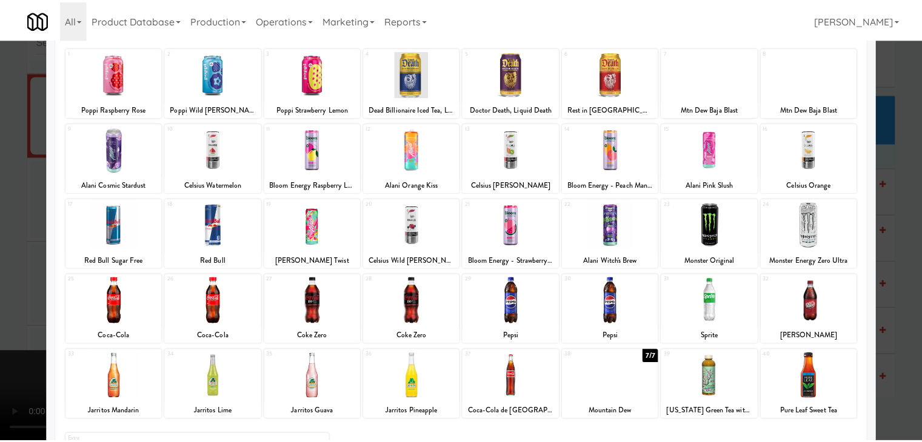
scroll to position [153, 0]
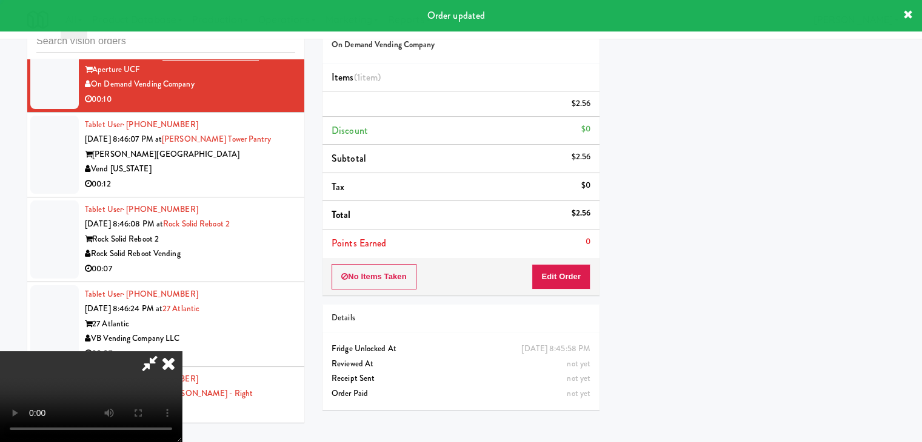
scroll to position [92, 0]
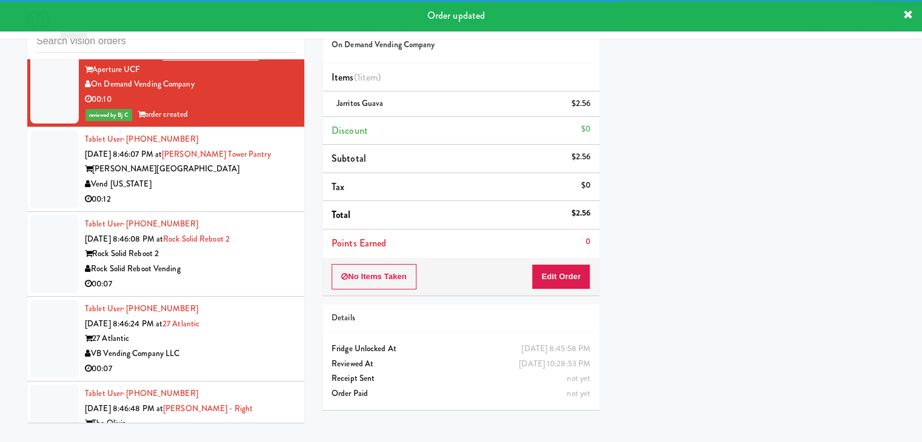
drag, startPoint x: 240, startPoint y: 231, endPoint x: 248, endPoint y: 251, distance: 21.5
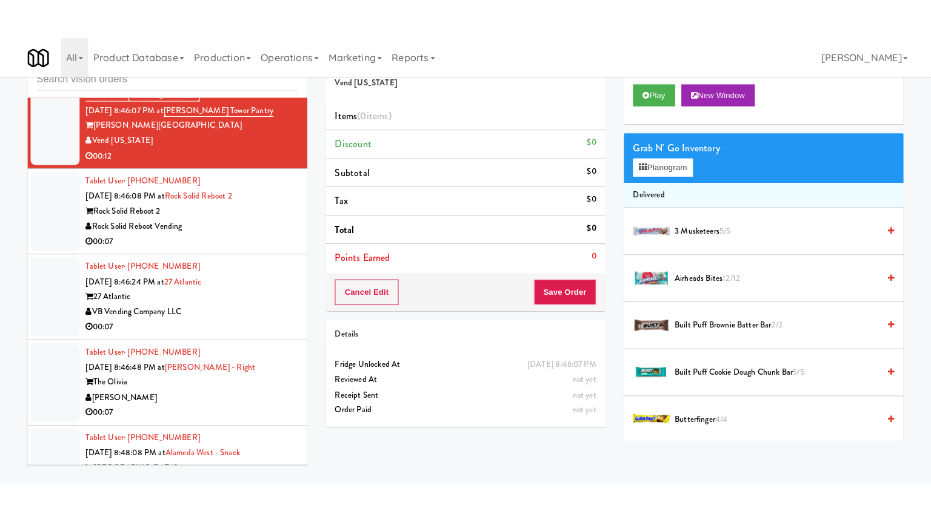
scroll to position [10914, 0]
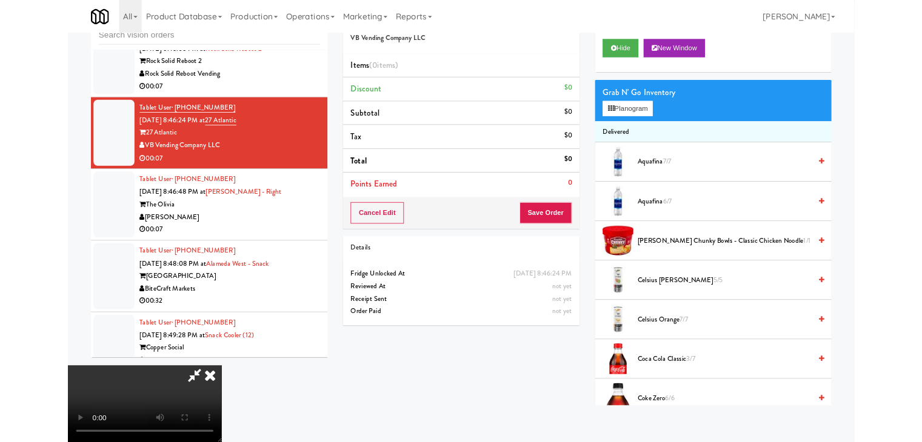
scroll to position [10870, 0]
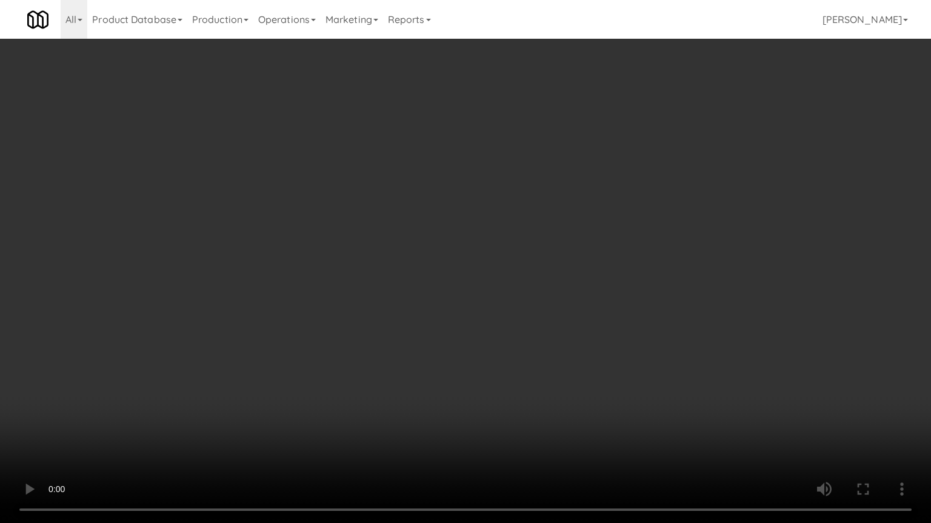
drag, startPoint x: 504, startPoint y: 389, endPoint x: 587, endPoint y: 211, distance: 196.3
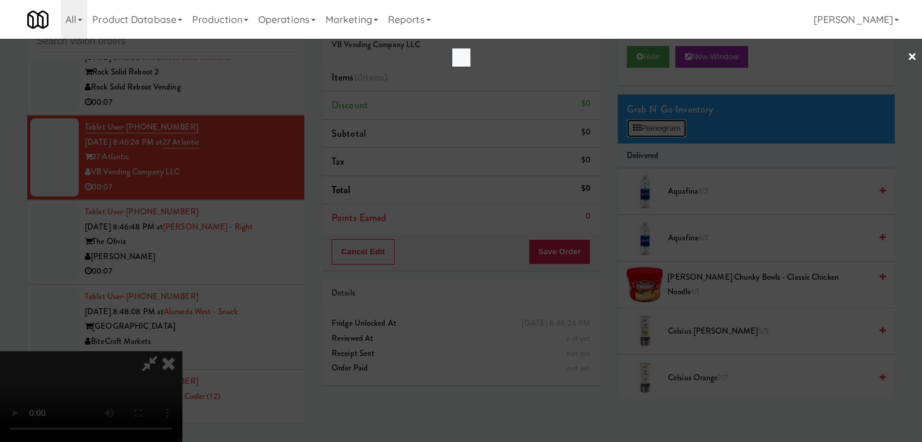
scroll to position [10870, 0]
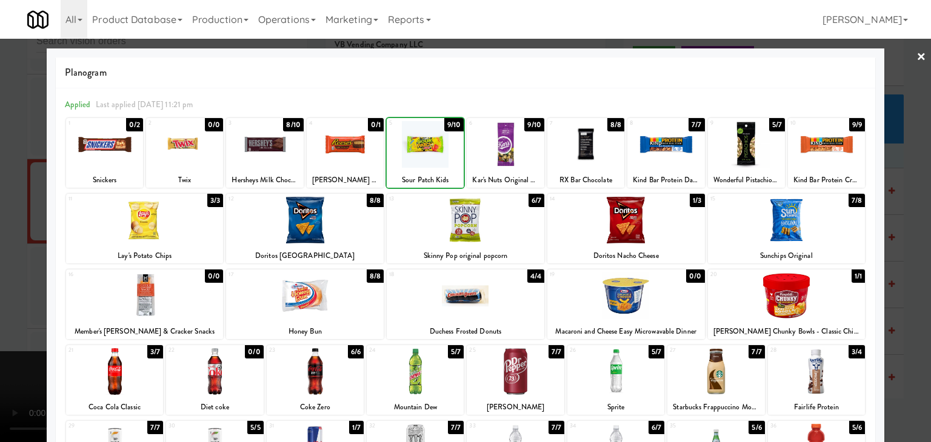
drag, startPoint x: 0, startPoint y: 234, endPoint x: 304, endPoint y: 246, distance: 304.4
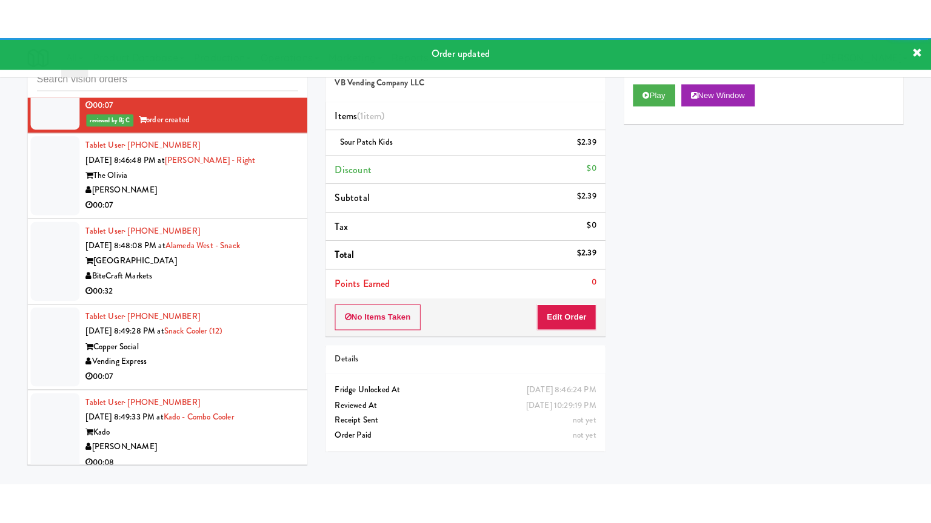
scroll to position [11035, 0]
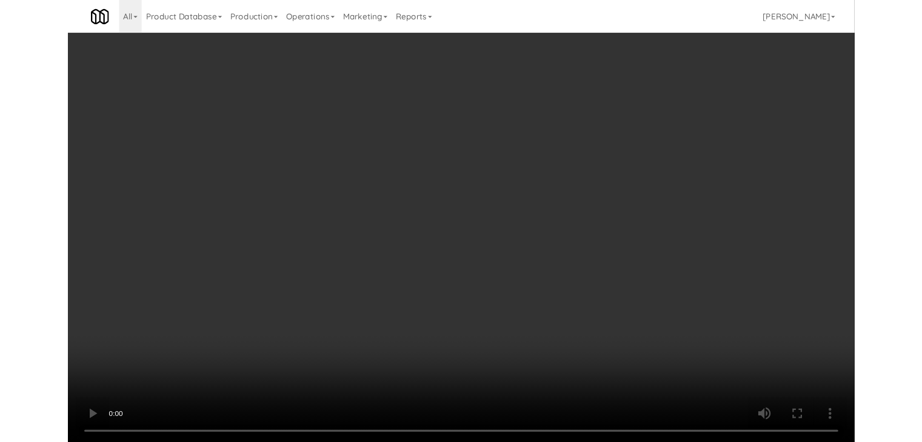
scroll to position [11035, 0]
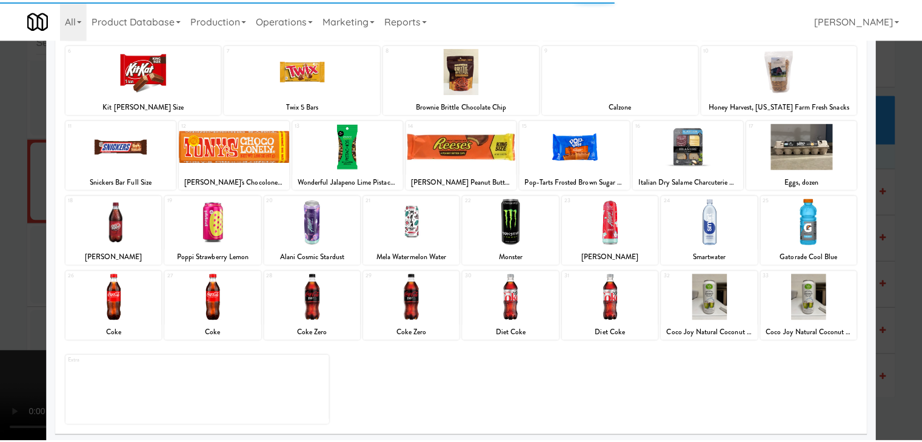
scroll to position [153, 0]
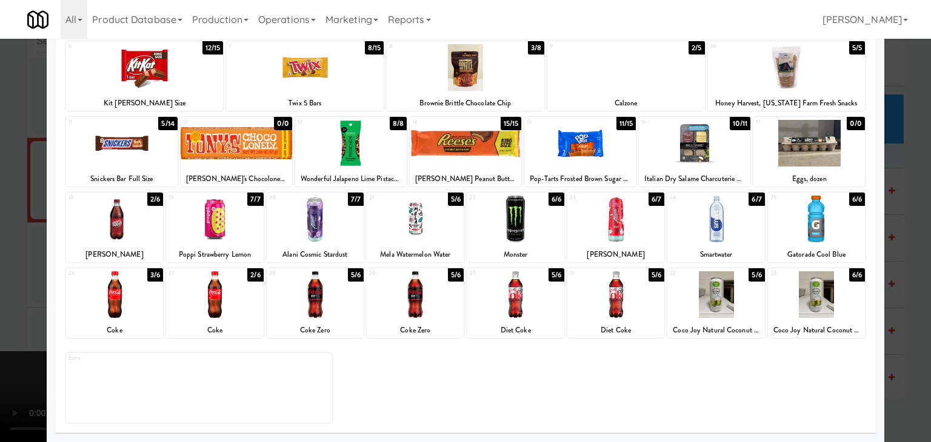
drag, startPoint x: 0, startPoint y: 312, endPoint x: 375, endPoint y: 327, distance: 375.3
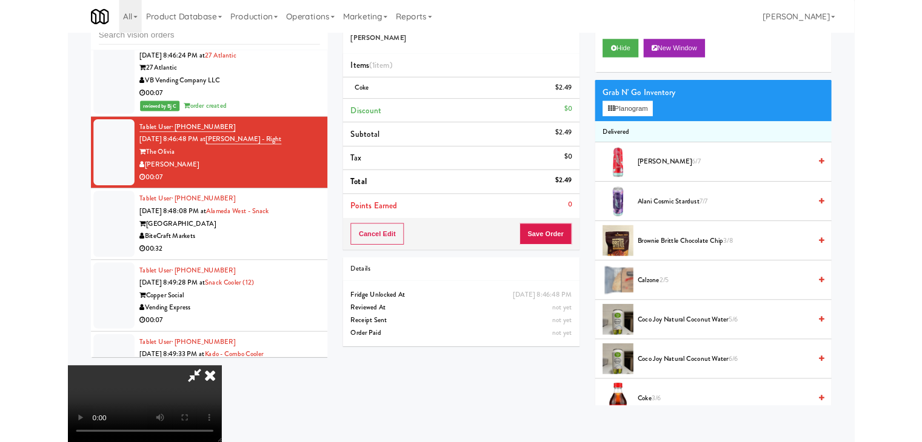
scroll to position [11035, 0]
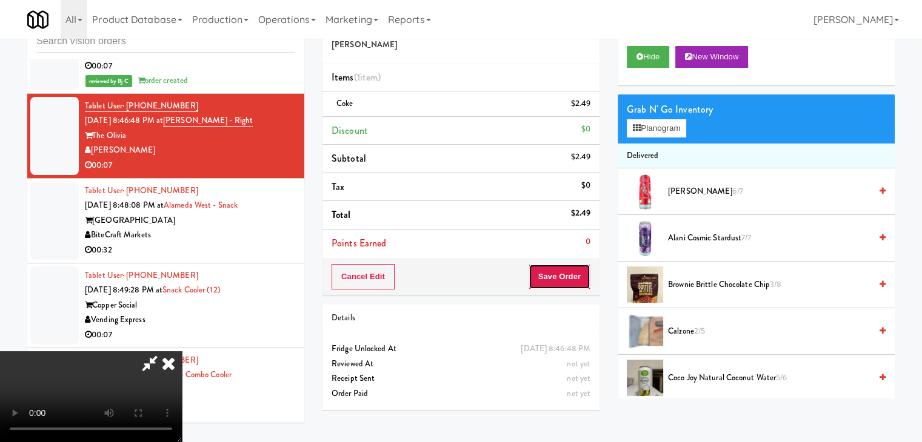
drag, startPoint x: 589, startPoint y: 277, endPoint x: 582, endPoint y: 277, distance: 7.3
